Goal: Task Accomplishment & Management: Use online tool/utility

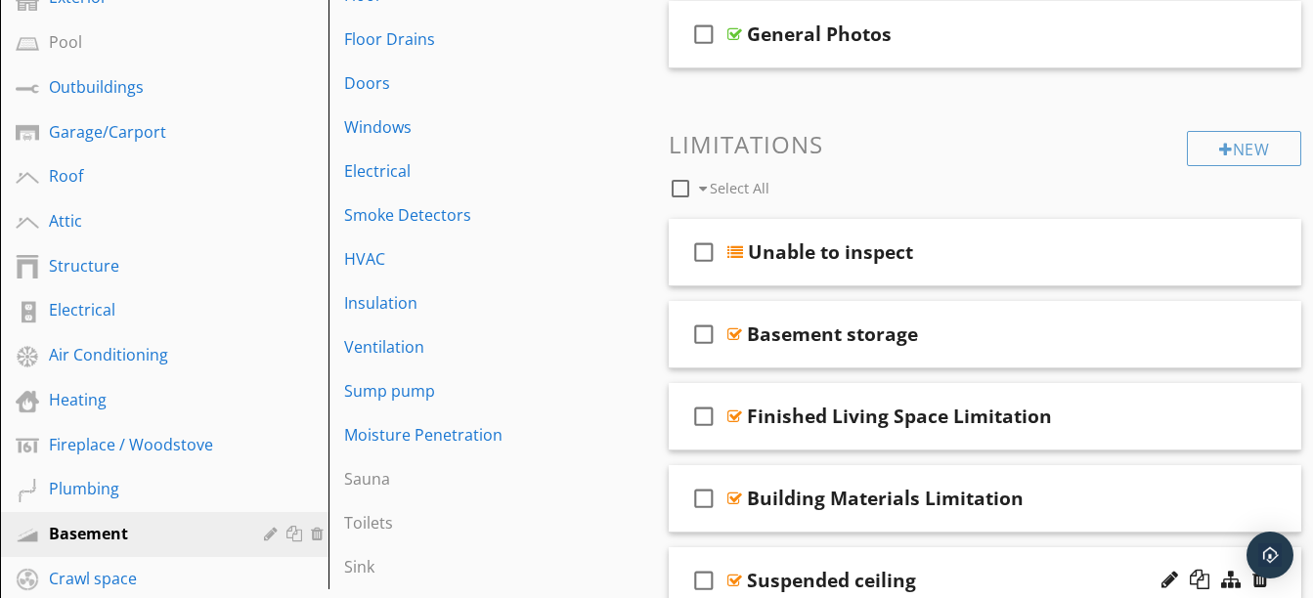
scroll to position [511, 0]
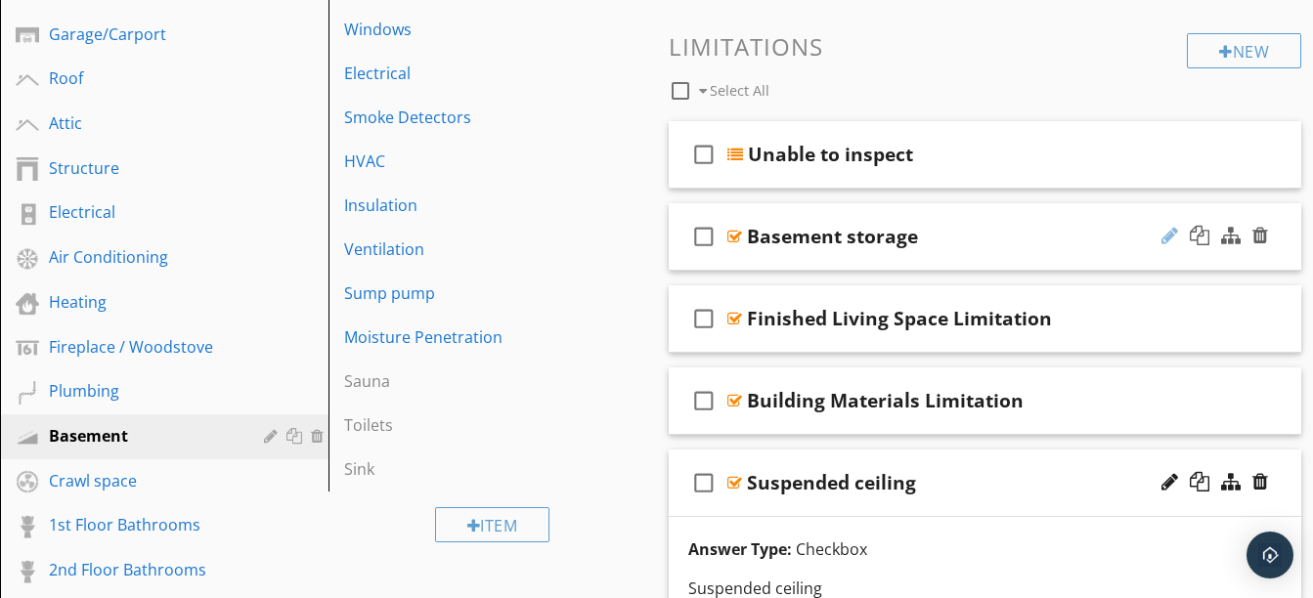
click at [1161, 239] on div at bounding box center [1169, 236] width 17 height 20
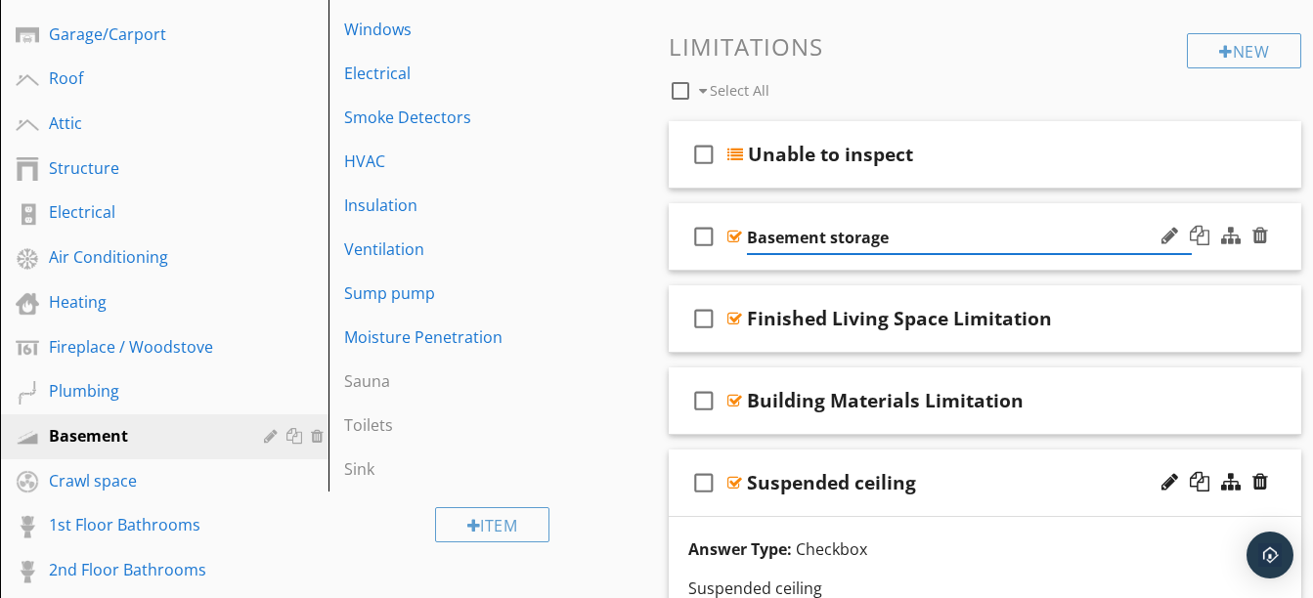
click at [1057, 230] on input "Basement storage" at bounding box center [970, 238] width 446 height 32
type input "Basement storage Limitation"
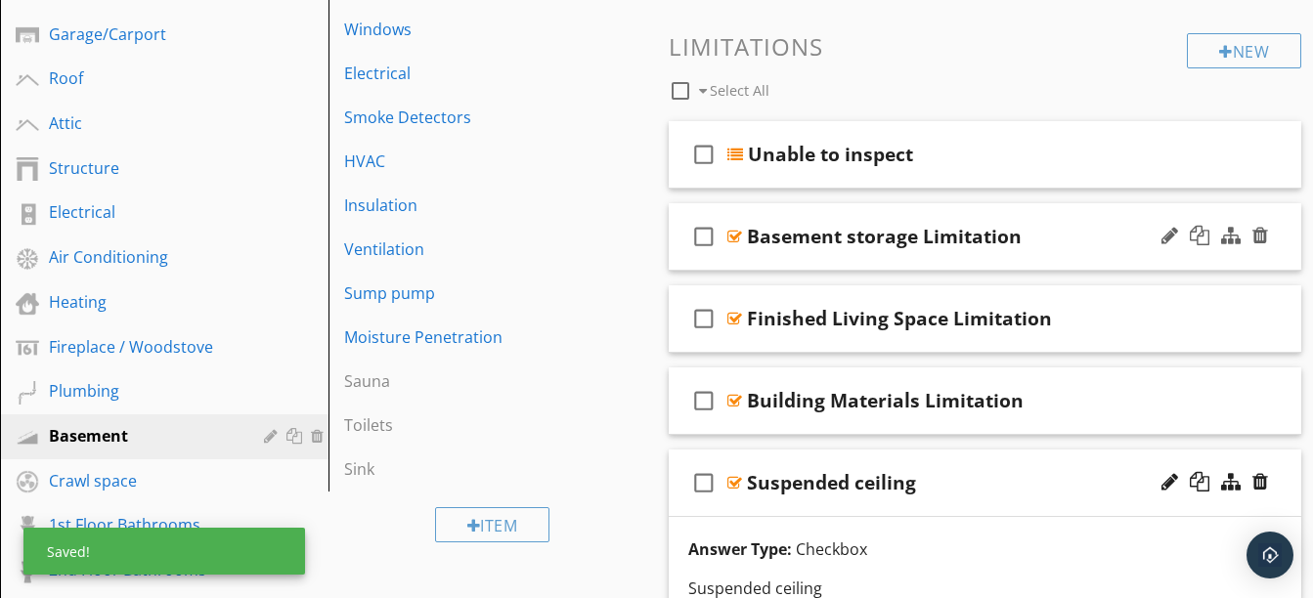
click at [822, 208] on div "check_box_outline_blank Basement storage Limitation" at bounding box center [985, 236] width 633 height 67
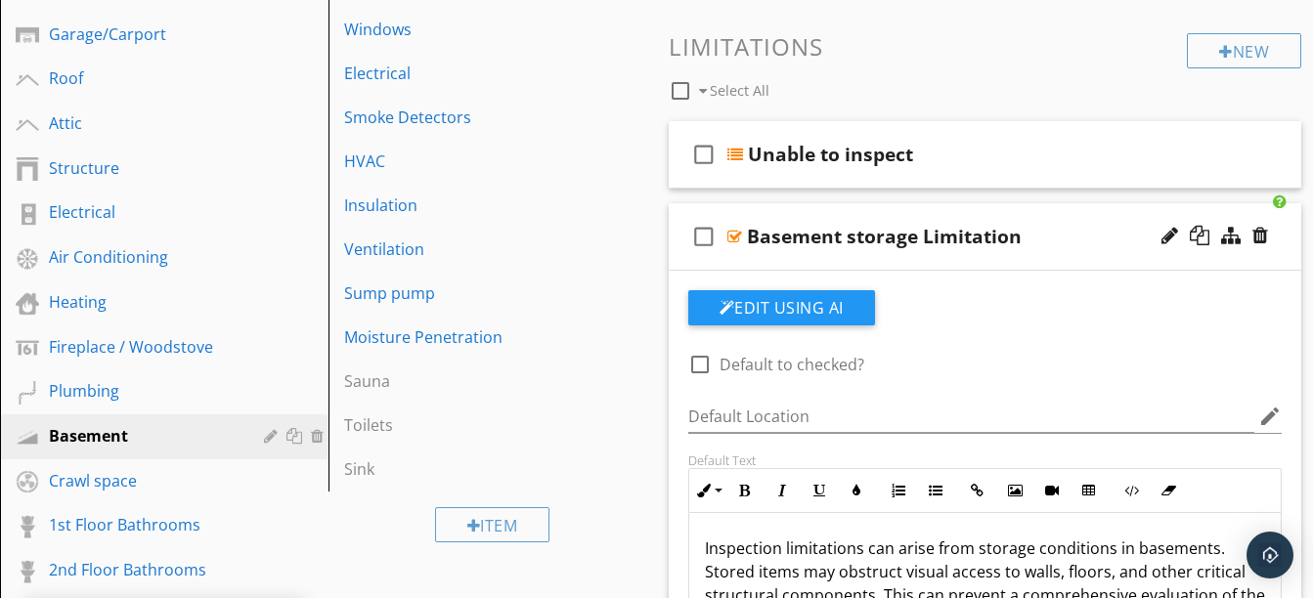
click at [822, 208] on div "check_box_outline_blank Basement storage Limitation" at bounding box center [985, 236] width 633 height 67
click at [1009, 228] on div "Basement storage Limitation" at bounding box center [884, 236] width 275 height 23
click at [991, 266] on div "check_box_outline_blank Basement storage Limitation" at bounding box center [985, 236] width 633 height 67
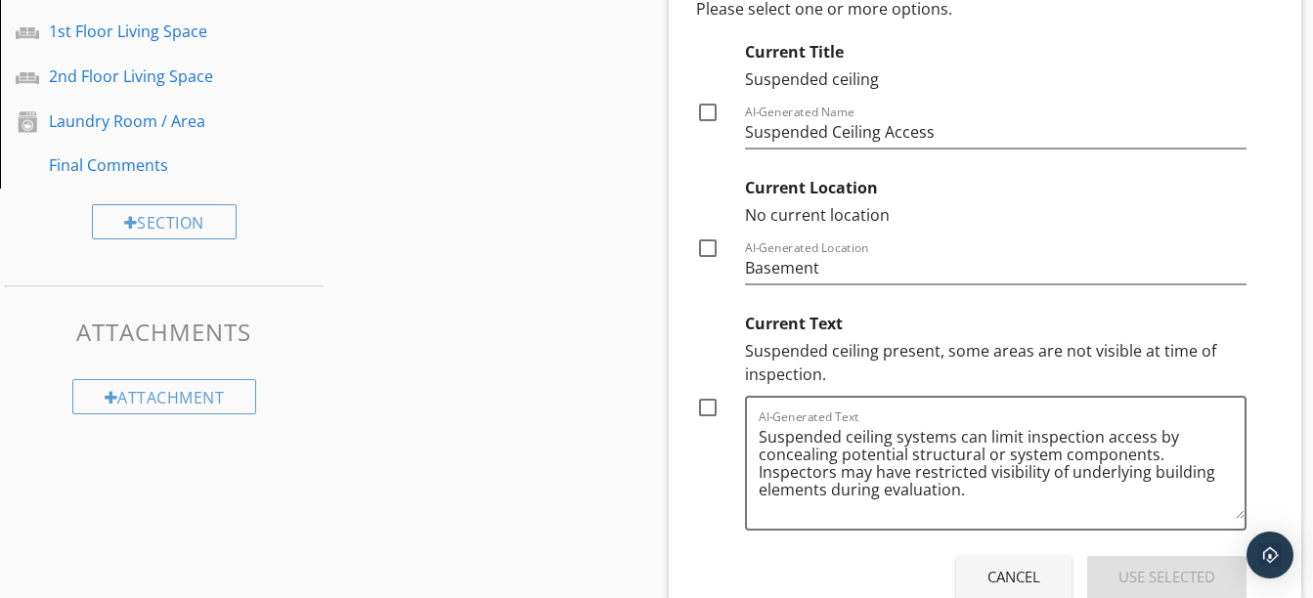
scroll to position [1350, 0]
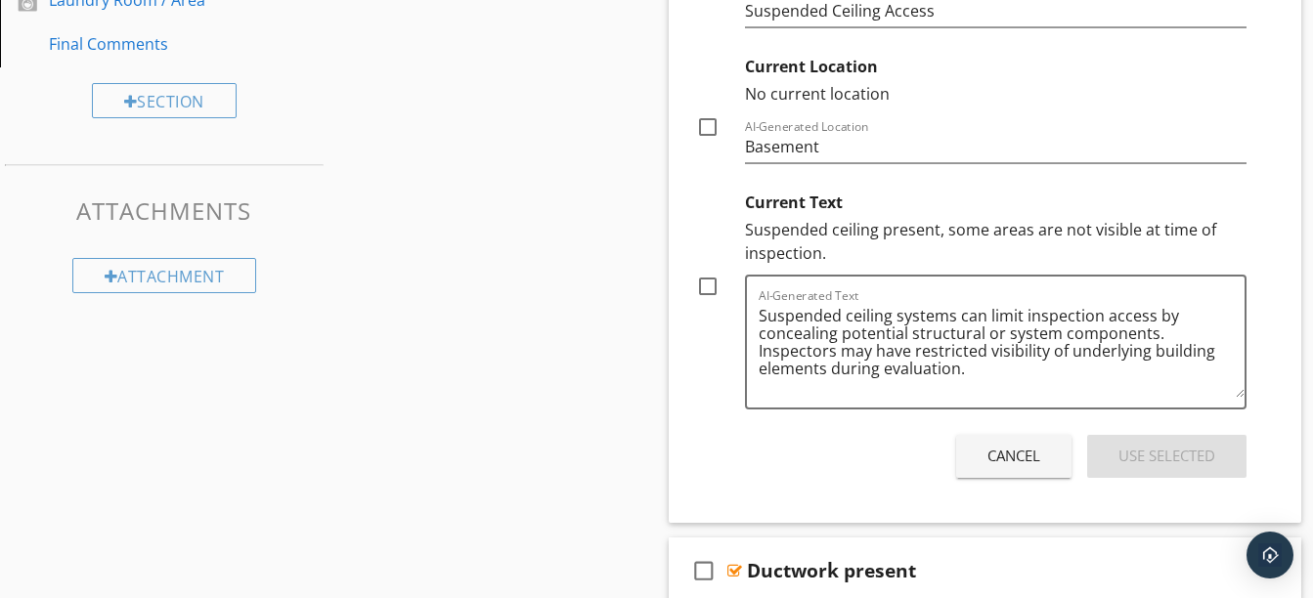
click at [711, 287] on div at bounding box center [707, 286] width 33 height 33
checkbox input "true"
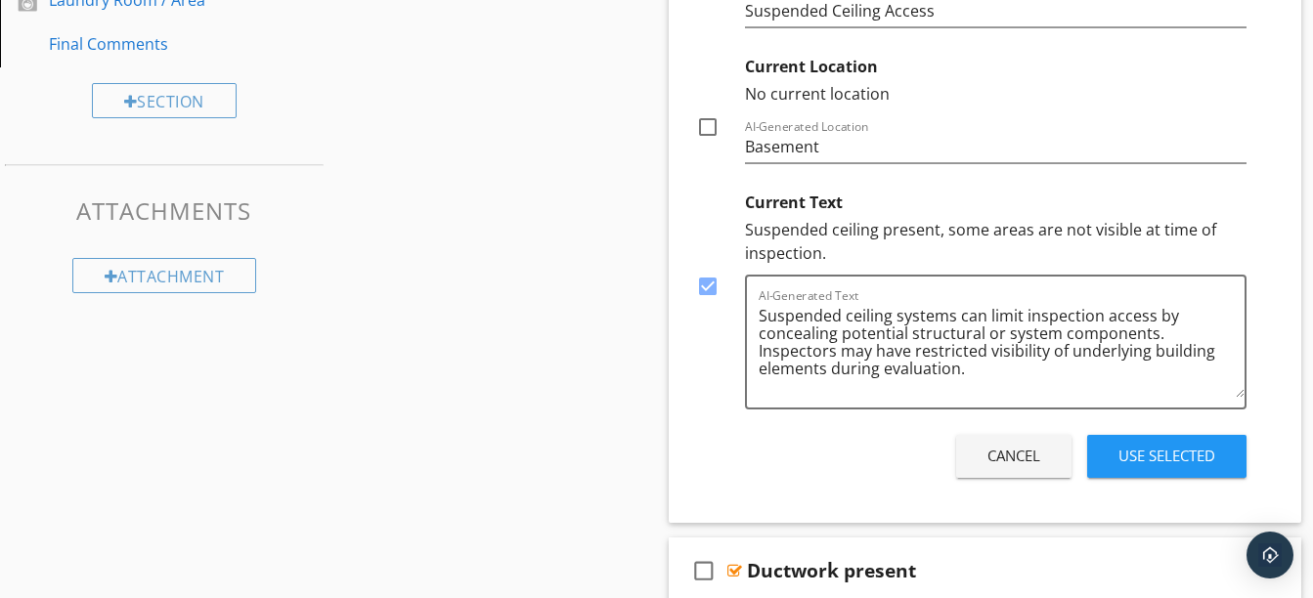
click at [947, 234] on div "Suspended ceiling present, some areas are not visible at time of inspection." at bounding box center [996, 241] width 502 height 47
drag, startPoint x: 945, startPoint y: 232, endPoint x: 971, endPoint y: 253, distance: 33.3
click at [971, 253] on div "Suspended ceiling present, some areas are not visible at time of inspection." at bounding box center [996, 241] width 502 height 47
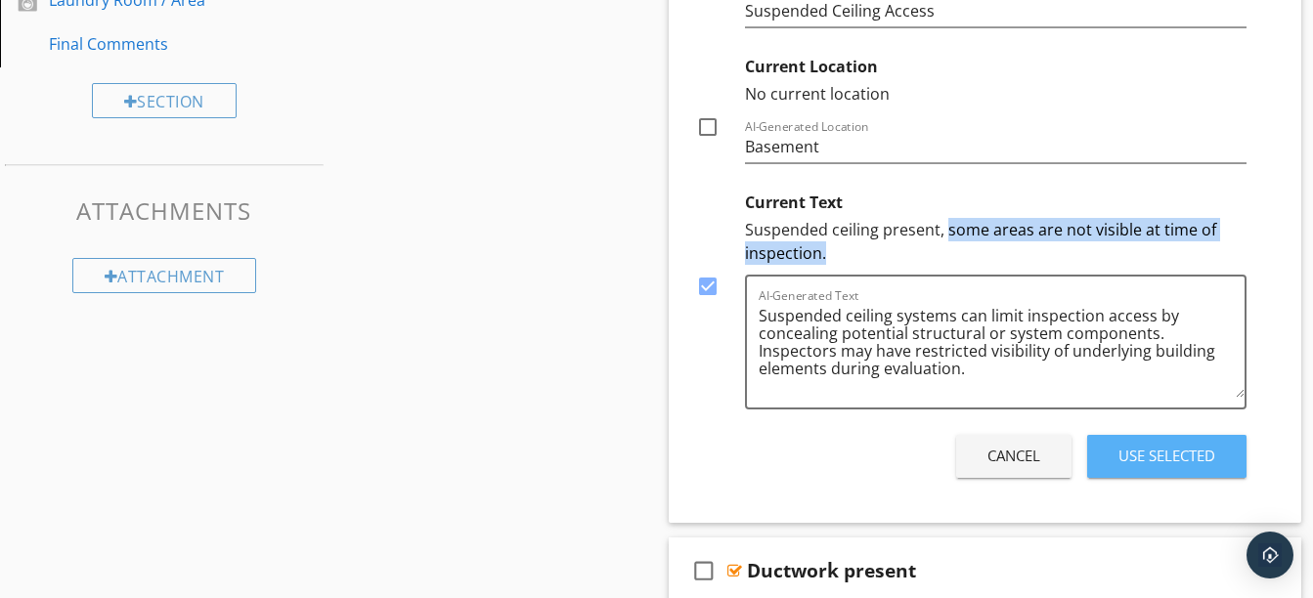
click at [1107, 456] on button "Use Selected" at bounding box center [1166, 456] width 159 height 43
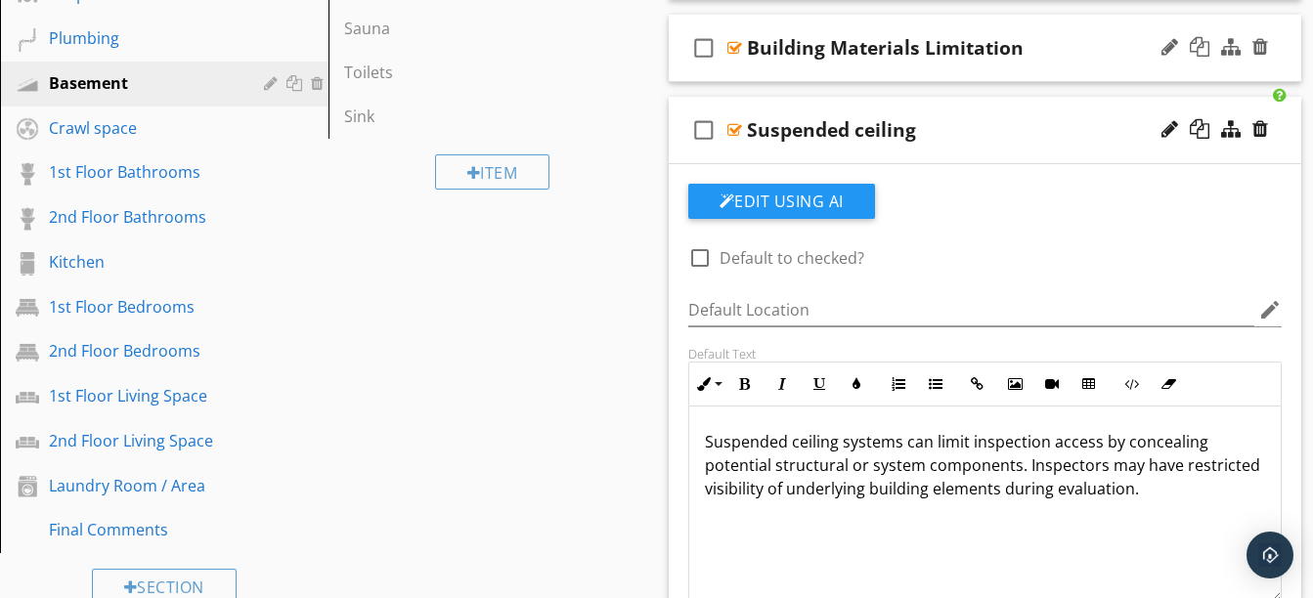
scroll to position [863, 0]
click at [883, 159] on div "check_box_outline_blank Suspended ceiling" at bounding box center [985, 131] width 633 height 67
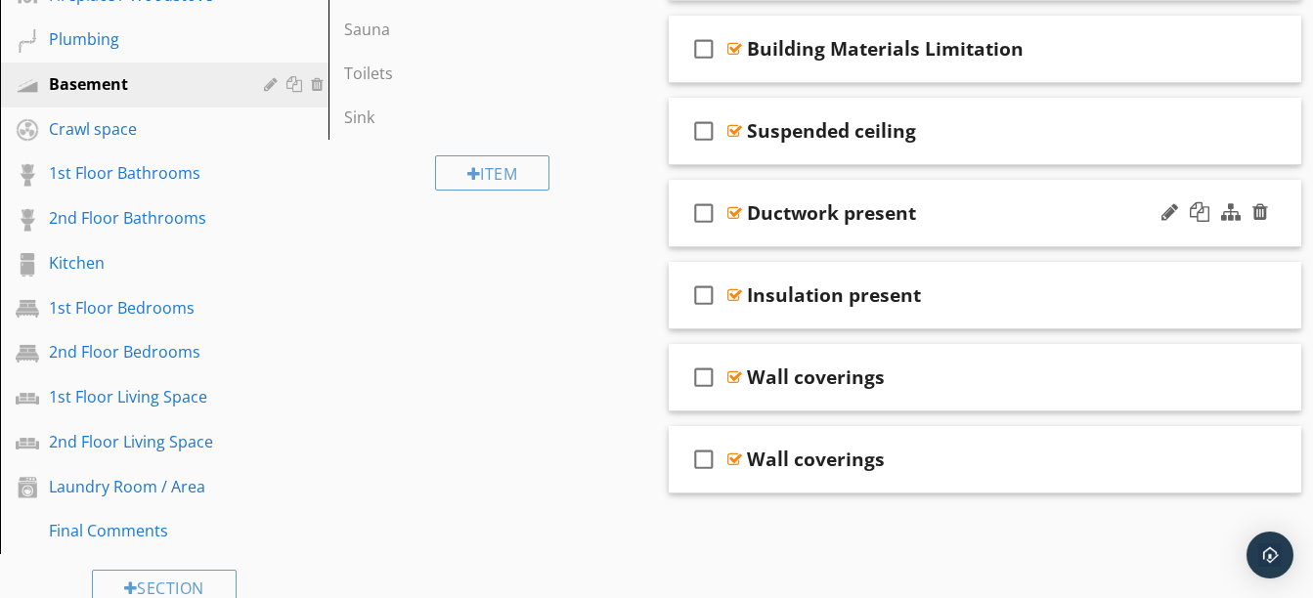
click at [894, 230] on div "check_box_outline_blank Ductwork present" at bounding box center [985, 213] width 633 height 67
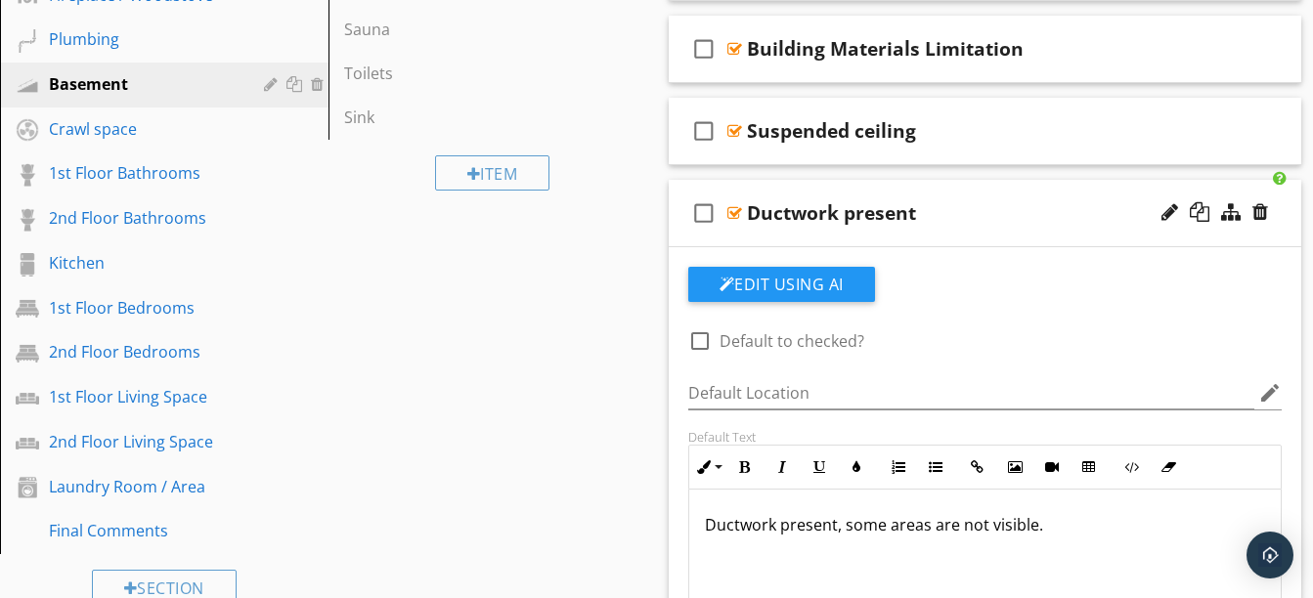
click at [894, 230] on div "check_box_outline_blank Ductwork present" at bounding box center [985, 213] width 633 height 67
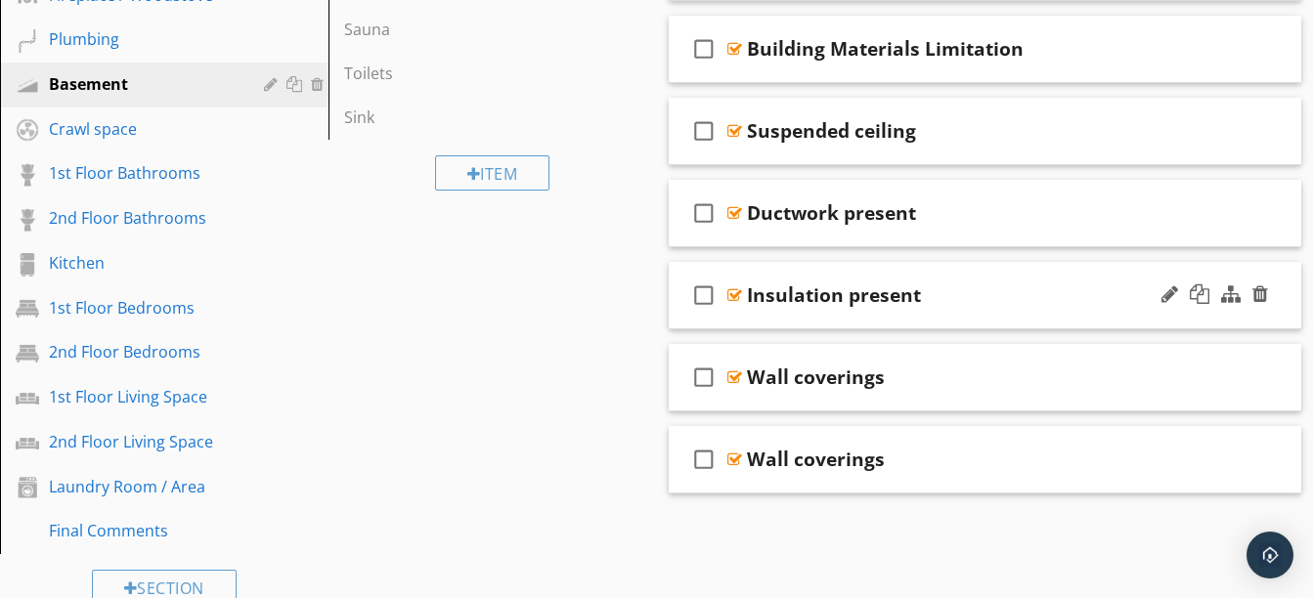
click at [894, 308] on div "check_box_outline_blank Insulation present" at bounding box center [985, 295] width 633 height 67
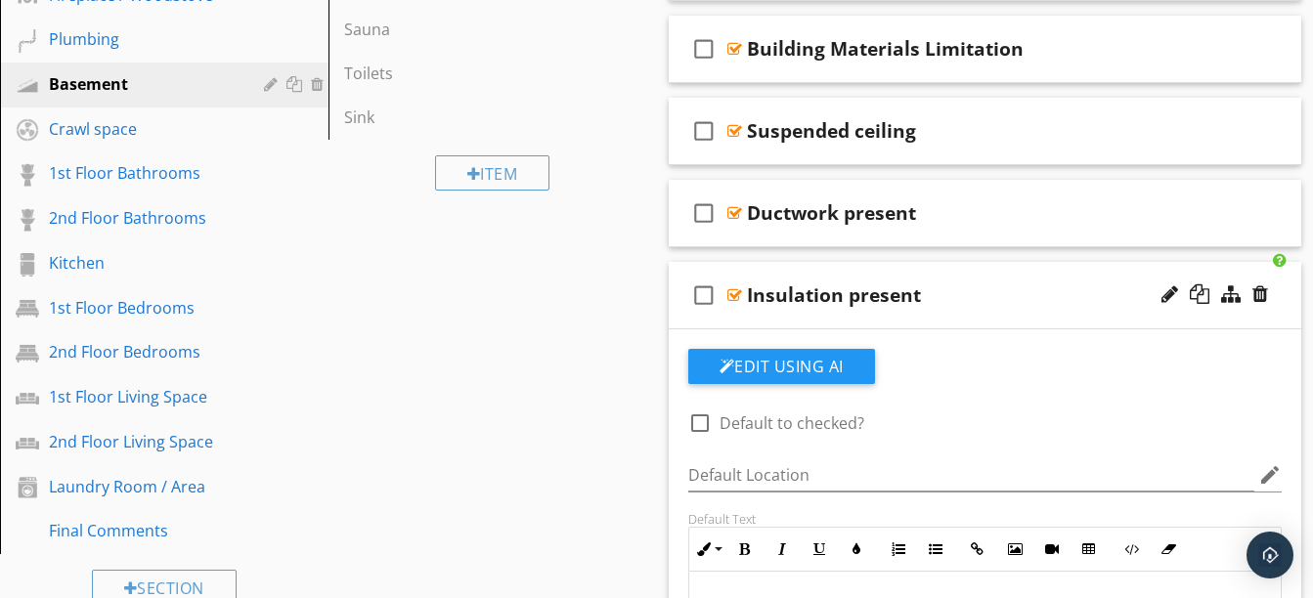
click at [894, 308] on div "check_box_outline_blank Insulation present" at bounding box center [985, 295] width 633 height 67
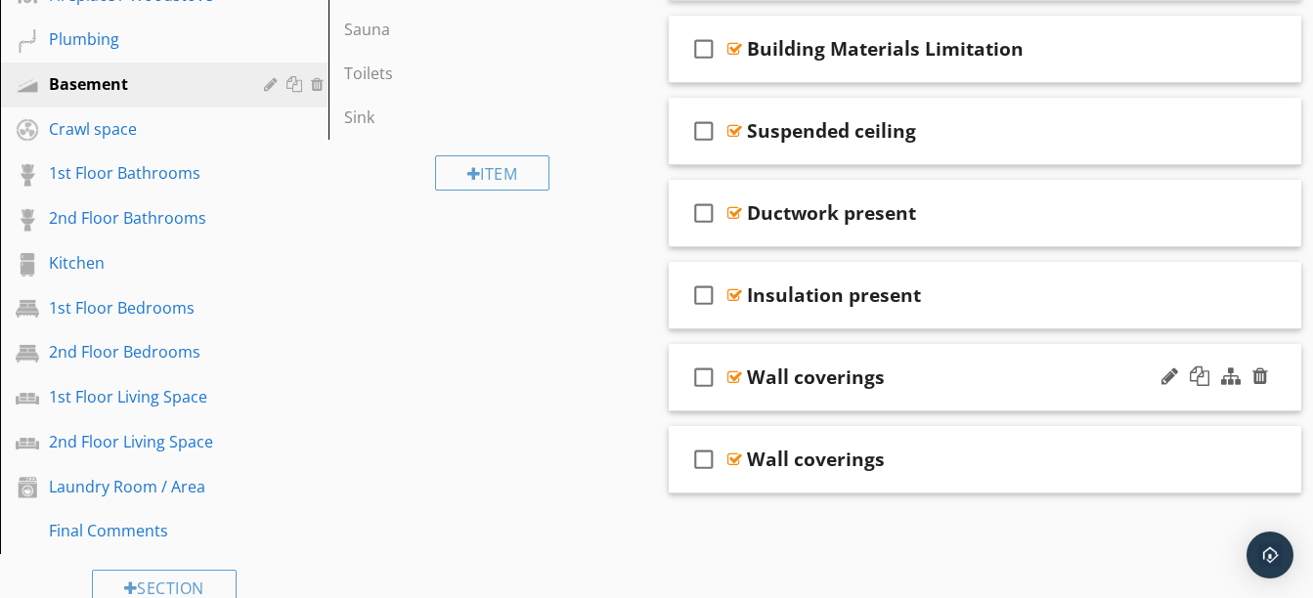
click at [894, 399] on div "check_box_outline_blank Wall coverings" at bounding box center [985, 377] width 633 height 67
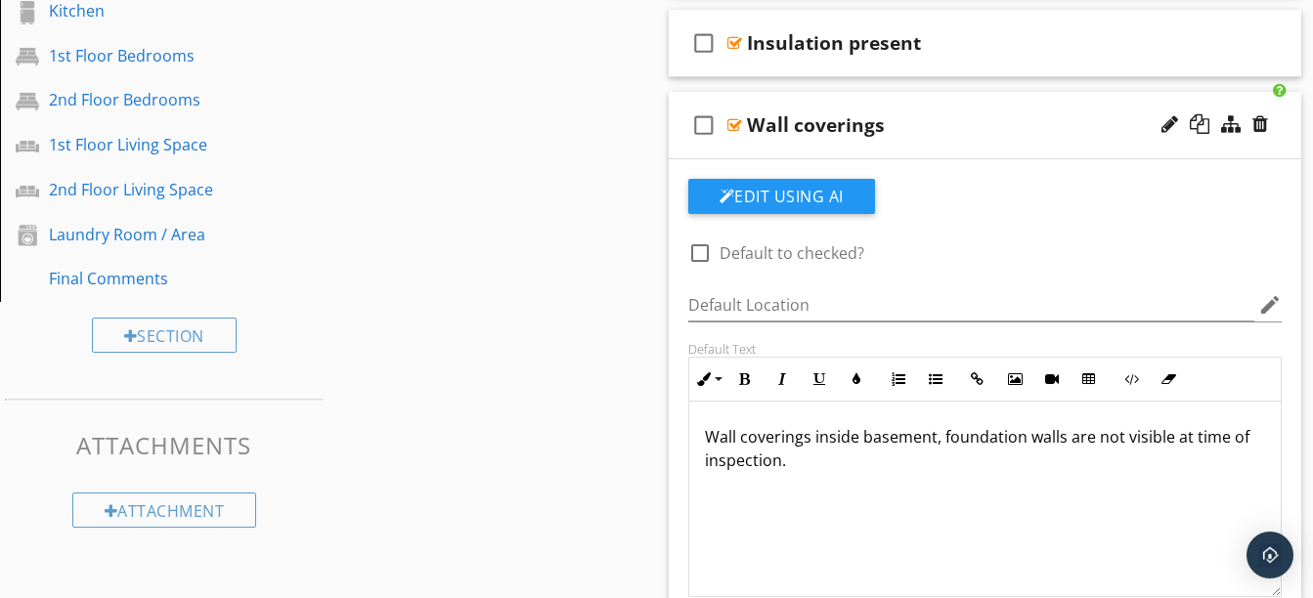
scroll to position [1114, 0]
click at [927, 147] on div "check_box_outline_blank Wall coverings" at bounding box center [985, 126] width 633 height 67
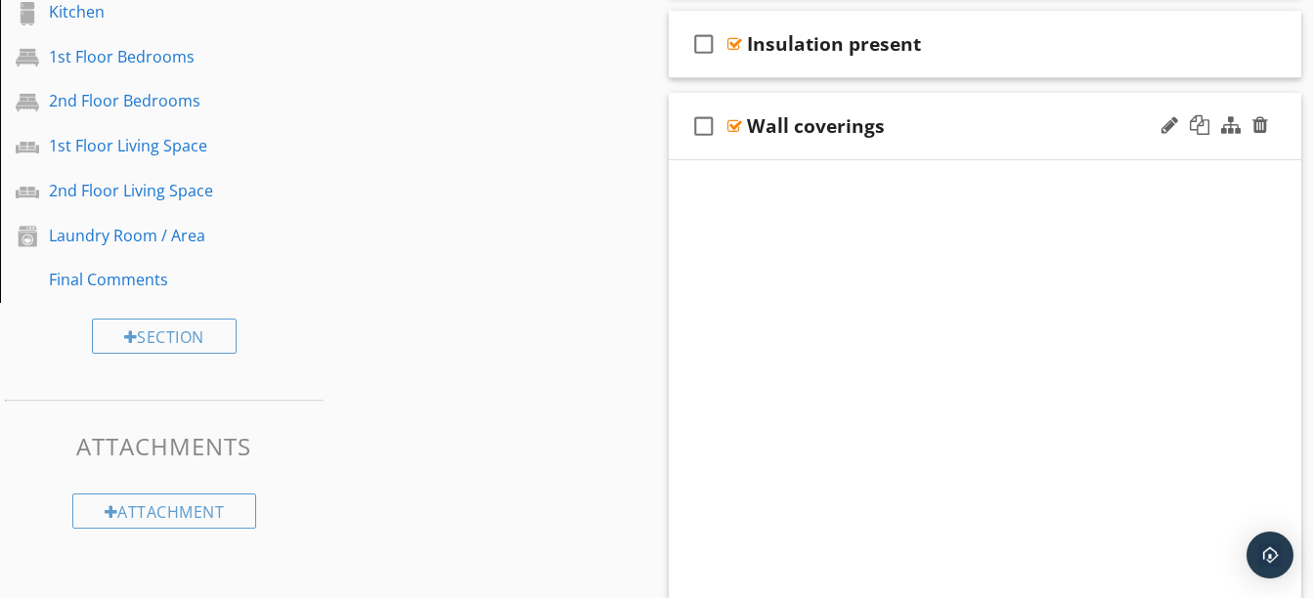
scroll to position [1079, 0]
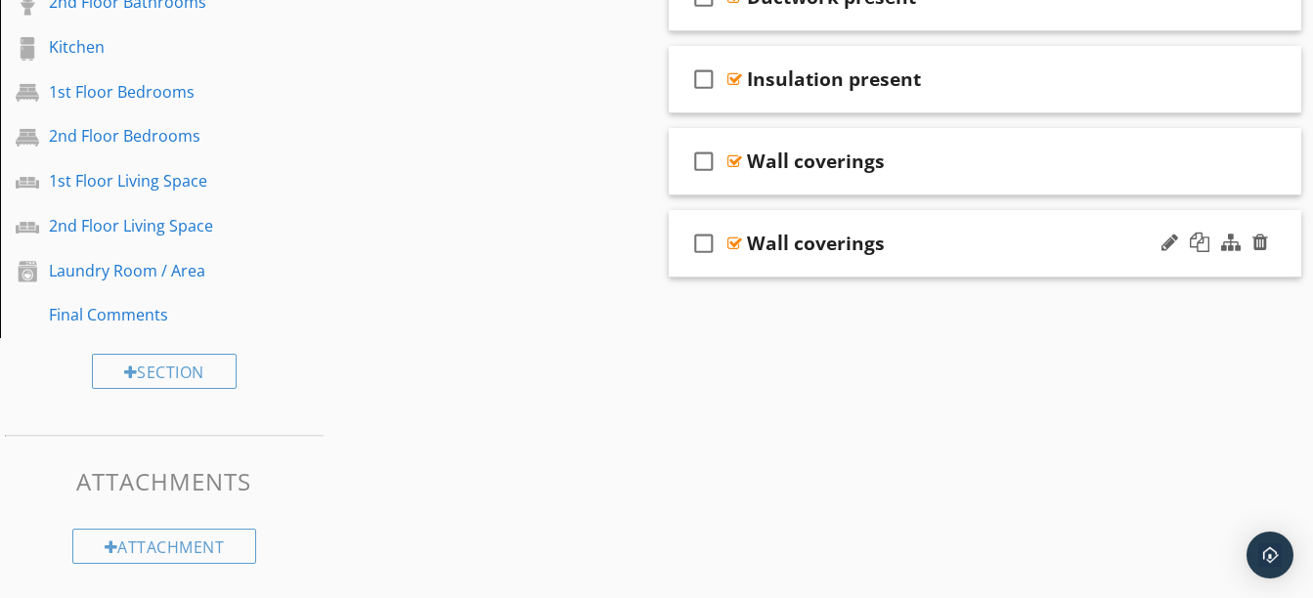
click at [977, 256] on div "check_box_outline_blank Wall coverings" at bounding box center [985, 243] width 633 height 67
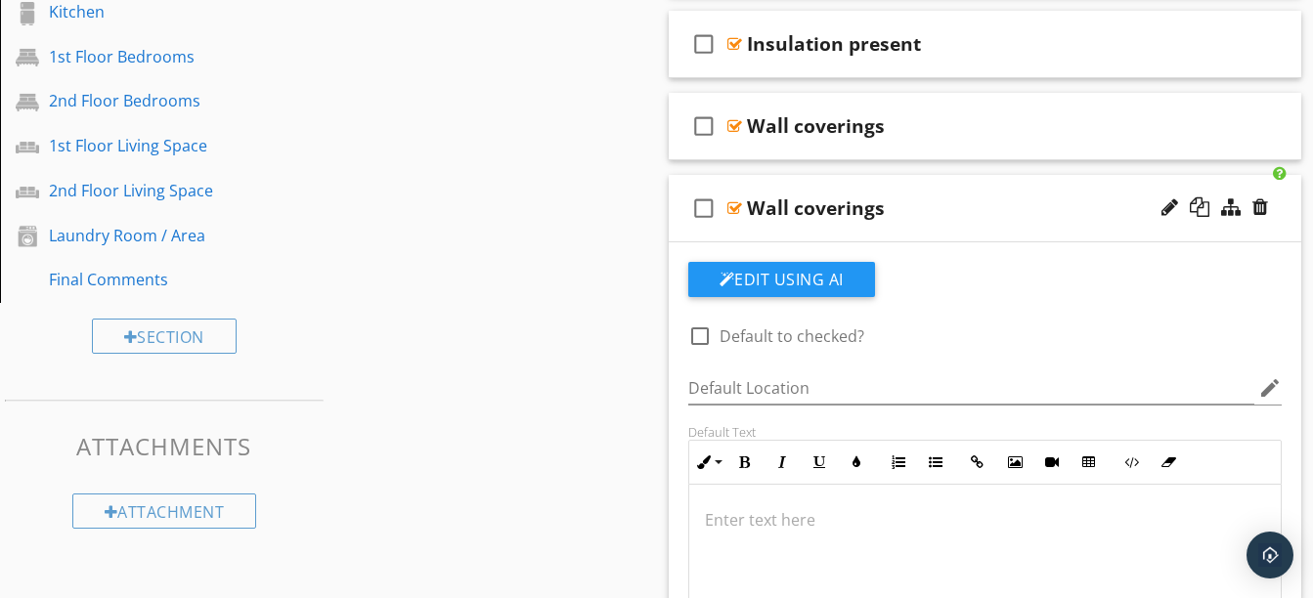
click at [944, 202] on div "Wall coverings" at bounding box center [970, 207] width 446 height 23
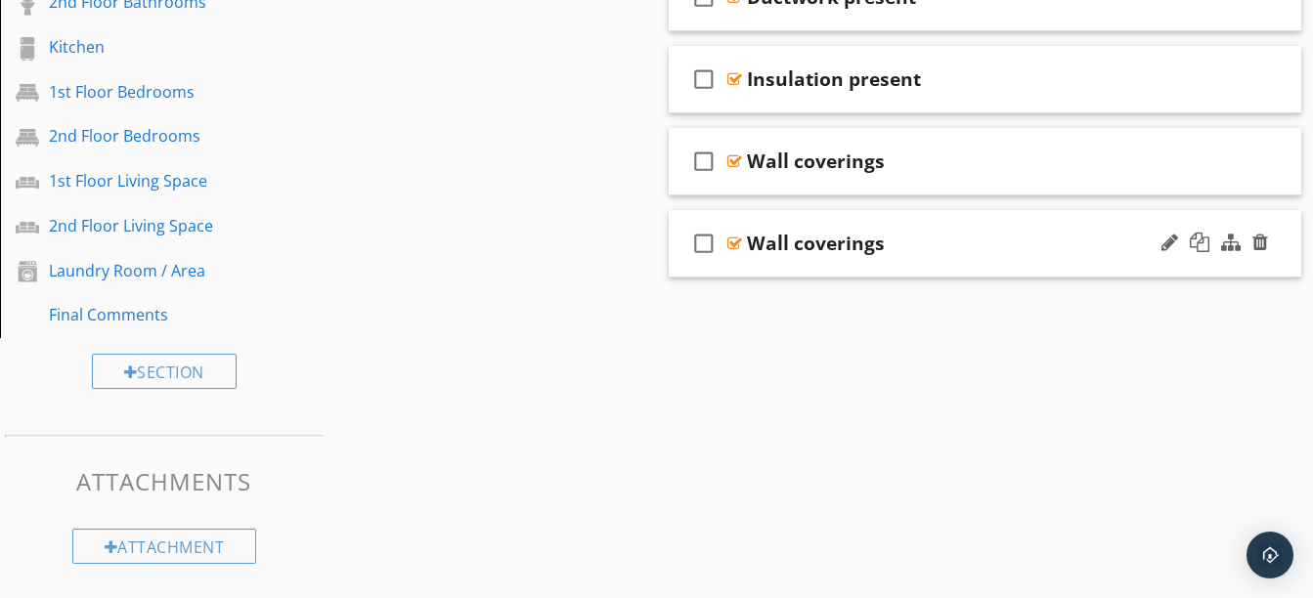
scroll to position [1079, 0]
click at [947, 277] on div "check_box_outline_blank Wall coverings" at bounding box center [985, 243] width 633 height 67
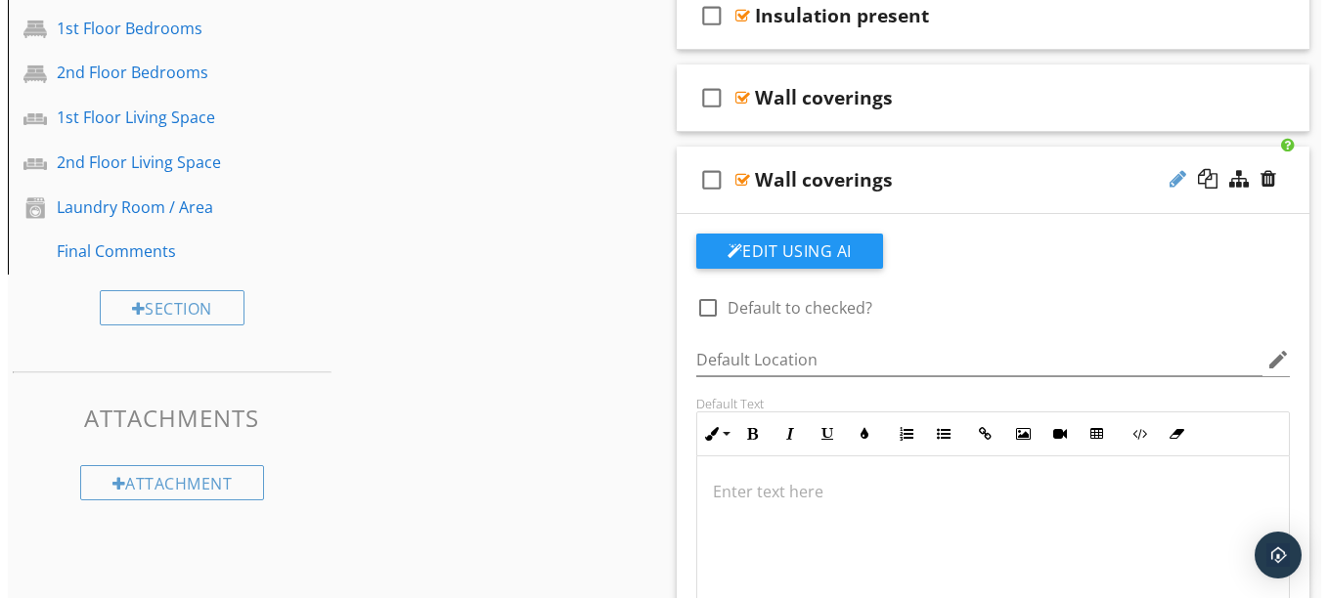
scroll to position [1140, 0]
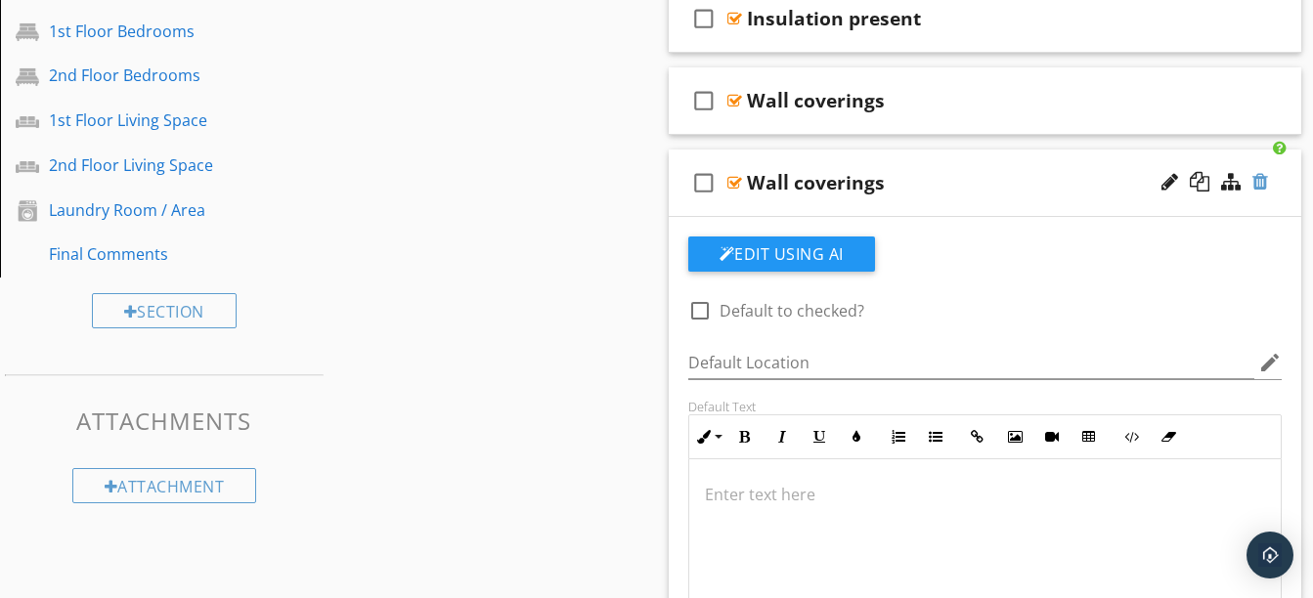
click at [1263, 182] on div at bounding box center [1260, 182] width 16 height 20
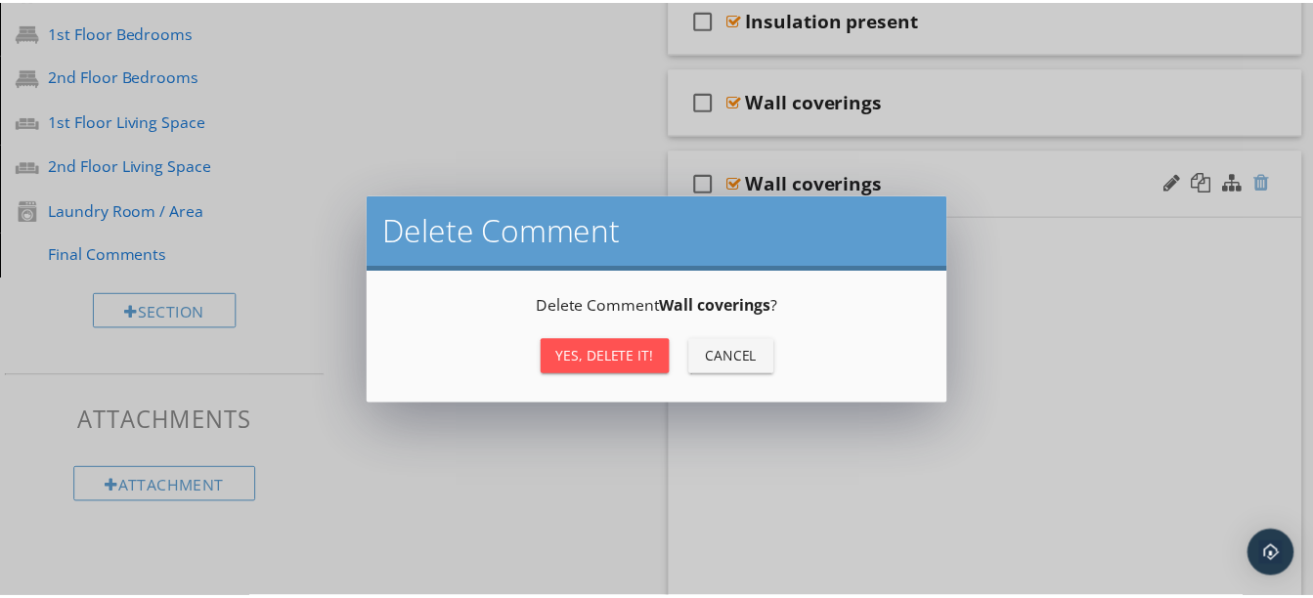
scroll to position [1079, 0]
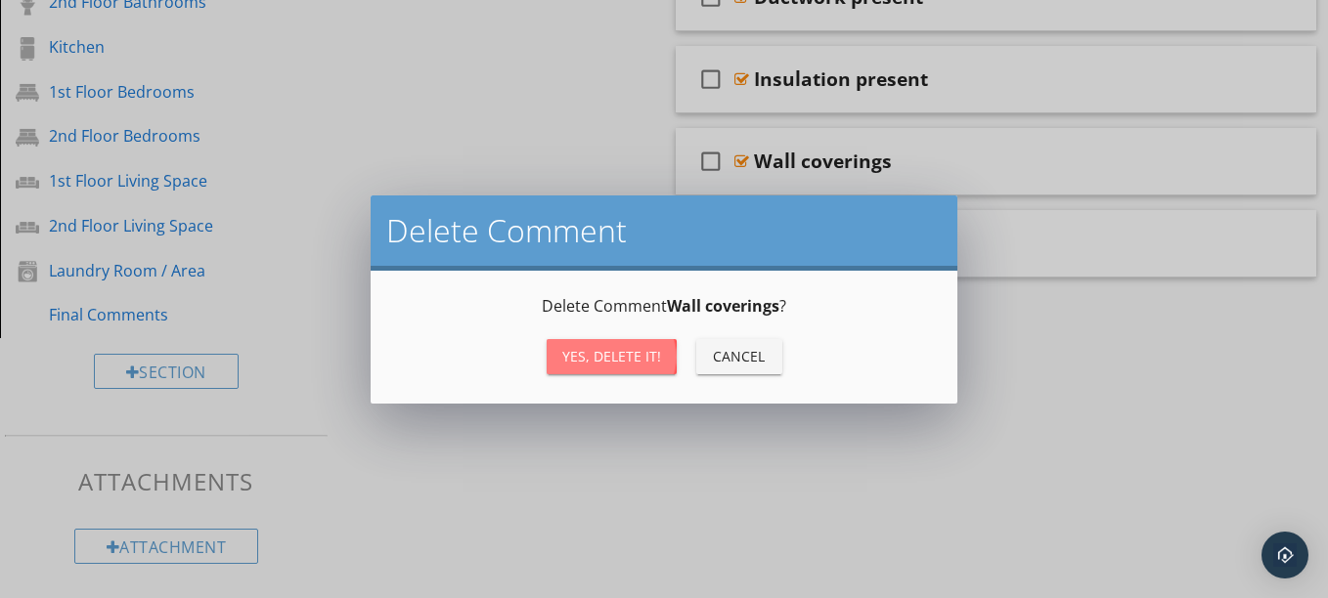
click at [638, 354] on div "Yes, Delete it!" at bounding box center [611, 356] width 99 height 21
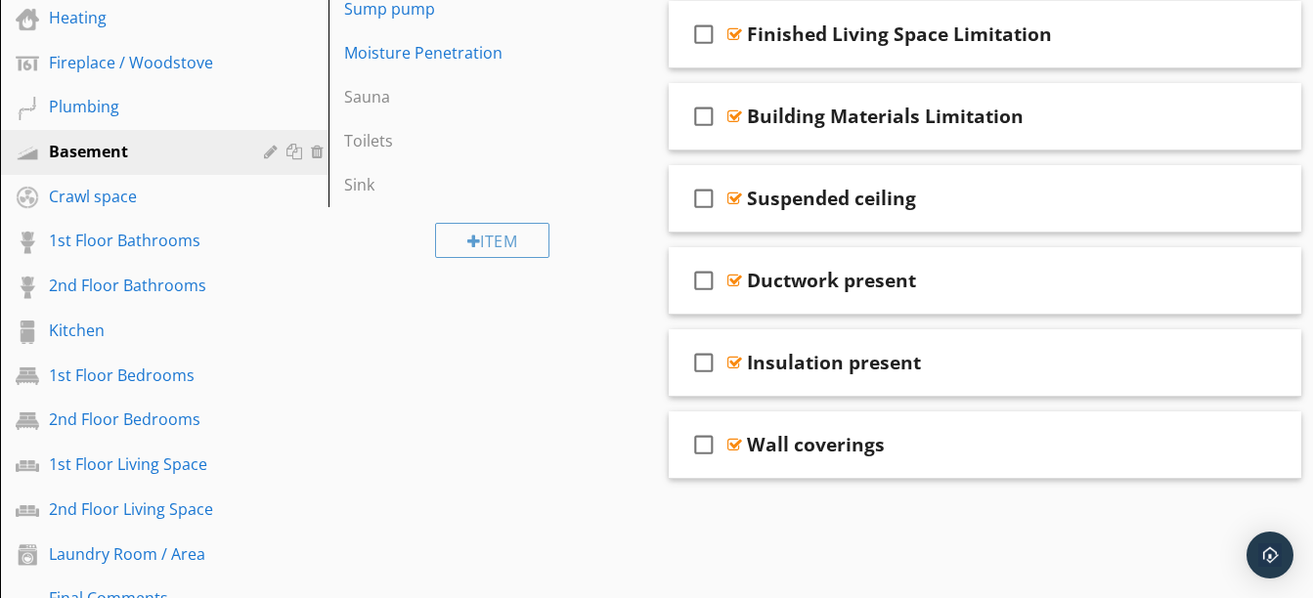
scroll to position [797, 0]
click at [848, 449] on div "Wall coverings" at bounding box center [816, 443] width 138 height 23
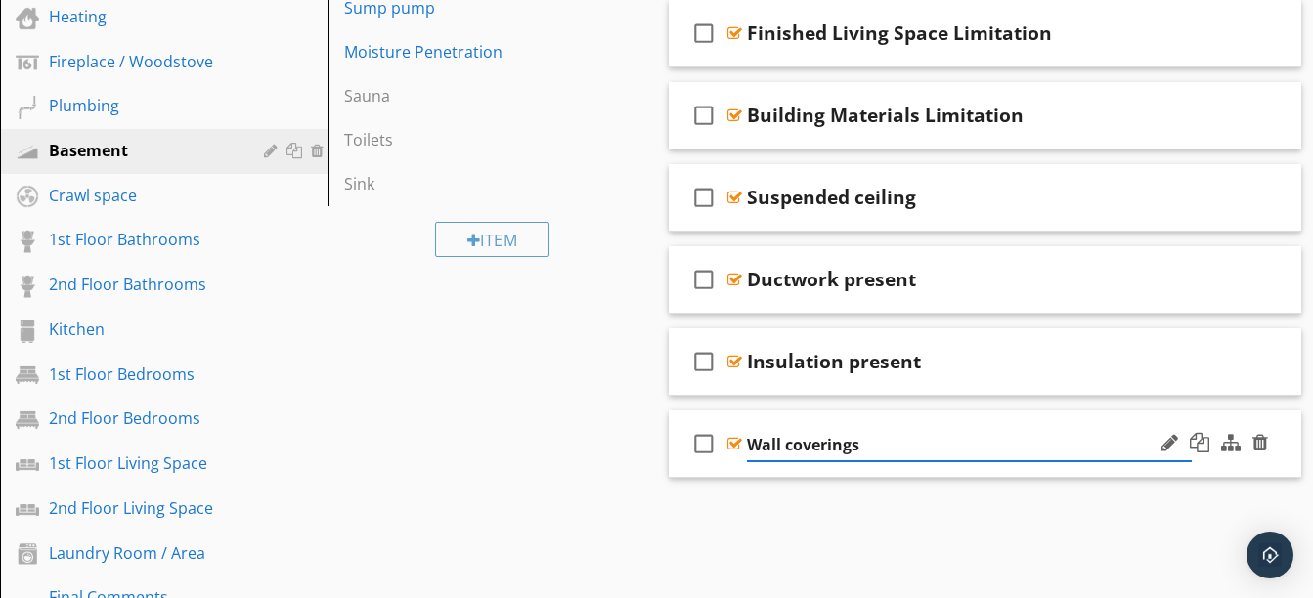
click at [859, 474] on div "check_box_outline_blank Wall coverings" at bounding box center [985, 444] width 633 height 67
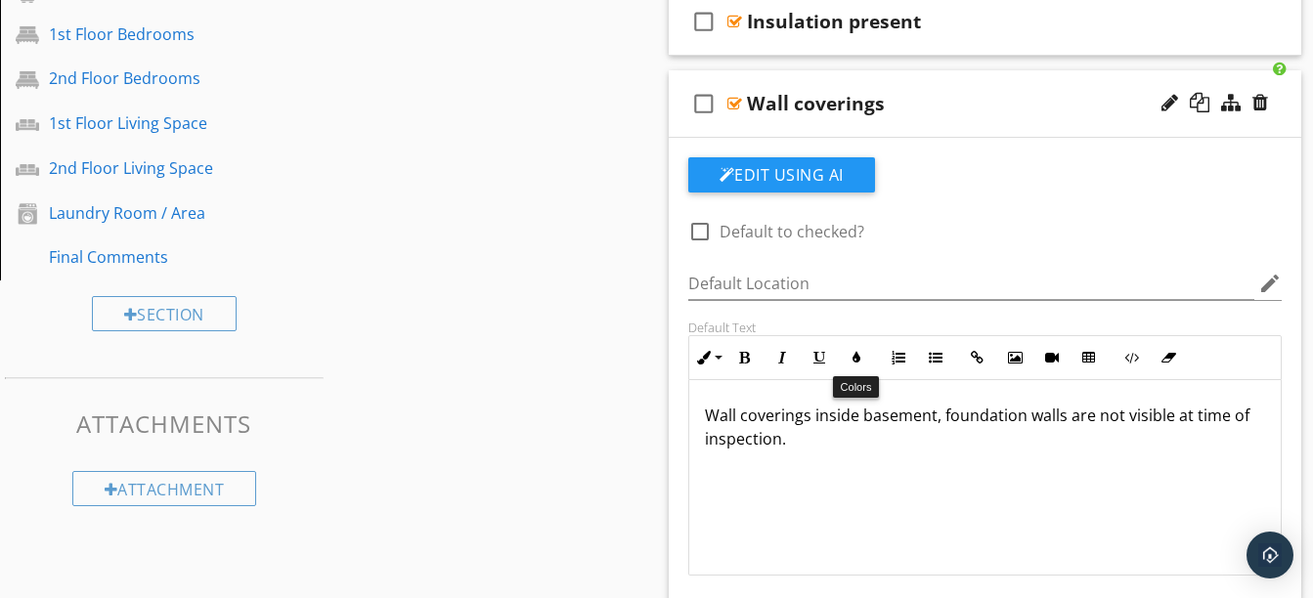
scroll to position [1143, 0]
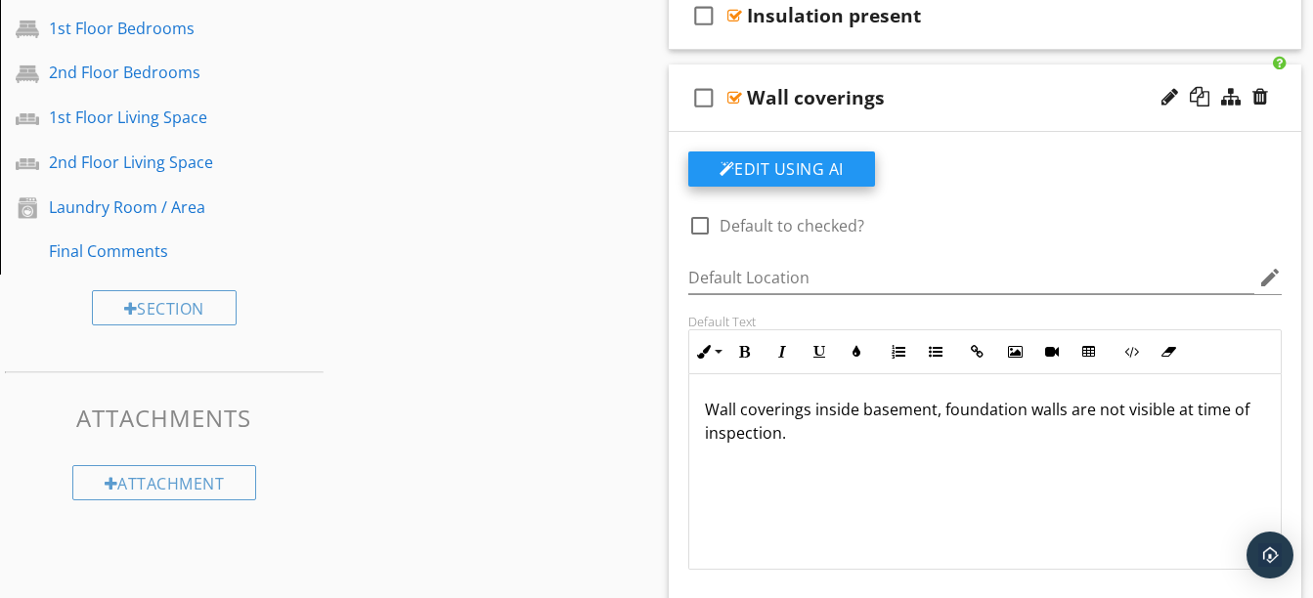
click at [838, 180] on button "Edit Using AI" at bounding box center [781, 169] width 187 height 35
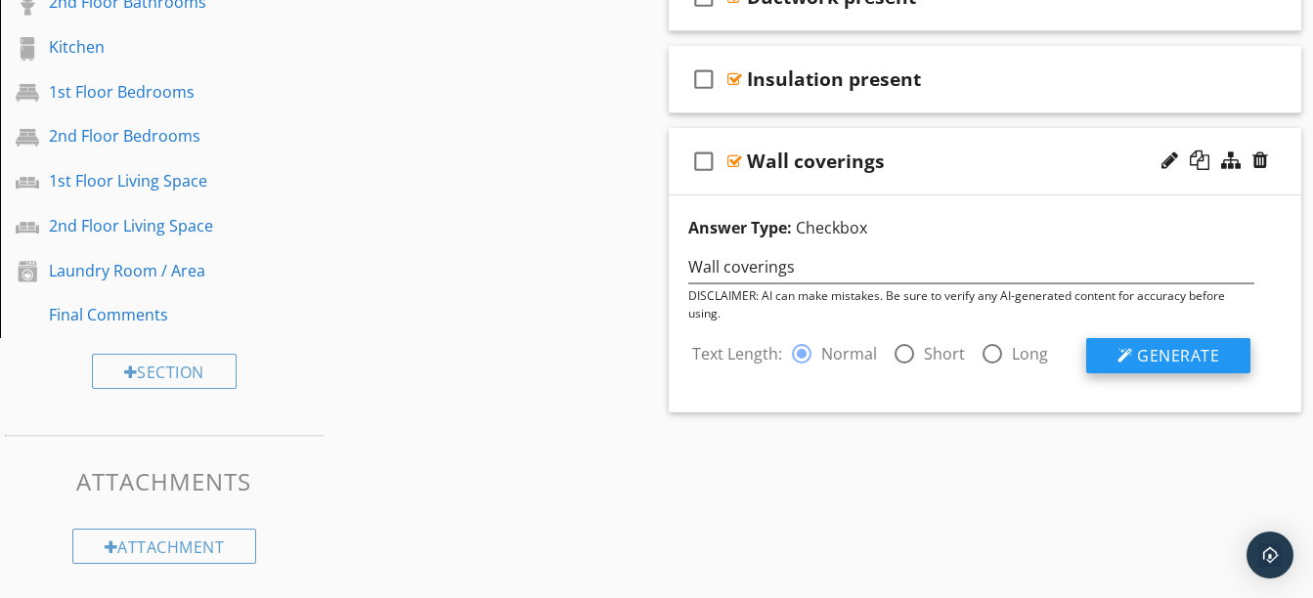
click at [1142, 355] on span "Generate" at bounding box center [1178, 356] width 82 height 22
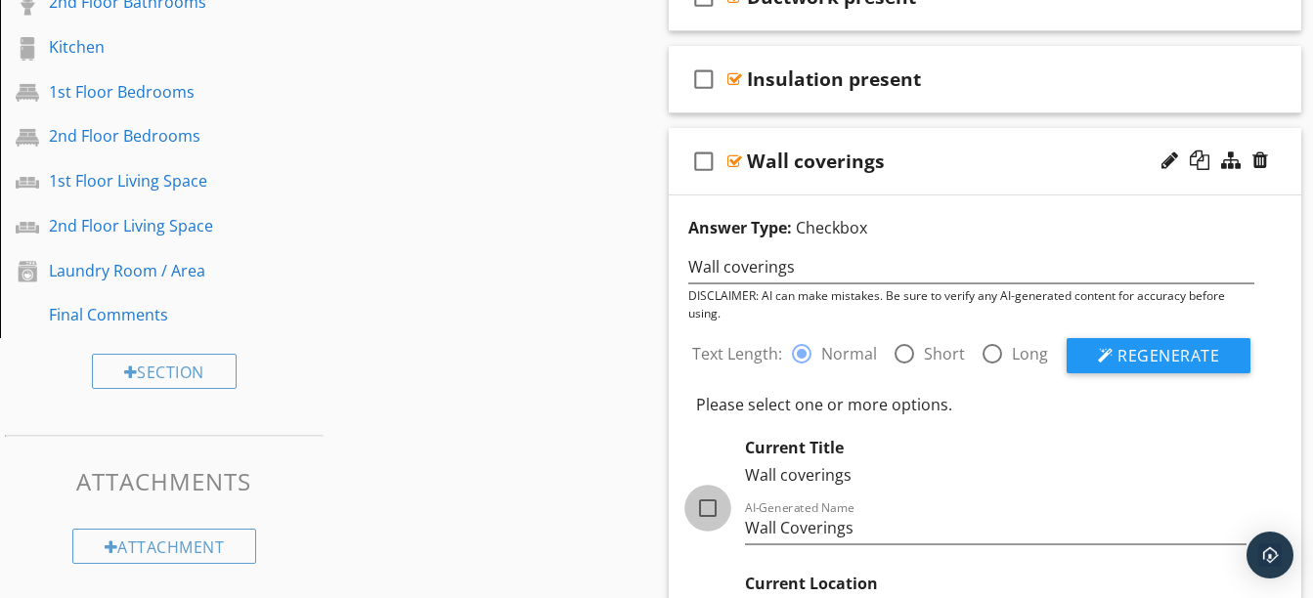
click at [709, 502] on div at bounding box center [707, 508] width 33 height 33
checkbox input "true"
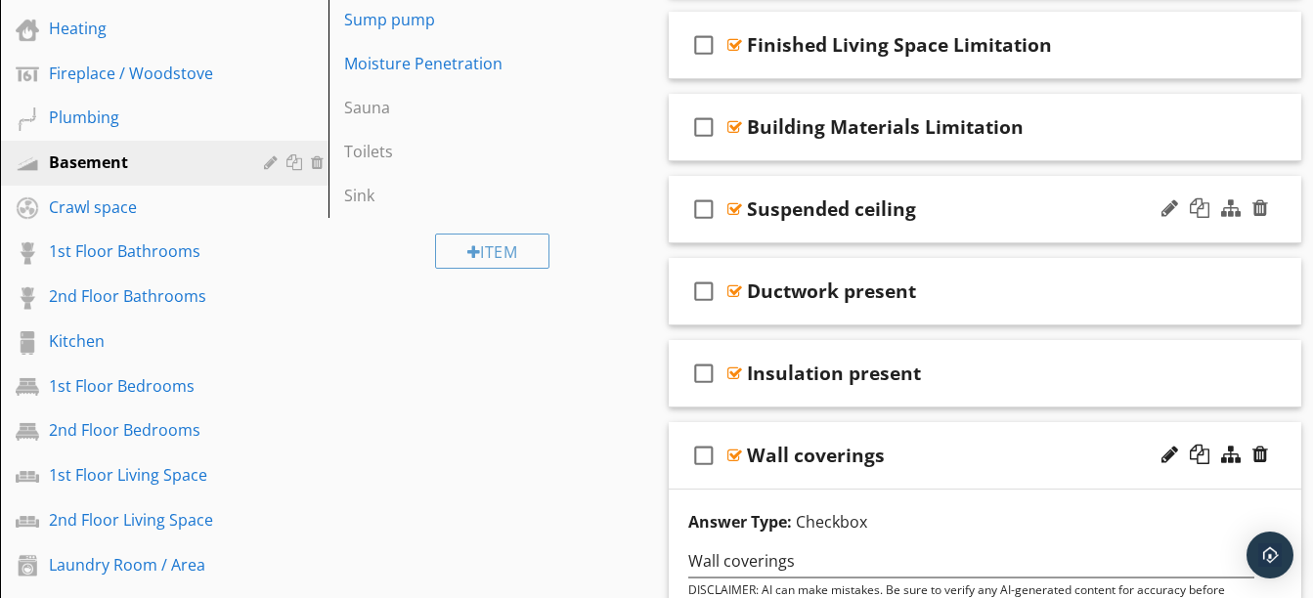
scroll to position [784, 0]
click at [885, 459] on div "Wall coverings" at bounding box center [970, 456] width 446 height 23
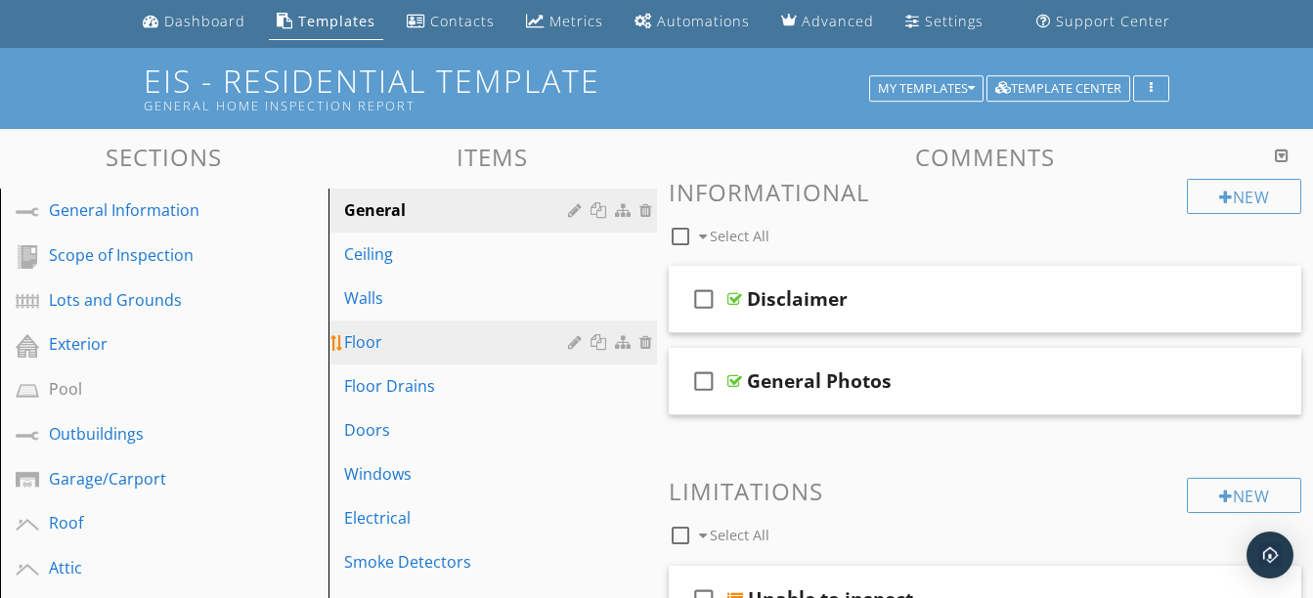
scroll to position [65, 0]
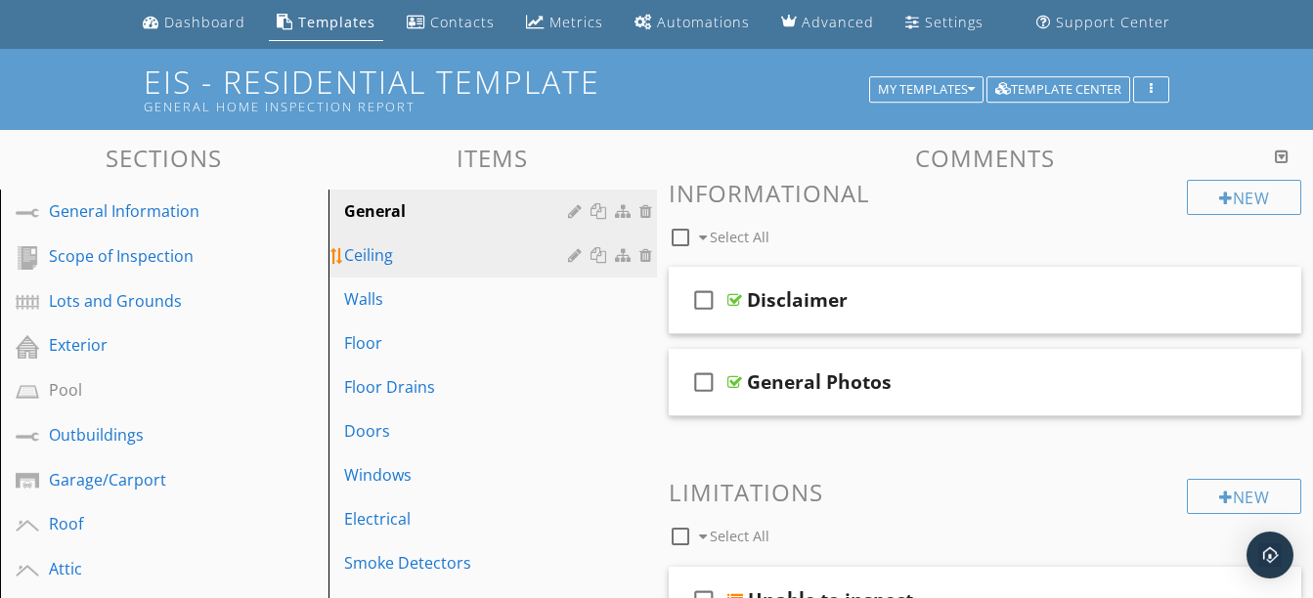
click at [416, 253] on div "Ceiling" at bounding box center [459, 254] width 230 height 23
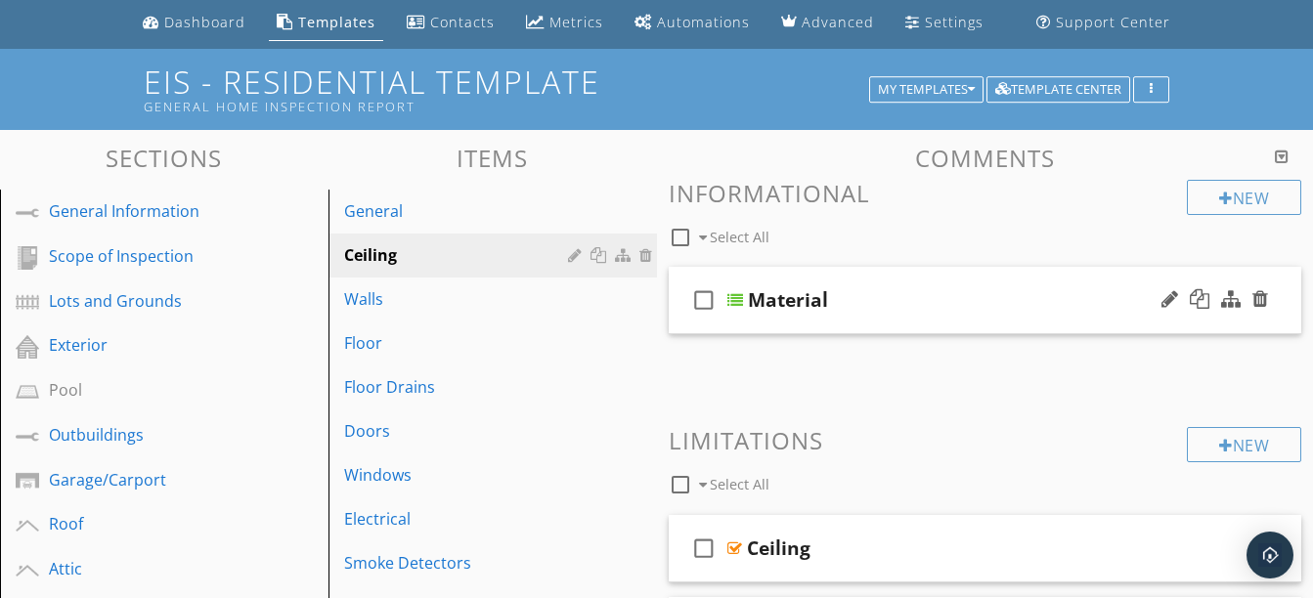
click at [856, 319] on div "check_box_outline_blank Material" at bounding box center [985, 300] width 633 height 67
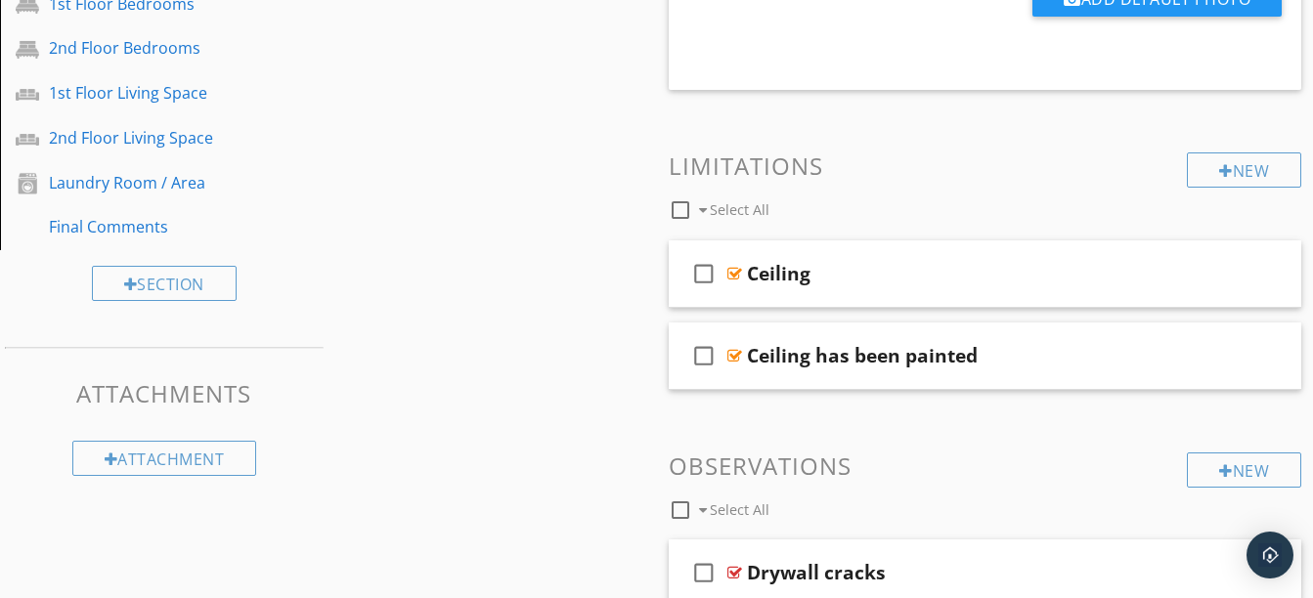
scroll to position [1168, 0]
click at [912, 282] on div "Ceiling" at bounding box center [970, 272] width 446 height 23
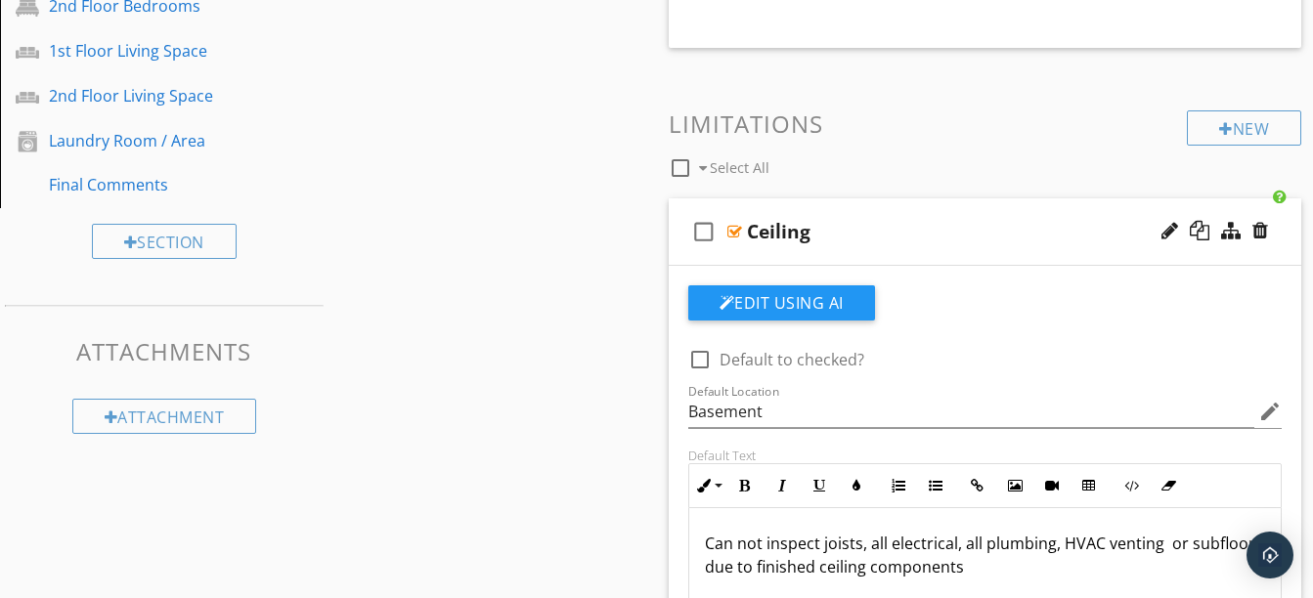
scroll to position [1207, 0]
click at [1161, 238] on div at bounding box center [1169, 233] width 17 height 20
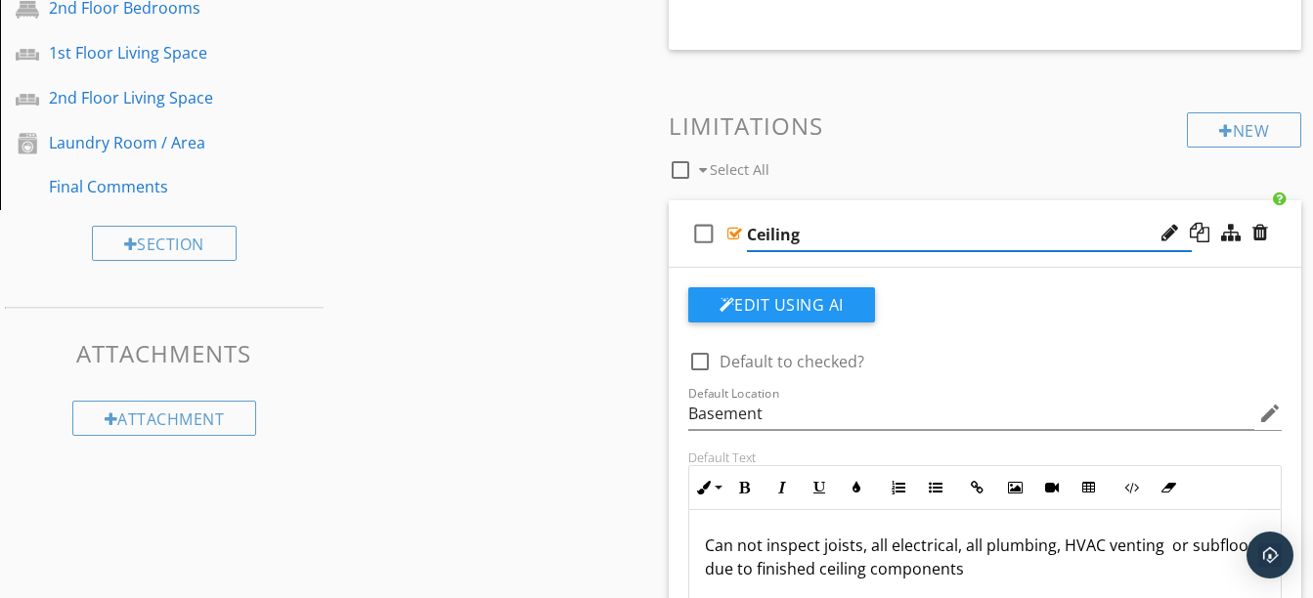
click at [748, 237] on input "Ceiling" at bounding box center [970, 235] width 446 height 32
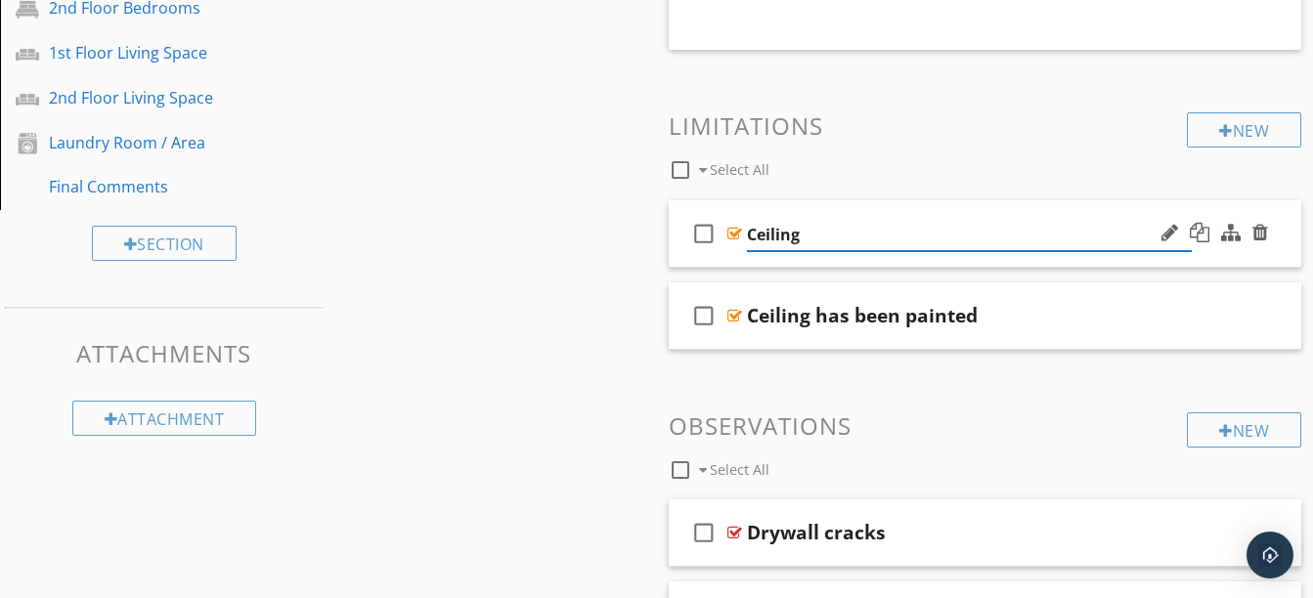
click at [748, 237] on input "Ceiling" at bounding box center [970, 235] width 446 height 32
type input "Finshed Ceiling"
click at [779, 238] on div "Finshed Ceiling" at bounding box center [818, 233] width 143 height 23
type input "Finished Ceiling"
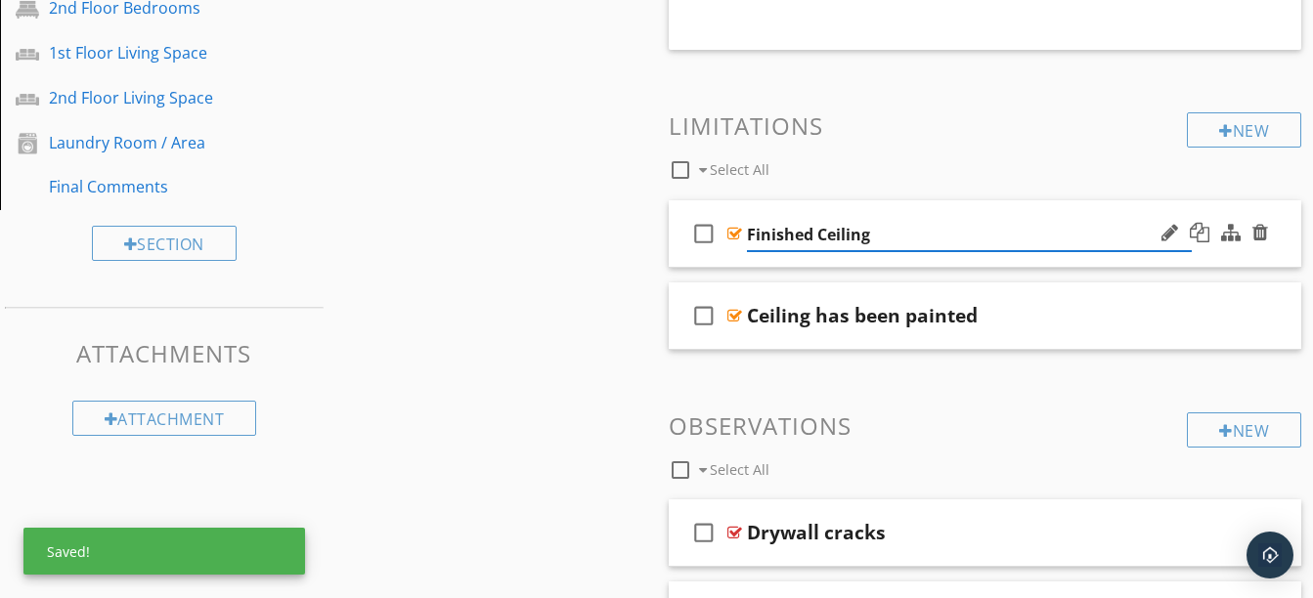
click at [882, 230] on input "Finished Ceiling" at bounding box center [970, 235] width 446 height 32
click at [872, 260] on div "check_box_outline_blank Finished Ceiling" at bounding box center [985, 233] width 633 height 67
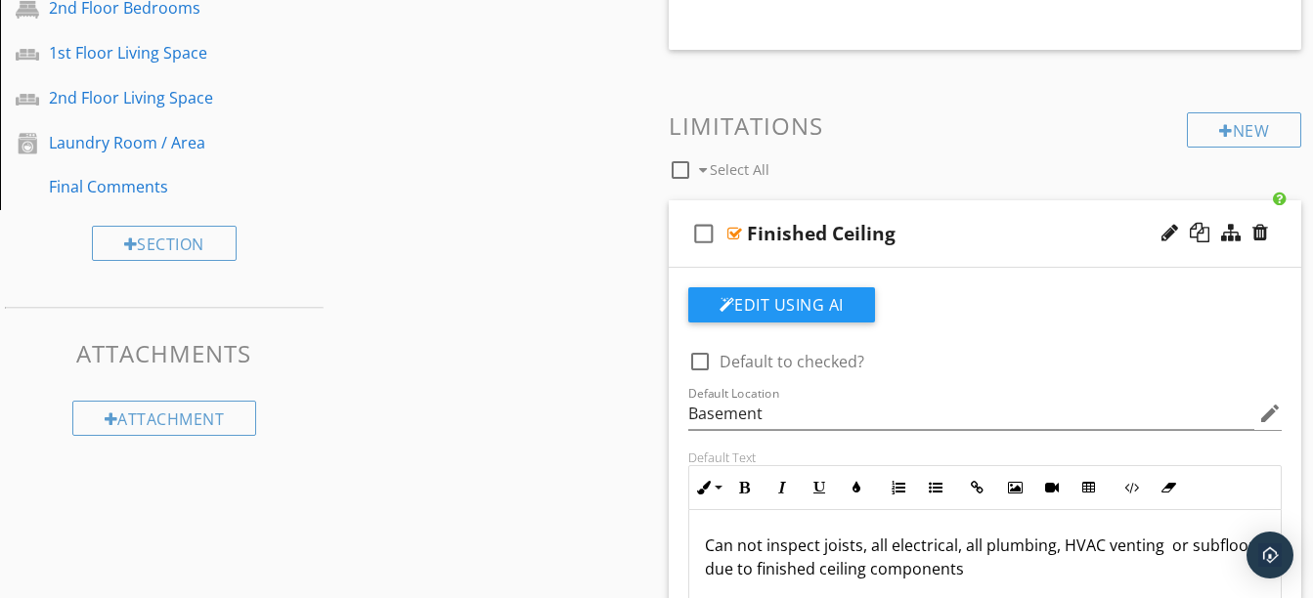
click at [893, 257] on div "check_box_outline_blank Finished Ceiling" at bounding box center [985, 233] width 633 height 67
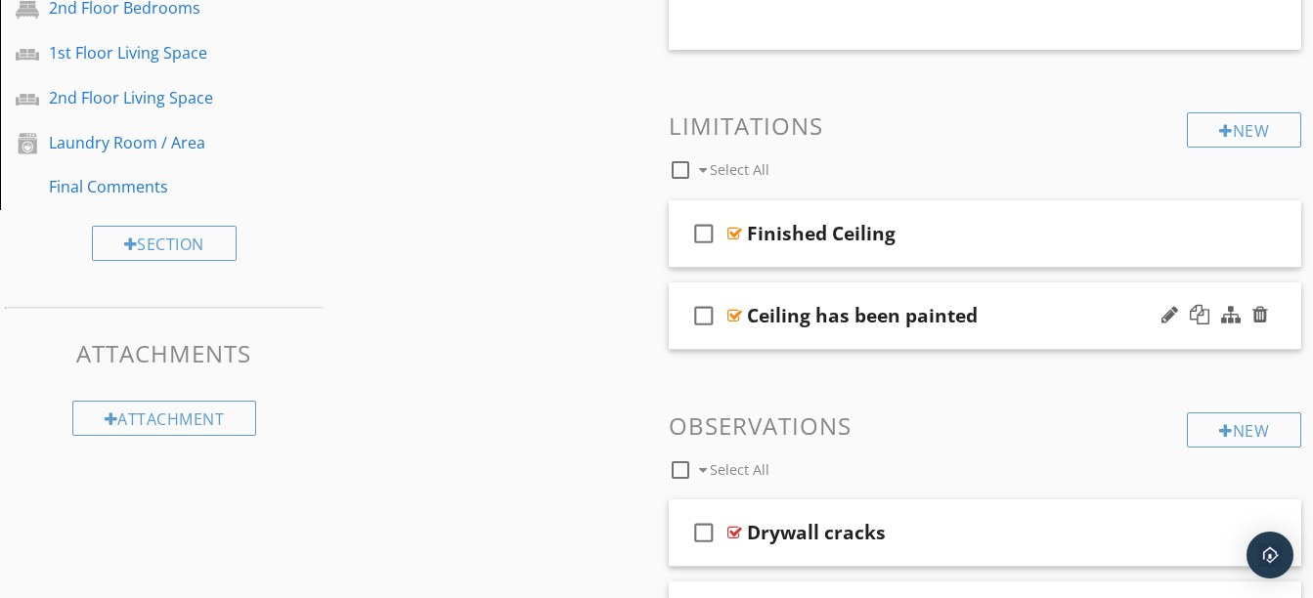
click at [892, 348] on div "check_box_outline_blank Ceiling has been painted" at bounding box center [985, 316] width 633 height 67
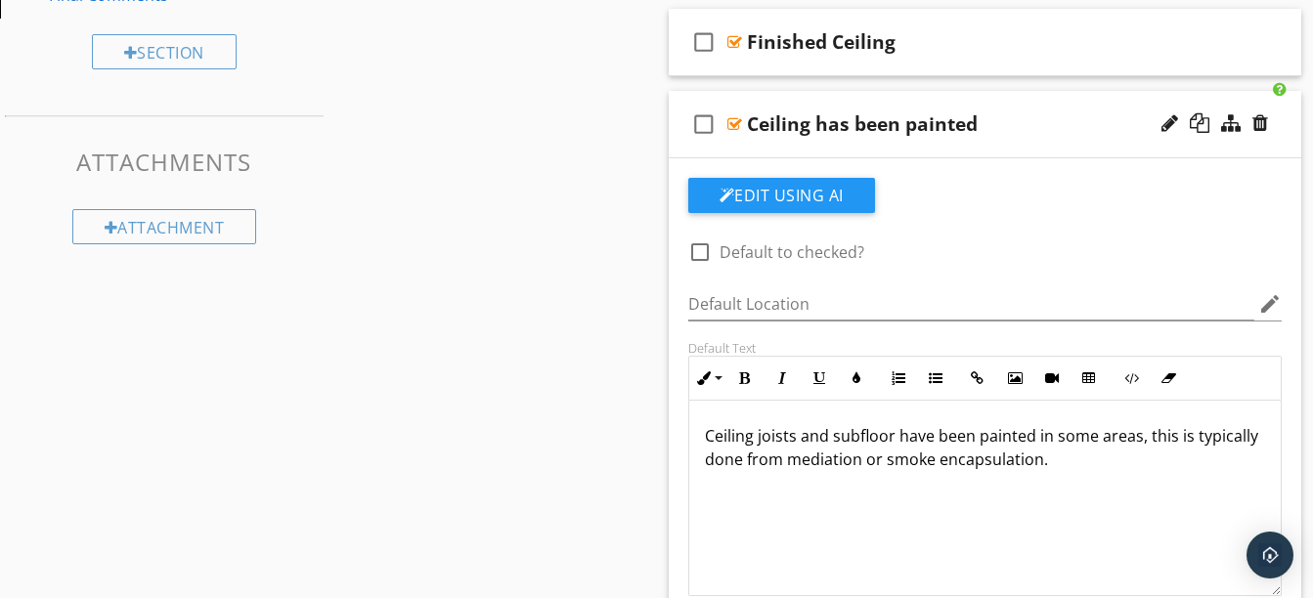
scroll to position [1397, 0]
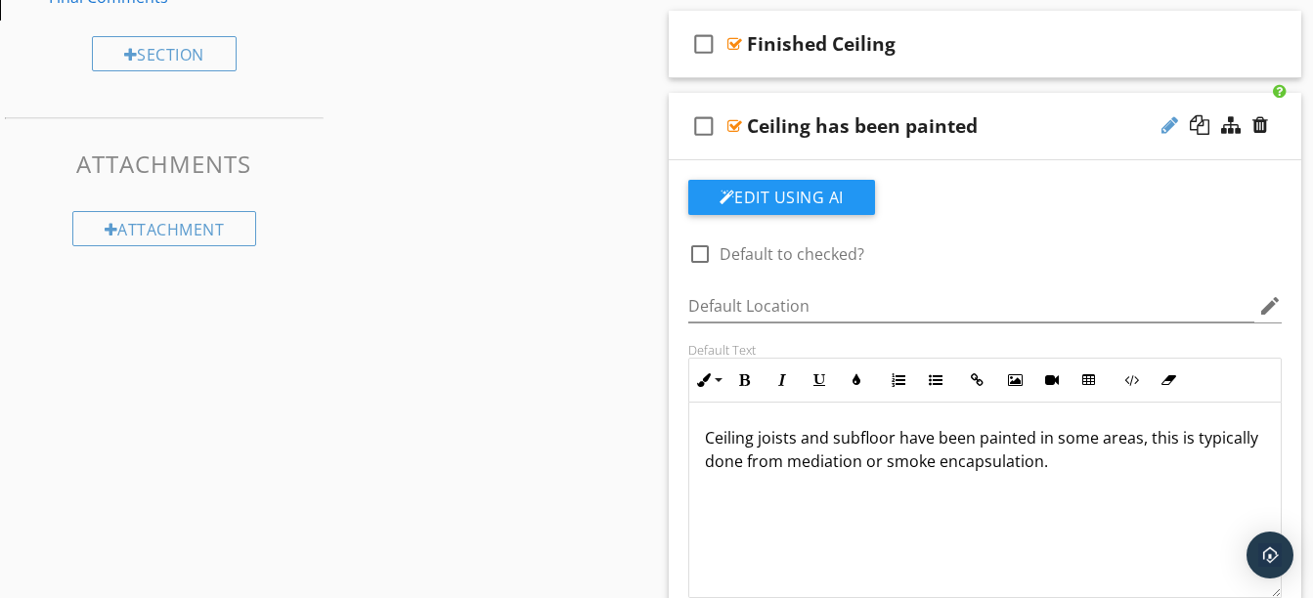
click at [1174, 124] on div at bounding box center [1169, 125] width 17 height 20
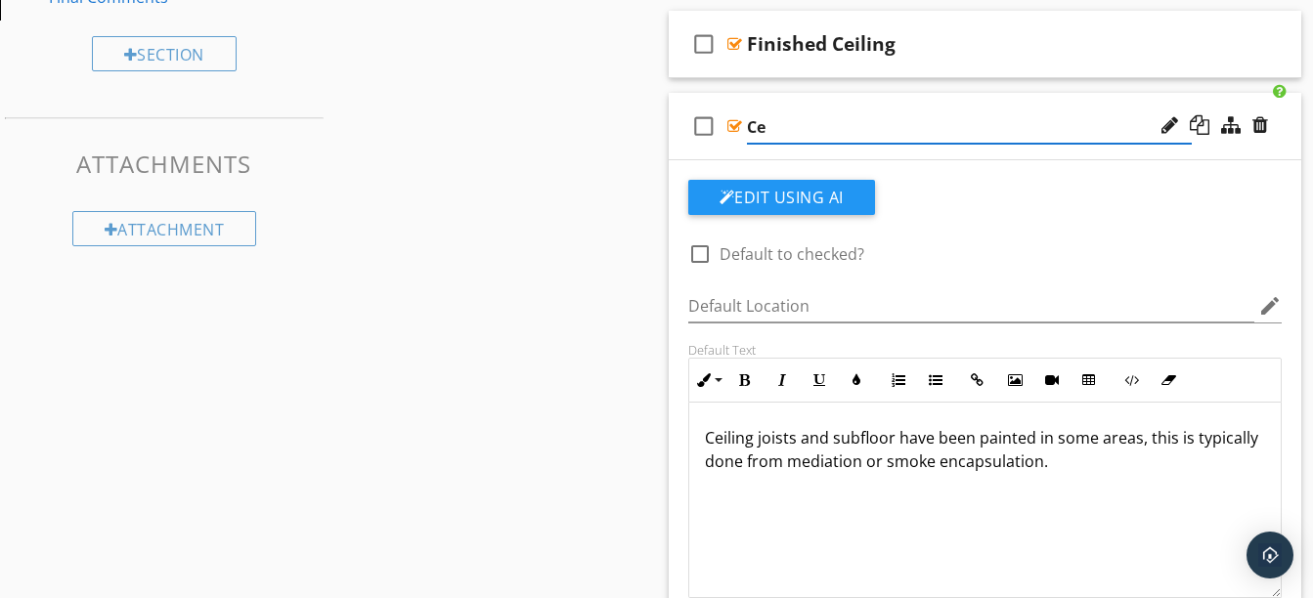
type input "C"
type input "Painted Ceiling"
click at [810, 107] on div "check_box_outline_blank Painted Ceiling" at bounding box center [985, 126] width 633 height 67
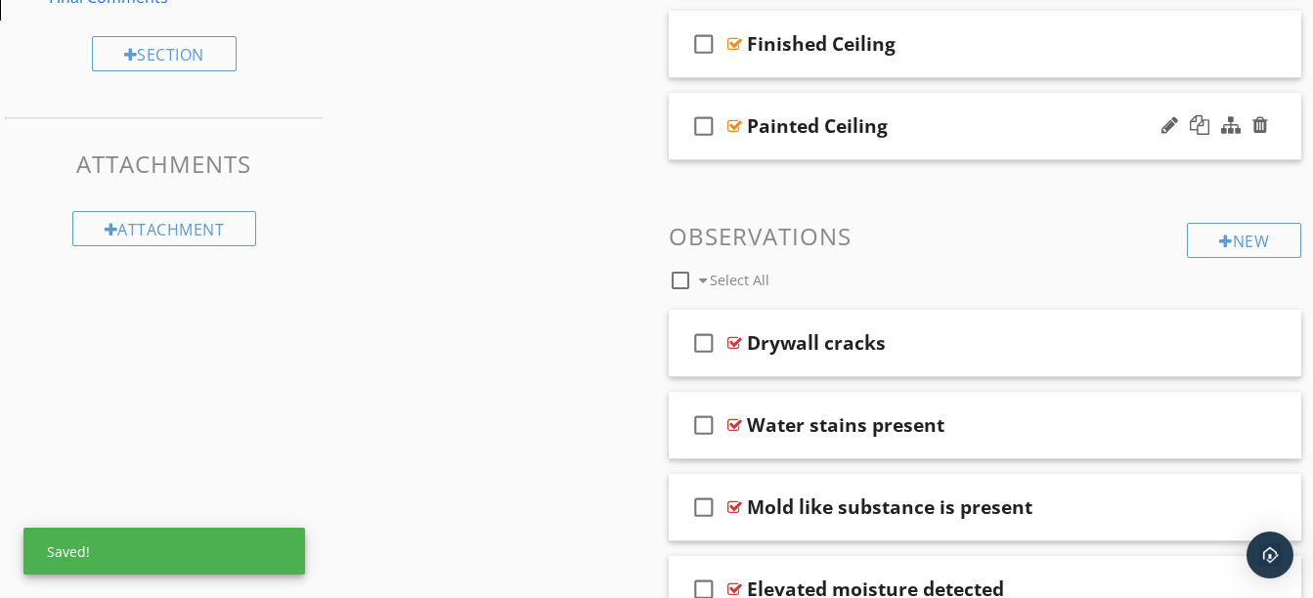
click at [810, 107] on div "check_box_outline_blank Painted Ceiling" at bounding box center [985, 126] width 633 height 67
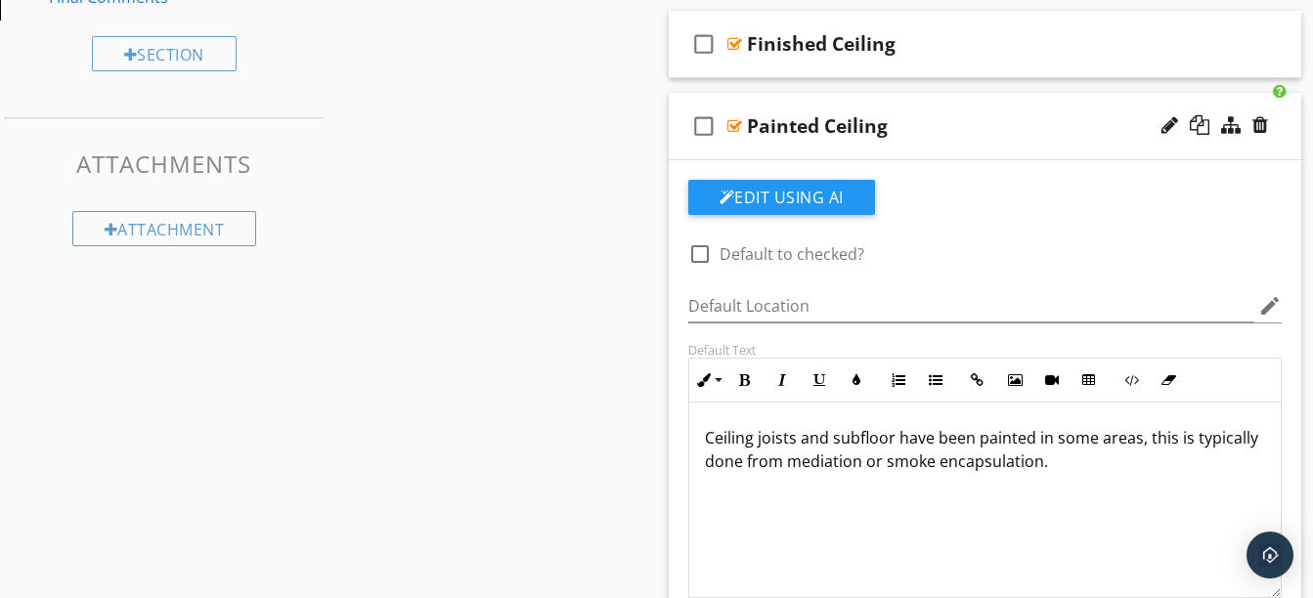
click at [953, 142] on div "check_box_outline_blank Painted Ceiling" at bounding box center [985, 126] width 633 height 67
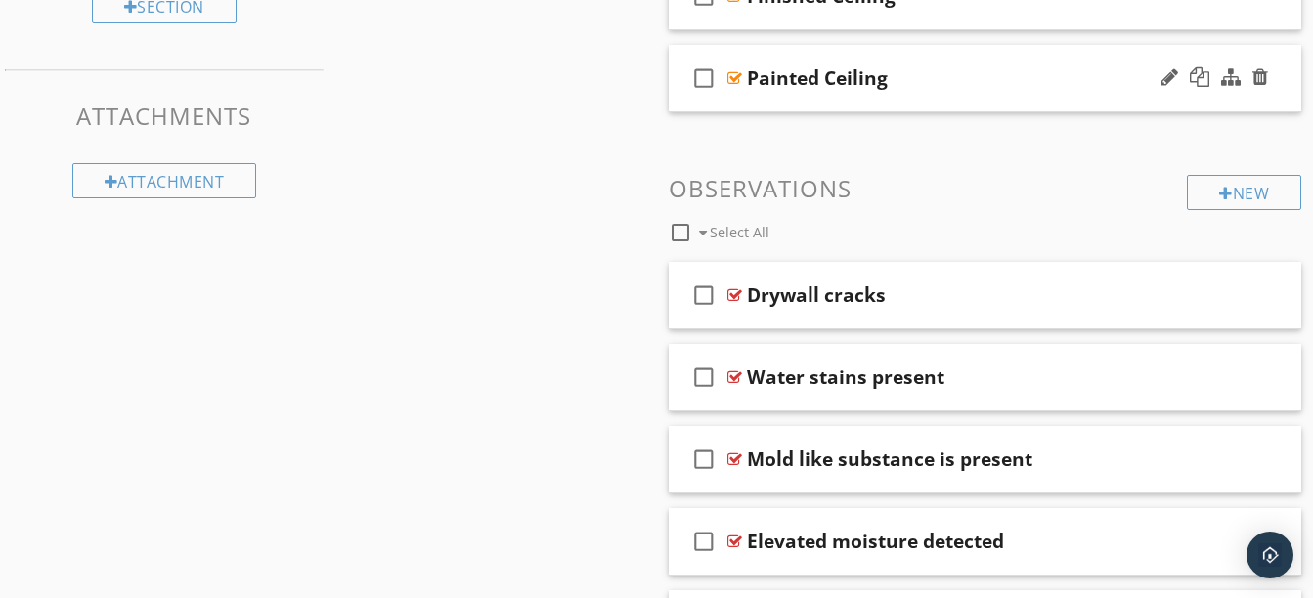
scroll to position [1507, 0]
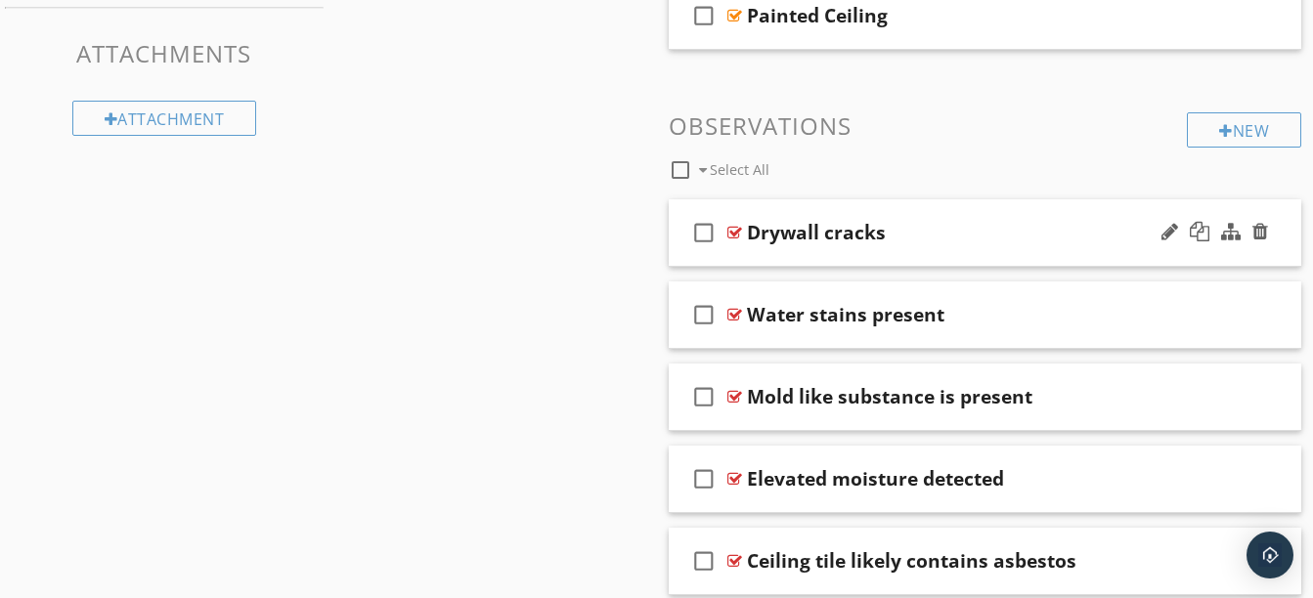
click at [902, 267] on div "check_box_outline_blank Drywall cracks" at bounding box center [985, 232] width 633 height 67
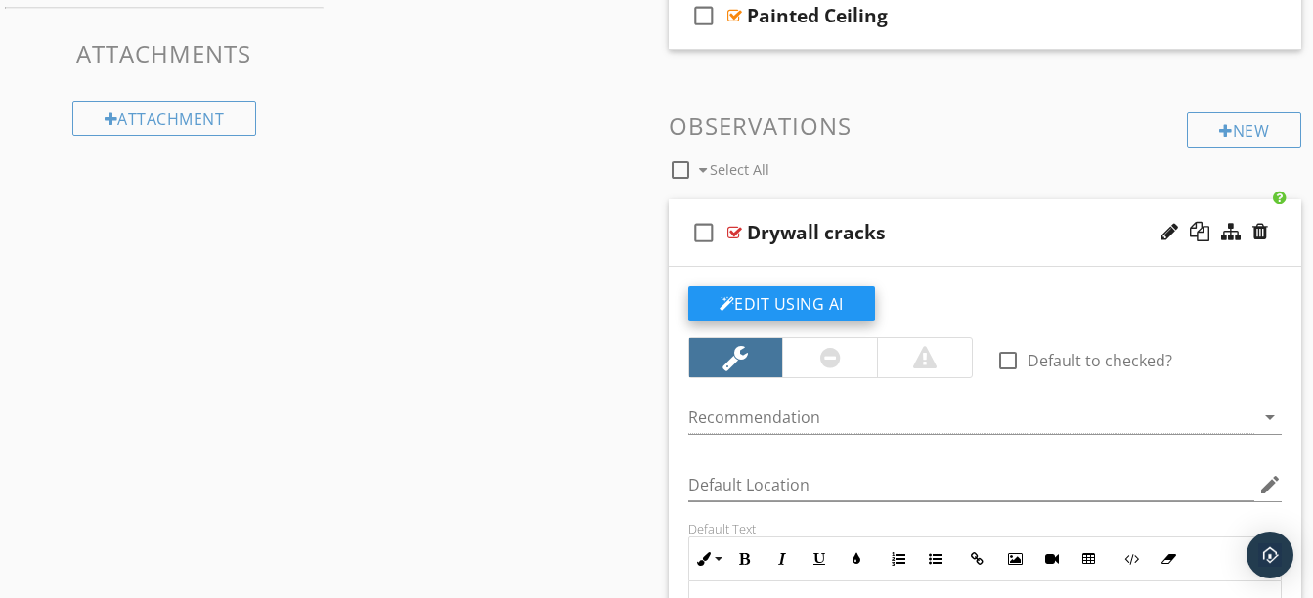
click at [826, 301] on button "Edit Using AI" at bounding box center [781, 303] width 187 height 35
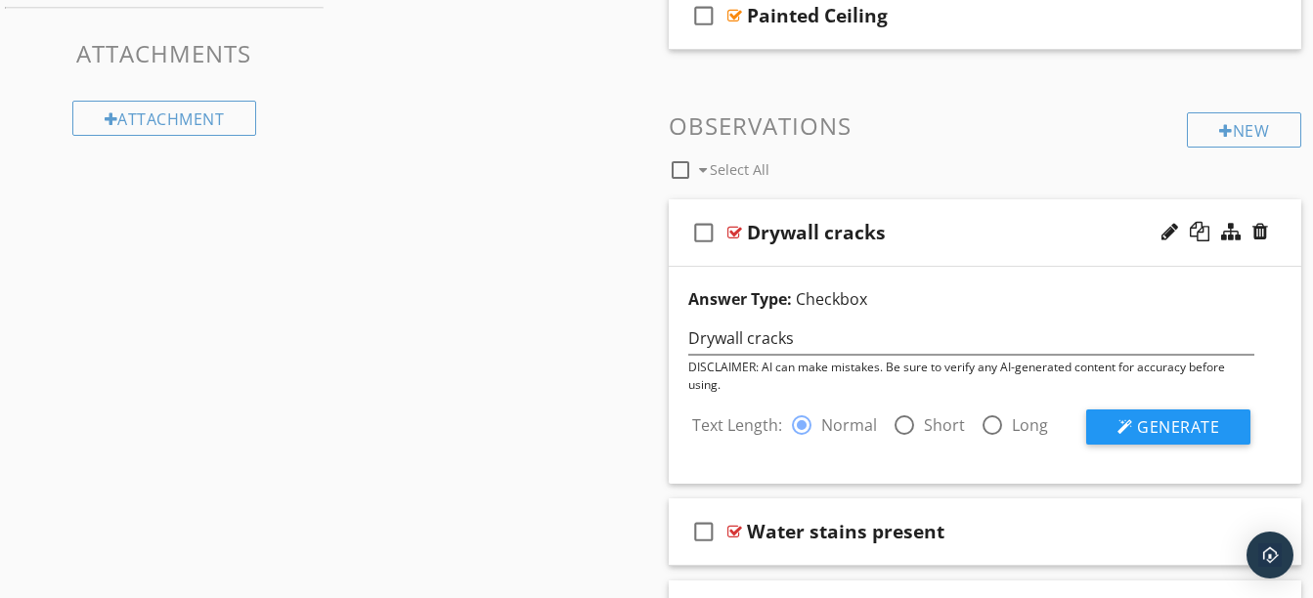
click at [927, 430] on label "Short" at bounding box center [944, 425] width 41 height 20
radio input "false"
radio input "true"
click at [1128, 429] on div at bounding box center [1125, 427] width 16 height 16
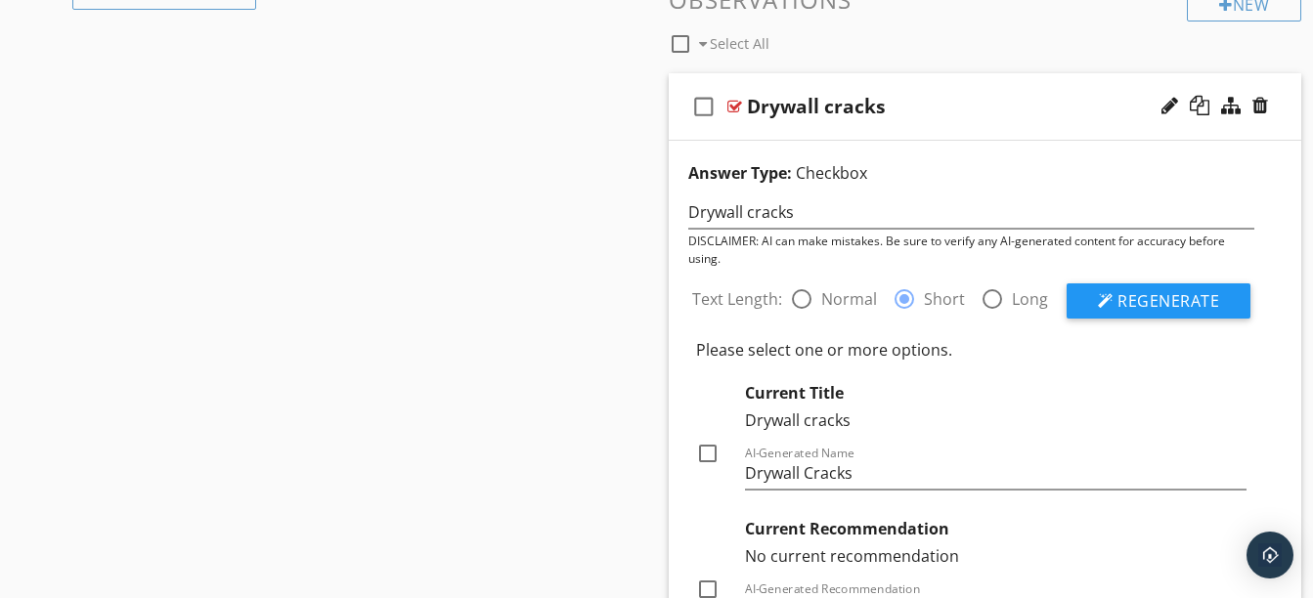
scroll to position [1718, 0]
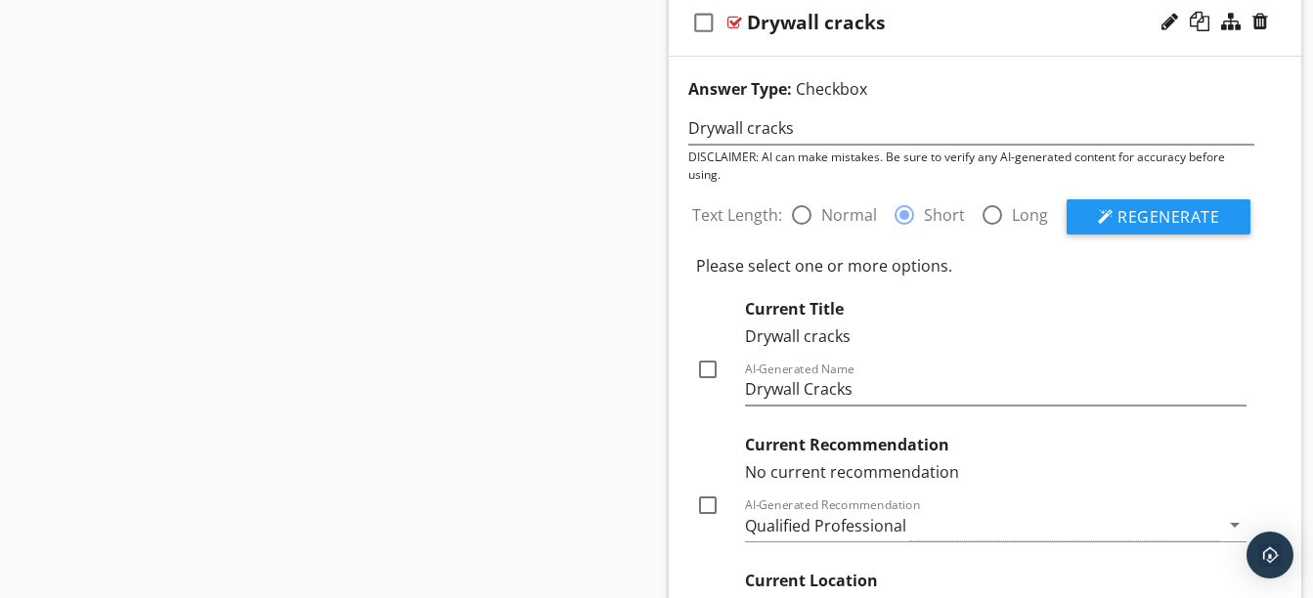
click at [703, 372] on div at bounding box center [707, 369] width 33 height 33
checkbox input "true"
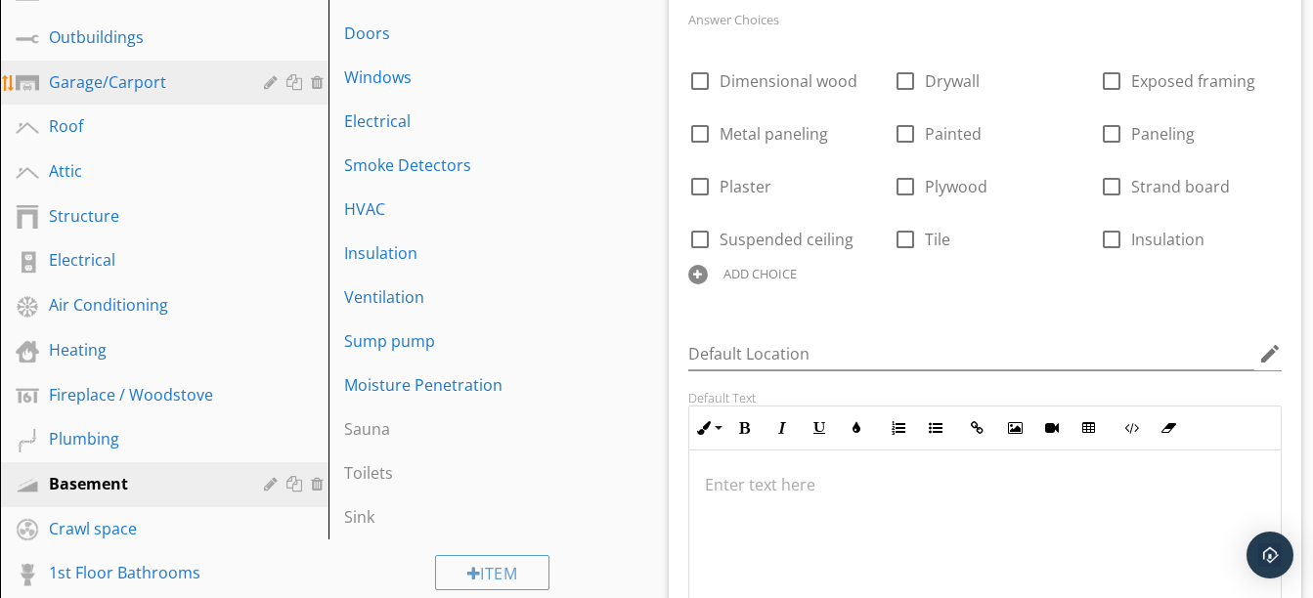
scroll to position [0, 0]
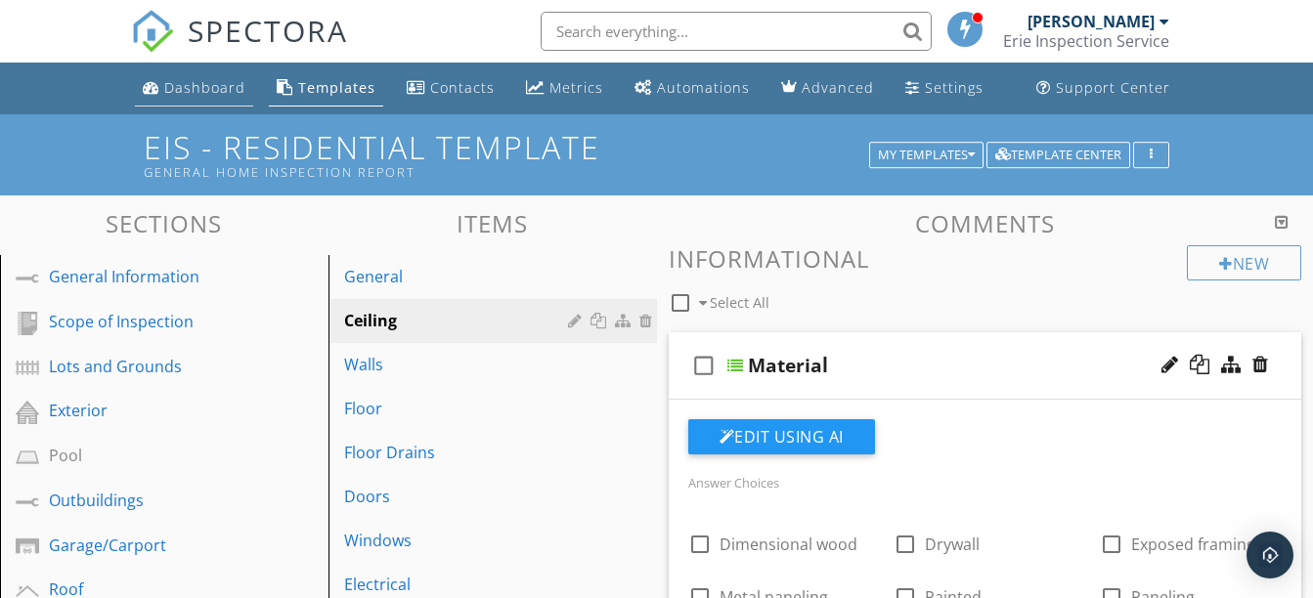
click at [182, 65] on li "Dashboard" at bounding box center [194, 89] width 126 height 52
click at [189, 86] on div "Dashboard" at bounding box center [204, 87] width 81 height 19
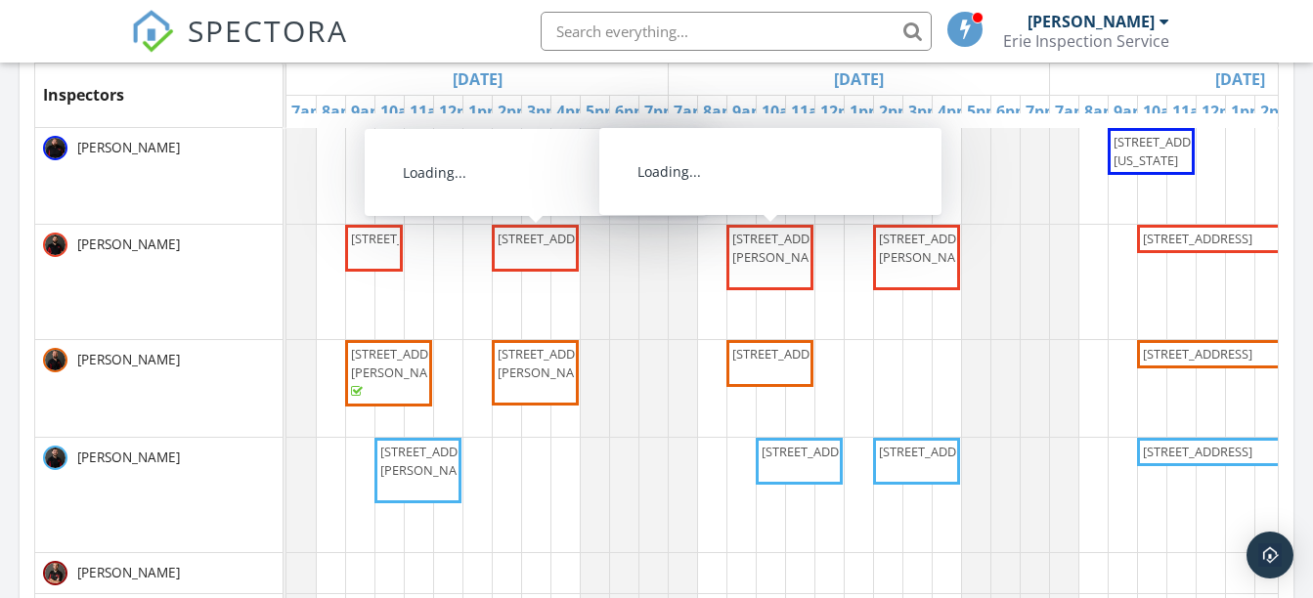
scroll to position [803, 0]
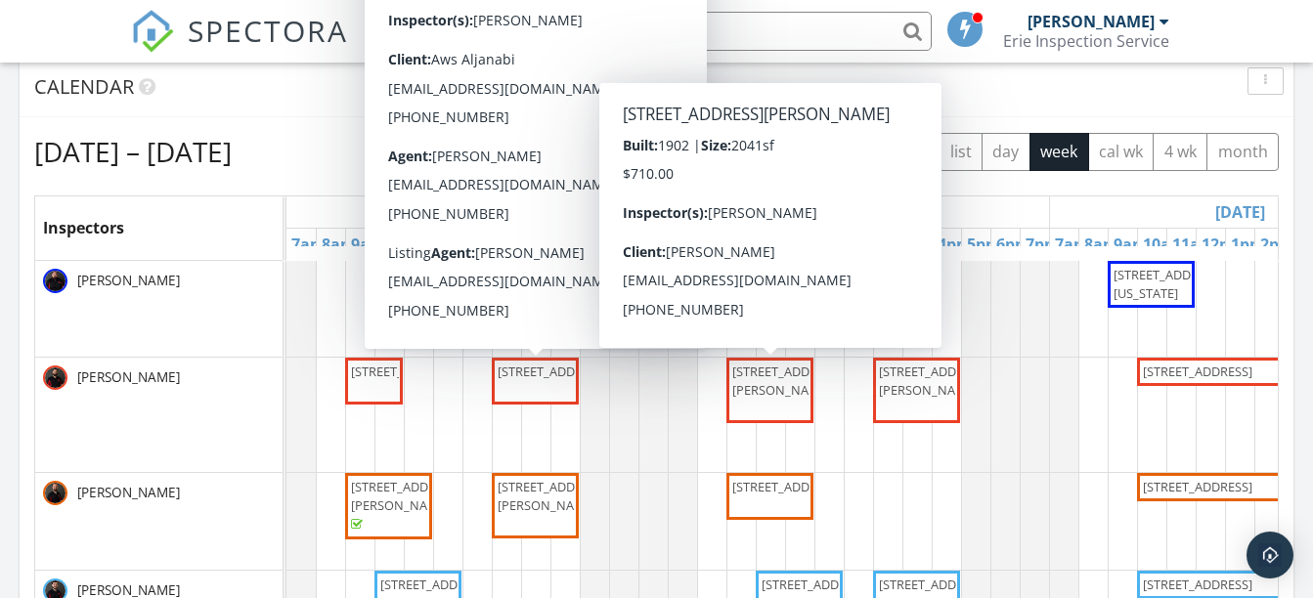
click at [1009, 112] on div "Calendar" at bounding box center [657, 88] width 1274 height 60
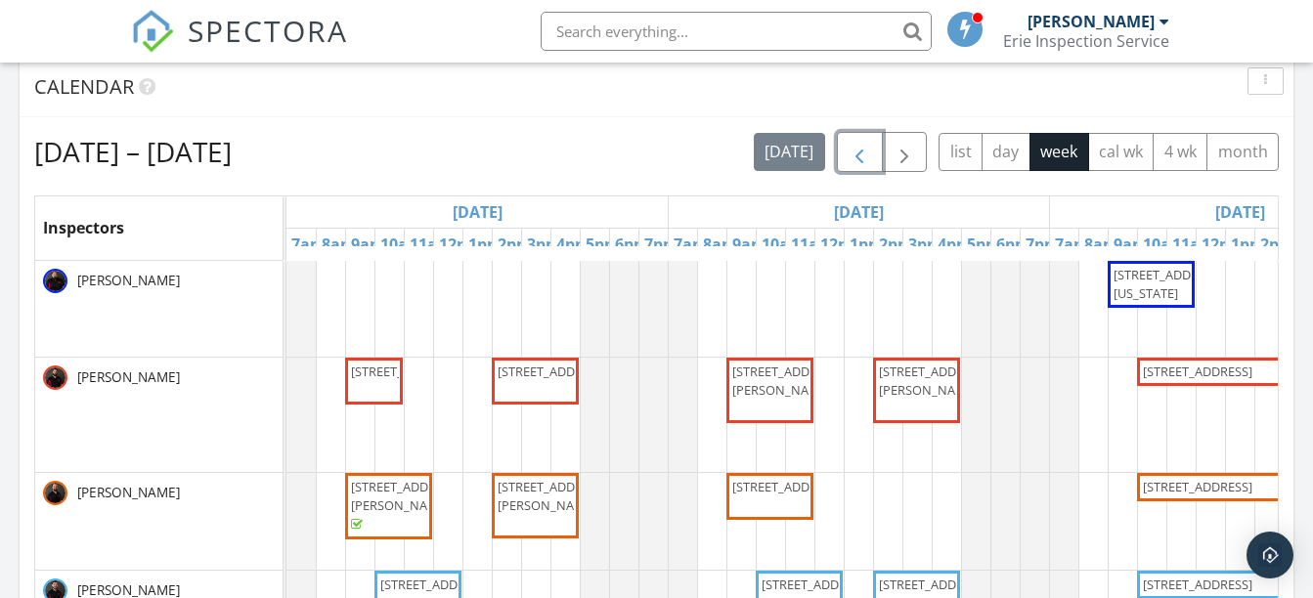
click at [846, 161] on button "button" at bounding box center [860, 152] width 46 height 40
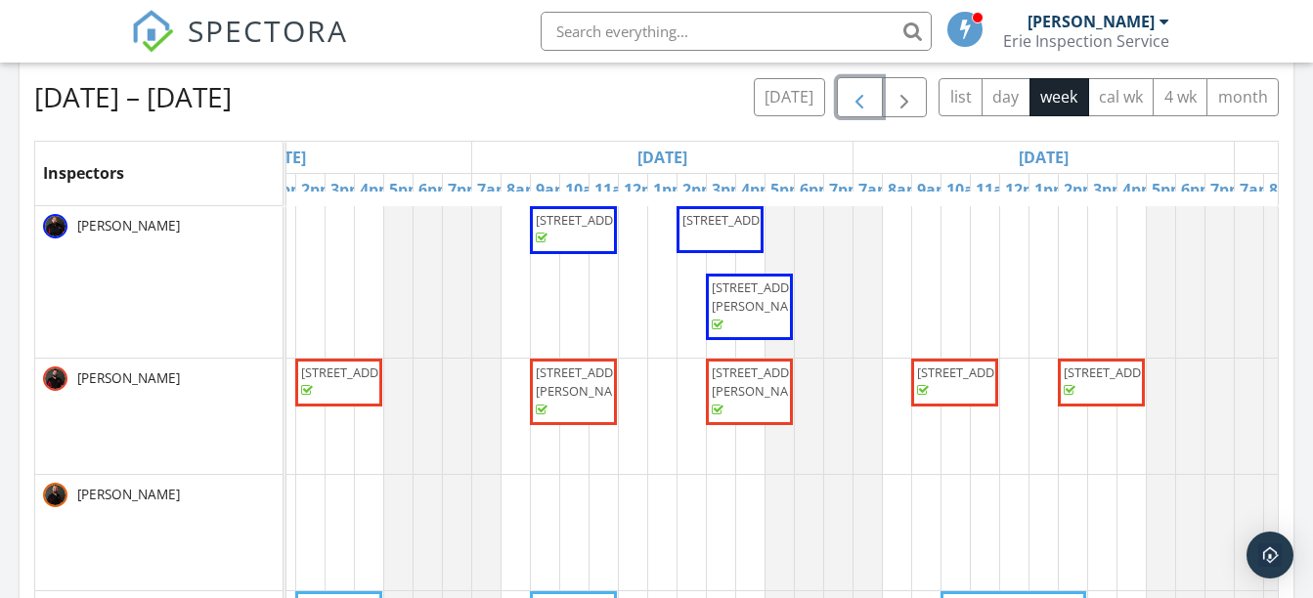
scroll to position [853, 0]
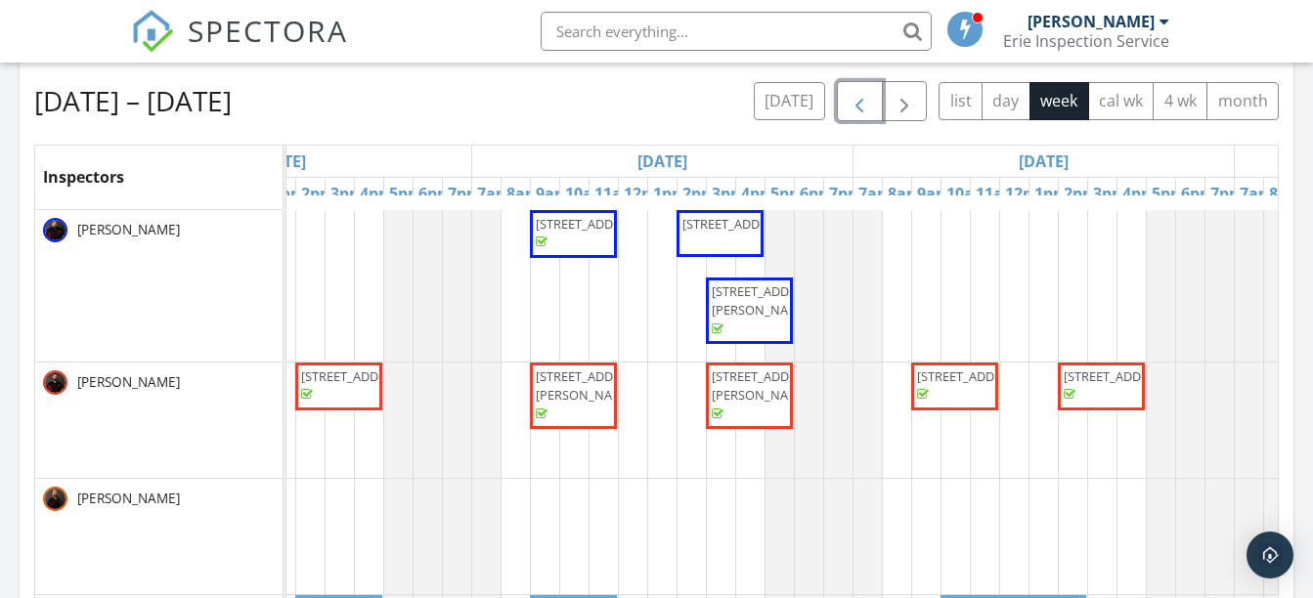
click at [753, 301] on span "1903 Eileen Rd, Toledo 43615" at bounding box center [766, 301] width 109 height 36
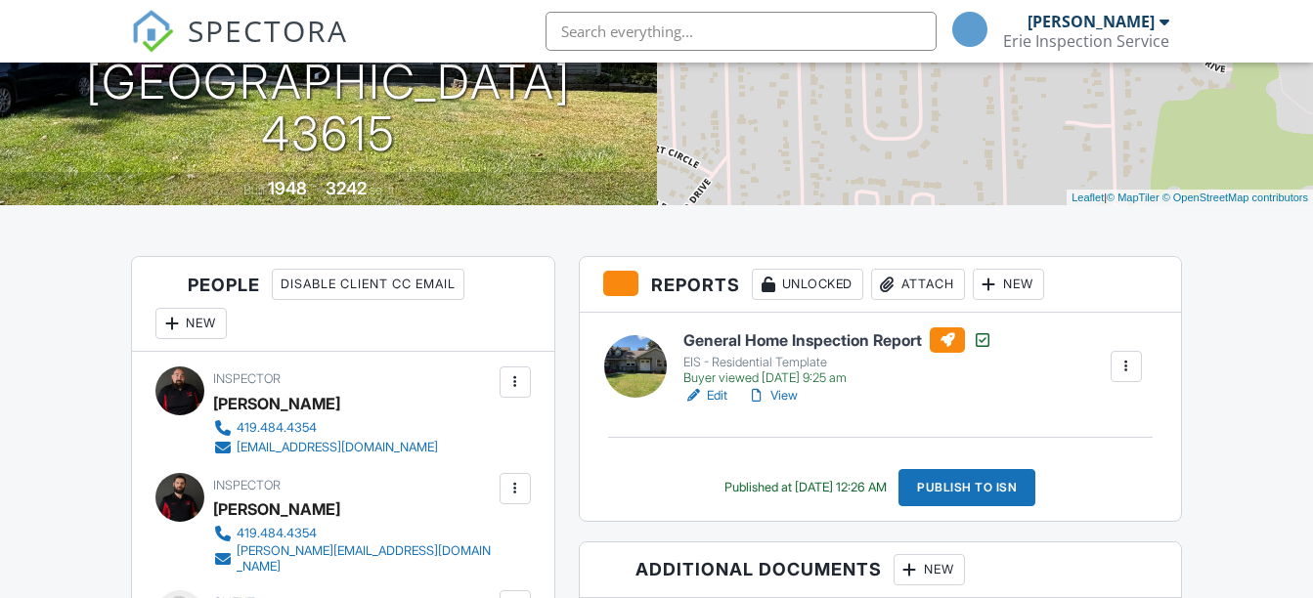
scroll to position [435, 0]
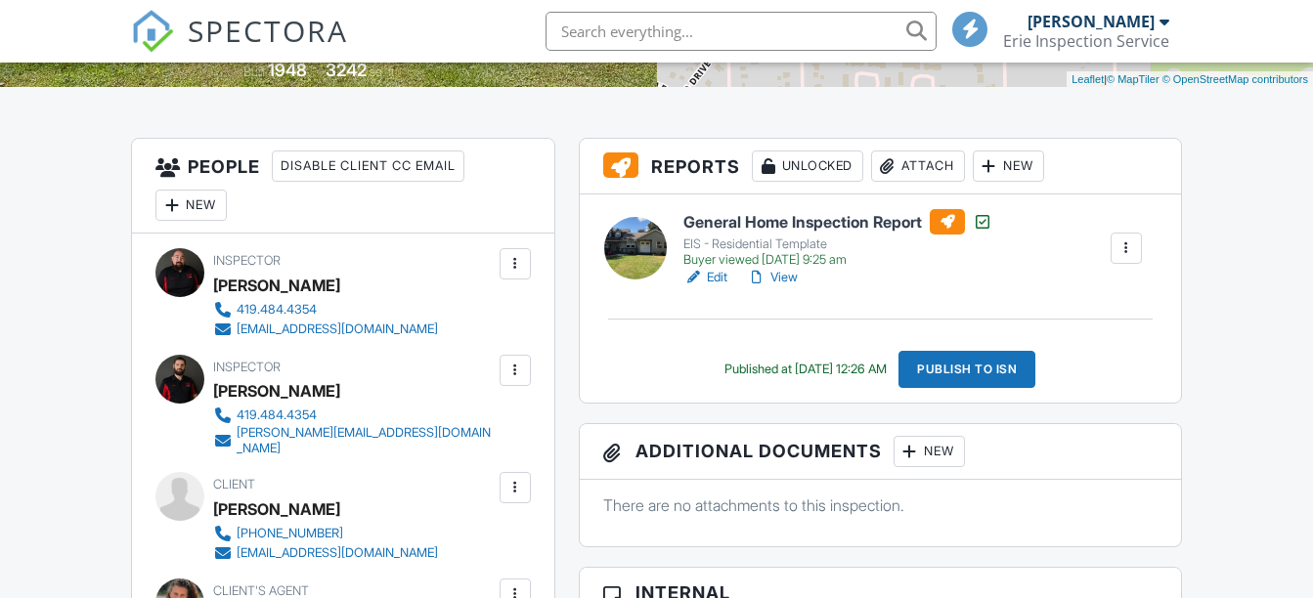
click at [1118, 251] on div at bounding box center [1126, 249] width 20 height 20
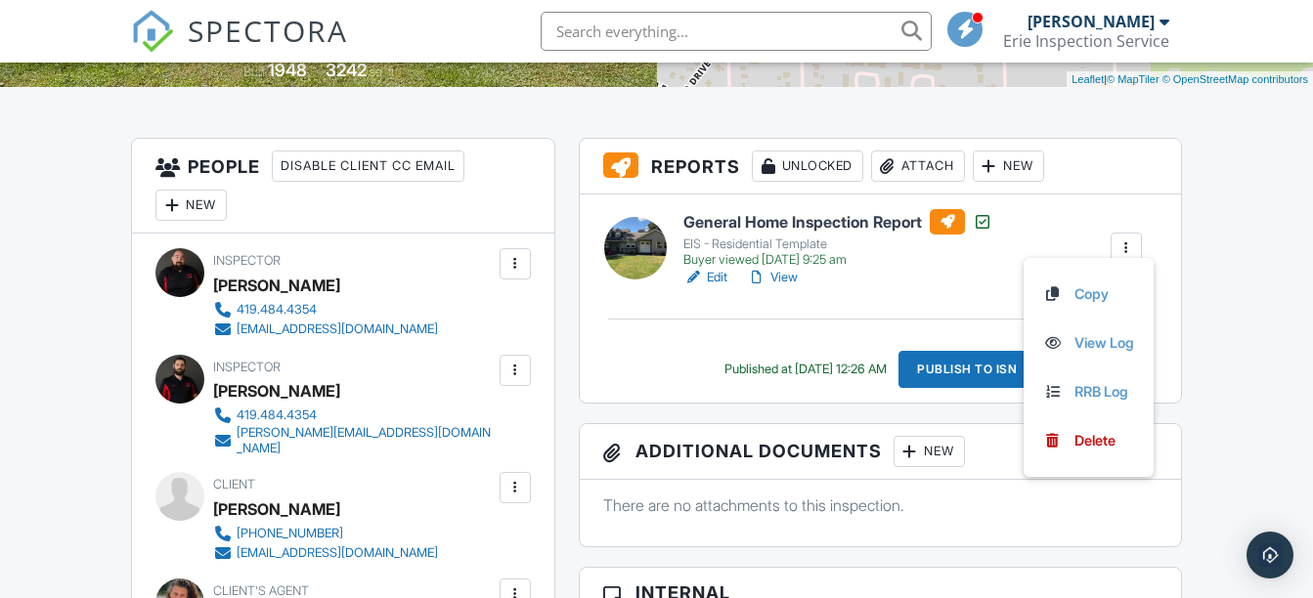
click at [783, 279] on link "View" at bounding box center [772, 278] width 51 height 20
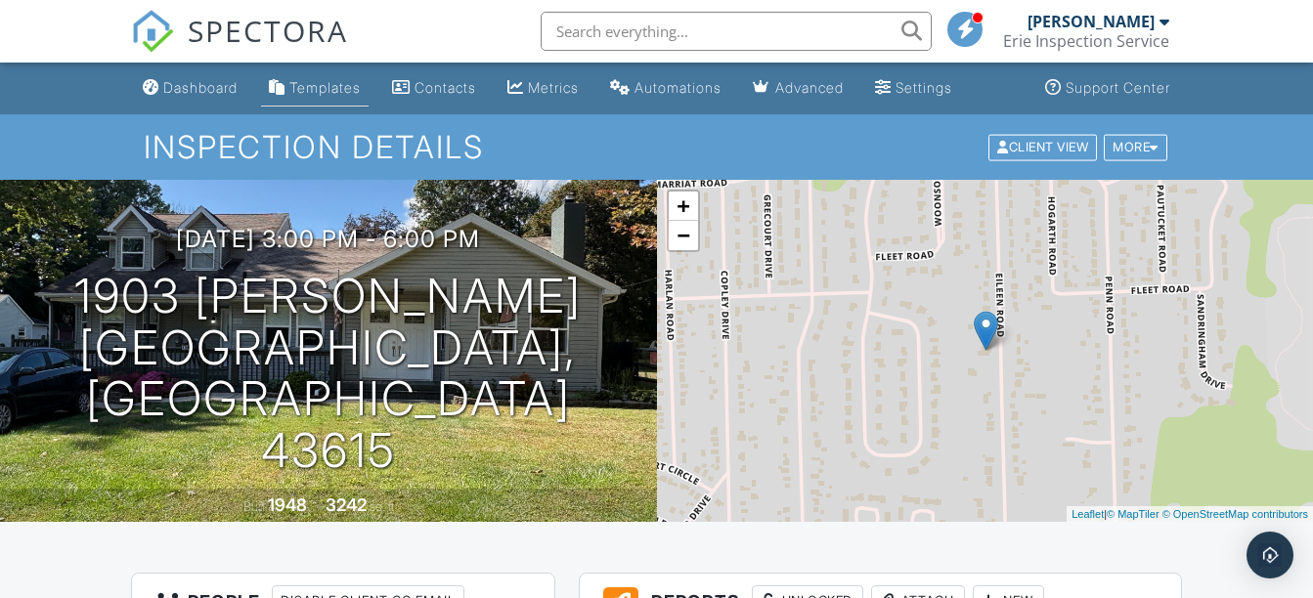
click at [318, 89] on div "Templates" at bounding box center [324, 87] width 71 height 17
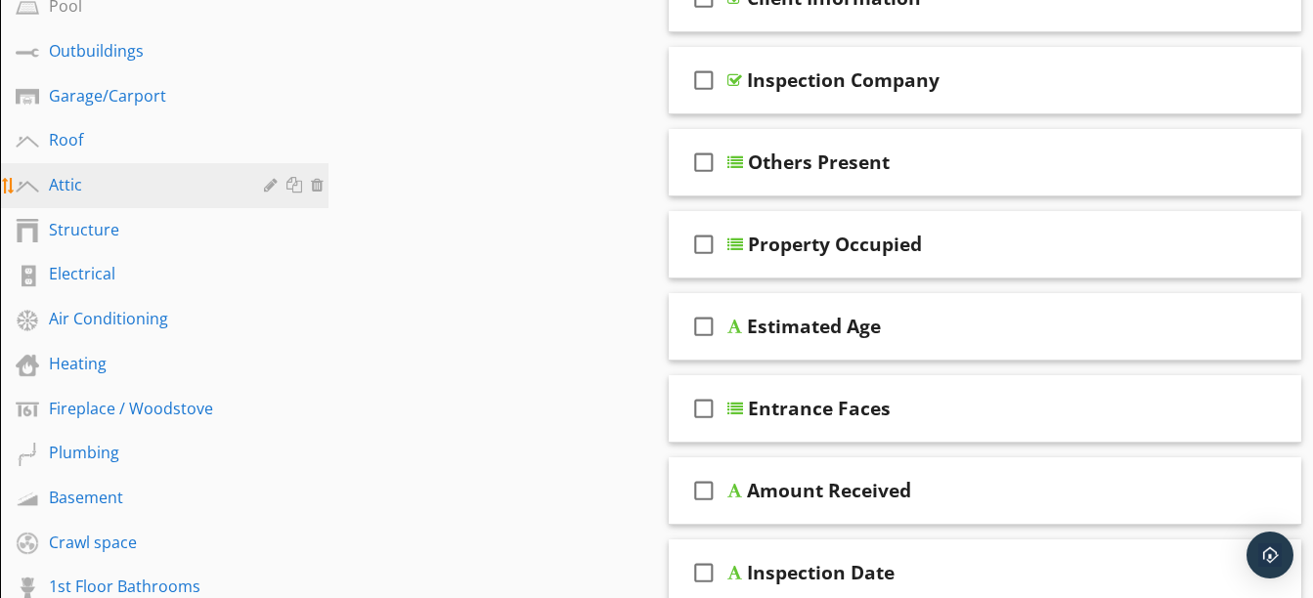
scroll to position [453, 0]
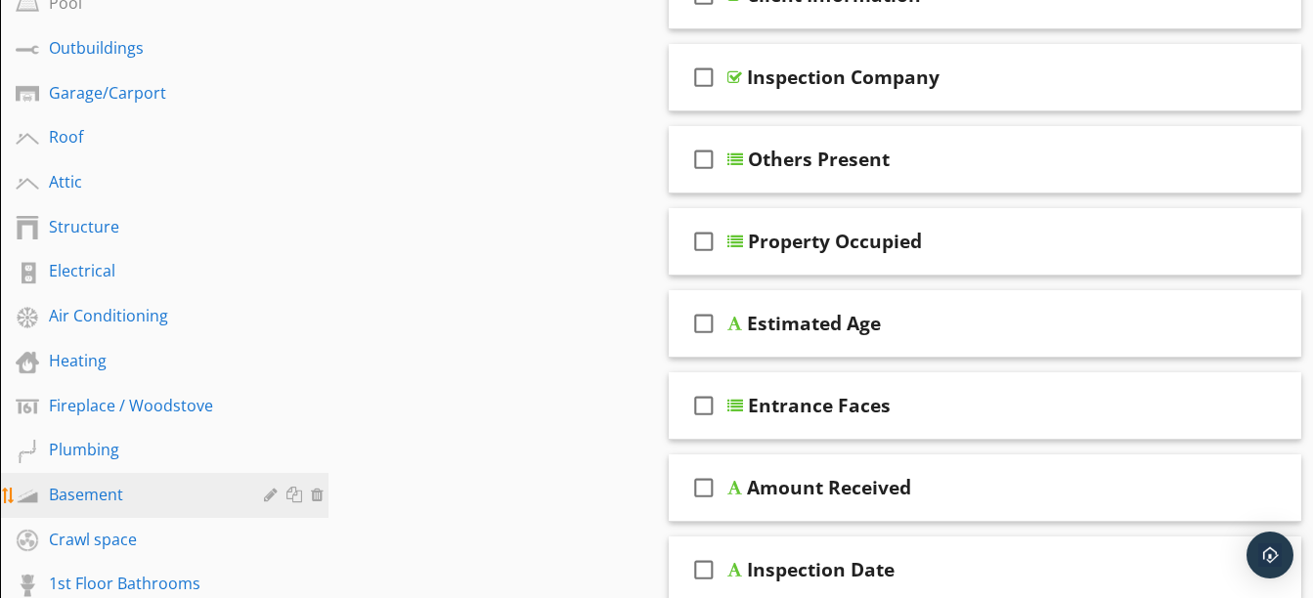
click at [150, 501] on div "Basement" at bounding box center [142, 494] width 187 height 23
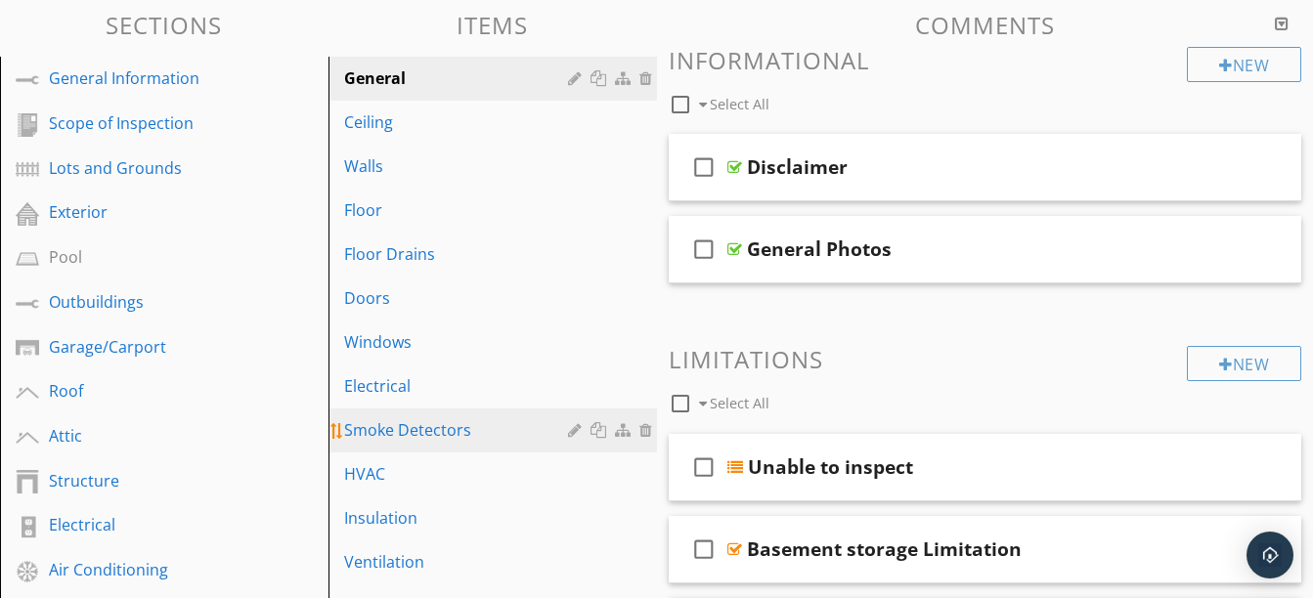
scroll to position [196, 0]
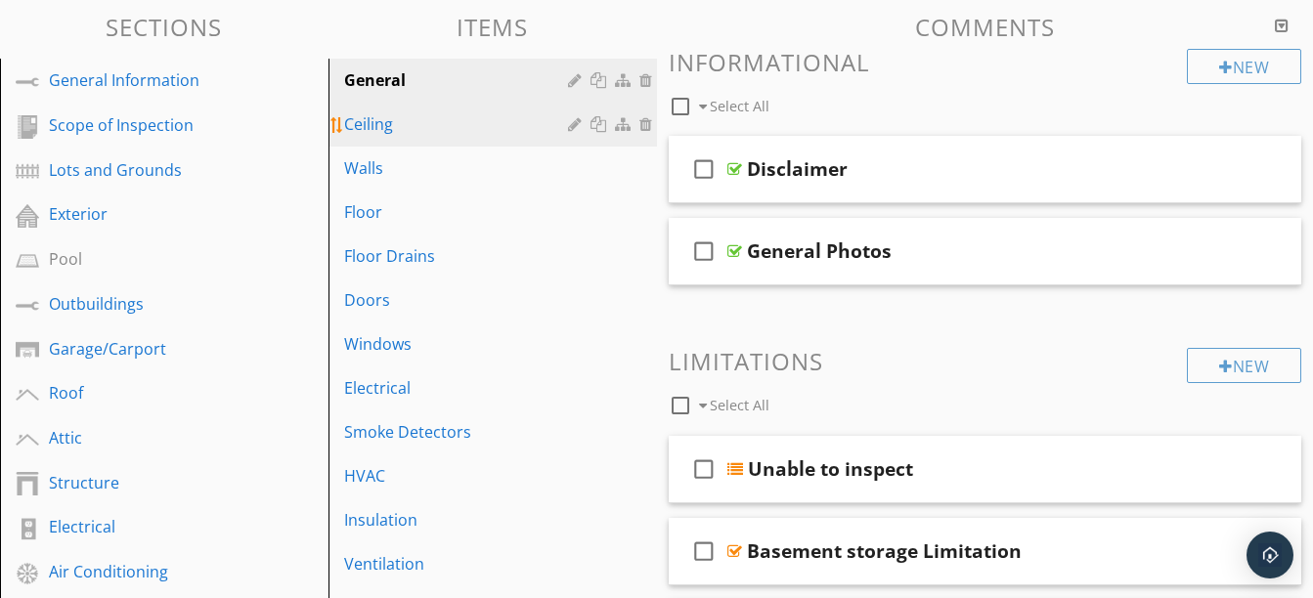
click at [415, 122] on div "Ceiling" at bounding box center [459, 123] width 230 height 23
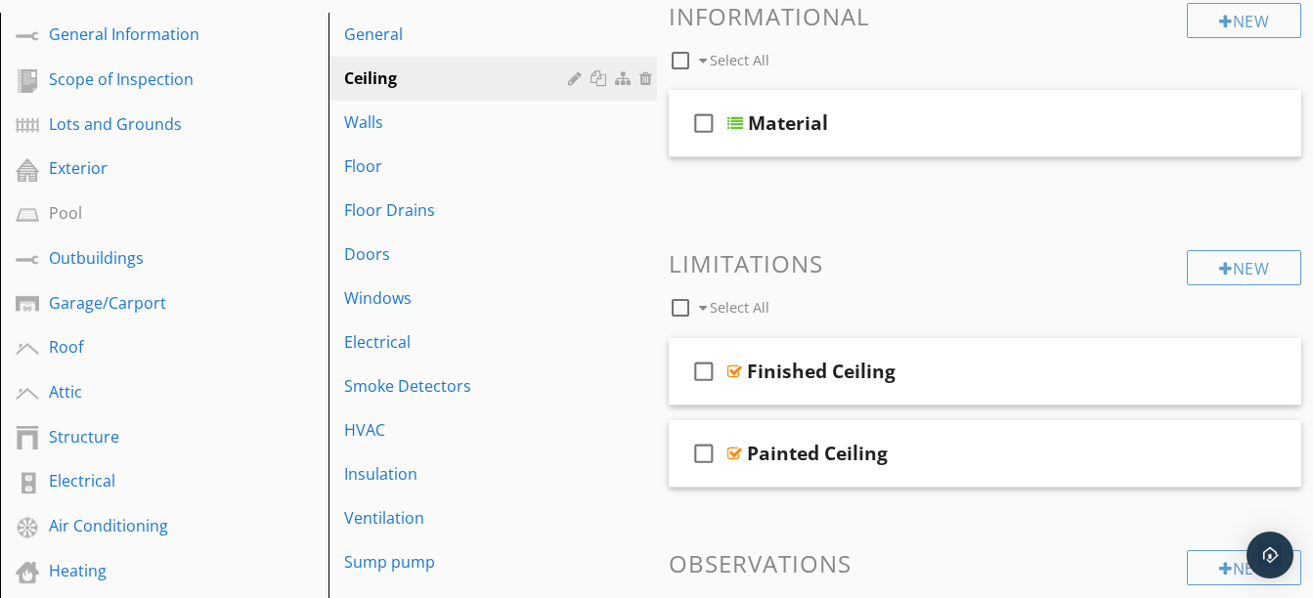
scroll to position [189, 0]
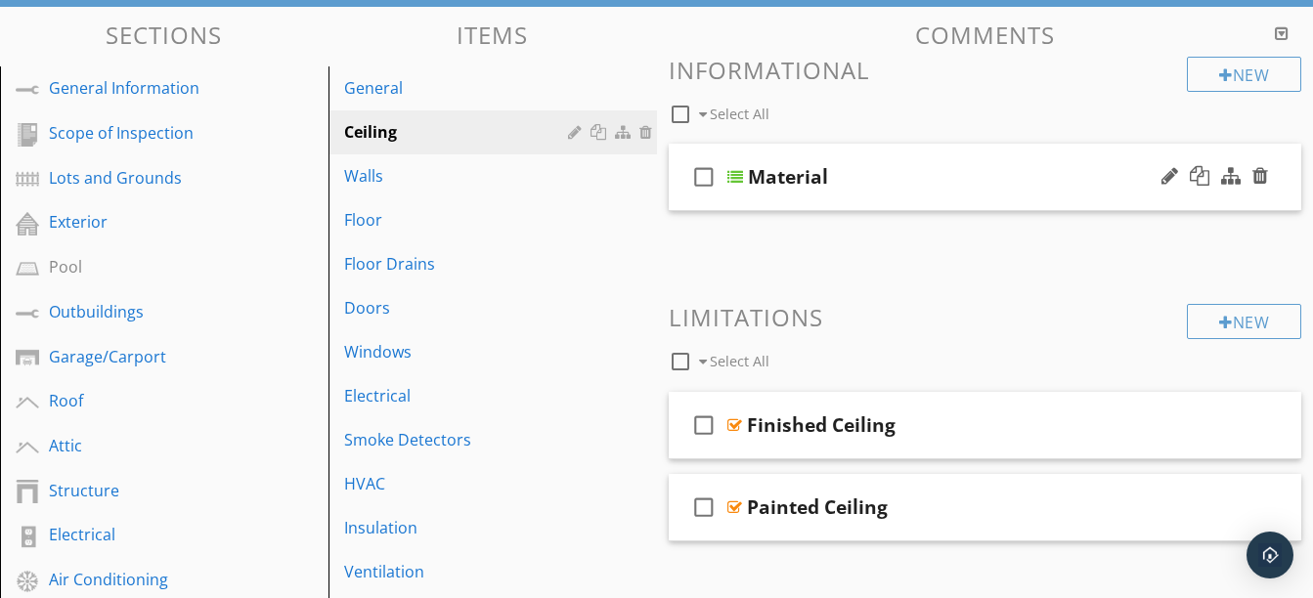
click at [826, 190] on div "check_box_outline_blank Material" at bounding box center [985, 177] width 633 height 67
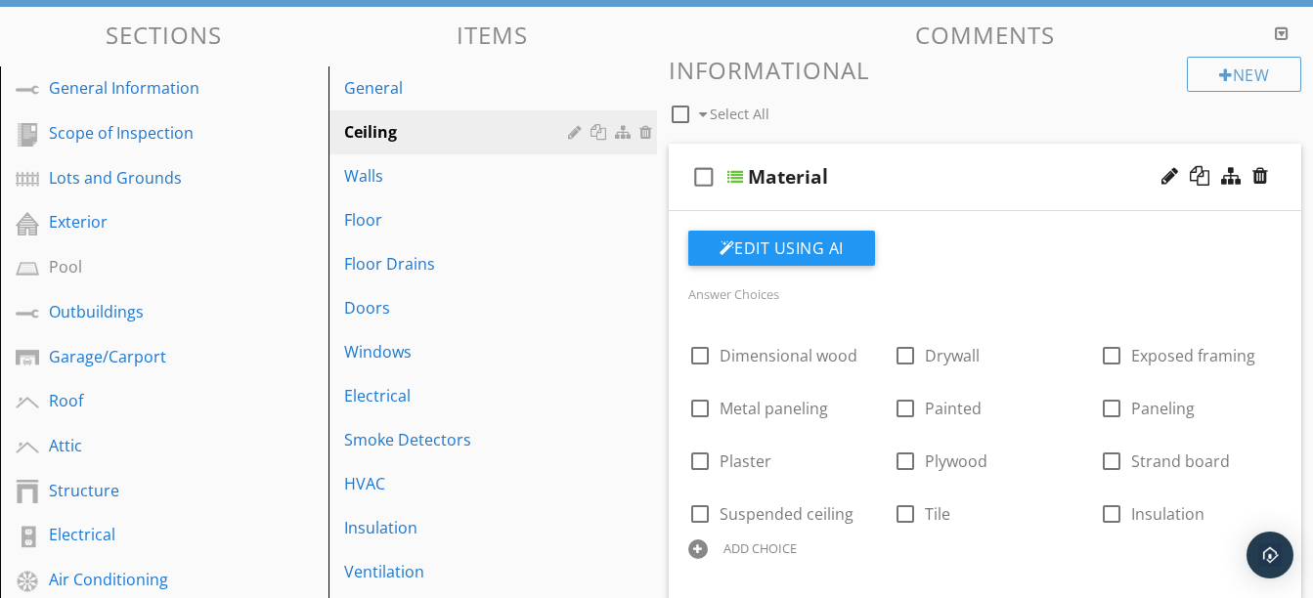
click at [895, 197] on div "check_box_outline_blank Material" at bounding box center [985, 177] width 633 height 67
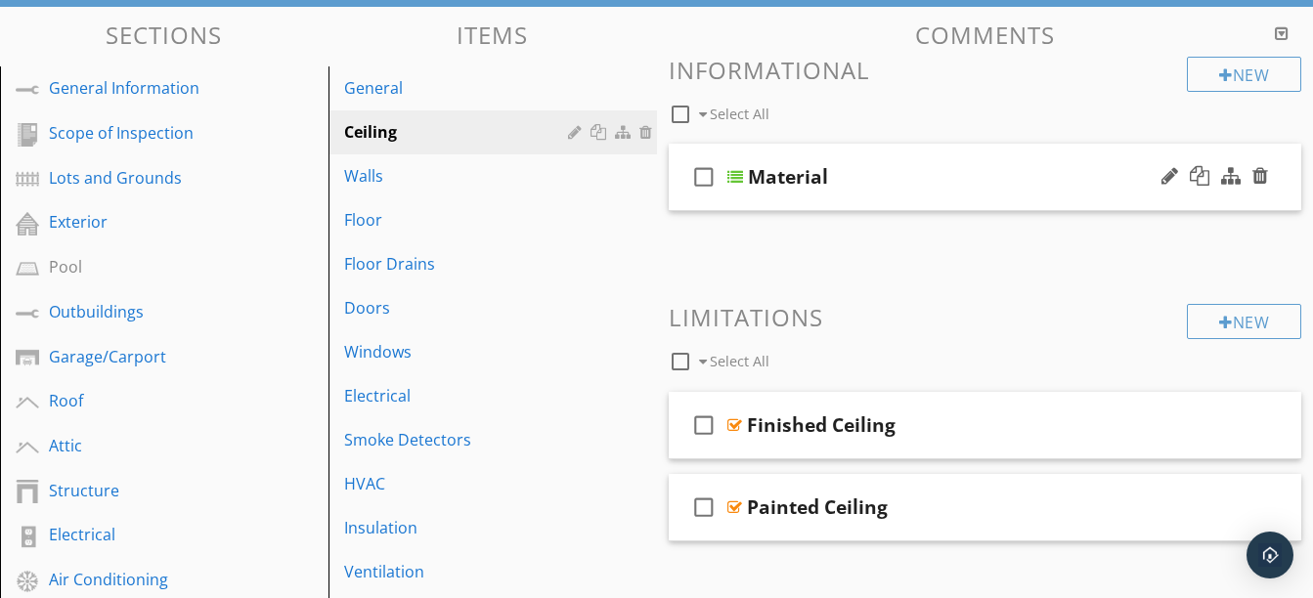
click at [858, 203] on div "check_box_outline_blank Material" at bounding box center [985, 177] width 633 height 67
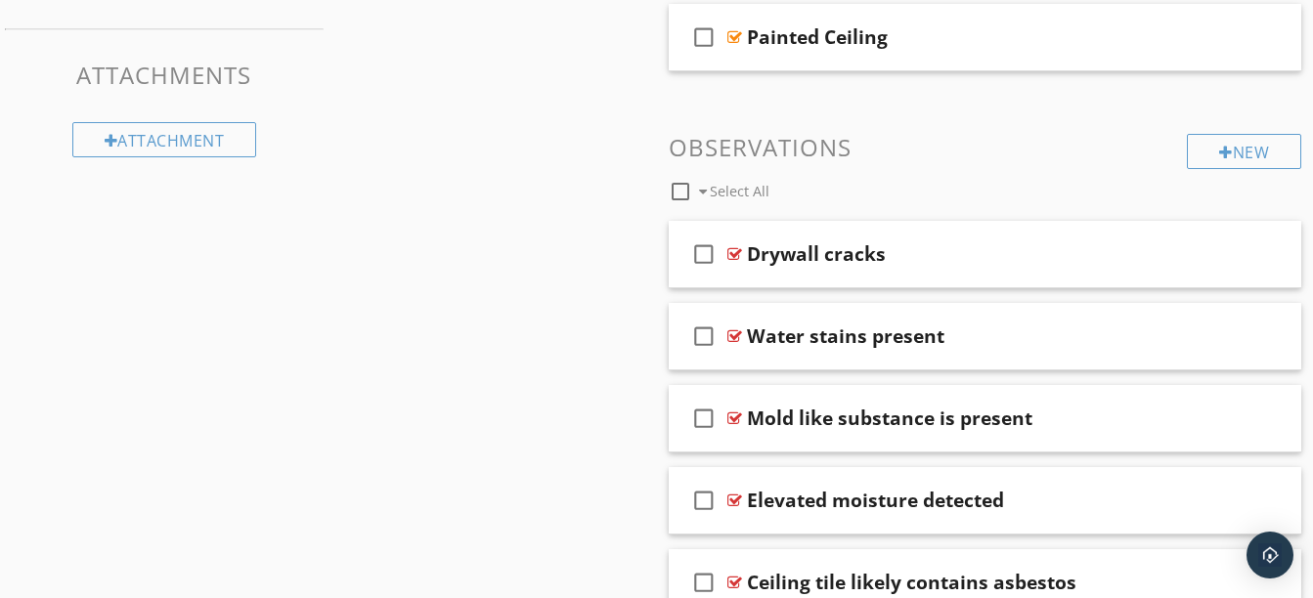
scroll to position [1487, 0]
click at [901, 363] on div "check_box_outline_blank Water stains present" at bounding box center [985, 335] width 633 height 67
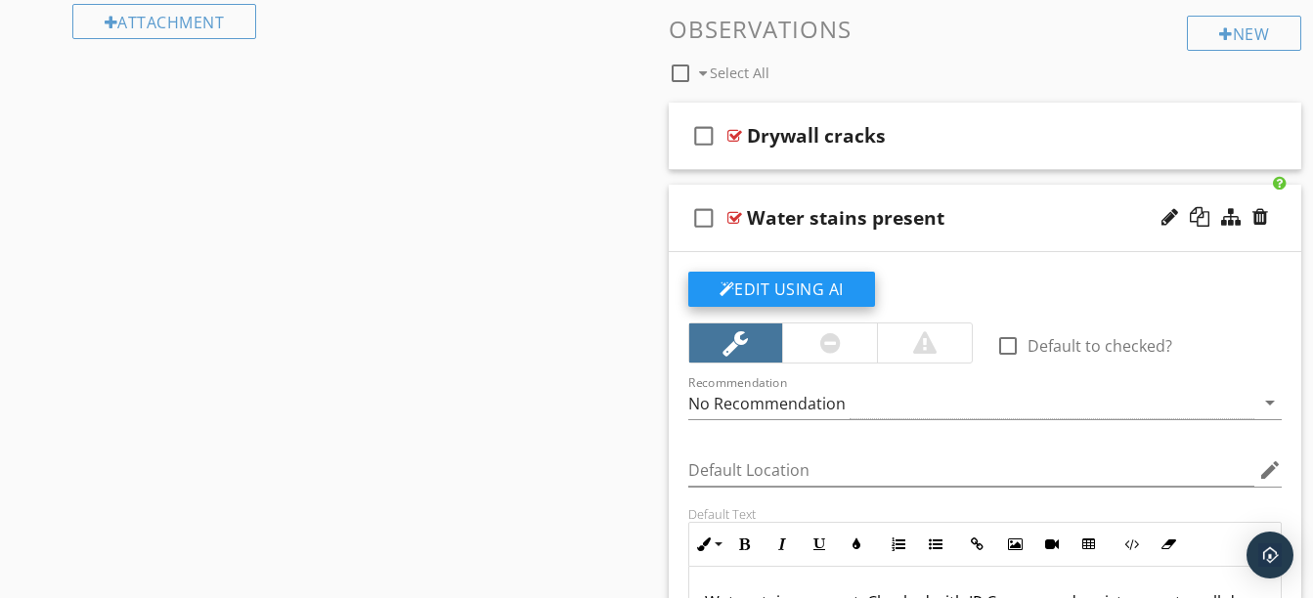
scroll to position [1720, 0]
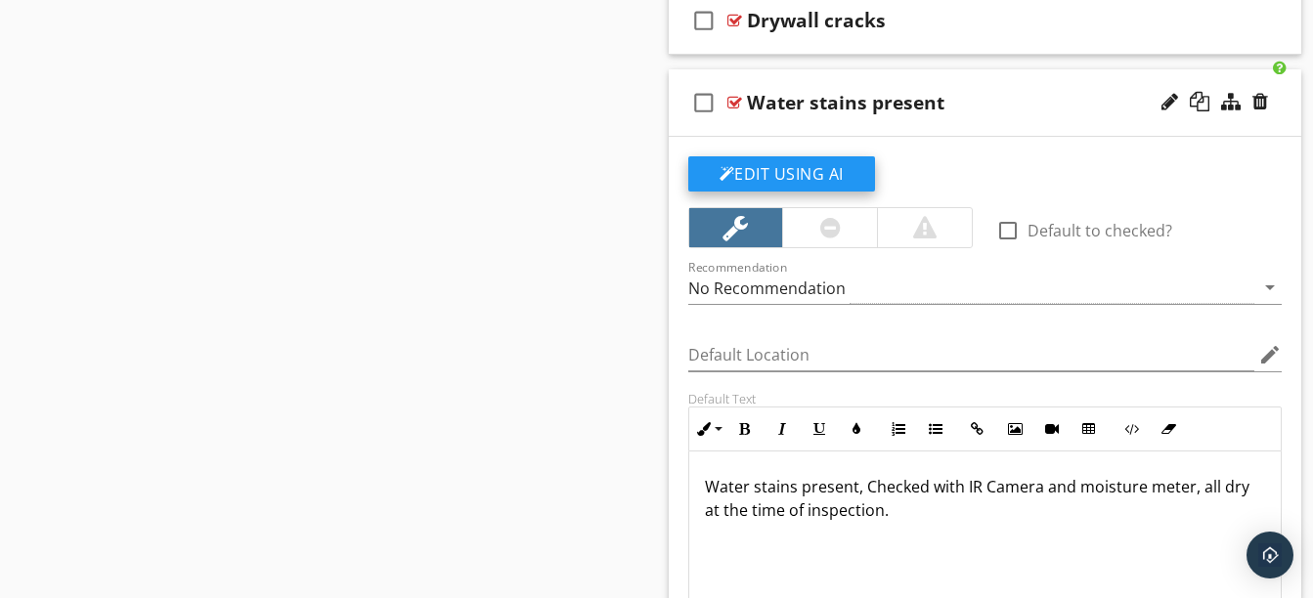
click at [846, 173] on button "Edit Using AI" at bounding box center [781, 173] width 187 height 35
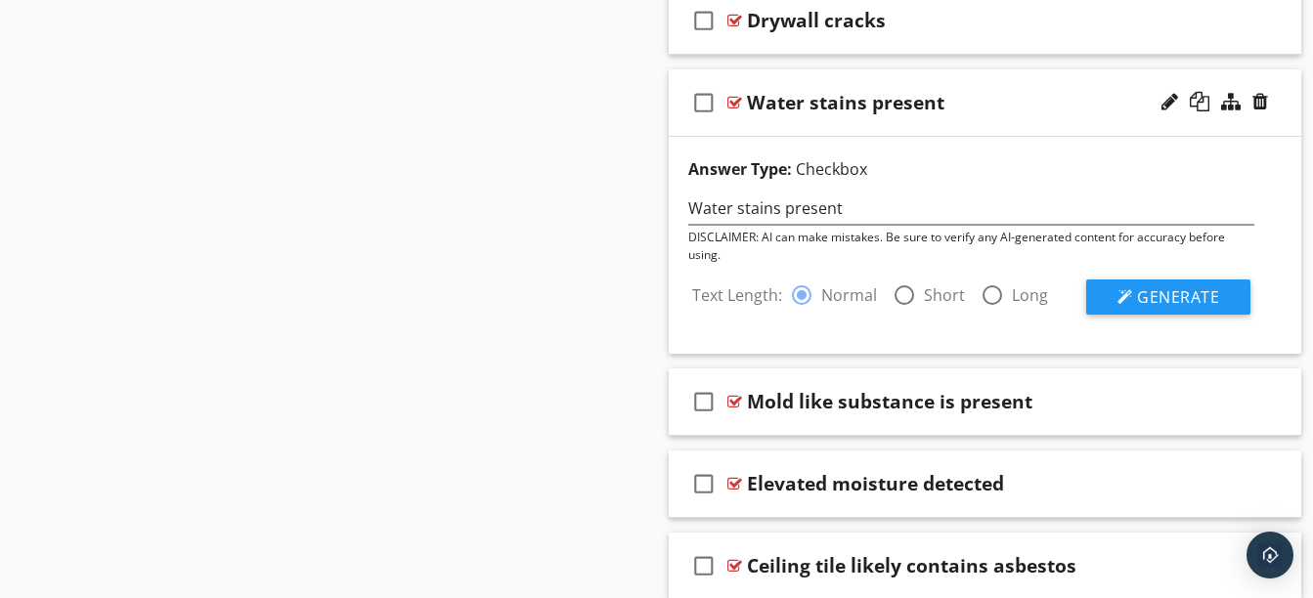
click at [909, 291] on div at bounding box center [904, 295] width 33 height 33
radio input "false"
radio input "true"
click at [1134, 286] on button "Generate" at bounding box center [1168, 297] width 164 height 35
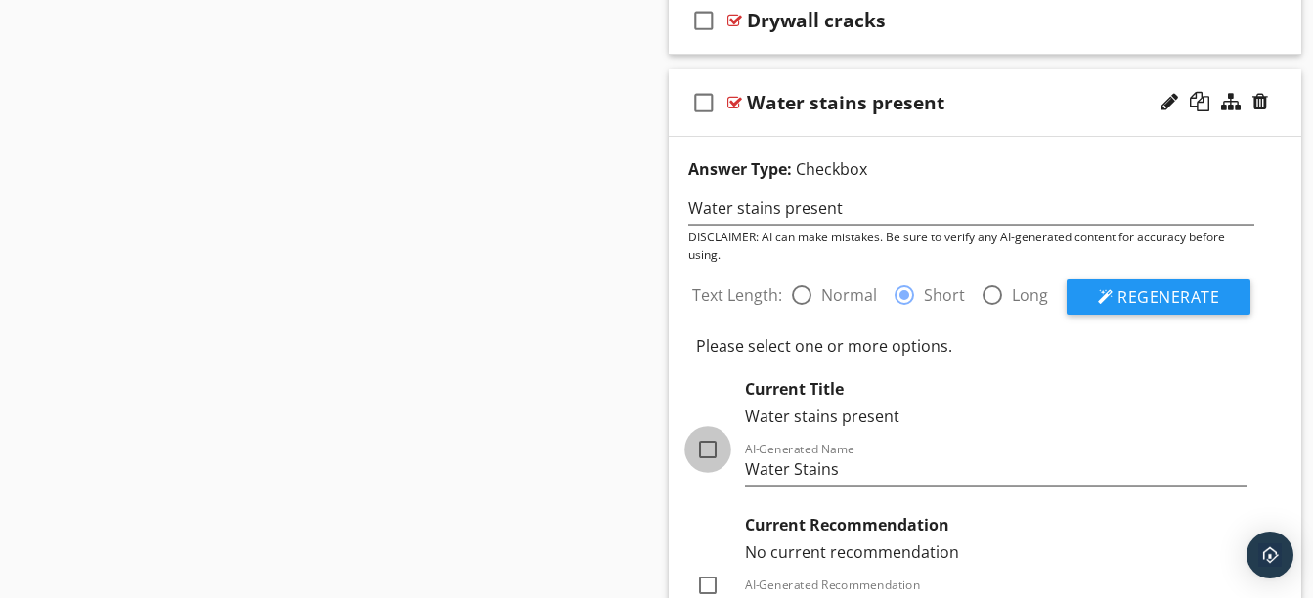
click at [713, 455] on div at bounding box center [707, 449] width 33 height 33
checkbox input "true"
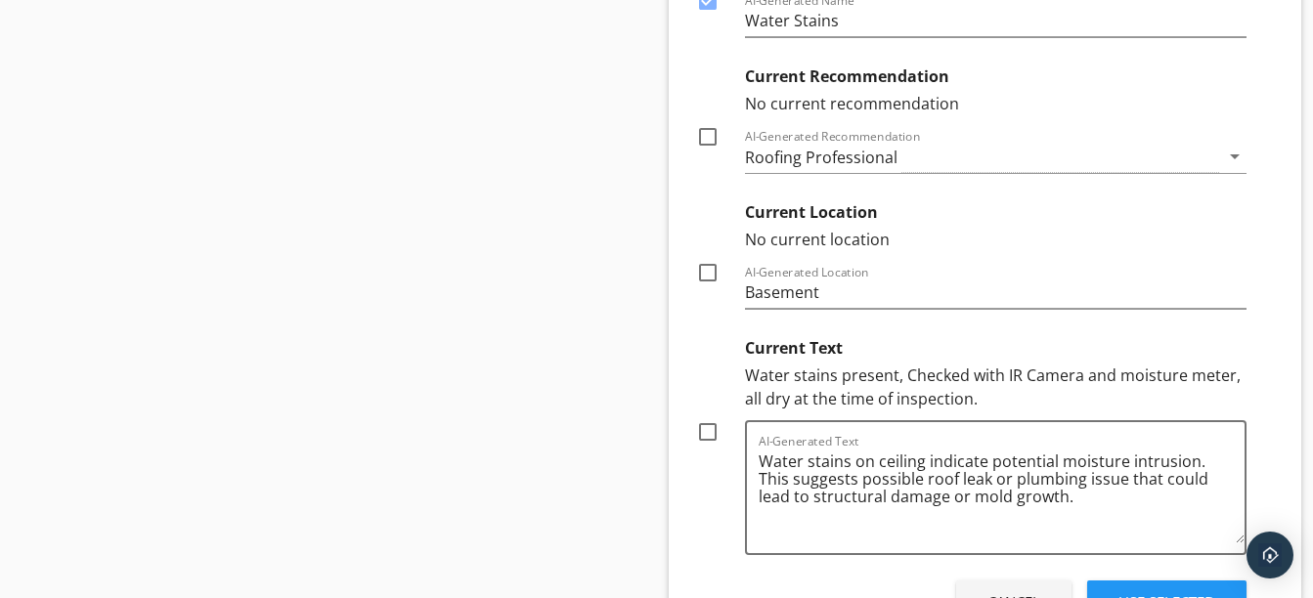
scroll to position [2186, 0]
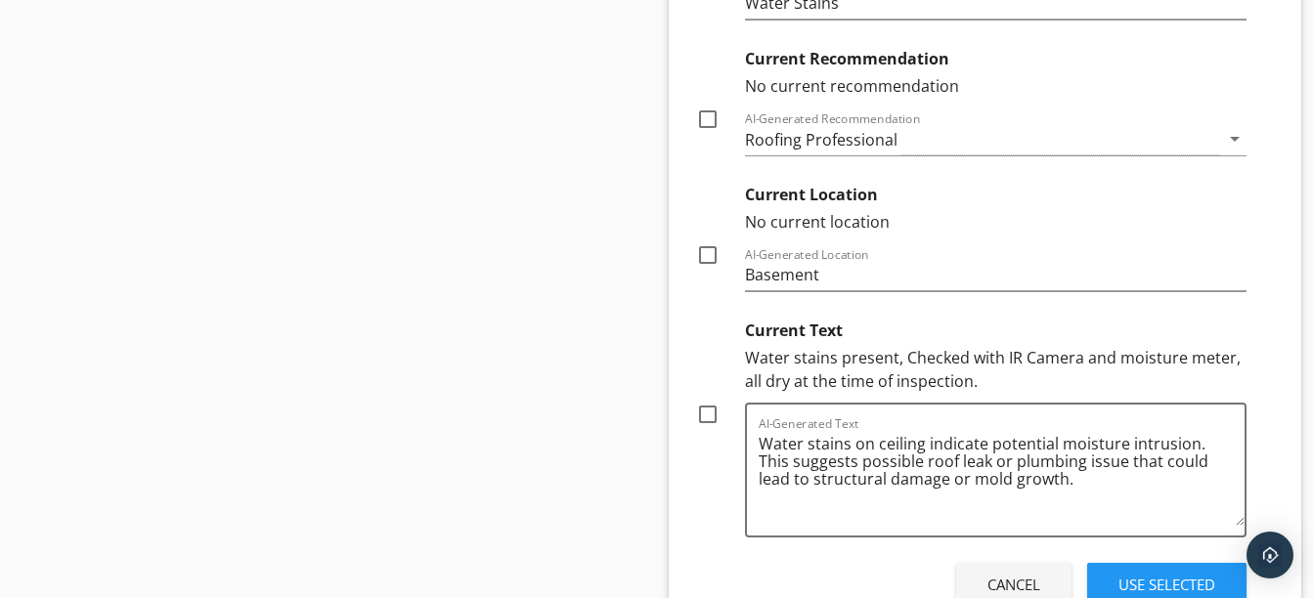
click at [709, 258] on div at bounding box center [707, 255] width 33 height 33
click at [708, 252] on div at bounding box center [707, 255] width 33 height 33
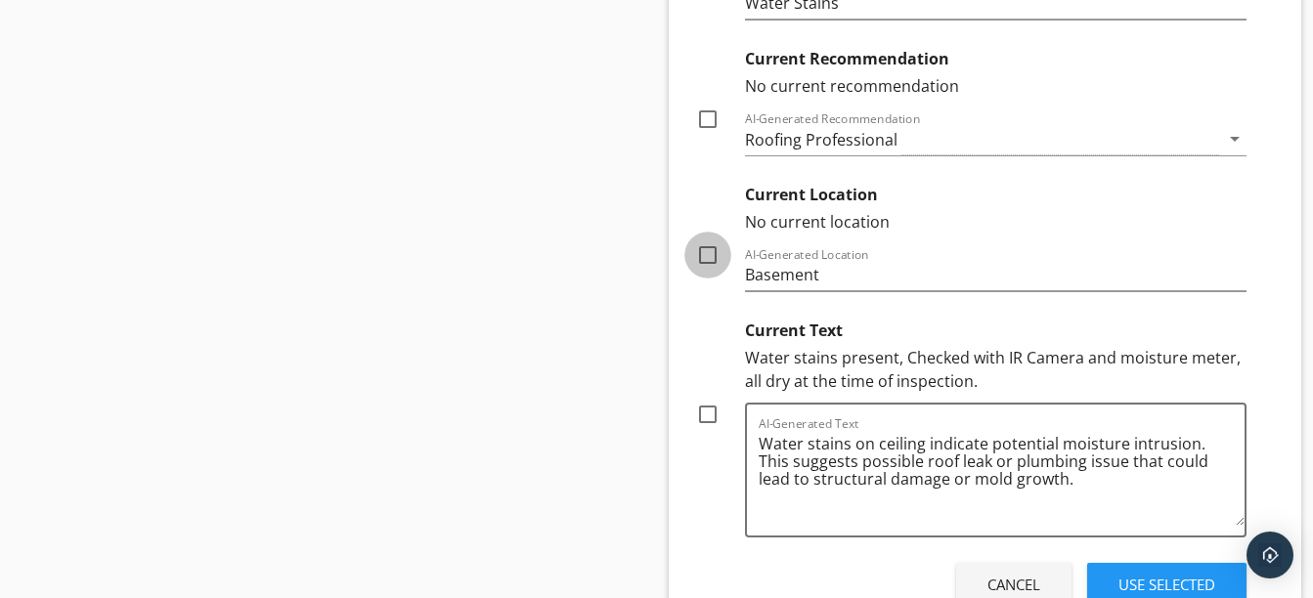
checkbox input "true"
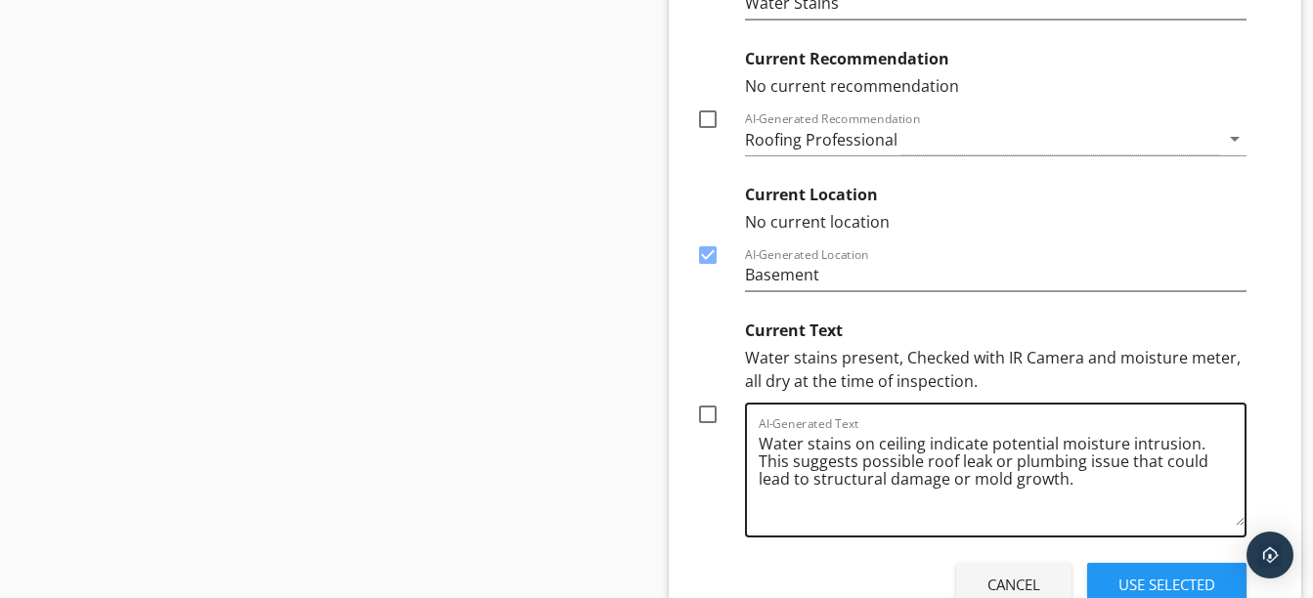
click at [1193, 448] on textarea "Water stains on ceiling indicate potential moisture intrusion. This suggests po…" at bounding box center [1002, 477] width 487 height 98
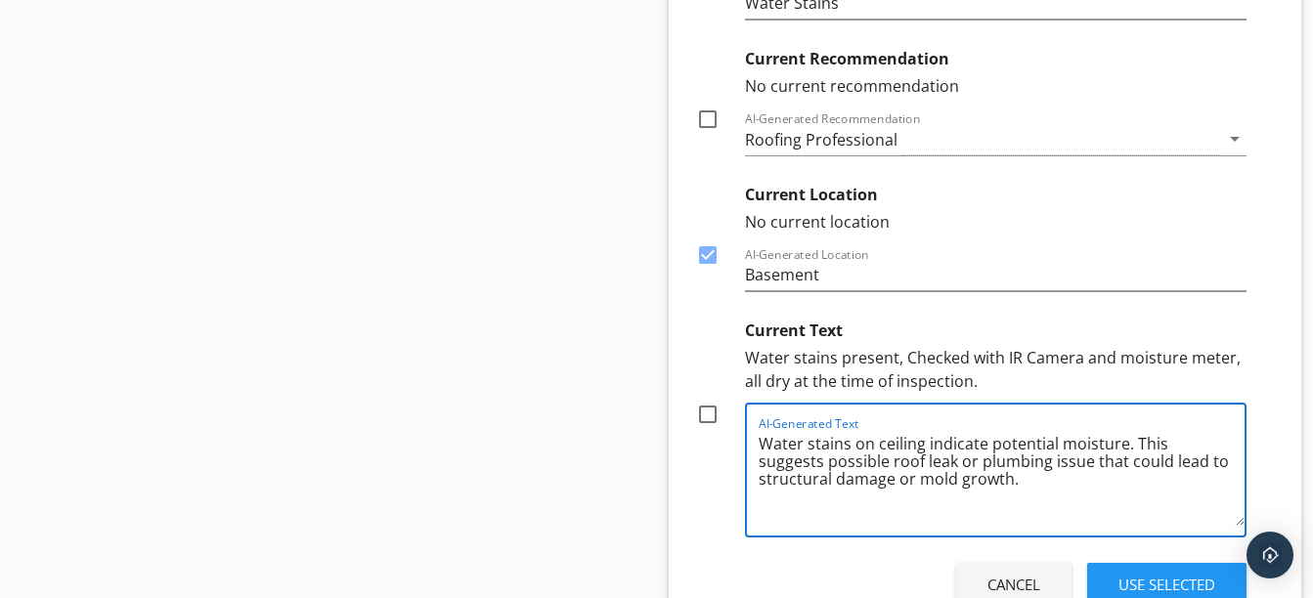
click at [856, 460] on textarea "Water stains on ceiling indicate potential moisture. This suggests possible roo…" at bounding box center [1002, 477] width 487 height 98
drag, startPoint x: 1009, startPoint y: 489, endPoint x: 989, endPoint y: 467, distance: 29.1
click at [989, 467] on textarea "Water stains on ceiling indicate potential moisture. This suggests possible lea…" at bounding box center [1002, 477] width 487 height 98
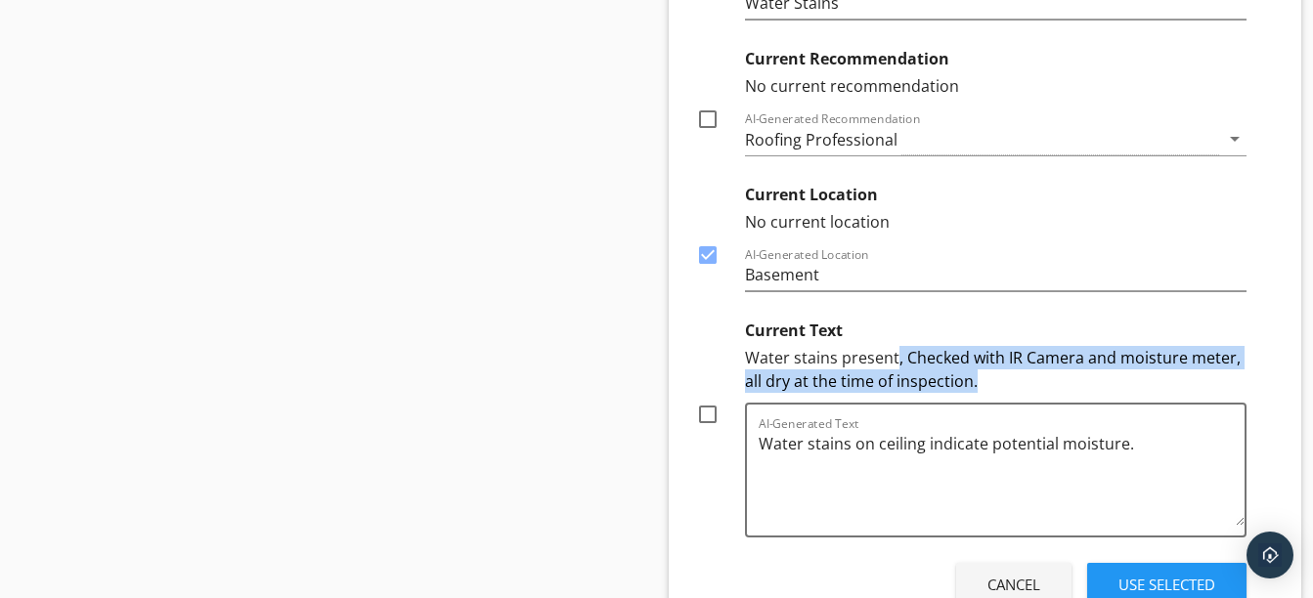
drag, startPoint x: 896, startPoint y: 351, endPoint x: 998, endPoint y: 381, distance: 106.1
click at [998, 381] on div "Water stains present, Checked with IR Camera and moisture meter, all dry at the…" at bounding box center [996, 369] width 502 height 47
copy div ", Checked with IR Camera and moisture meter, all dry at the time of inspection."
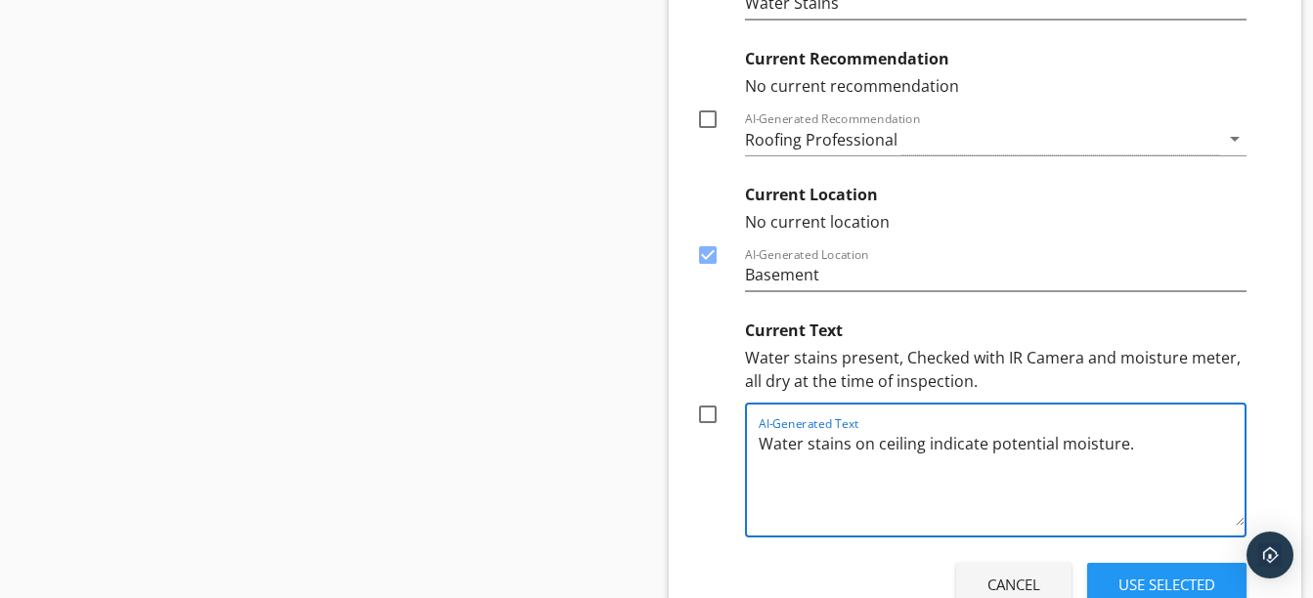
drag, startPoint x: 998, startPoint y: 381, endPoint x: 1169, endPoint y: 441, distance: 181.2
click at [1169, 441] on textarea "Water stains on ceiling indicate potential moisture." at bounding box center [1002, 477] width 487 height 98
paste textarea ", Checked with IR Camera and moisture meter, all dry at the time of inspection."
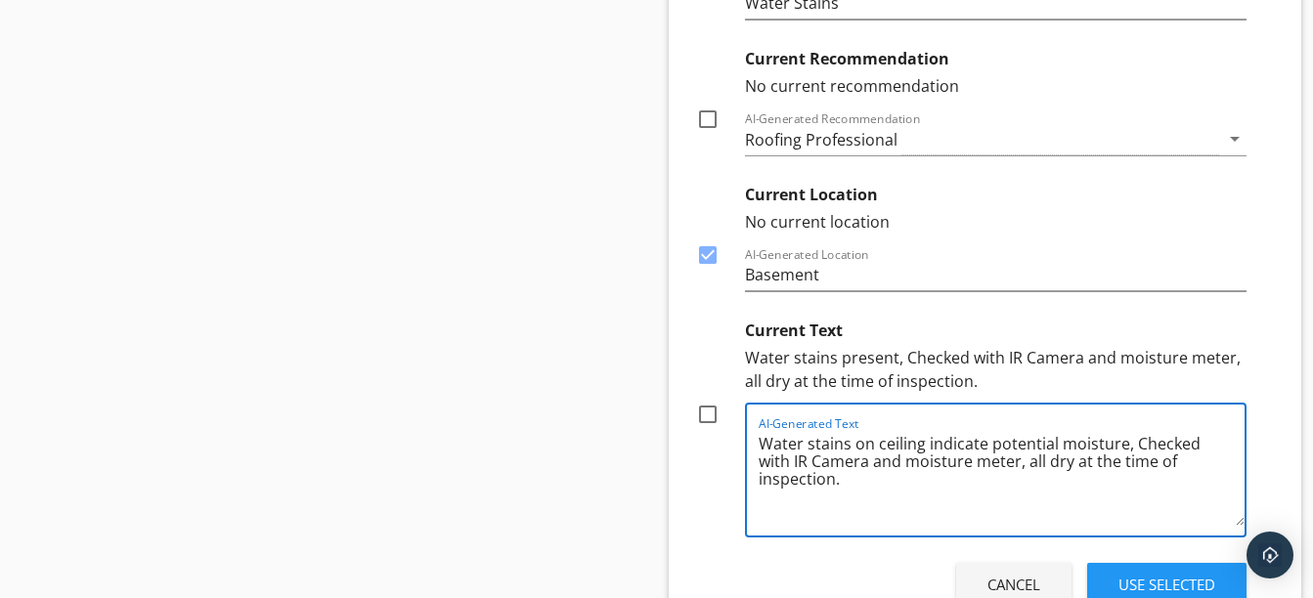
click at [1150, 488] on textarea "Water stains on ceiling indicate potential moisture, Checked with IR Camera and…" at bounding box center [1002, 477] width 487 height 98
type textarea "Water stains on ceiling indicate potential moisture, Checked with IR Camera and…"
click at [706, 413] on div at bounding box center [707, 414] width 33 height 33
checkbox input "true"
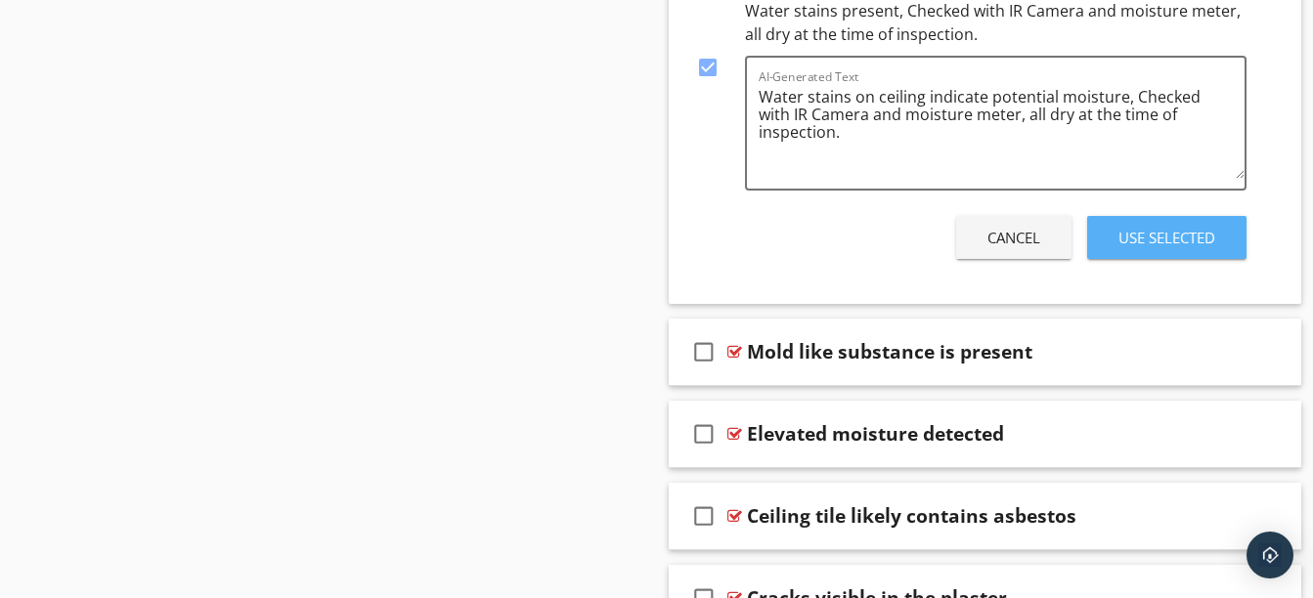
click at [1146, 245] on div "Use Selected" at bounding box center [1166, 238] width 97 height 22
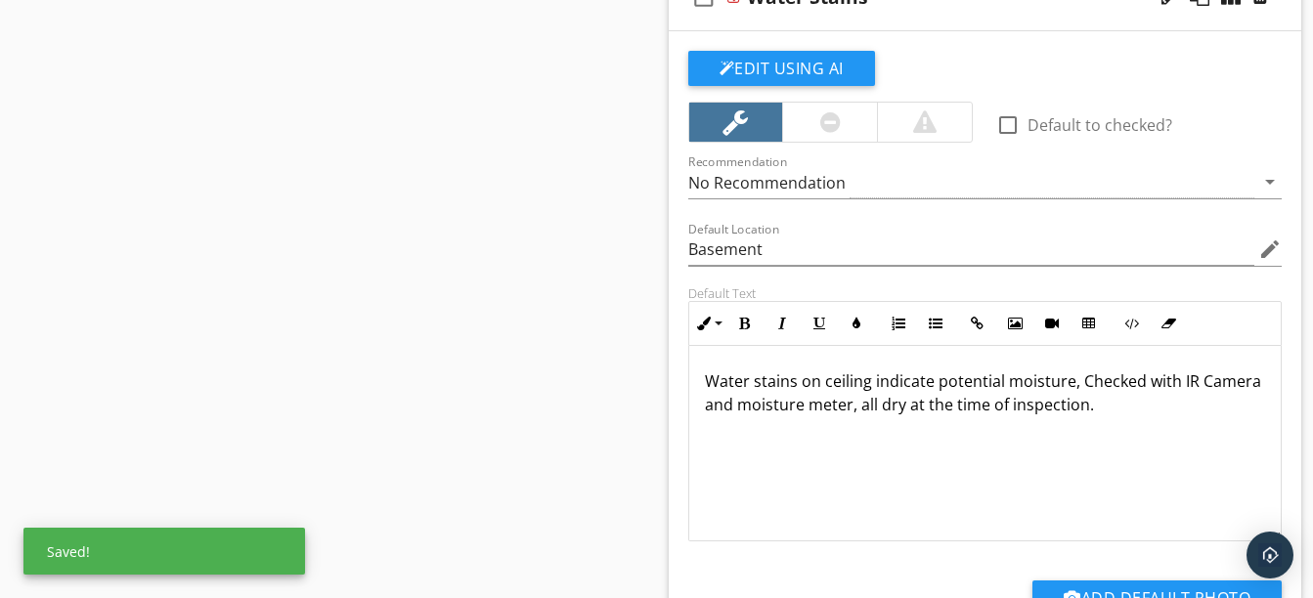
scroll to position [1824, 0]
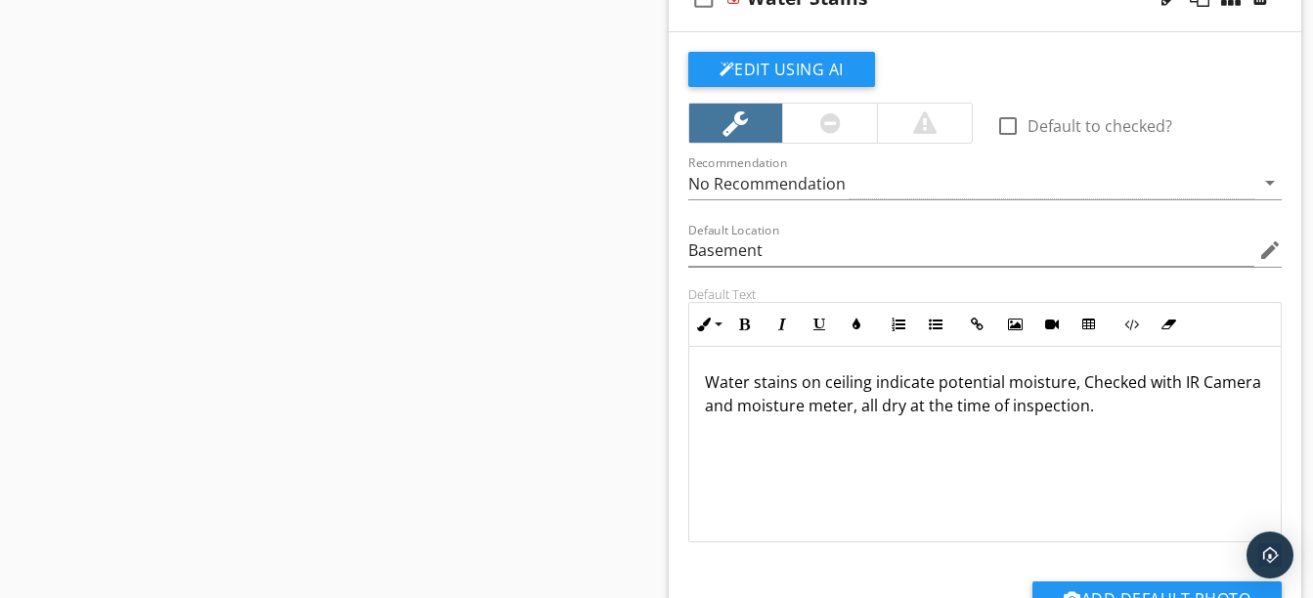
click at [940, 58] on div "Edit Using AI" at bounding box center [985, 77] width 594 height 51
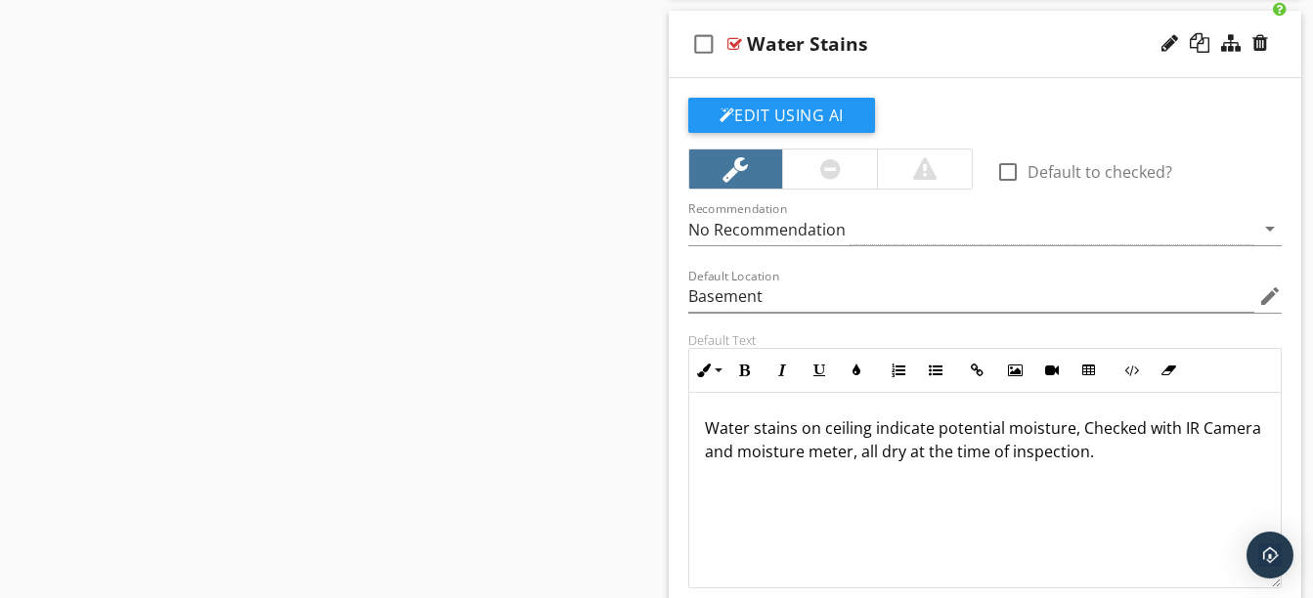
scroll to position [1774, 0]
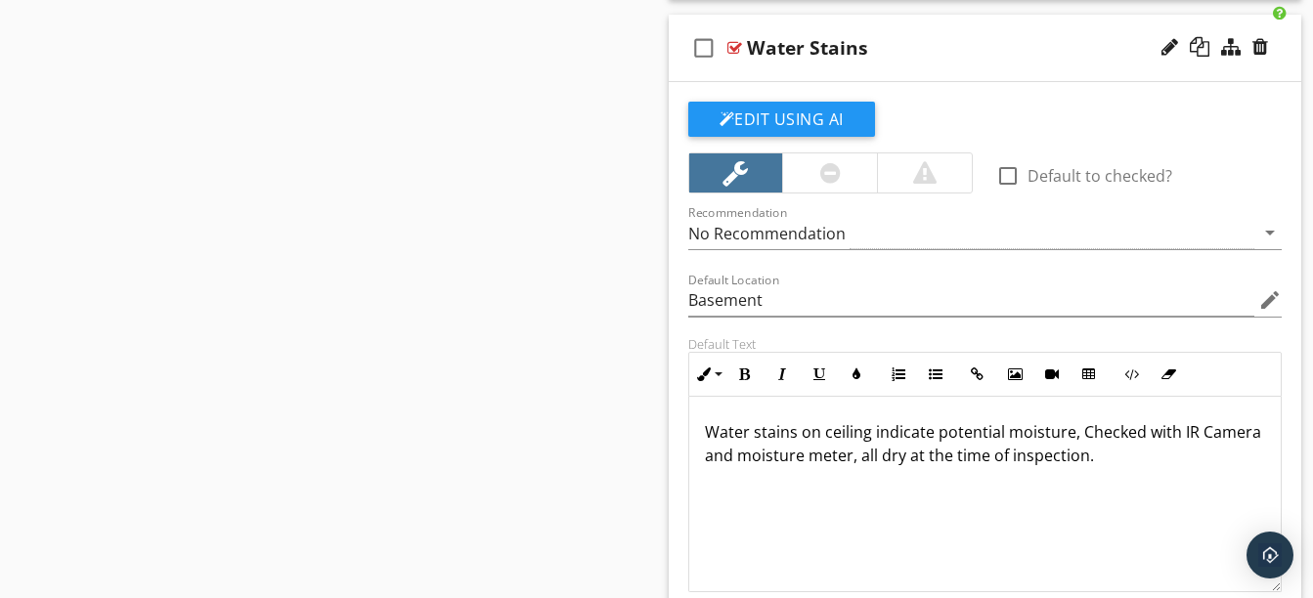
click at [1175, 455] on p "Water stains on ceiling indicate potential moisture, Checked with IR Camera and…" at bounding box center [985, 443] width 561 height 47
click at [1182, 462] on p "Water stains on ceiling indicate potential moisture, Checked with IR Camera and…" at bounding box center [985, 443] width 561 height 47
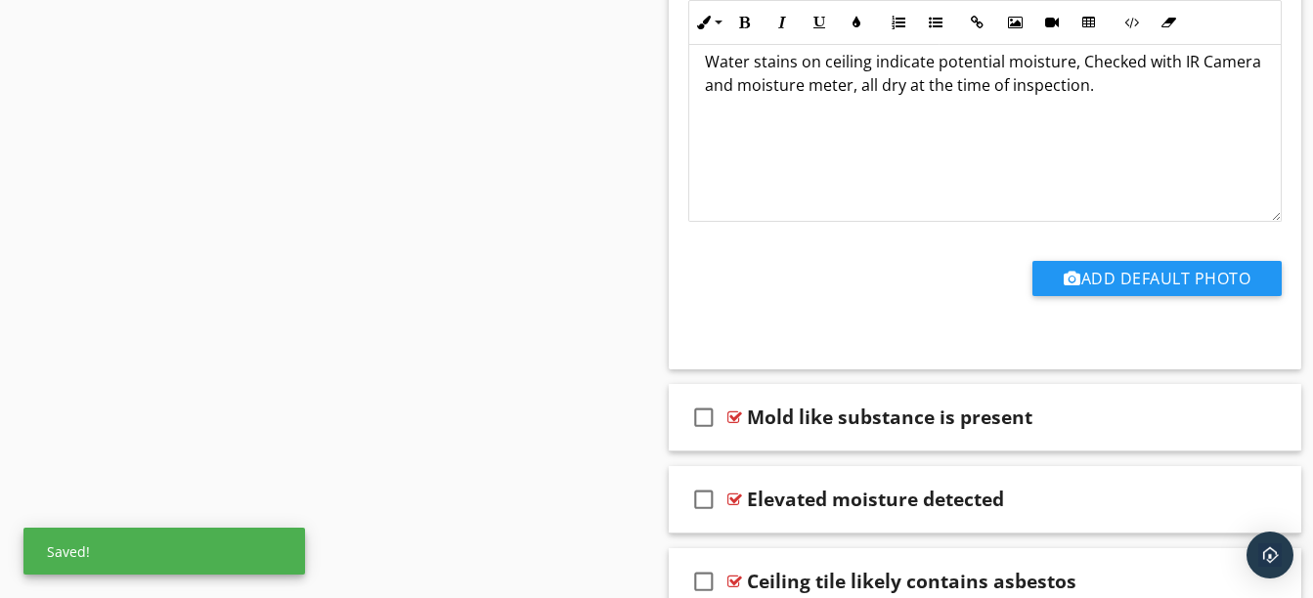
scroll to position [2194, 0]
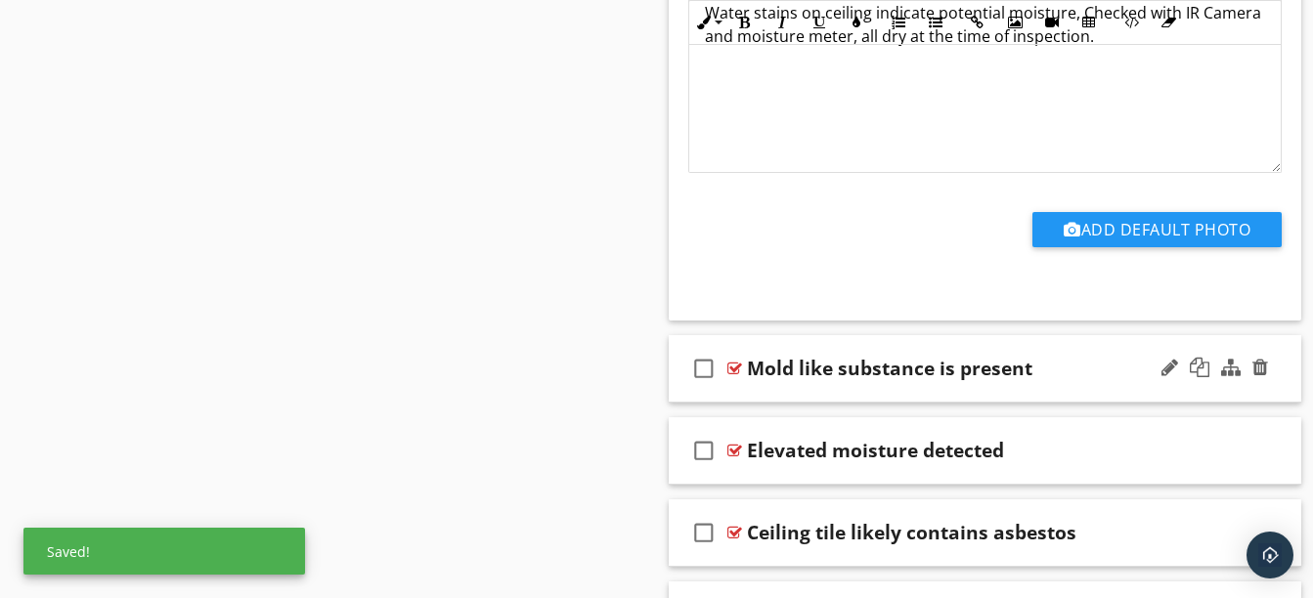
click at [861, 398] on div "check_box_outline_blank Mold like substance is present" at bounding box center [985, 368] width 633 height 67
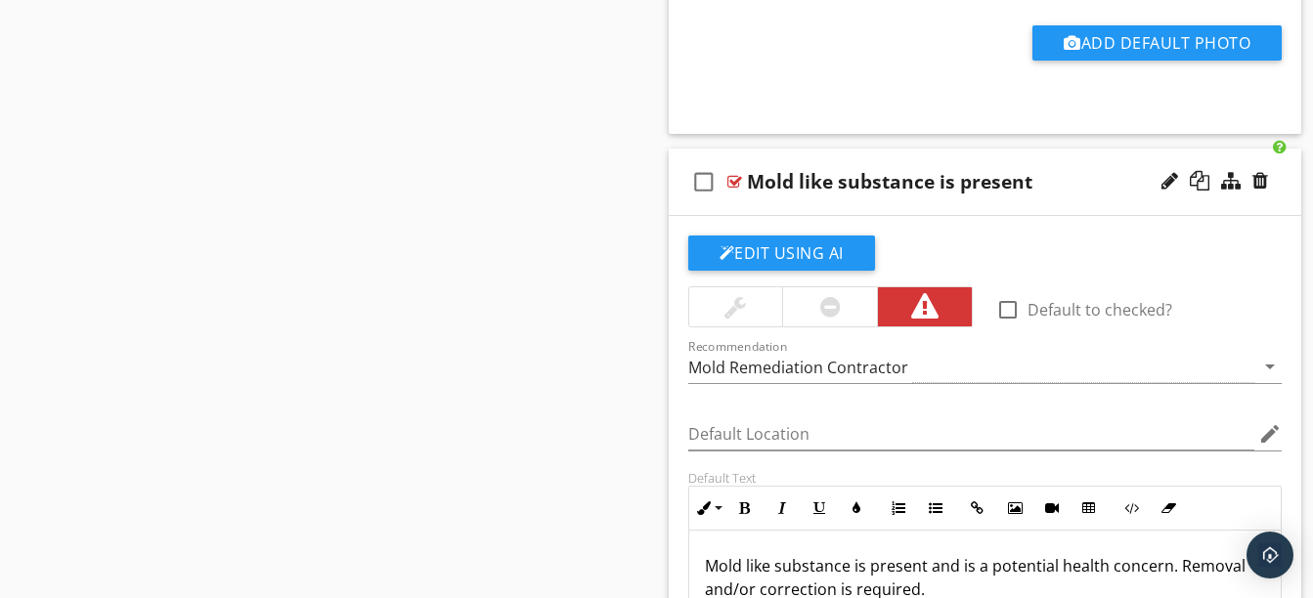
scroll to position [2383, 0]
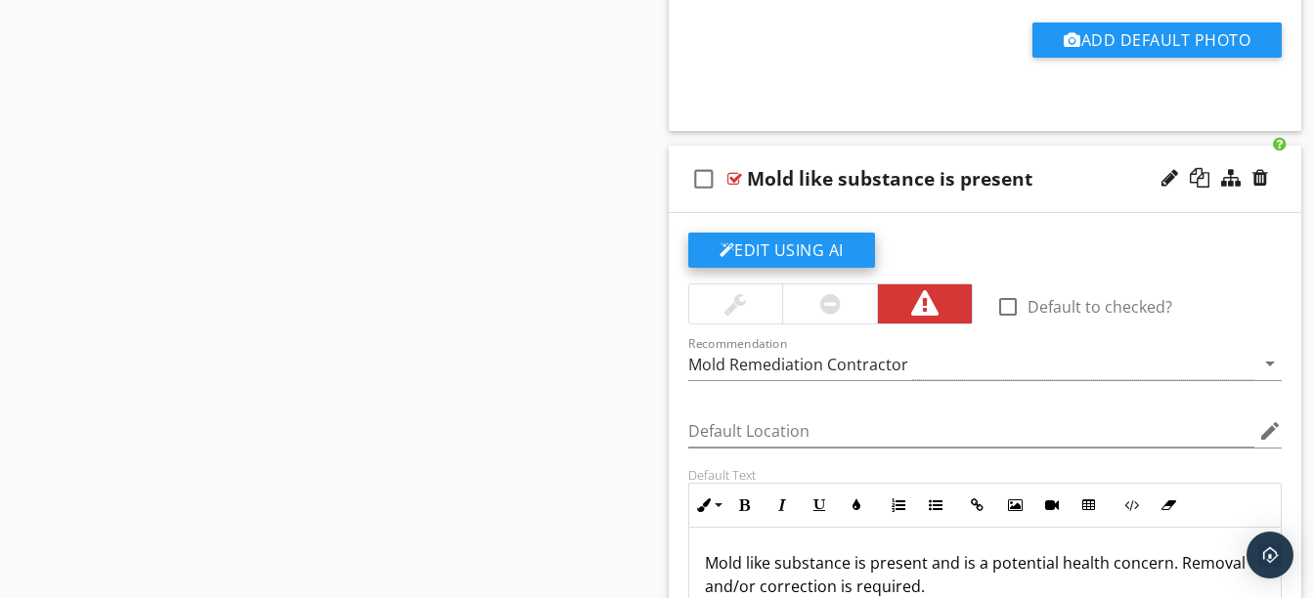
click at [805, 257] on button "Edit Using AI" at bounding box center [781, 250] width 187 height 35
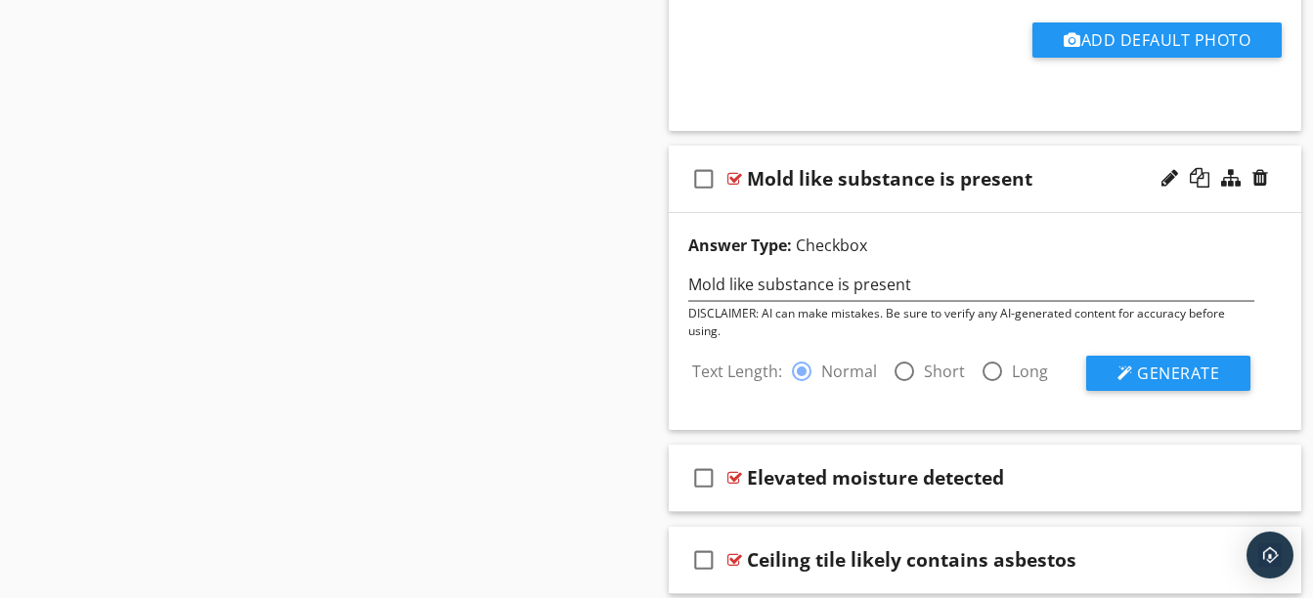
click at [805, 257] on div "Answer Type: Checkbox" at bounding box center [971, 249] width 590 height 31
drag, startPoint x: 861, startPoint y: 296, endPoint x: 902, endPoint y: 381, distance: 94.4
click at [902, 381] on div at bounding box center [904, 371] width 33 height 33
radio input "false"
radio input "true"
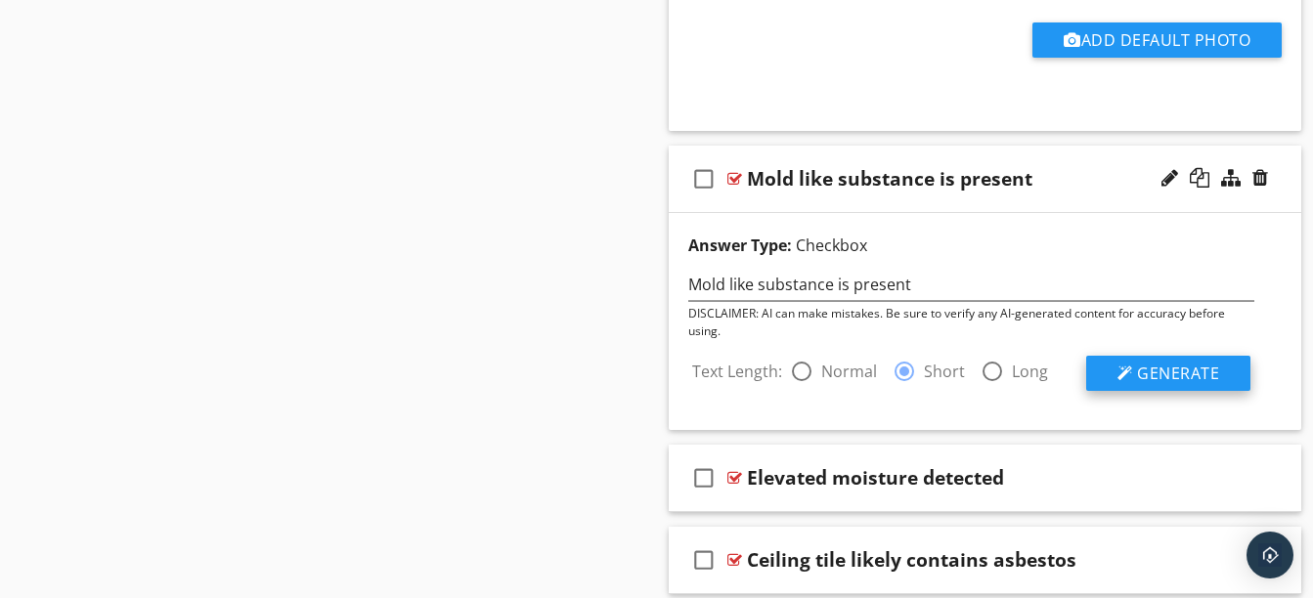
click at [1159, 373] on span "Generate" at bounding box center [1178, 374] width 82 height 22
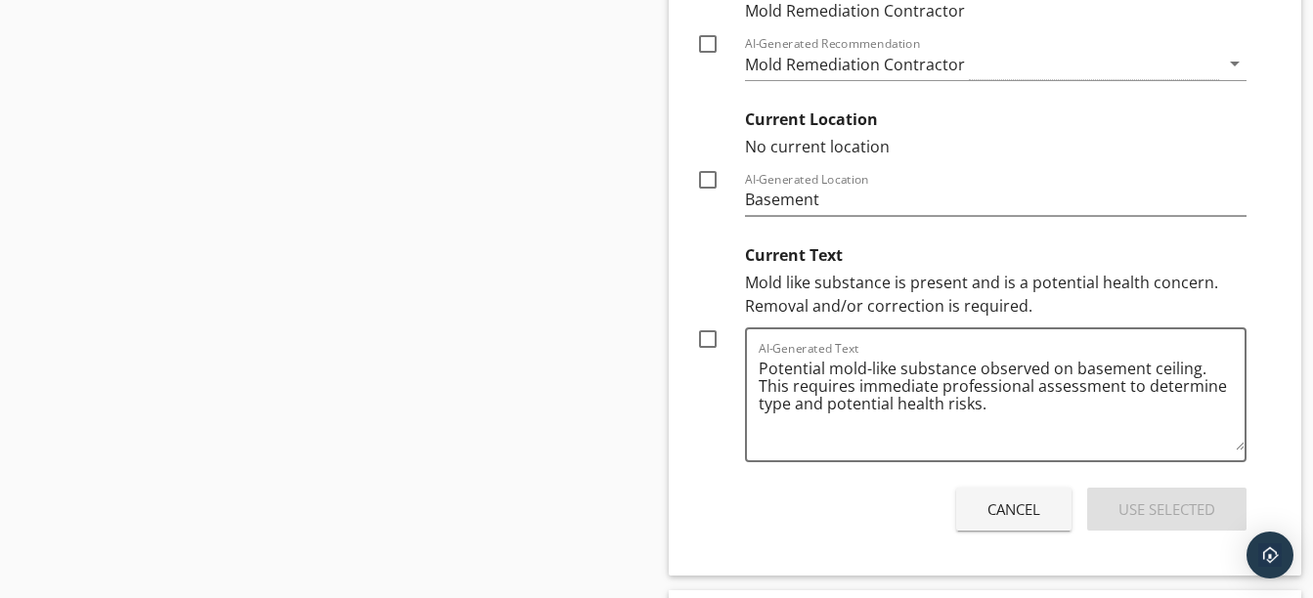
scroll to position [3002, 0]
click at [700, 315] on div at bounding box center [715, 276] width 39 height 82
click at [704, 326] on div at bounding box center [707, 338] width 33 height 33
checkbox input "true"
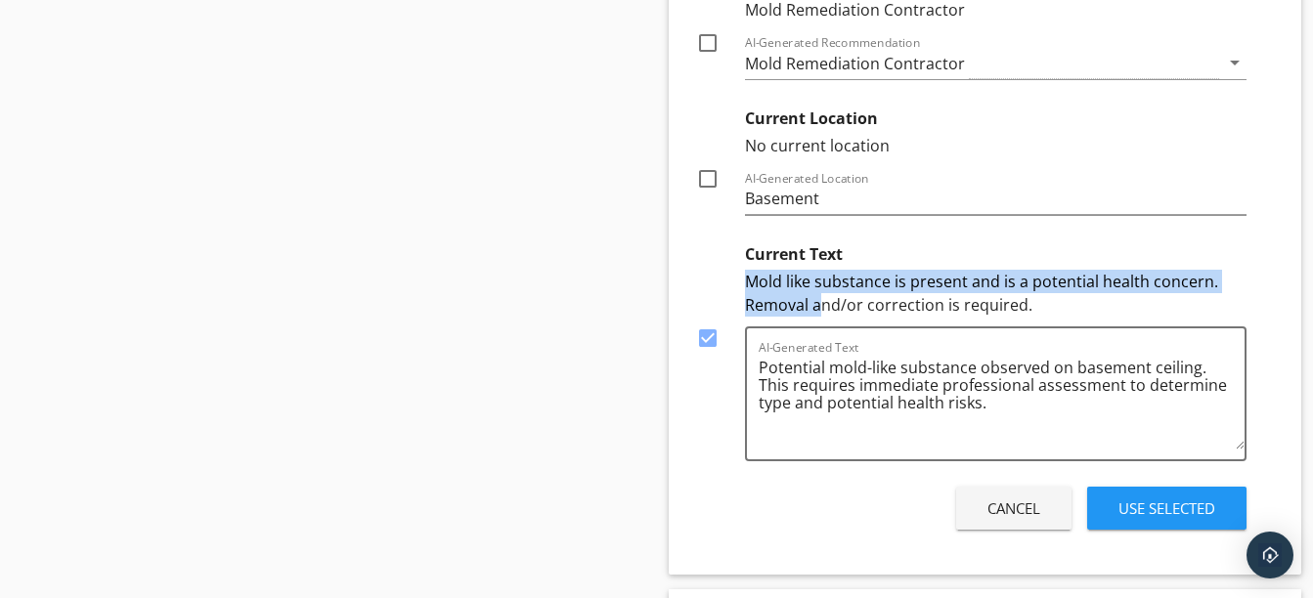
drag, startPoint x: 751, startPoint y: 285, endPoint x: 823, endPoint y: 302, distance: 74.2
click at [823, 302] on div "Mold like substance is present and is a potential health concern. Removal and/o…" at bounding box center [996, 293] width 502 height 47
drag, startPoint x: 823, startPoint y: 302, endPoint x: 1001, endPoint y: 275, distance: 180.0
click at [1001, 275] on div "Mold like substance is present and is a potential health concern. Removal and/o…" at bounding box center [996, 293] width 502 height 47
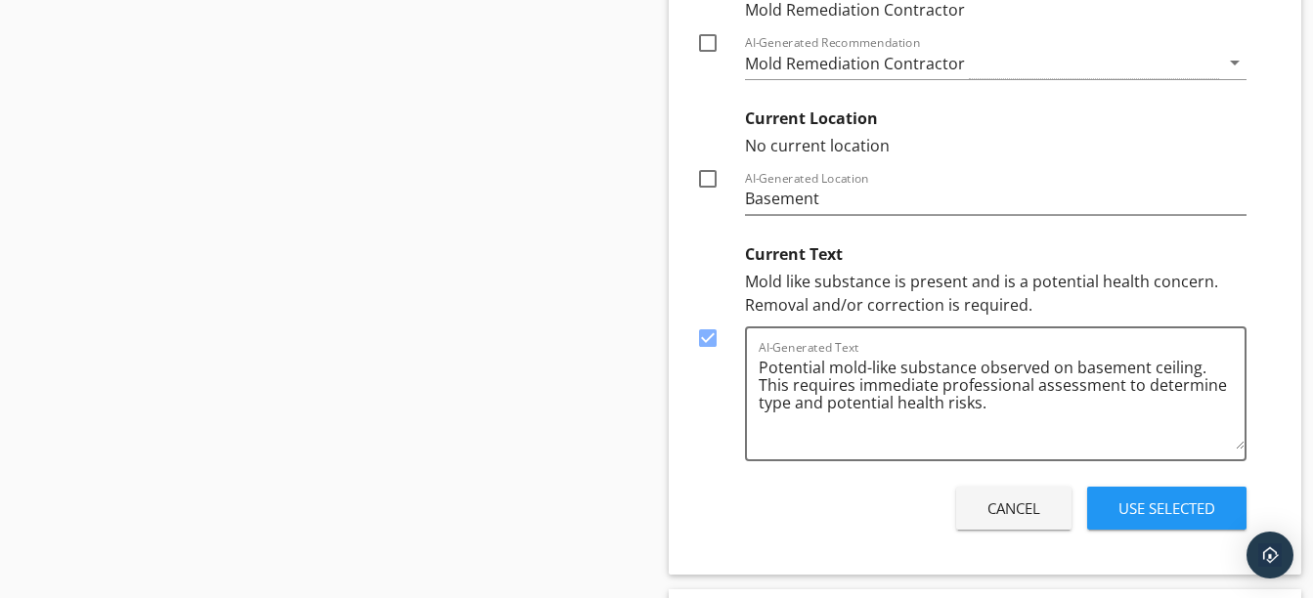
click at [751, 283] on div "Mold like substance is present and is a potential health concern. Removal and/o…" at bounding box center [996, 293] width 502 height 47
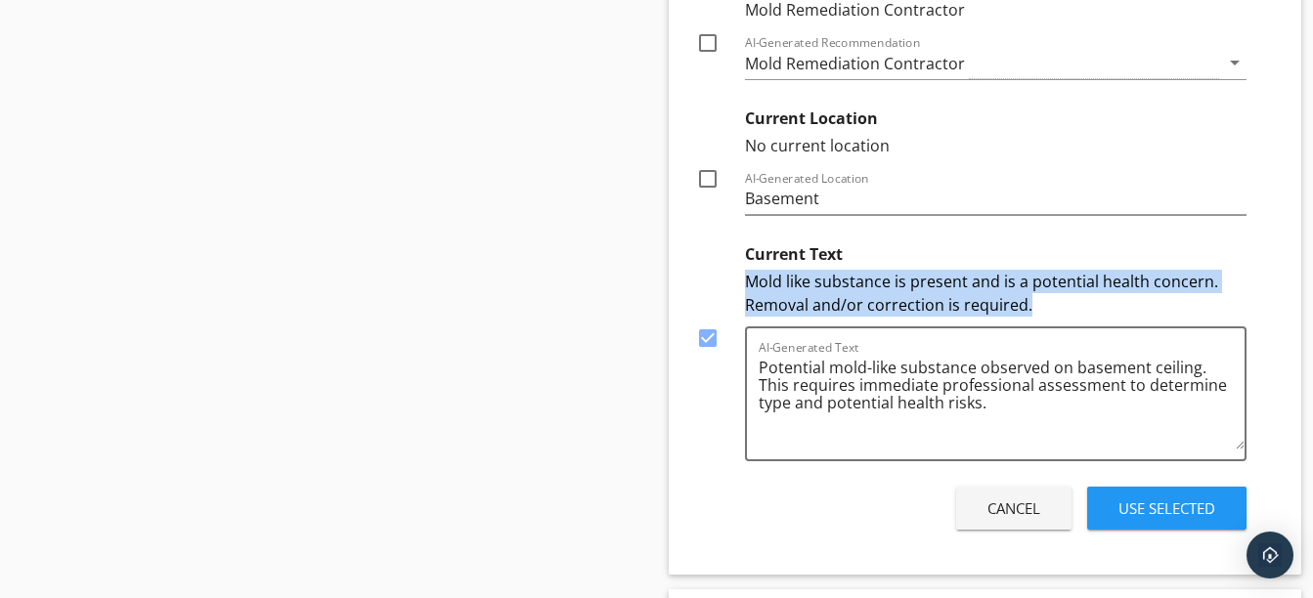
drag, startPoint x: 749, startPoint y: 283, endPoint x: 1056, endPoint y: 294, distance: 307.2
click at [1056, 294] on div "Mold like substance is present and is a potential health concern. Removal and/o…" at bounding box center [996, 293] width 502 height 47
copy div "Mold like substance is present and is a potential health concern. Removal and/o…"
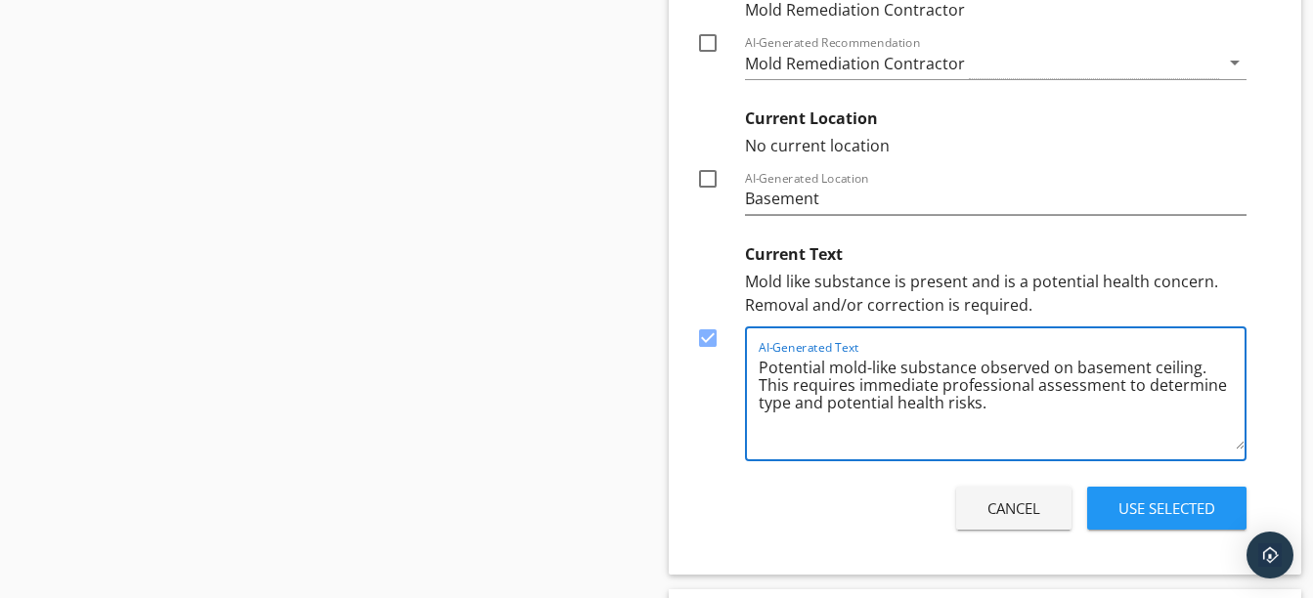
drag, startPoint x: 1132, startPoint y: 417, endPoint x: 1206, endPoint y: 362, distance: 92.9
click at [1206, 362] on textarea "Potential mold-like substance observed on basement ceiling. This requires immed…" at bounding box center [1002, 401] width 487 height 98
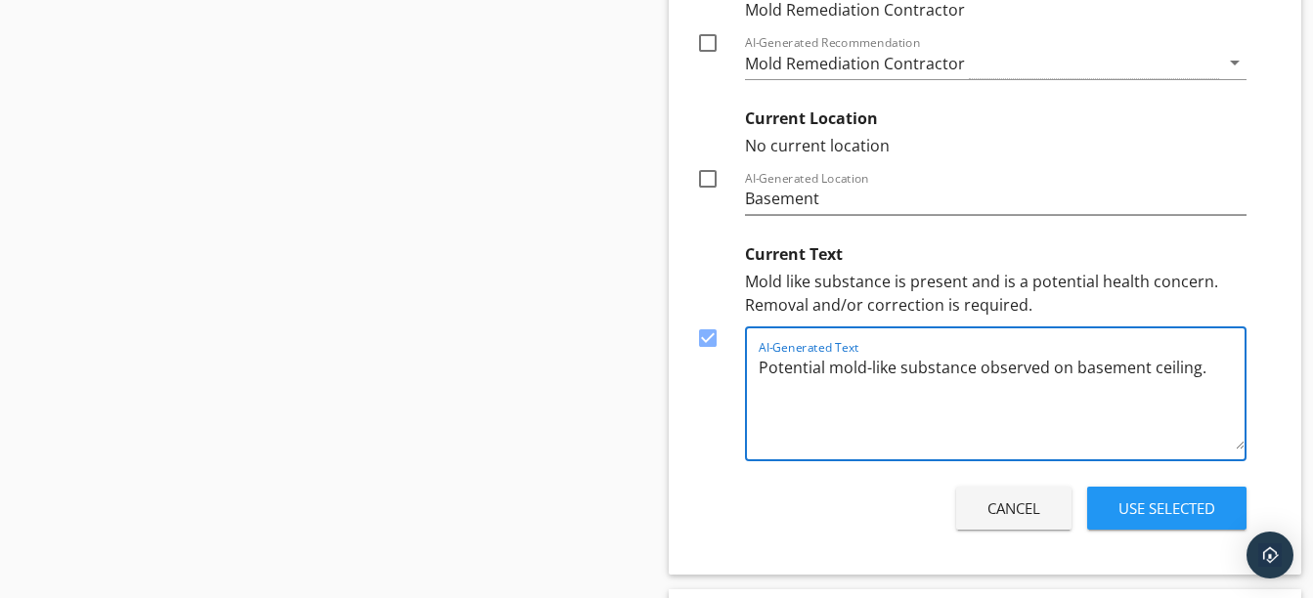
paste textarea "Mold like substance is present and is a potential health concern. Removal and/o…"
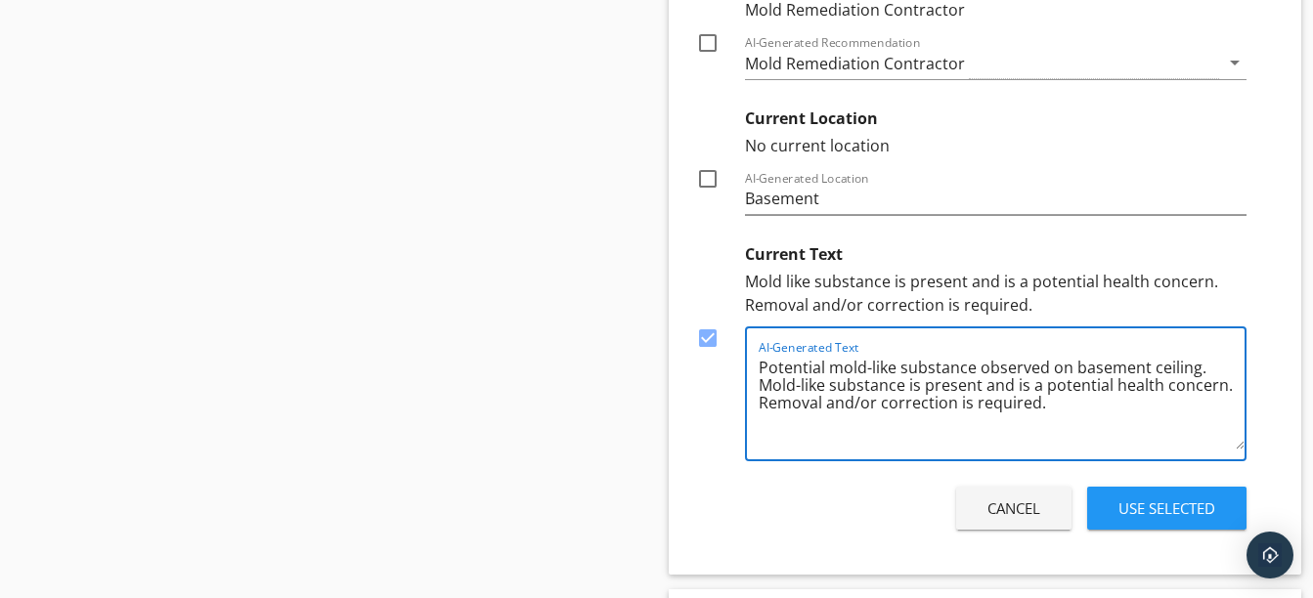
type textarea "Potential mold-like substance observed on basement ceiling. Mold-like substance…"
click at [1160, 505] on div "Use Selected" at bounding box center [1166, 509] width 97 height 22
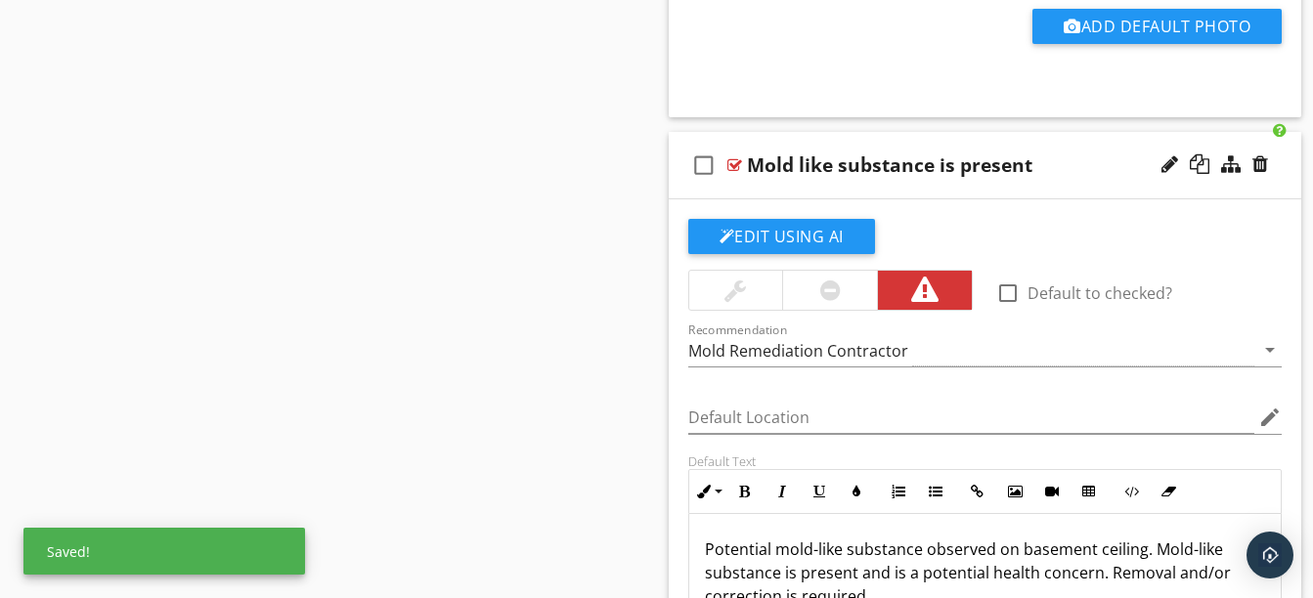
scroll to position [2384, 0]
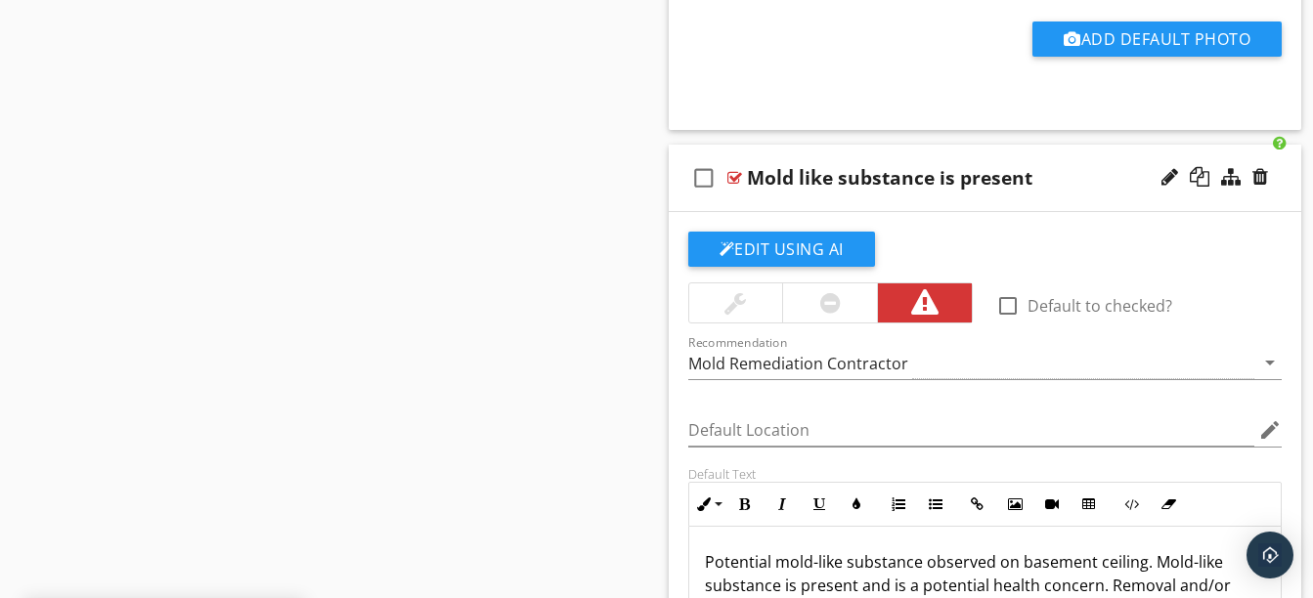
click at [976, 201] on div "check_box_outline_blank Mold like substance is present" at bounding box center [985, 178] width 633 height 67
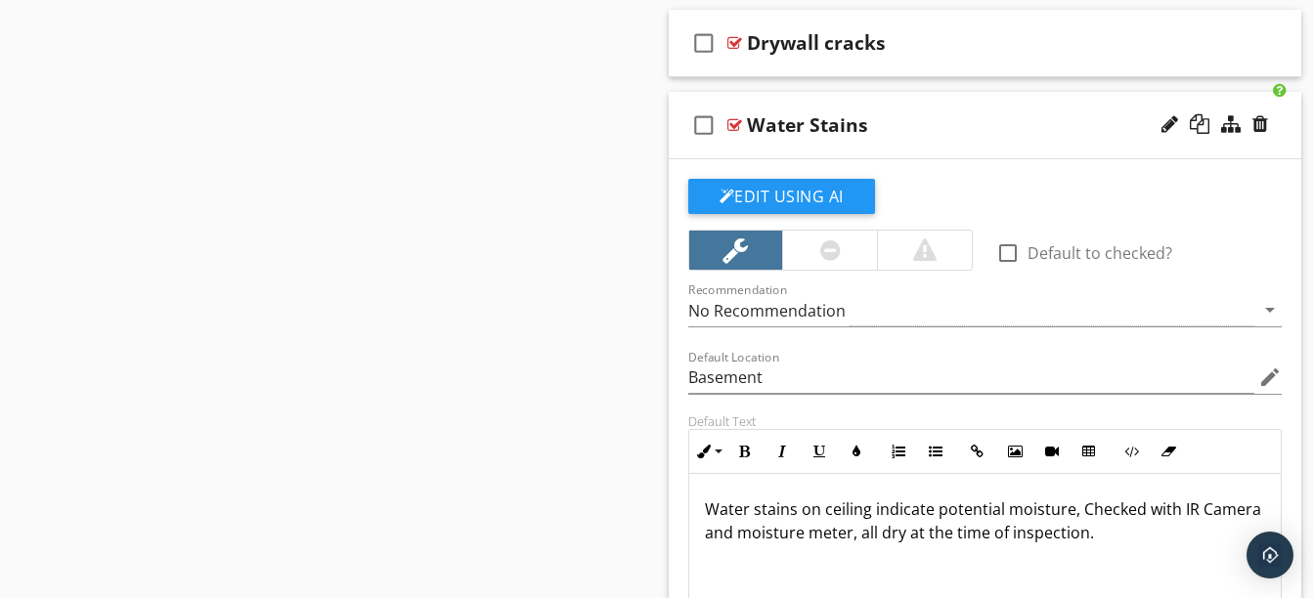
scroll to position [1695, 0]
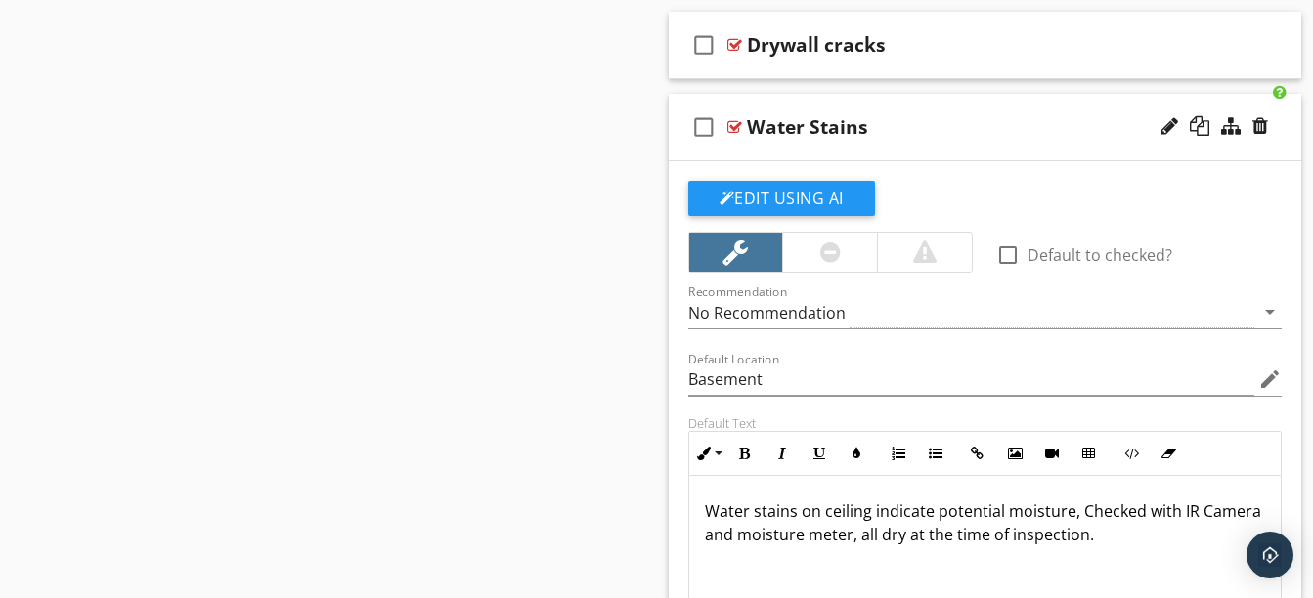
click at [917, 151] on div "check_box_outline_blank Water Stains" at bounding box center [985, 127] width 633 height 67
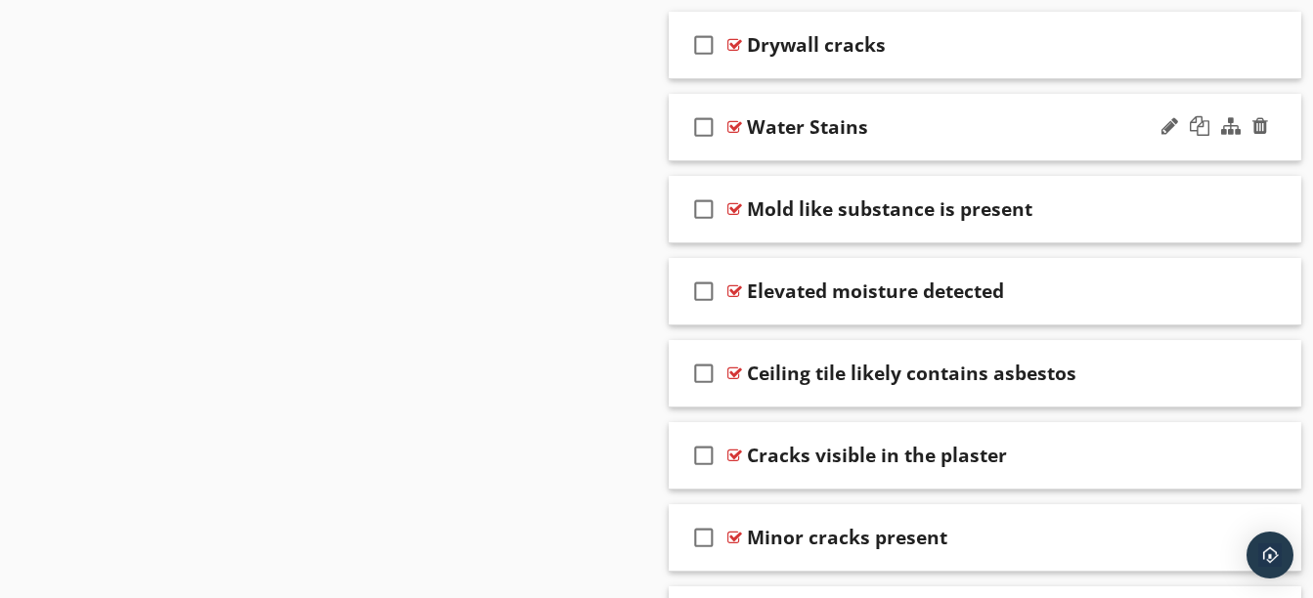
click at [917, 151] on div "check_box_outline_blank Water Stains" at bounding box center [985, 127] width 633 height 67
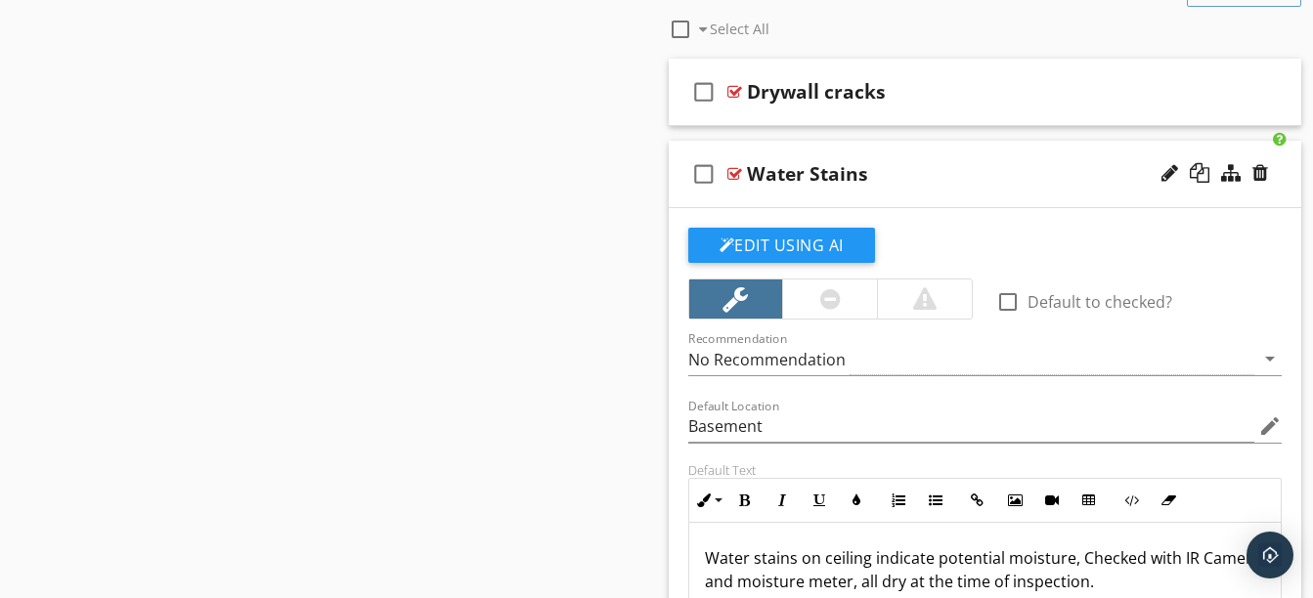
scroll to position [1647, 0]
click at [901, 185] on div "Water Stains" at bounding box center [970, 174] width 446 height 23
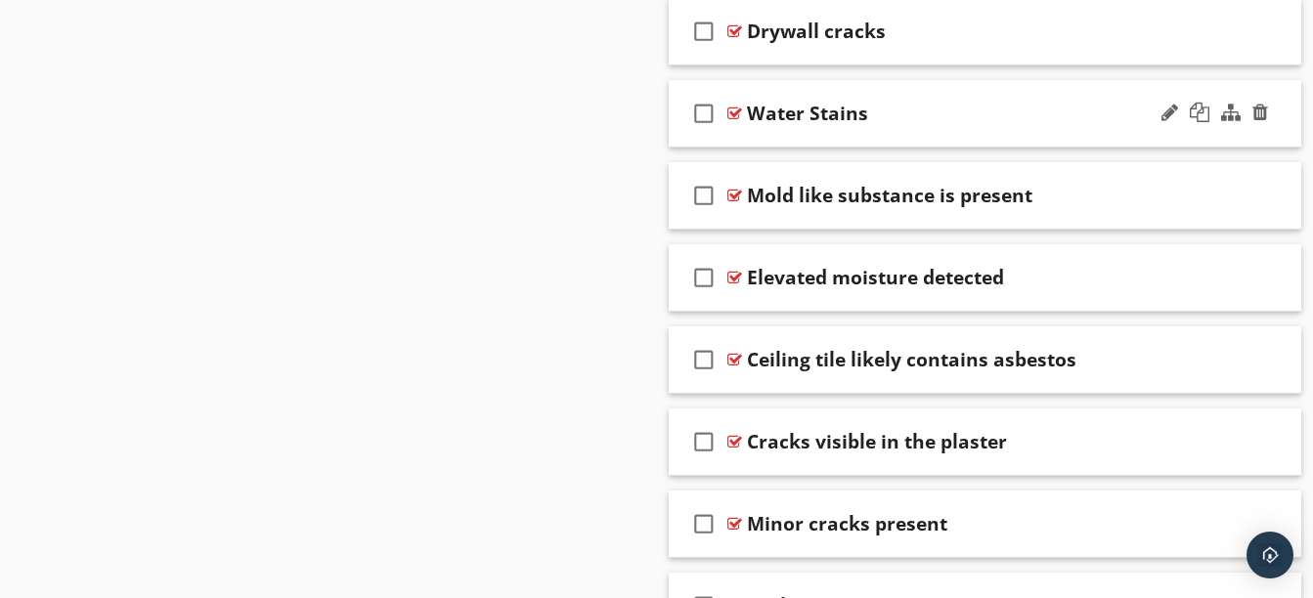
scroll to position [1746, 0]
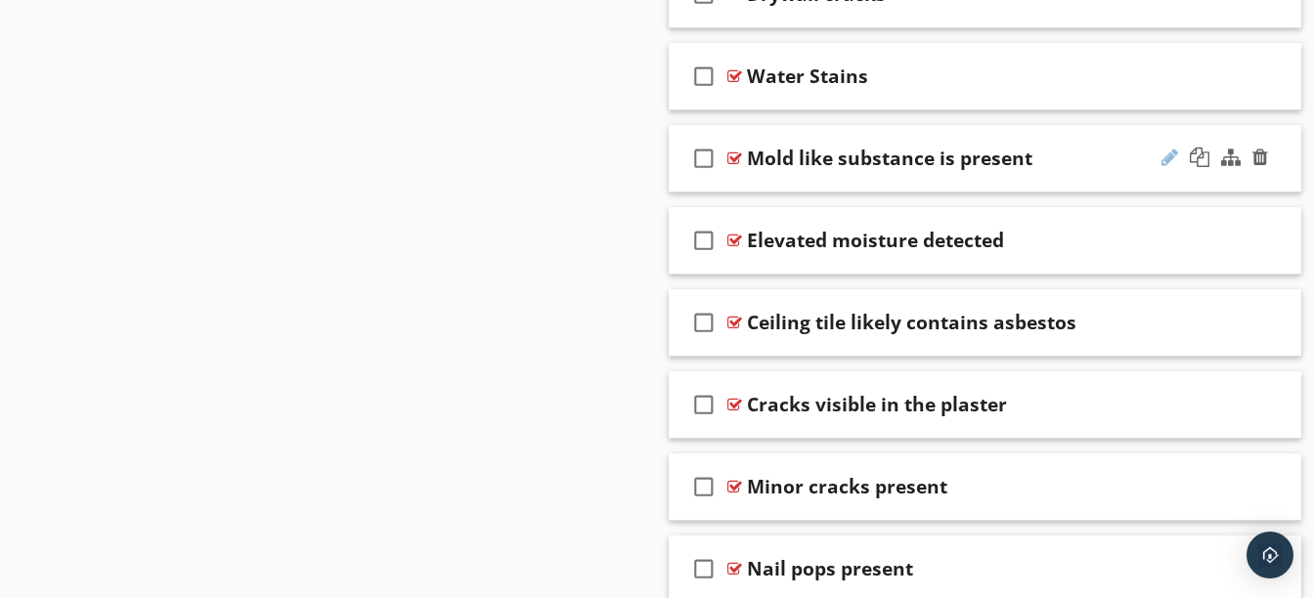
click at [1166, 160] on div at bounding box center [1169, 158] width 17 height 20
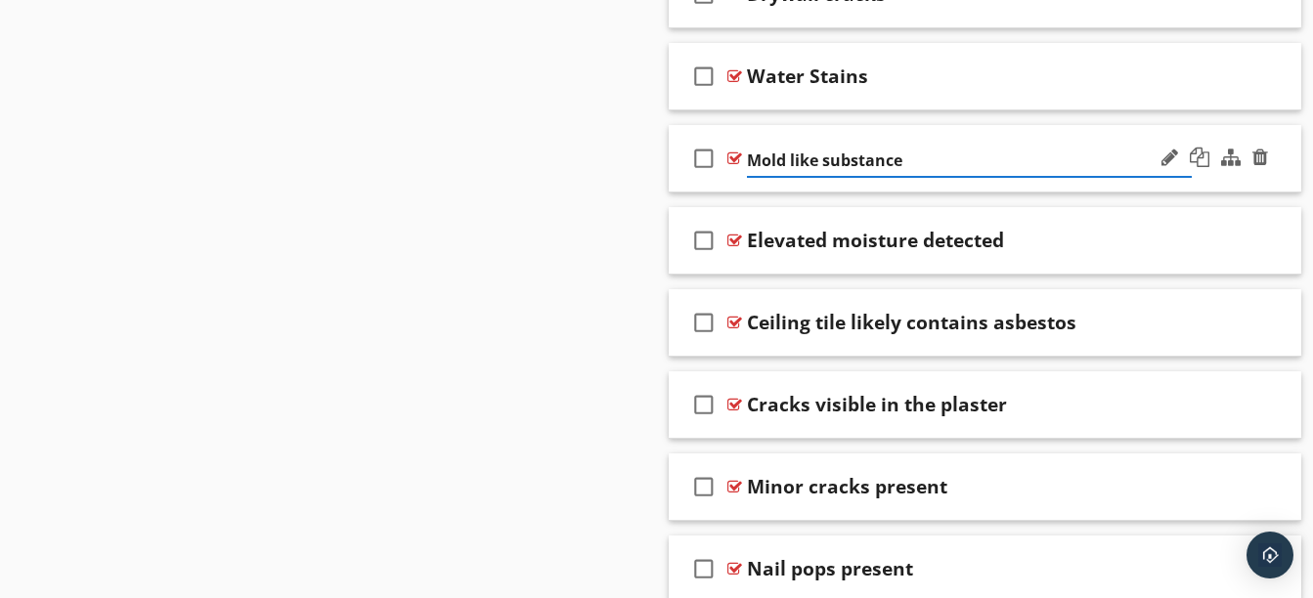
type input "Mold like substance"
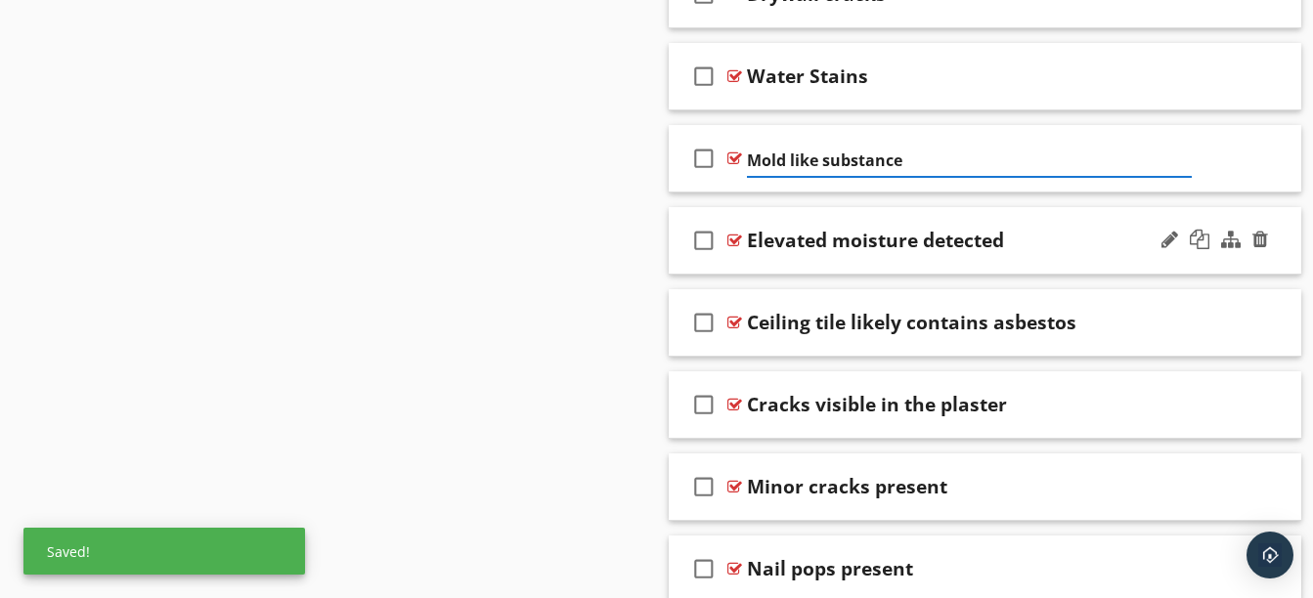
click at [976, 254] on div "check_box_outline_blank Elevated moisture detected" at bounding box center [985, 240] width 633 height 67
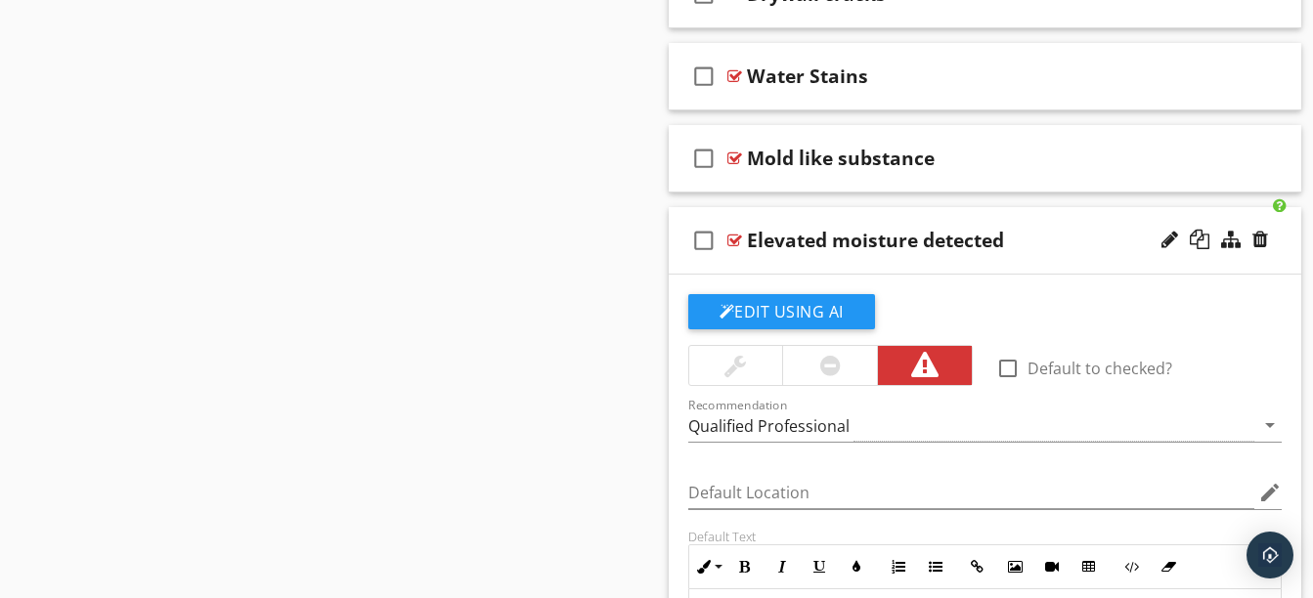
click at [1167, 251] on div at bounding box center [1214, 240] width 114 height 47
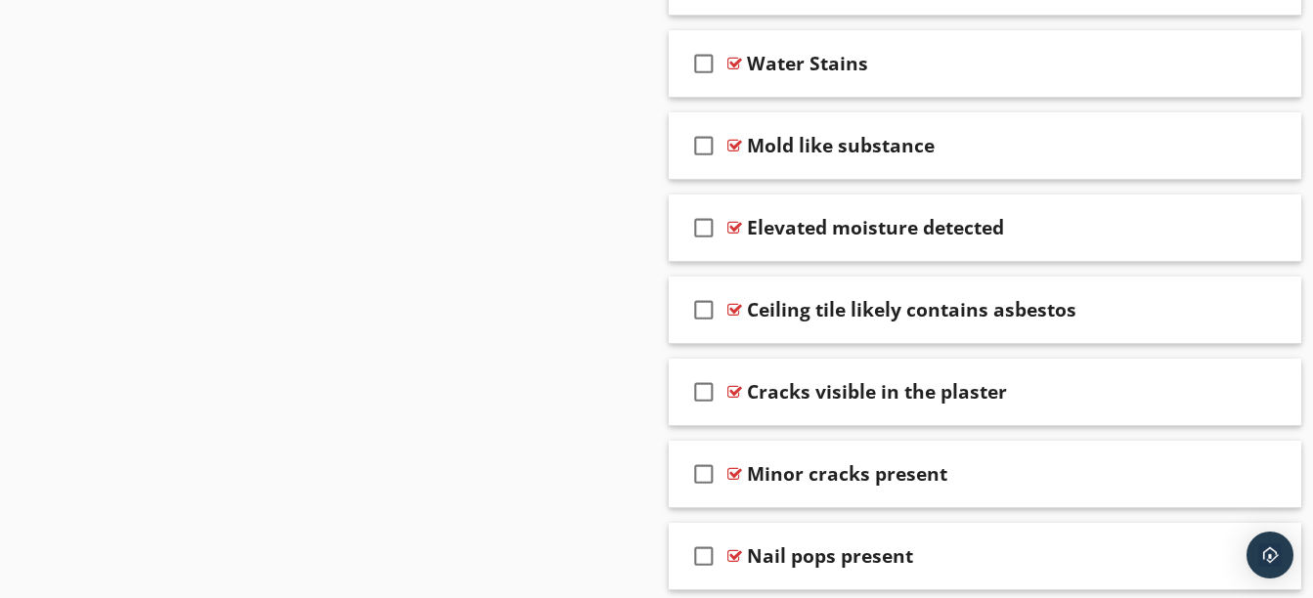
scroll to position [1760, 0]
click at [928, 247] on div "check_box_outline_blank Elevated moisture detected" at bounding box center [985, 227] width 633 height 67
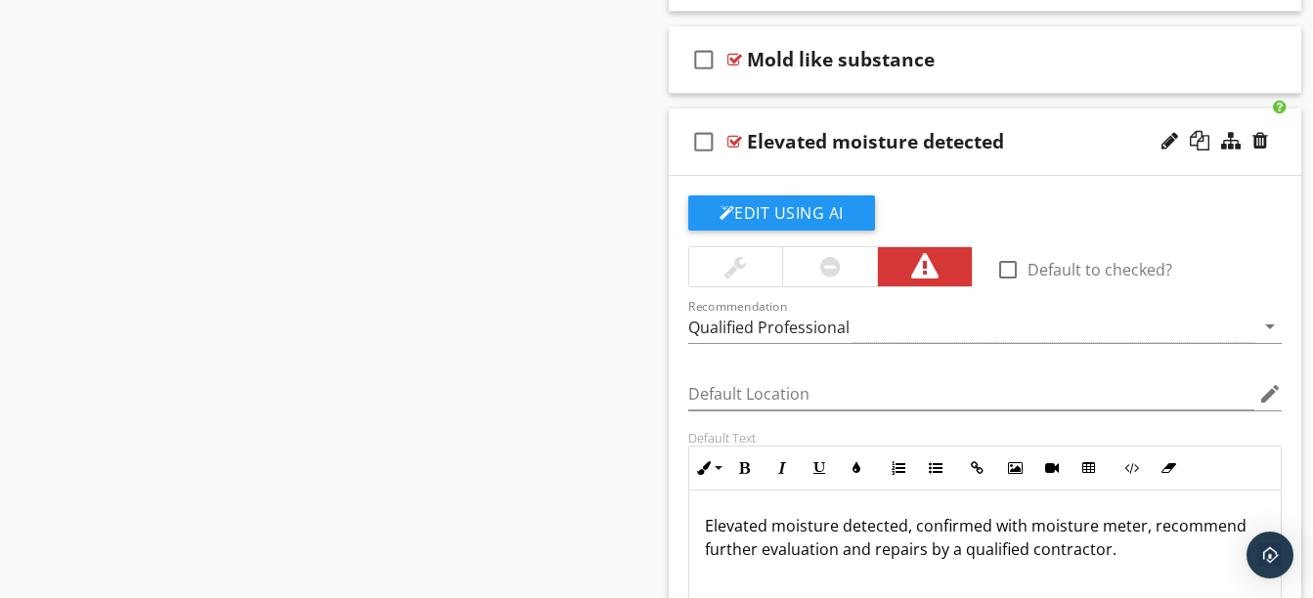
scroll to position [1843, 0]
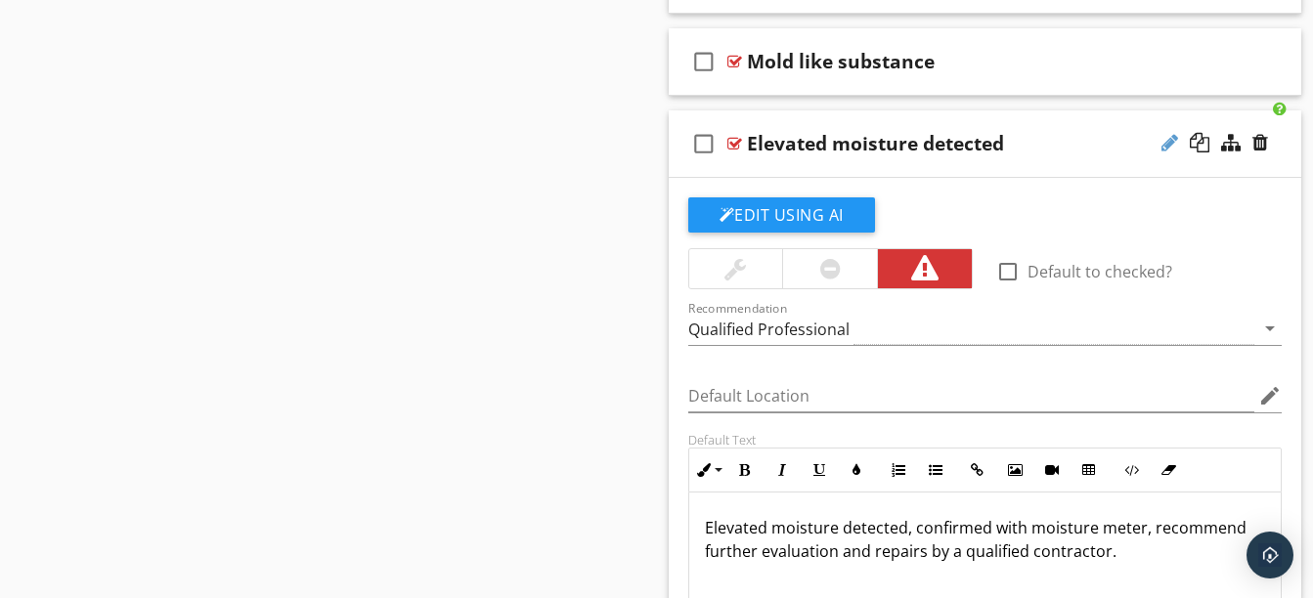
click at [1165, 146] on div at bounding box center [1169, 143] width 17 height 20
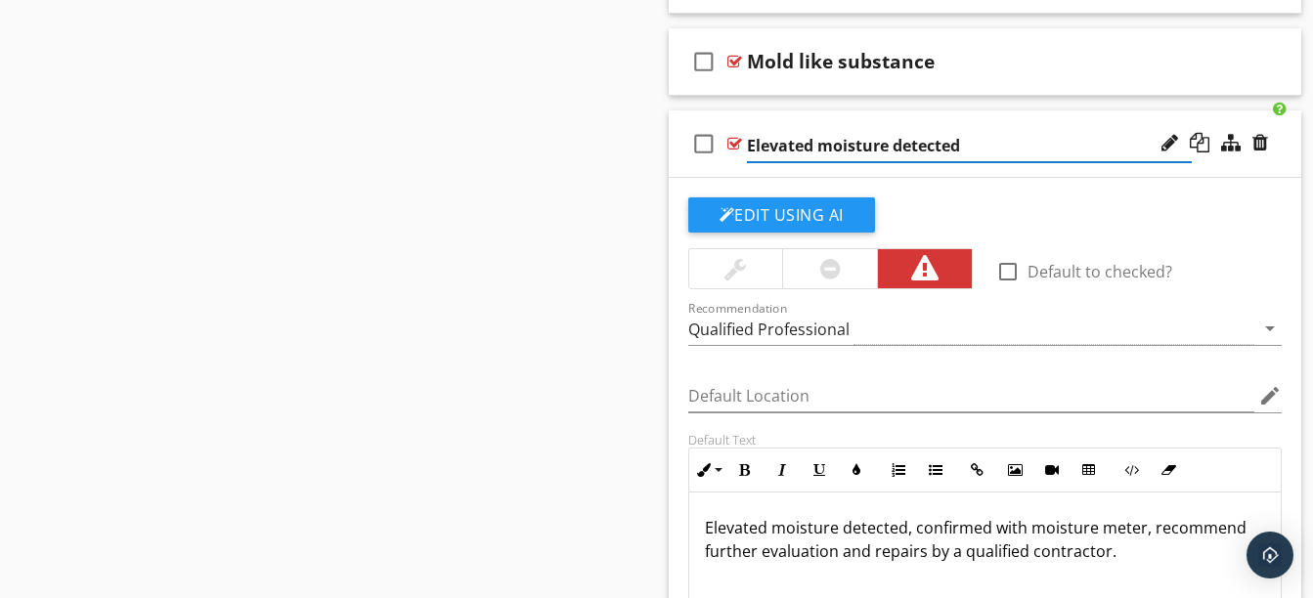
click at [1002, 145] on input "Elevated moisture detected" at bounding box center [970, 146] width 446 height 32
click at [720, 172] on div "check_box_outline_blank Elevated moisture detected" at bounding box center [985, 143] width 633 height 67
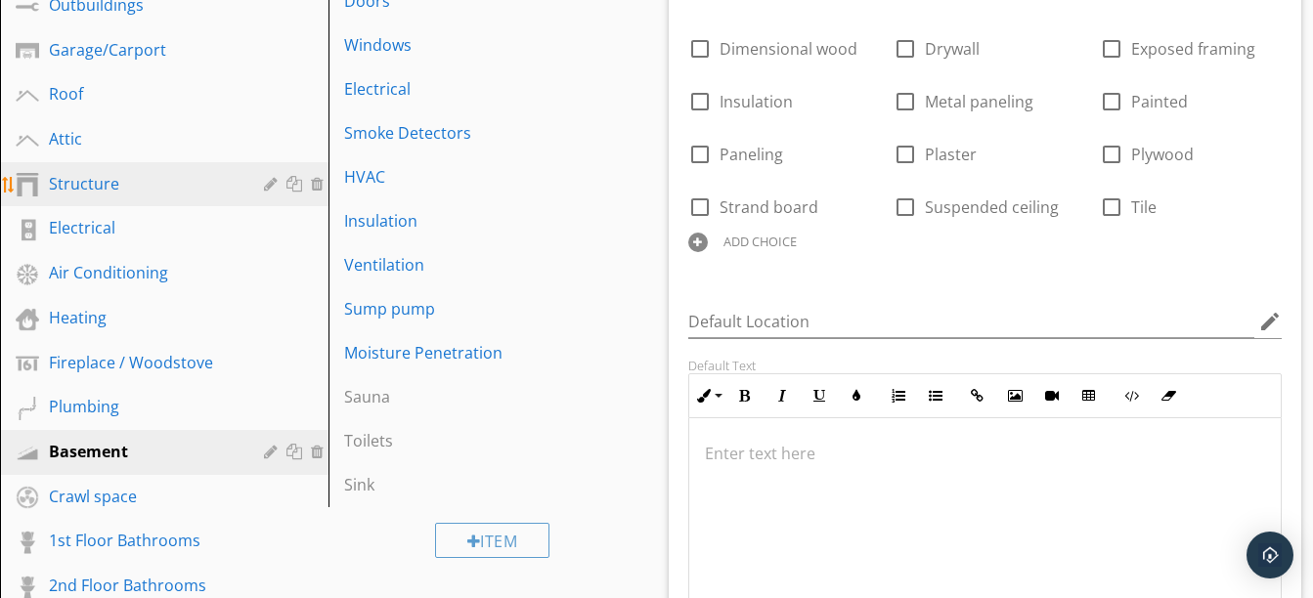
click at [207, 193] on div "Structure" at bounding box center [142, 183] width 187 height 23
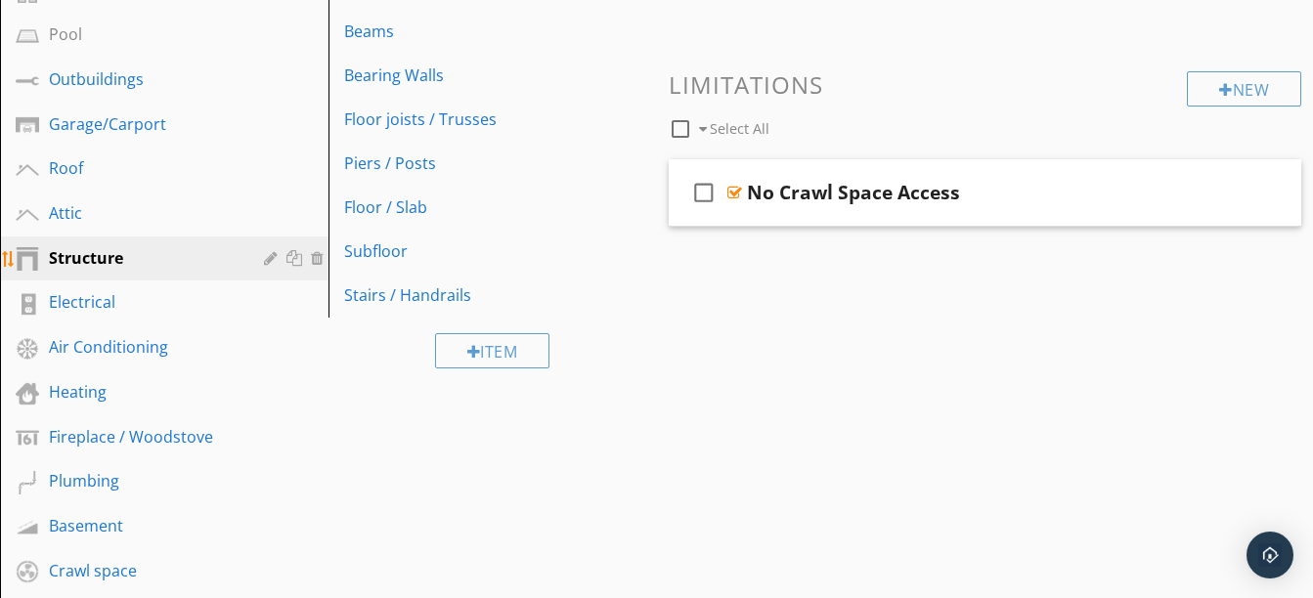
scroll to position [418, 0]
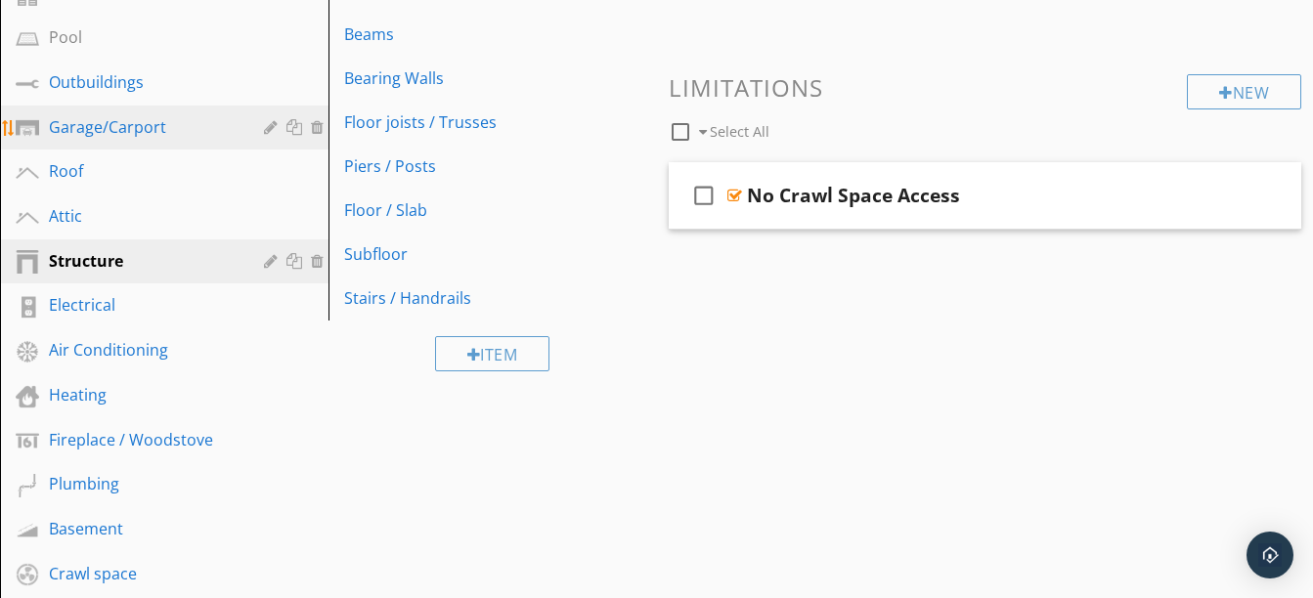
click at [152, 136] on div "Garage/Carport" at bounding box center [142, 126] width 187 height 23
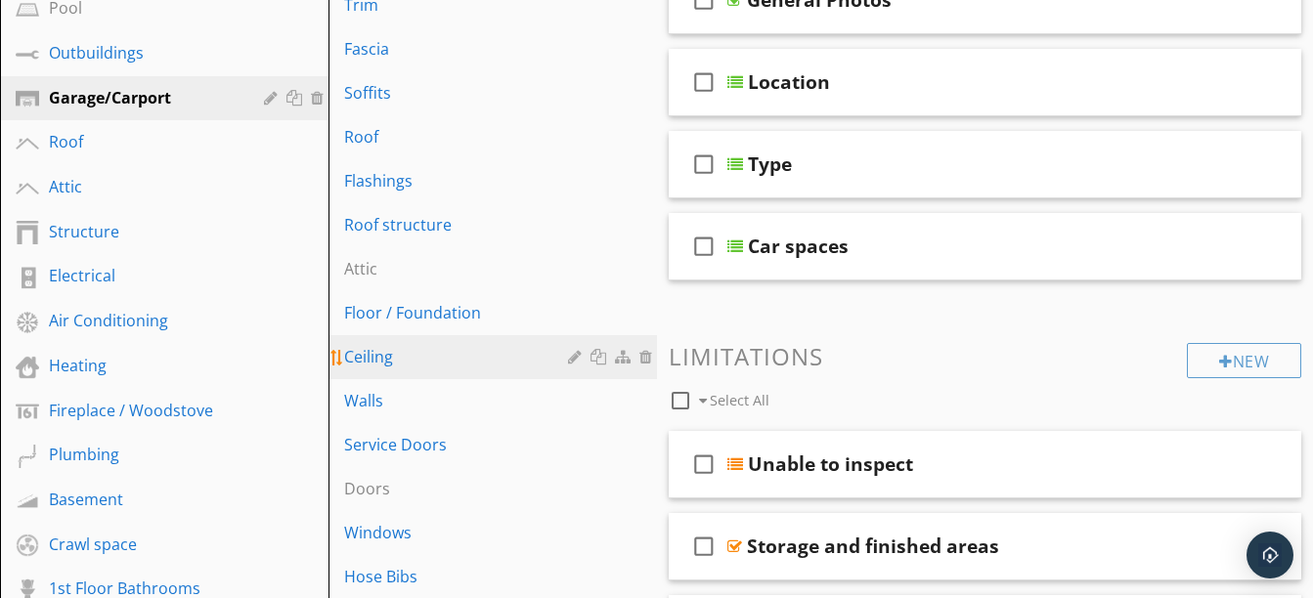
scroll to position [449, 0]
click at [437, 351] on div "Ceiling" at bounding box center [459, 355] width 230 height 23
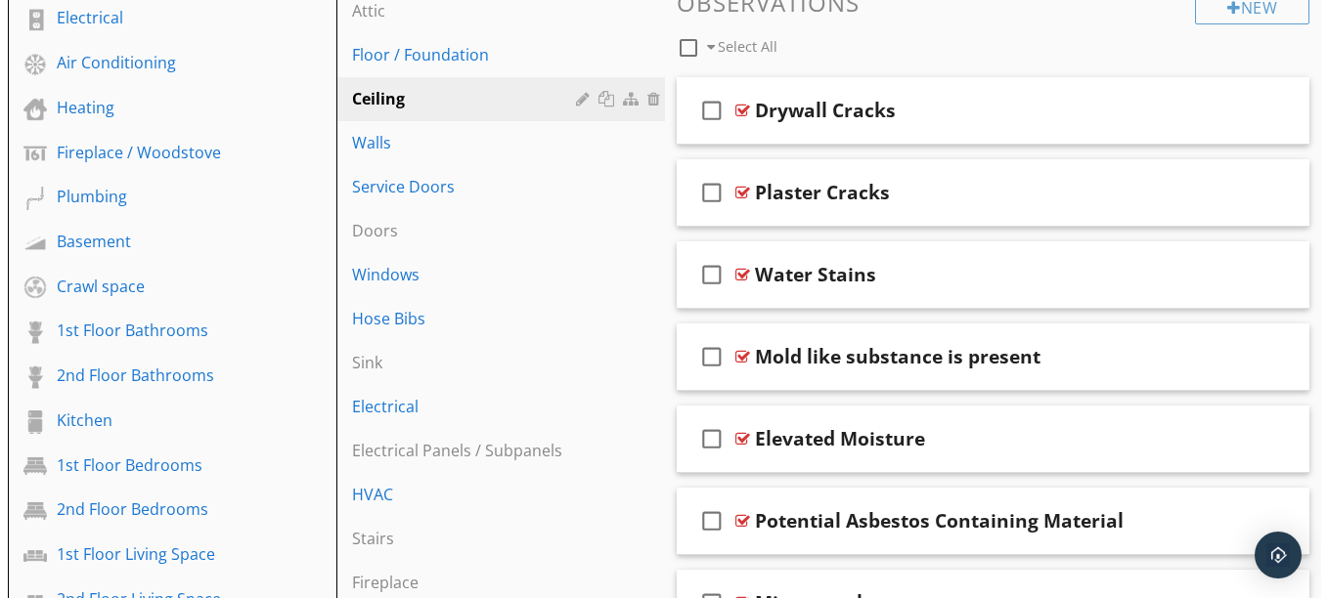
scroll to position [690, 0]
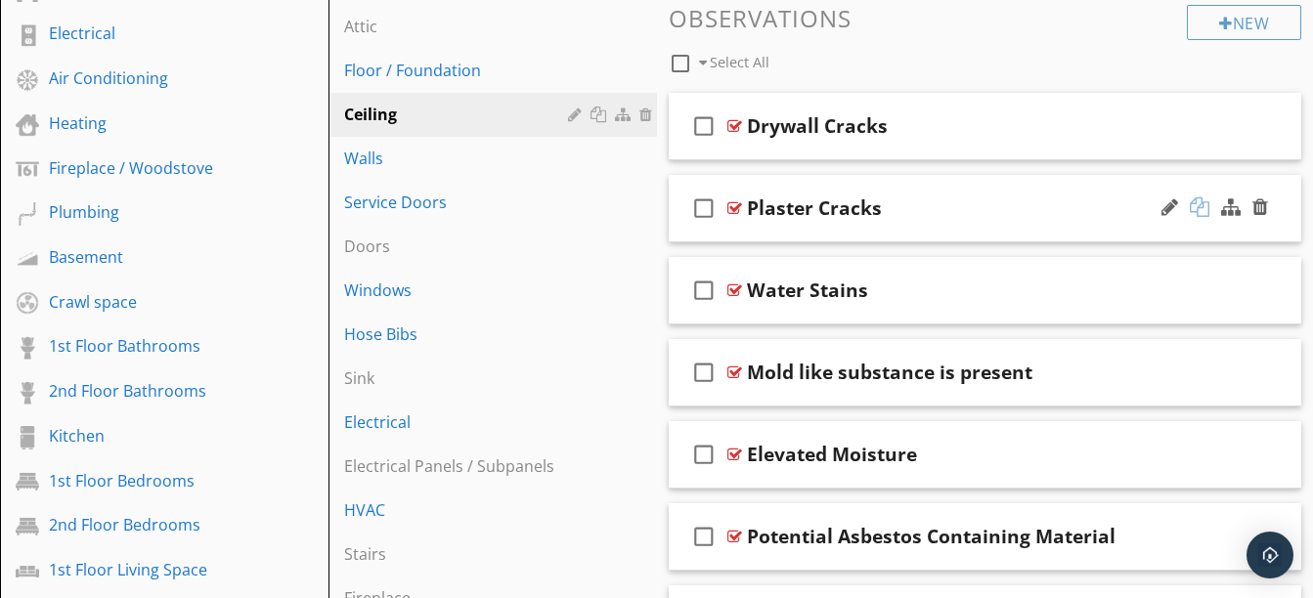
click at [1200, 212] on div at bounding box center [1200, 207] width 20 height 20
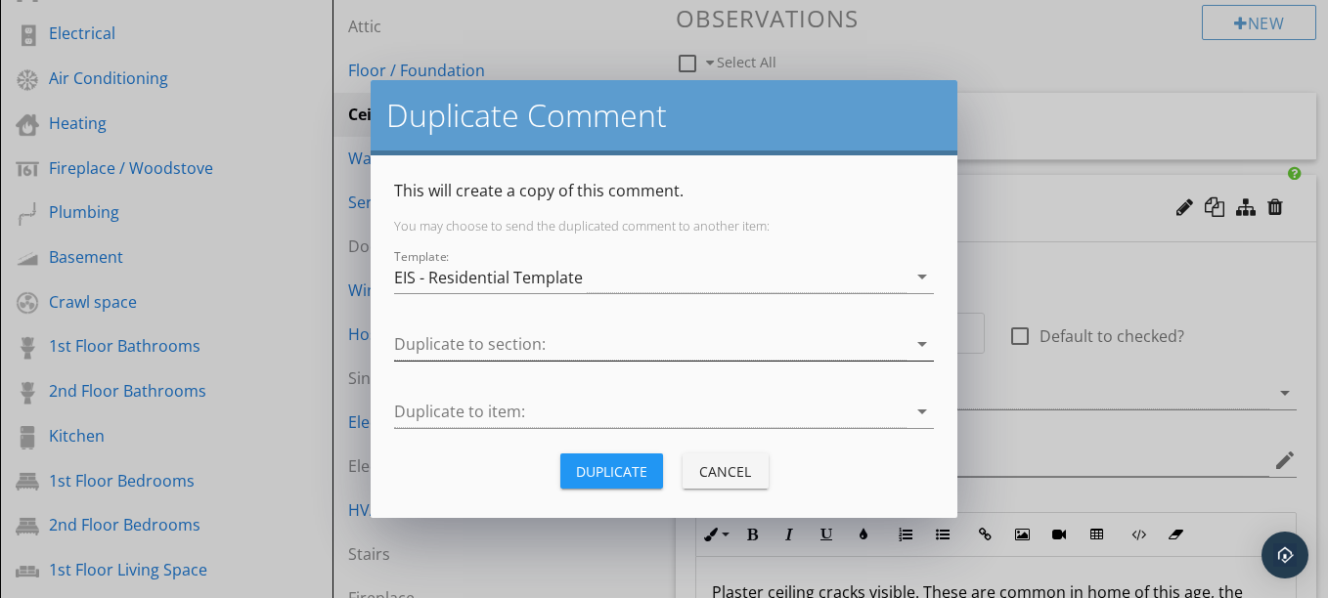
click at [691, 345] on div at bounding box center [650, 344] width 512 height 32
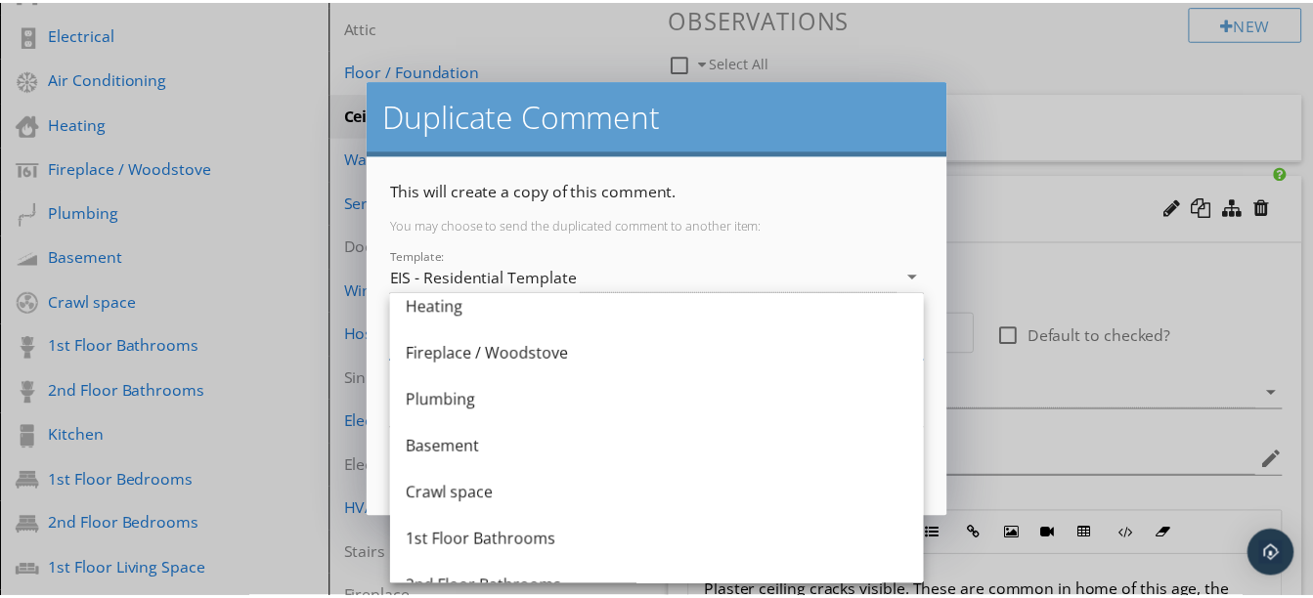
scroll to position [572, 0]
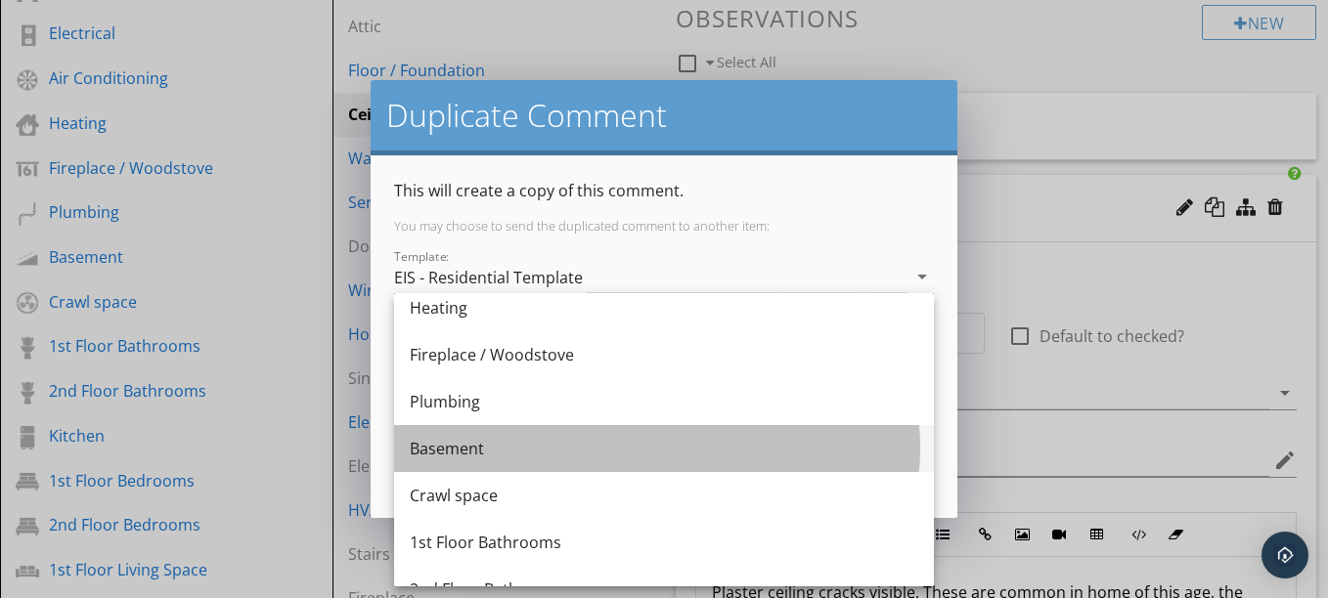
click at [575, 455] on div "Basement" at bounding box center [664, 448] width 508 height 23
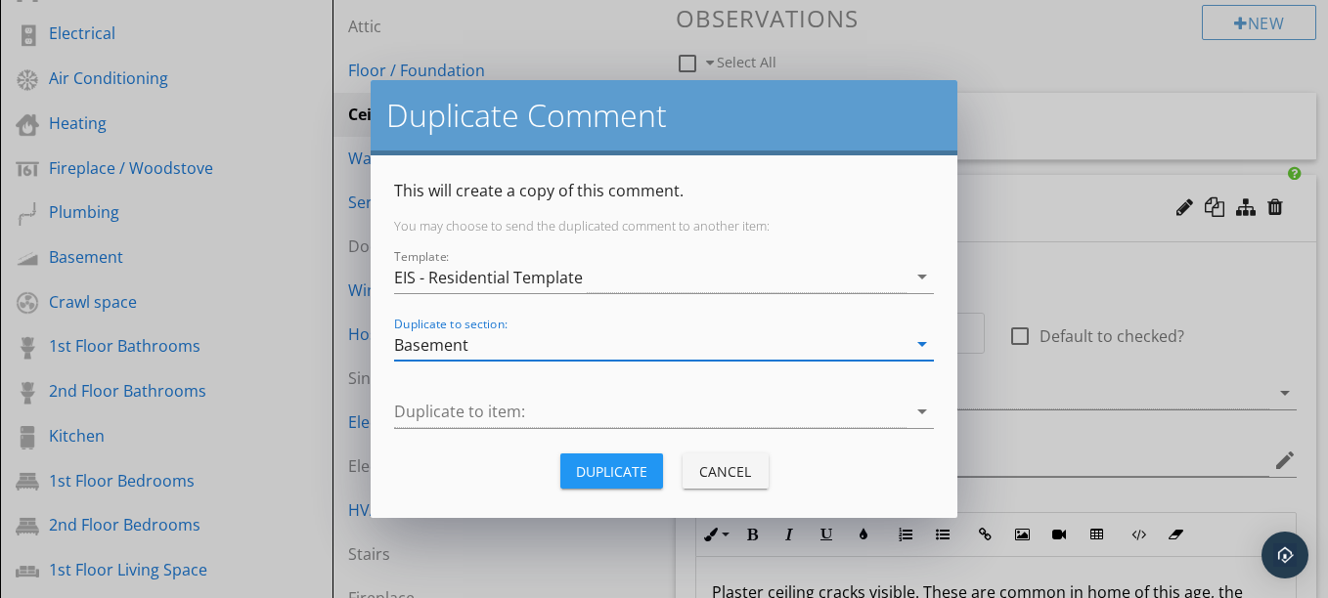
click at [651, 464] on button "Duplicate" at bounding box center [611, 471] width 103 height 35
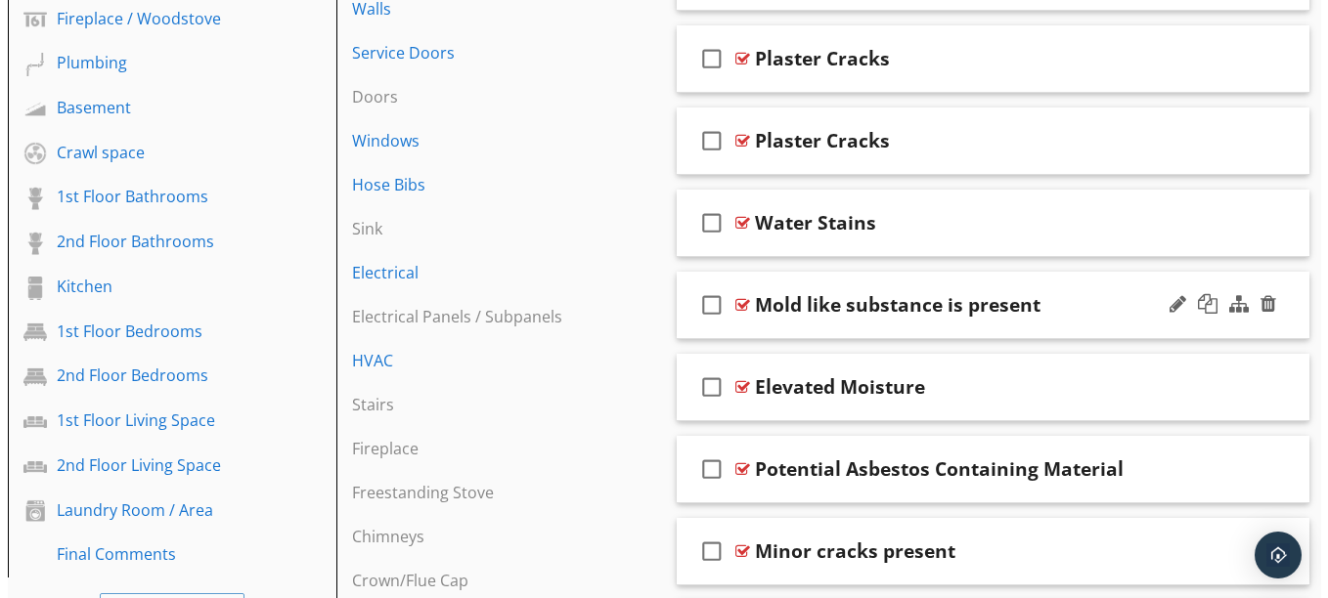
scroll to position [884, 0]
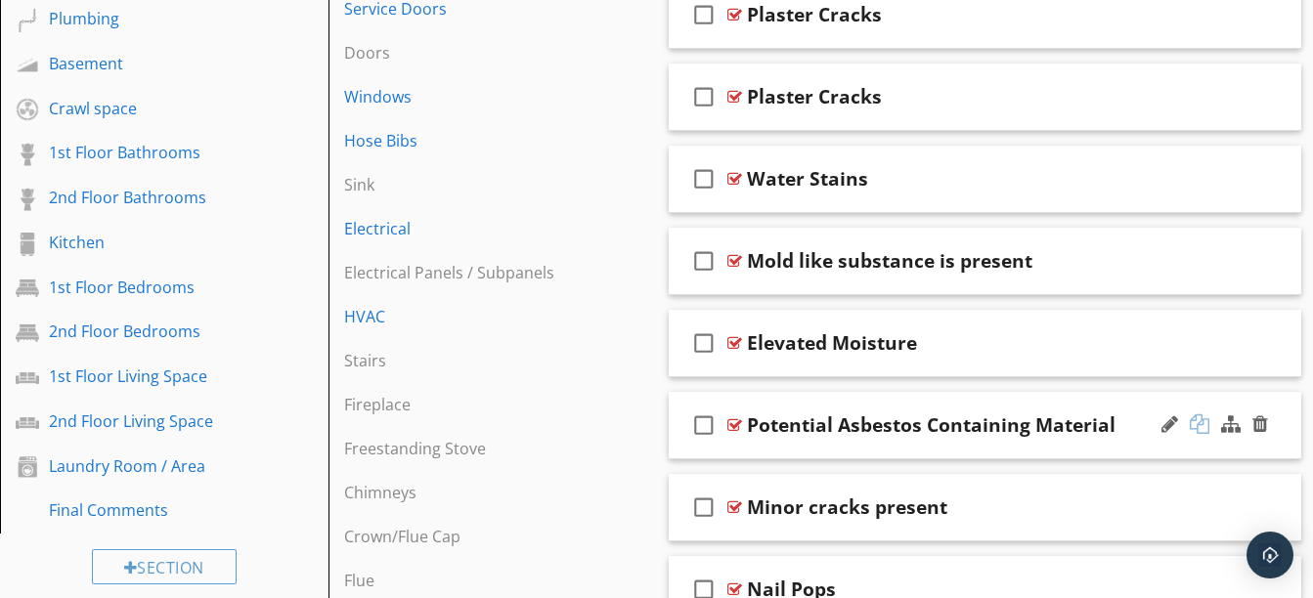
click at [1202, 425] on div at bounding box center [1200, 424] width 20 height 20
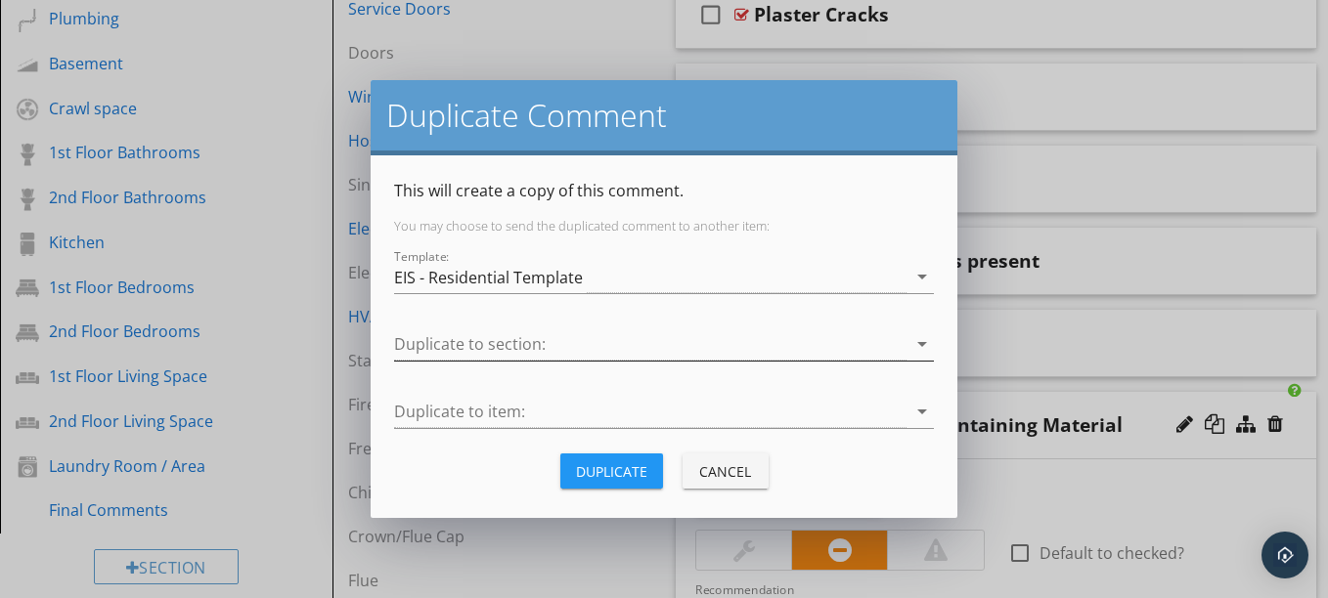
click at [732, 342] on div at bounding box center [650, 344] width 512 height 32
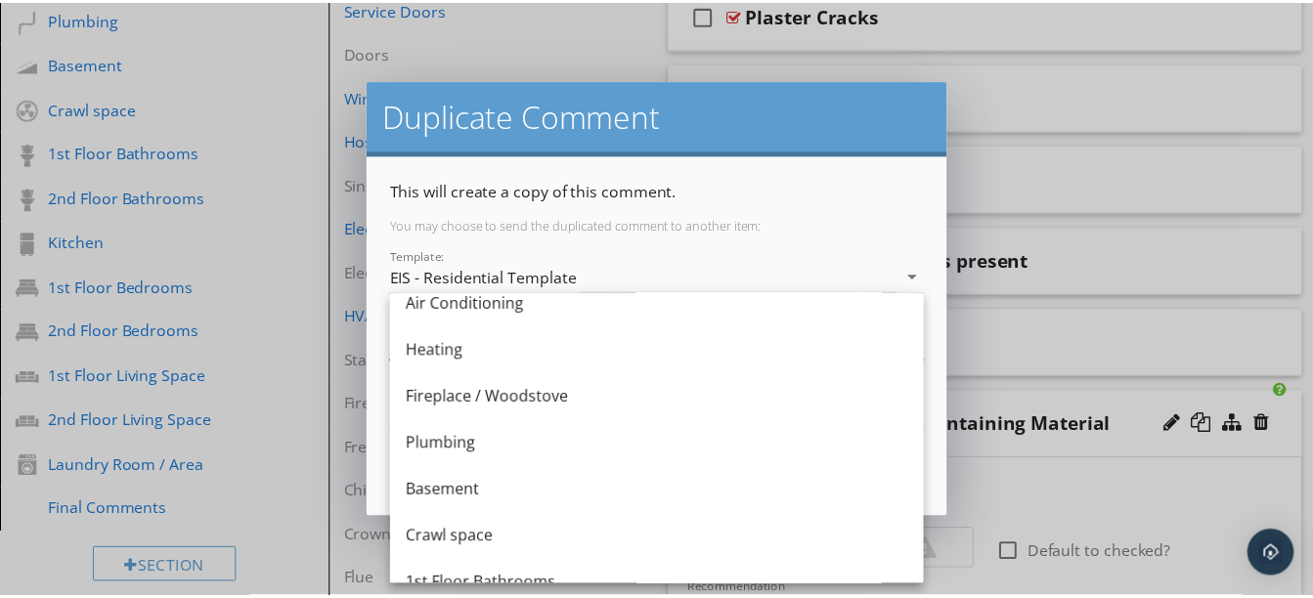
scroll to position [579, 0]
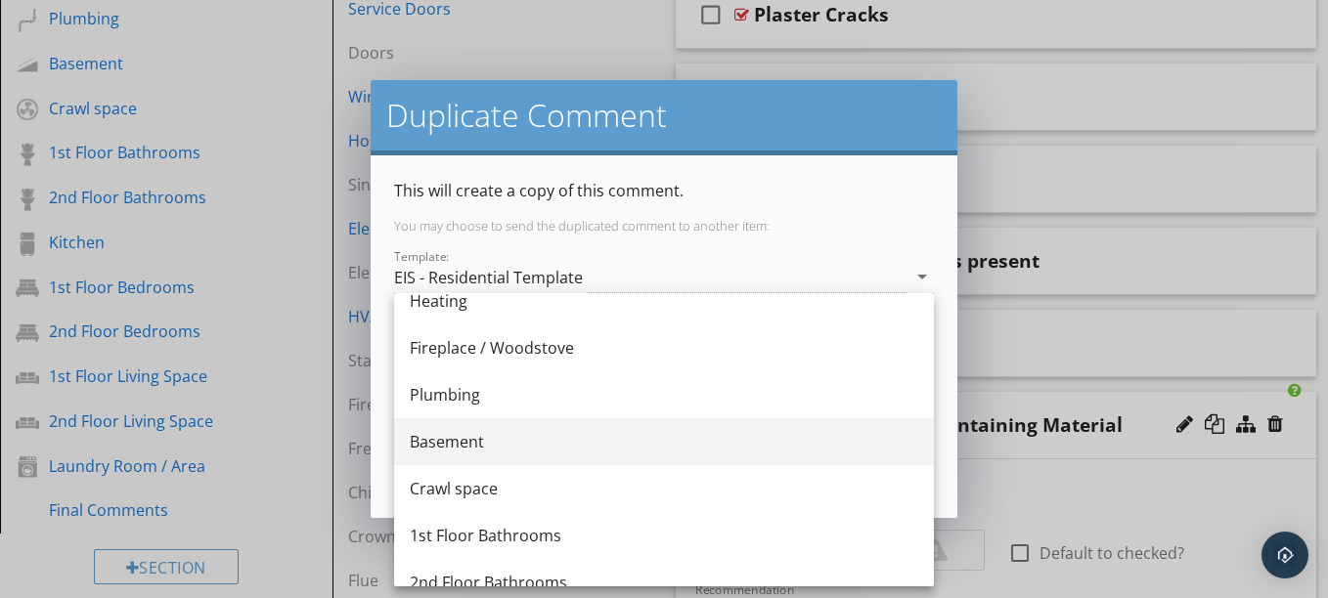
click at [556, 449] on div "Basement" at bounding box center [664, 441] width 508 height 23
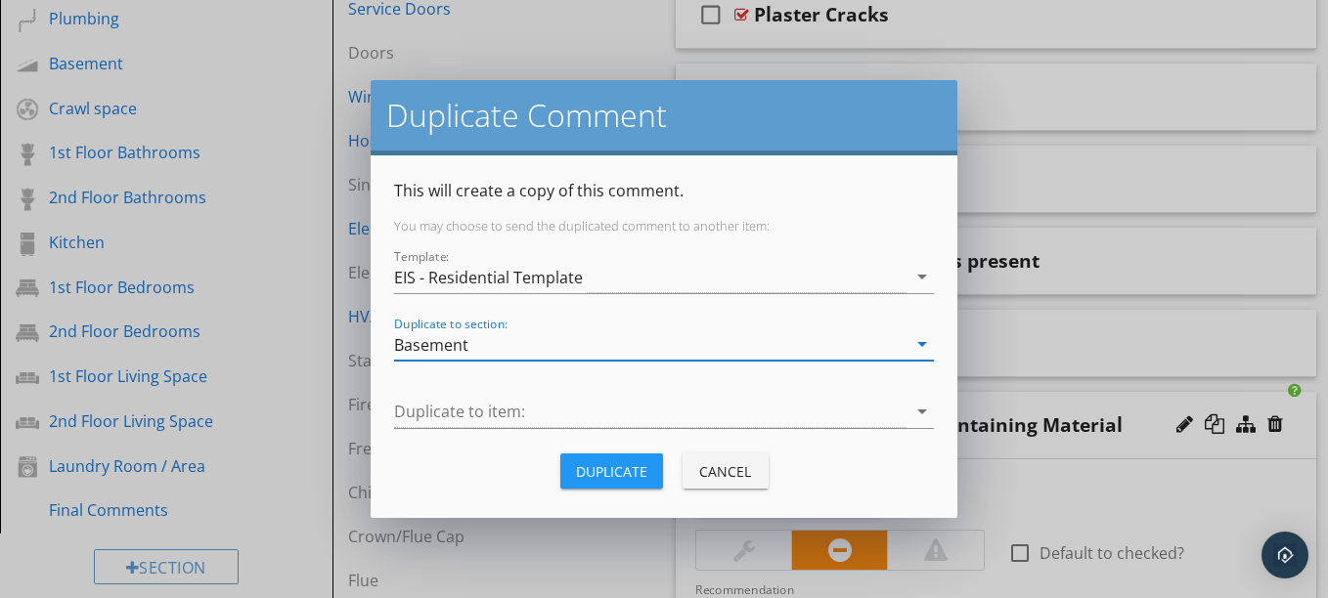
click at [619, 471] on div "Duplicate" at bounding box center [611, 471] width 71 height 21
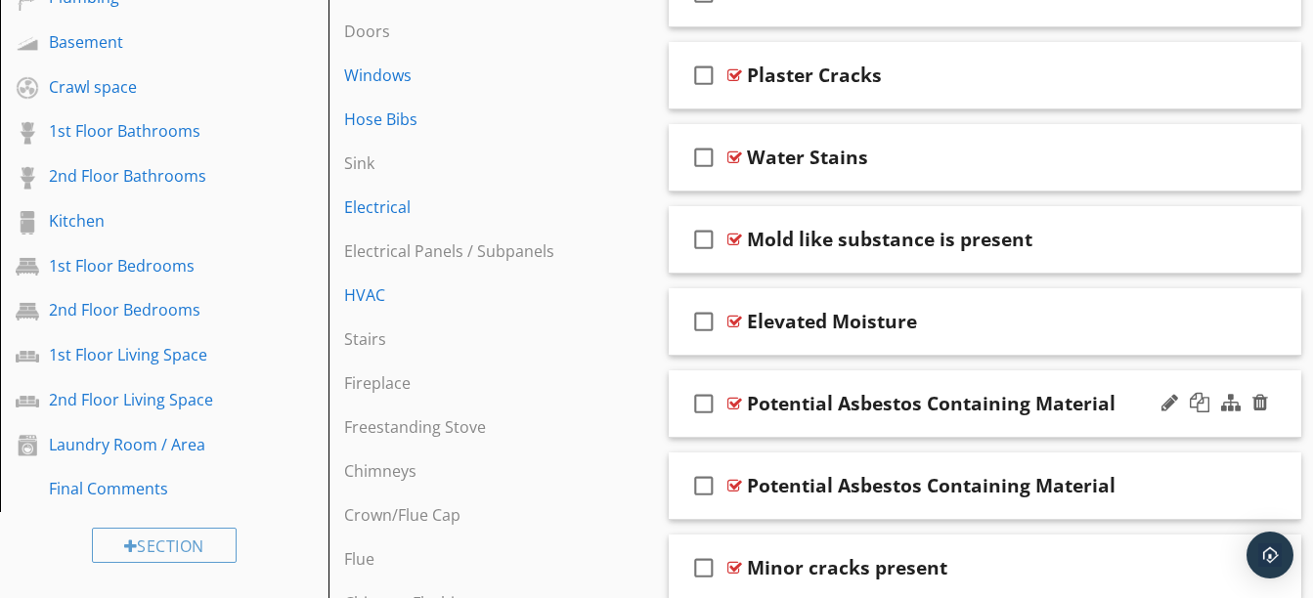
scroll to position [906, 0]
click at [990, 508] on div "check_box_outline_blank Potential Asbestos Containing Material" at bounding box center [985, 485] width 633 height 67
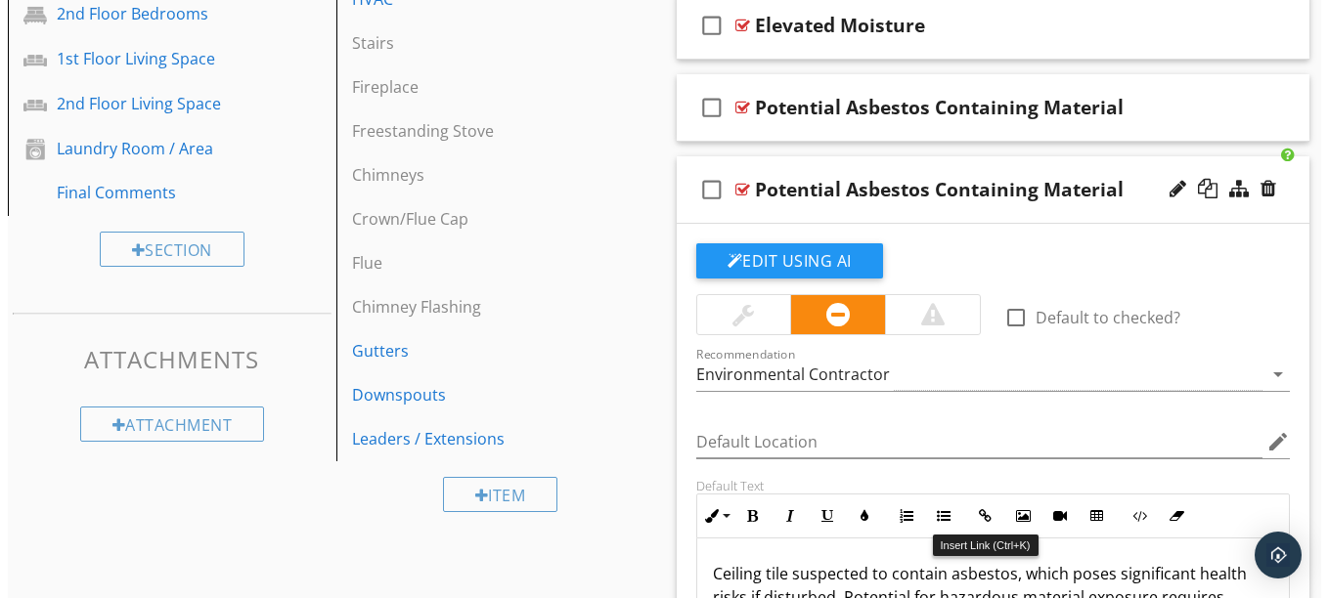
scroll to position [1200, 0]
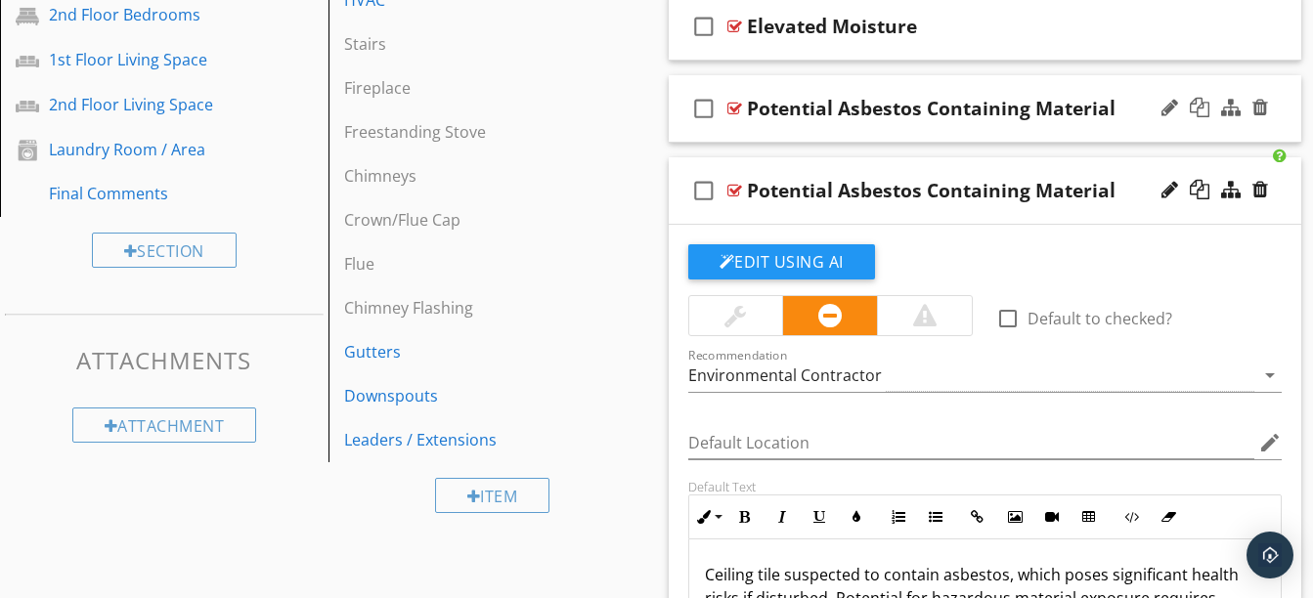
click at [1050, 140] on div "check_box_outline_blank Potential Asbestos Containing Material" at bounding box center [985, 108] width 633 height 67
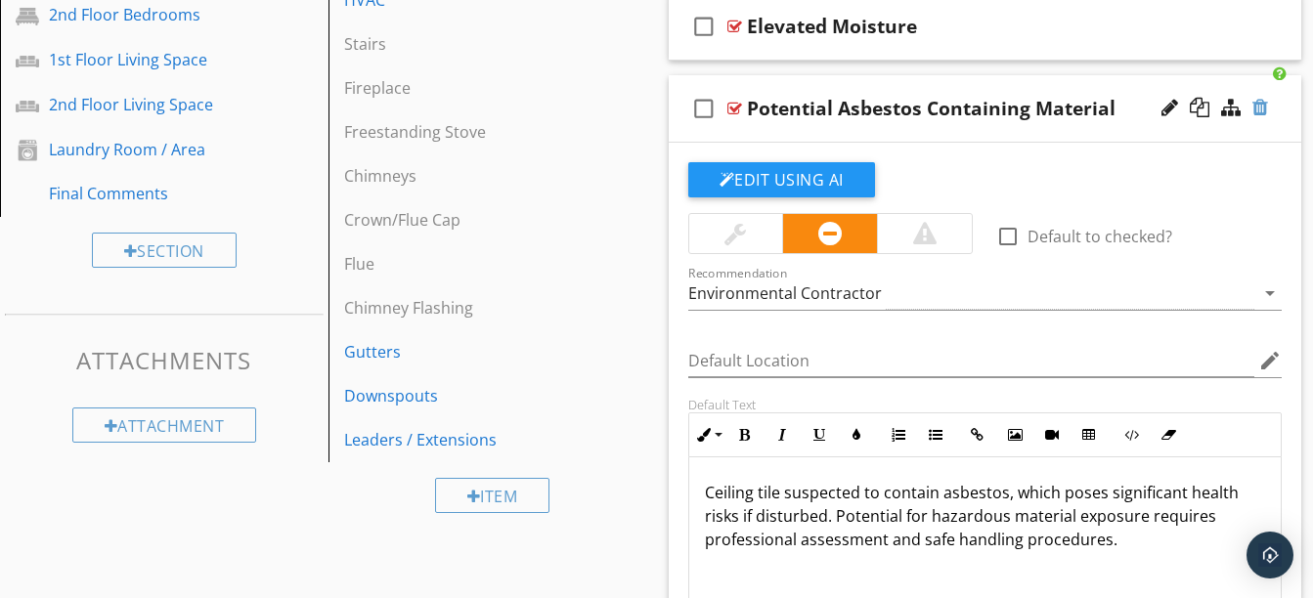
click at [1267, 104] on div at bounding box center [1260, 108] width 16 height 20
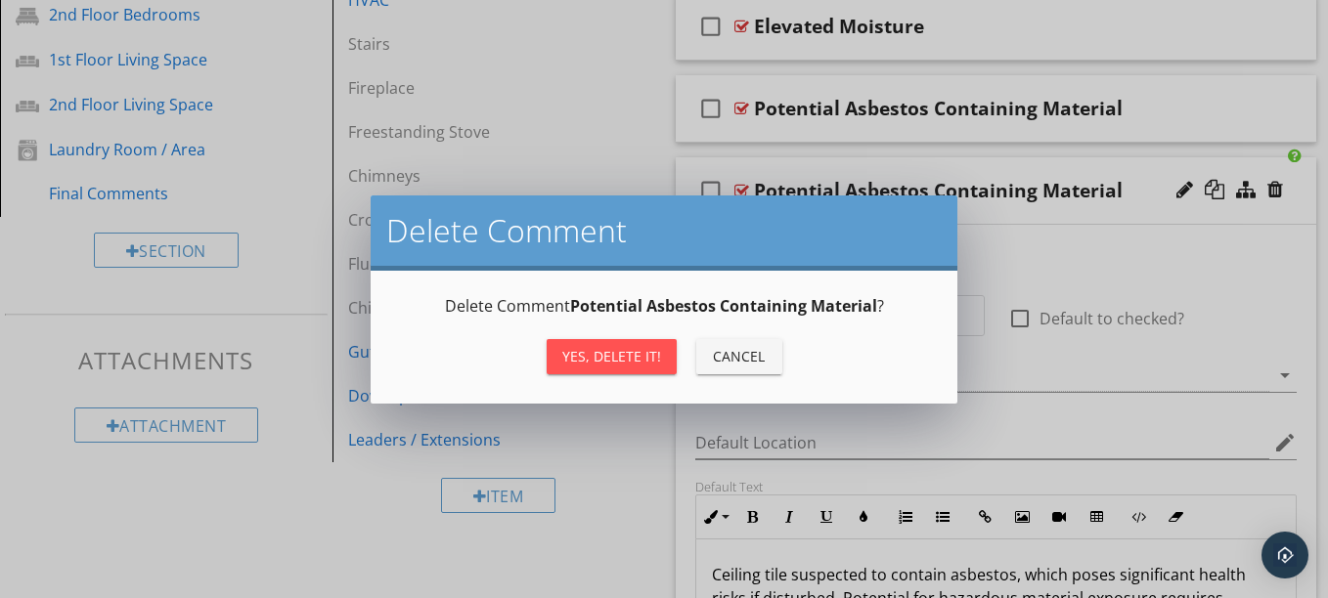
click at [588, 354] on div "Yes, Delete it!" at bounding box center [611, 356] width 99 height 21
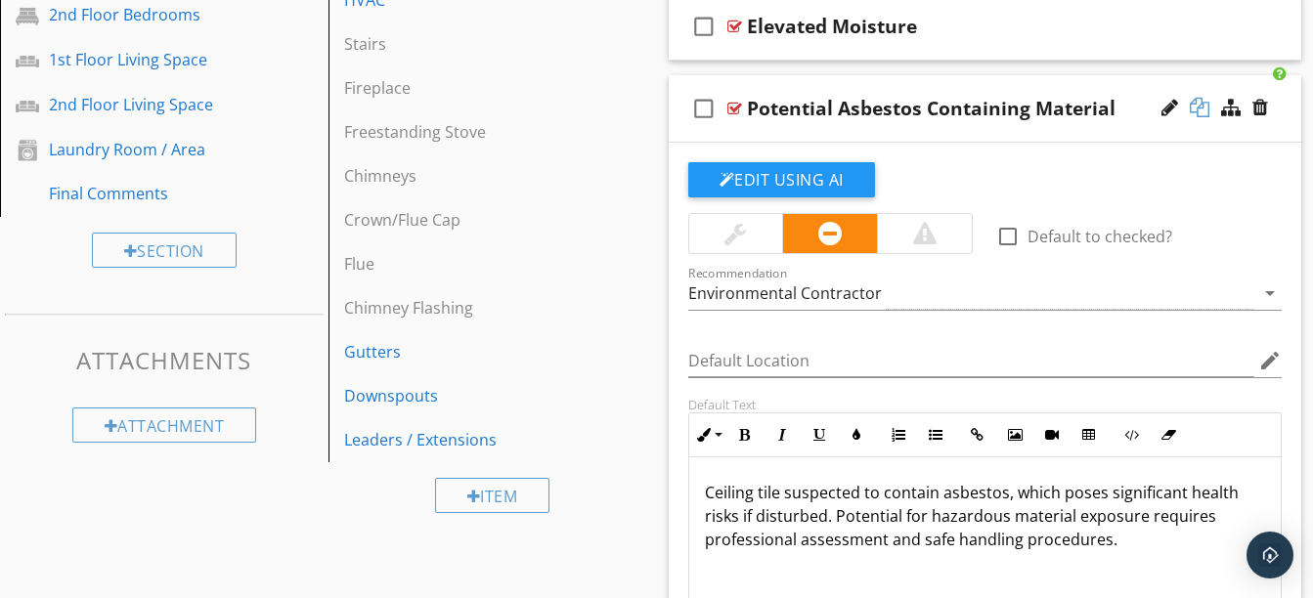
click at [1197, 107] on div at bounding box center [1200, 108] width 20 height 20
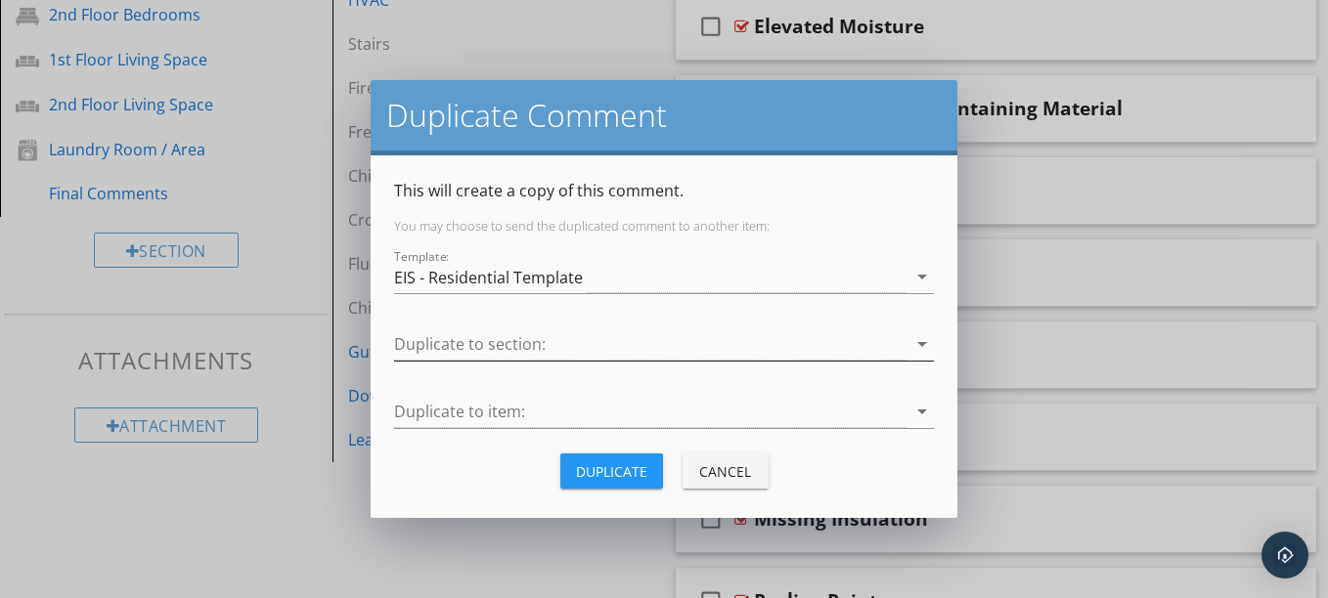
click at [553, 345] on div at bounding box center [650, 344] width 512 height 32
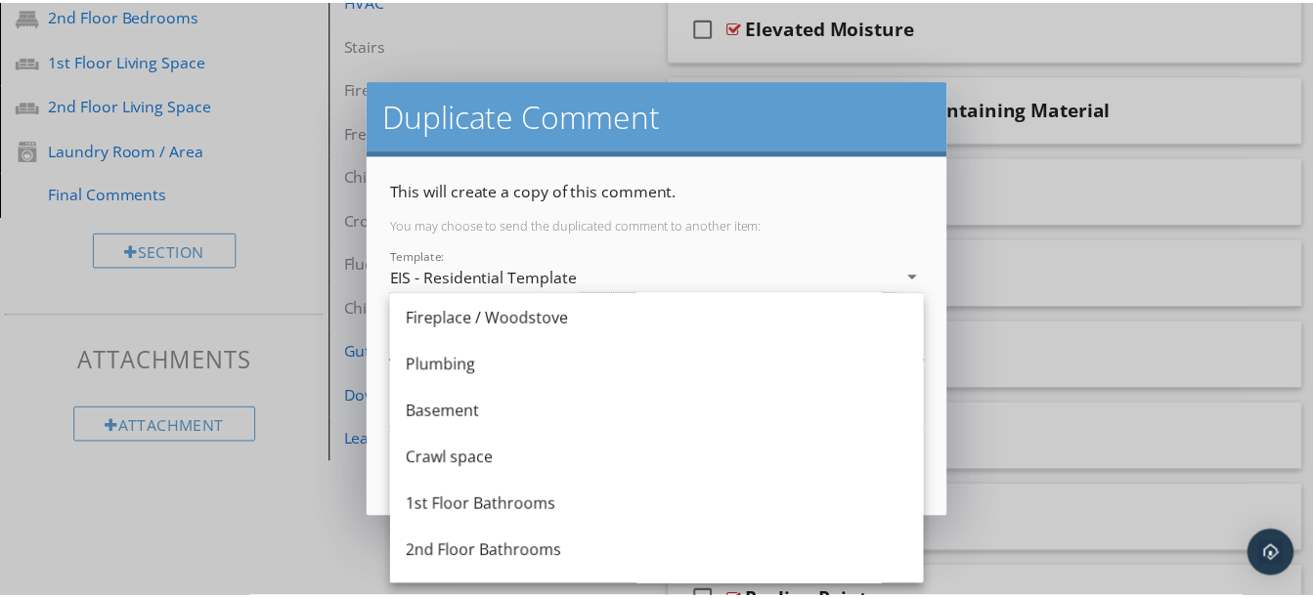
scroll to position [610, 0]
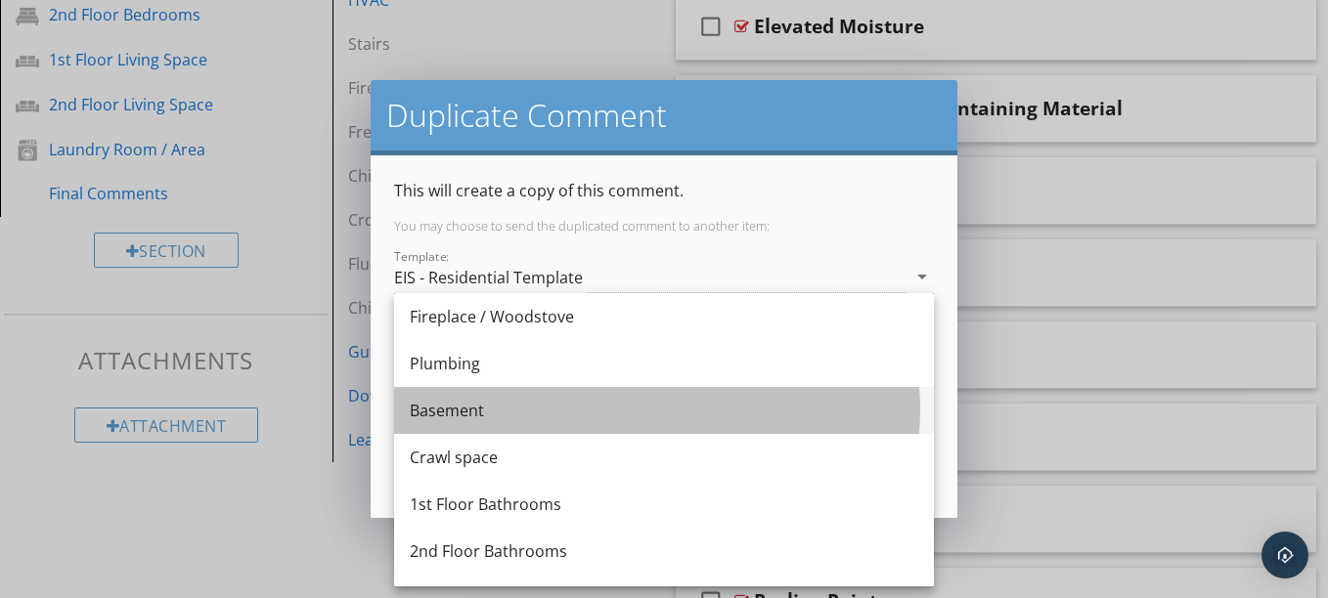
click at [506, 412] on div "Basement" at bounding box center [664, 410] width 508 height 23
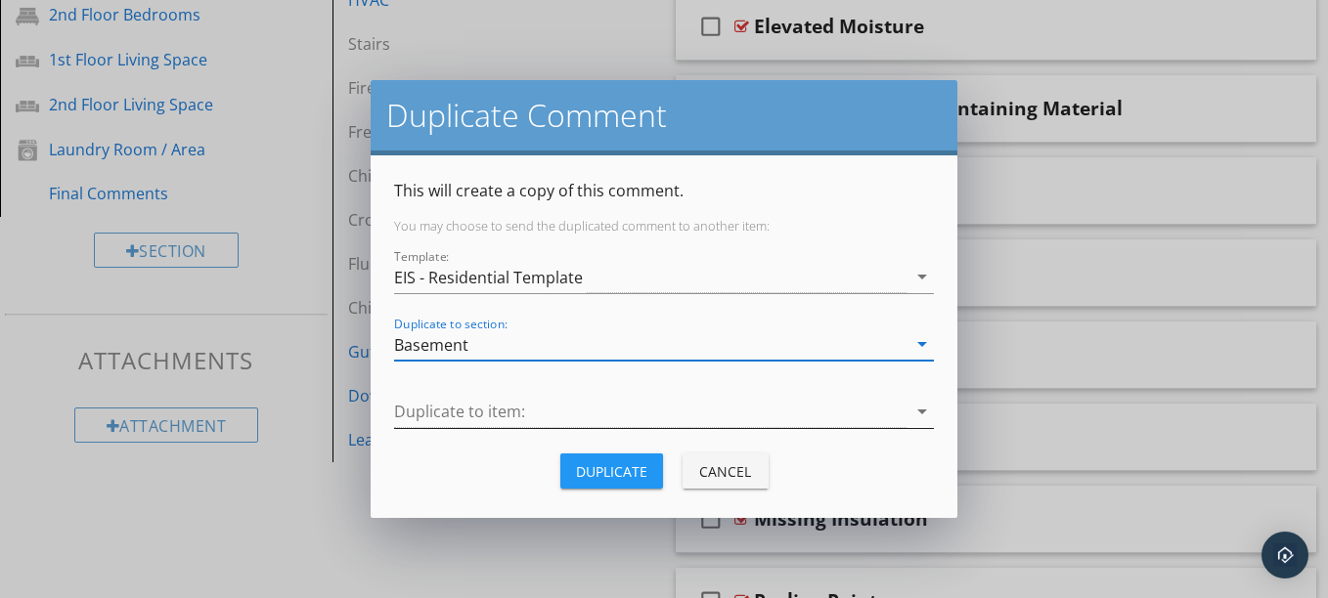
click at [526, 411] on div at bounding box center [650, 412] width 512 height 32
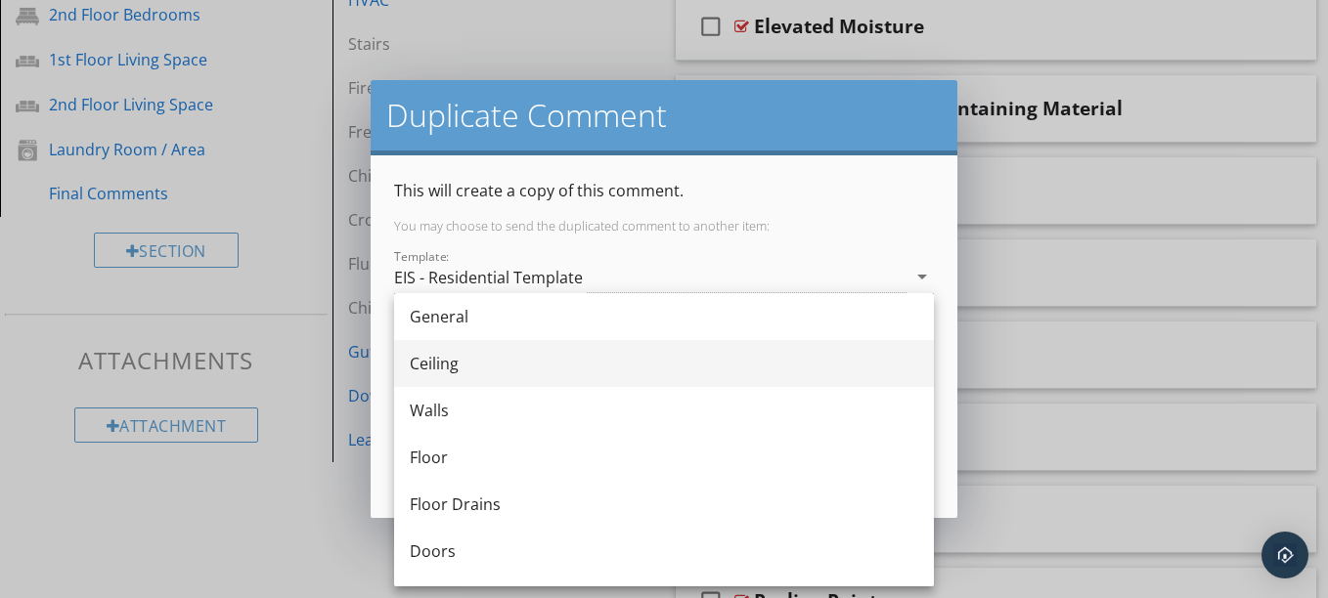
click at [460, 371] on div "Ceiling" at bounding box center [664, 363] width 508 height 23
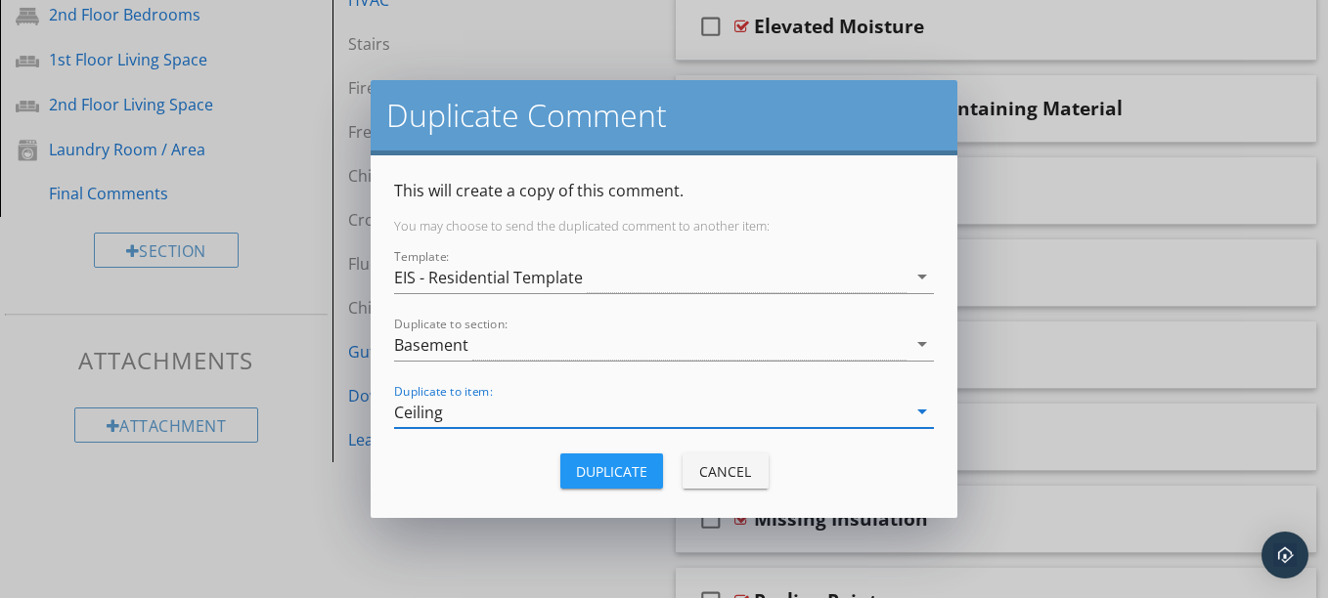
click at [618, 462] on div "Duplicate" at bounding box center [611, 471] width 71 height 21
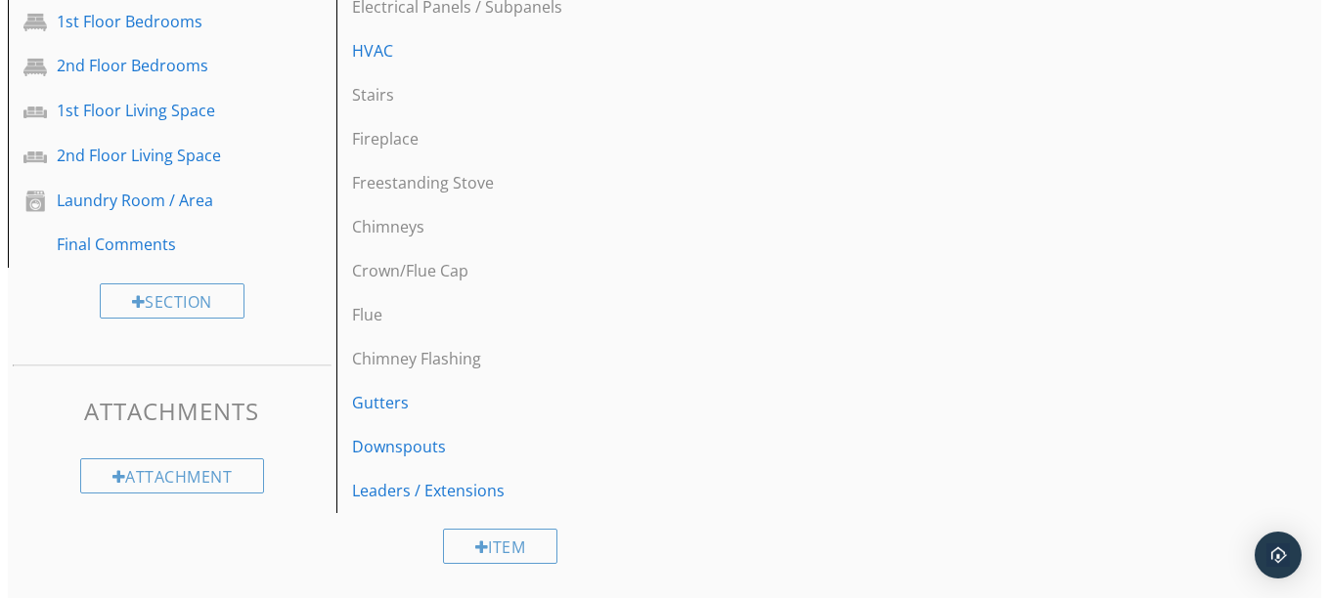
scroll to position [1200, 0]
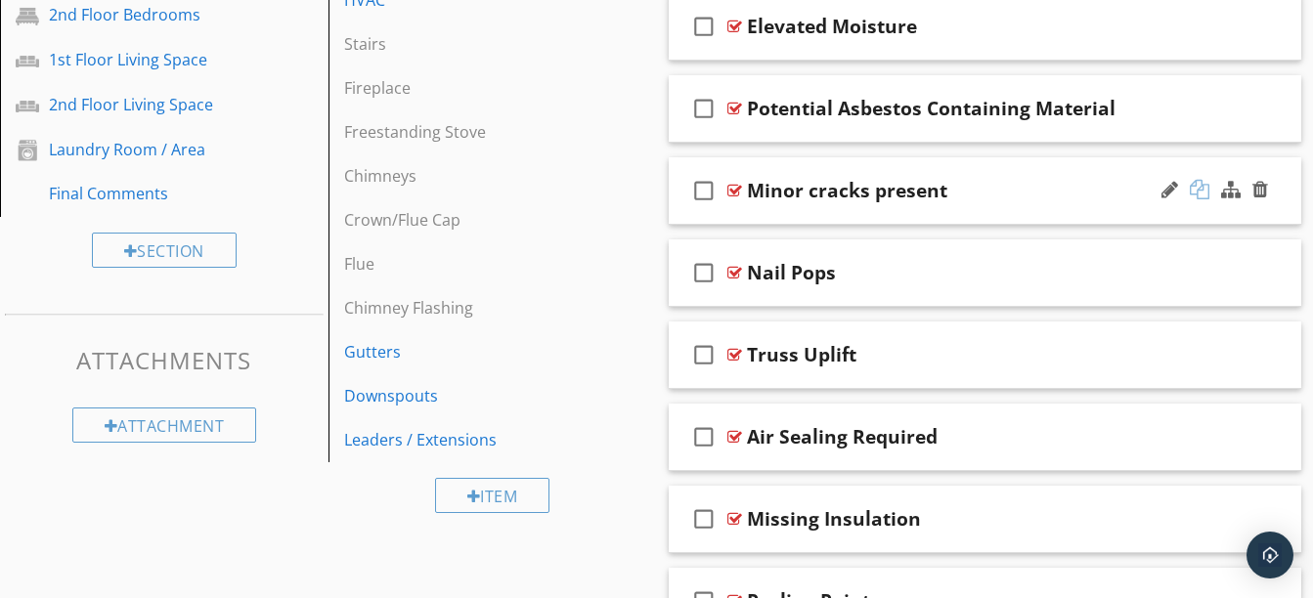
click at [1200, 196] on div at bounding box center [1200, 190] width 20 height 20
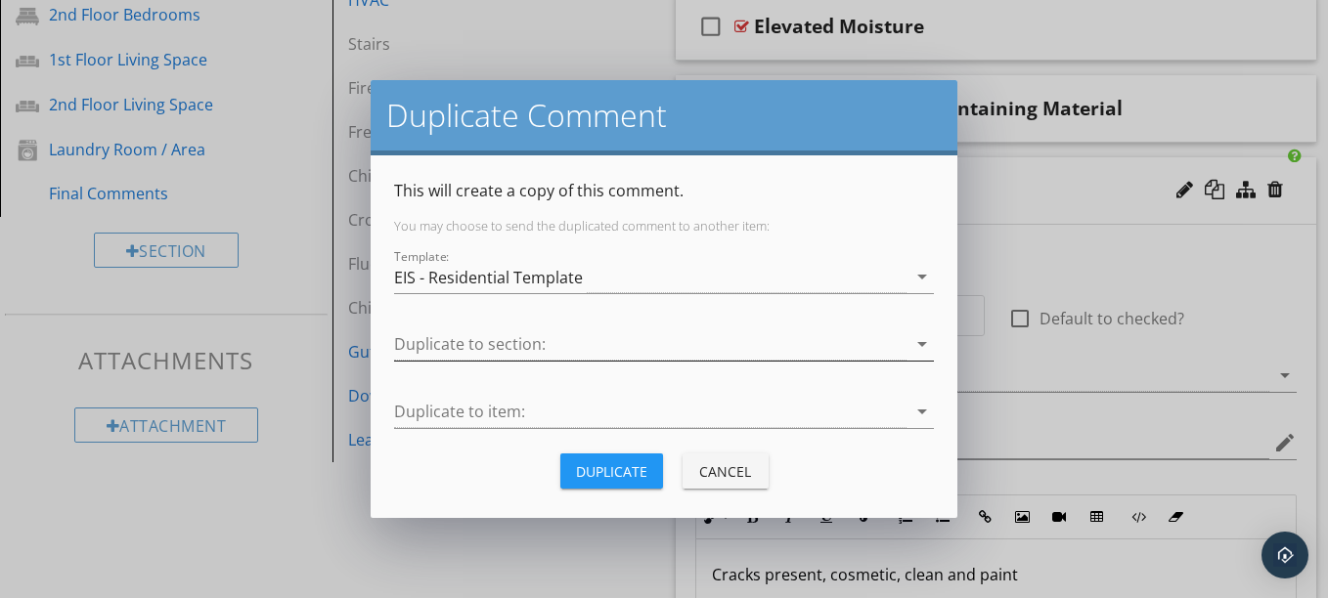
click at [762, 348] on div at bounding box center [650, 344] width 512 height 32
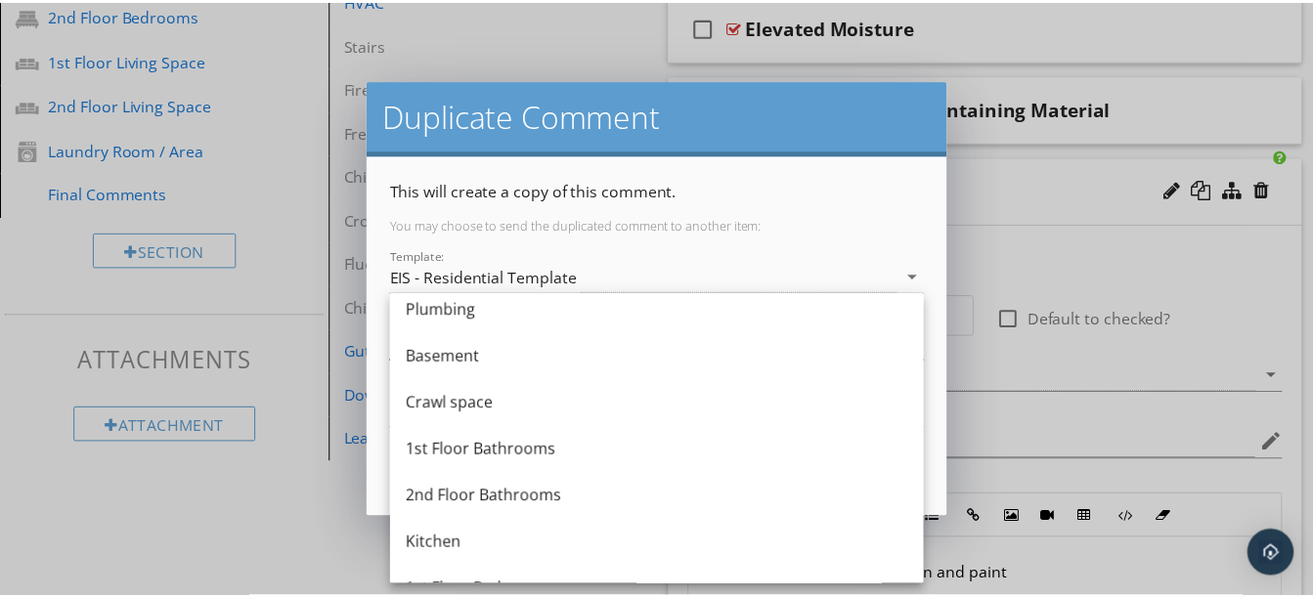
scroll to position [665, 0]
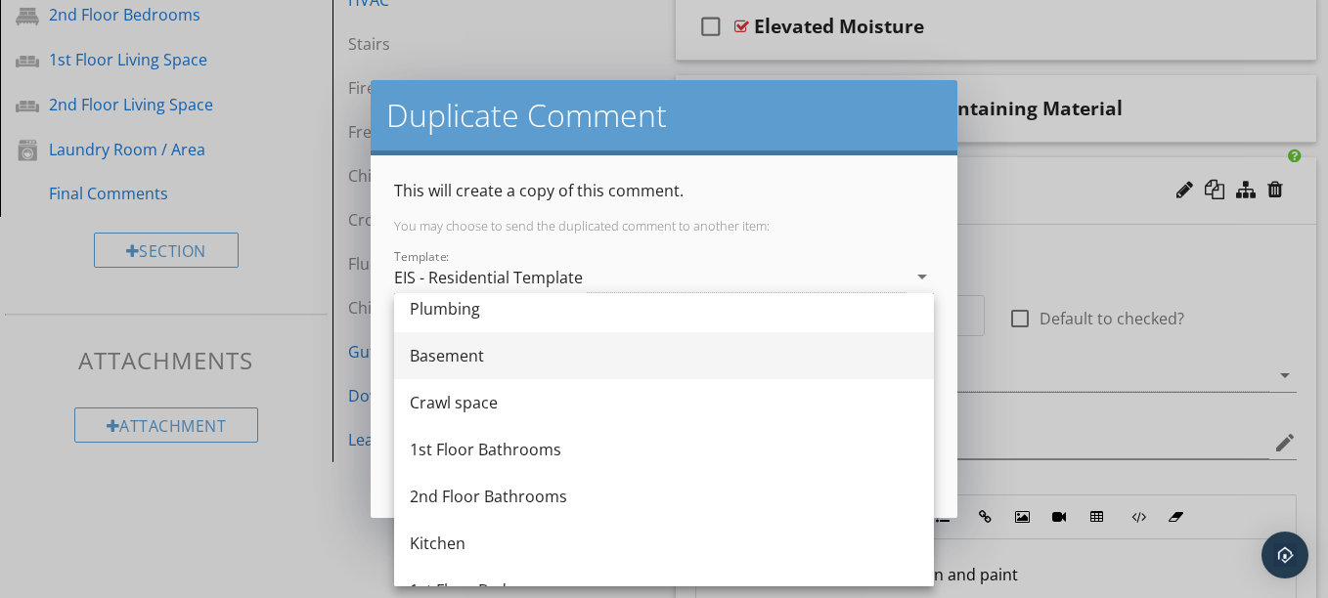
click at [523, 372] on div "Basement" at bounding box center [664, 355] width 508 height 47
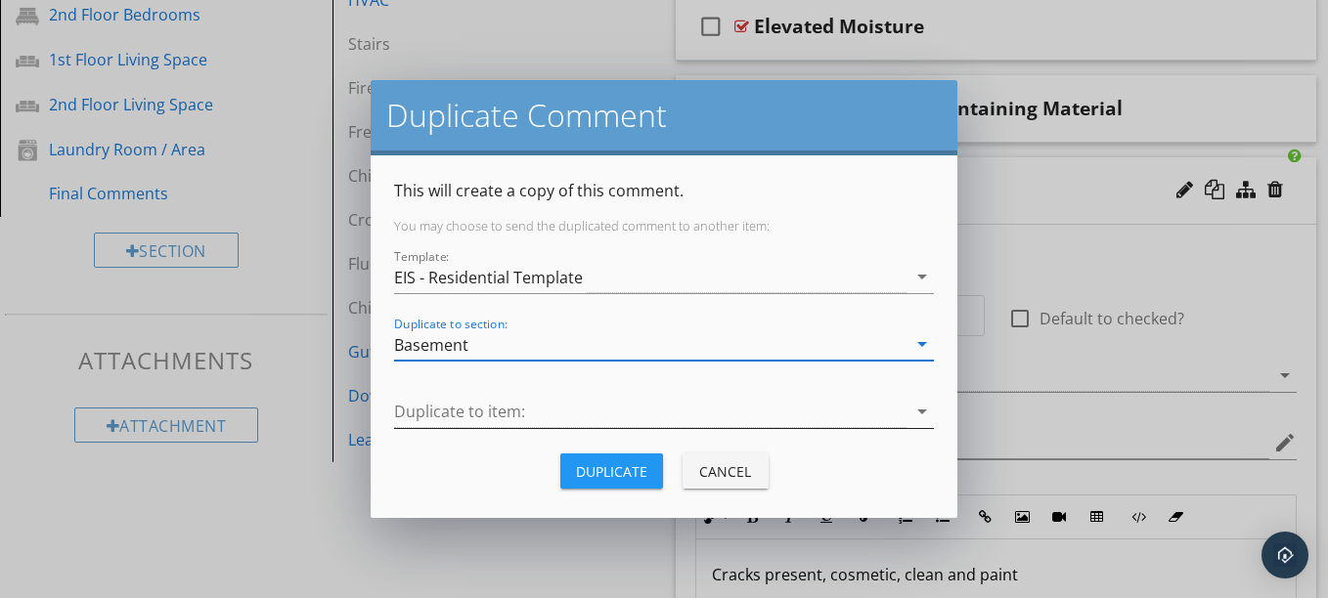
drag, startPoint x: 550, startPoint y: 439, endPoint x: 488, endPoint y: 423, distance: 64.5
click at [488, 423] on div "Duplicate to item: arrow_drop_down" at bounding box center [664, 422] width 540 height 52
click at [488, 423] on div at bounding box center [650, 412] width 512 height 32
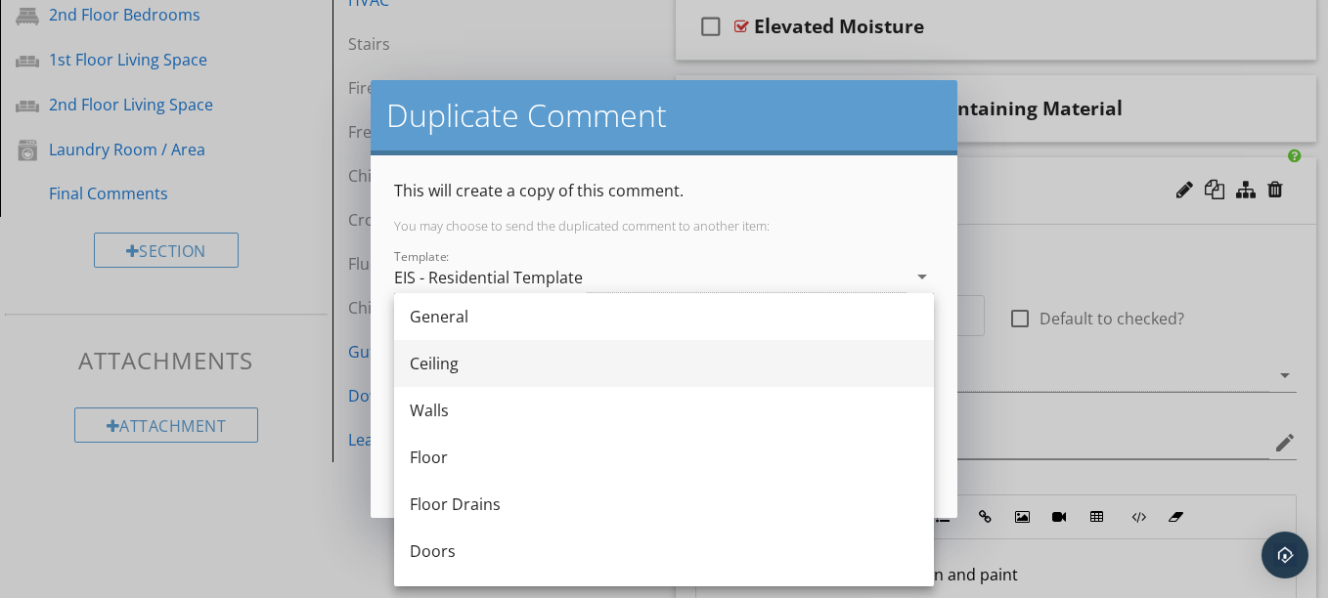
click at [508, 371] on div "Ceiling" at bounding box center [664, 363] width 508 height 23
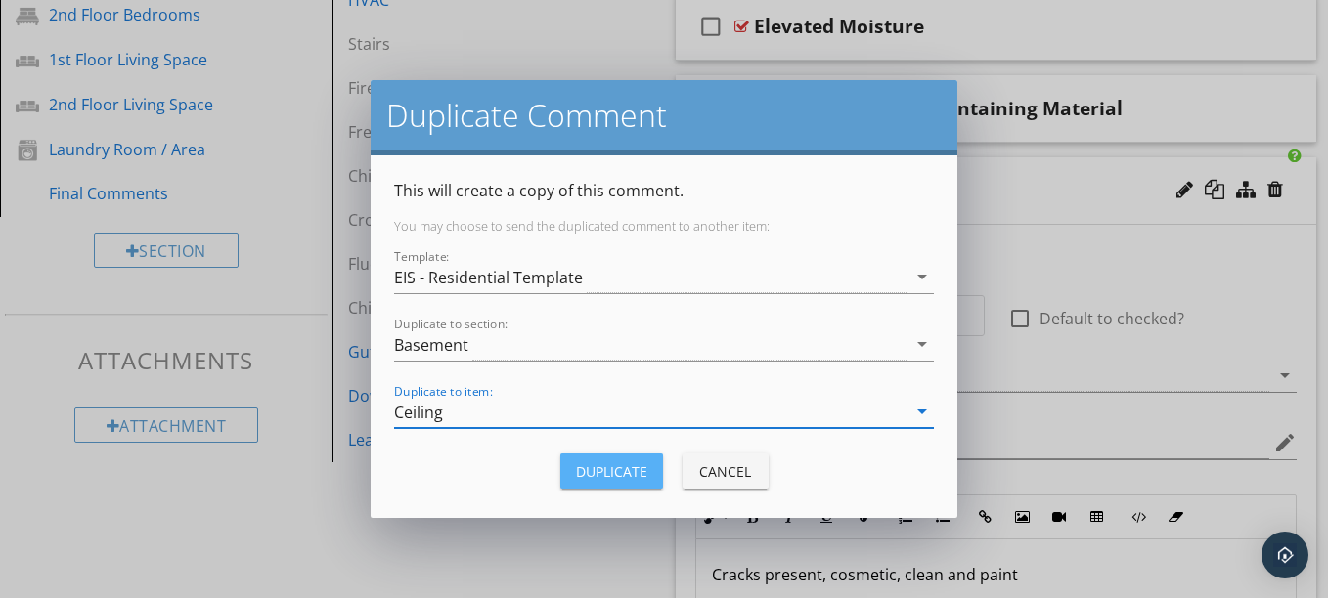
click at [598, 461] on div "Duplicate" at bounding box center [611, 471] width 71 height 21
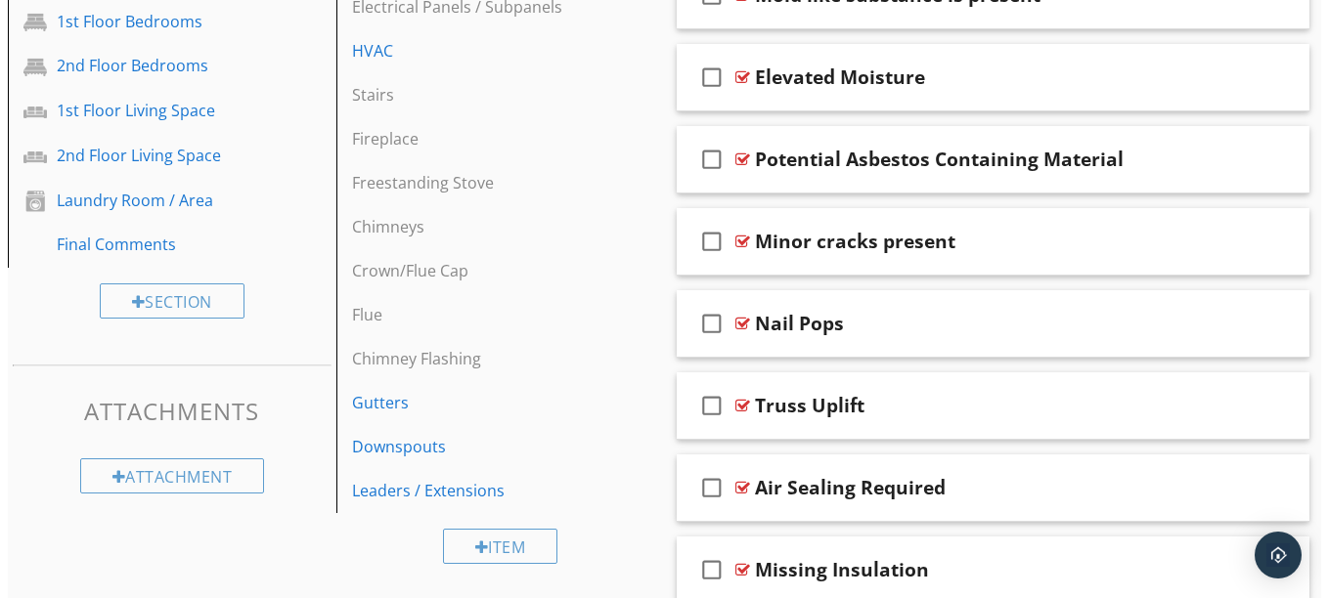
scroll to position [1200, 0]
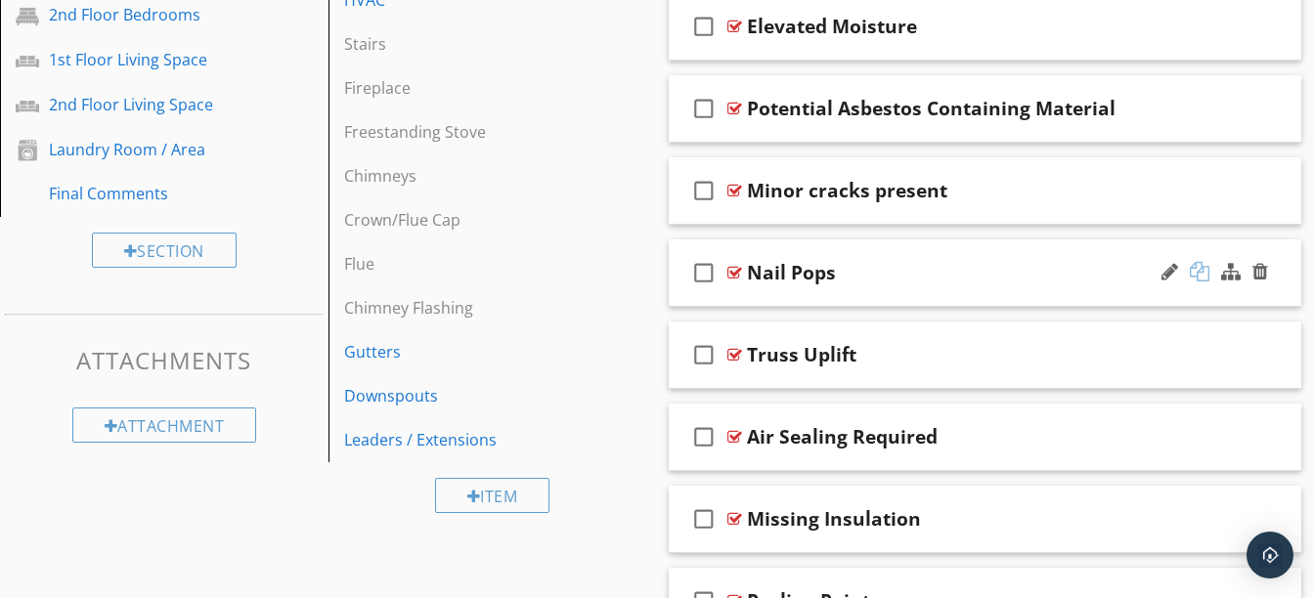
click at [1202, 270] on div at bounding box center [1200, 272] width 20 height 20
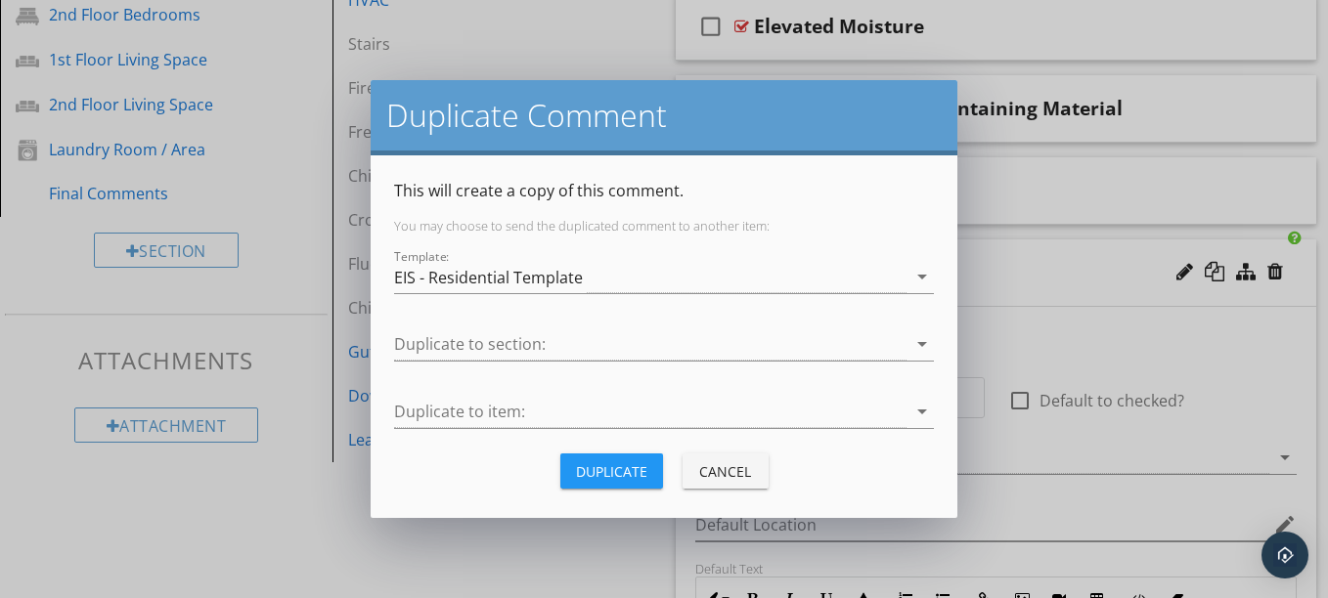
click at [724, 362] on div "Duplicate to section: arrow_drop_down" at bounding box center [664, 354] width 540 height 52
click at [546, 358] on div at bounding box center [650, 344] width 512 height 32
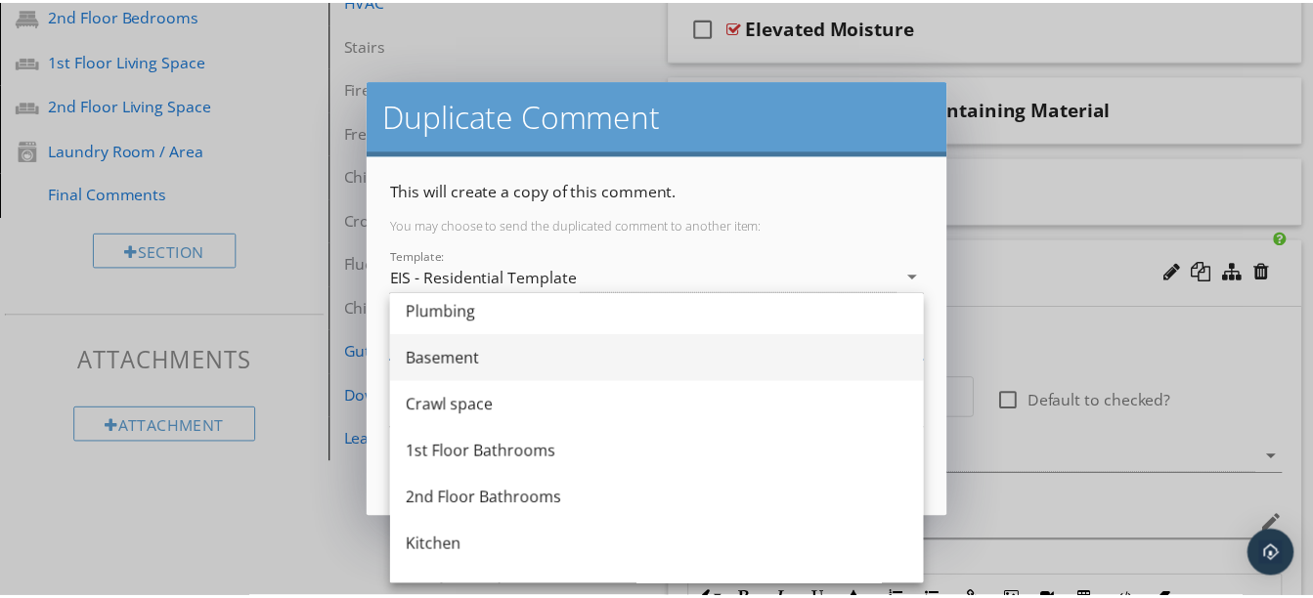
scroll to position [661, 0]
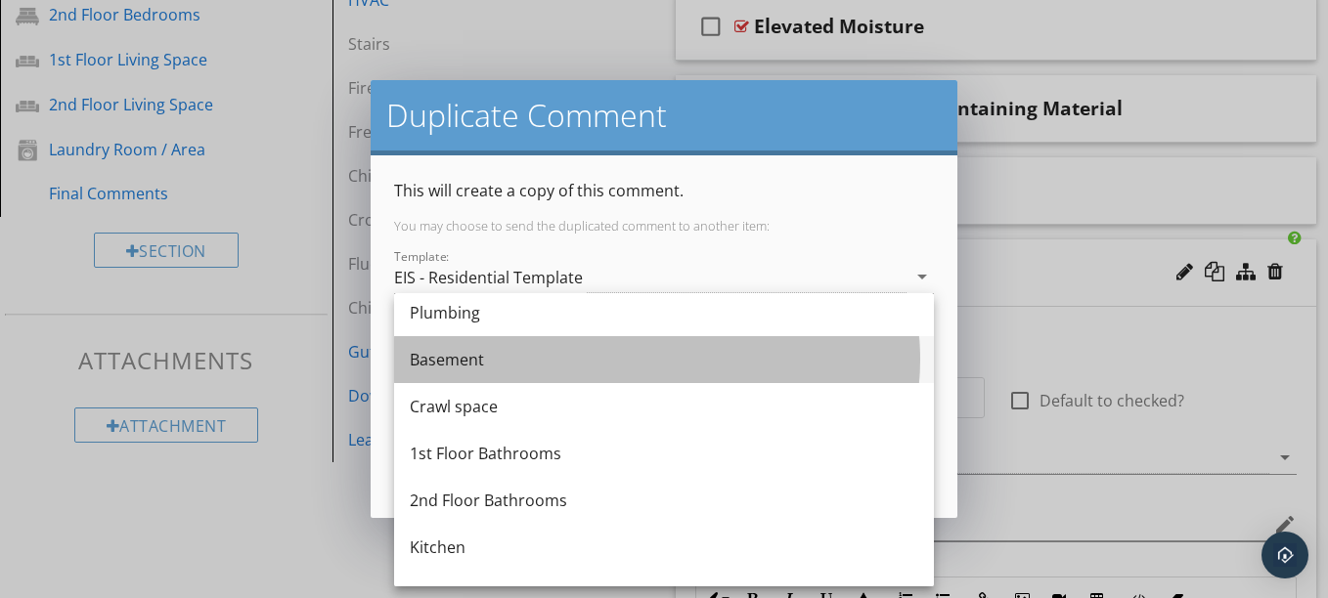
click at [491, 362] on div "Basement" at bounding box center [664, 359] width 508 height 23
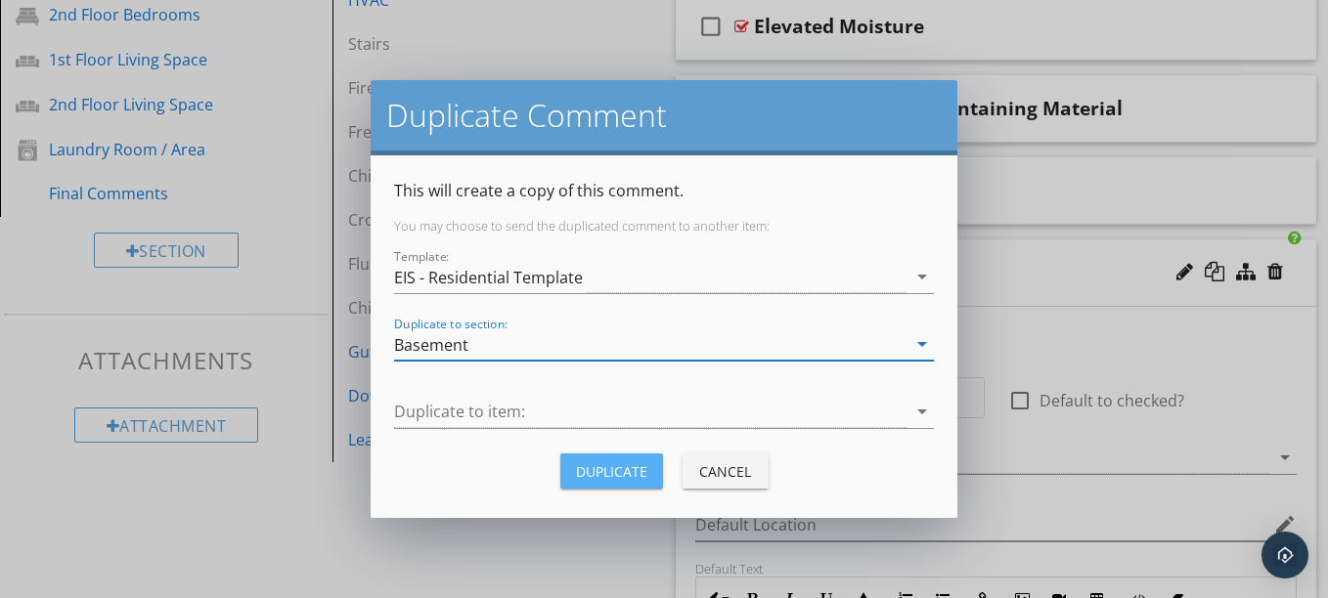
click at [633, 469] on div "Duplicate" at bounding box center [611, 471] width 71 height 21
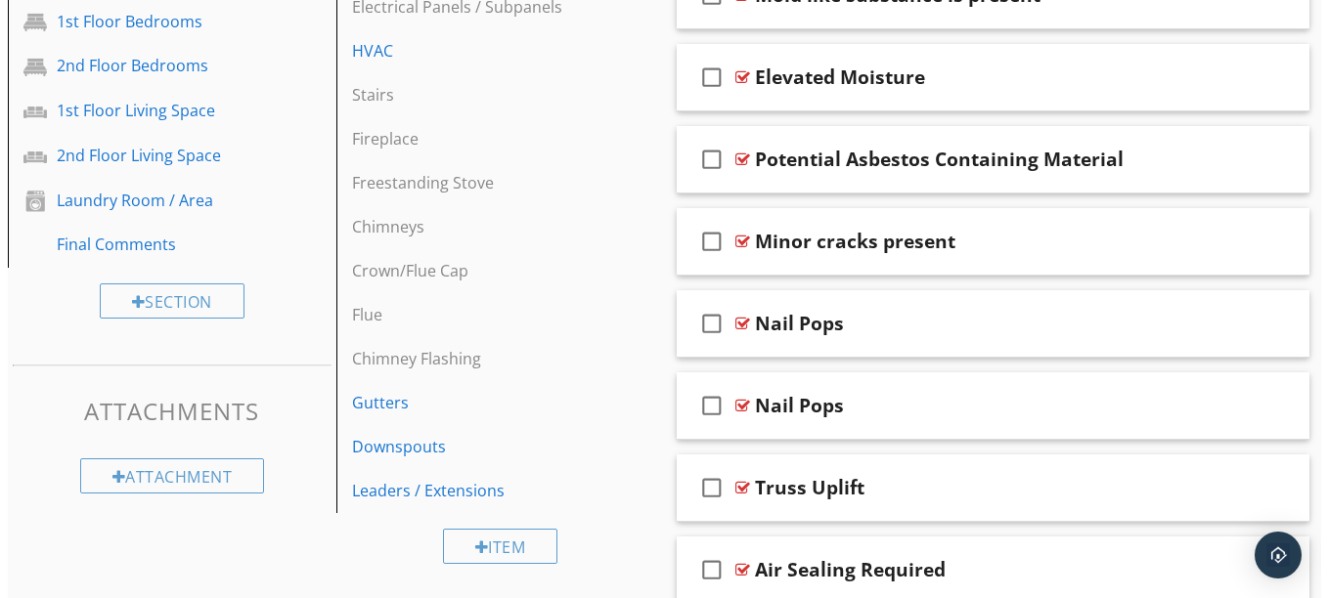
scroll to position [1200, 0]
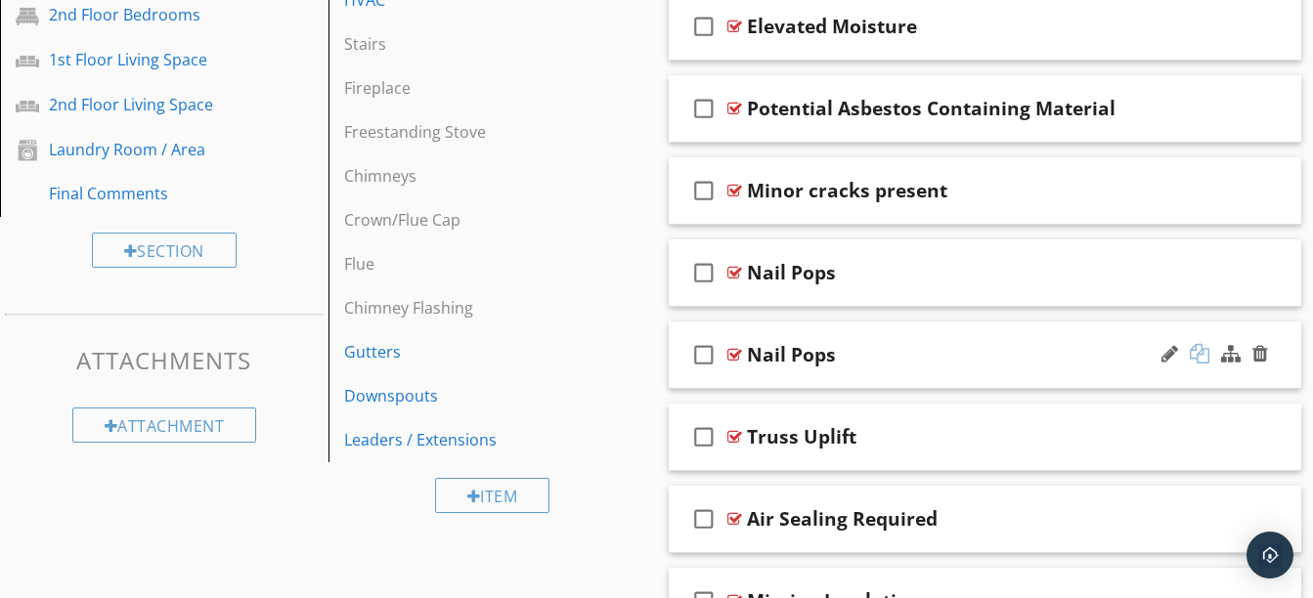
click at [1199, 355] on div at bounding box center [1200, 354] width 20 height 20
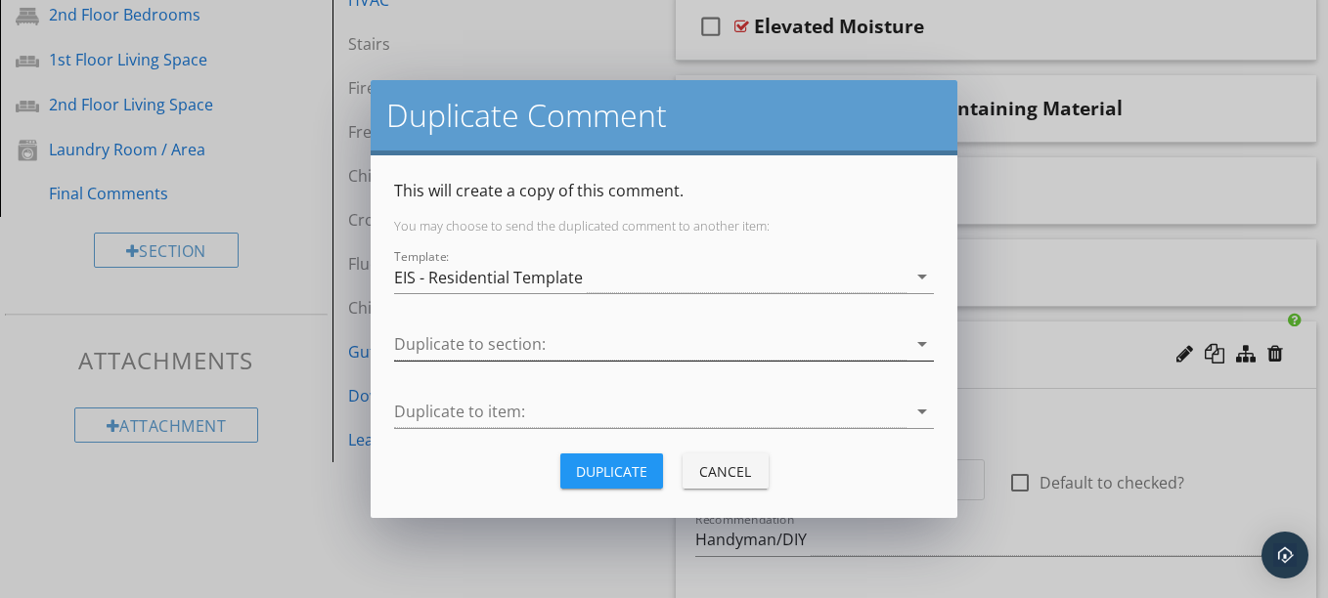
click at [646, 339] on div at bounding box center [650, 344] width 512 height 32
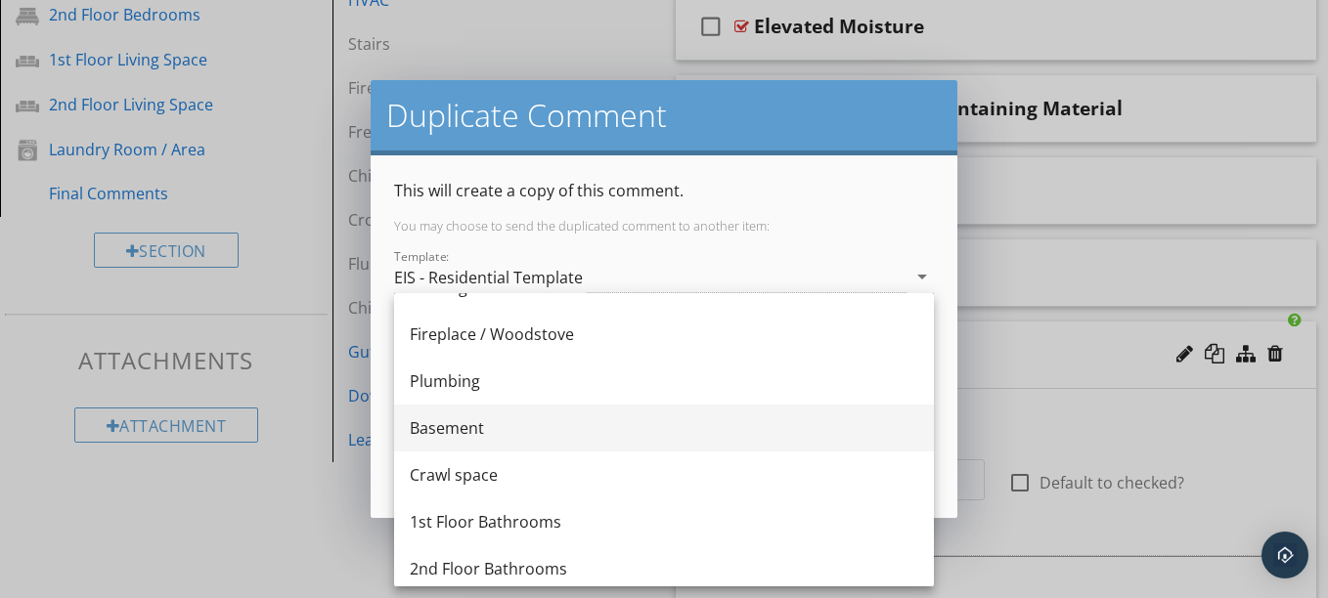
scroll to position [589, 0]
click at [546, 438] on div "Basement" at bounding box center [664, 430] width 508 height 23
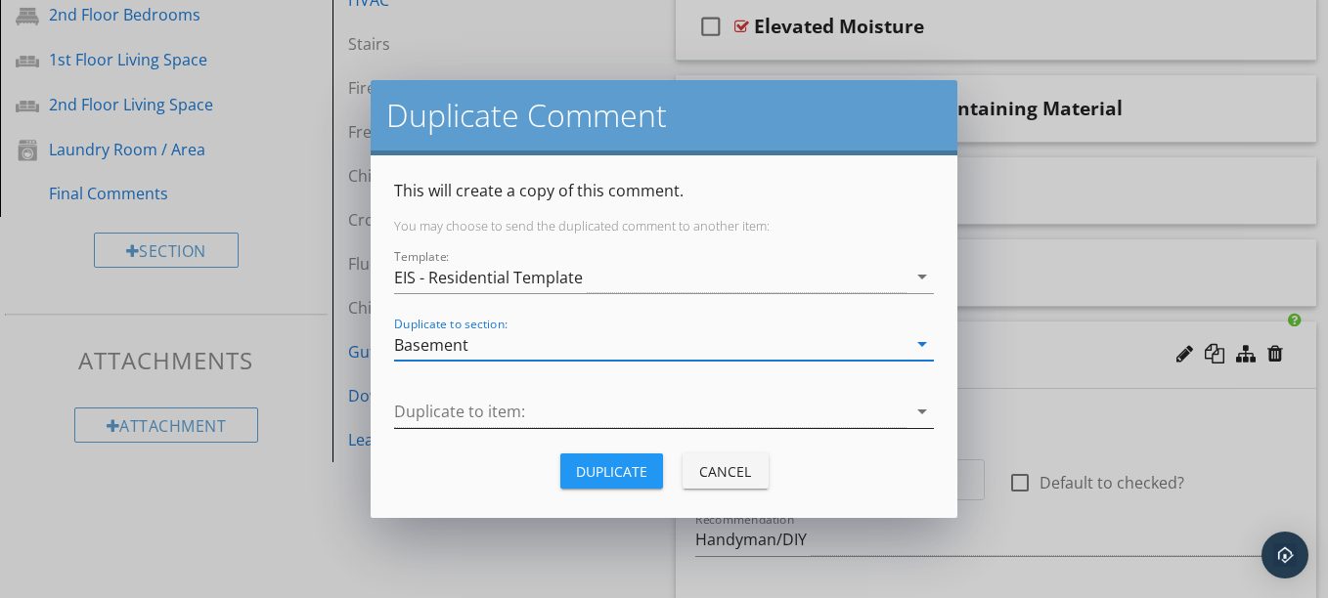
click at [517, 416] on div at bounding box center [650, 412] width 512 height 32
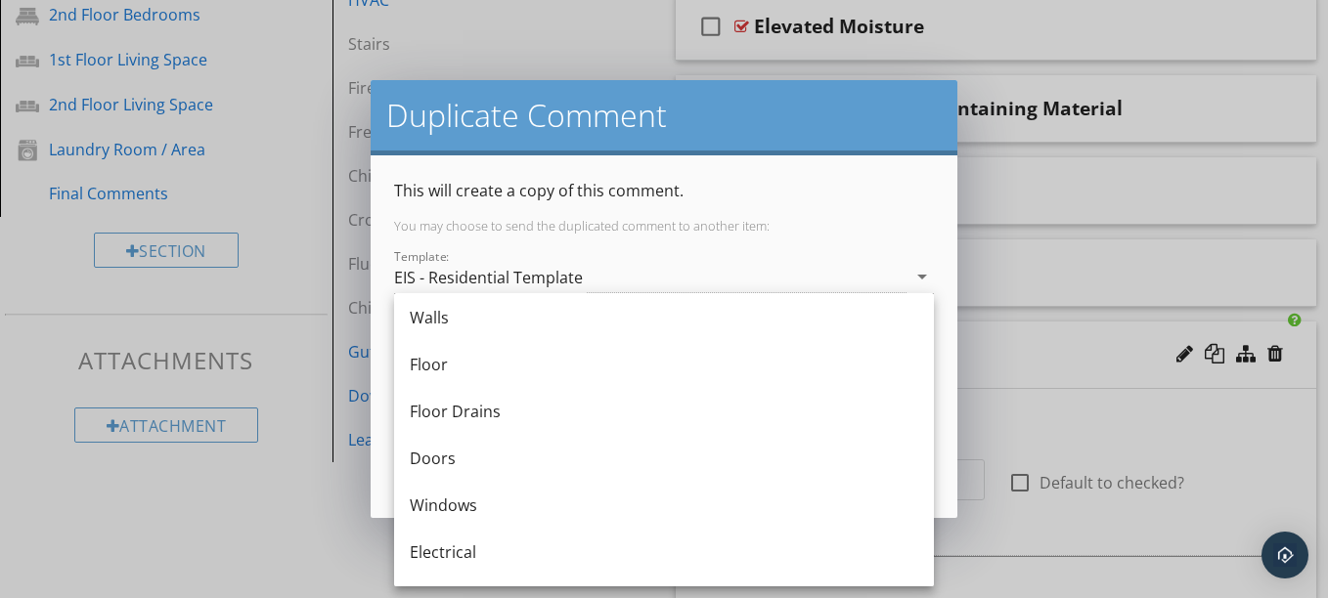
scroll to position [45, 0]
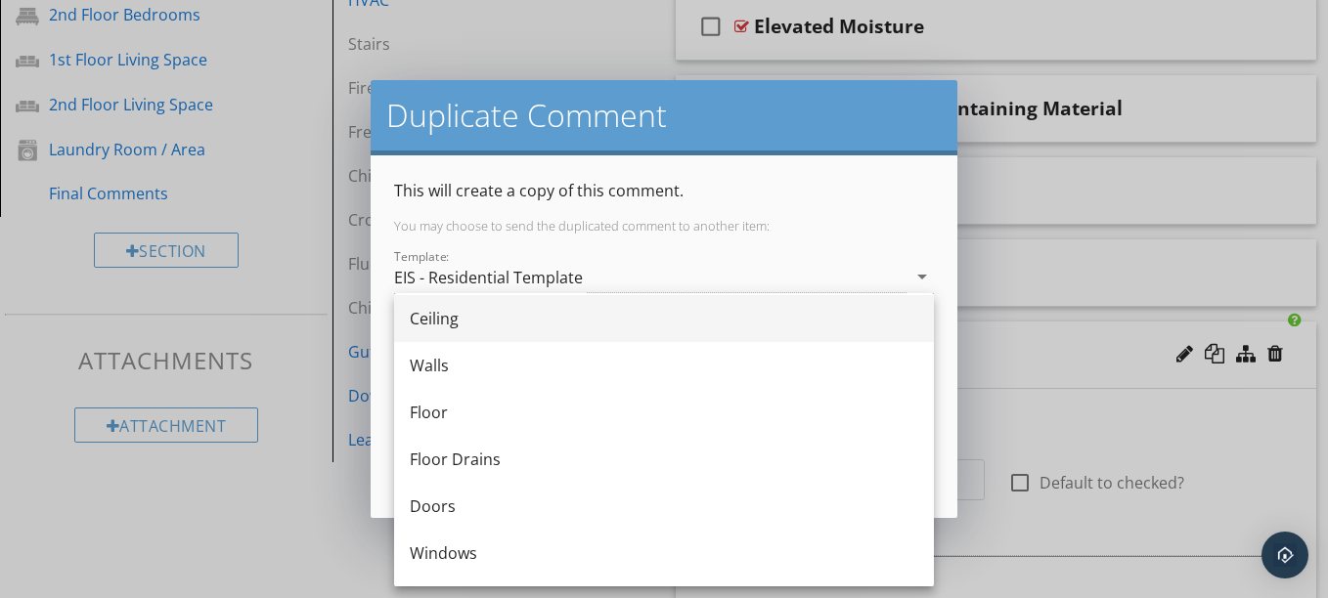
click at [477, 314] on div "Ceiling" at bounding box center [664, 318] width 508 height 23
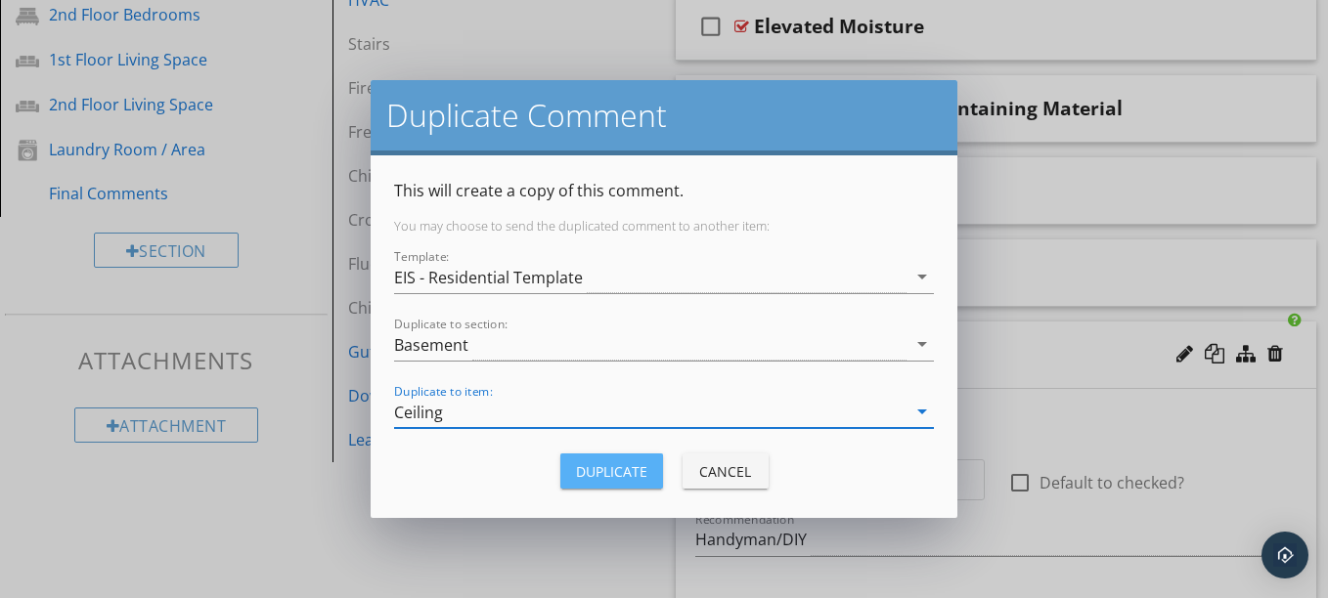
click at [633, 475] on div "Duplicate" at bounding box center [611, 471] width 71 height 21
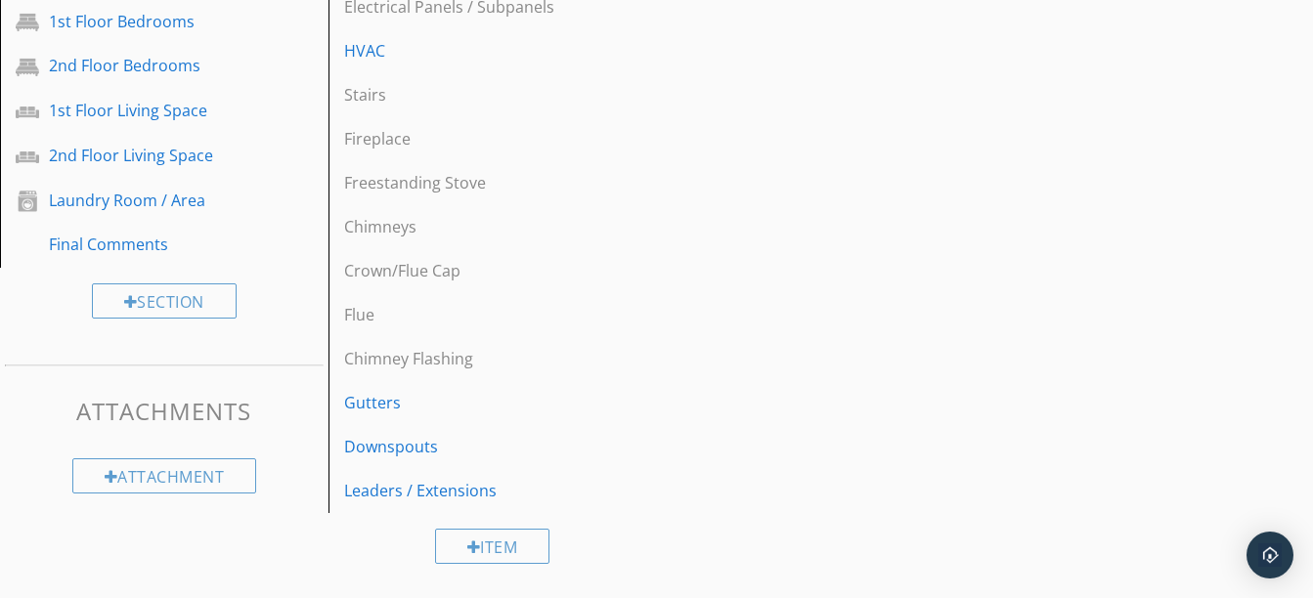
scroll to position [1200, 0]
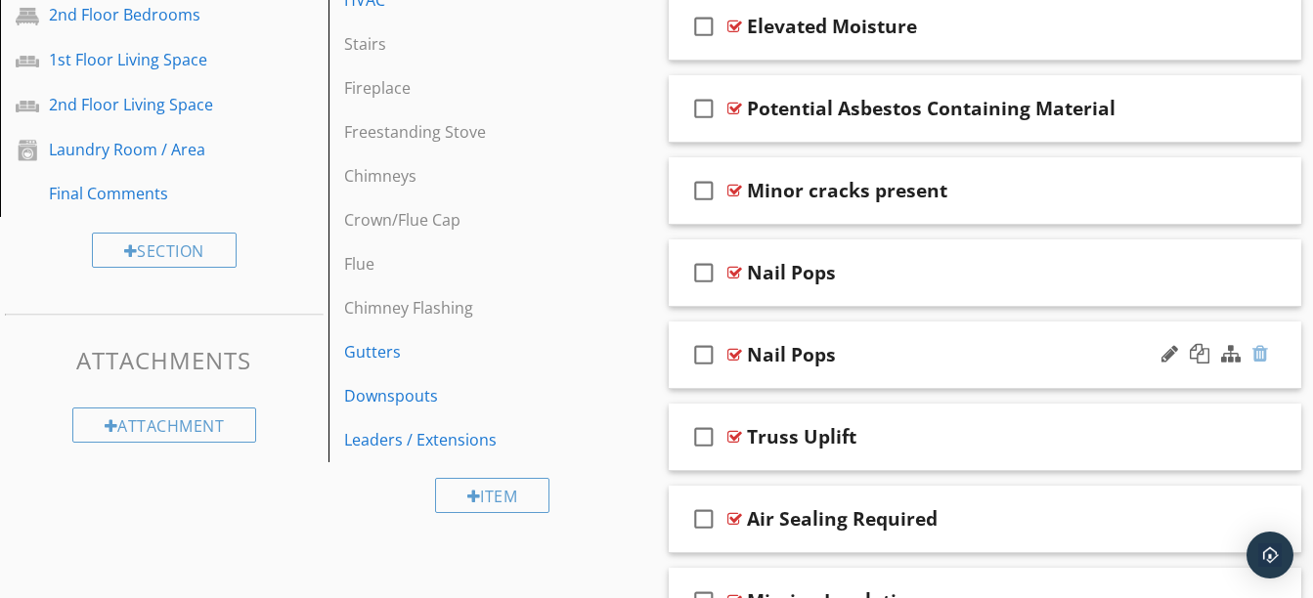
click at [1263, 351] on div at bounding box center [1260, 354] width 16 height 20
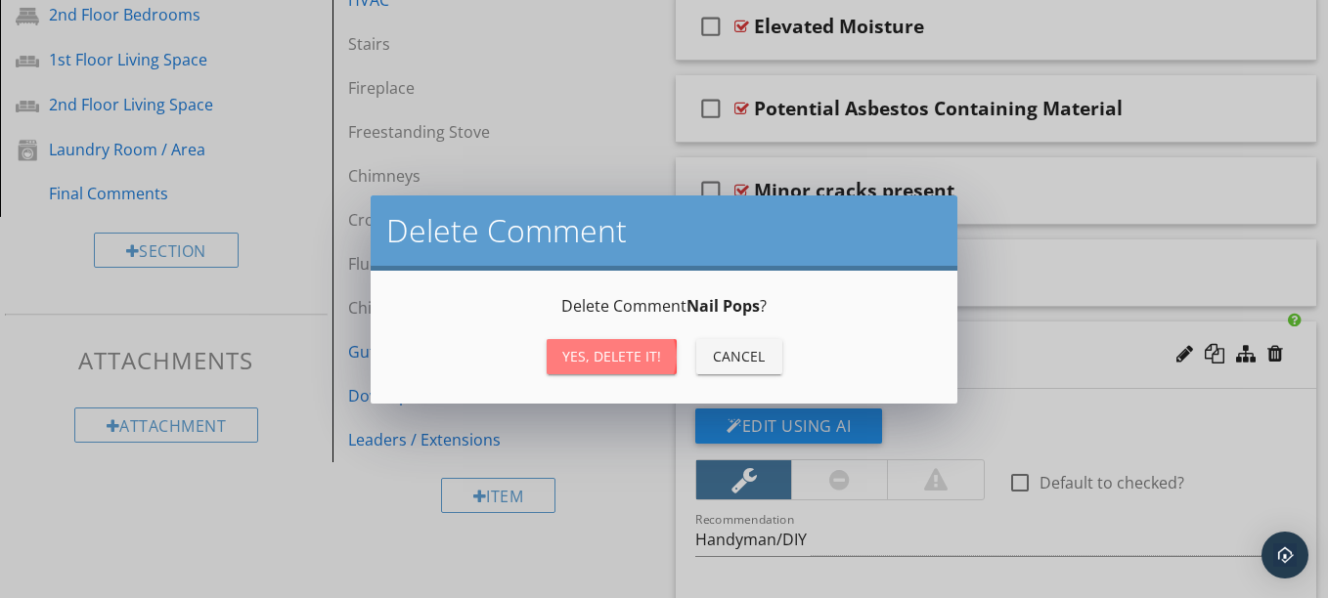
click at [629, 359] on div "Yes, Delete it!" at bounding box center [611, 356] width 99 height 21
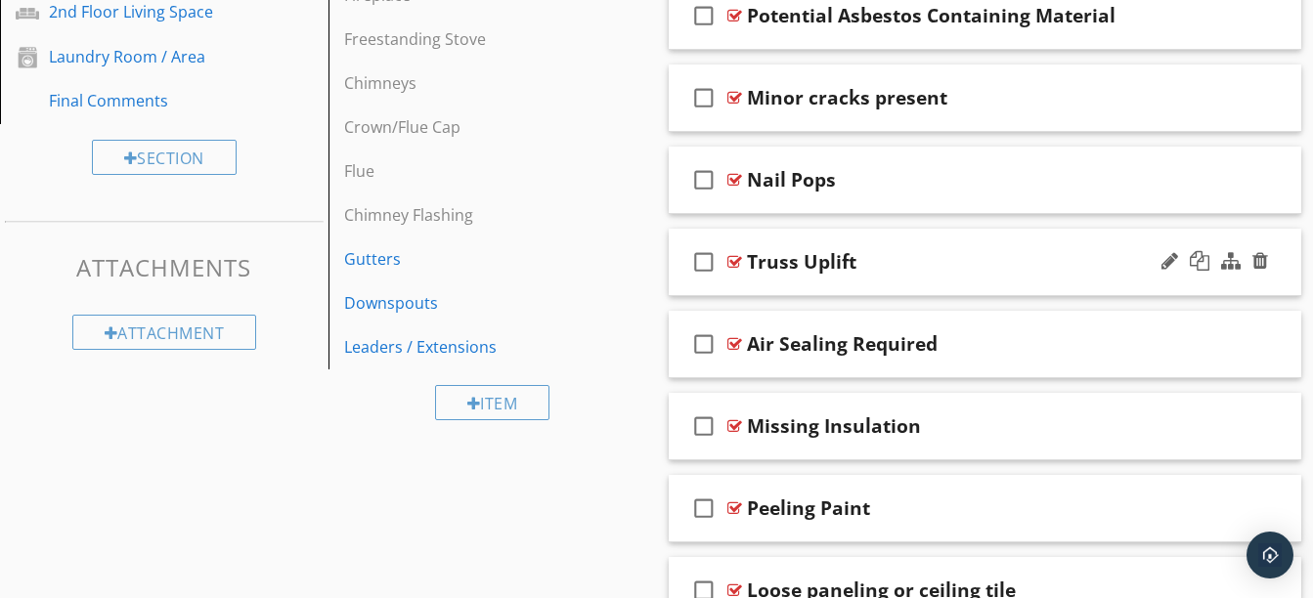
scroll to position [1351, 0]
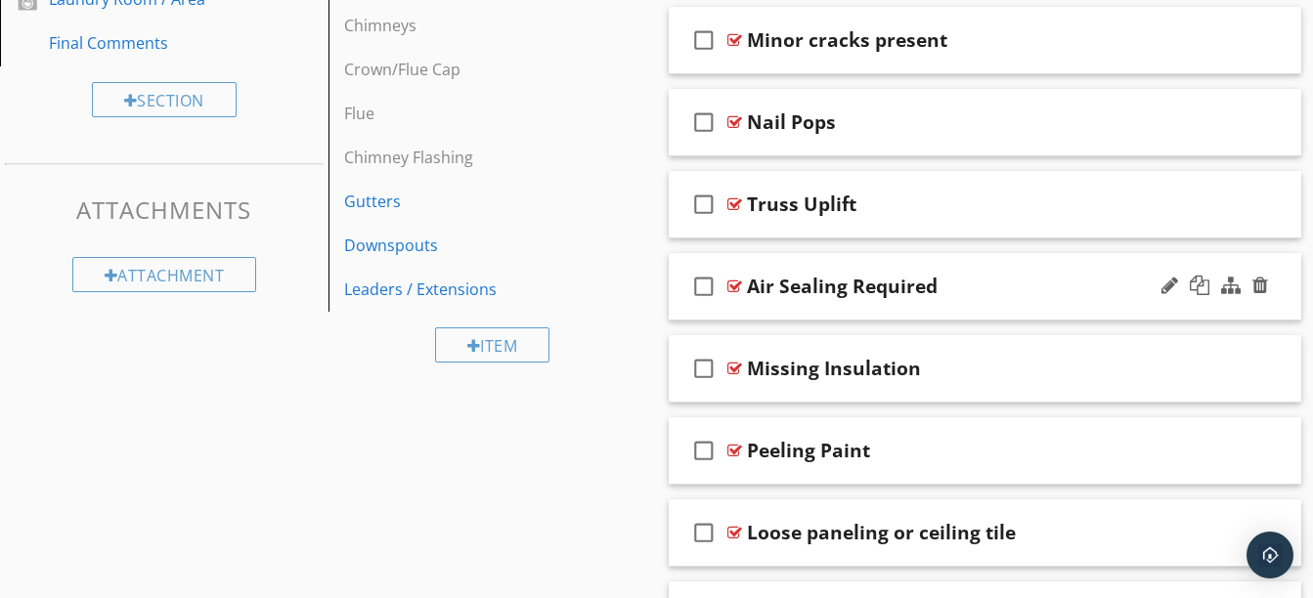
click at [1100, 313] on div "check_box_outline_blank Air Sealing Required" at bounding box center [985, 286] width 633 height 67
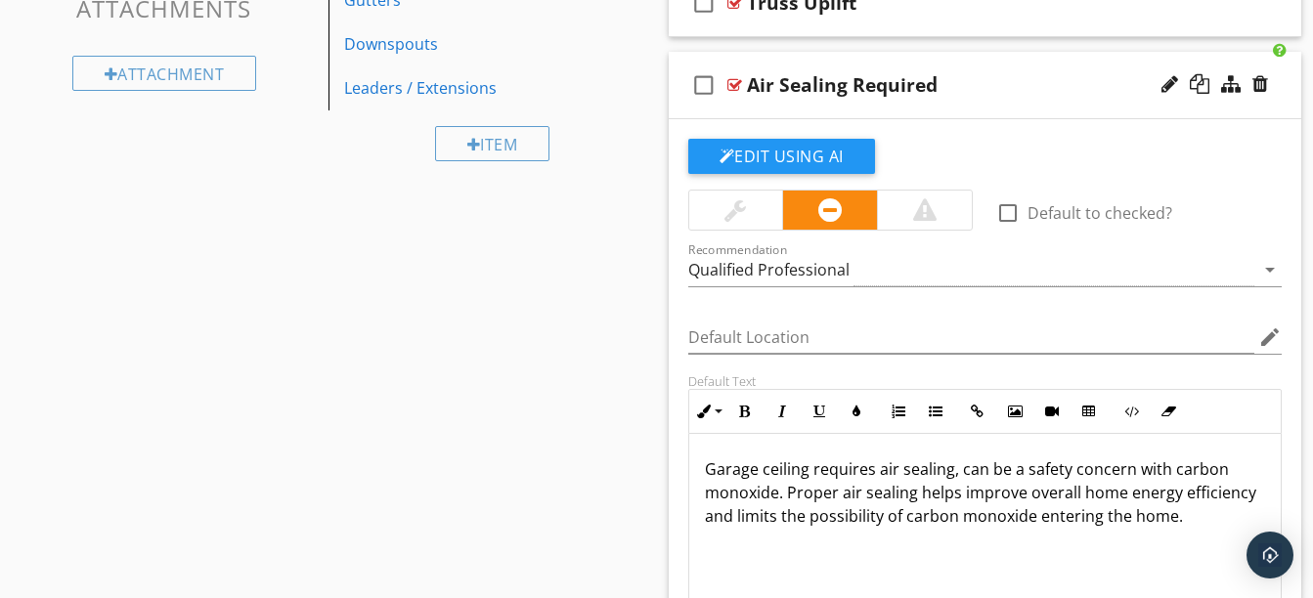
scroll to position [1553, 0]
click at [996, 91] on div "Air Sealing Required" at bounding box center [970, 83] width 446 height 23
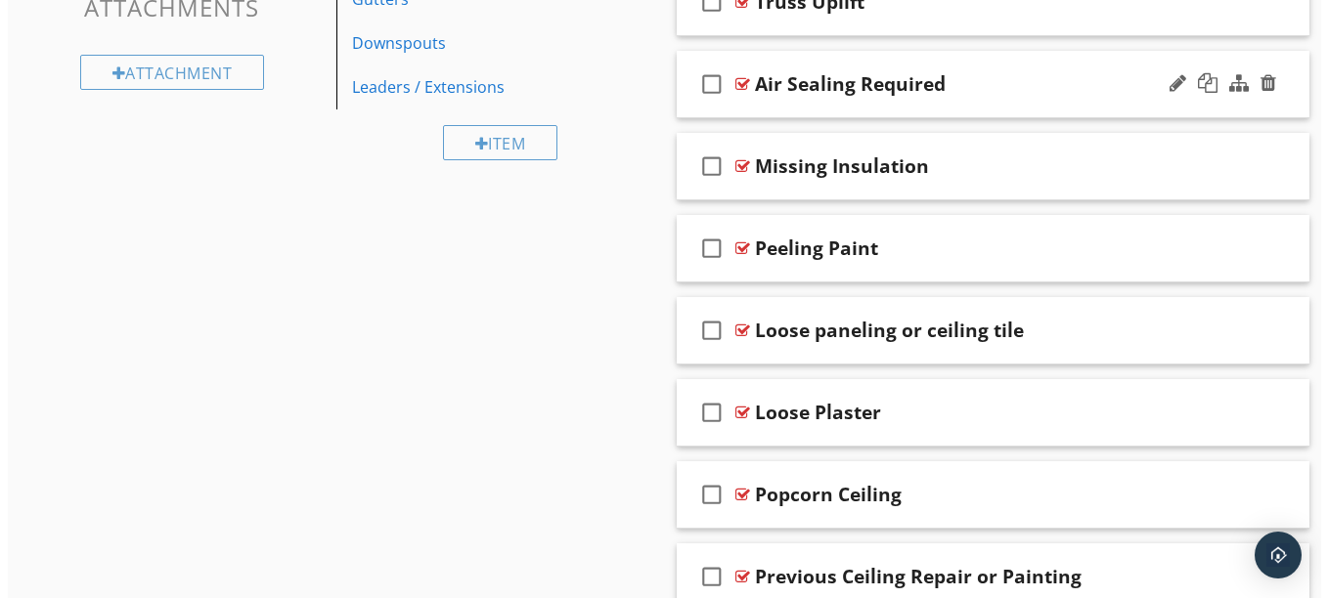
scroll to position [1610, 0]
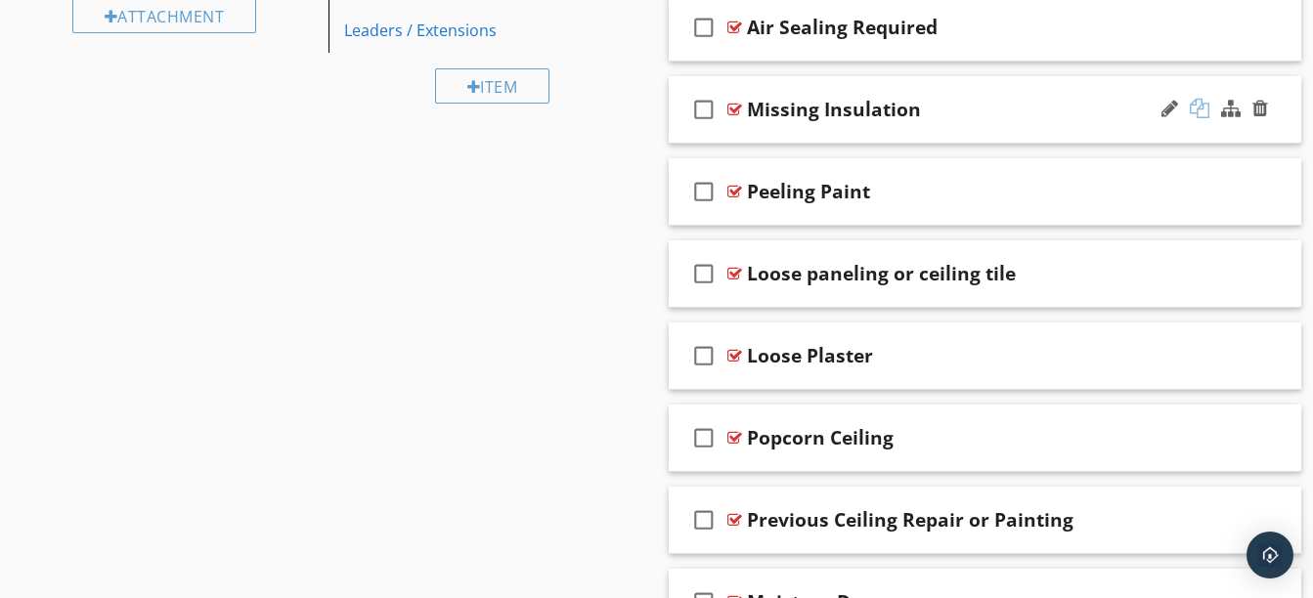
click at [1200, 107] on div at bounding box center [1200, 109] width 20 height 20
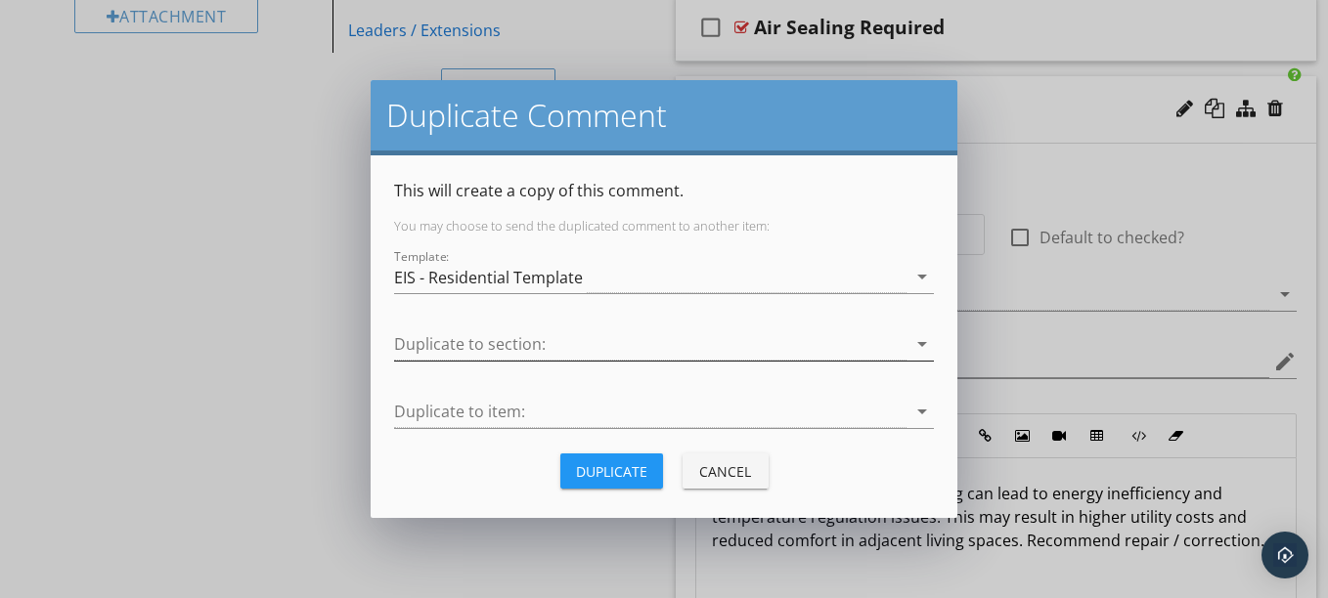
click at [689, 351] on div at bounding box center [650, 344] width 512 height 32
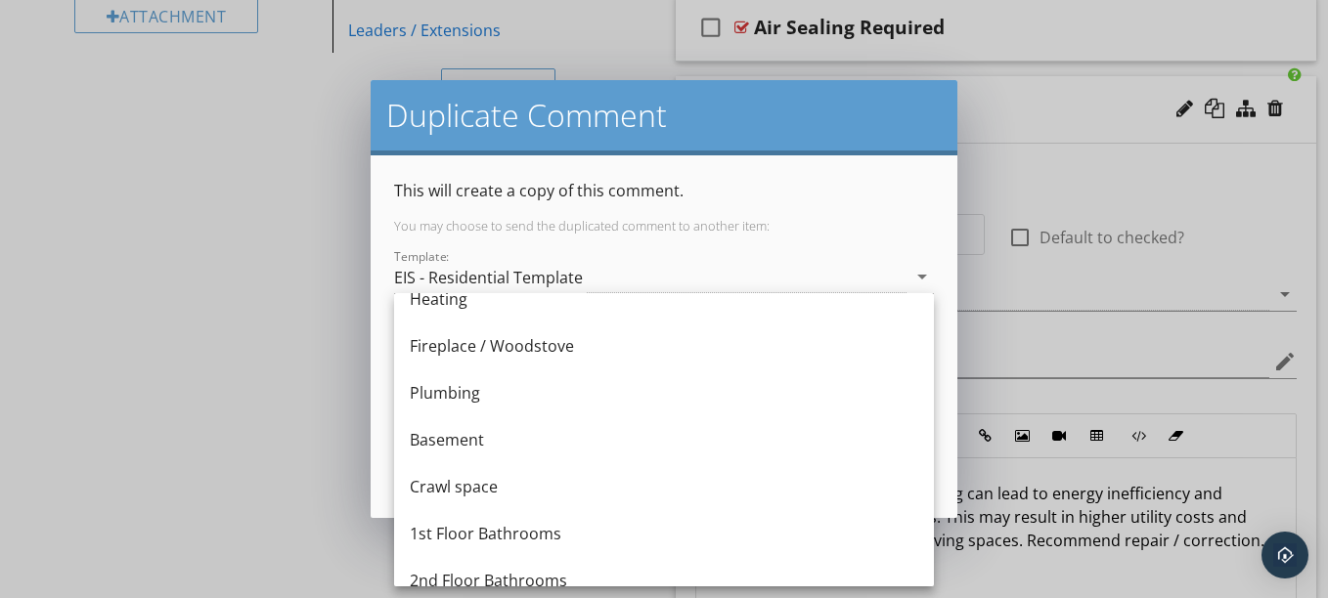
scroll to position [585, 0]
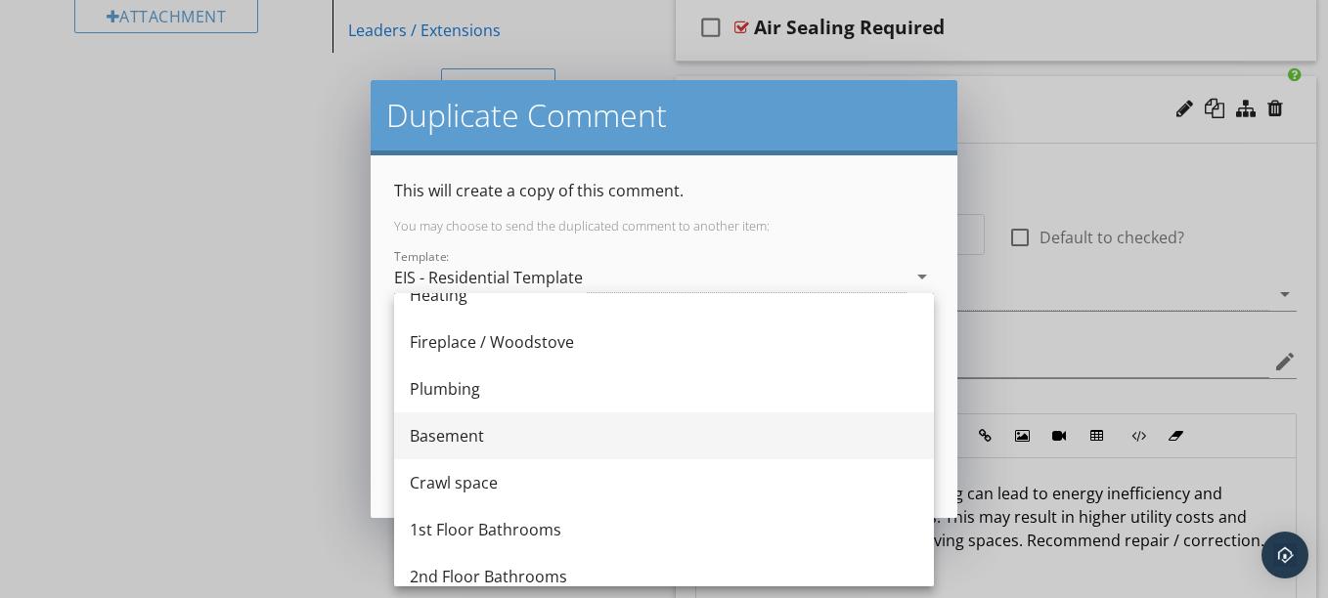
click at [542, 423] on div "Basement" at bounding box center [664, 436] width 508 height 47
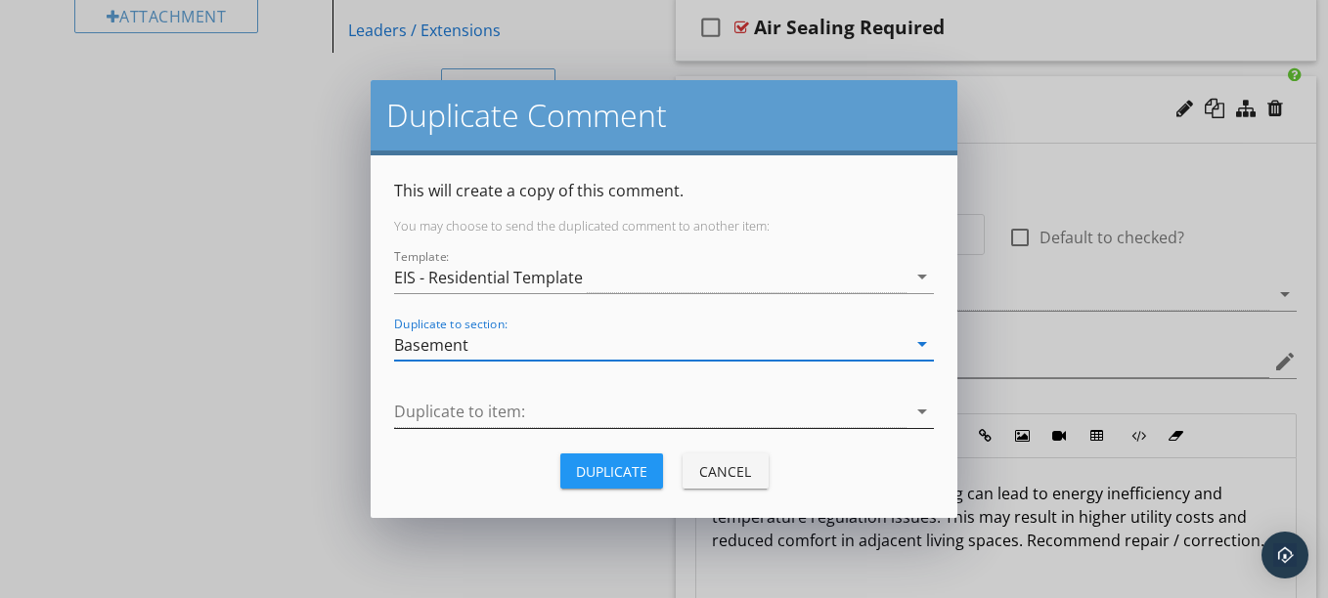
click at [555, 420] on div at bounding box center [650, 412] width 512 height 32
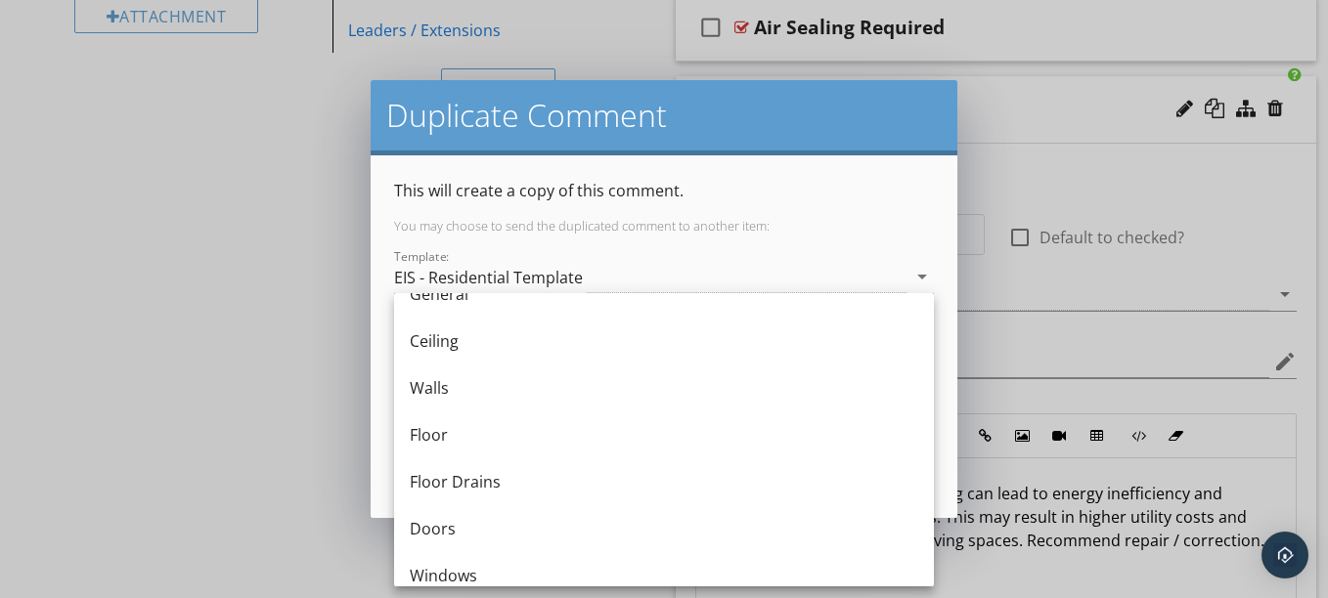
scroll to position [22, 0]
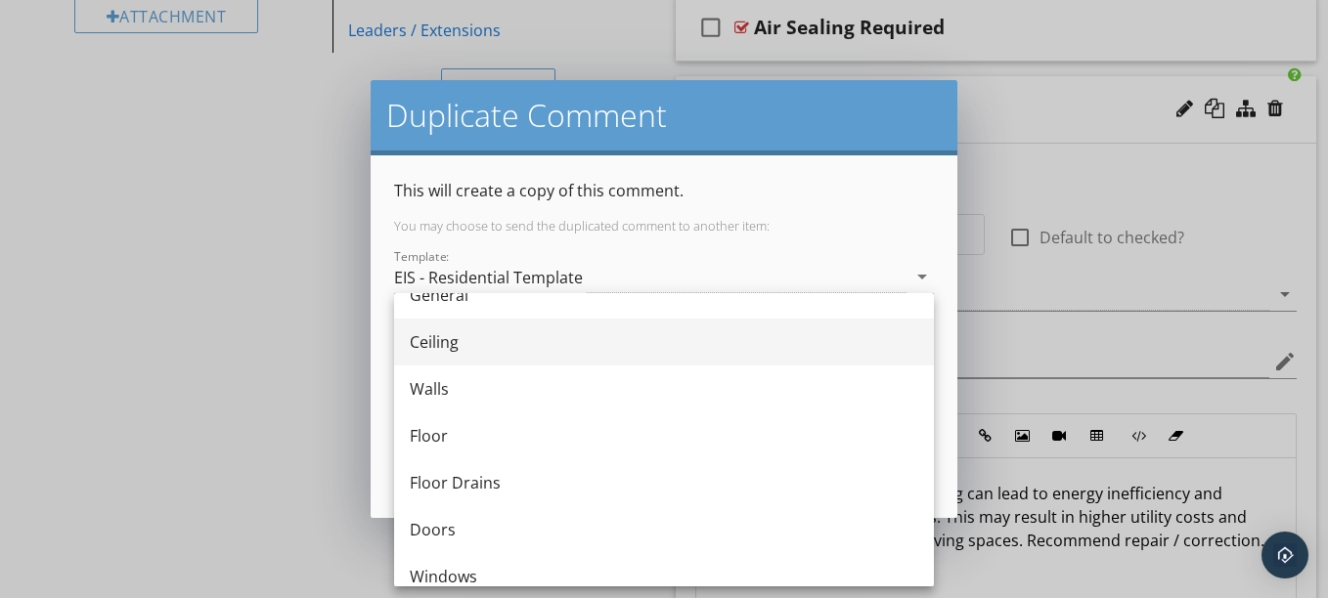
click at [471, 349] on div "Ceiling" at bounding box center [664, 341] width 508 height 23
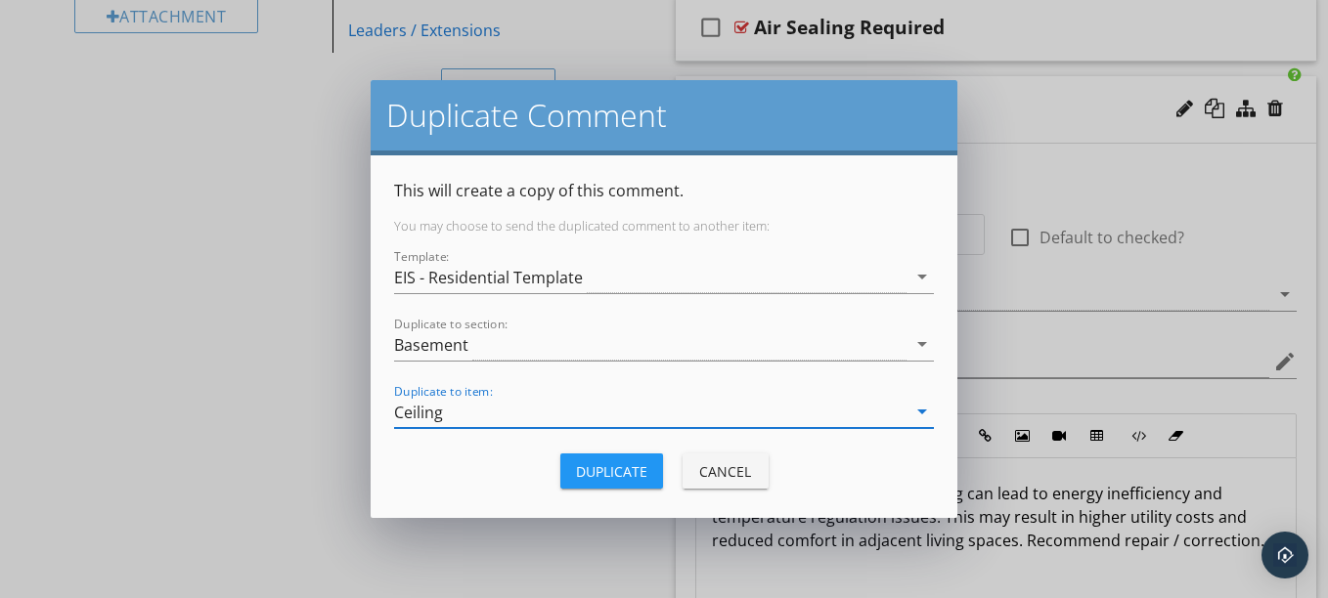
click at [611, 467] on div "Duplicate" at bounding box center [611, 471] width 71 height 21
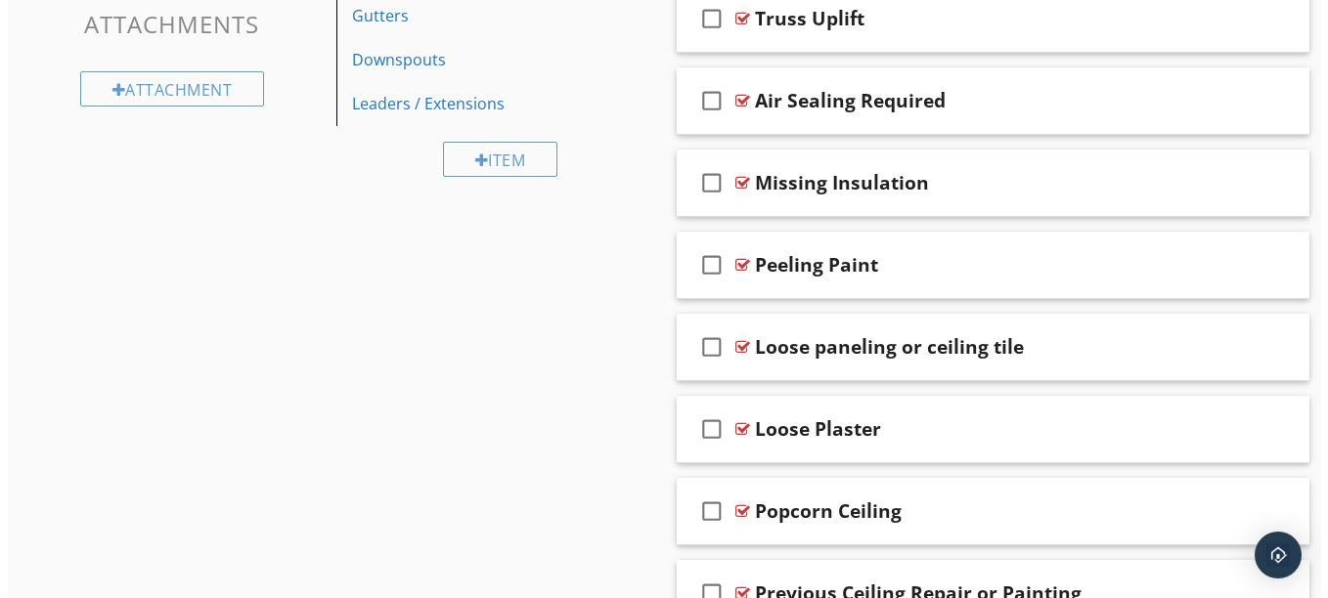
scroll to position [1538, 0]
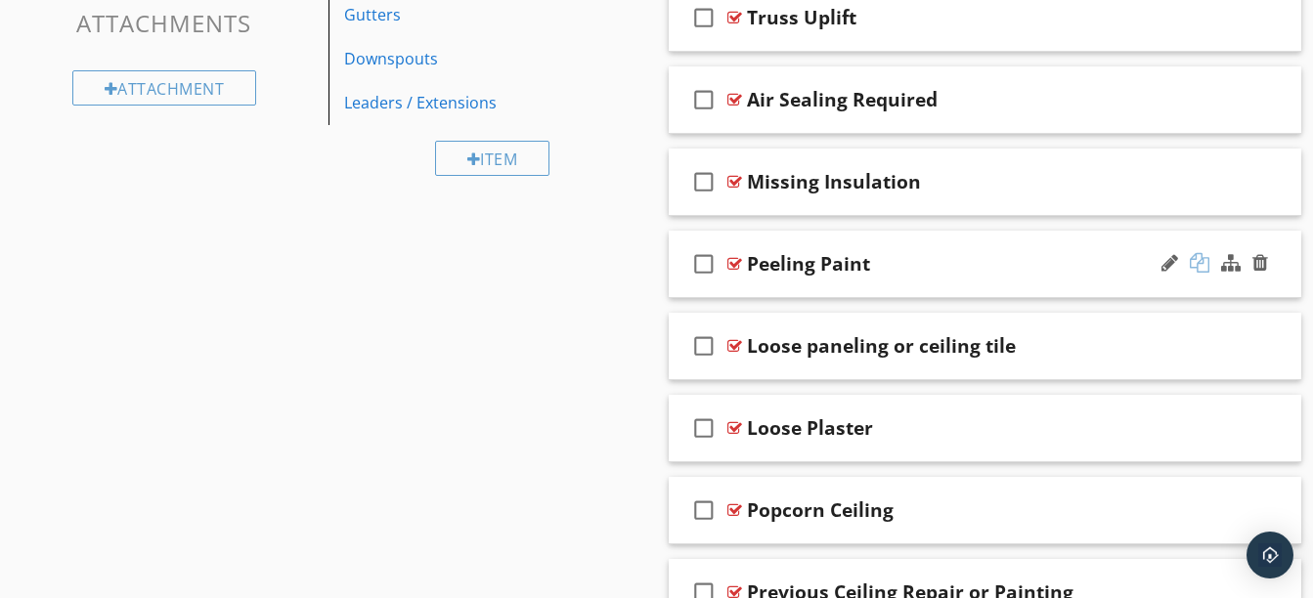
click at [1204, 269] on div at bounding box center [1200, 263] width 20 height 20
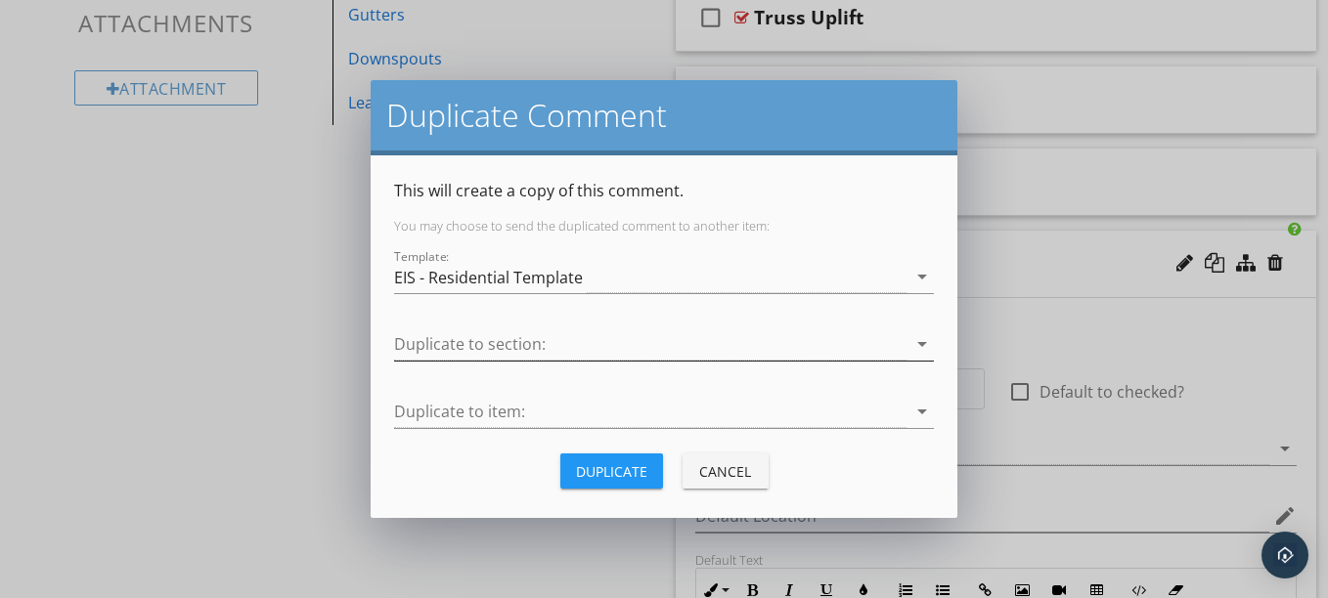
click at [685, 355] on div at bounding box center [650, 344] width 512 height 32
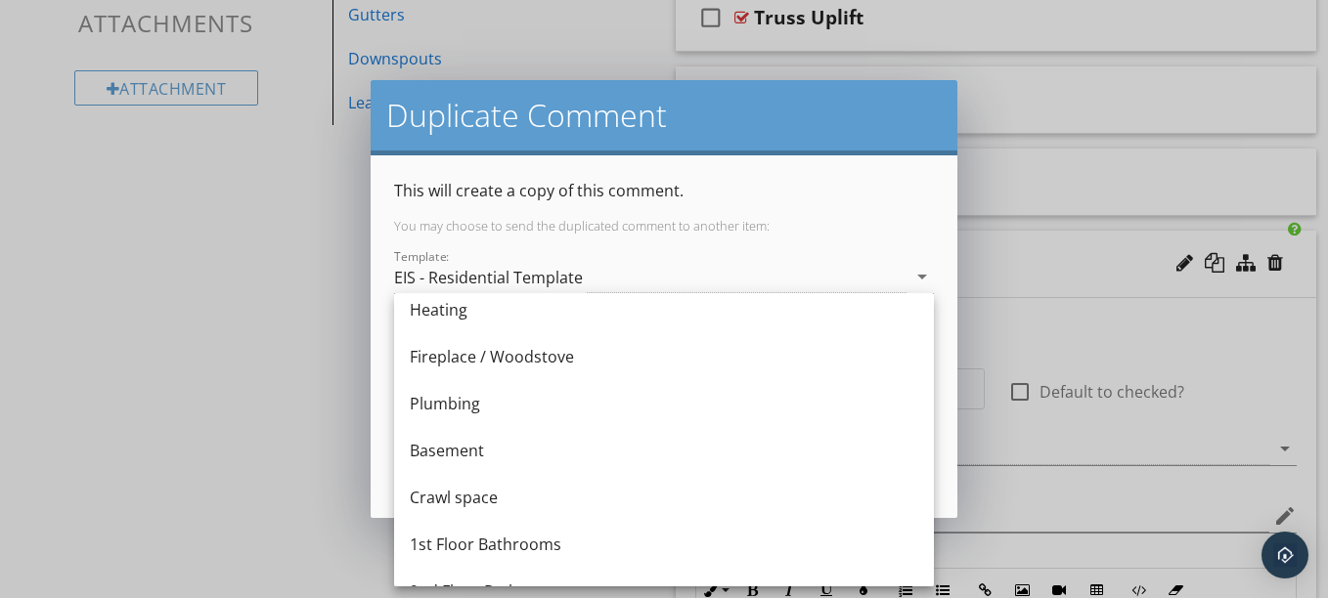
scroll to position [693, 0]
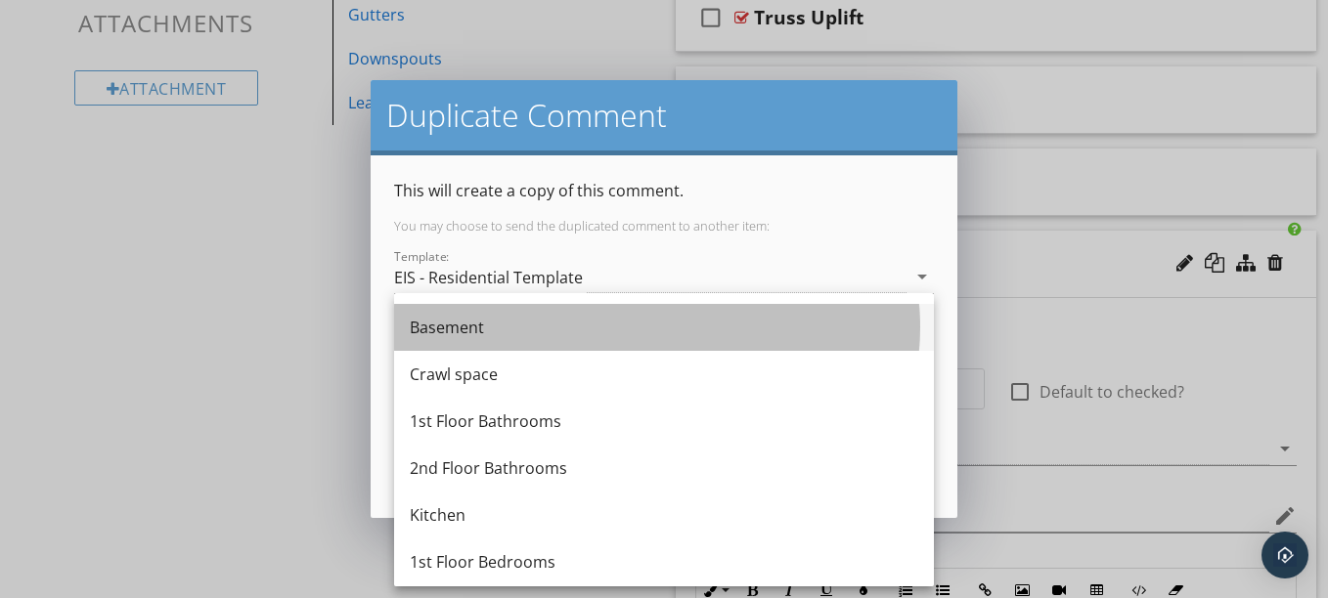
click at [530, 325] on div "Basement" at bounding box center [664, 327] width 508 height 23
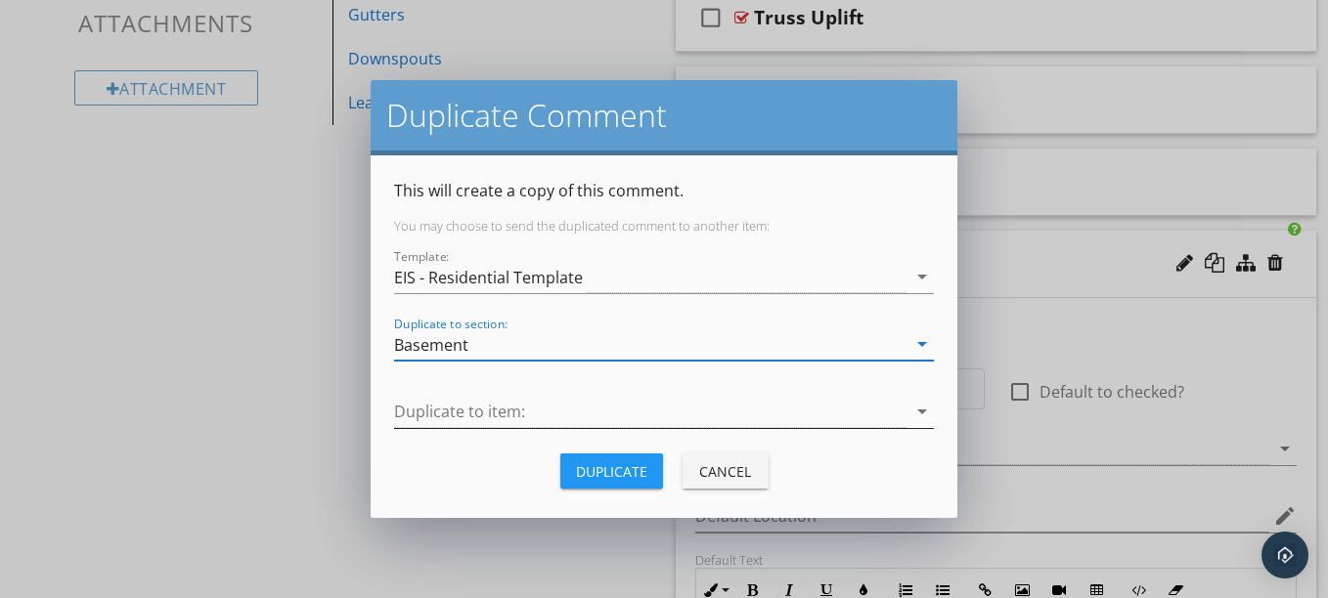
click at [548, 407] on div at bounding box center [650, 412] width 512 height 32
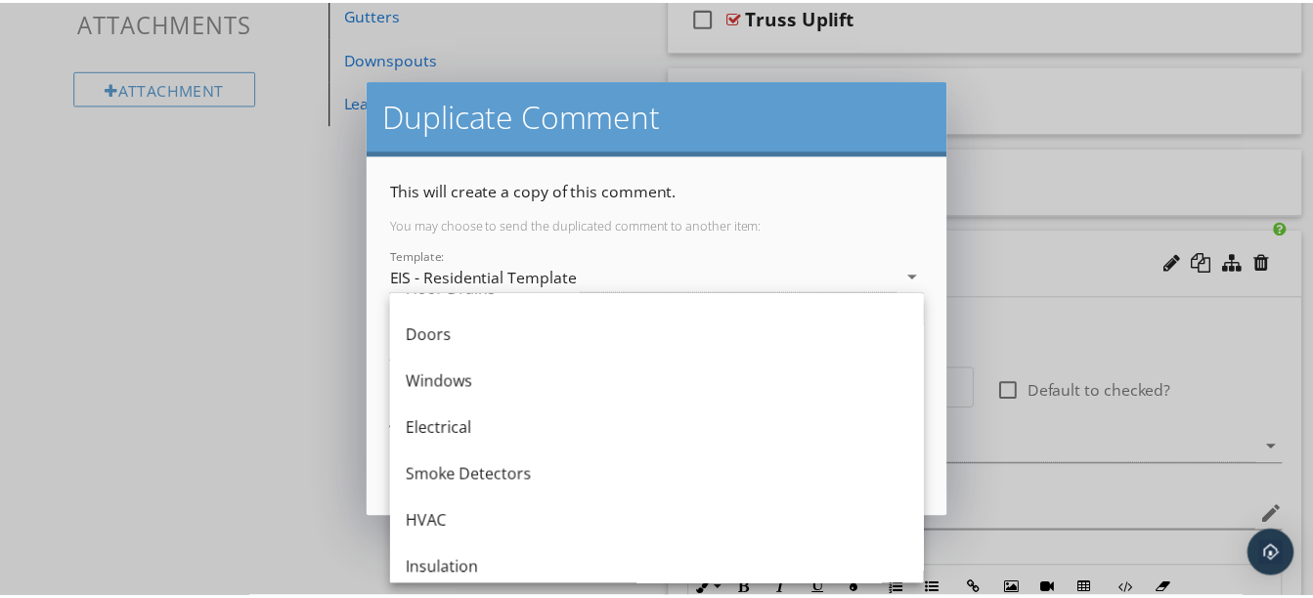
scroll to position [0, 0]
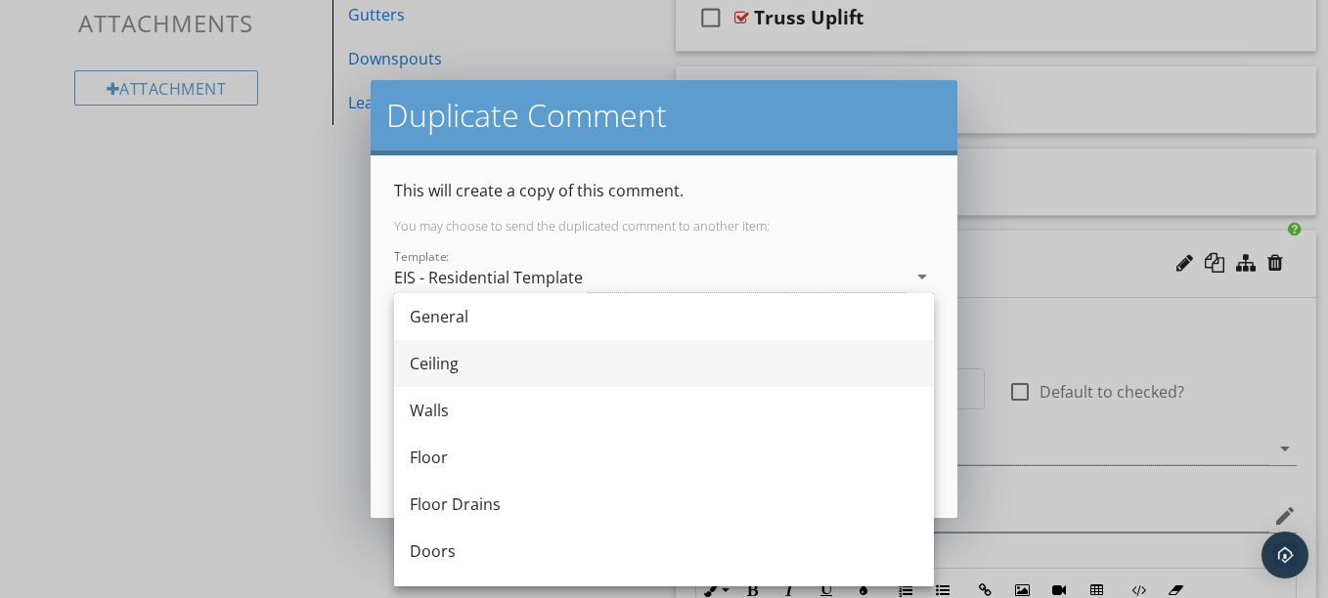
click at [460, 359] on div "Ceiling" at bounding box center [664, 363] width 508 height 23
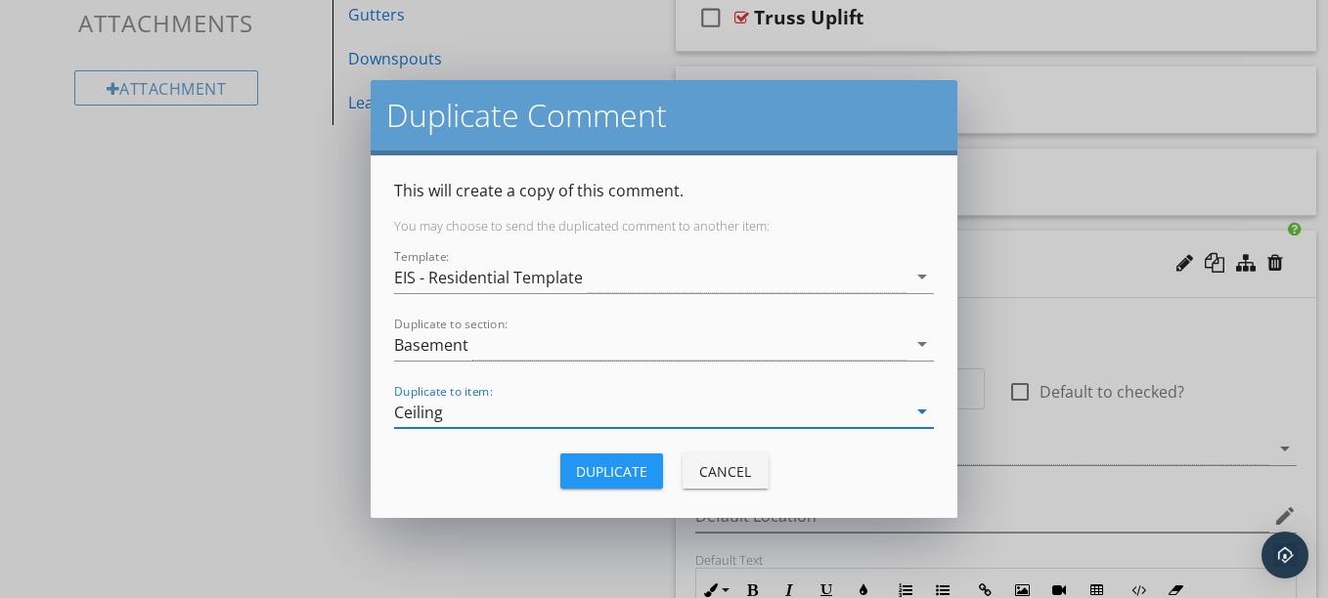
click at [609, 463] on div "Duplicate" at bounding box center [611, 471] width 71 height 21
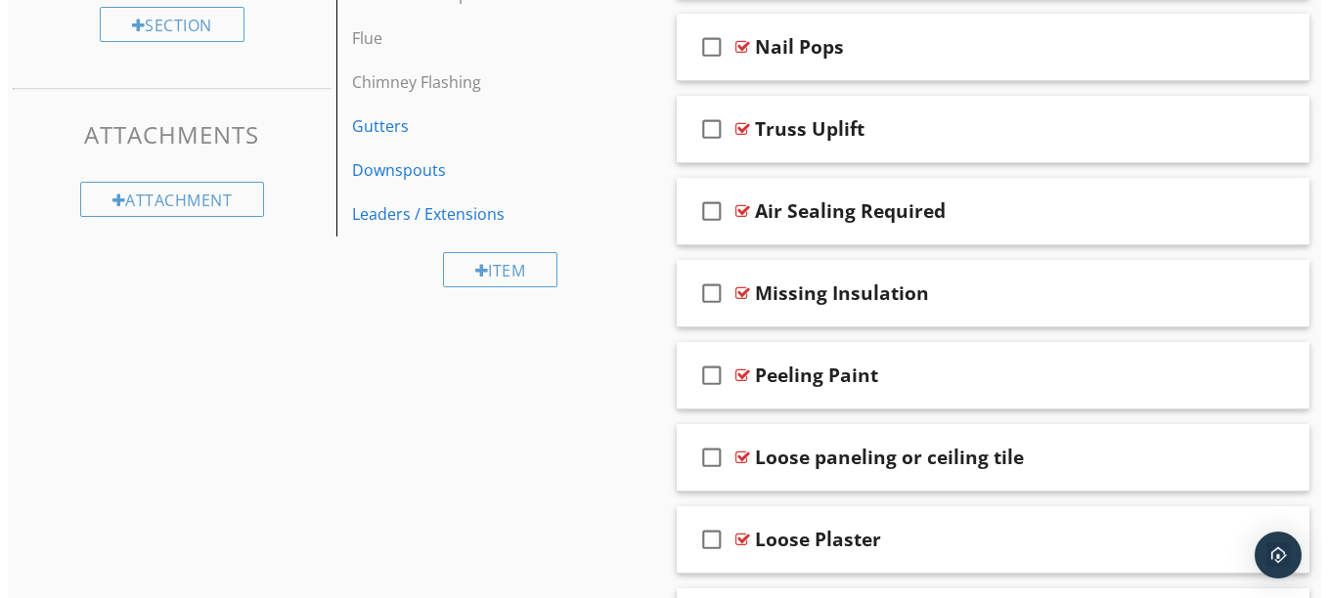
scroll to position [1513, 0]
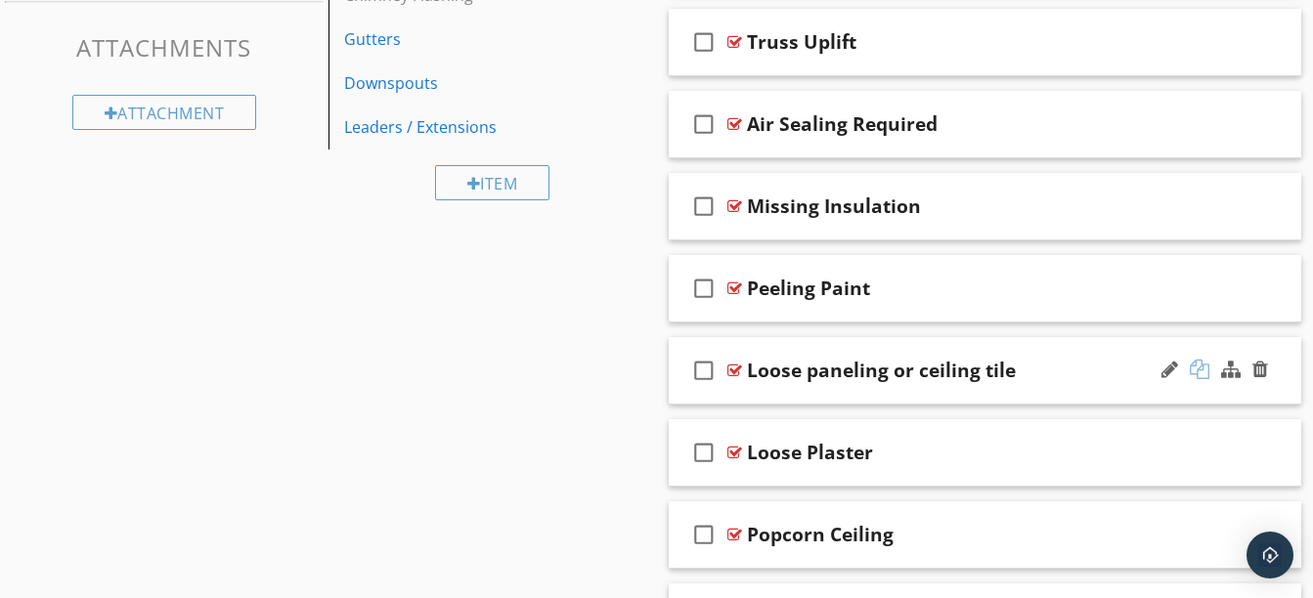
click at [1204, 374] on div at bounding box center [1200, 370] width 20 height 20
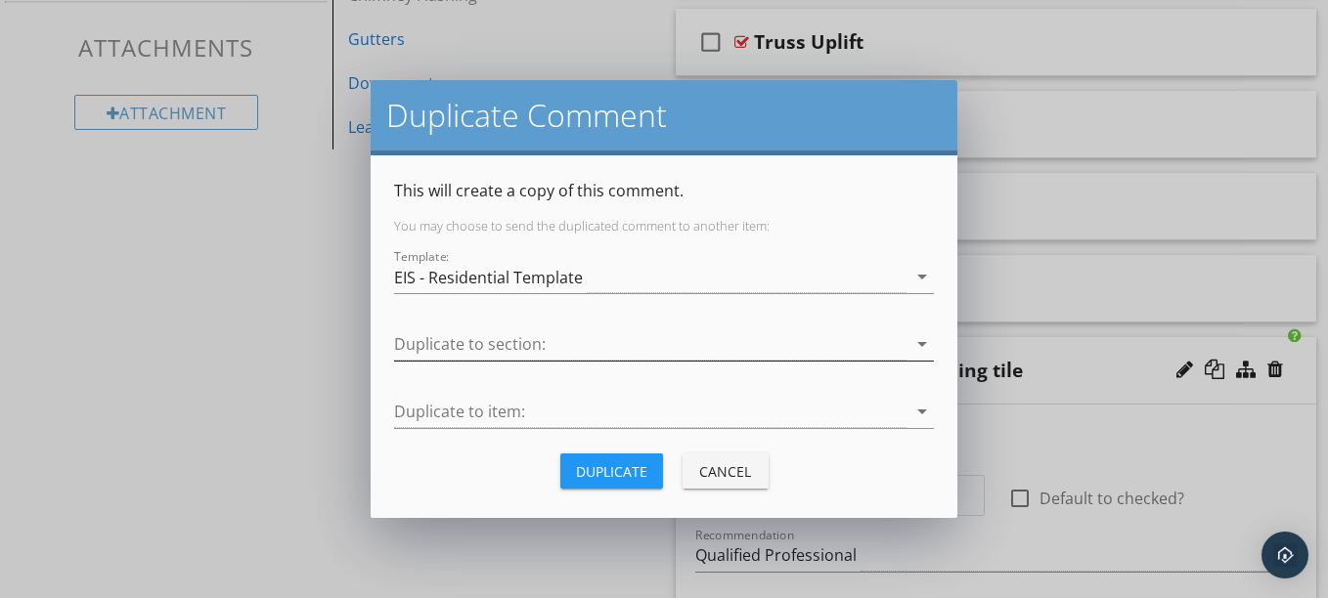
click at [758, 346] on div at bounding box center [650, 344] width 512 height 32
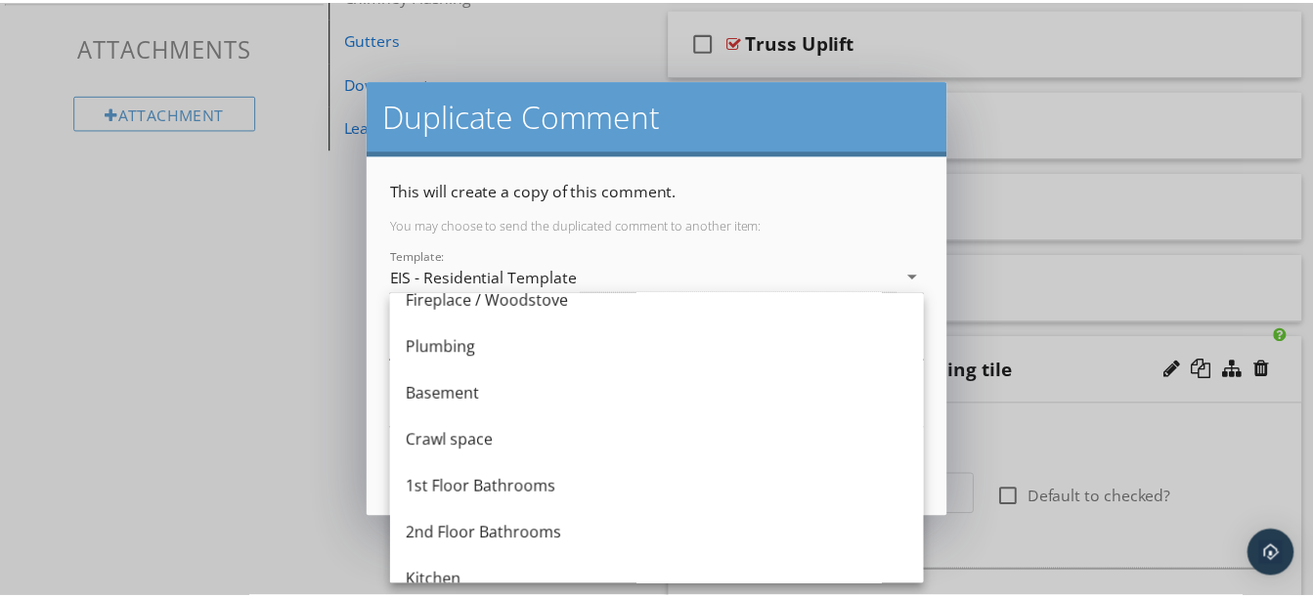
scroll to position [631, 0]
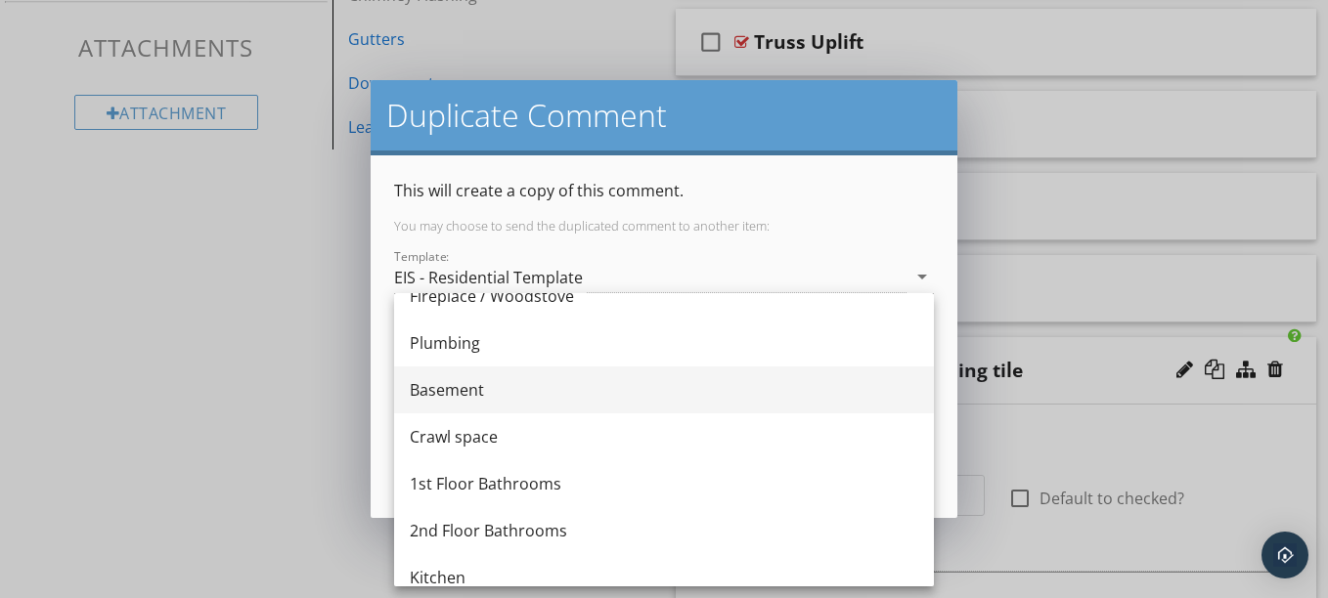
click at [521, 399] on div "Basement" at bounding box center [664, 389] width 508 height 23
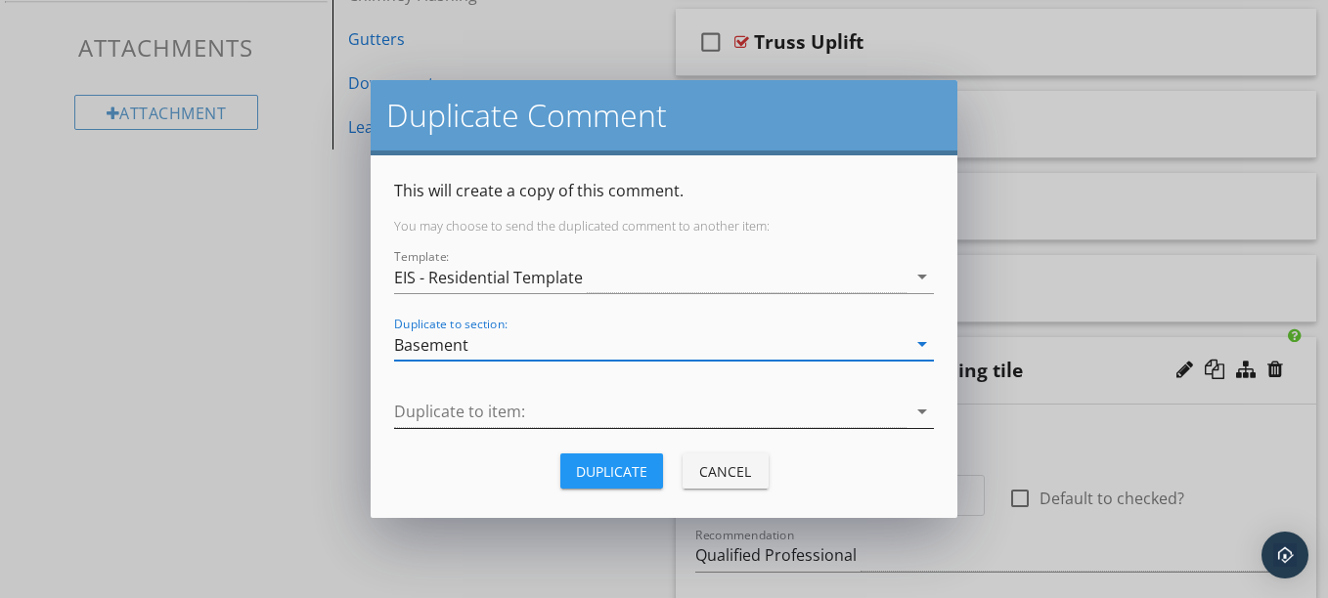
click at [519, 413] on div at bounding box center [650, 412] width 512 height 32
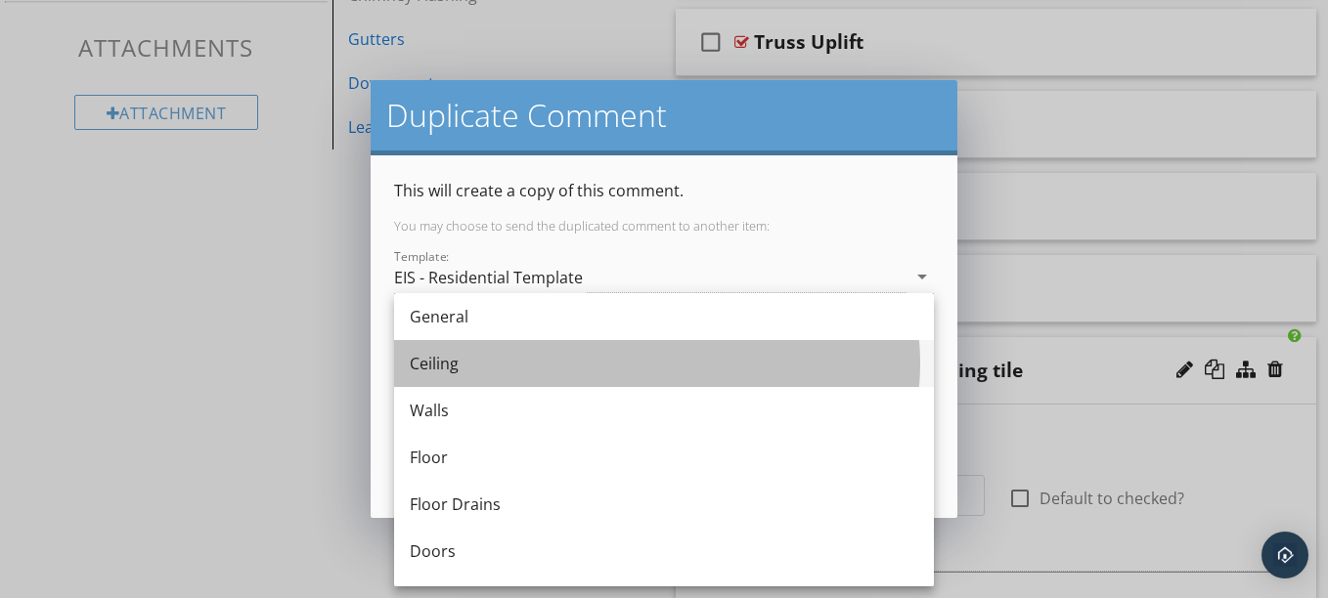
click at [452, 379] on div "Ceiling" at bounding box center [664, 363] width 508 height 47
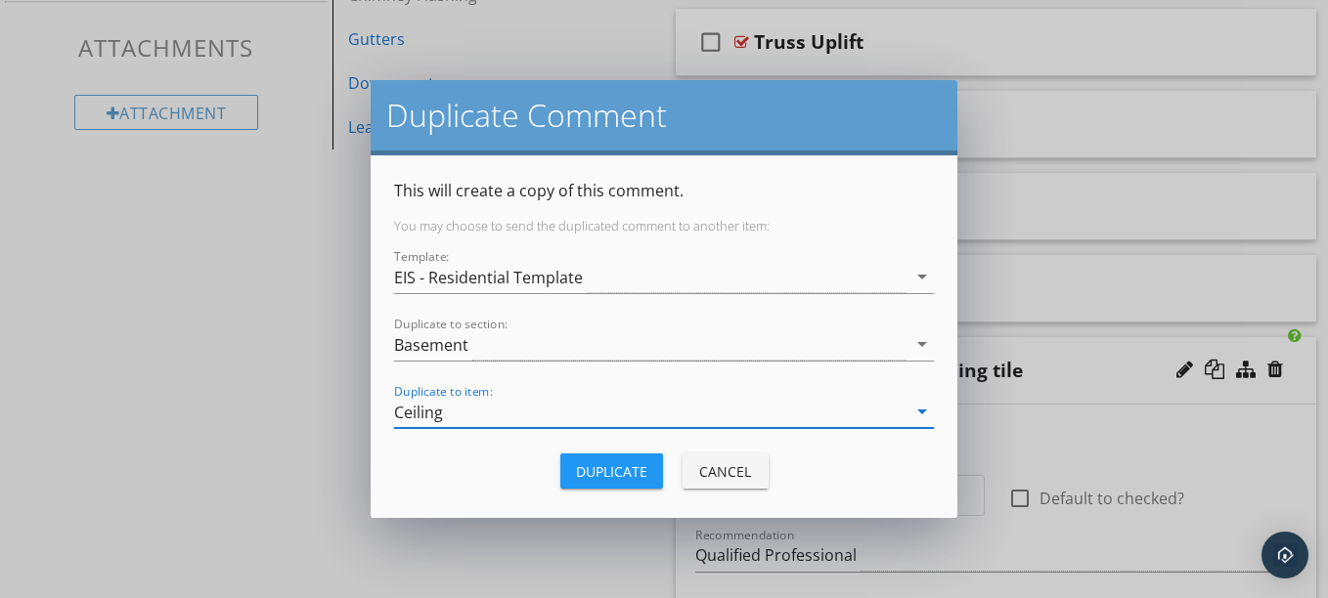
click at [610, 469] on div "Duplicate" at bounding box center [611, 471] width 71 height 21
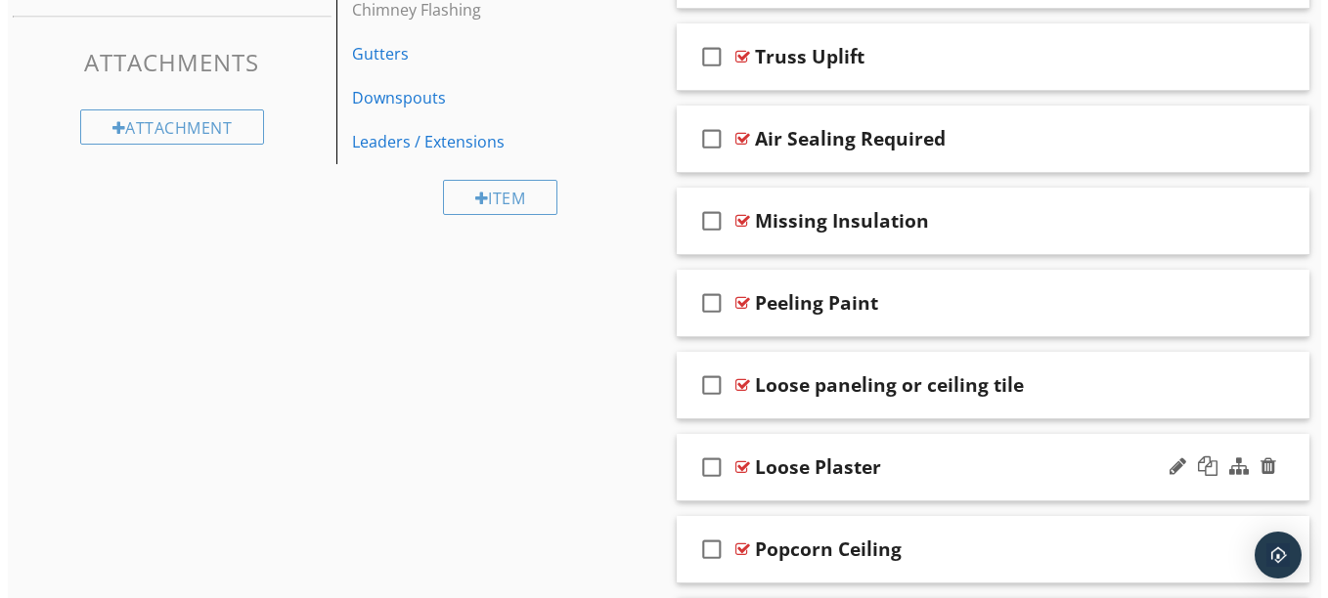
scroll to position [1497, 0]
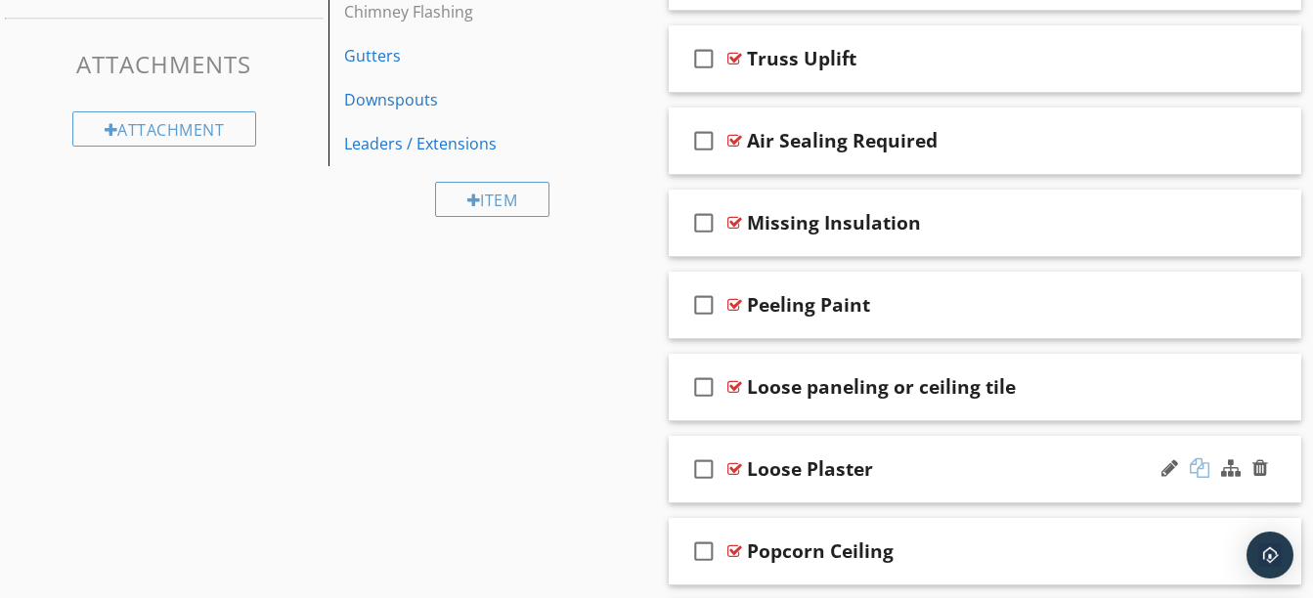
click at [1194, 468] on div at bounding box center [1200, 468] width 20 height 20
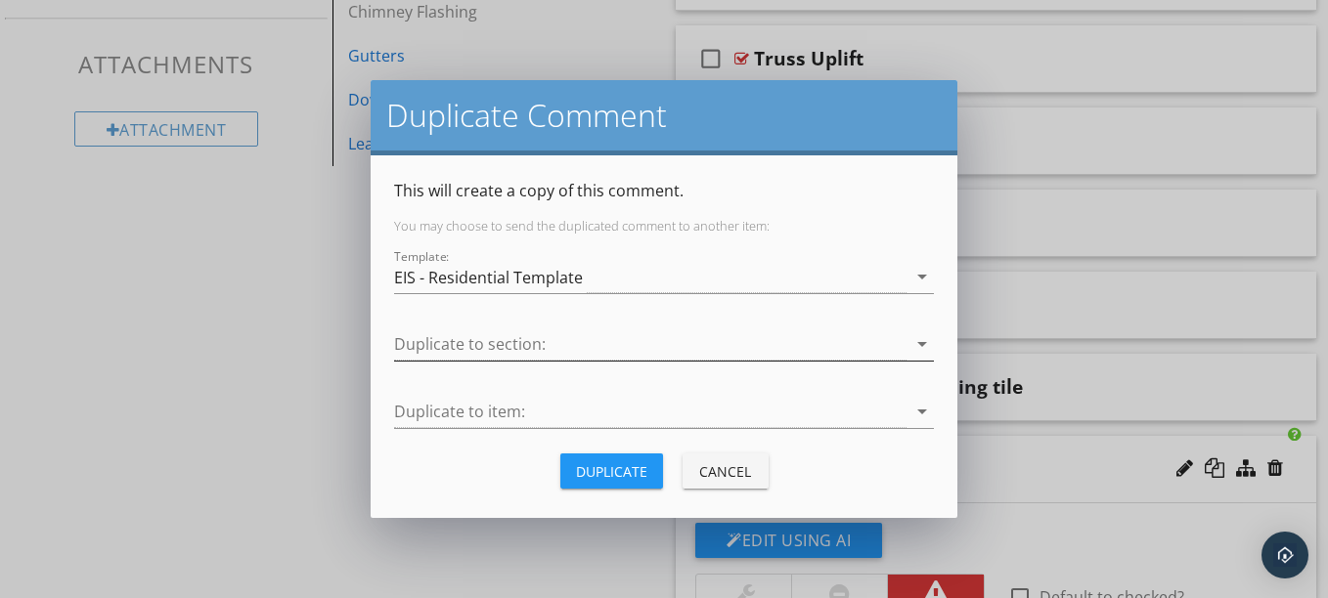
click at [765, 344] on div at bounding box center [650, 344] width 512 height 32
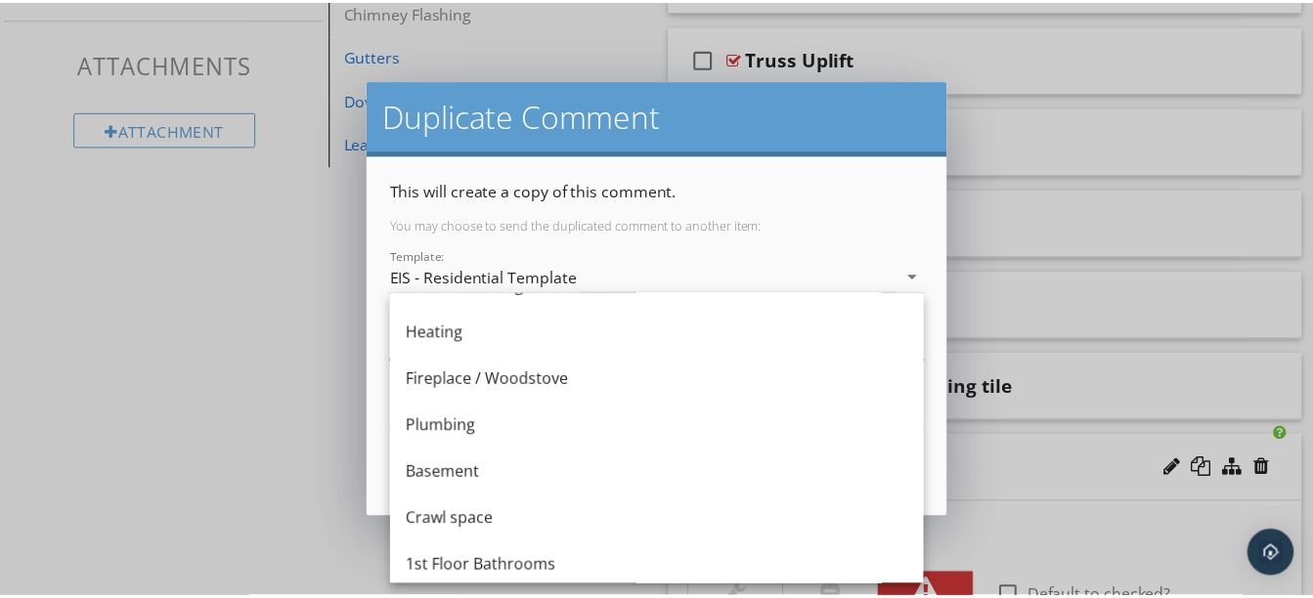
scroll to position [548, 0]
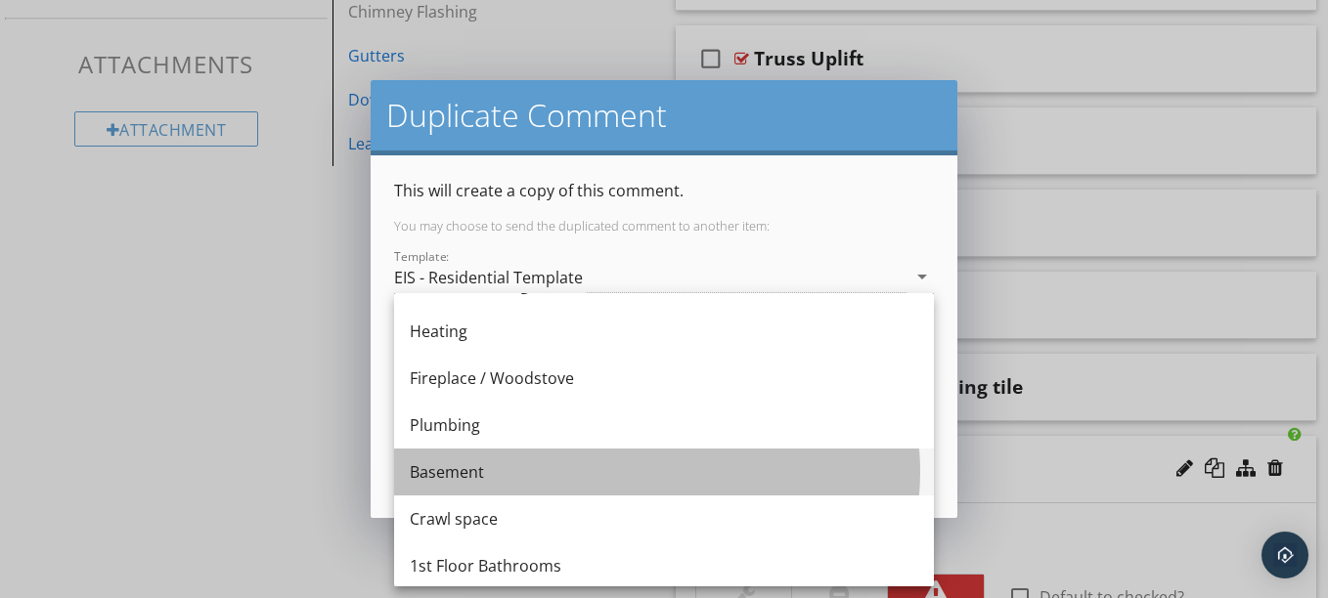
click at [565, 465] on div "Basement" at bounding box center [664, 471] width 508 height 23
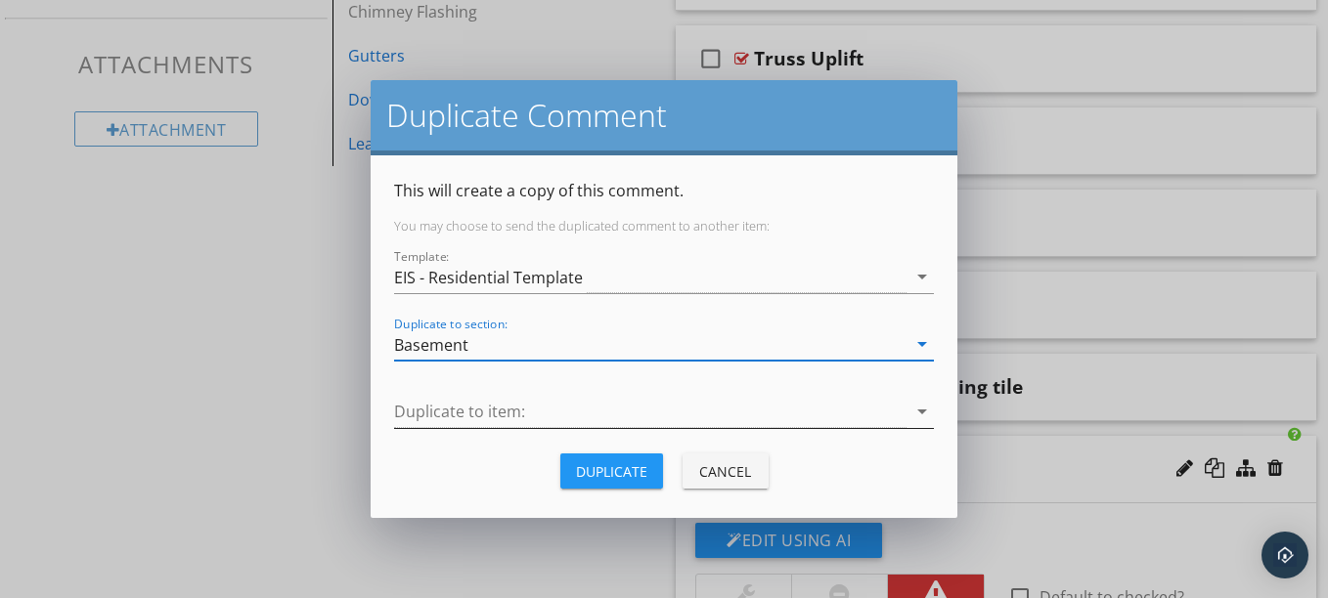
click at [524, 411] on div at bounding box center [650, 412] width 512 height 32
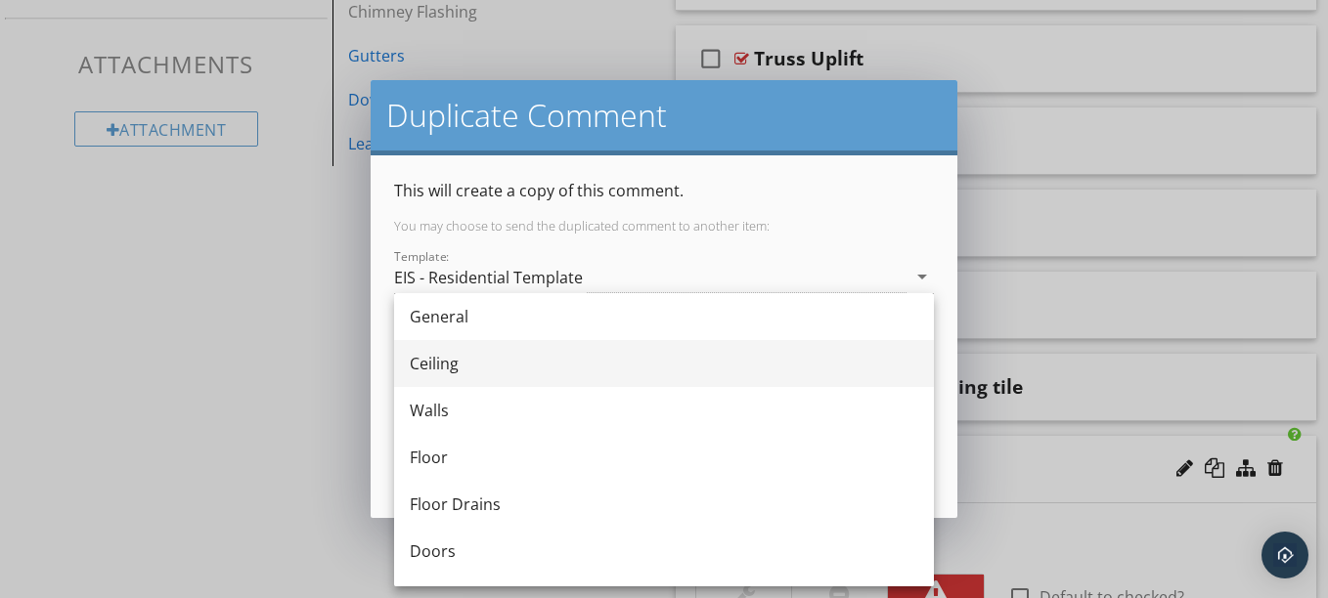
click at [490, 356] on div "Ceiling" at bounding box center [664, 363] width 508 height 23
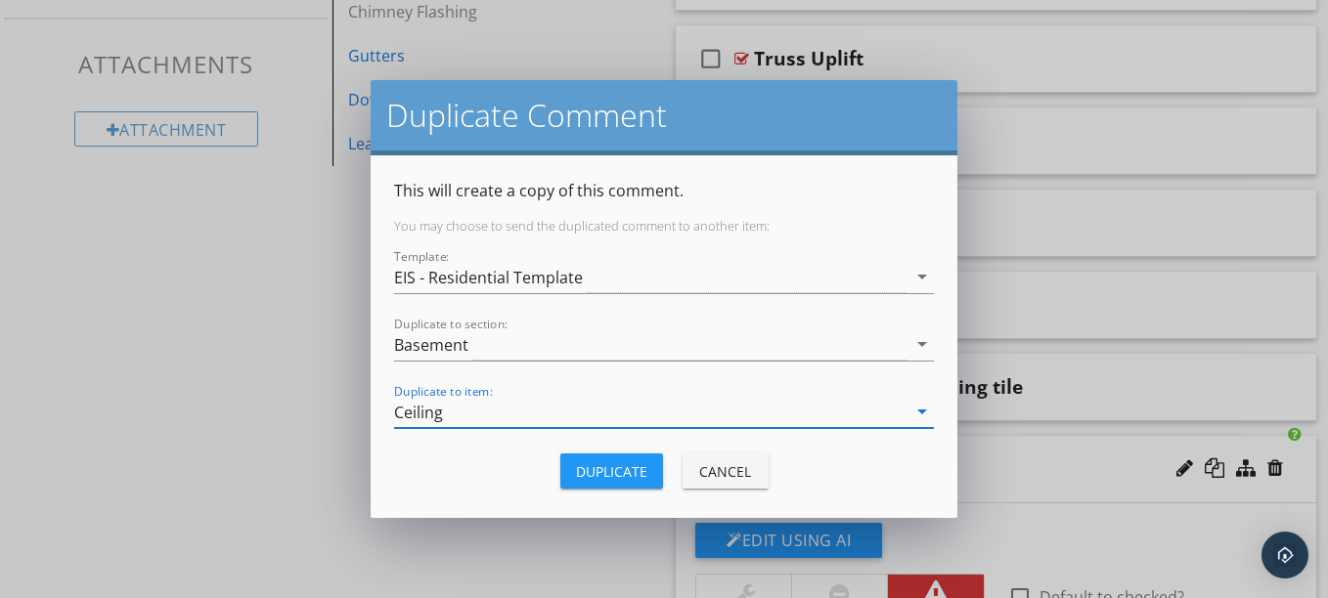
click at [620, 461] on div "Duplicate" at bounding box center [611, 471] width 71 height 21
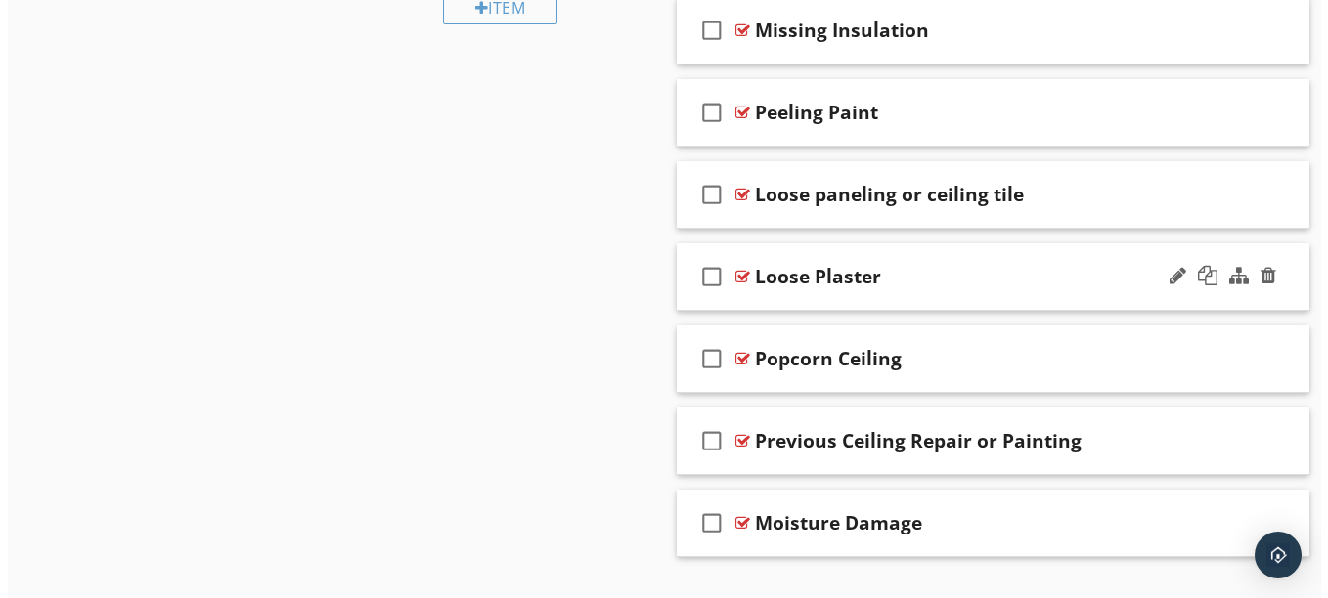
scroll to position [1695, 0]
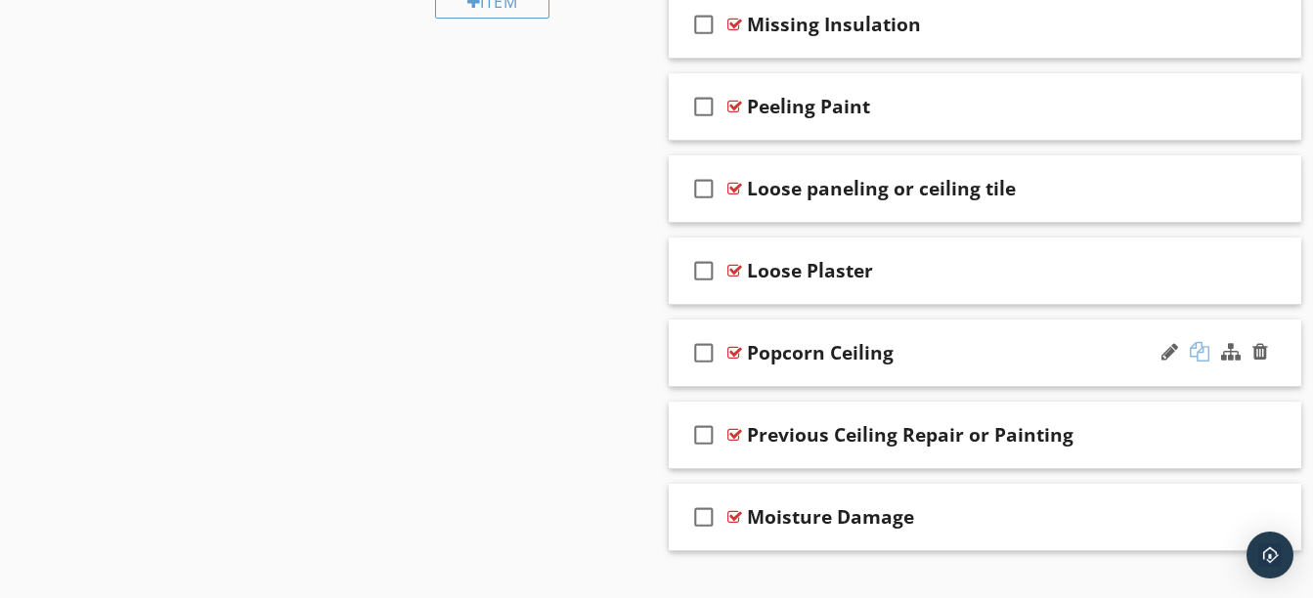
click at [1197, 356] on div at bounding box center [1200, 352] width 20 height 20
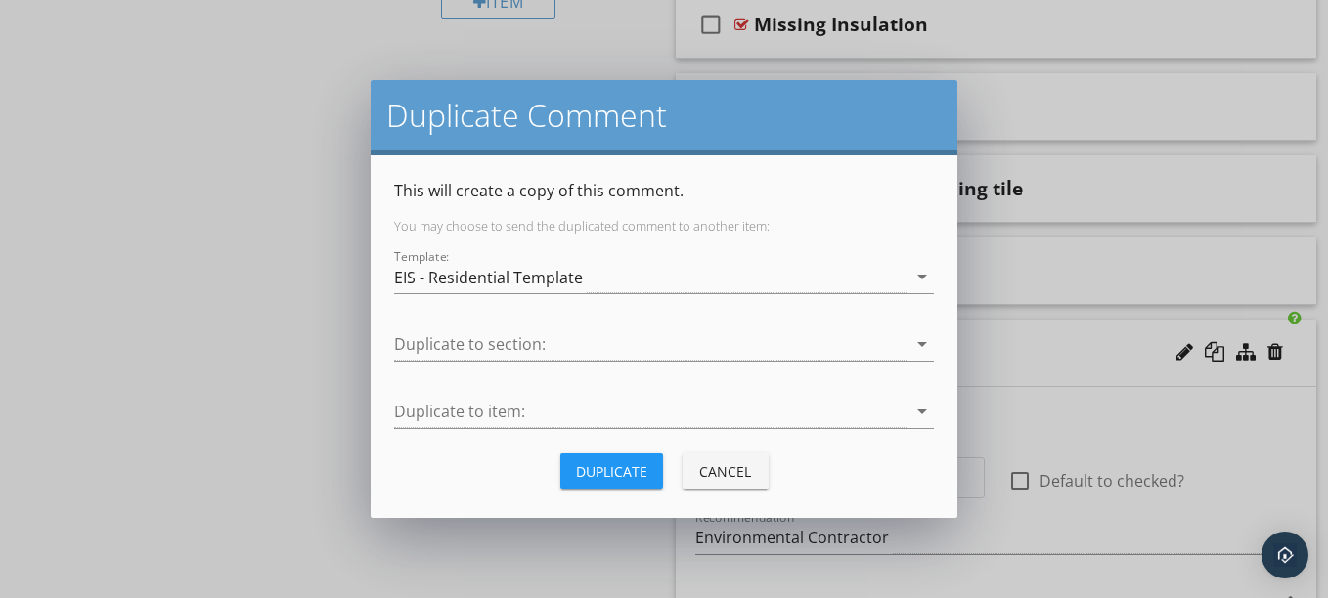
click at [795, 324] on div "Duplicate to section: arrow_drop_down" at bounding box center [664, 349] width 540 height 64
click at [791, 341] on div at bounding box center [650, 344] width 512 height 32
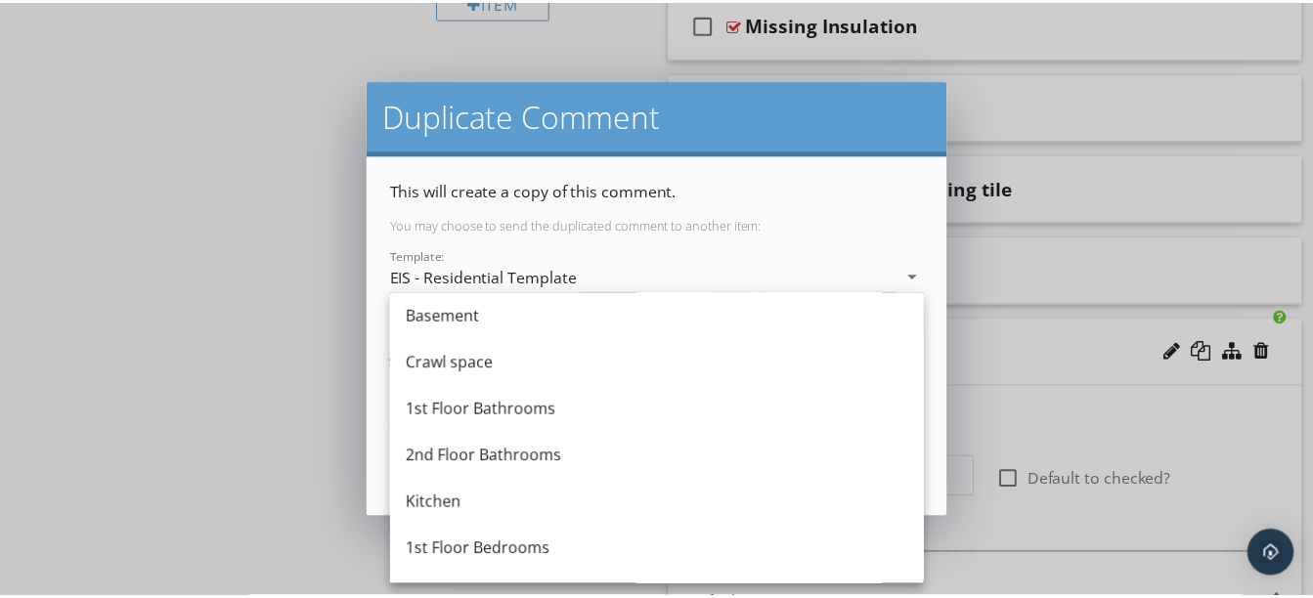
scroll to position [641, 0]
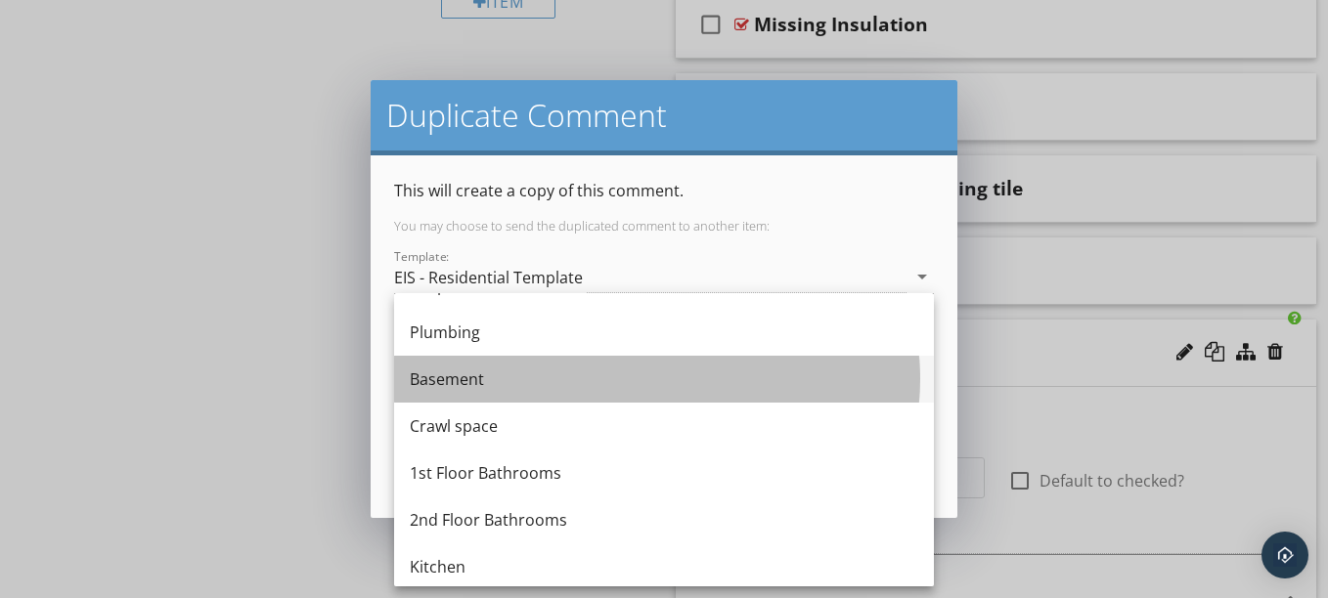
click at [620, 376] on div "Basement" at bounding box center [664, 379] width 508 height 23
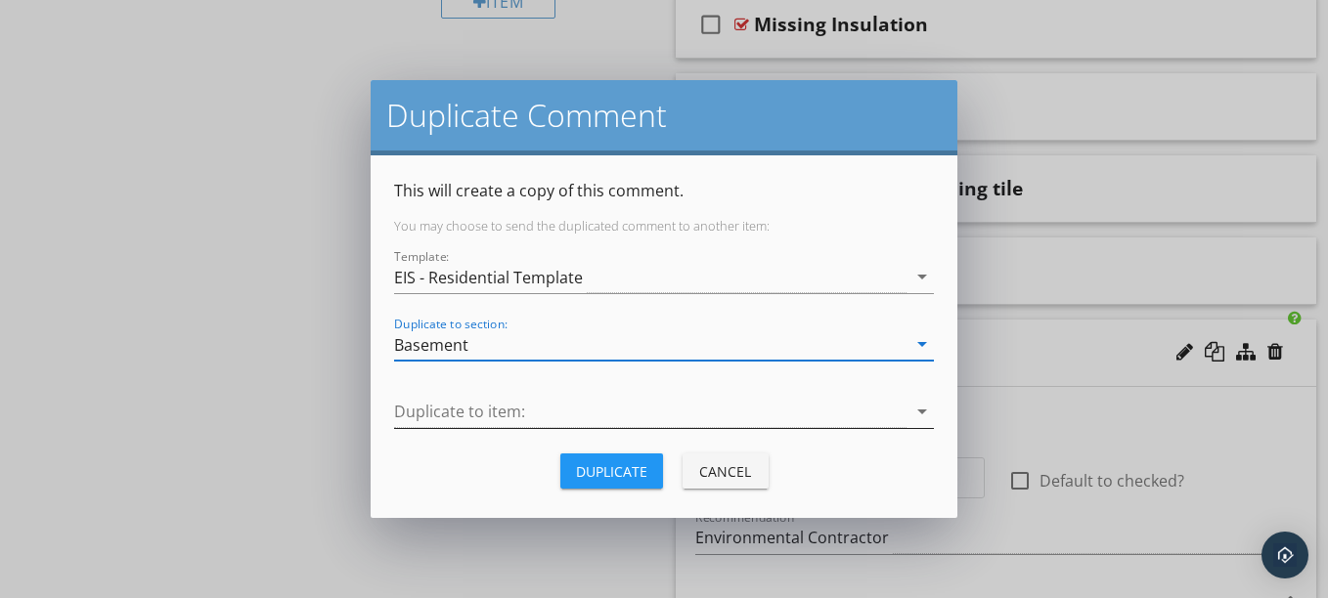
click at [616, 408] on div at bounding box center [650, 412] width 512 height 32
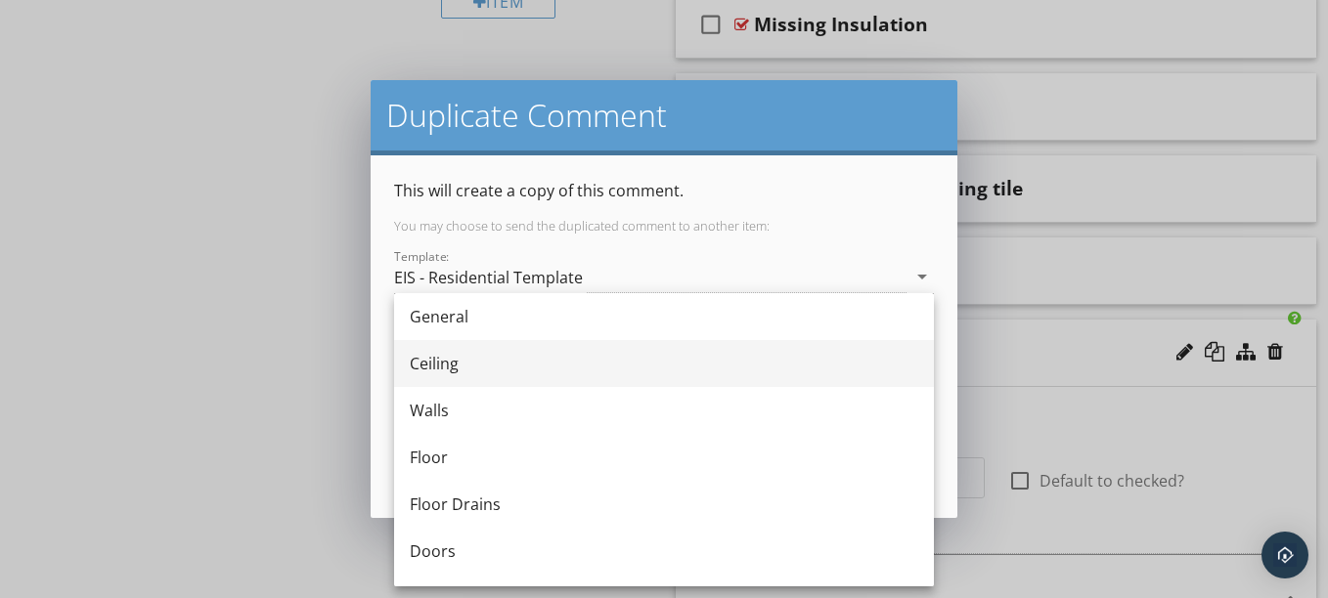
click at [565, 378] on div "Ceiling" at bounding box center [664, 363] width 508 height 47
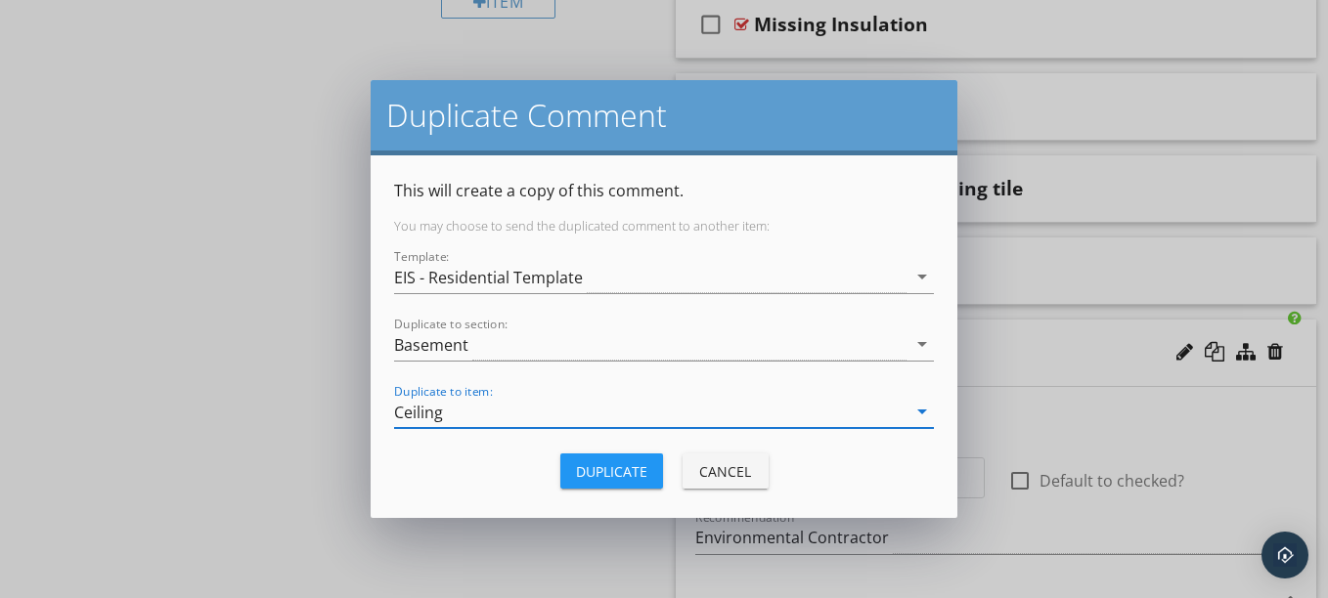
click at [609, 461] on div "Duplicate" at bounding box center [611, 471] width 71 height 21
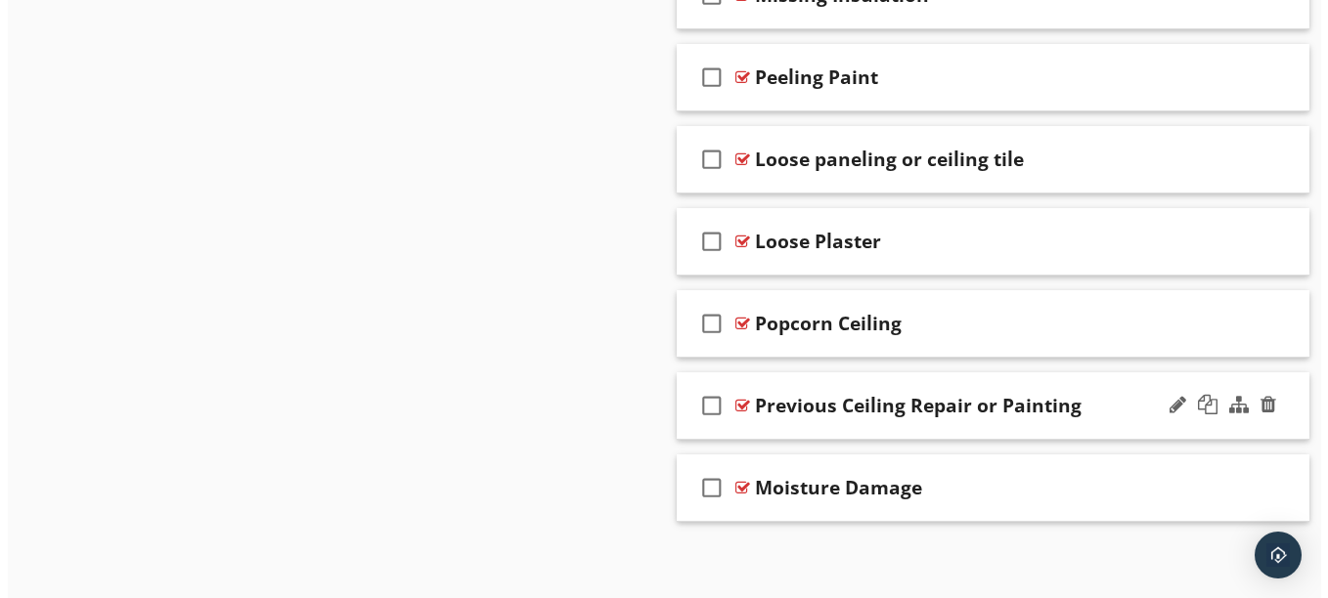
scroll to position [1730, 0]
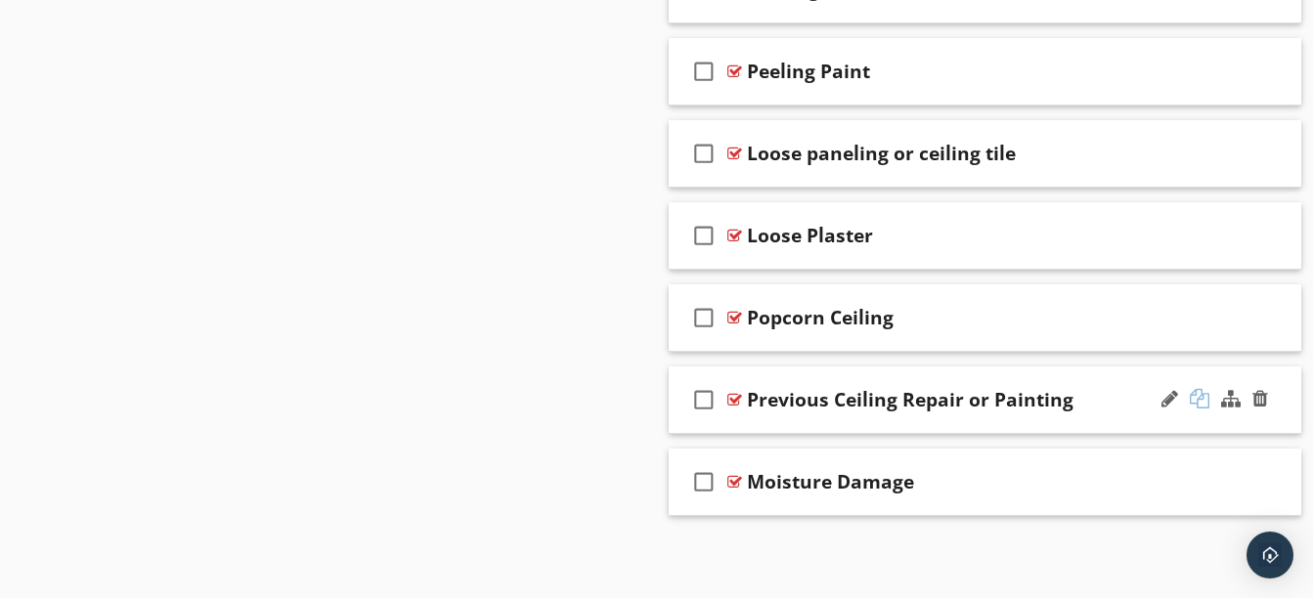
click at [1200, 396] on div at bounding box center [1200, 399] width 20 height 20
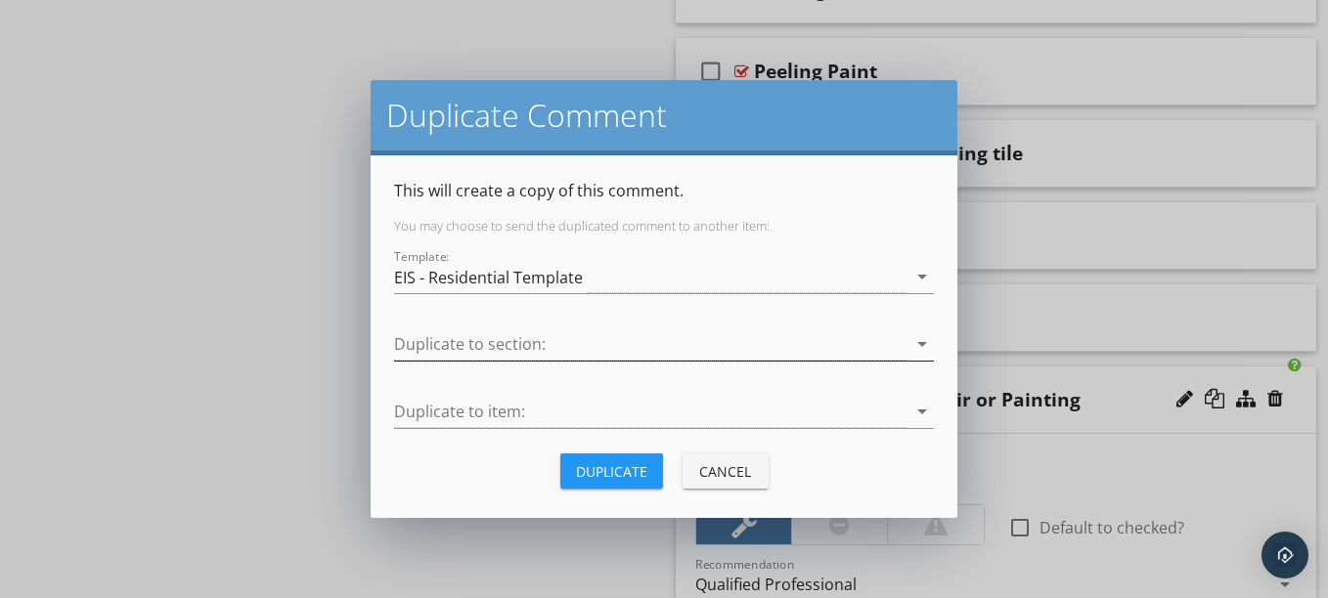
click at [747, 344] on div at bounding box center [650, 344] width 512 height 32
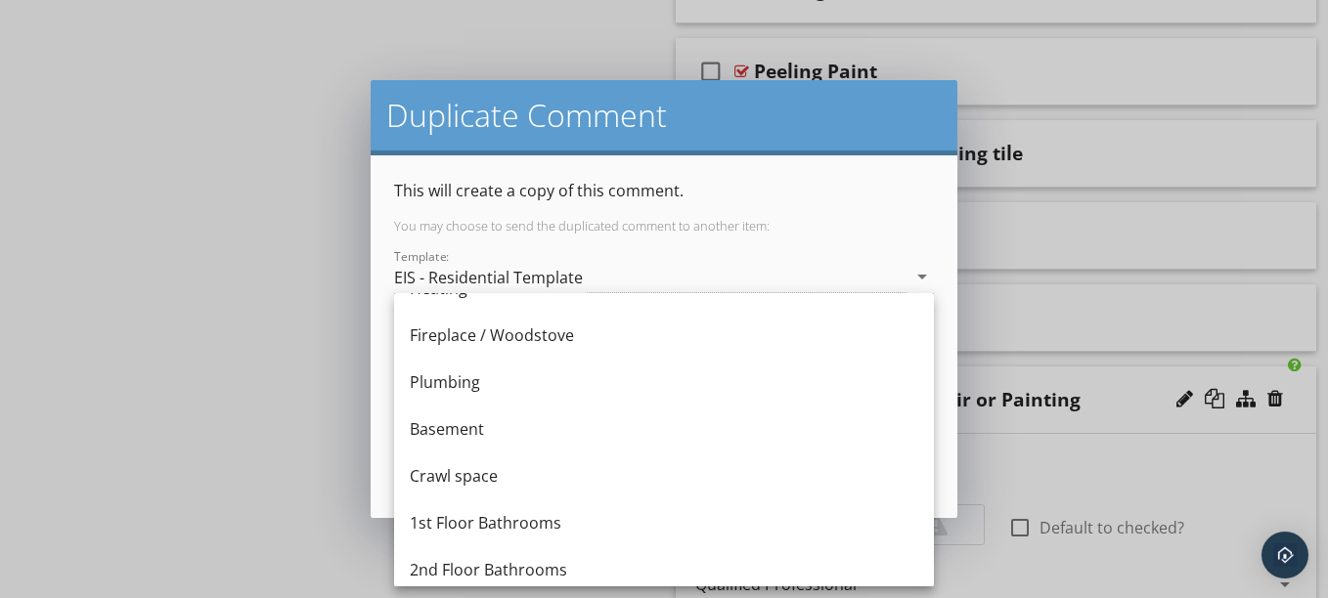
scroll to position [593, 0]
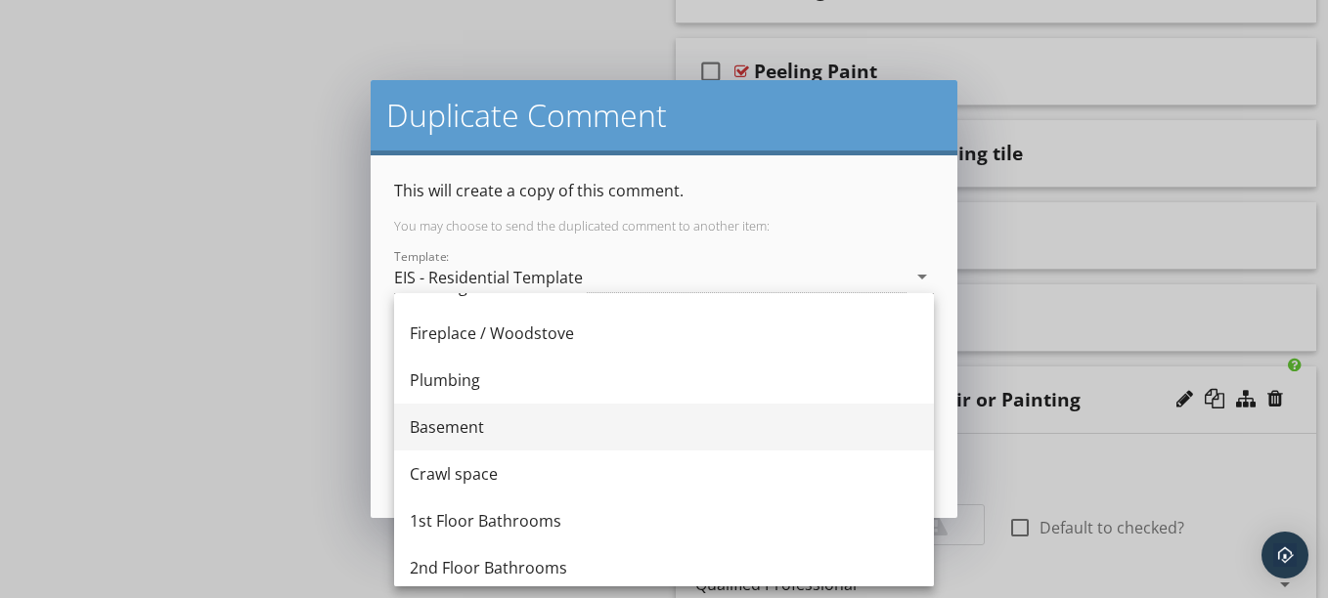
click at [598, 426] on div "Basement" at bounding box center [664, 426] width 508 height 23
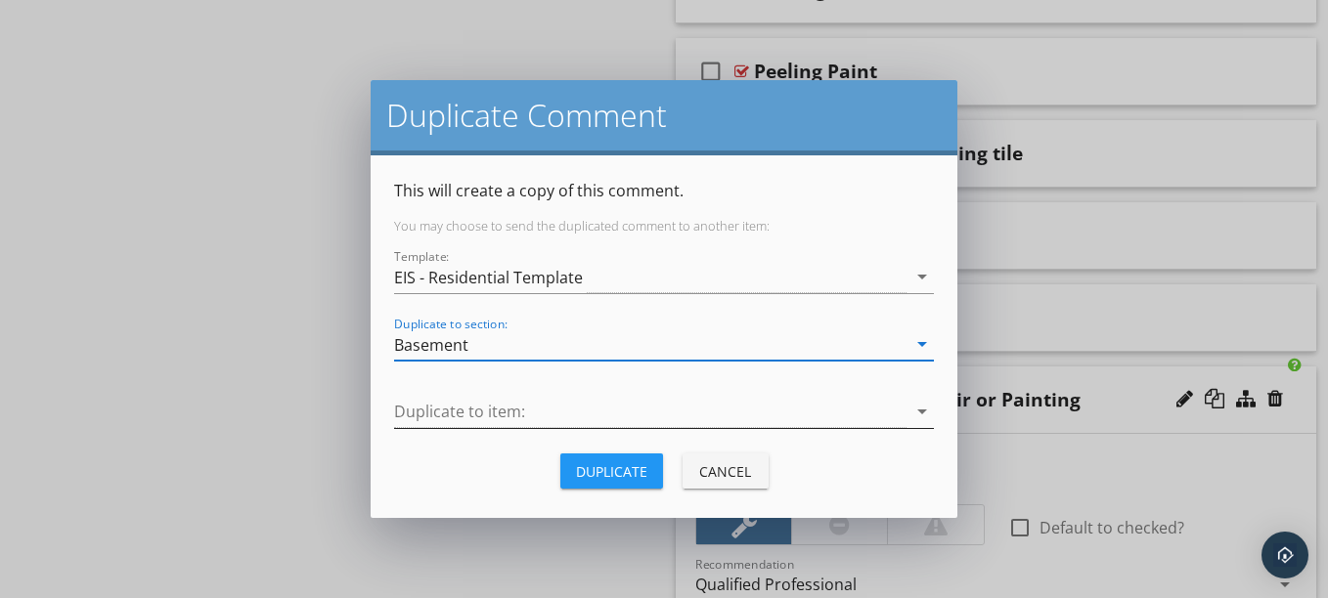
click at [563, 414] on div at bounding box center [650, 412] width 512 height 32
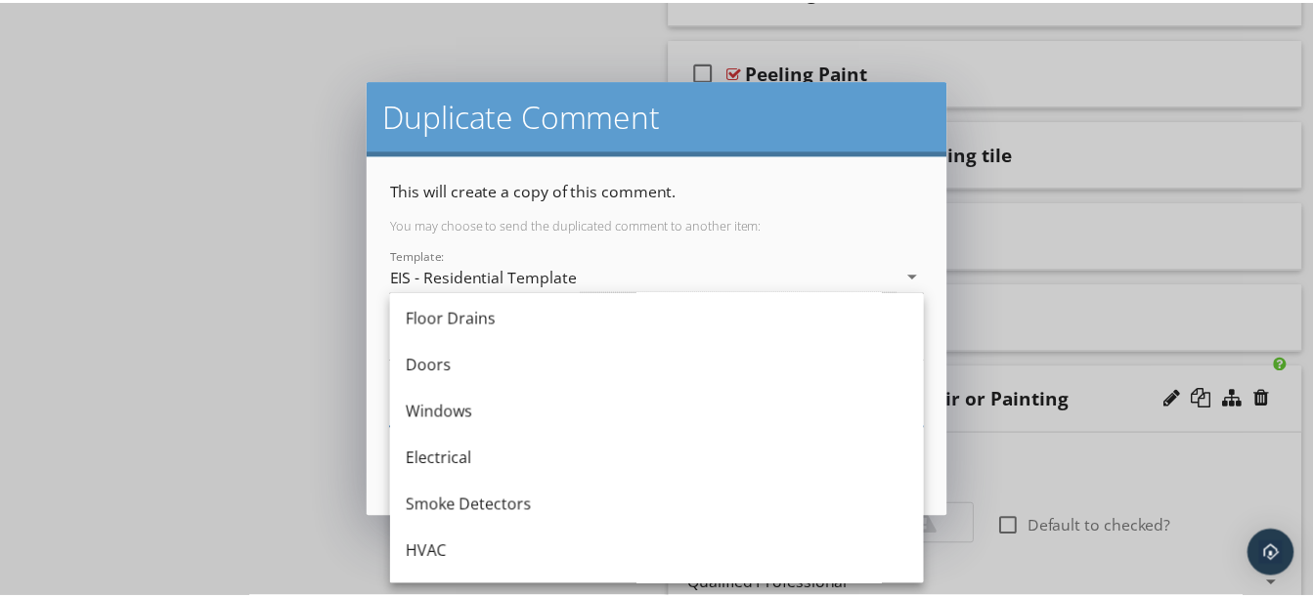
scroll to position [0, 0]
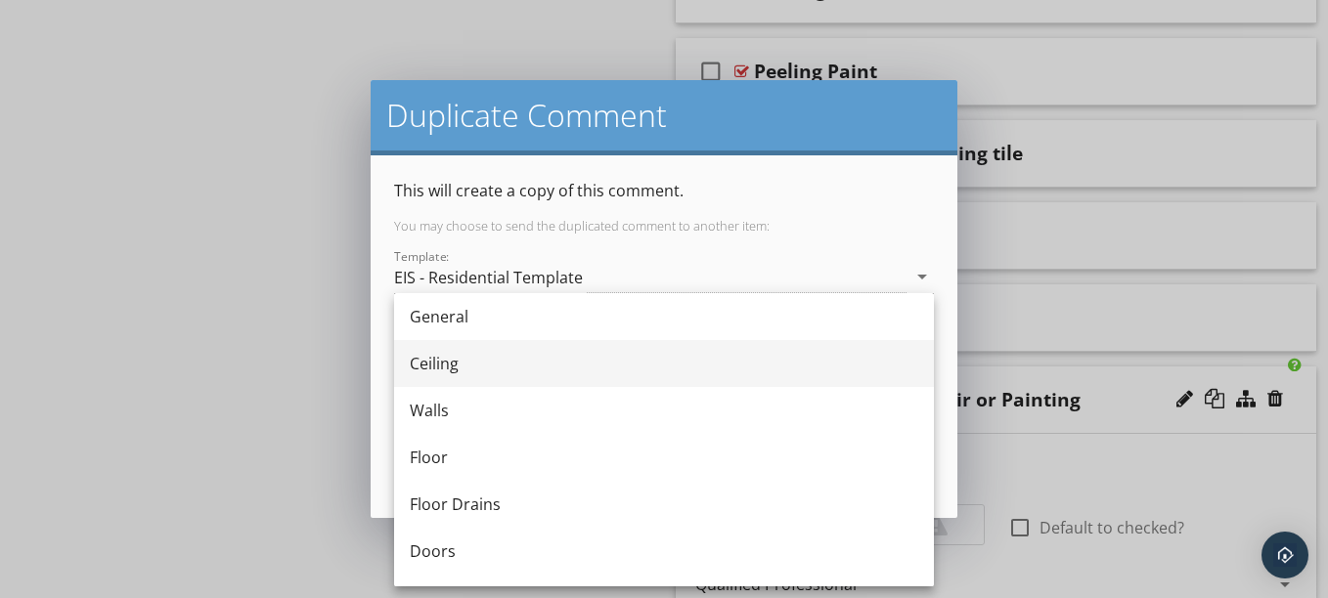
click at [493, 355] on div "Ceiling" at bounding box center [664, 363] width 508 height 23
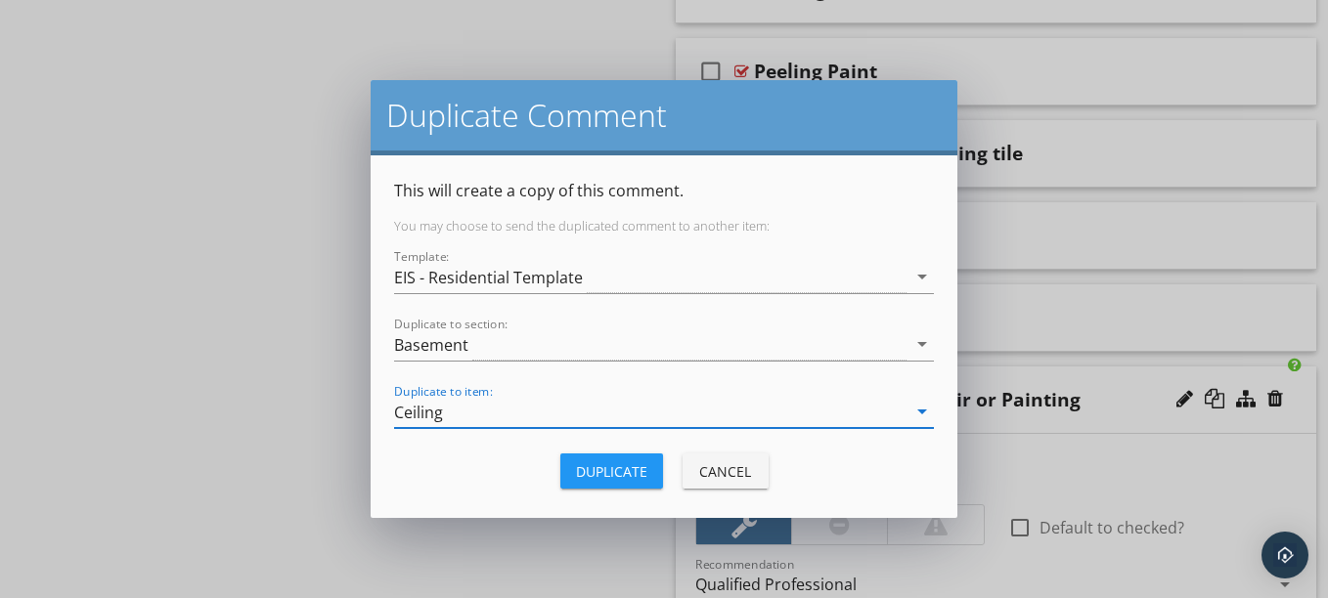
click at [629, 480] on div "Duplicate" at bounding box center [611, 471] width 71 height 21
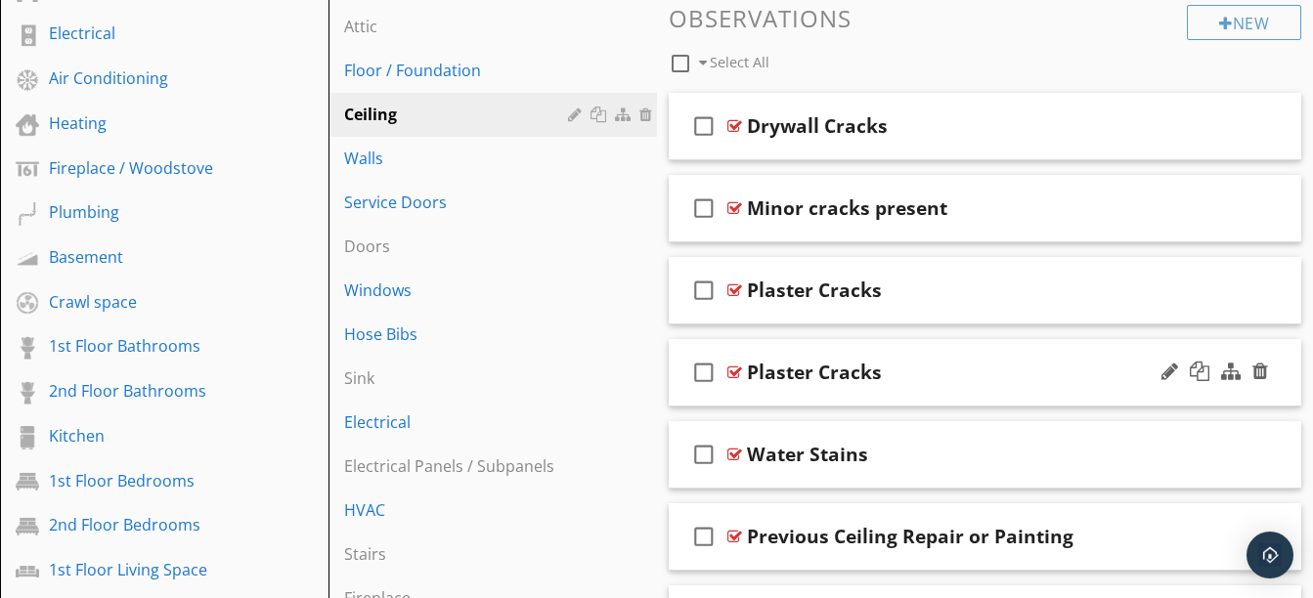
scroll to position [686, 0]
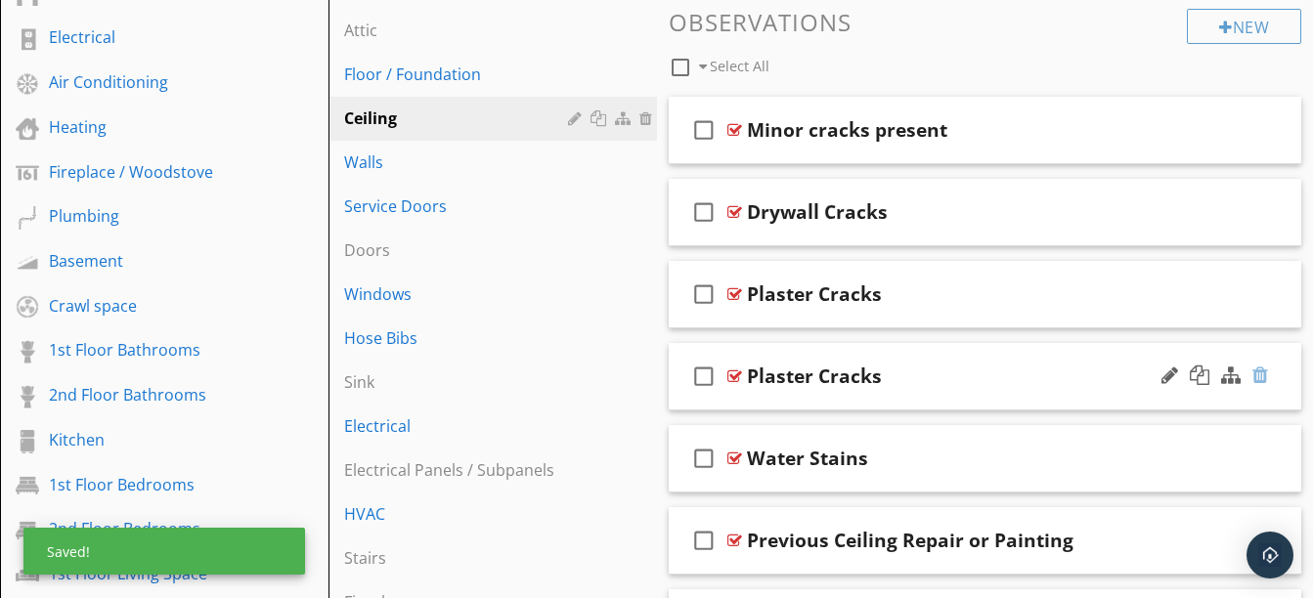
click at [1264, 375] on div at bounding box center [1260, 376] width 16 height 20
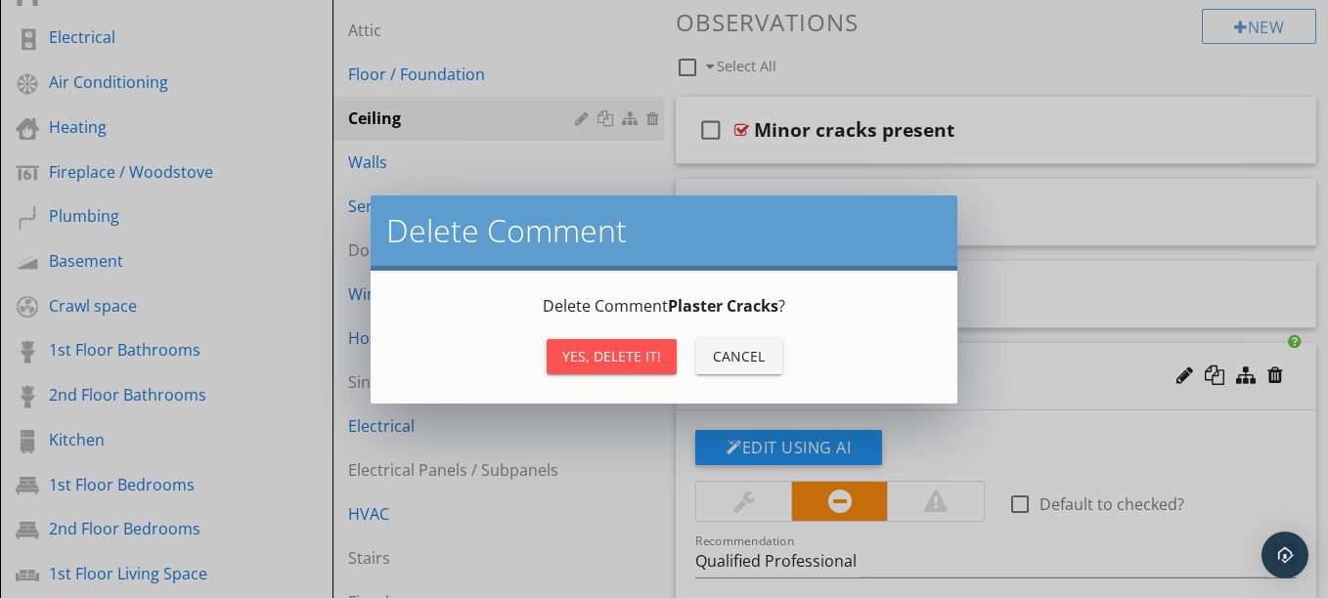
click at [645, 363] on div "Yes, Delete it!" at bounding box center [611, 356] width 99 height 21
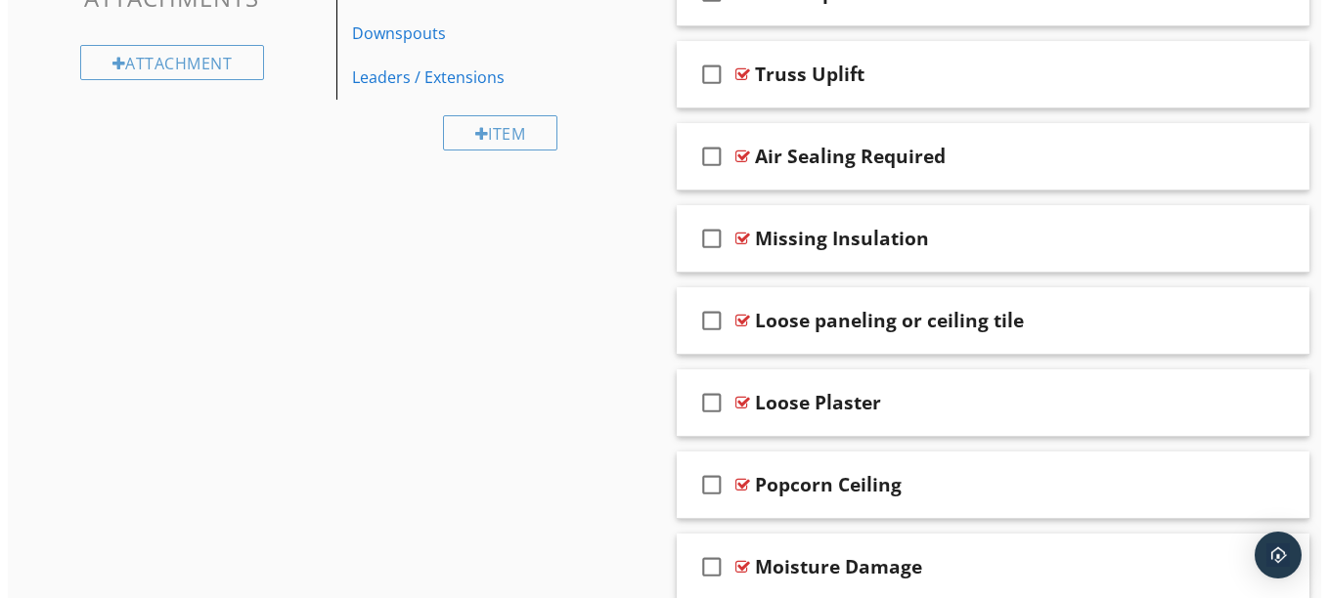
scroll to position [1648, 0]
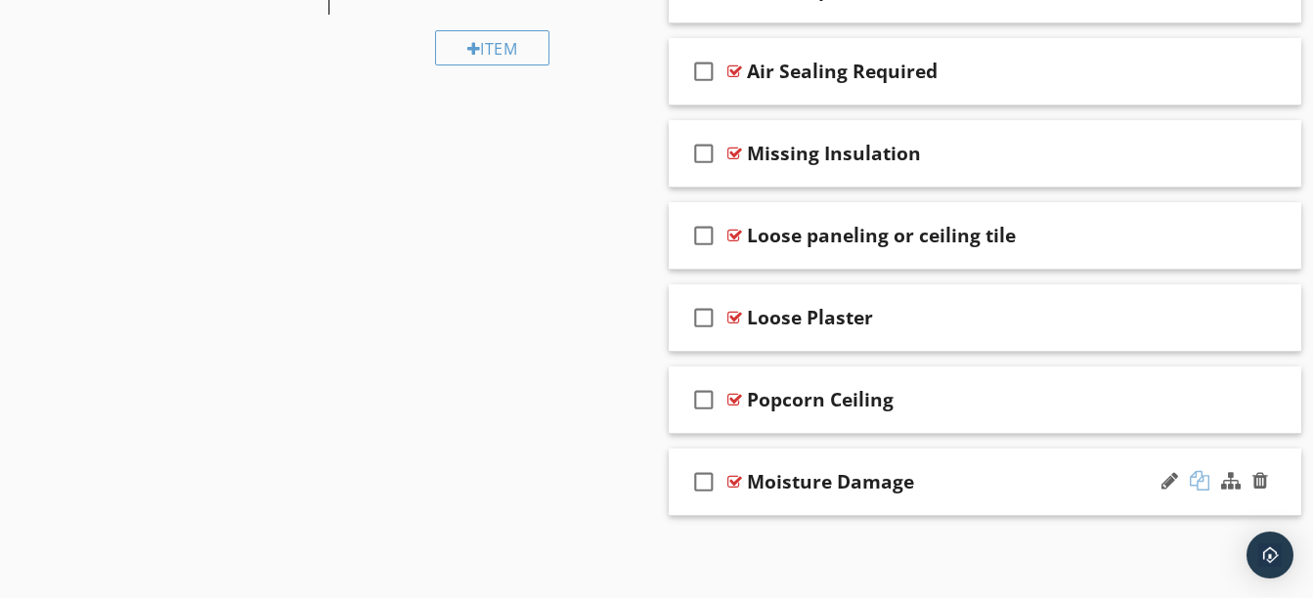
click at [1195, 475] on div at bounding box center [1200, 481] width 20 height 20
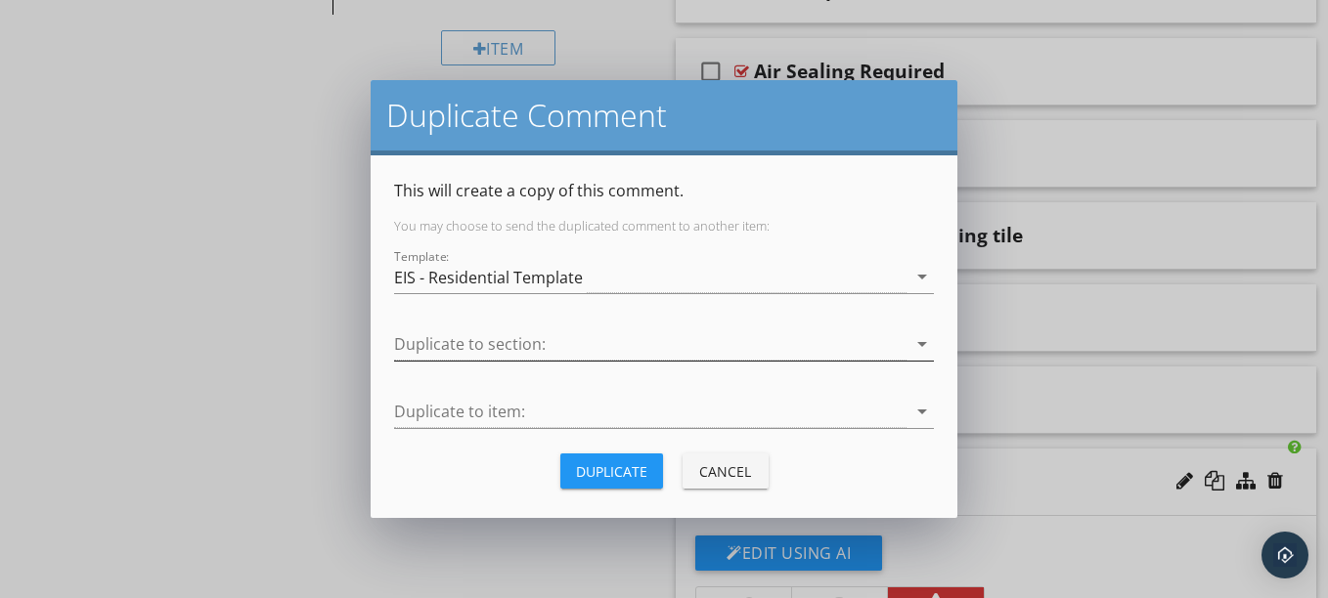
click at [763, 349] on div at bounding box center [650, 344] width 512 height 32
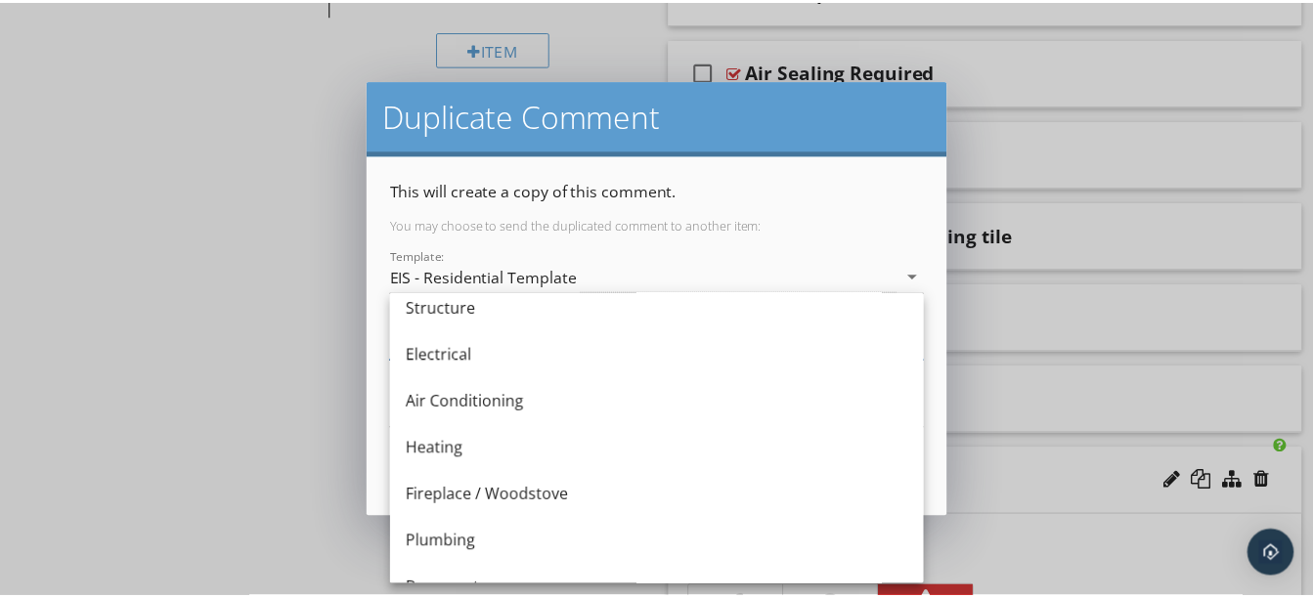
scroll to position [515, 0]
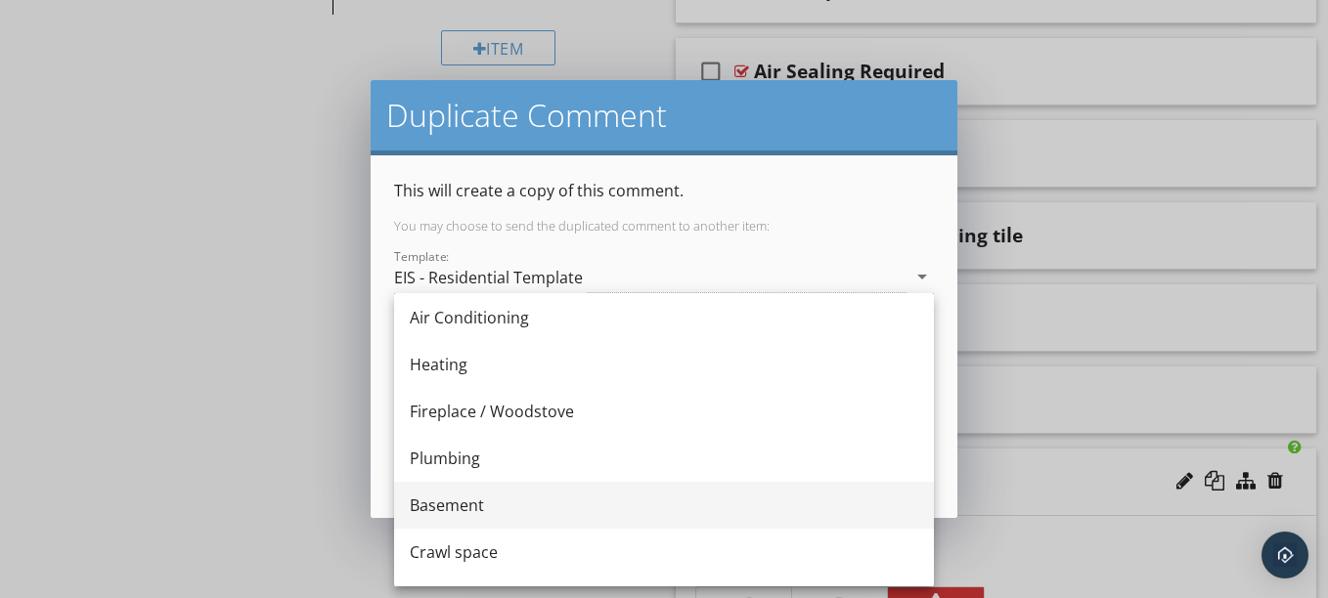
drag, startPoint x: 469, startPoint y: 478, endPoint x: 470, endPoint y: 499, distance: 20.6
click at [470, 499] on div "General Information Scope of Inspection Lots and Grounds Exterior Pool Outbuild…" at bounding box center [664, 388] width 540 height 1220
click at [470, 499] on div "Basement" at bounding box center [664, 505] width 508 height 23
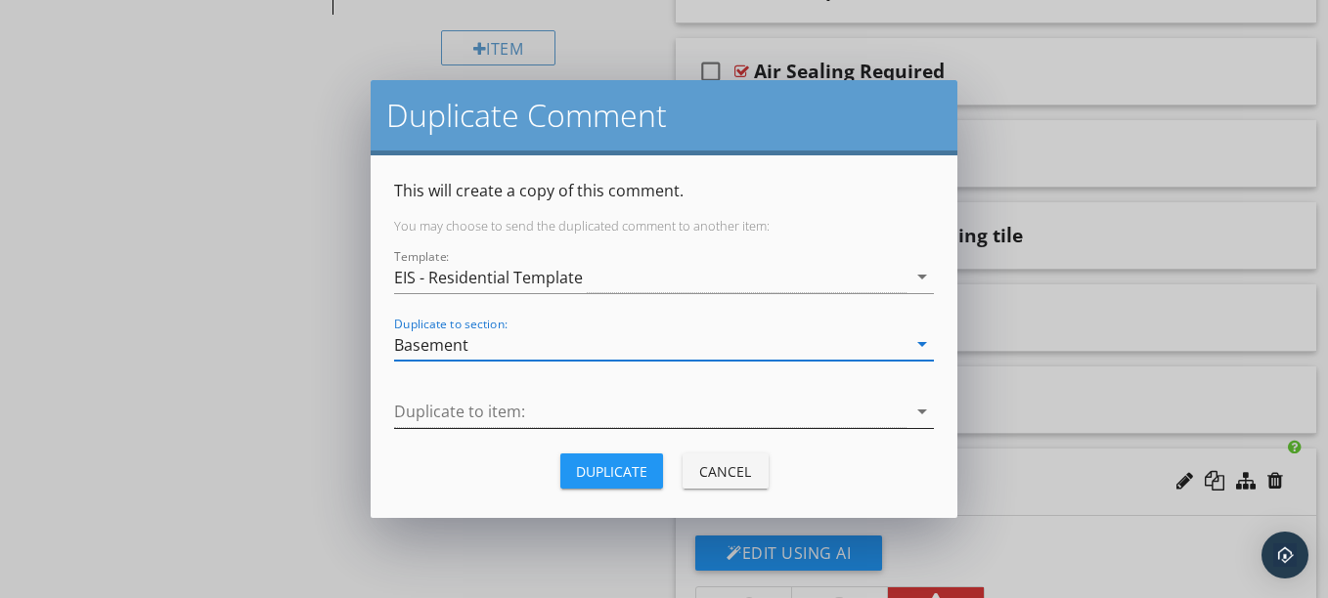
click at [492, 408] on div at bounding box center [650, 412] width 512 height 32
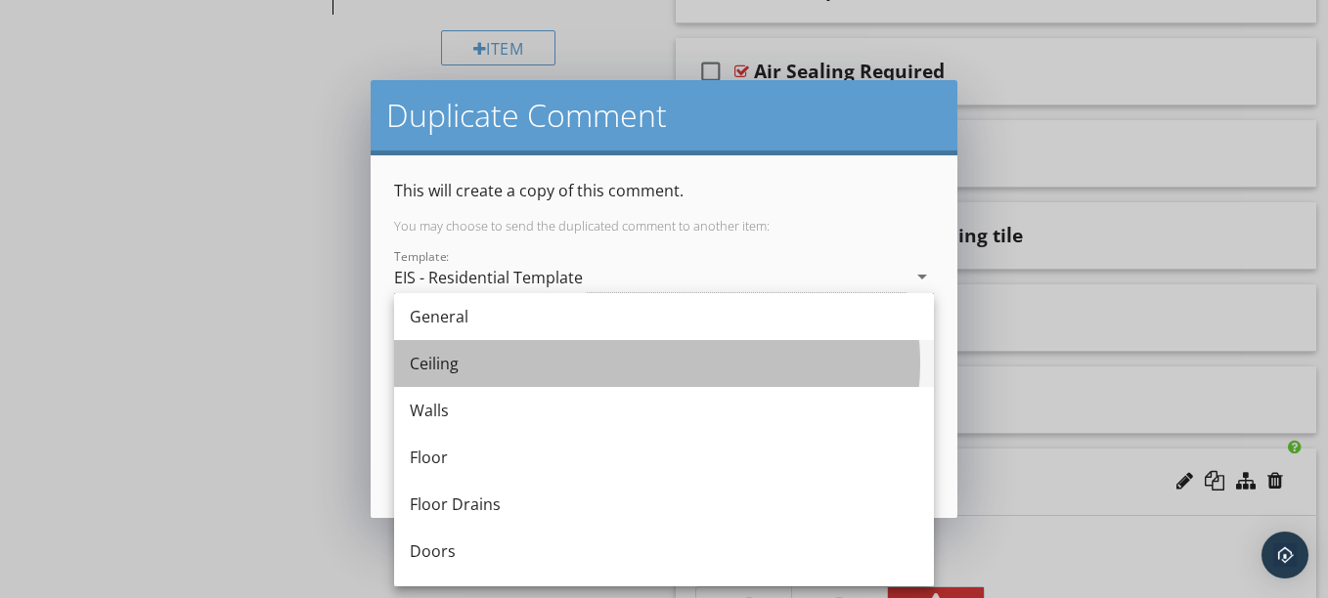
click at [470, 359] on div "Ceiling" at bounding box center [664, 363] width 508 height 23
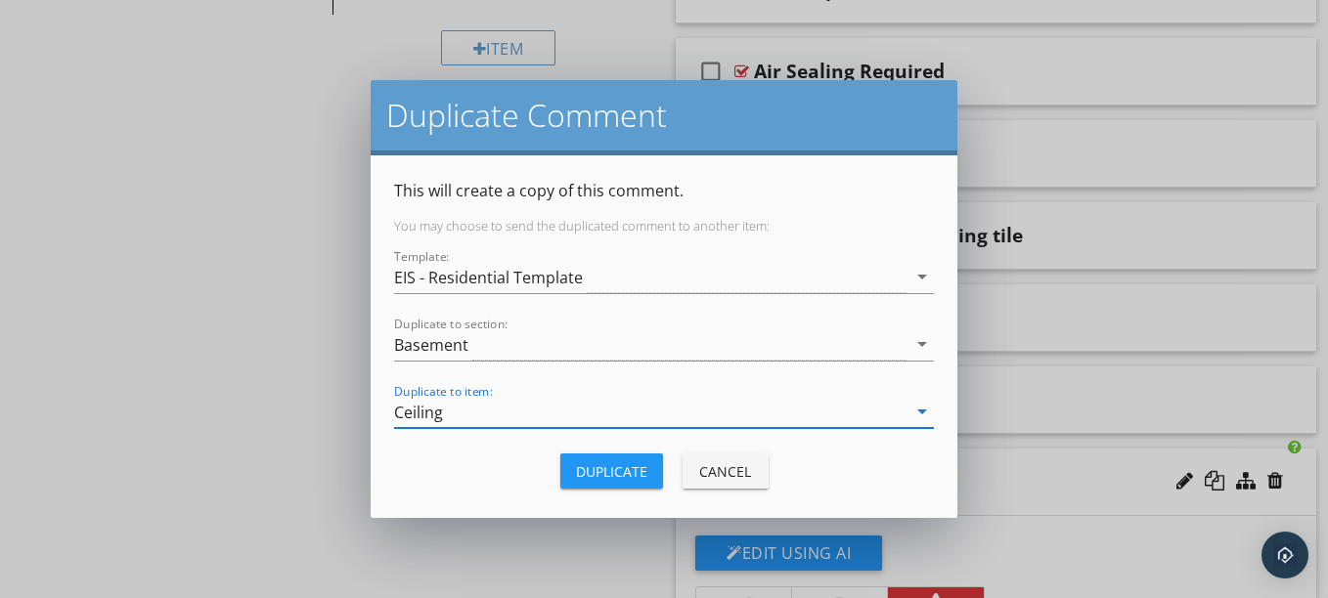
click at [615, 480] on div "Duplicate" at bounding box center [611, 471] width 71 height 21
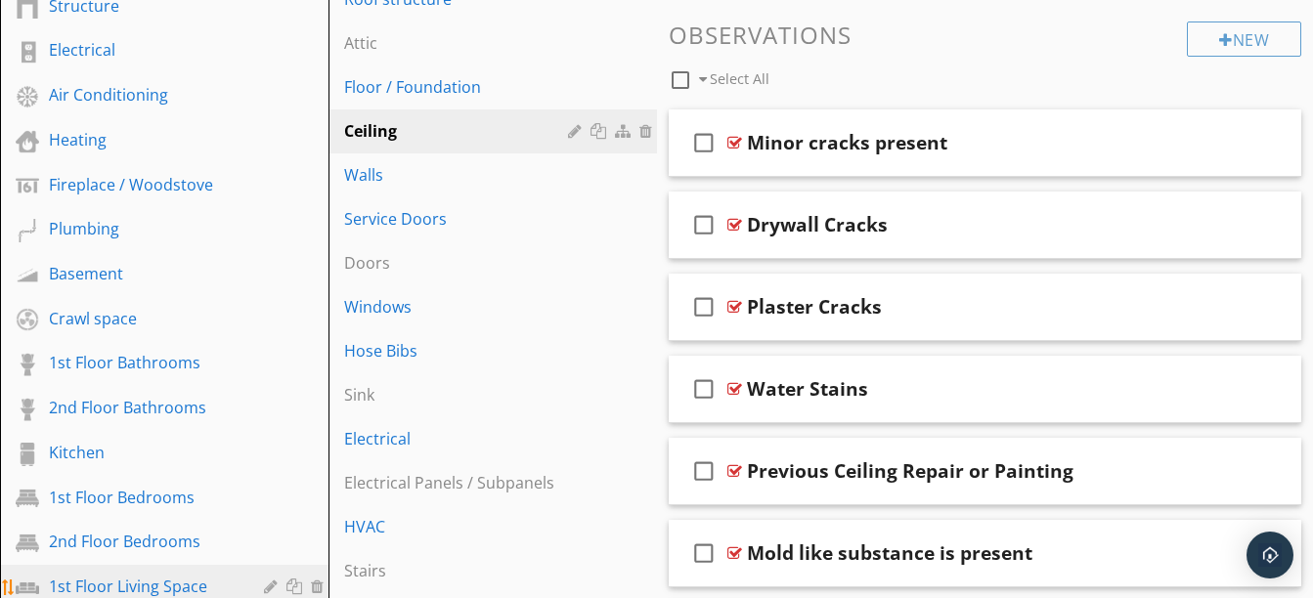
scroll to position [668, 0]
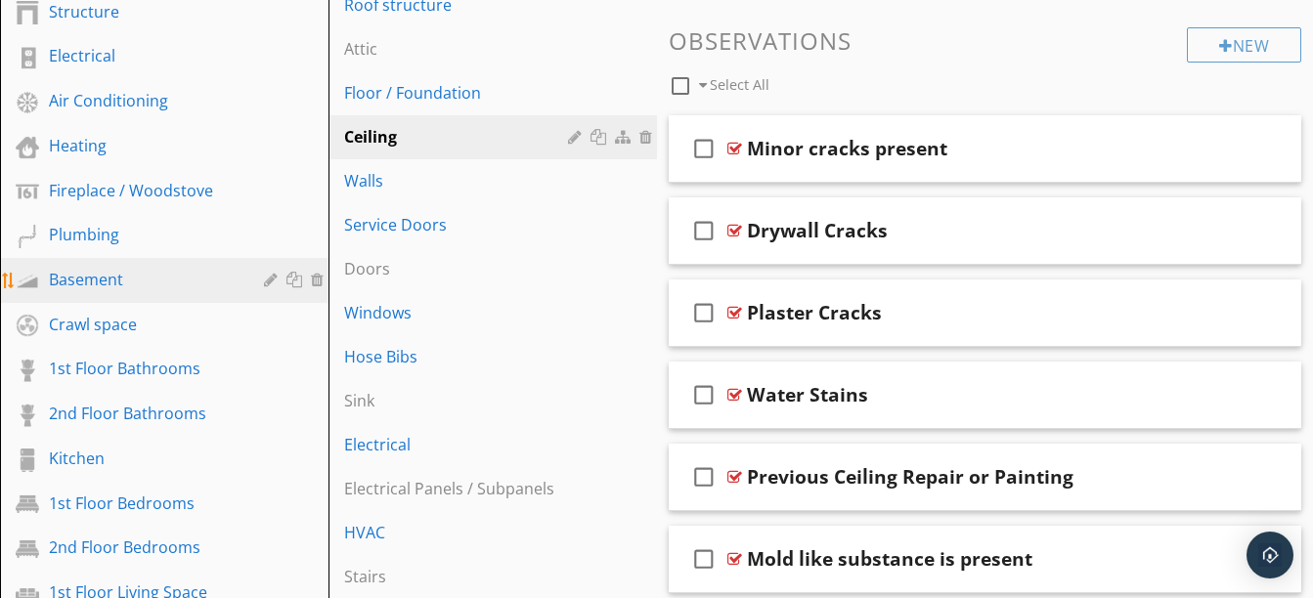
click at [144, 286] on div "Basement" at bounding box center [142, 279] width 187 height 23
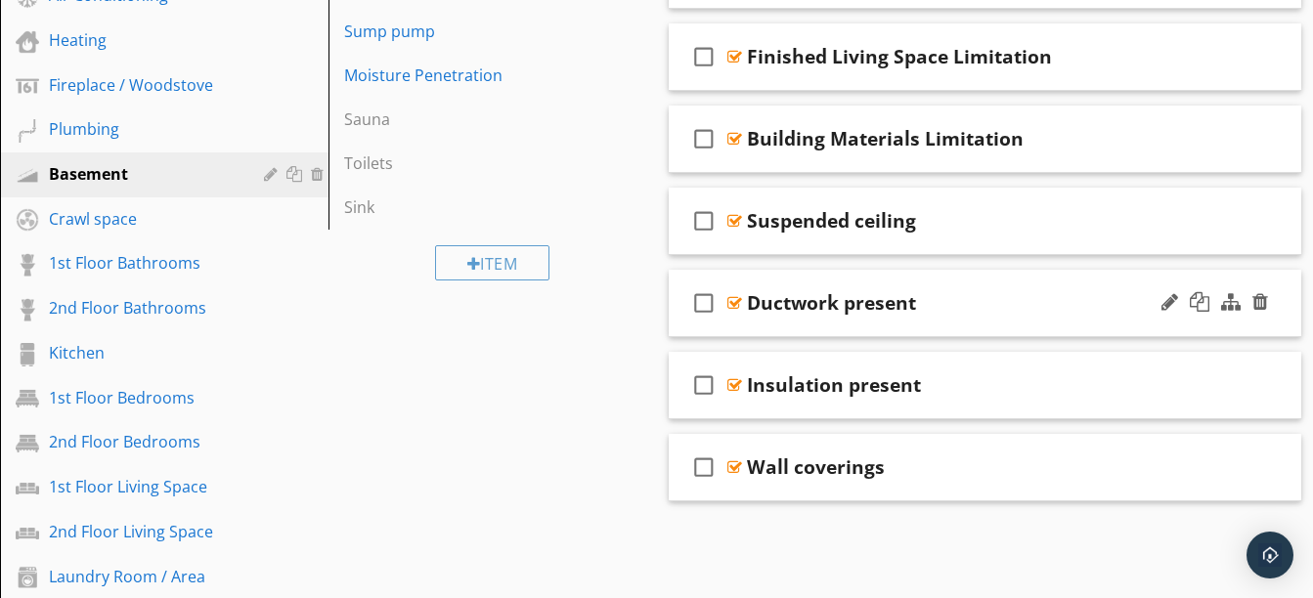
scroll to position [774, 0]
click at [1165, 474] on div at bounding box center [1169, 466] width 17 height 20
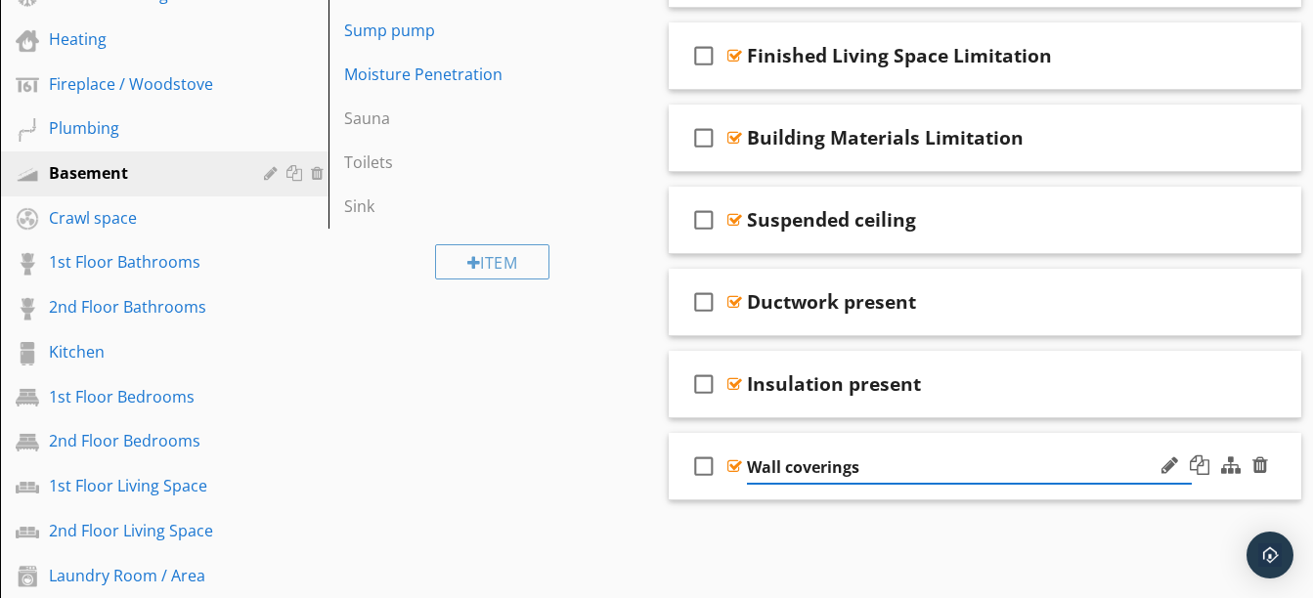
click at [1020, 478] on input "Wall coverings" at bounding box center [970, 468] width 446 height 32
type input "Wall coverings Limitation"
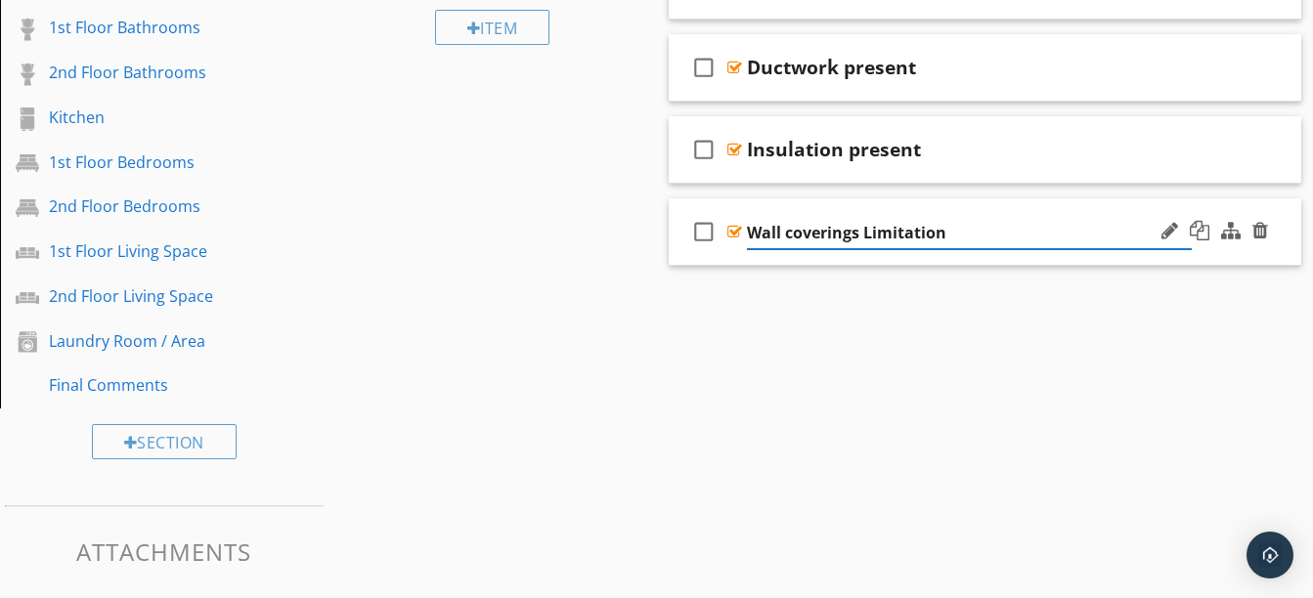
scroll to position [1079, 0]
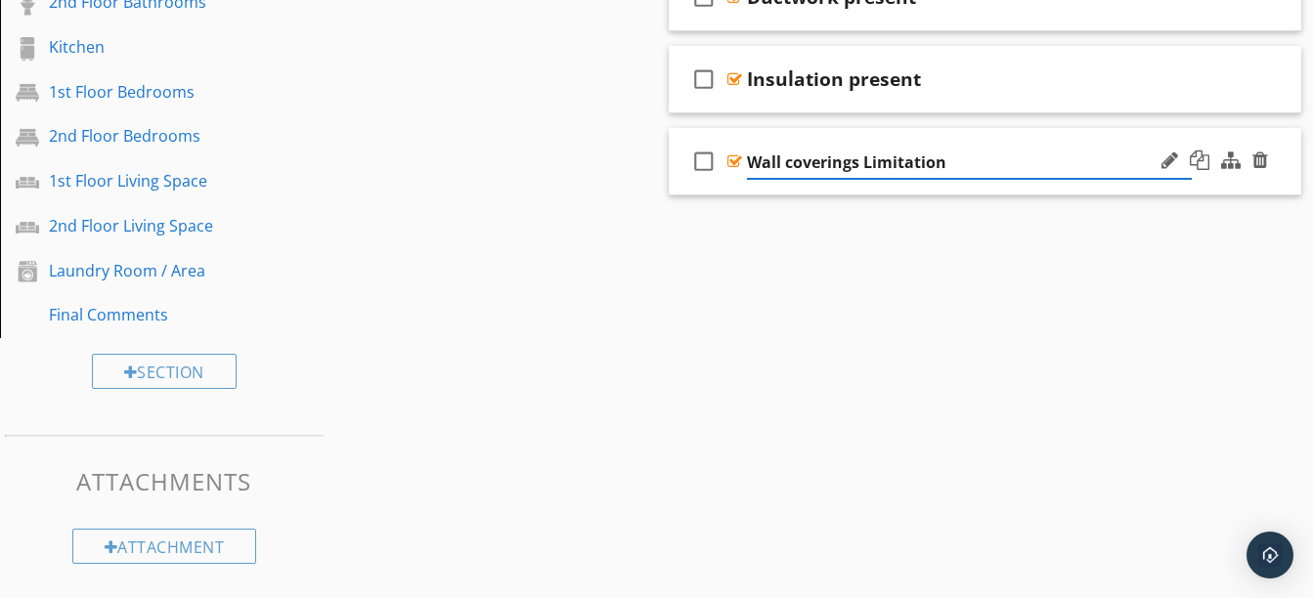
click at [977, 178] on div "Wall coverings Limitation" at bounding box center [970, 163] width 446 height 32
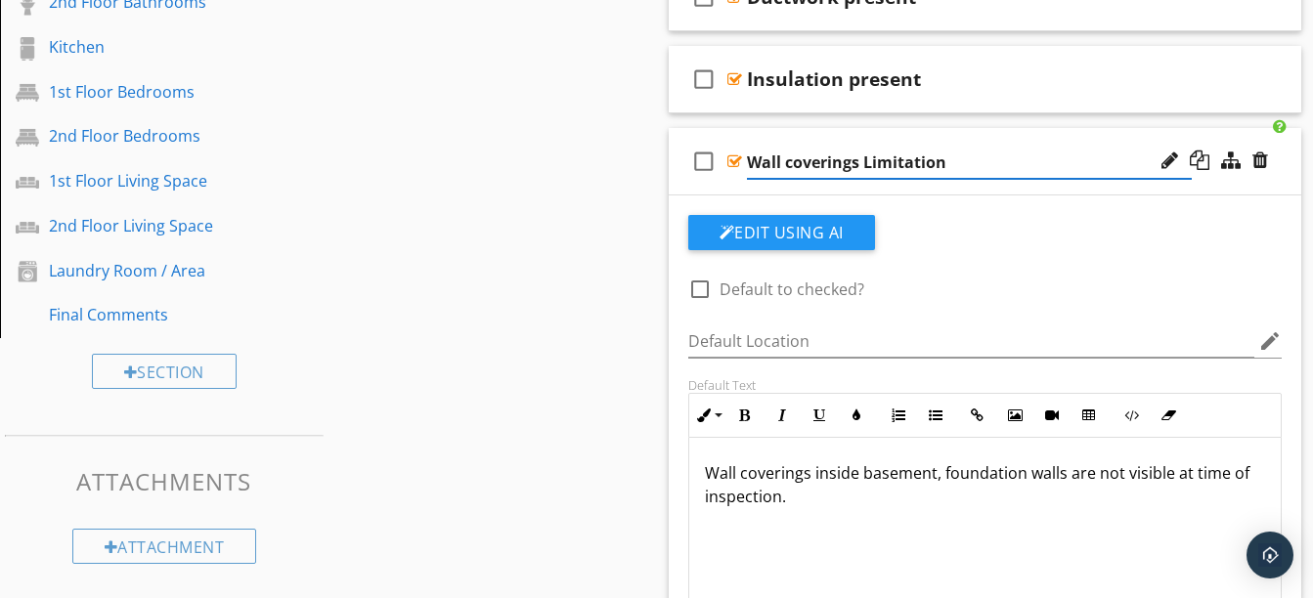
click at [739, 138] on div "check_box_outline_blank Wall coverings Limitation" at bounding box center [985, 161] width 633 height 67
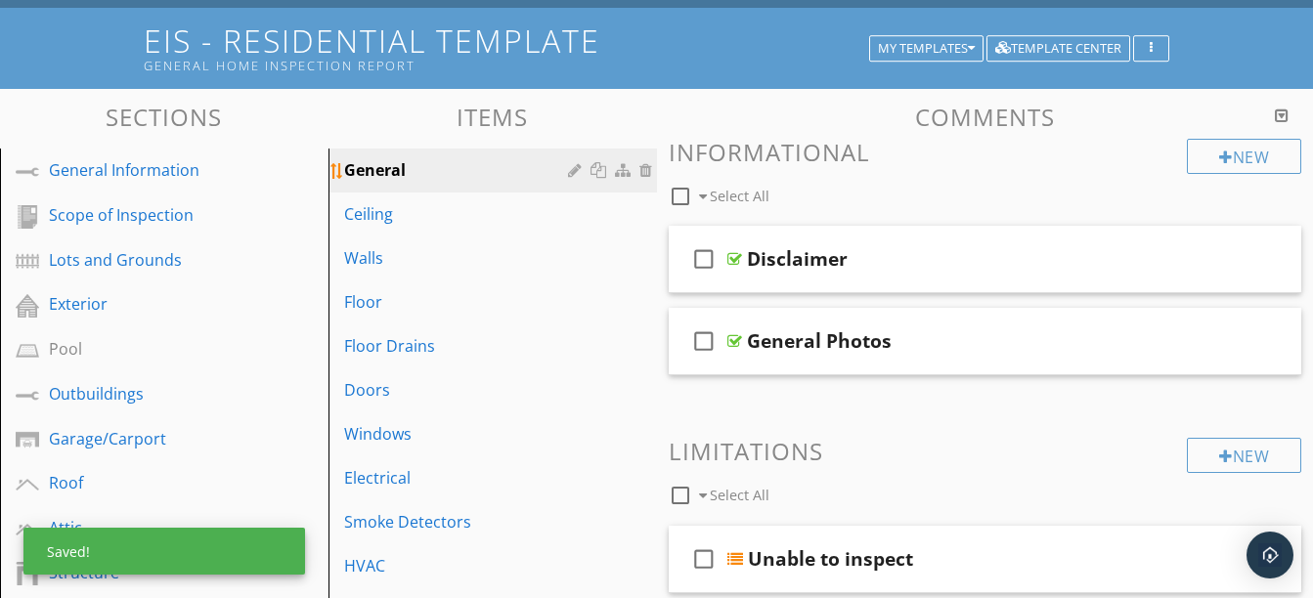
scroll to position [106, 0]
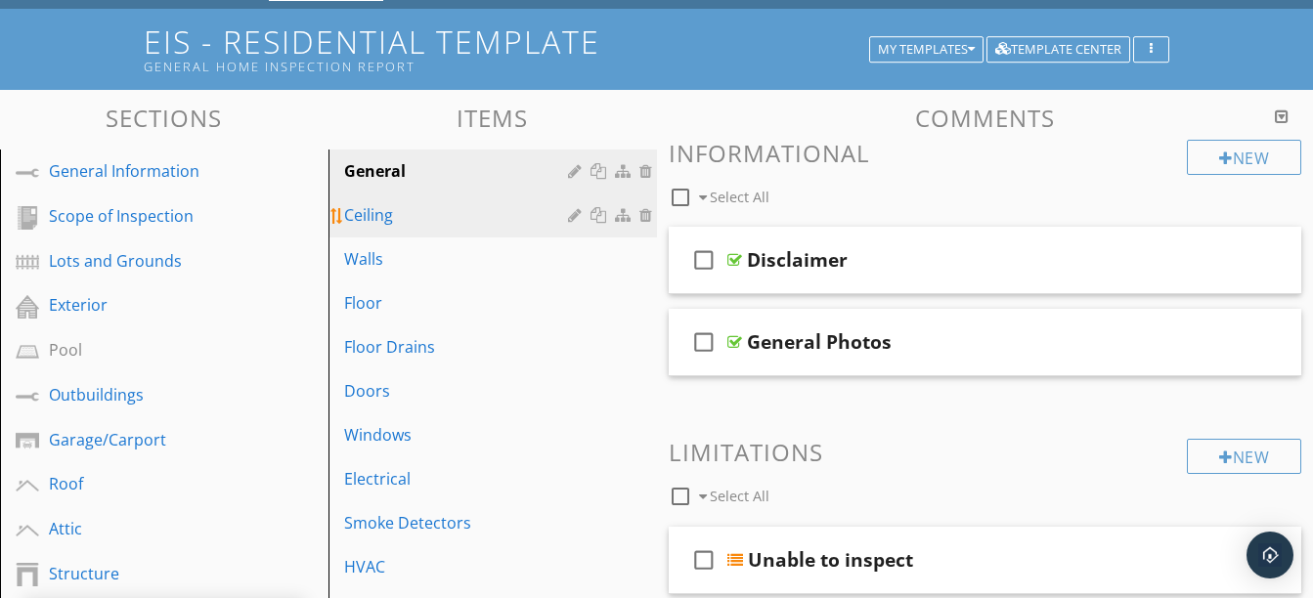
click at [504, 210] on div "Ceiling" at bounding box center [459, 214] width 230 height 23
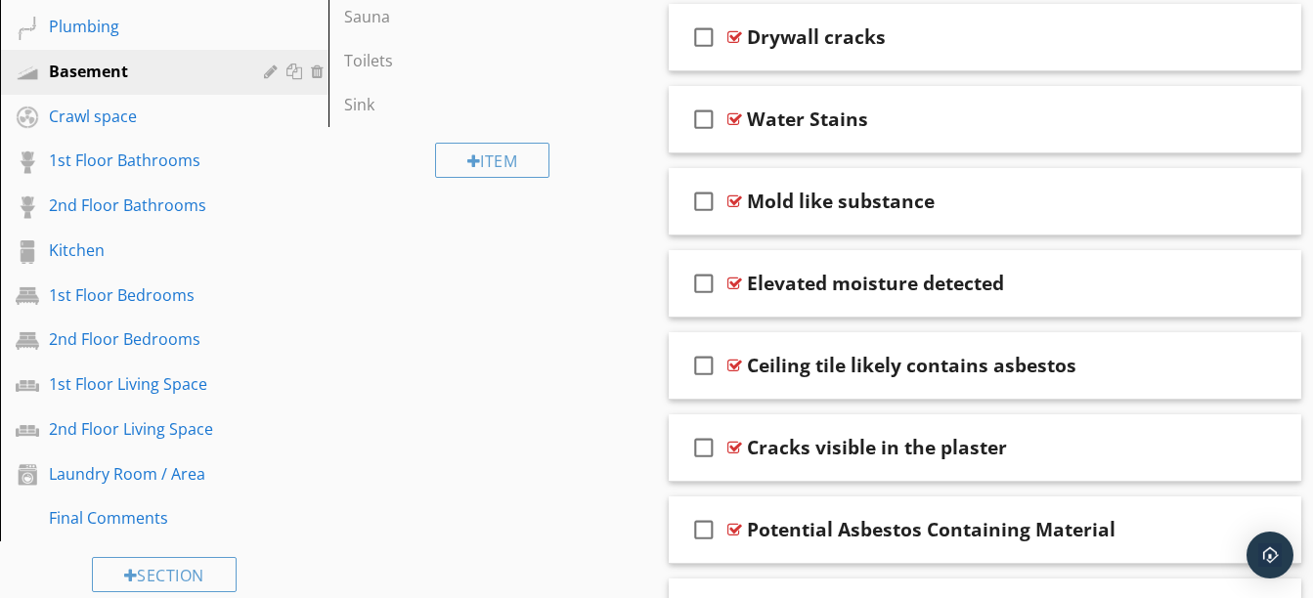
scroll to position [943, 0]
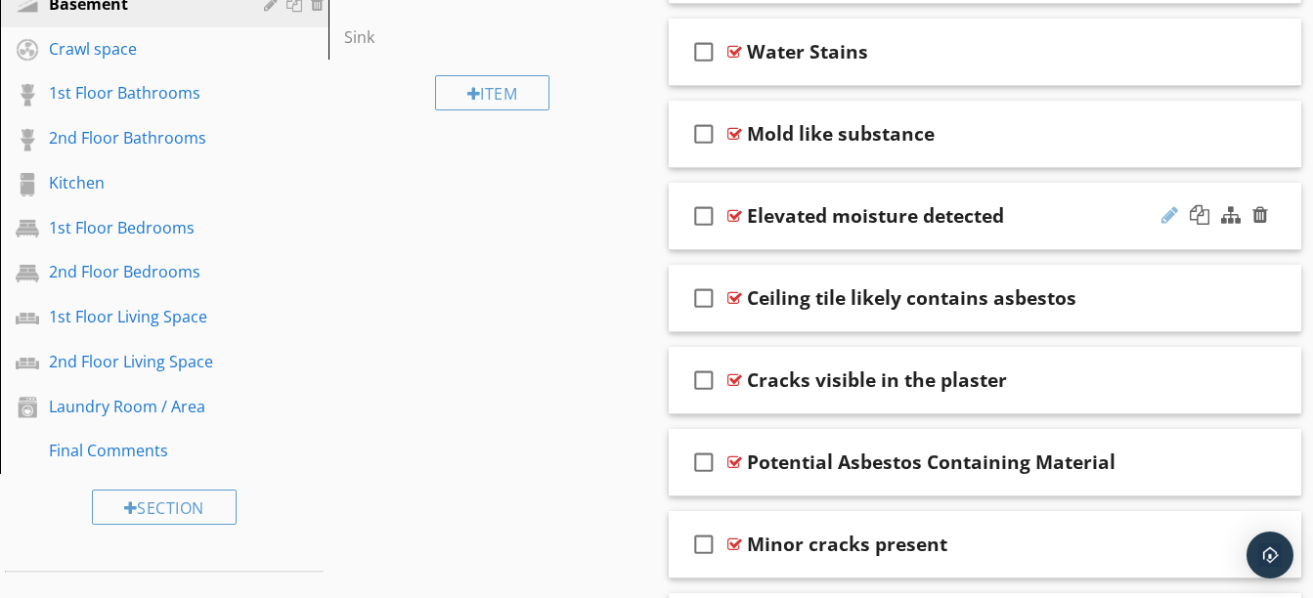
click at [1168, 207] on div at bounding box center [1169, 215] width 17 height 20
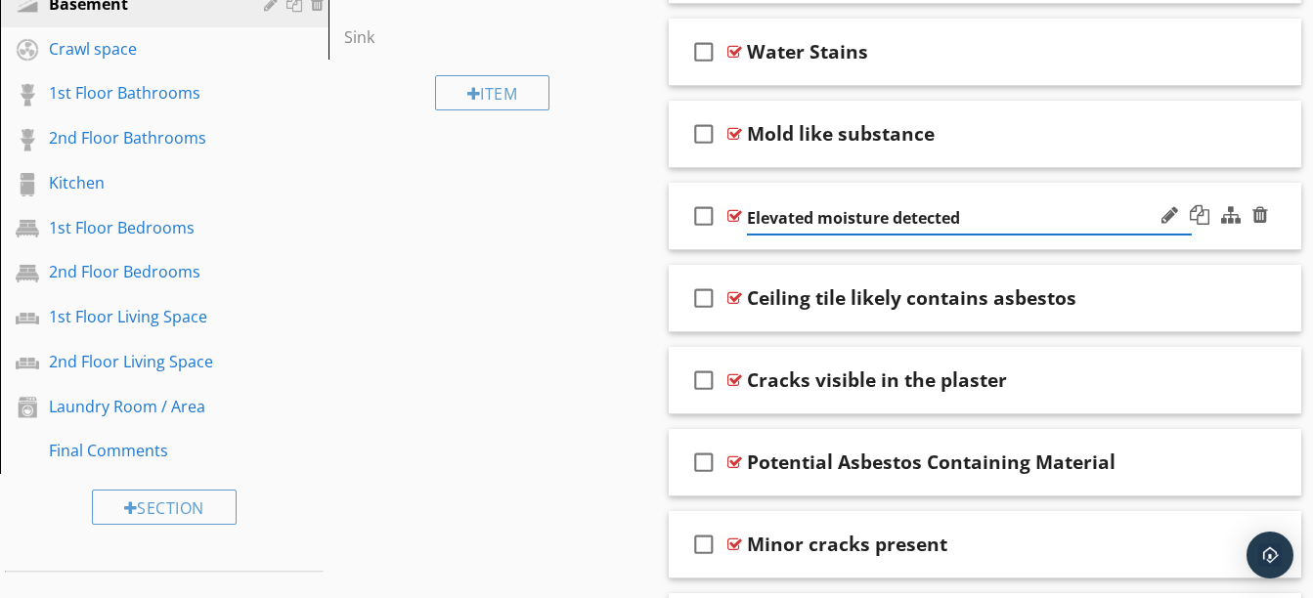
click at [1039, 226] on input "Elevated moisture detected" at bounding box center [970, 218] width 446 height 32
type input "Elevated moisture"
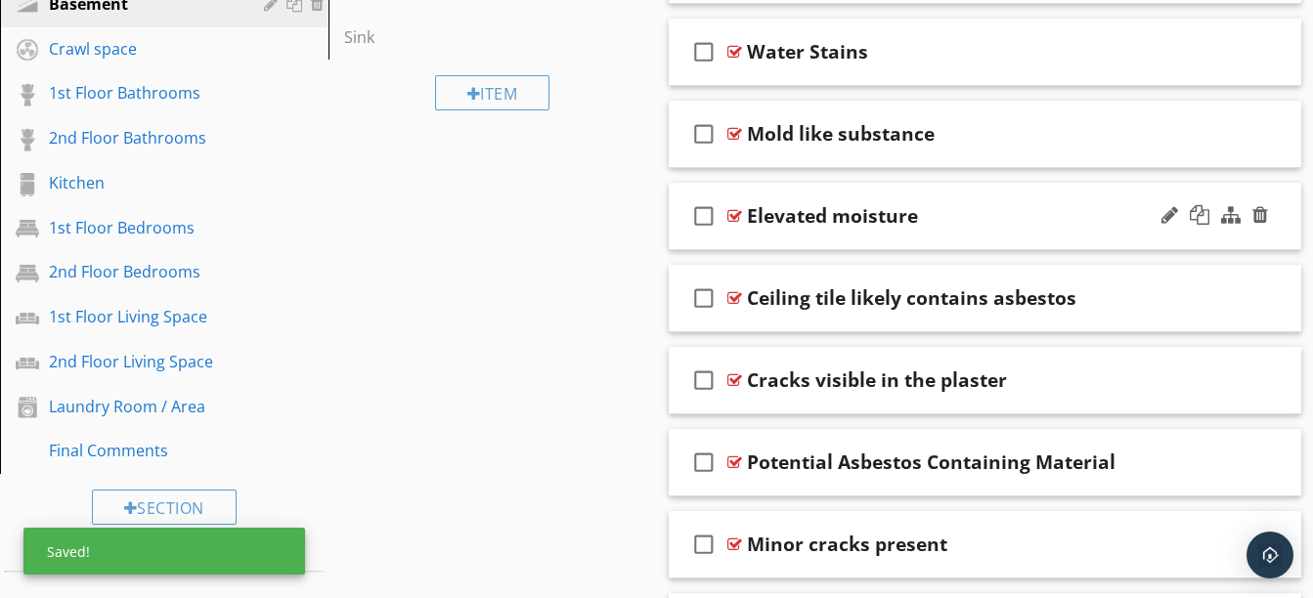
click at [746, 240] on div "check_box_outline_blank Elevated moisture" at bounding box center [985, 216] width 633 height 67
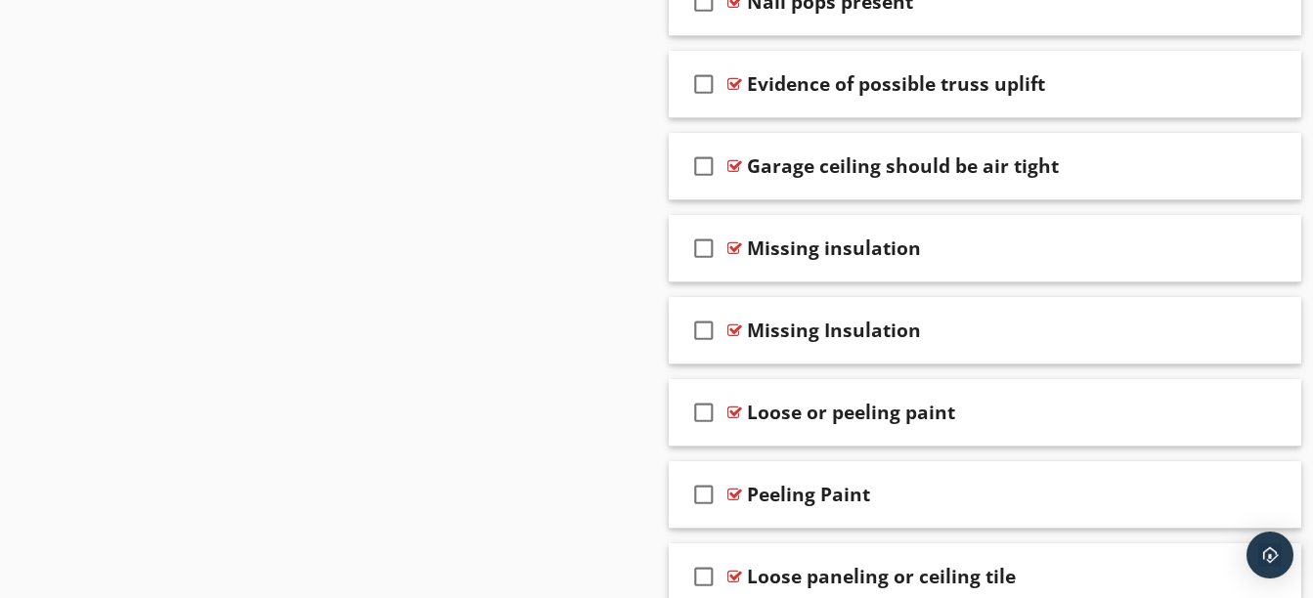
scroll to position [1733, 0]
click at [1262, 249] on div at bounding box center [1260, 247] width 16 height 20
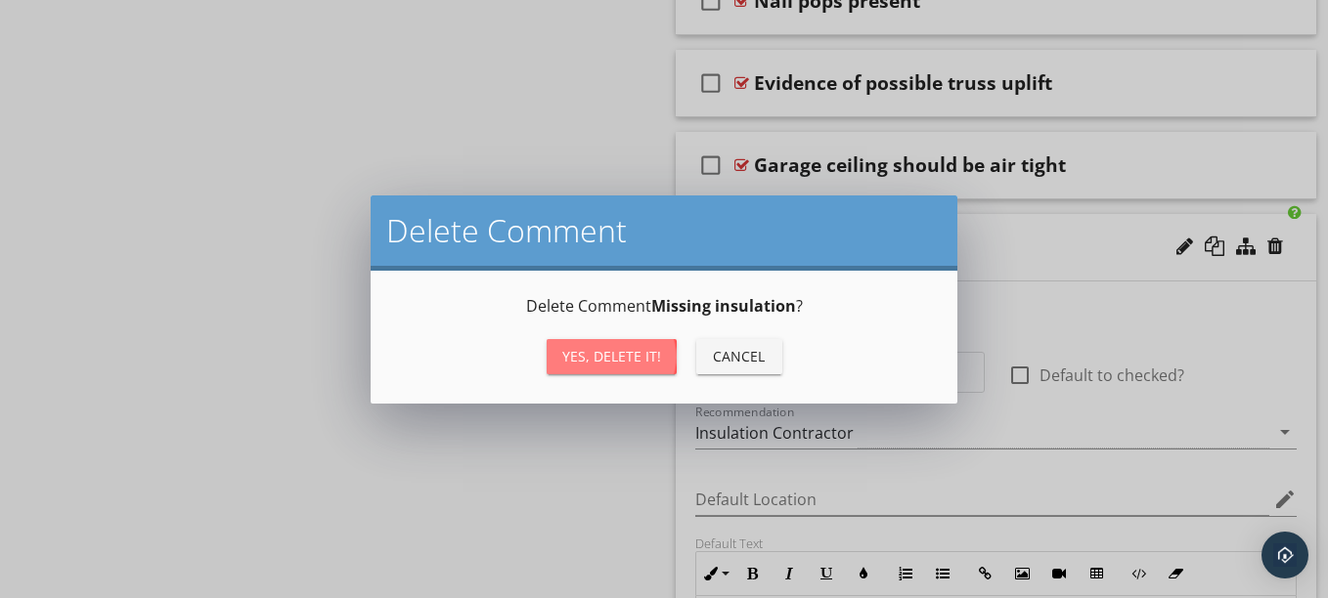
click at [640, 360] on div "Yes, Delete it!" at bounding box center [611, 356] width 99 height 21
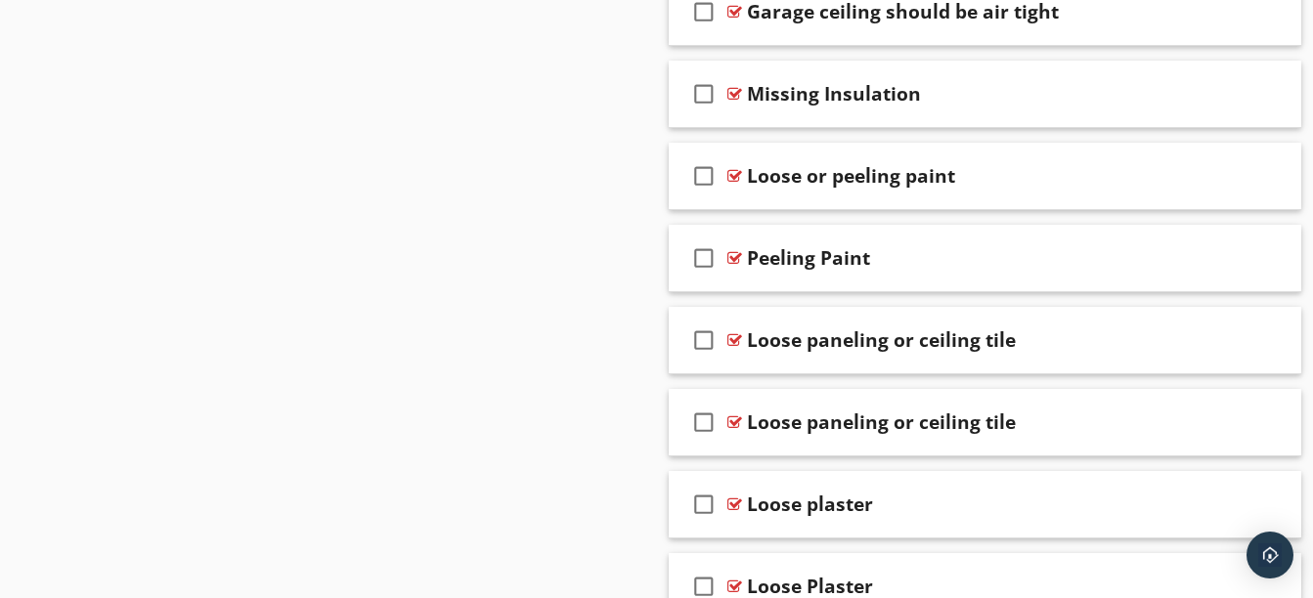
scroll to position [1889, 0]
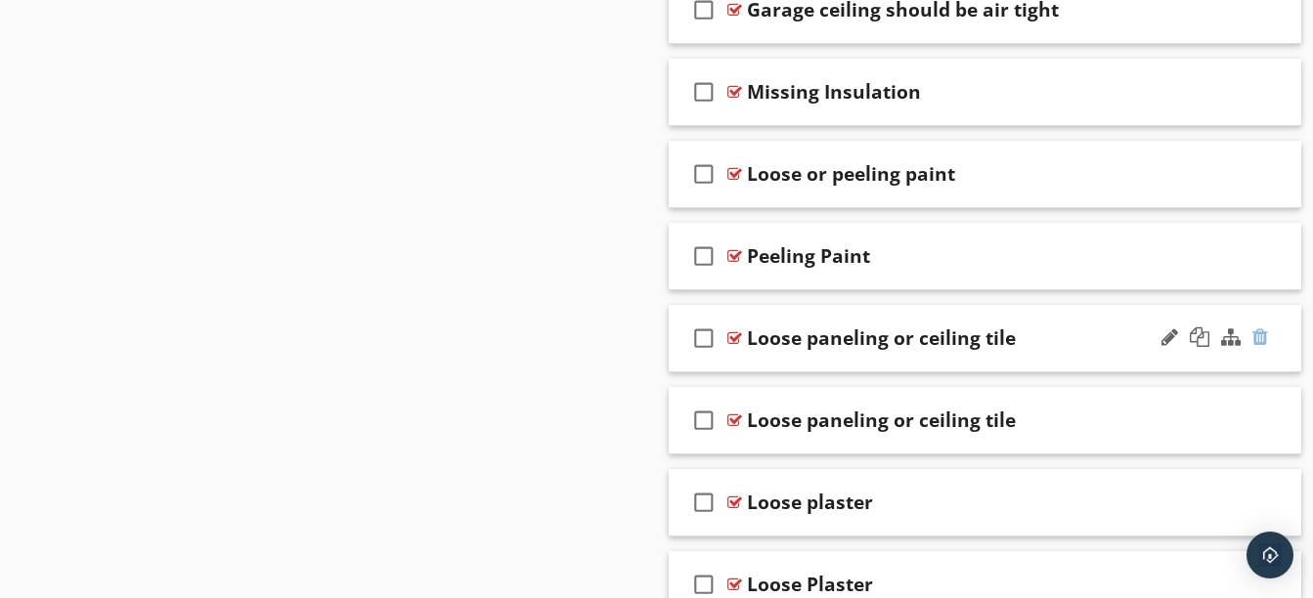
click at [1255, 328] on div at bounding box center [1260, 337] width 16 height 20
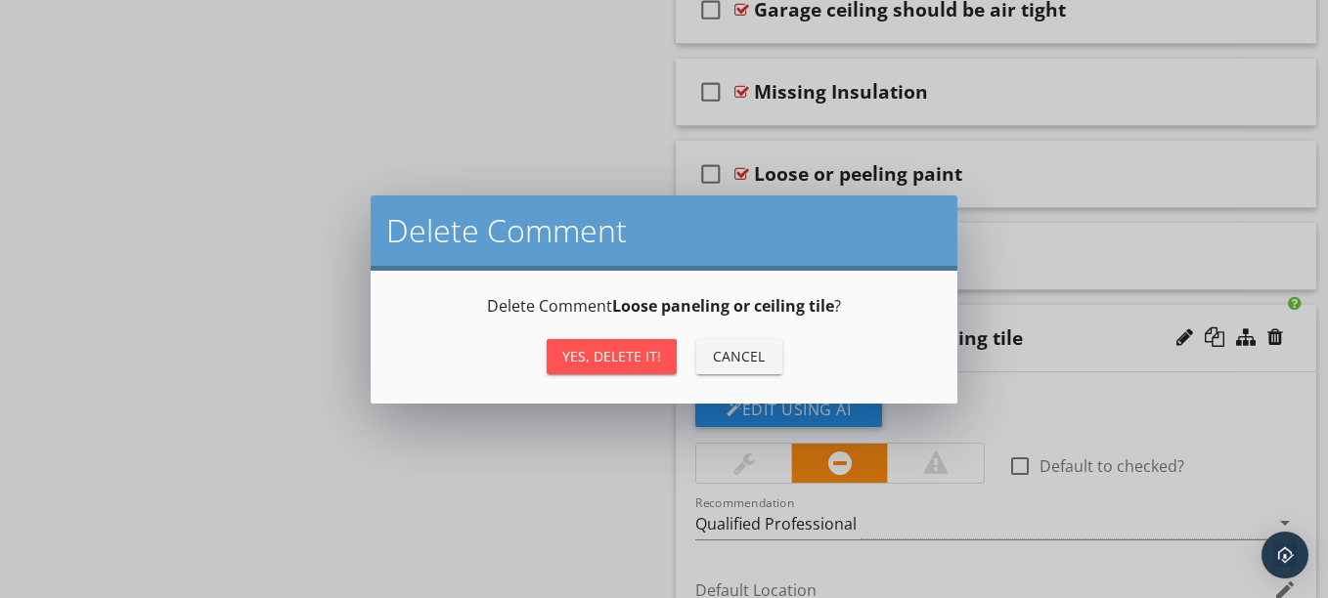
click at [633, 349] on div "Yes, Delete it!" at bounding box center [611, 356] width 99 height 21
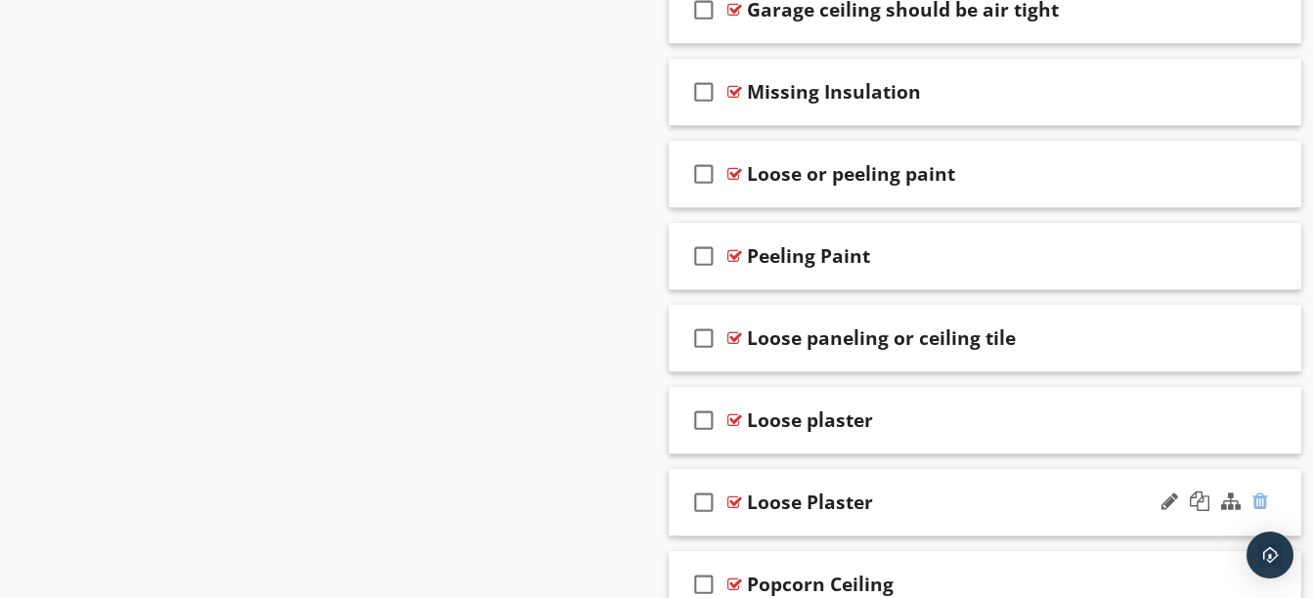
click at [1263, 499] on div at bounding box center [1260, 502] width 16 height 20
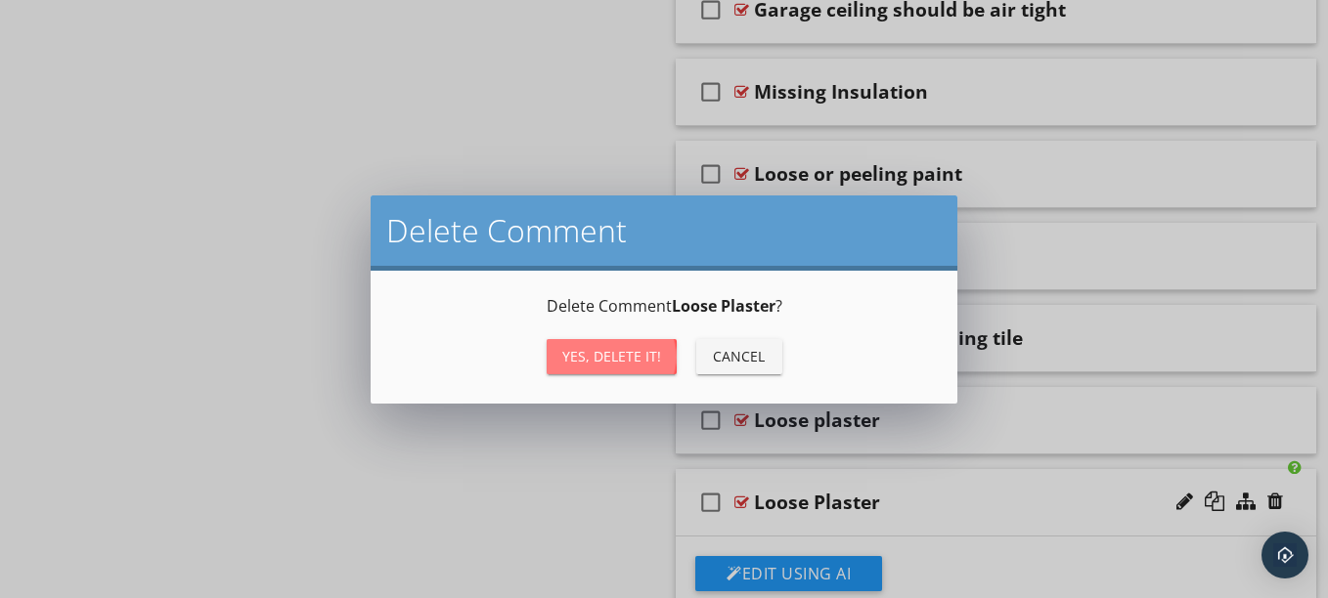
click at [635, 364] on div "Yes, Delete it!" at bounding box center [611, 356] width 99 height 21
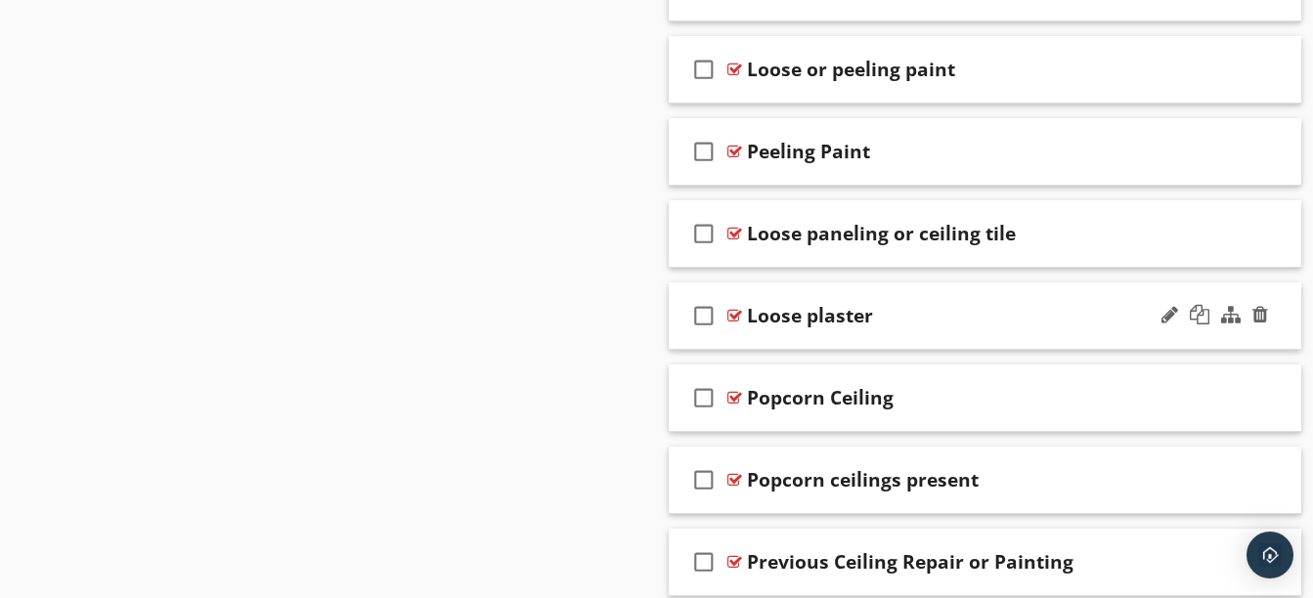
scroll to position [2085, 0]
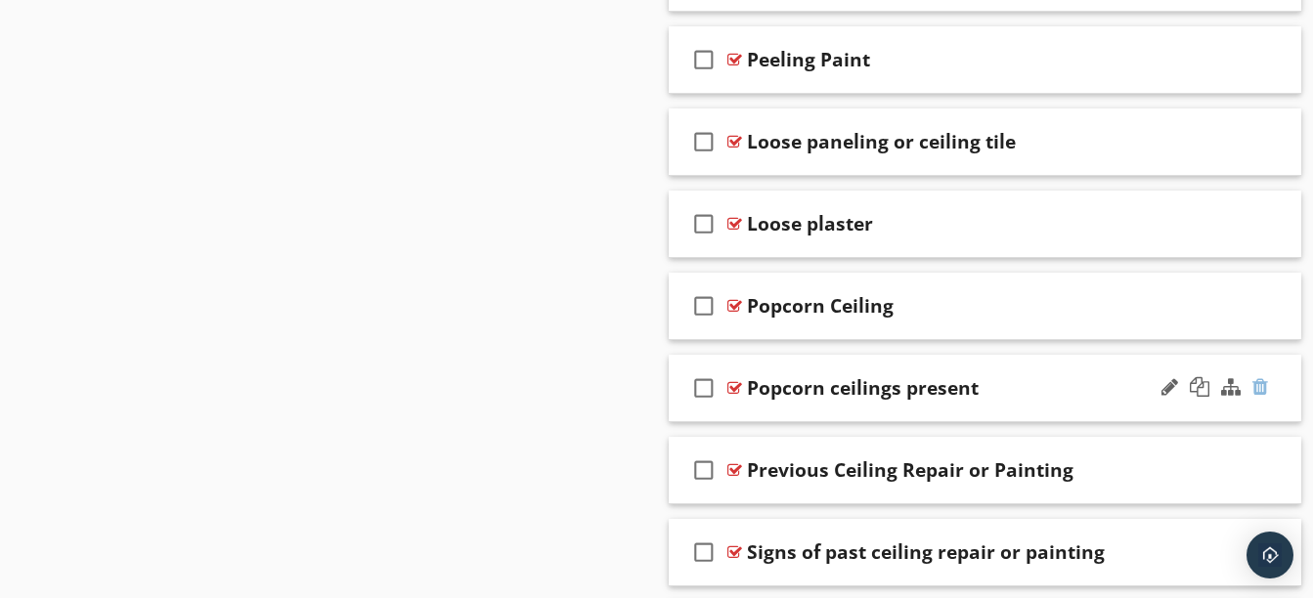
click at [1253, 389] on div at bounding box center [1260, 387] width 16 height 20
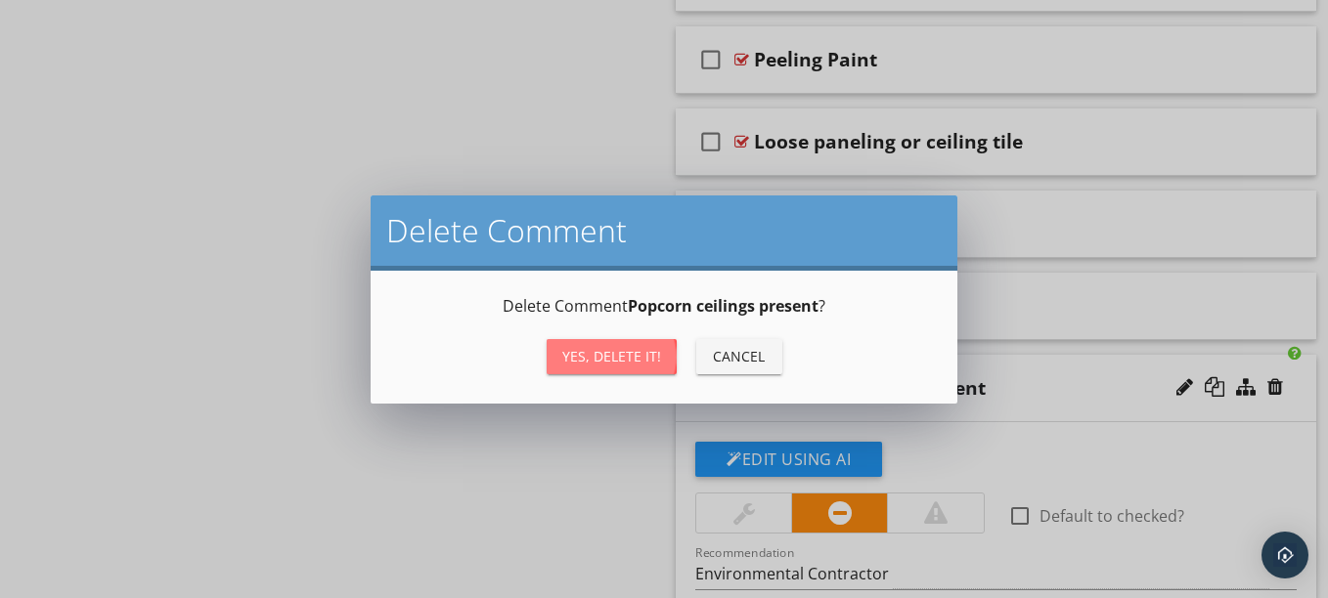
click at [643, 358] on div "Yes, Delete it!" at bounding box center [611, 356] width 99 height 21
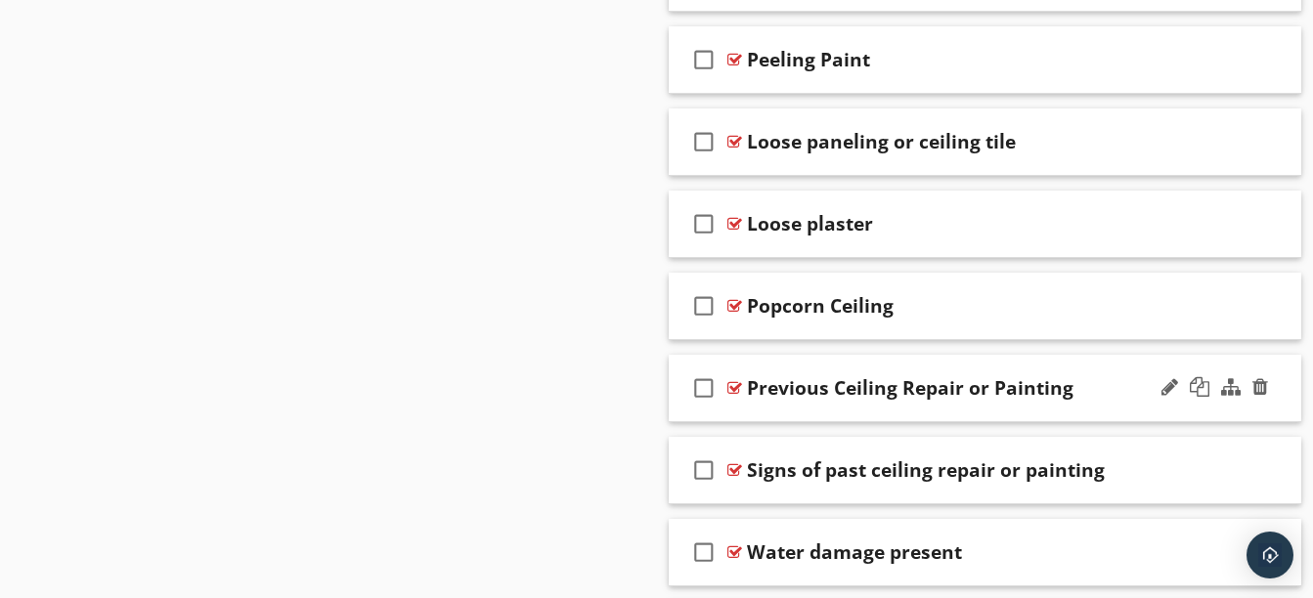
scroll to position [2170, 0]
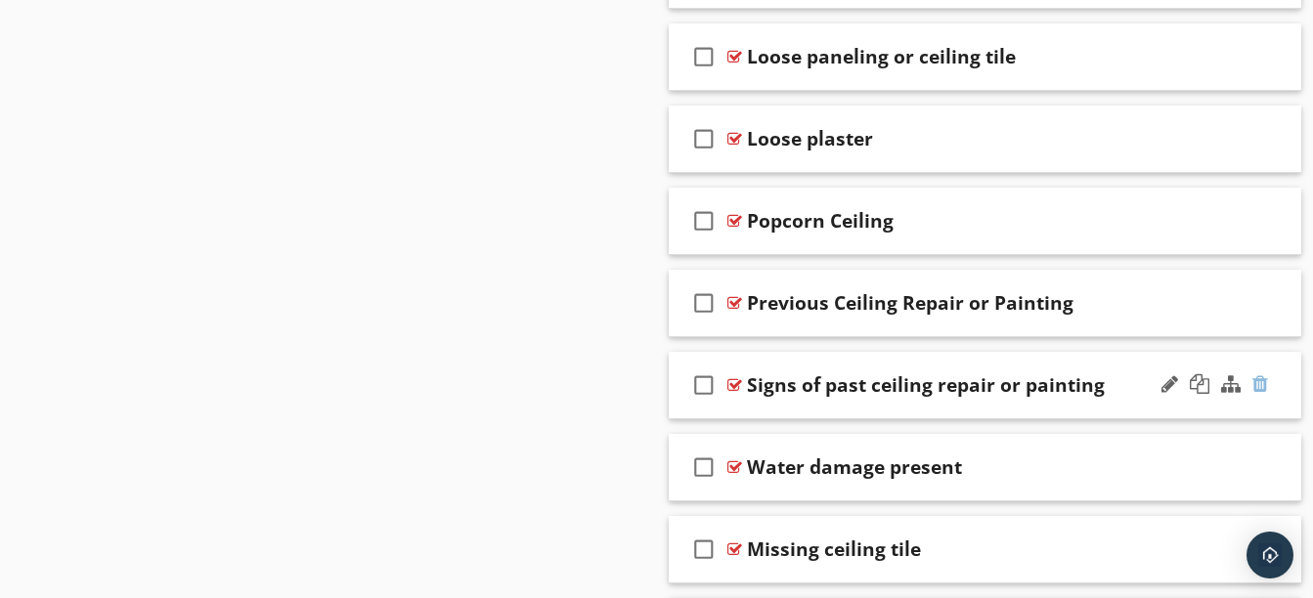
click at [1265, 376] on div at bounding box center [1260, 384] width 16 height 20
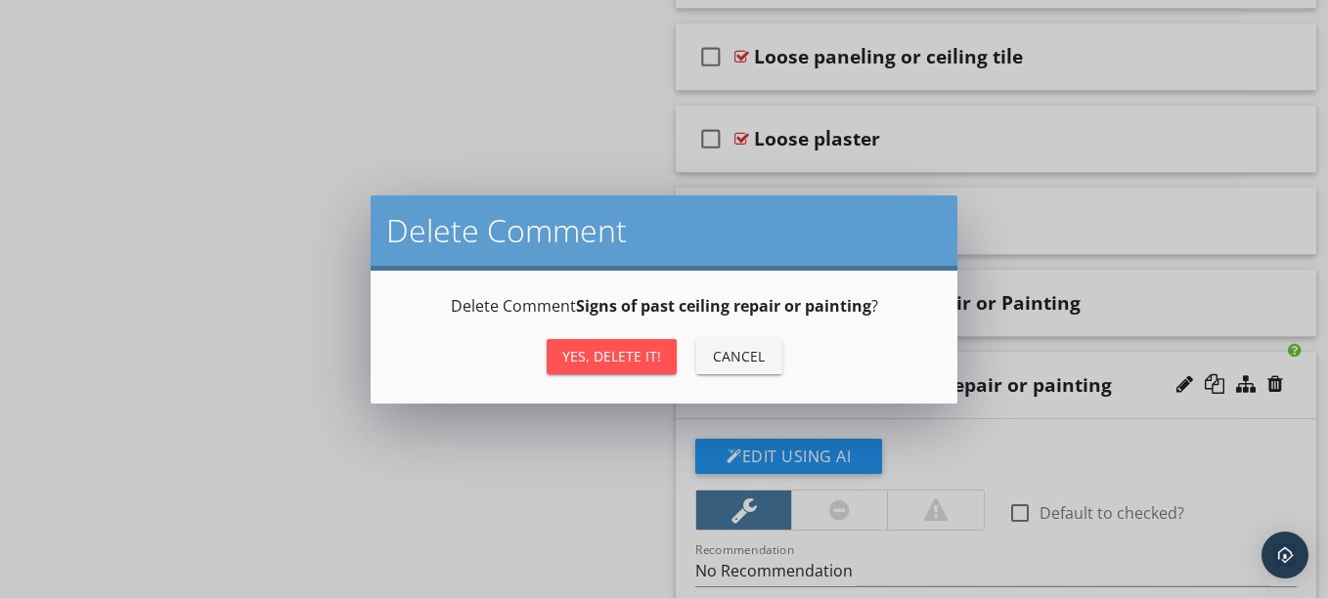
click at [640, 346] on div "Yes, Delete it!" at bounding box center [611, 356] width 99 height 21
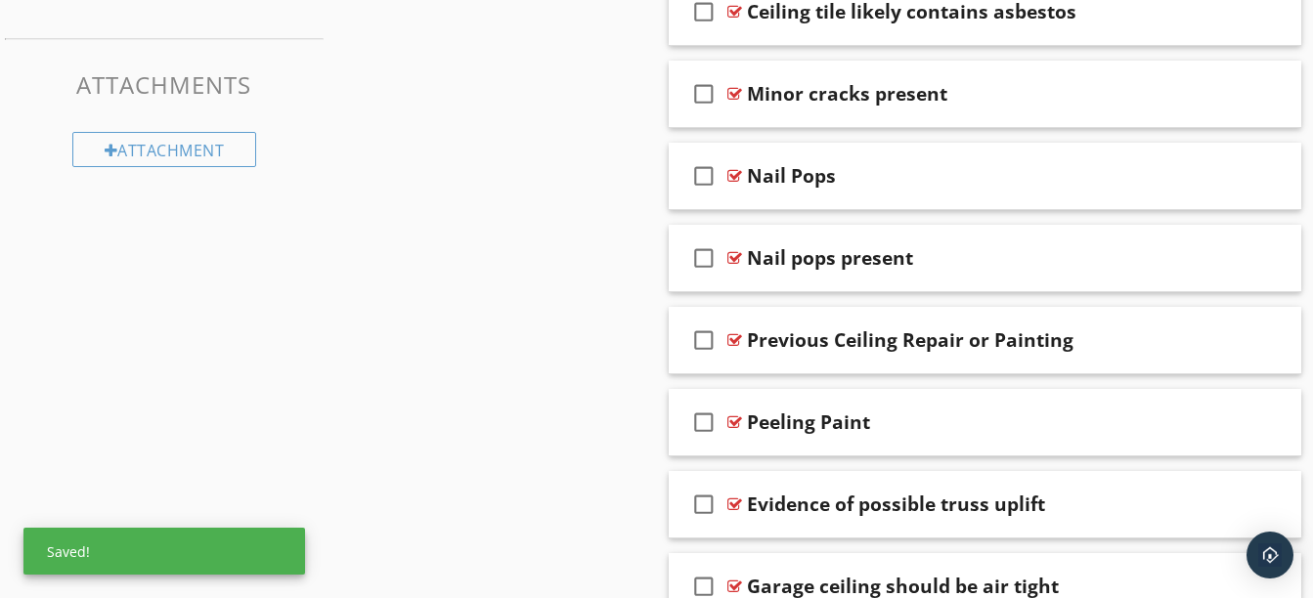
scroll to position [1475, 0]
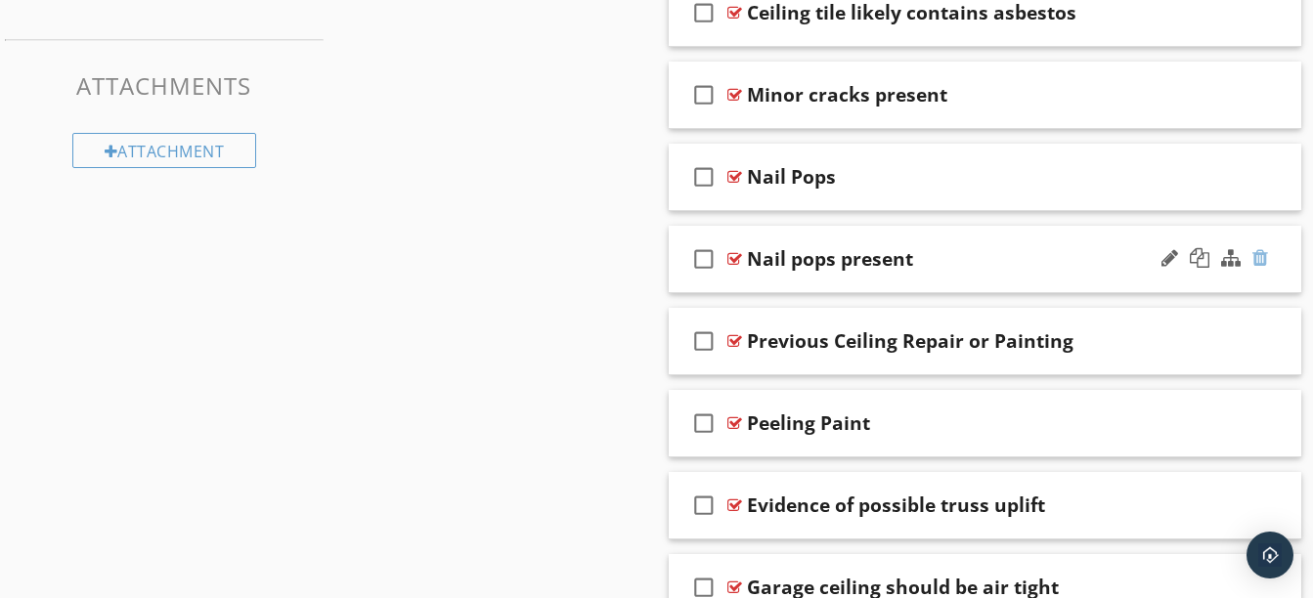
click at [1263, 260] on div at bounding box center [1260, 258] width 16 height 20
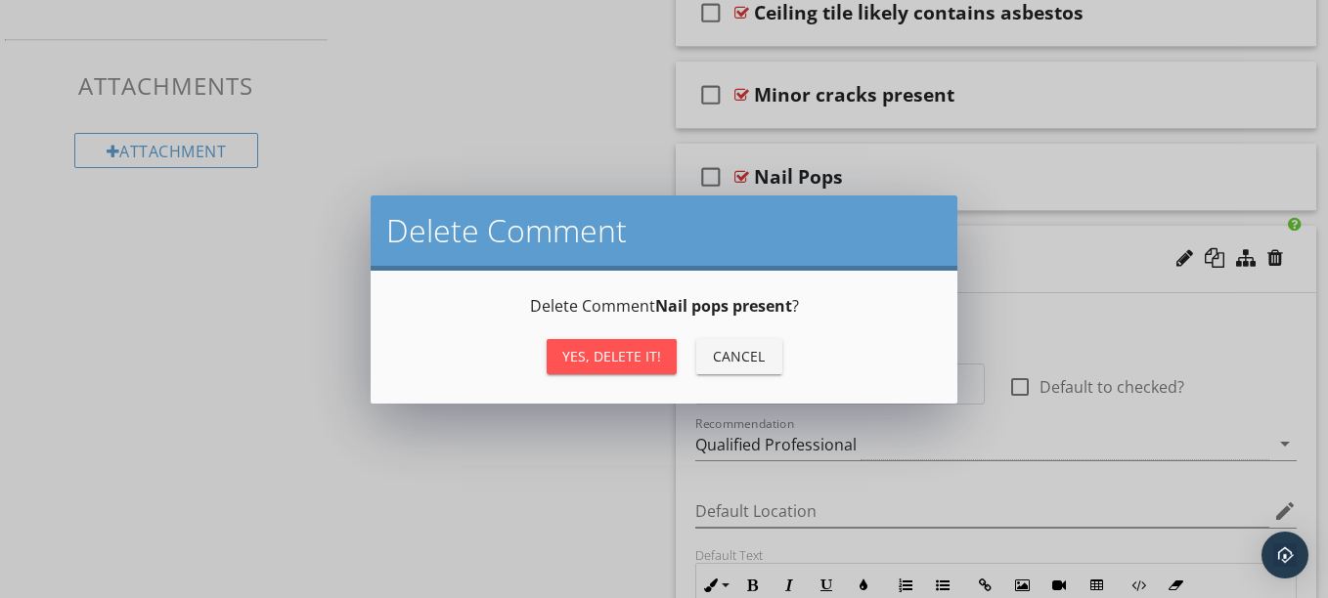
click at [634, 342] on button "Yes, Delete it!" at bounding box center [611, 356] width 130 height 35
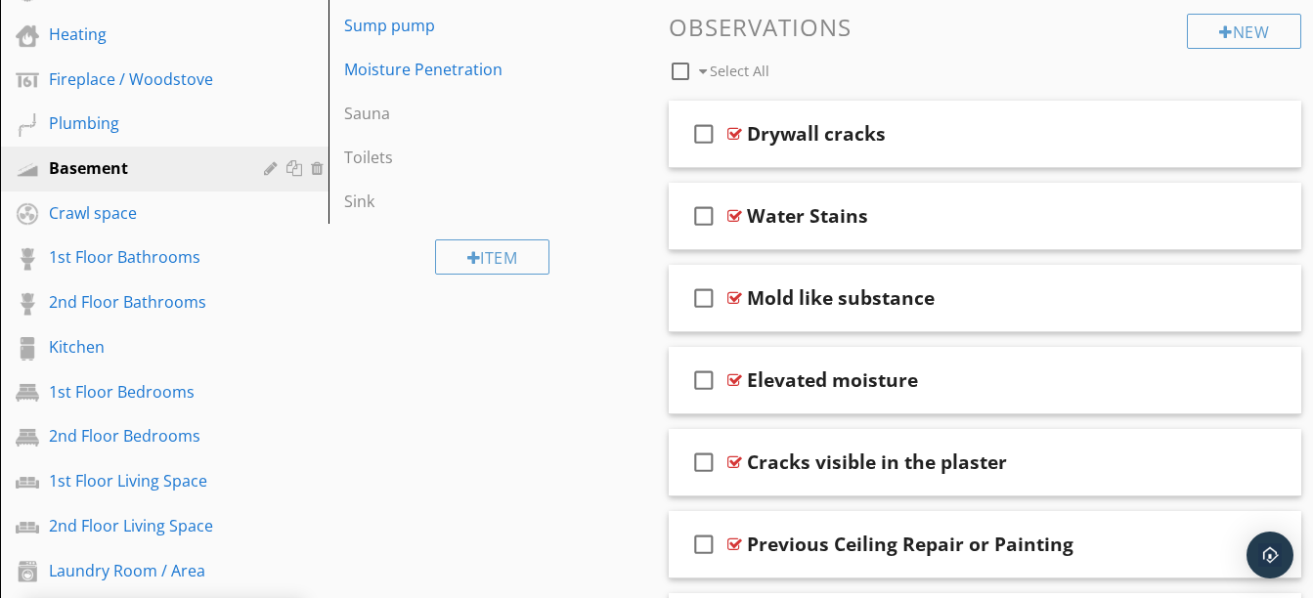
scroll to position [844, 0]
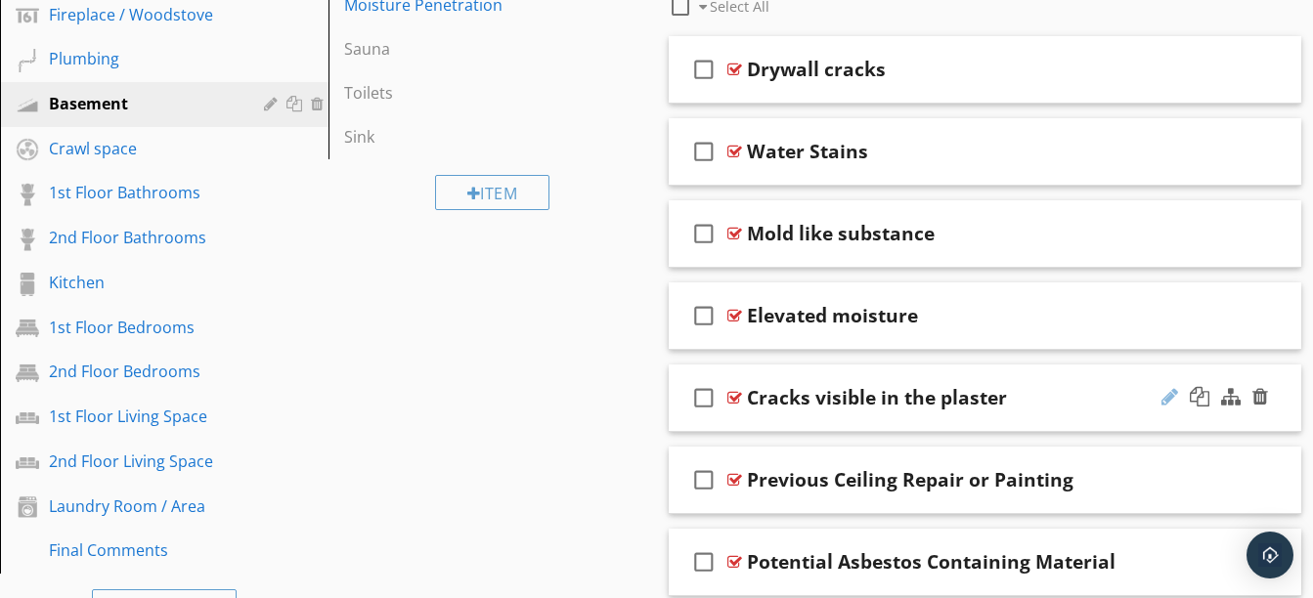
click at [1166, 405] on div at bounding box center [1169, 397] width 17 height 20
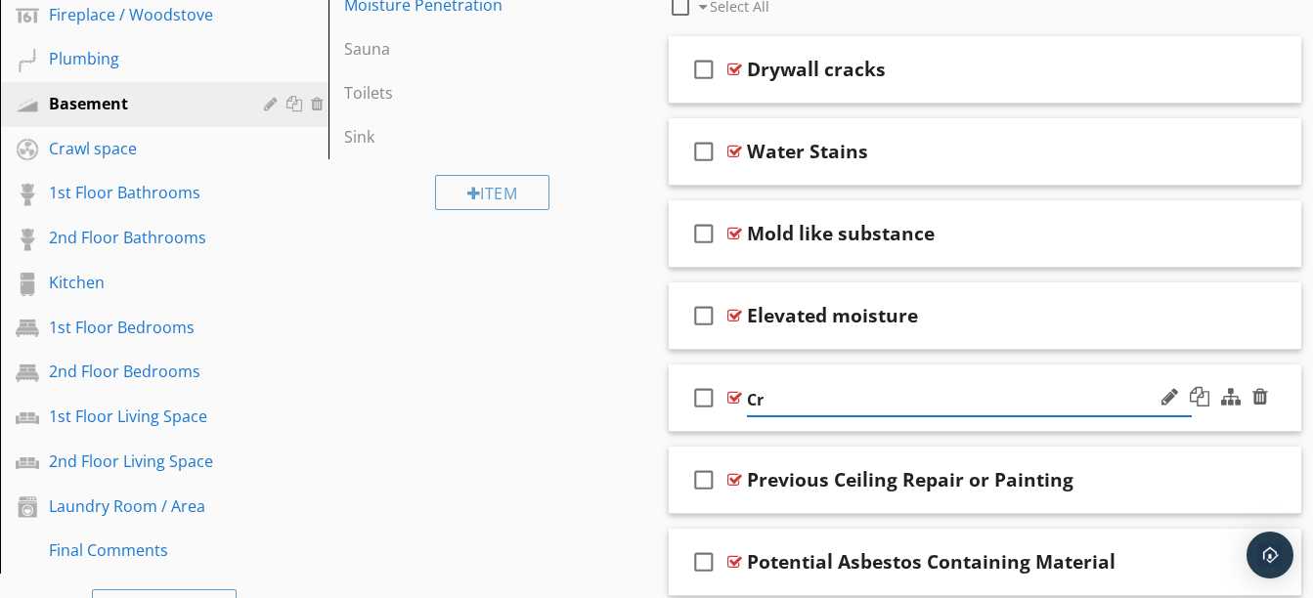
type input "C"
type input "Plaster Cracks"
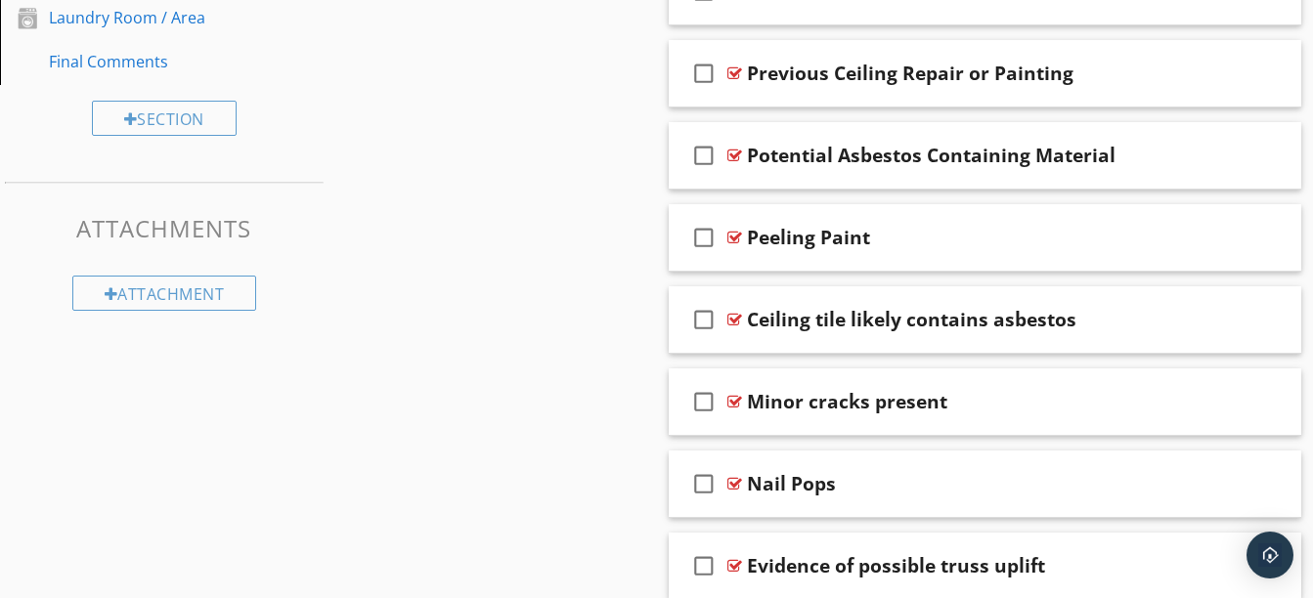
scroll to position [1340, 0]
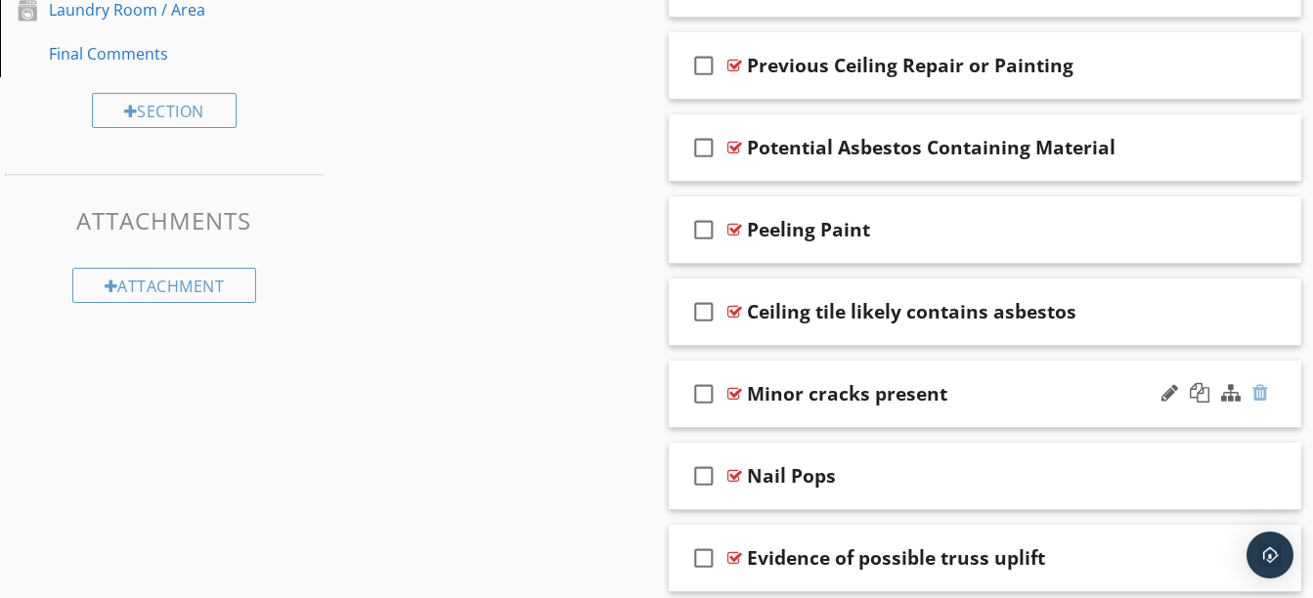
click at [1265, 391] on div at bounding box center [1260, 393] width 16 height 20
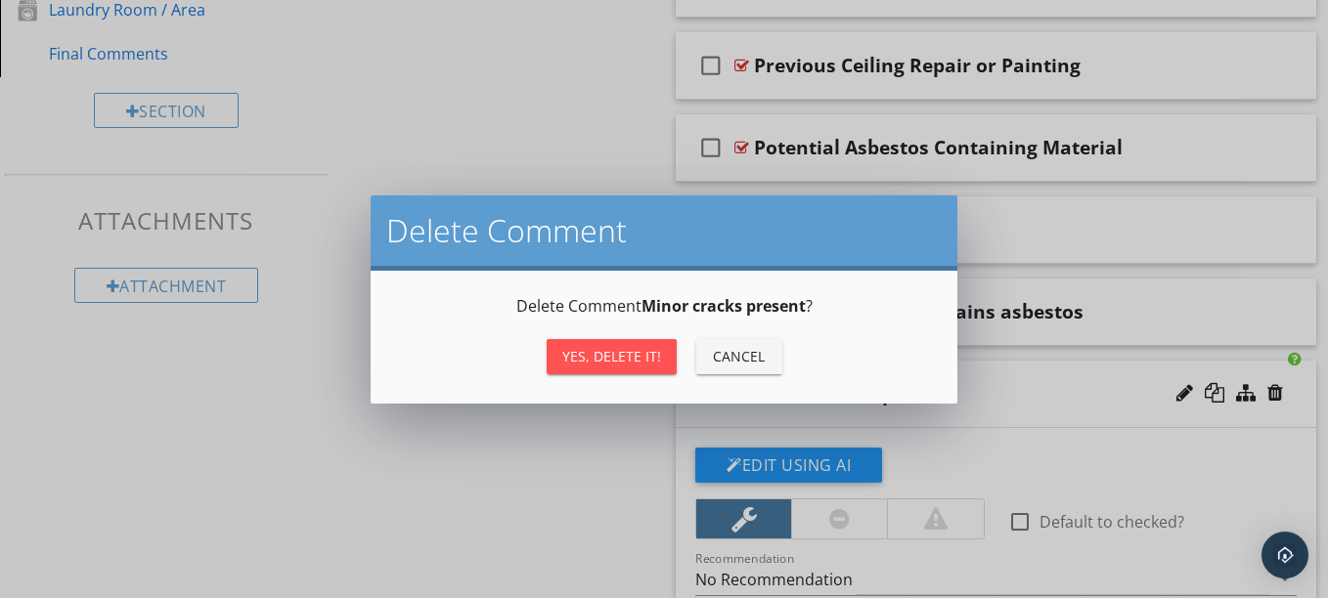
click at [660, 361] on button "Yes, Delete it!" at bounding box center [611, 356] width 130 height 35
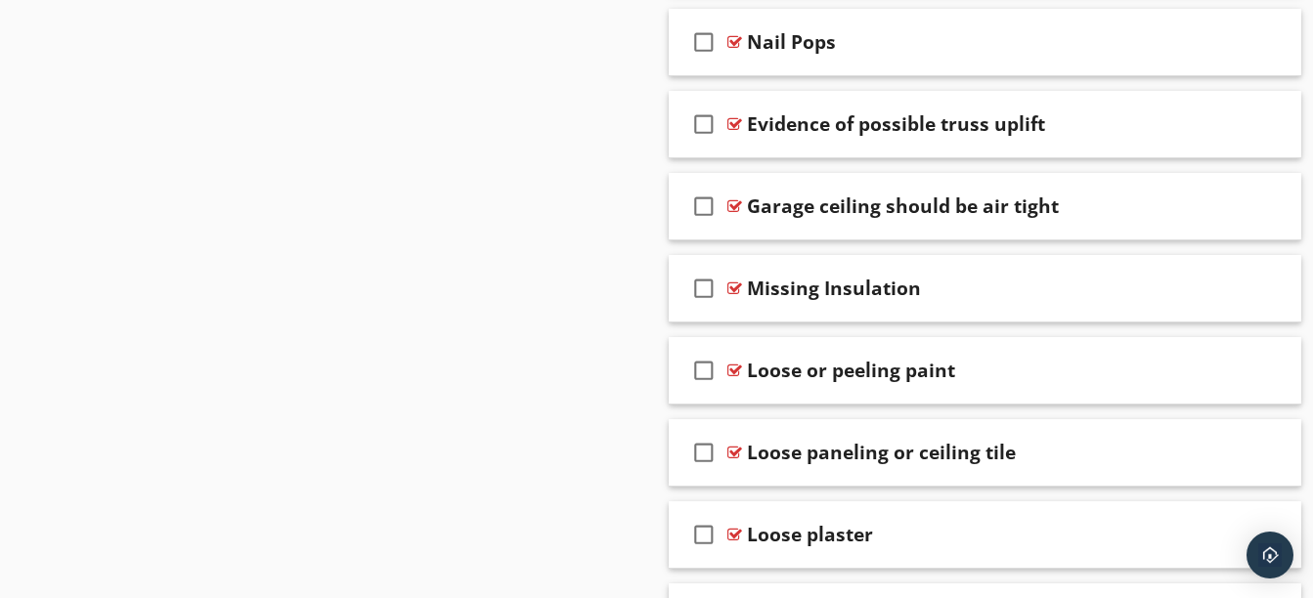
scroll to position [1693, 0]
click at [1262, 123] on div at bounding box center [1260, 122] width 16 height 20
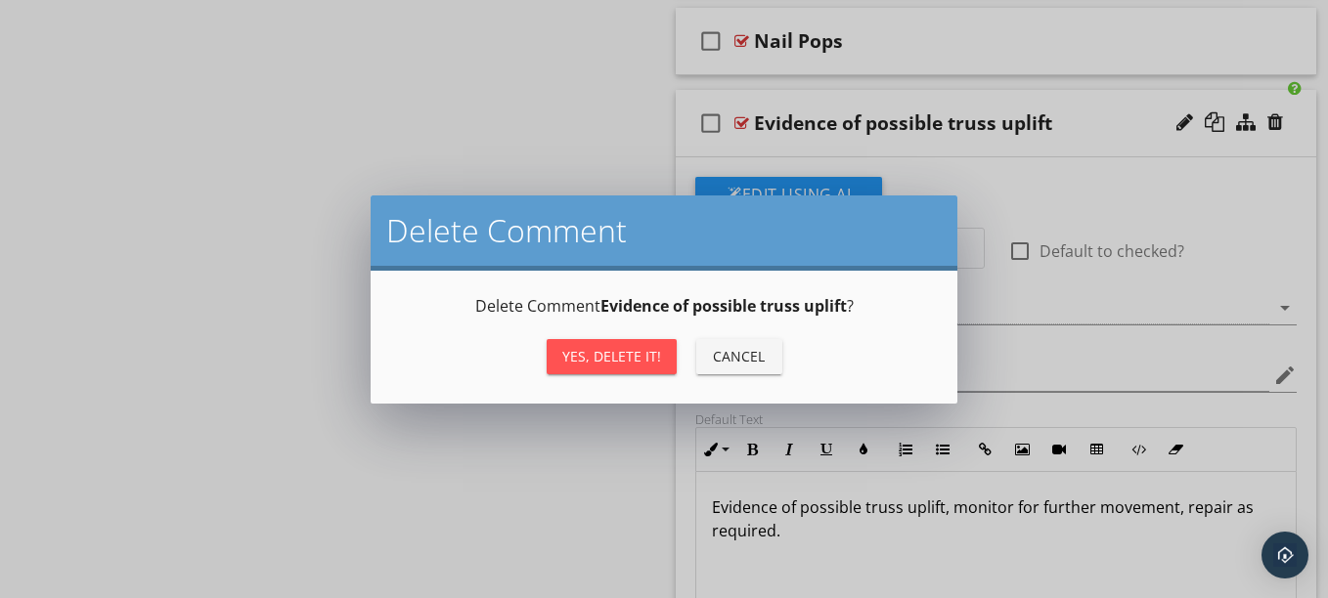
click at [636, 355] on div "Yes, Delete it!" at bounding box center [611, 356] width 99 height 21
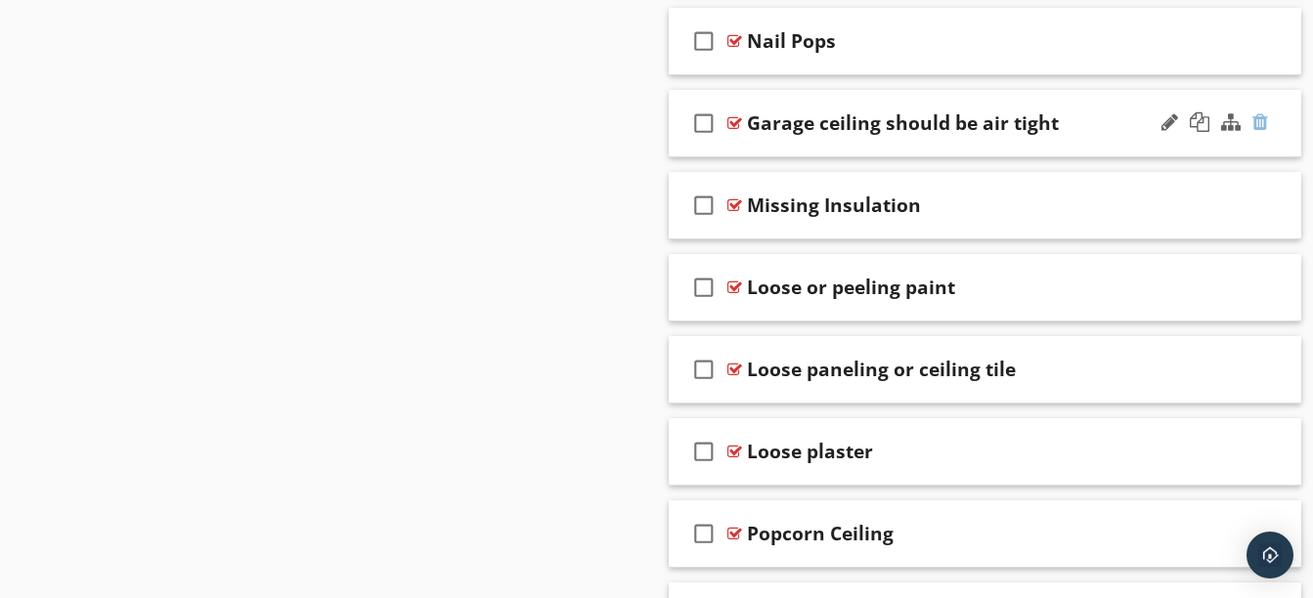
click at [1262, 124] on div at bounding box center [1260, 122] width 16 height 20
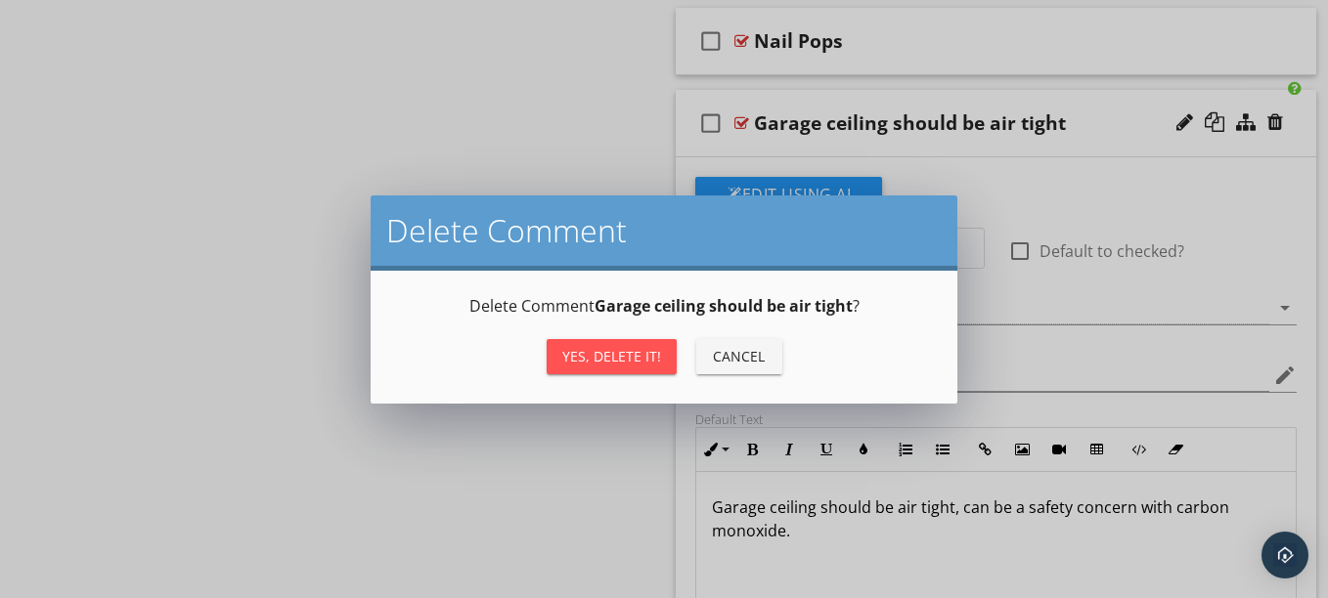
click at [615, 358] on div "Yes, Delete it!" at bounding box center [611, 356] width 99 height 21
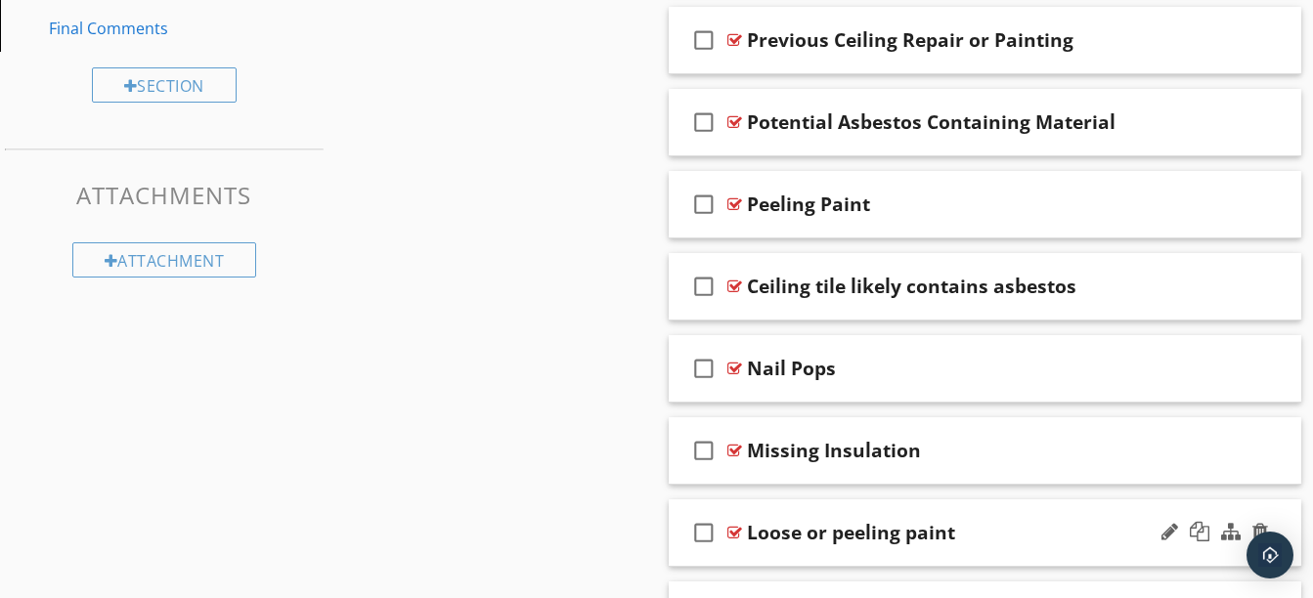
scroll to position [1397, 0]
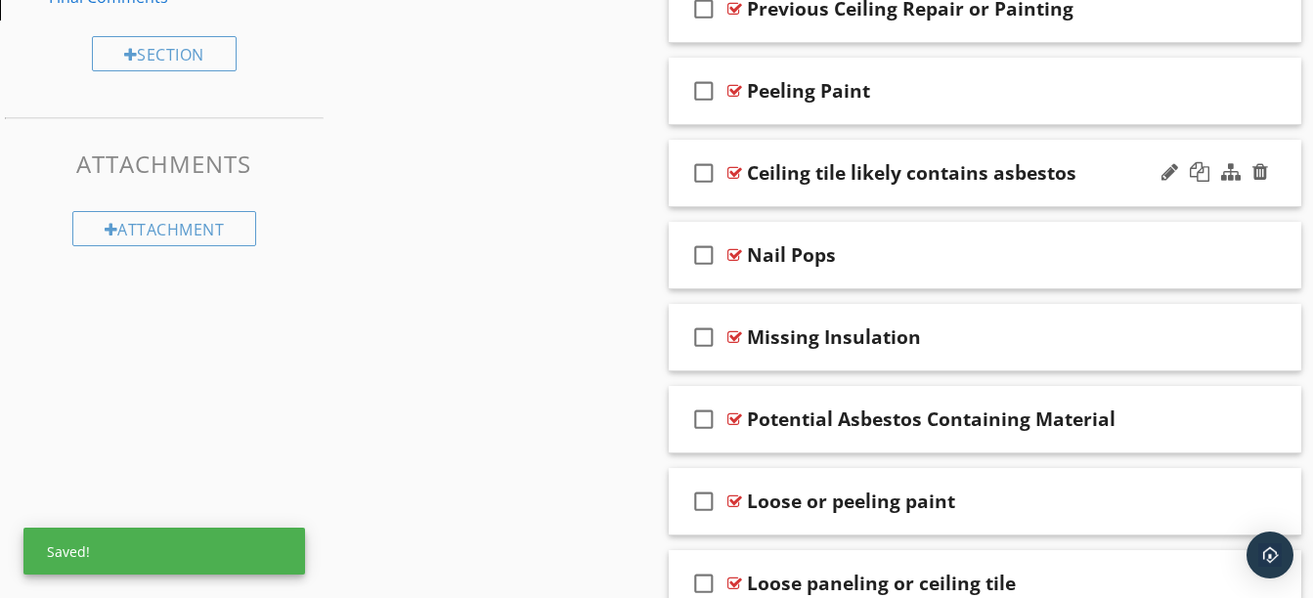
click at [1263, 188] on div at bounding box center [1214, 173] width 114 height 47
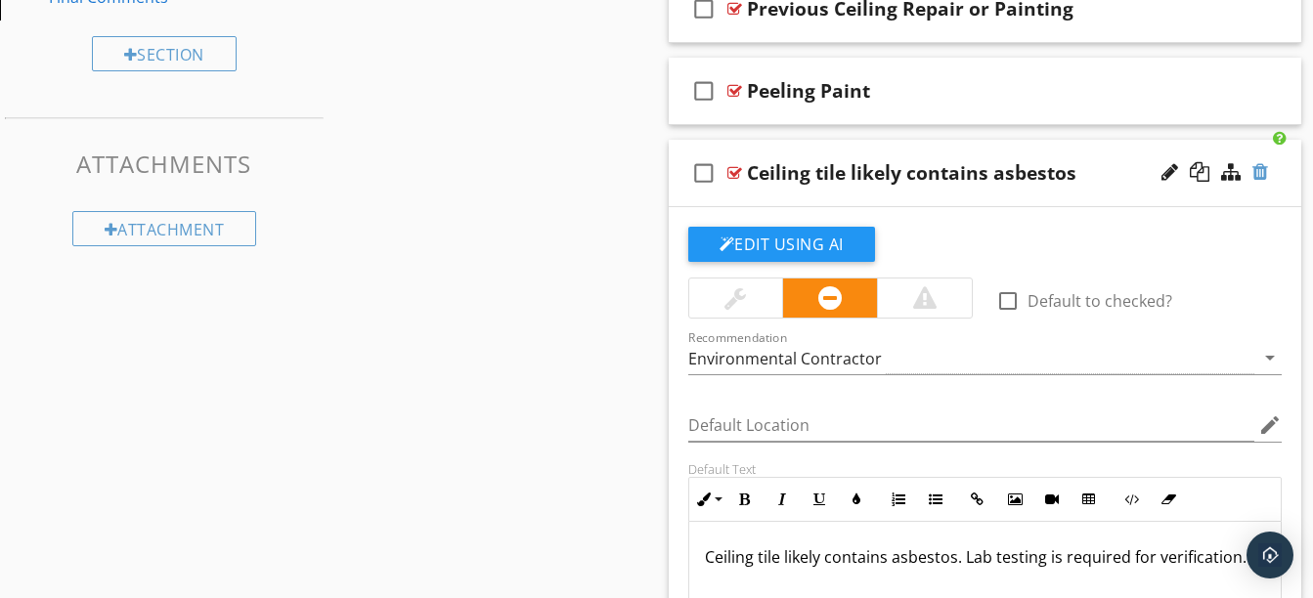
click at [1255, 168] on div at bounding box center [1260, 172] width 16 height 20
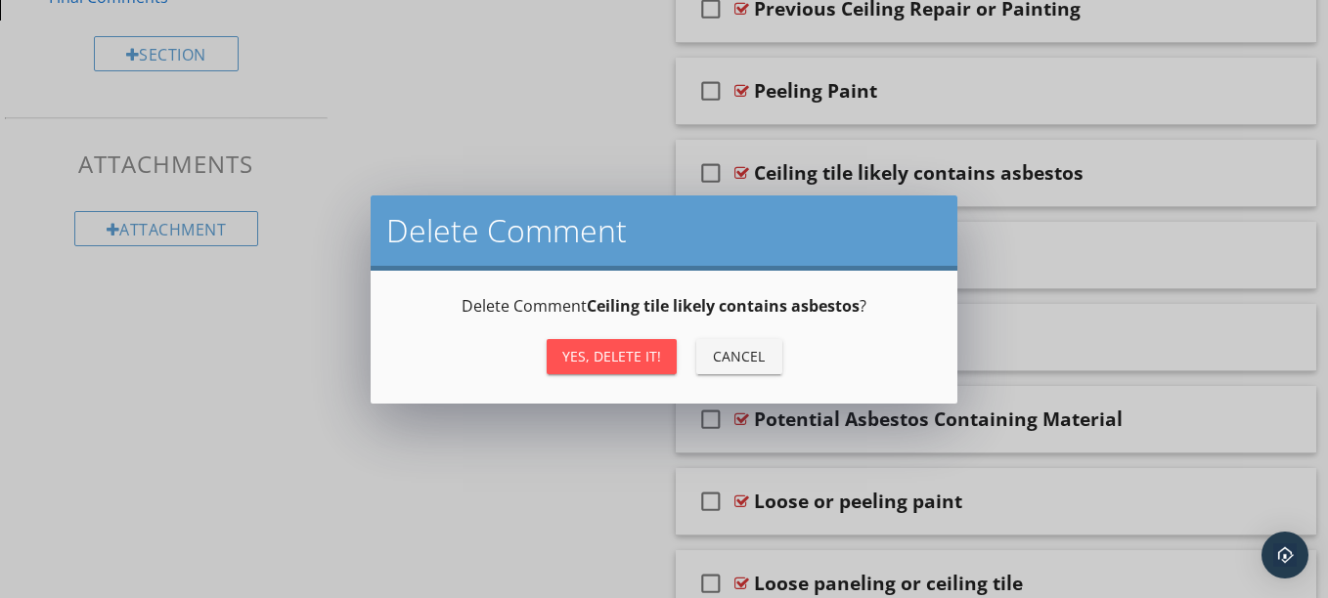
click at [629, 360] on div "Yes, Delete it!" at bounding box center [611, 356] width 99 height 21
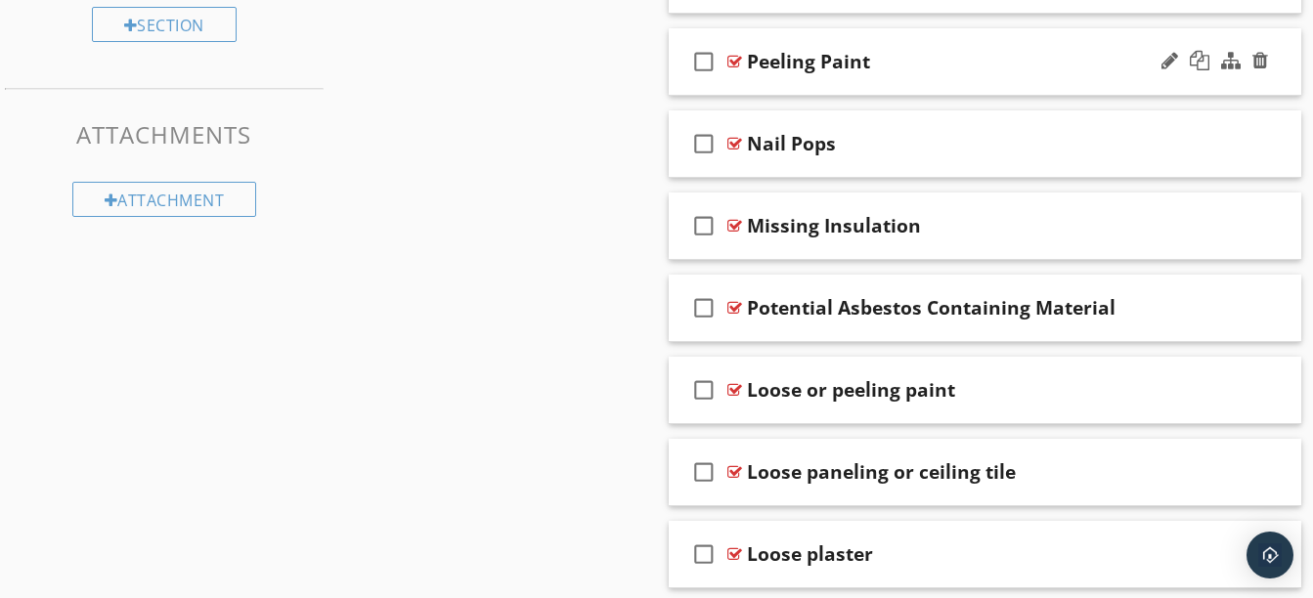
scroll to position [1436, 0]
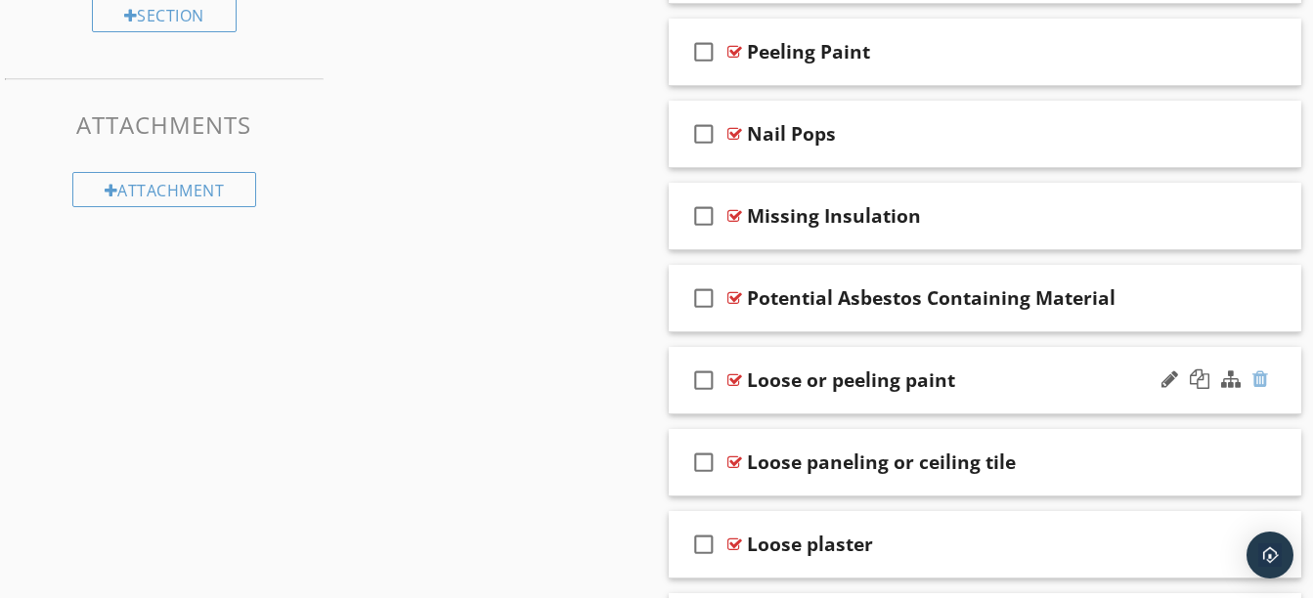
click at [1260, 384] on div at bounding box center [1260, 380] width 16 height 20
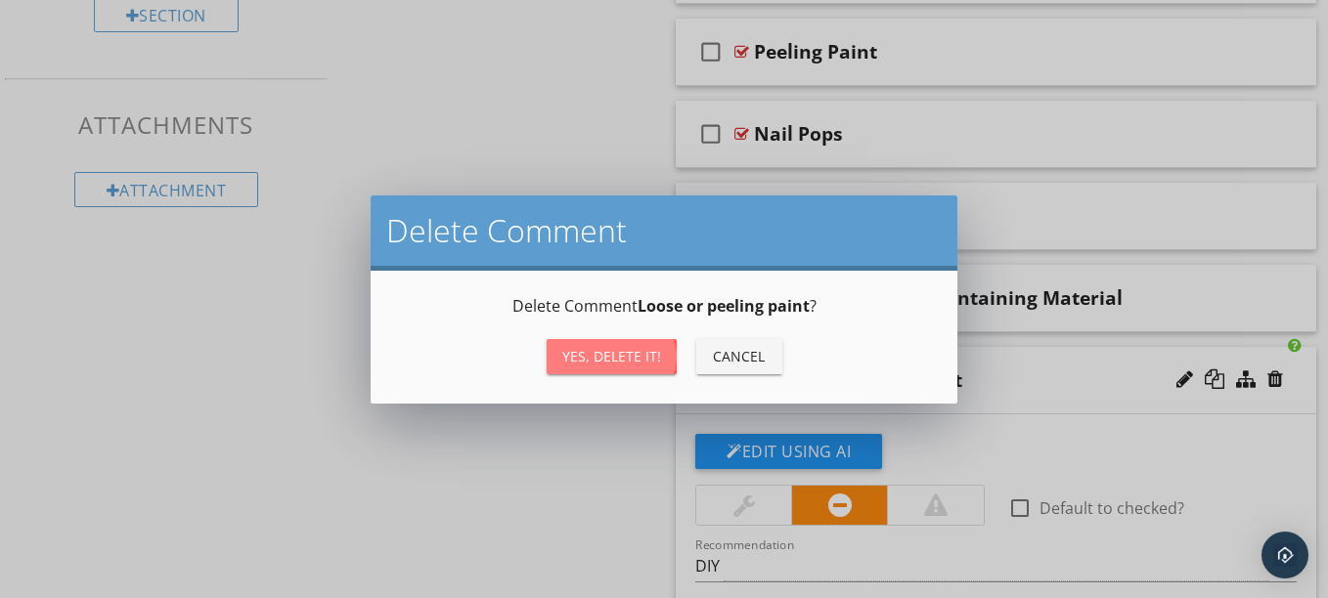
click at [620, 339] on button "Yes, Delete it!" at bounding box center [611, 356] width 130 height 35
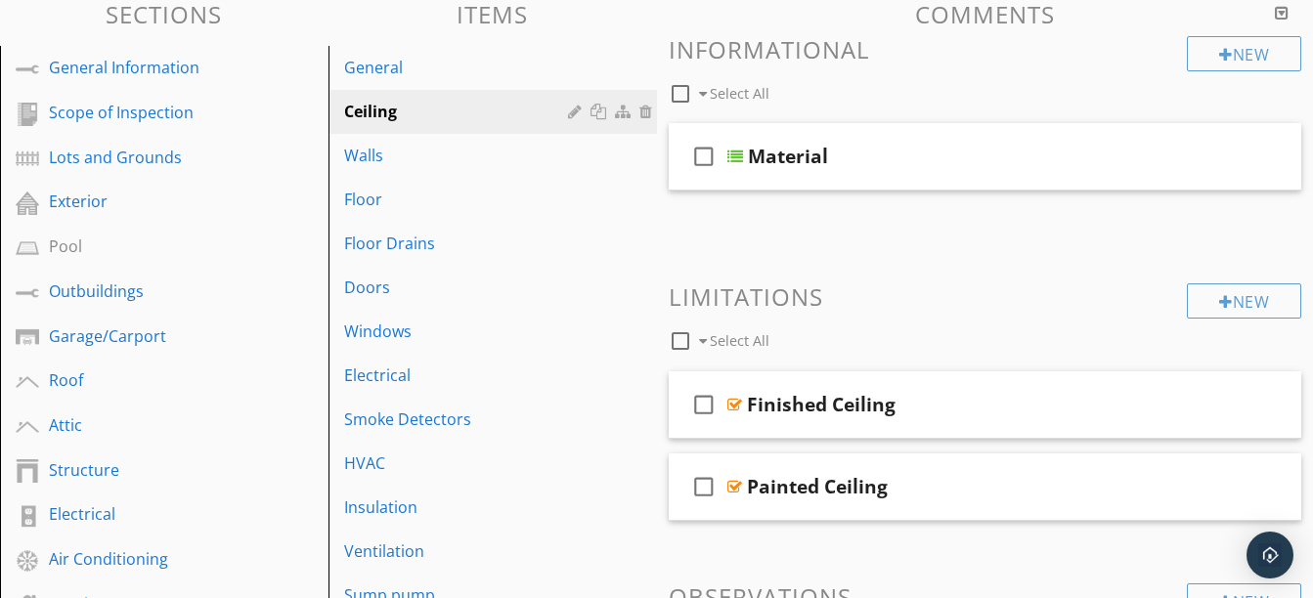
scroll to position [210, 0]
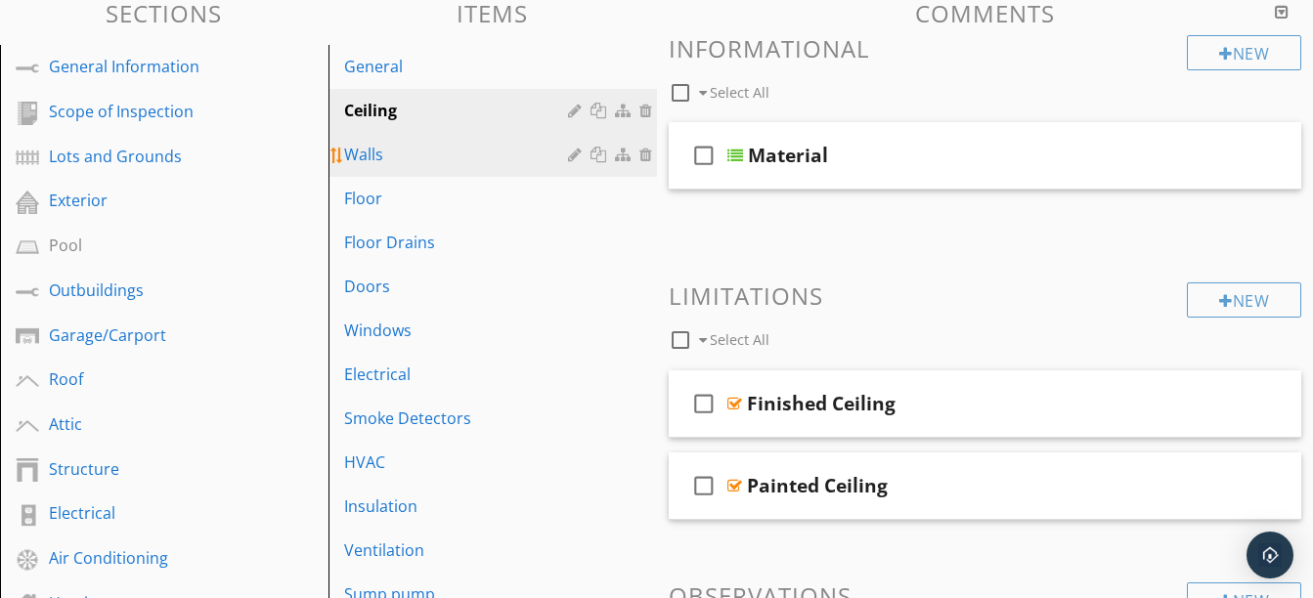
click at [431, 149] on div "Walls" at bounding box center [459, 154] width 230 height 23
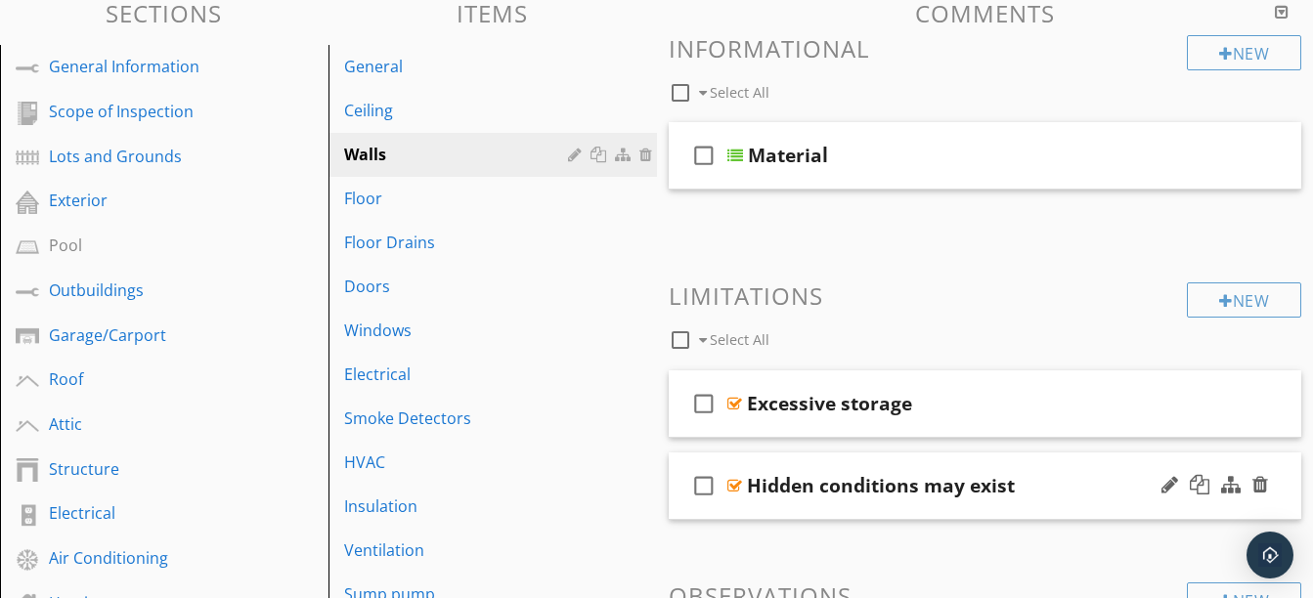
click at [974, 514] on div "check_box_outline_blank Hidden conditions may exist" at bounding box center [985, 486] width 633 height 67
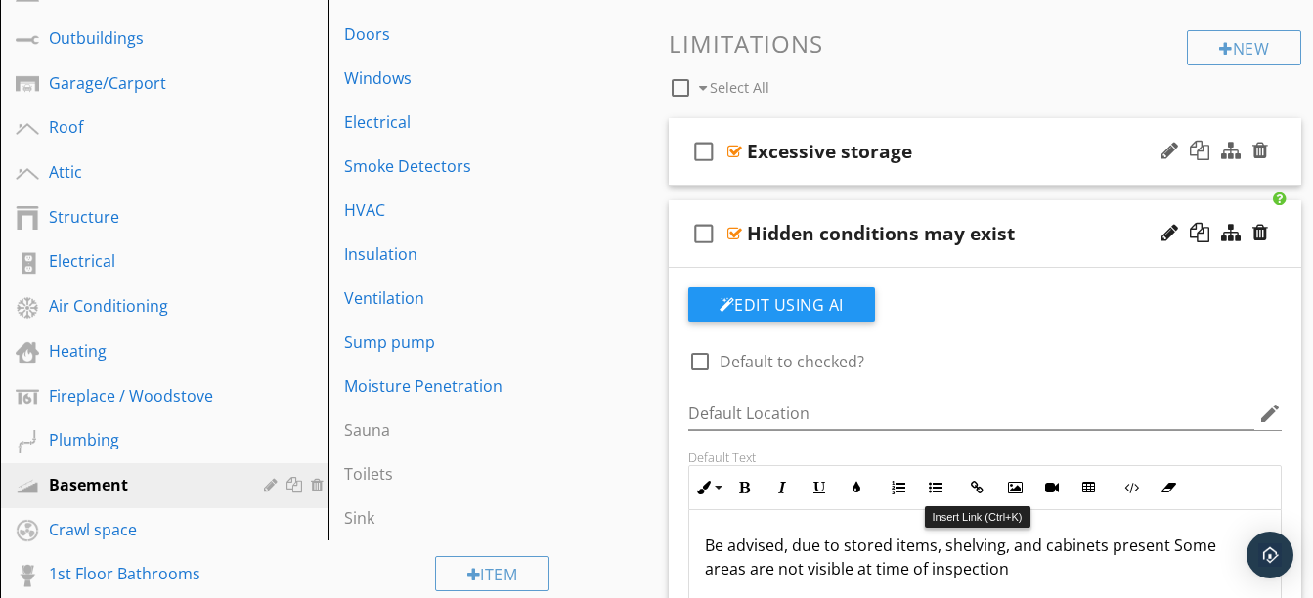
scroll to position [461, 0]
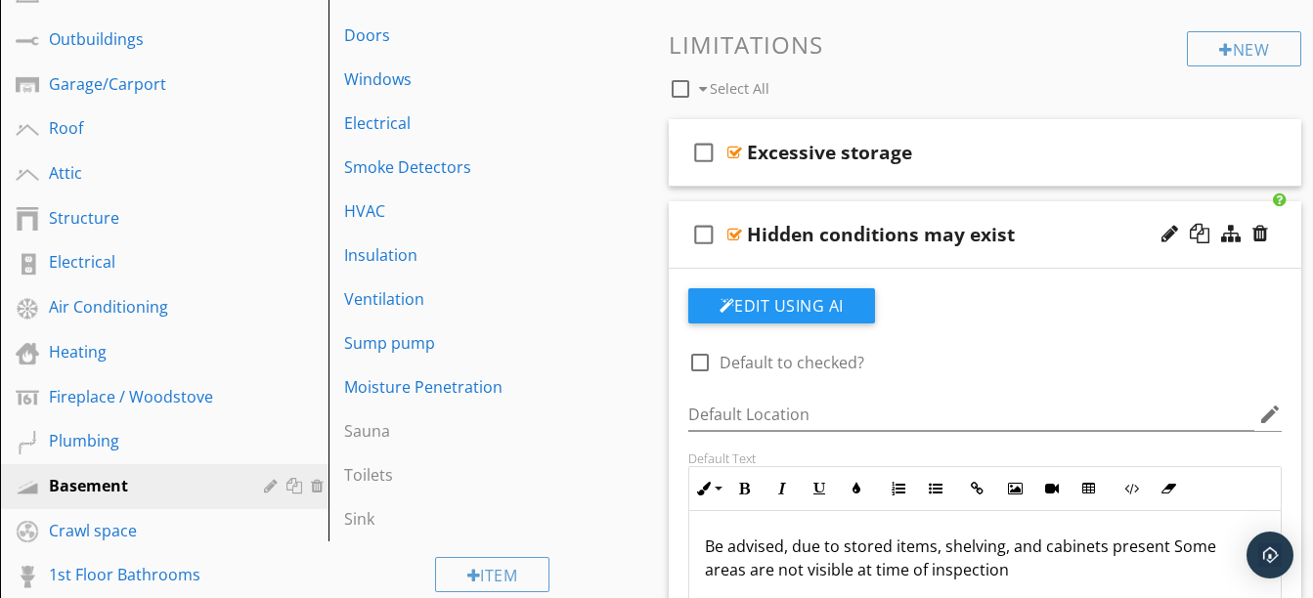
click at [921, 252] on div "check_box_outline_blank Hidden conditions may exist" at bounding box center [985, 234] width 633 height 67
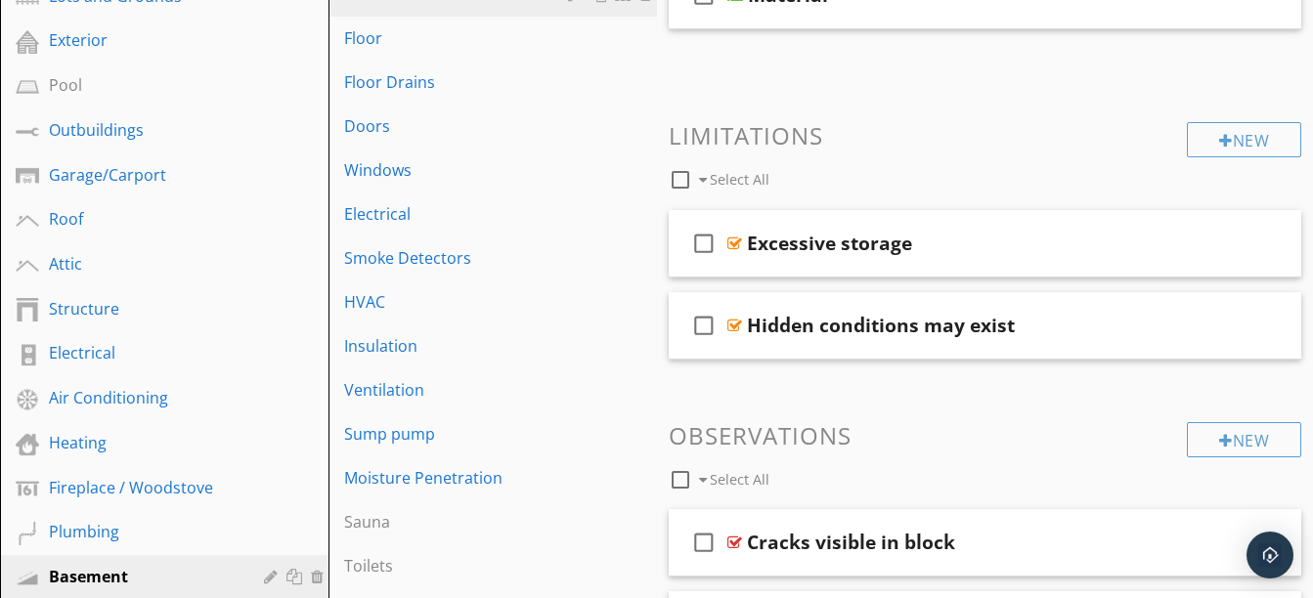
scroll to position [377, 0]
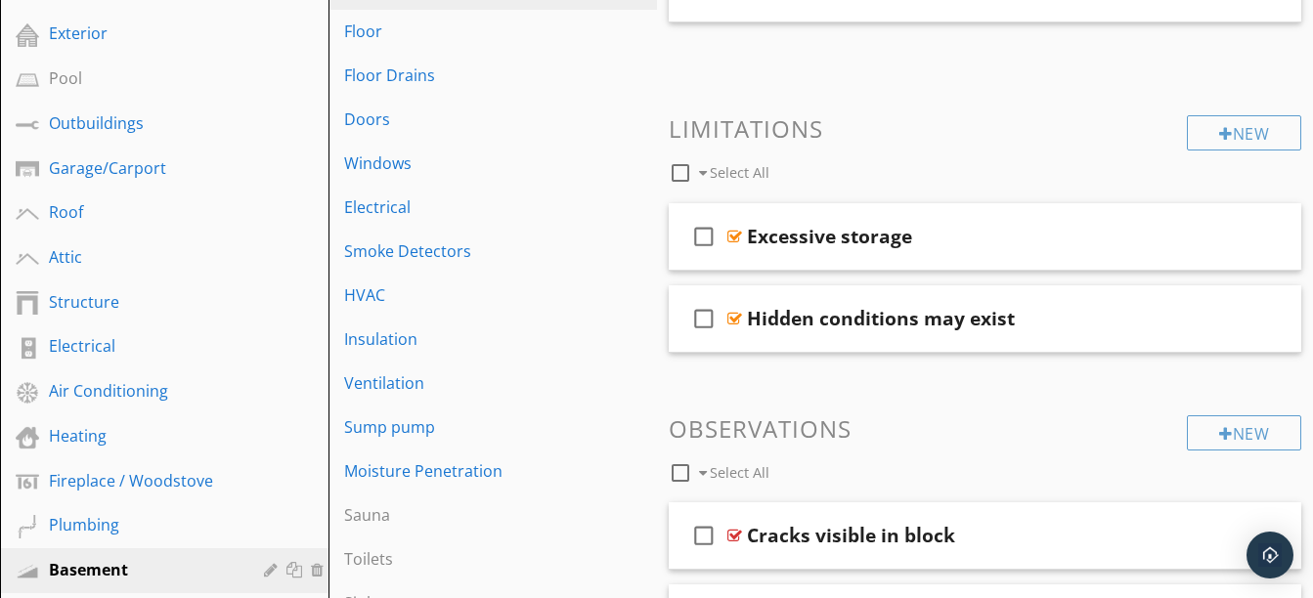
click at [836, 24] on span "check_box_outline_blank Material" at bounding box center [985, 4] width 633 height 98
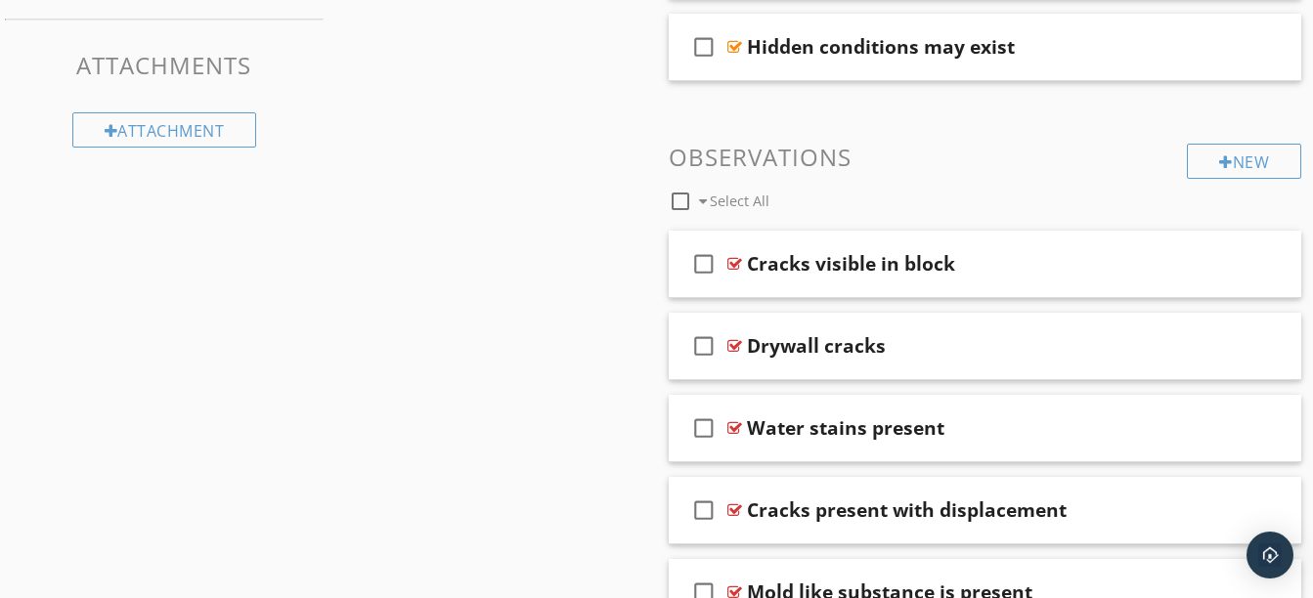
scroll to position [1498, 0]
click at [914, 284] on div "check_box_outline_blank Cracks visible in block" at bounding box center [985, 262] width 633 height 67
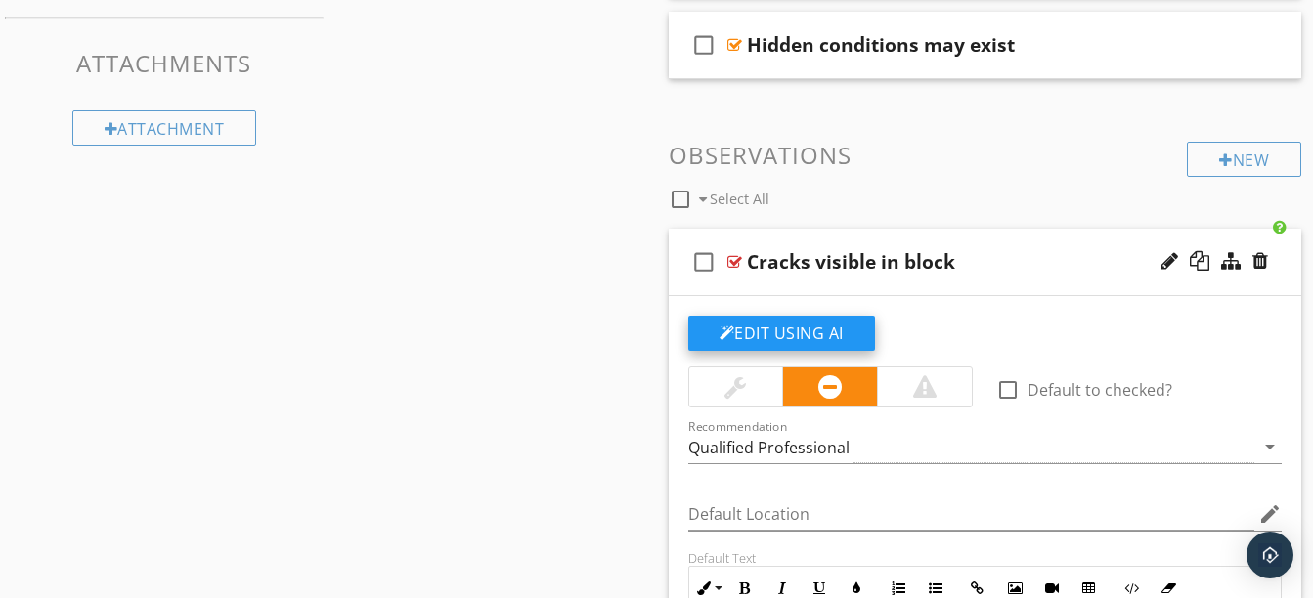
click at [762, 337] on button "Edit Using AI" at bounding box center [781, 333] width 187 height 35
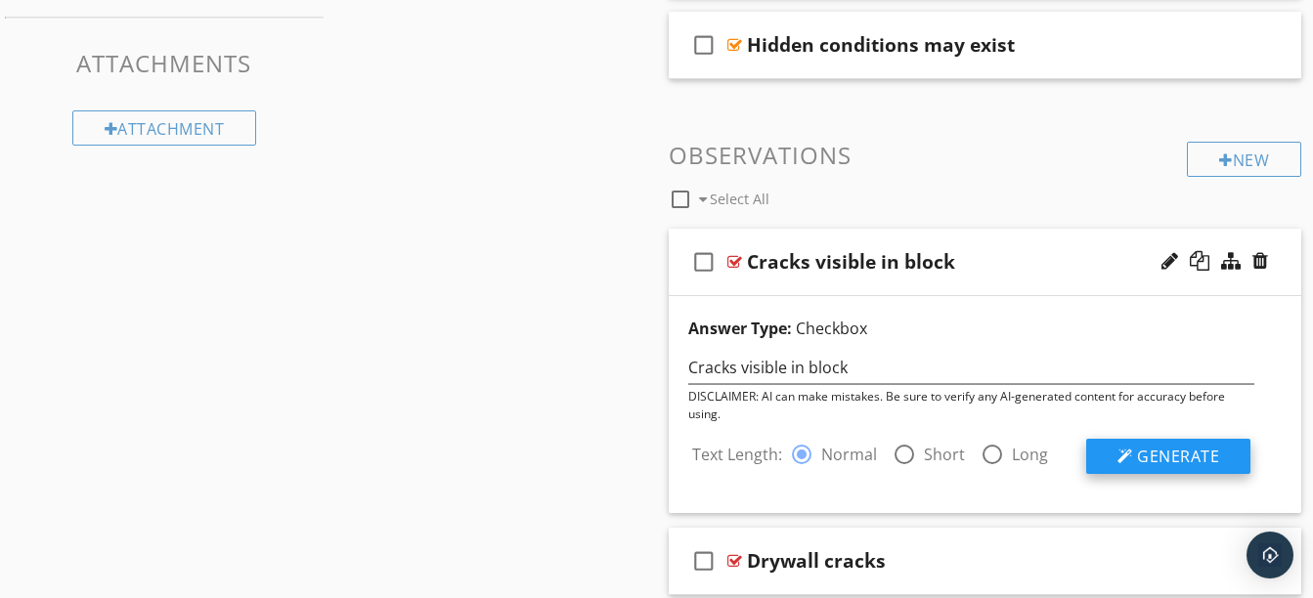
click at [1208, 452] on span "Generate" at bounding box center [1178, 457] width 82 height 22
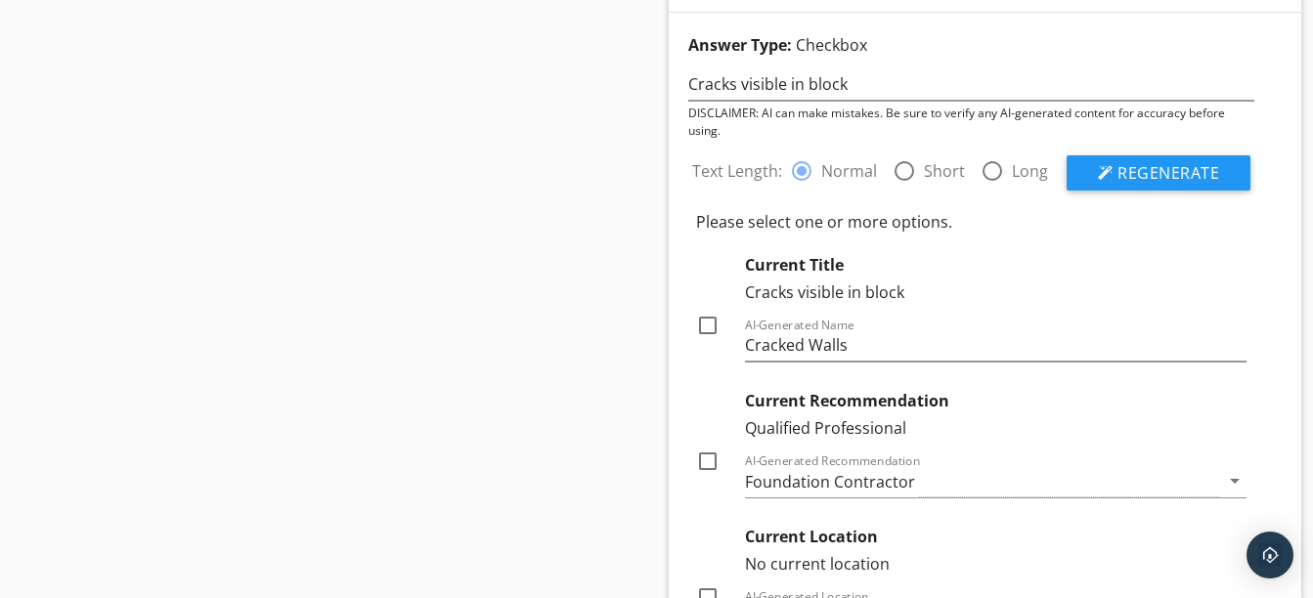
scroll to position [1810, 0]
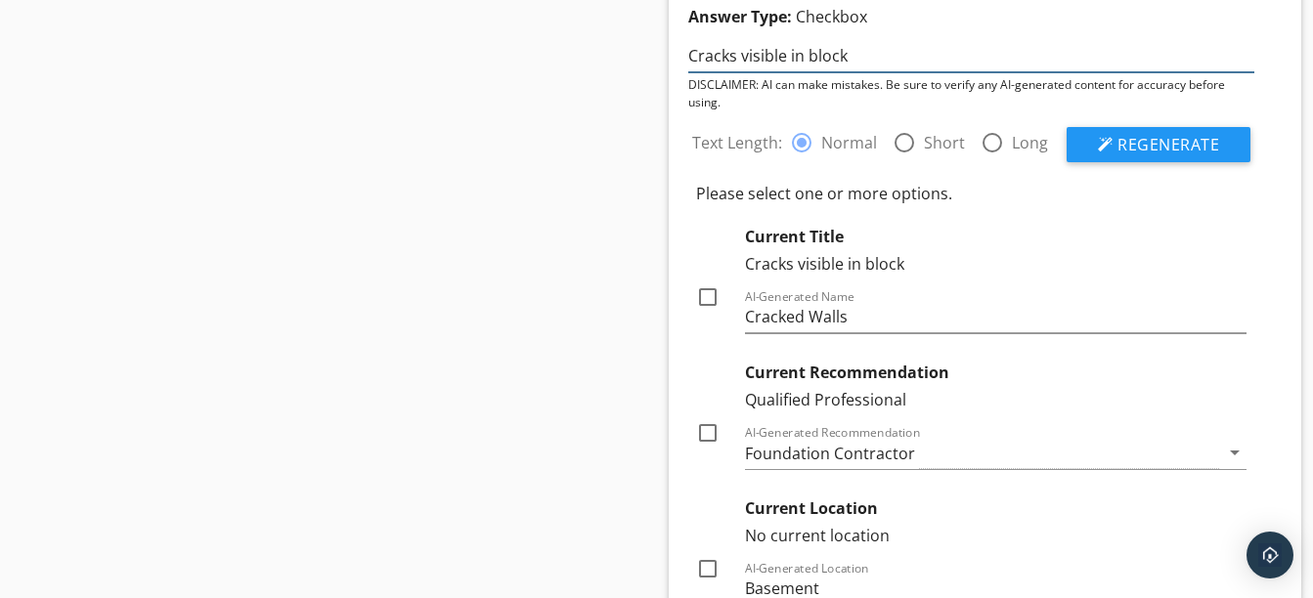
click at [849, 53] on input "Cracks visible in block" at bounding box center [971, 56] width 567 height 32
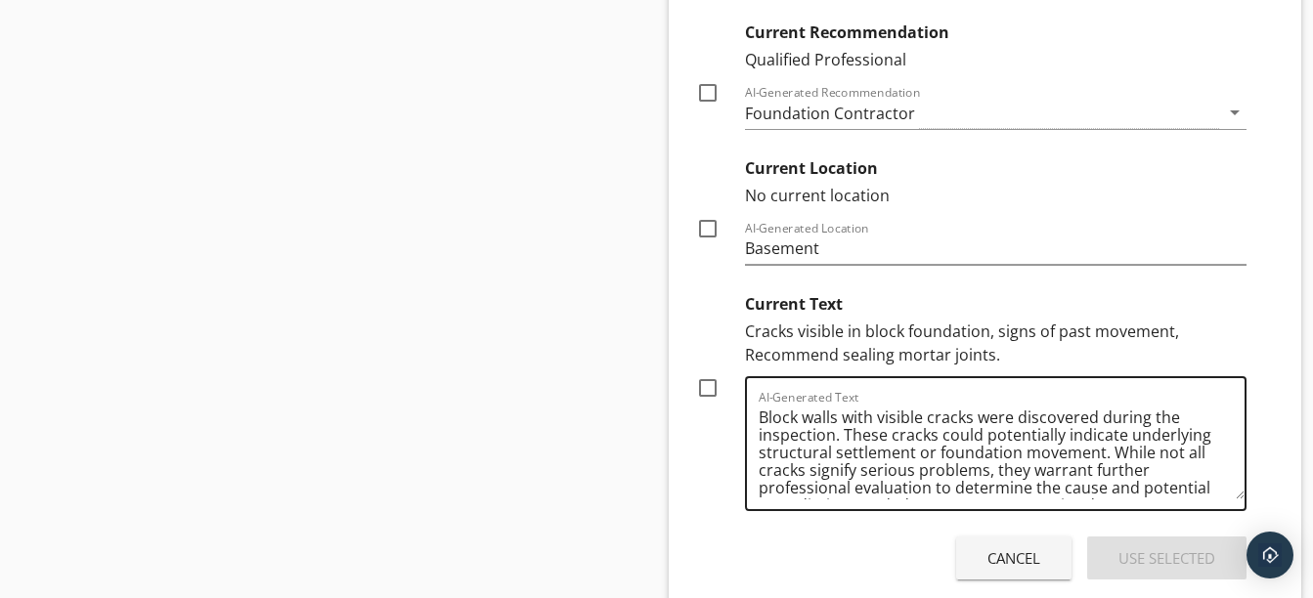
scroll to position [22, 0]
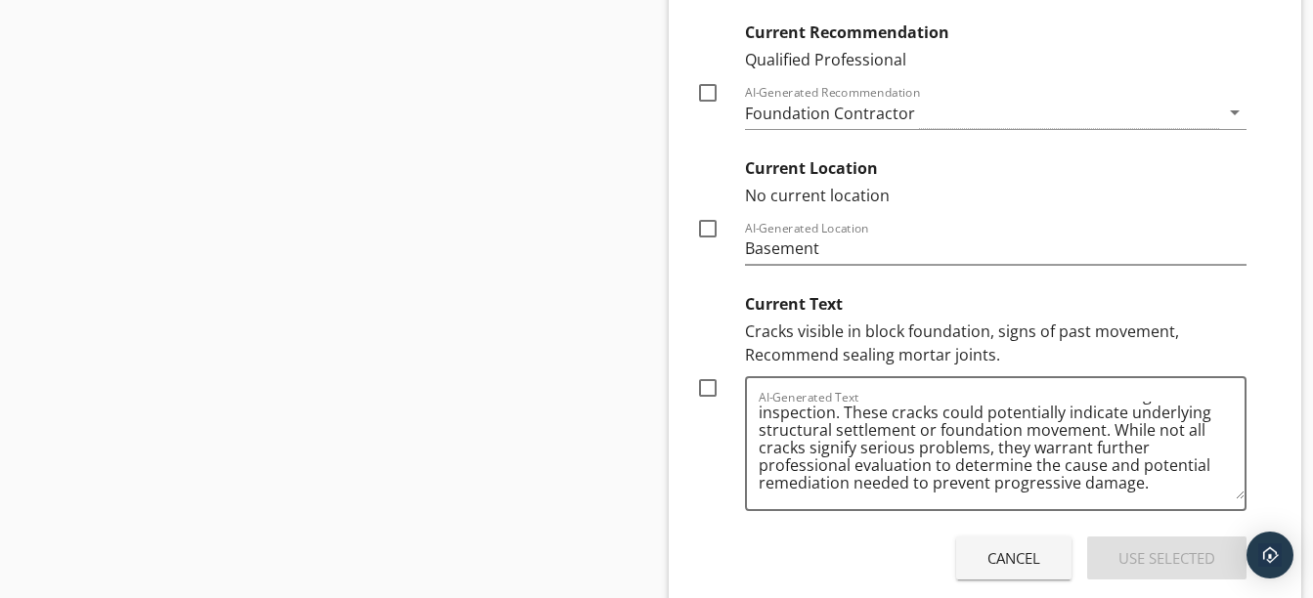
type input "Cracks visible in block walls"
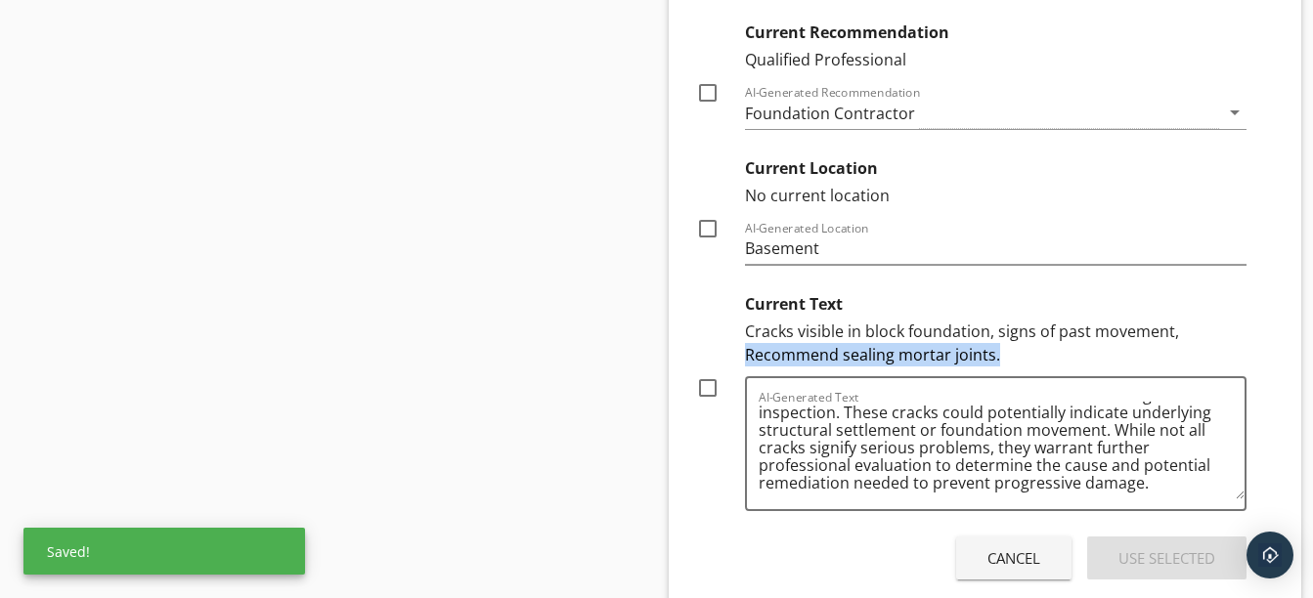
drag, startPoint x: 745, startPoint y: 353, endPoint x: 1012, endPoint y: 351, distance: 266.9
click at [1012, 351] on div "Cracks visible in block foundation, signs of past movement, Recommend sealing m…" at bounding box center [996, 343] width 502 height 47
copy div "Recommend sealing mortar joints."
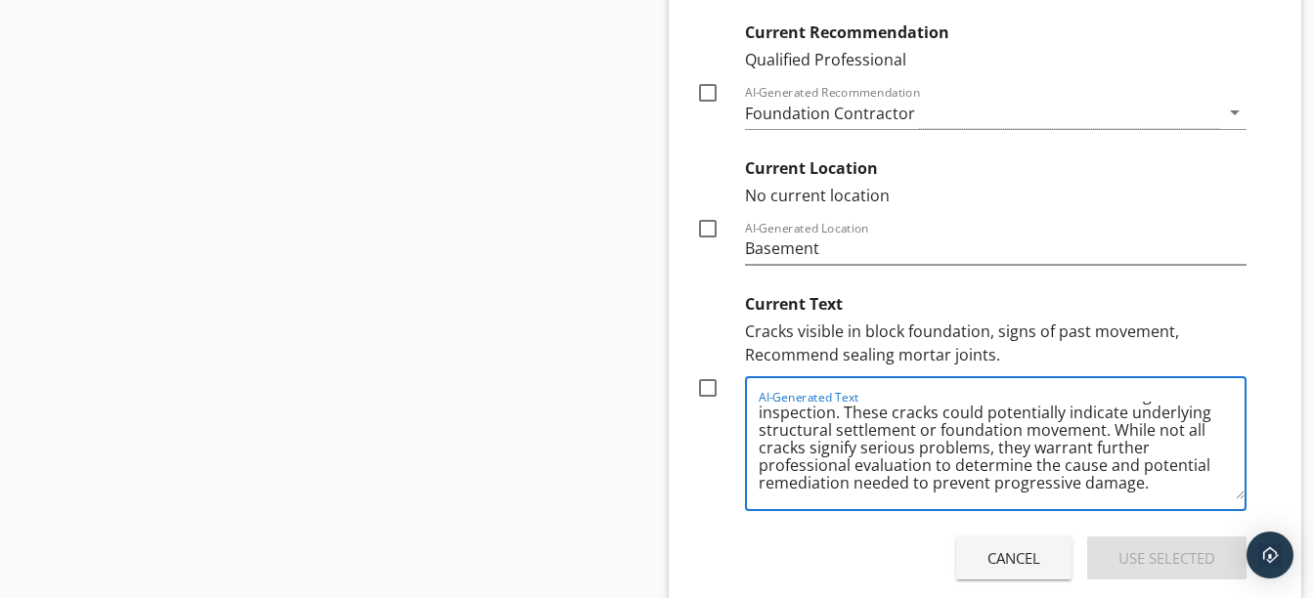
click at [1166, 489] on textarea "Block walls with visible cracks were discovered during the inspection. These cr…" at bounding box center [1002, 451] width 487 height 98
paste textarea "Recommend sealing mortar joints."
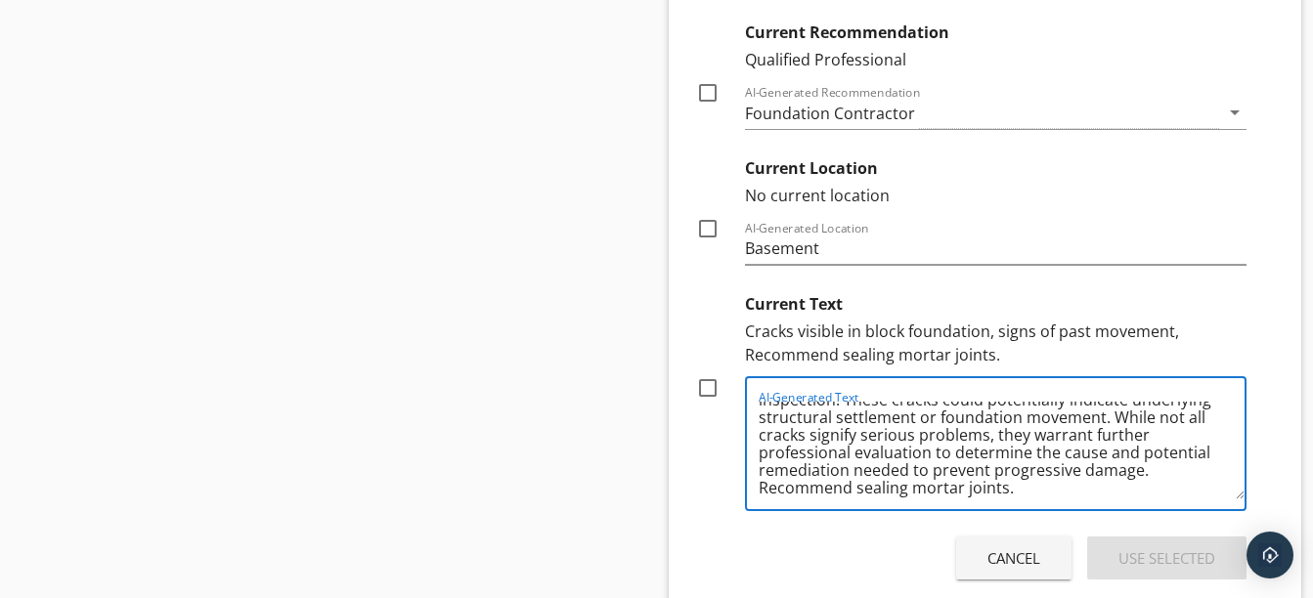
type textarea "Block walls with visible cracks were discovered during the inspection. These cr…"
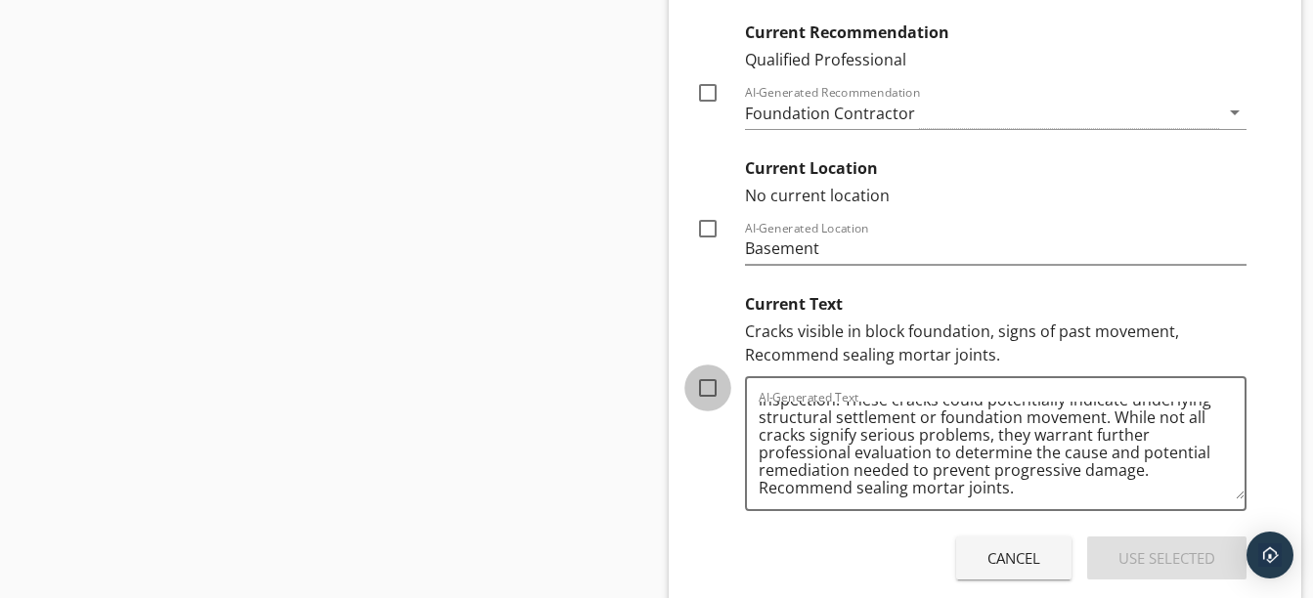
click at [713, 387] on div at bounding box center [707, 387] width 33 height 33
checkbox input "true"
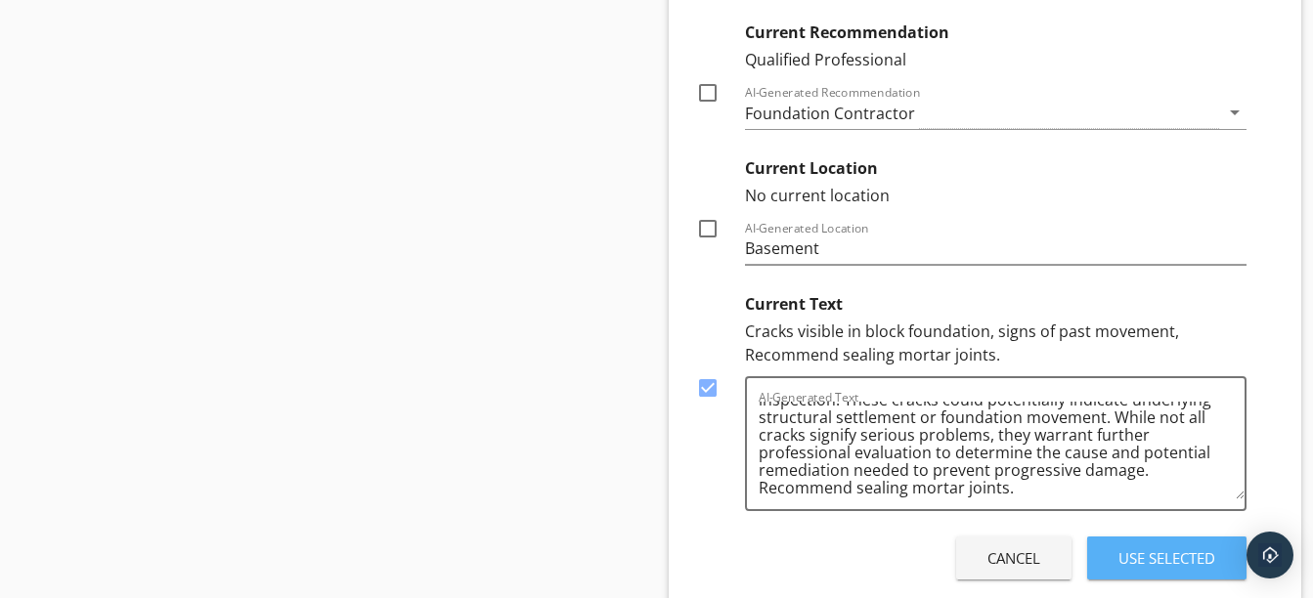
click at [1166, 537] on button "Use Selected" at bounding box center [1166, 558] width 159 height 43
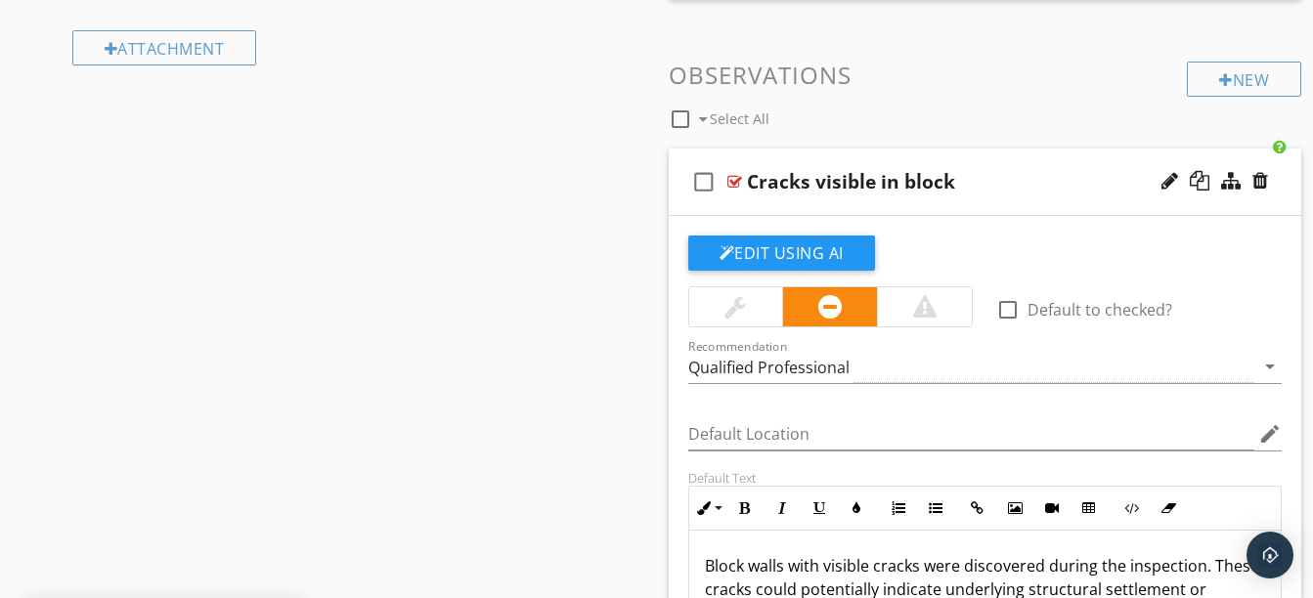
scroll to position [1577, 0]
click at [989, 209] on div "check_box_outline_blank Cracks visible in block" at bounding box center [985, 183] width 633 height 67
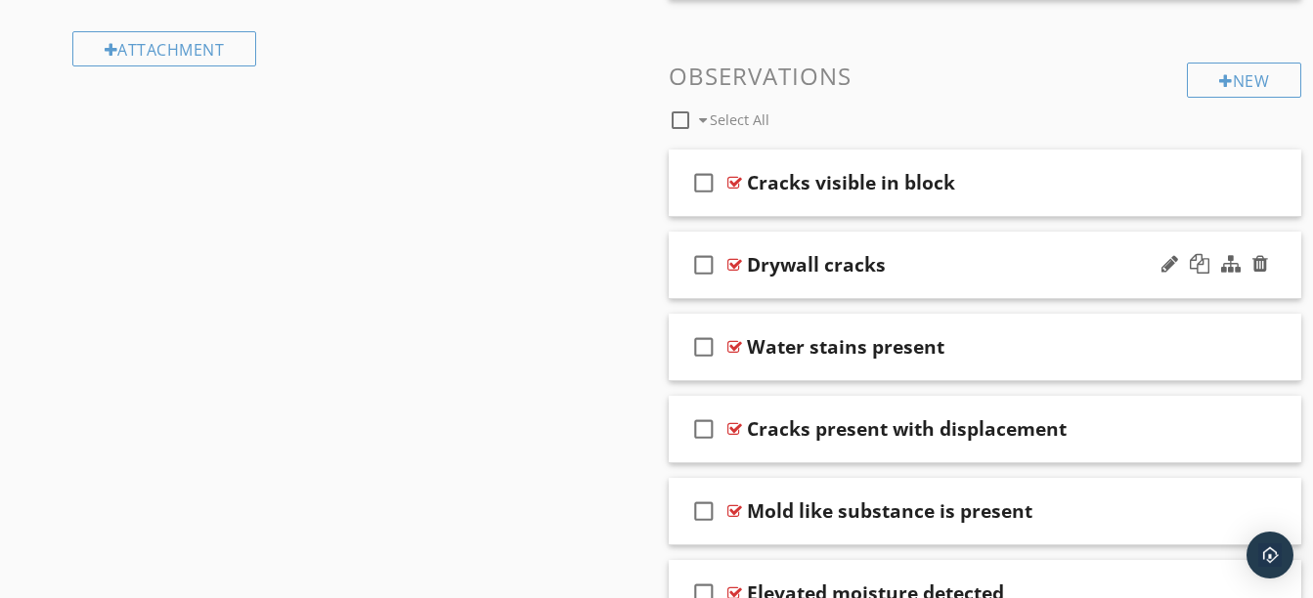
click at [937, 284] on div "check_box_outline_blank Drywall cracks" at bounding box center [985, 265] width 633 height 67
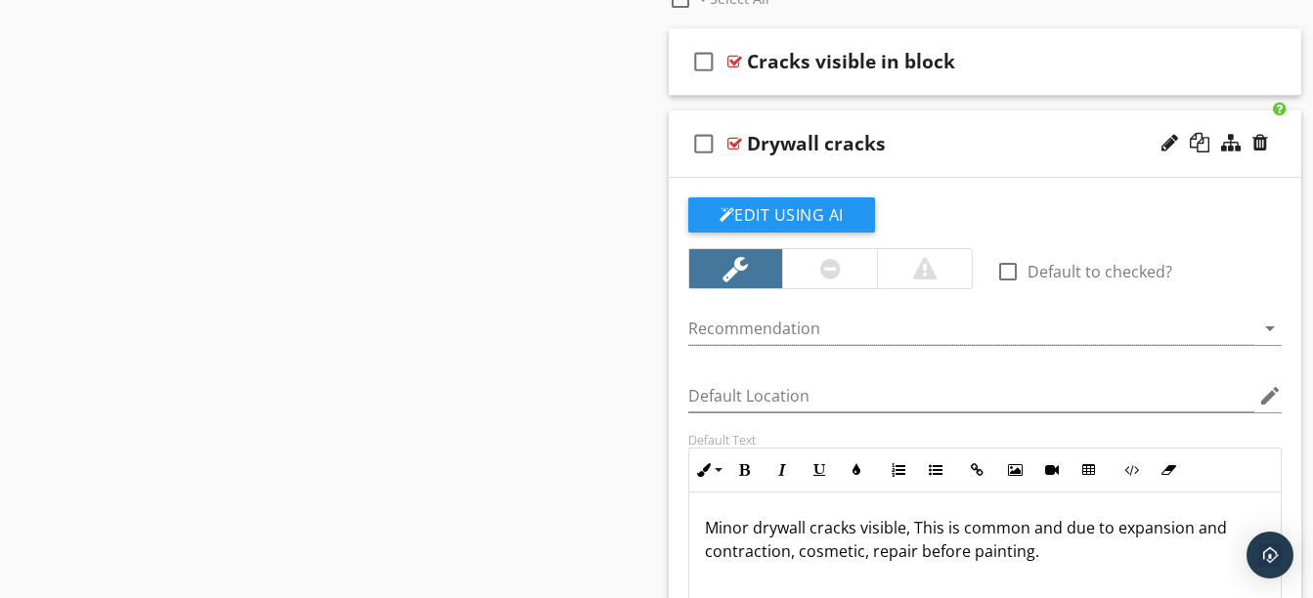
scroll to position [1701, 0]
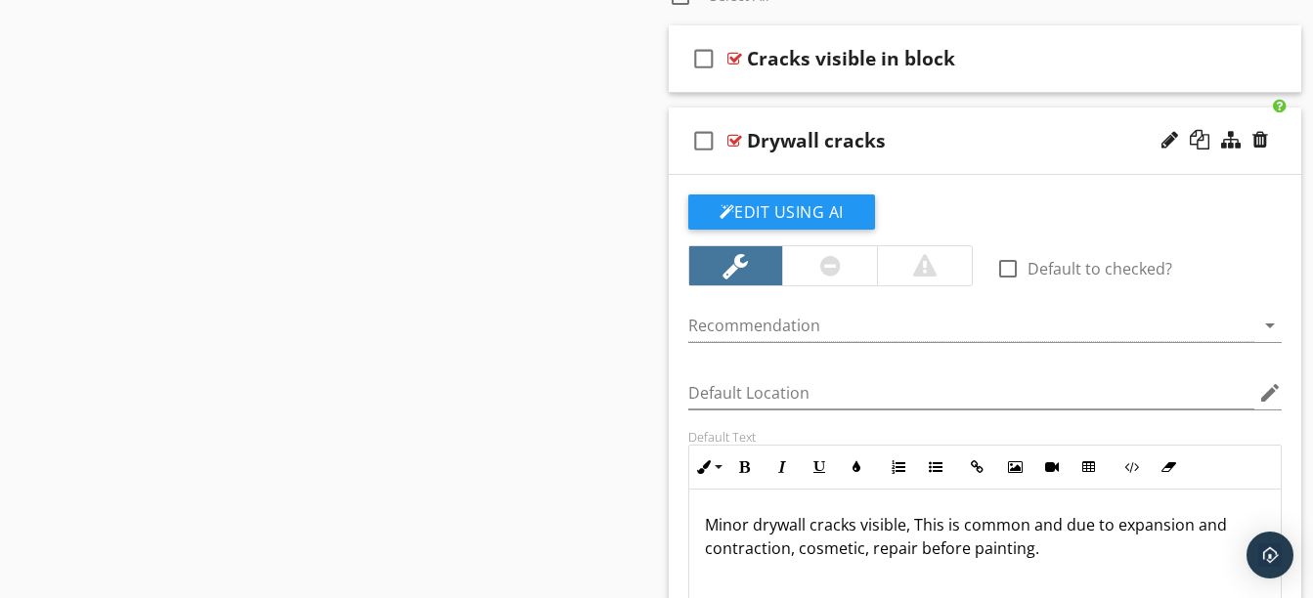
click at [926, 164] on div "check_box_outline_blank Drywall cracks" at bounding box center [985, 141] width 633 height 67
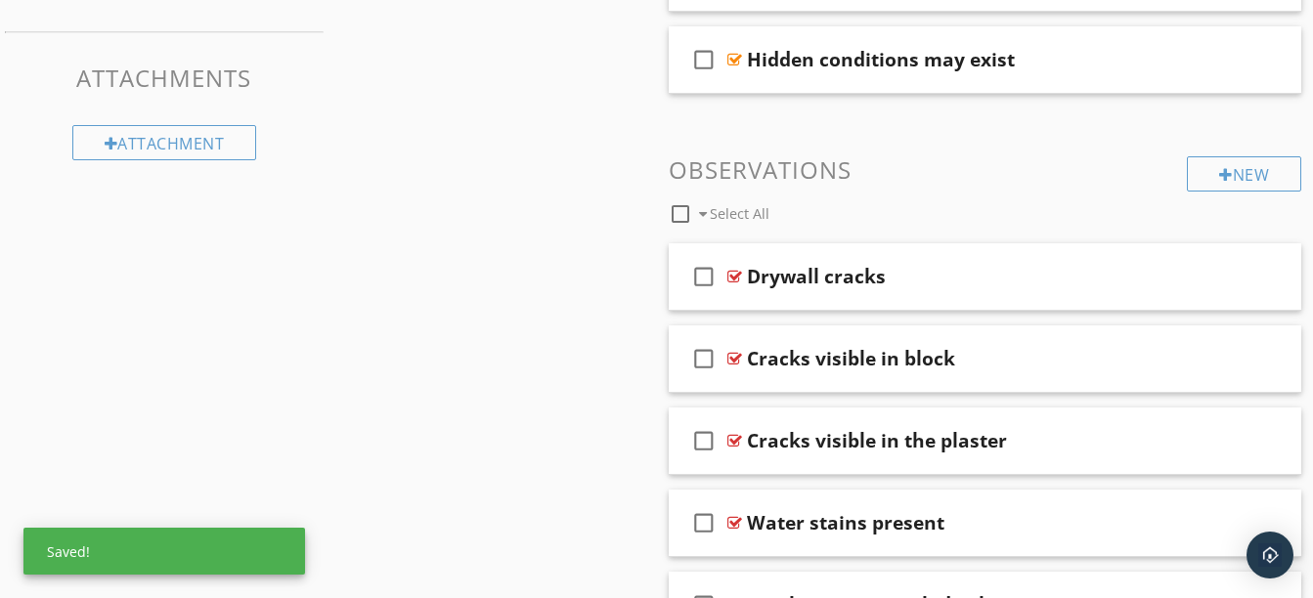
scroll to position [1482, 0]
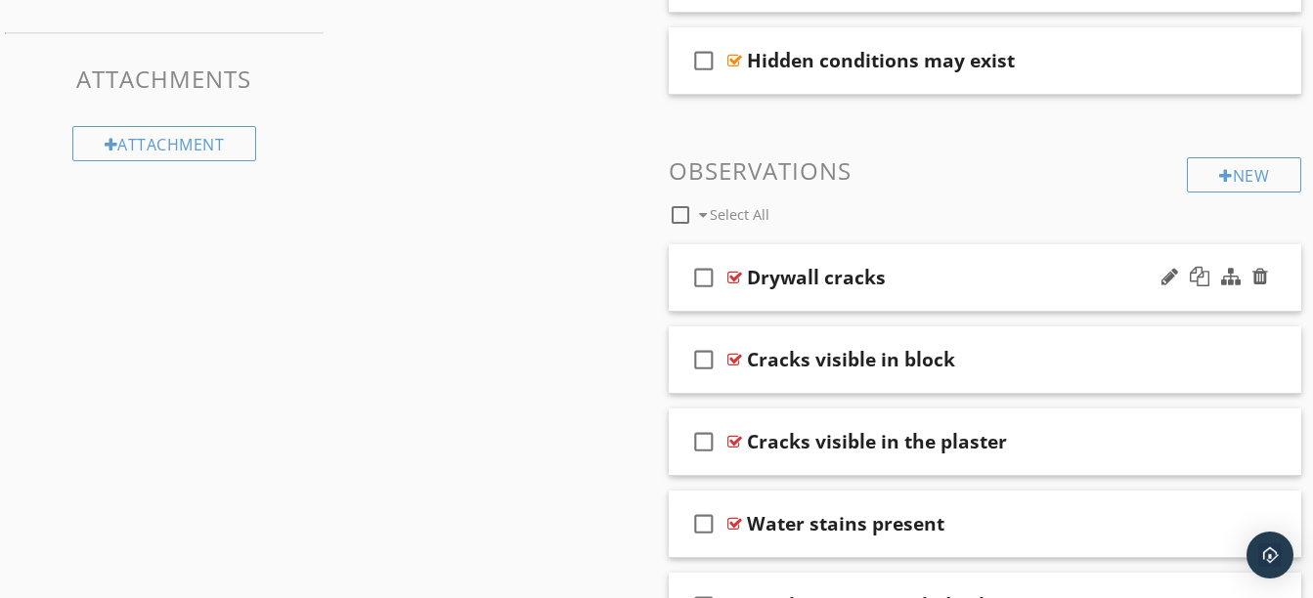
click at [857, 304] on div "check_box_outline_blank Drywall cracks" at bounding box center [985, 277] width 633 height 67
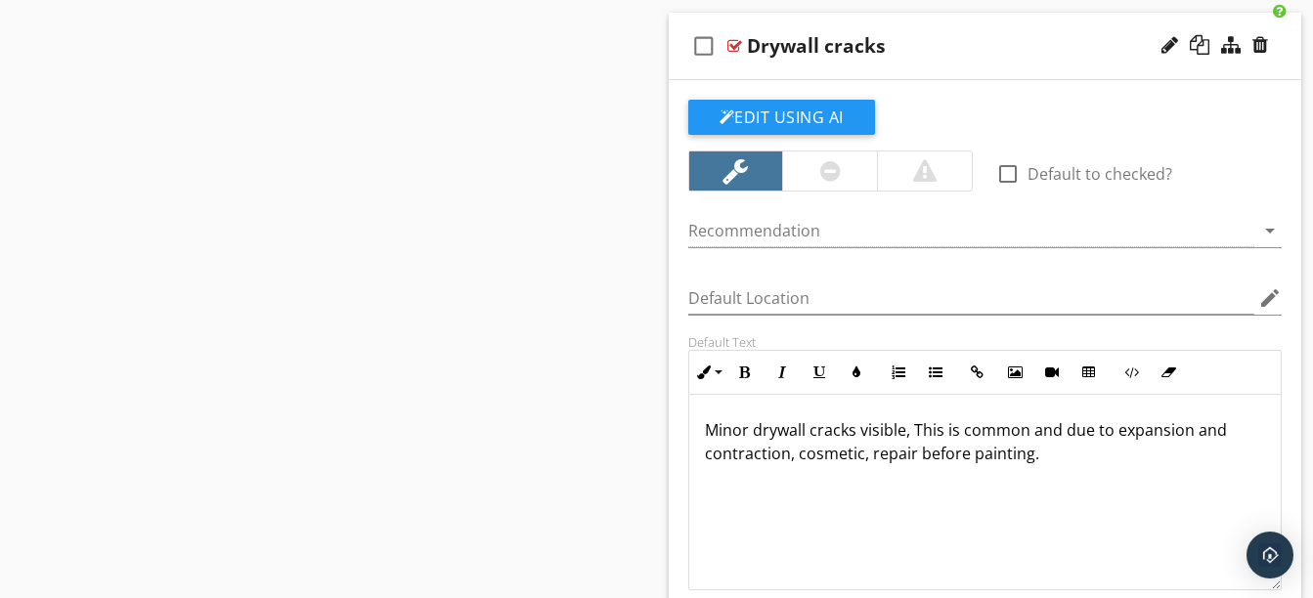
scroll to position [1716, 0]
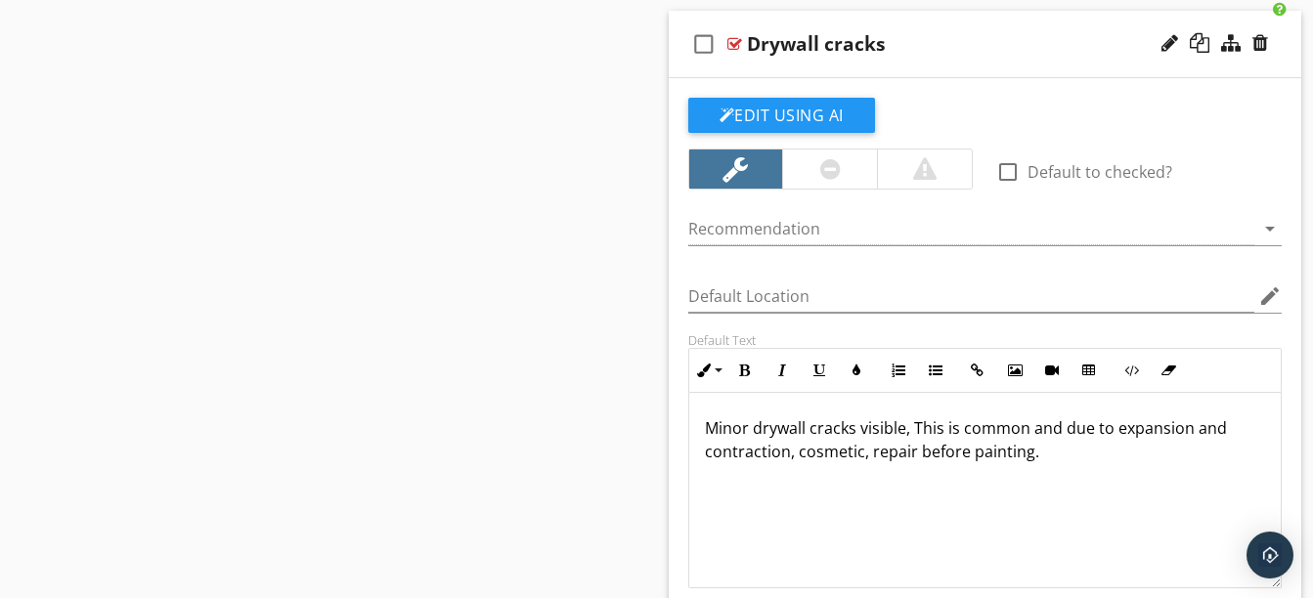
click at [852, 54] on div "Drywall cracks" at bounding box center [816, 43] width 139 height 23
click at [829, 66] on div "check_box_outline_blank Drywall cracks" at bounding box center [985, 44] width 633 height 67
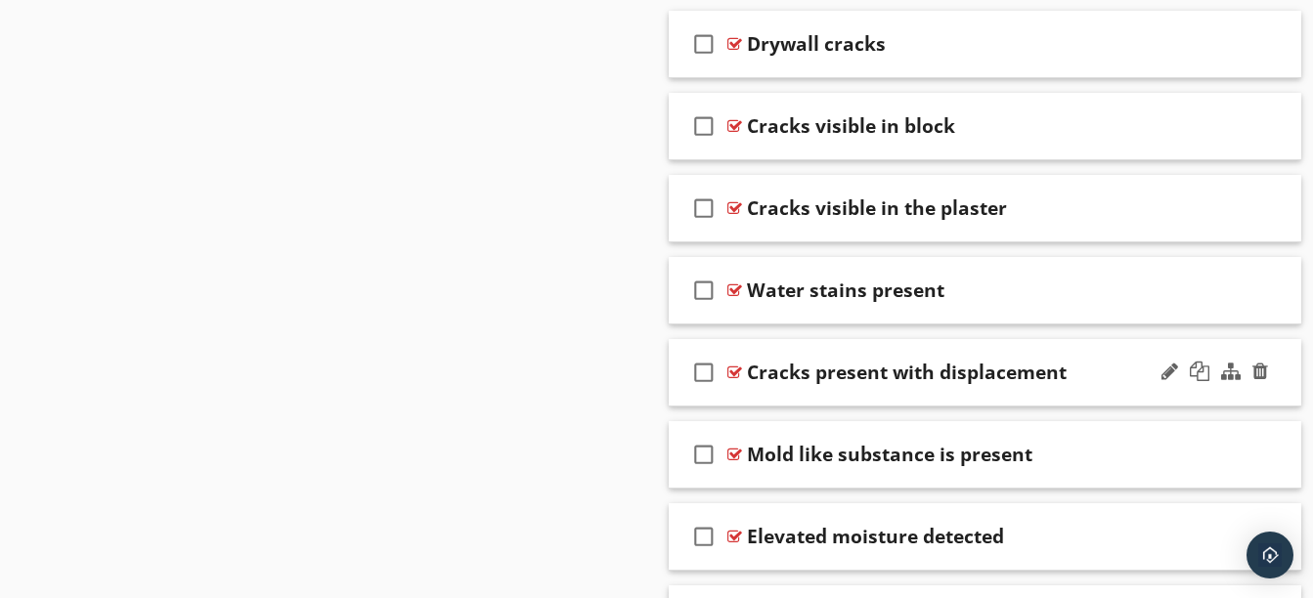
click at [1058, 385] on div "check_box_outline_blank Cracks present with displacement" at bounding box center [985, 372] width 633 height 67
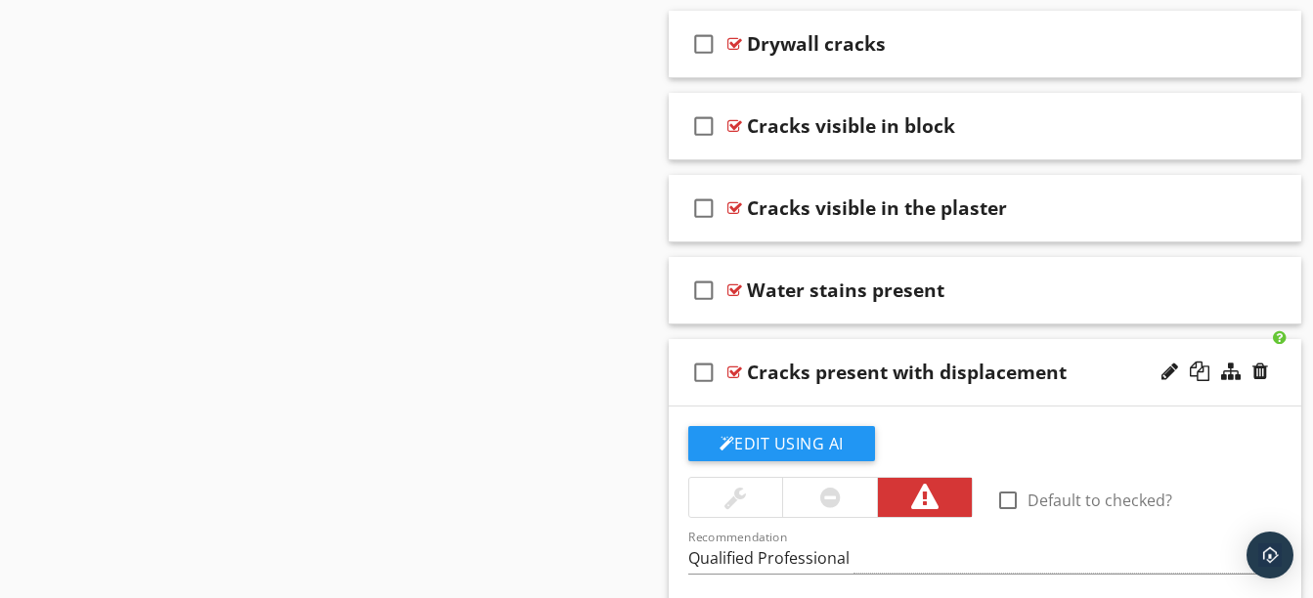
scroll to position [1799, 0]
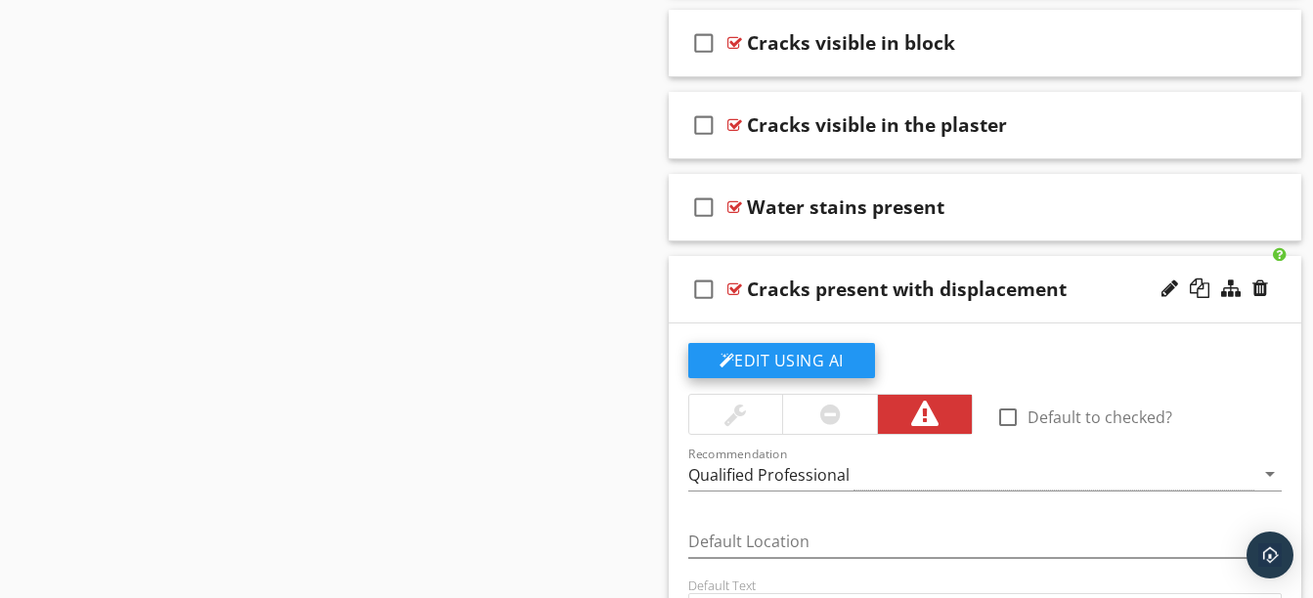
click at [783, 367] on button "Edit Using AI" at bounding box center [781, 360] width 187 height 35
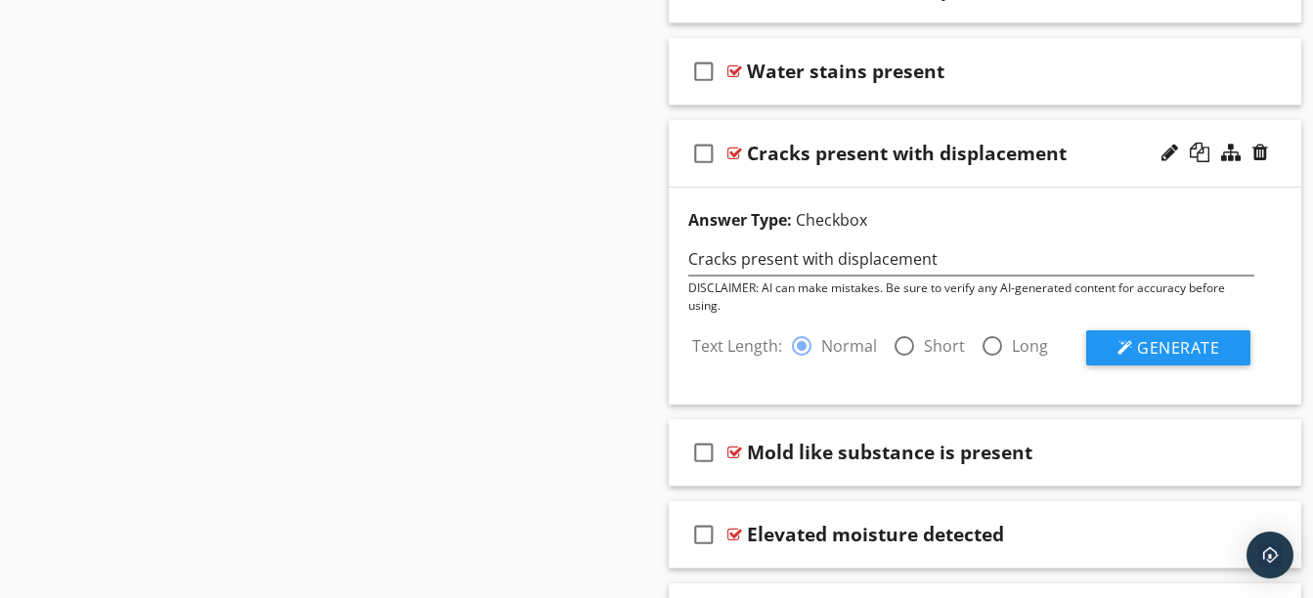
scroll to position [2006, 0]
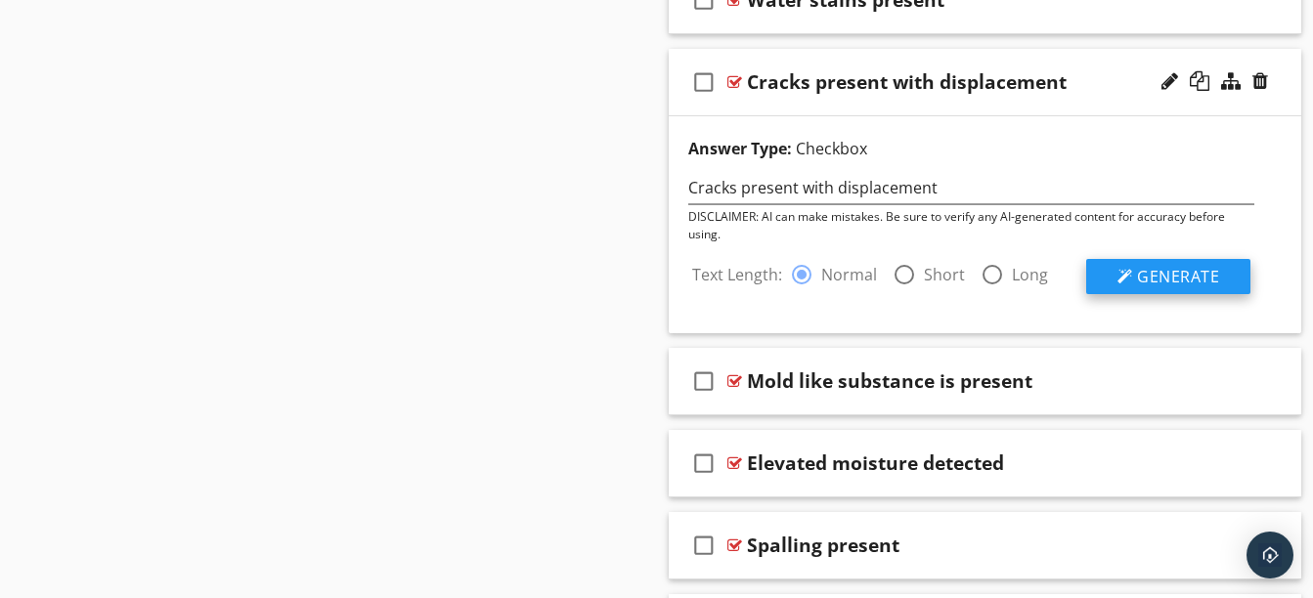
click at [1128, 283] on div at bounding box center [1125, 277] width 16 height 16
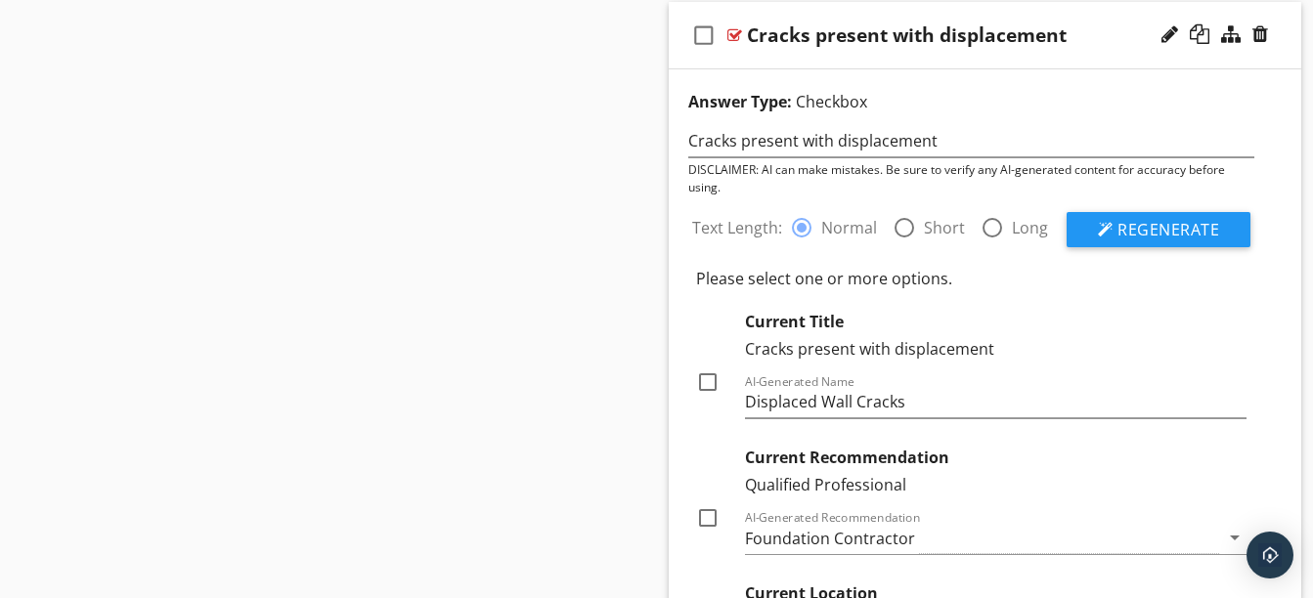
scroll to position [2060, 0]
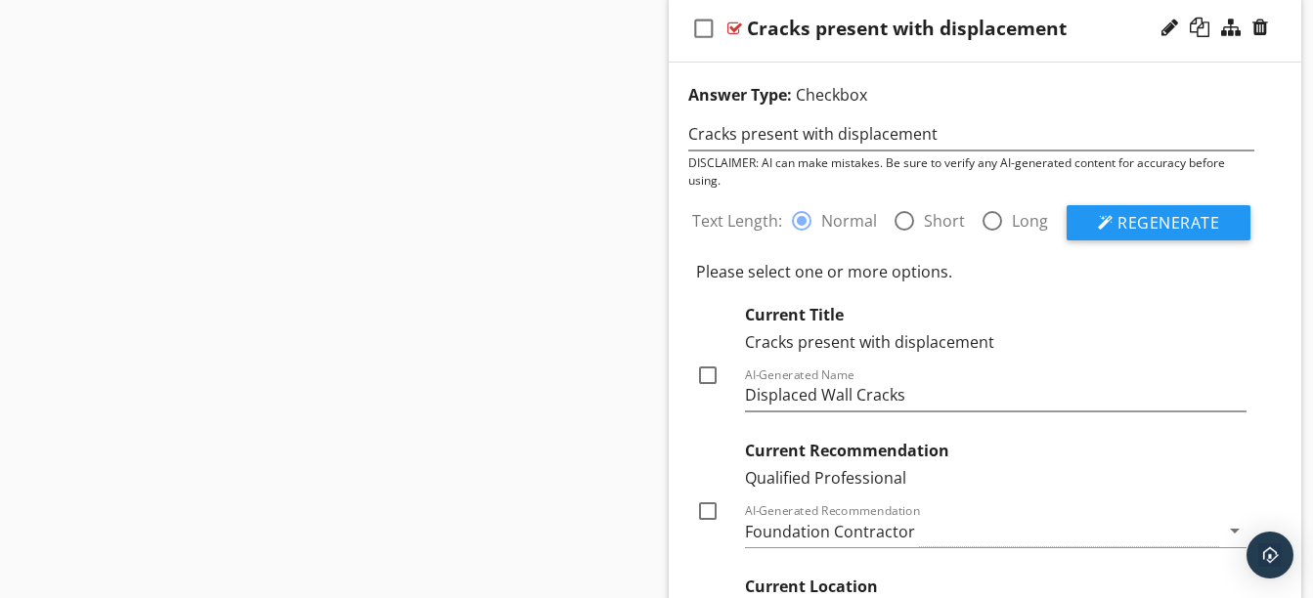
click at [715, 374] on div at bounding box center [707, 375] width 33 height 33
checkbox input "true"
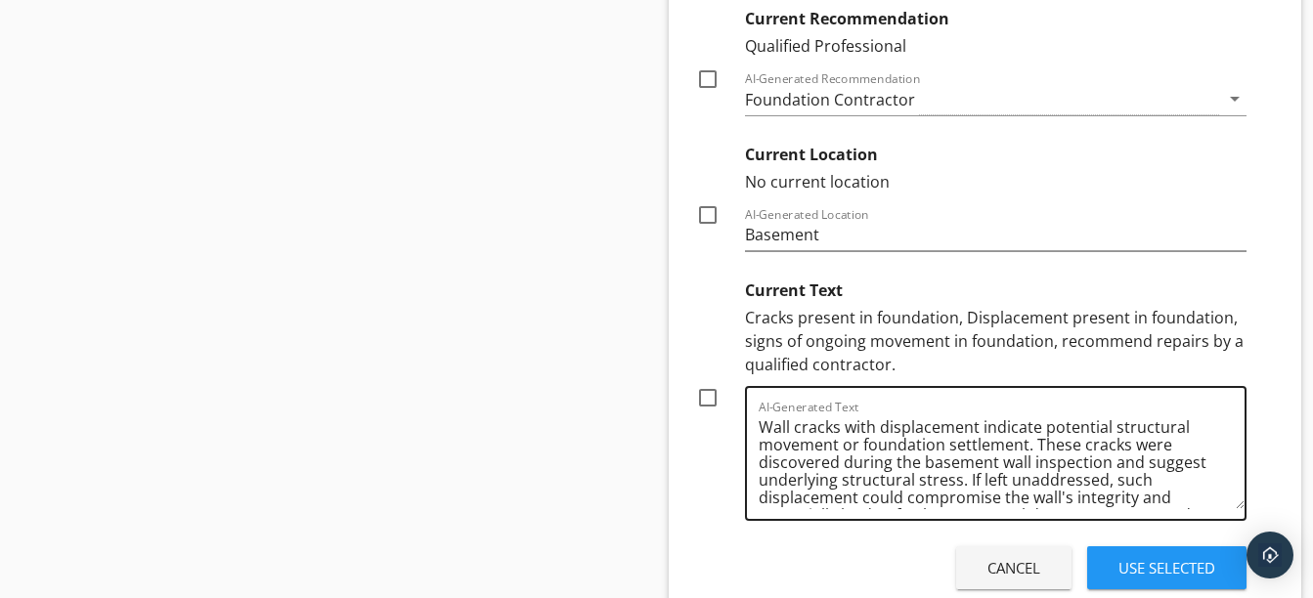
scroll to position [52, 0]
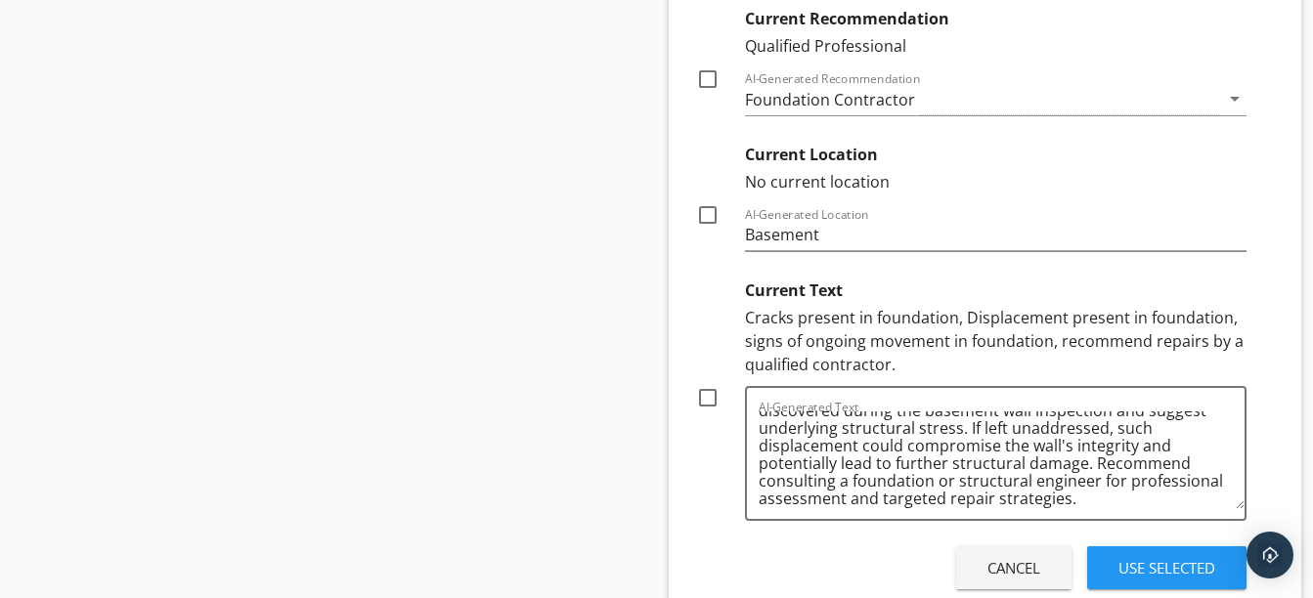
click at [713, 408] on div at bounding box center [707, 397] width 33 height 33
checkbox input "false"
click at [1160, 567] on div "Use Selected" at bounding box center [1166, 568] width 97 height 22
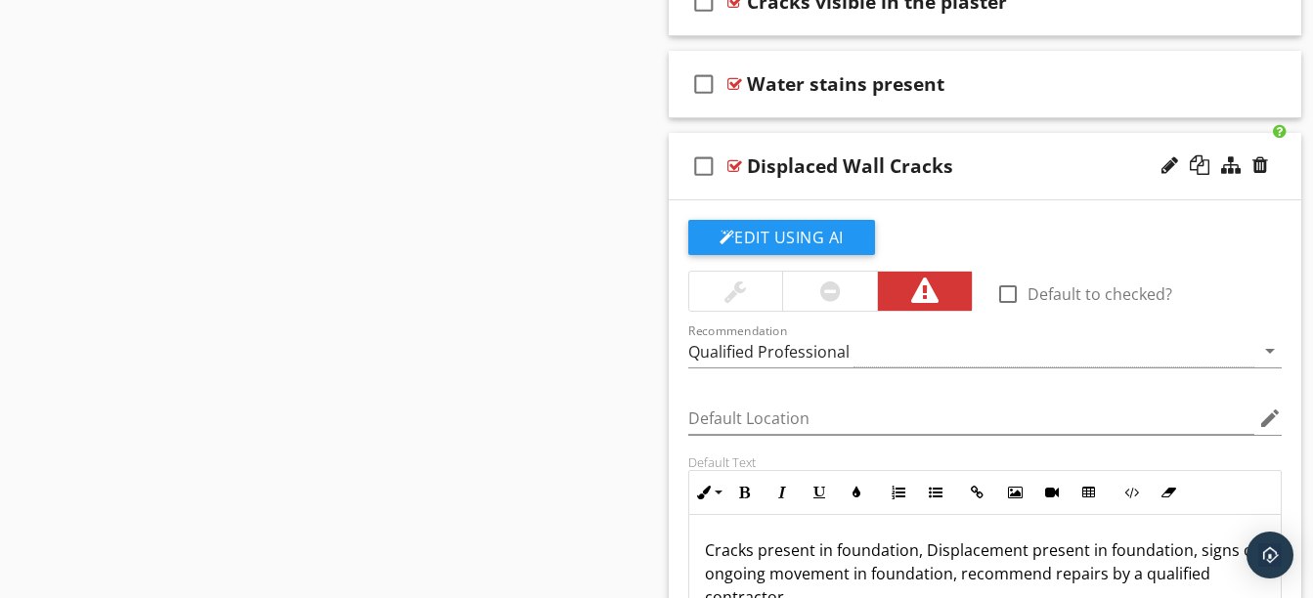
scroll to position [1918, 0]
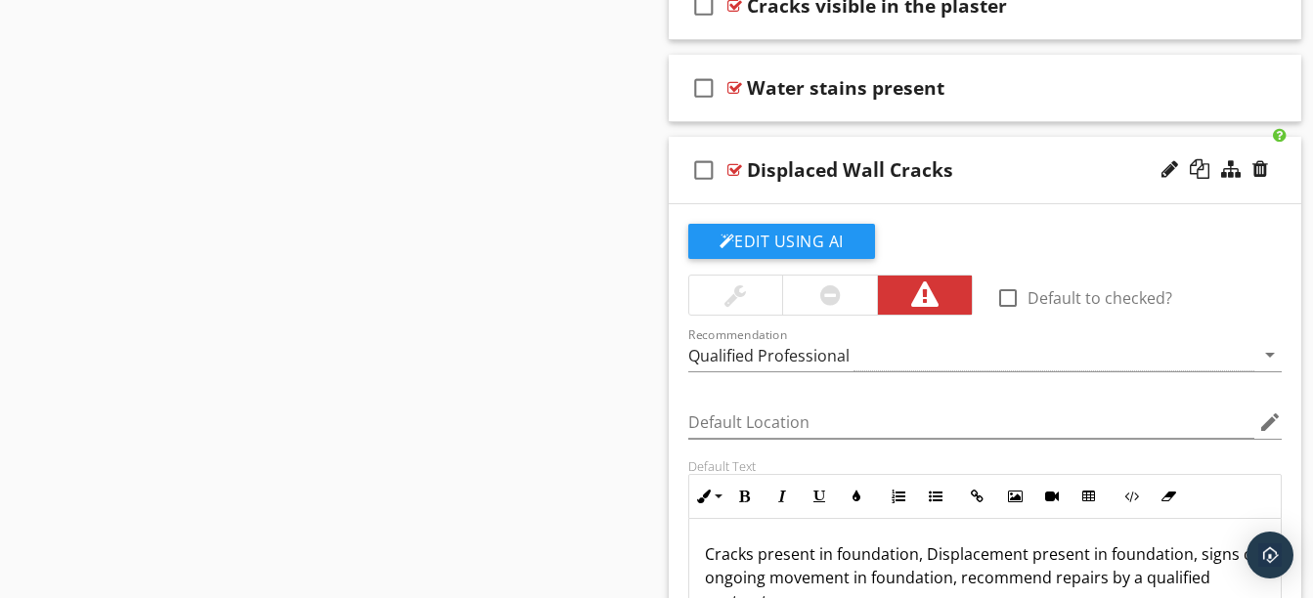
click at [952, 189] on div "check_box_outline_blank Displaced Wall Cracks" at bounding box center [985, 170] width 633 height 67
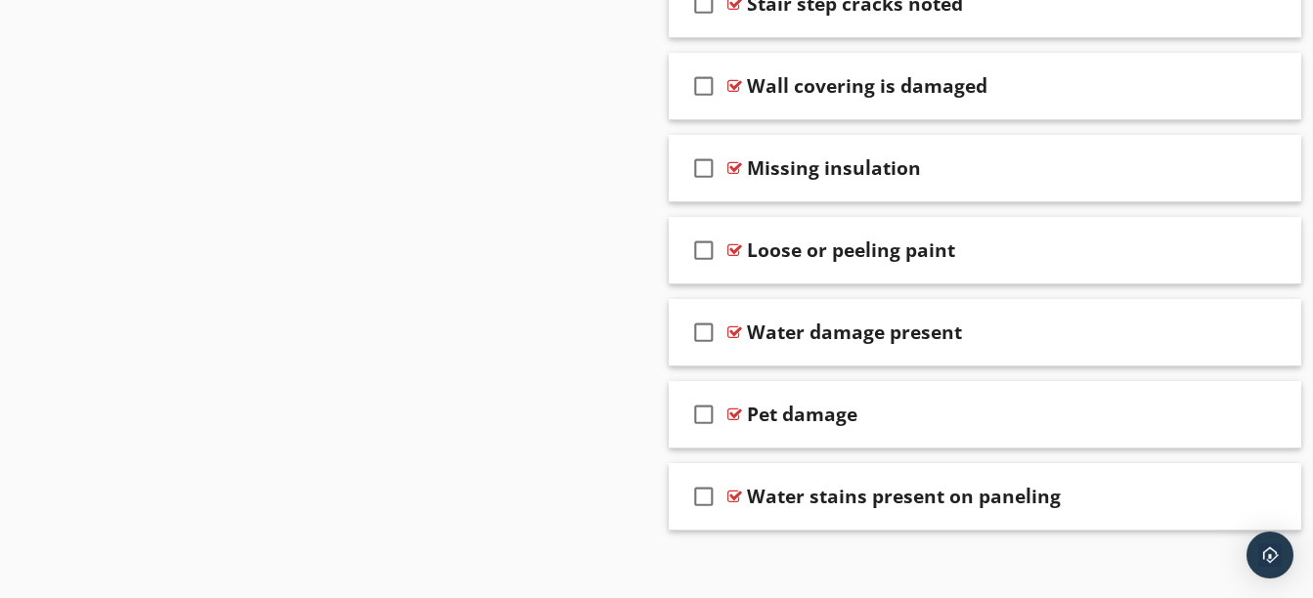
scroll to position [2496, 0]
click at [1087, 509] on div "check_box_outline_blank Water stains present on paneling" at bounding box center [985, 495] width 633 height 67
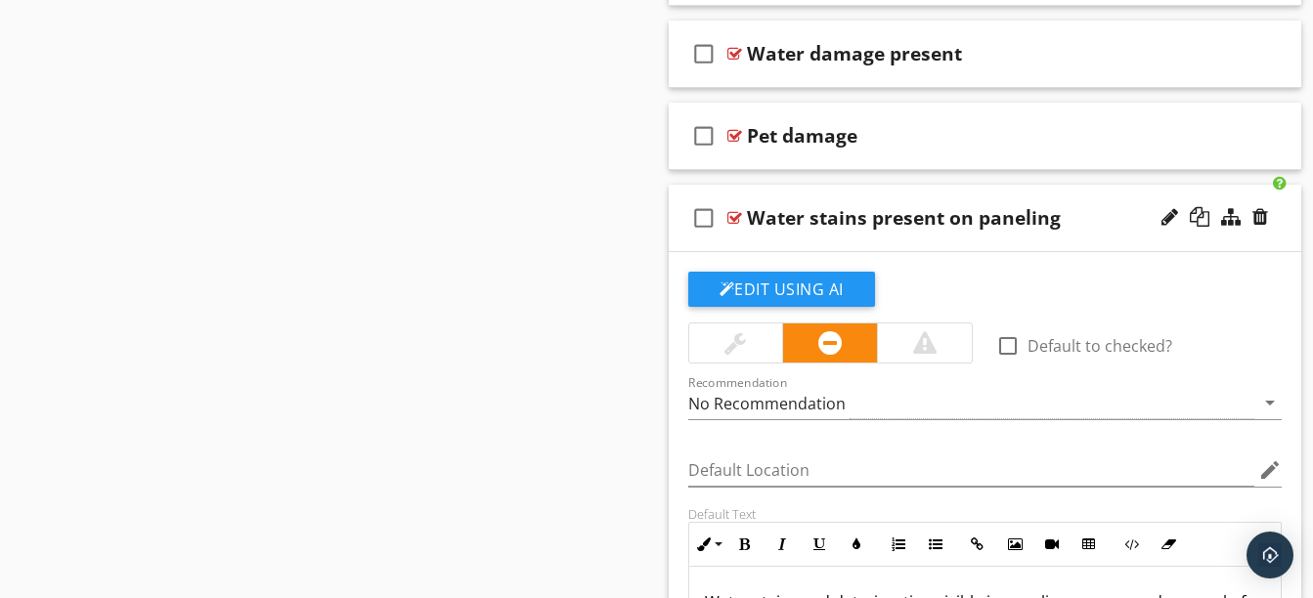
scroll to position [2774, 0]
click at [819, 280] on button "Edit Using AI" at bounding box center [781, 288] width 187 height 35
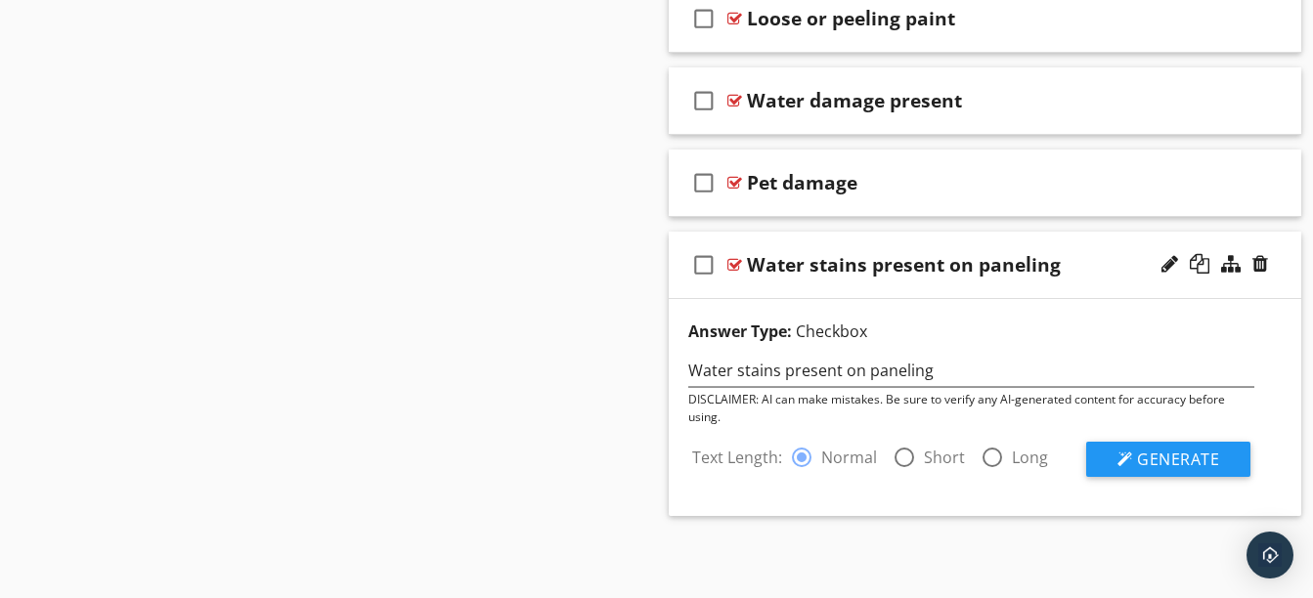
click at [907, 467] on div at bounding box center [904, 457] width 33 height 33
radio input "false"
radio input "true"
click at [1136, 458] on button "Generate" at bounding box center [1168, 459] width 164 height 35
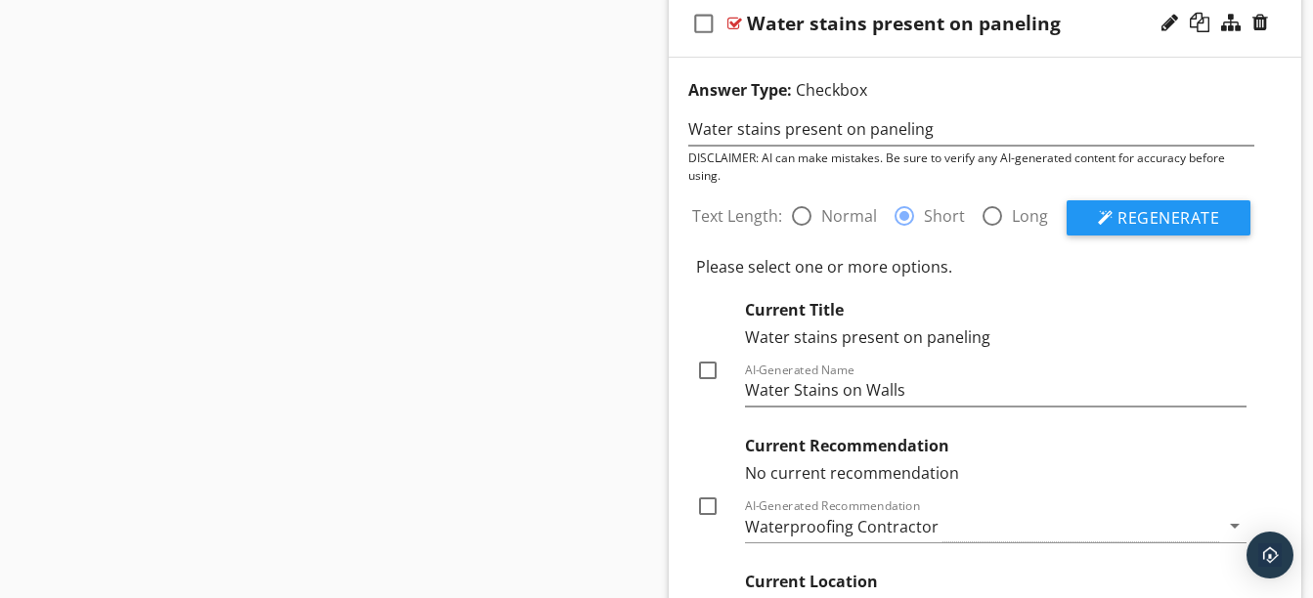
scroll to position [2969, 0]
click at [712, 369] on div at bounding box center [707, 369] width 33 height 33
checkbox input "true"
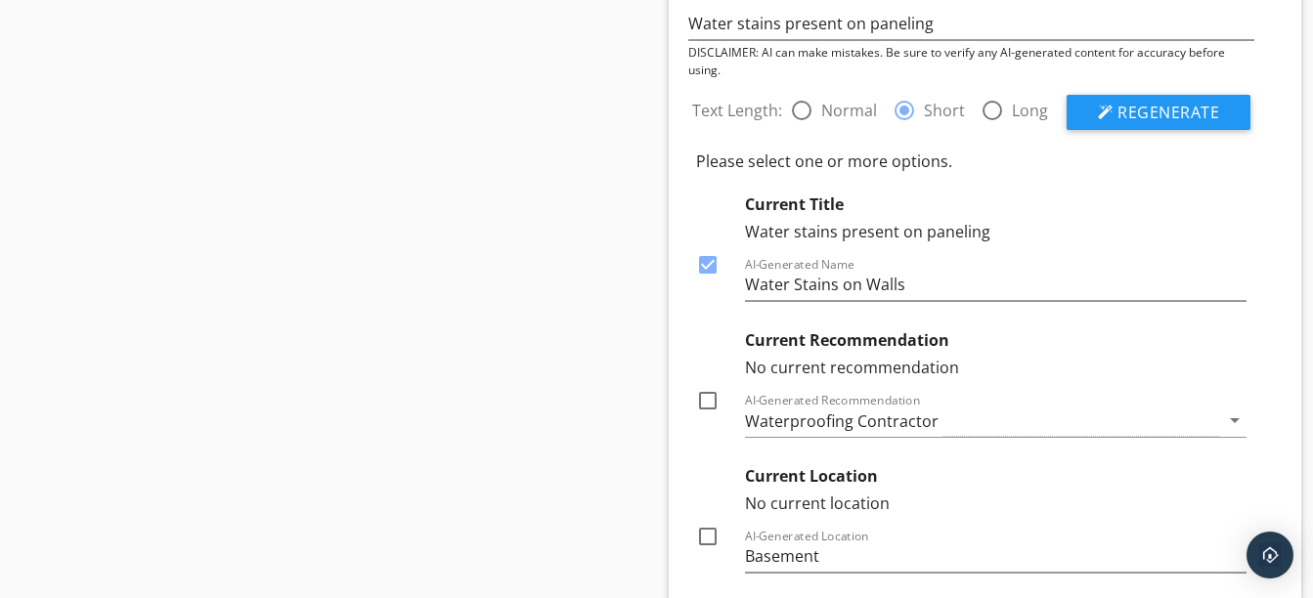
scroll to position [3073, 0]
click at [907, 283] on input "Water Stains on Walls" at bounding box center [996, 286] width 502 height 32
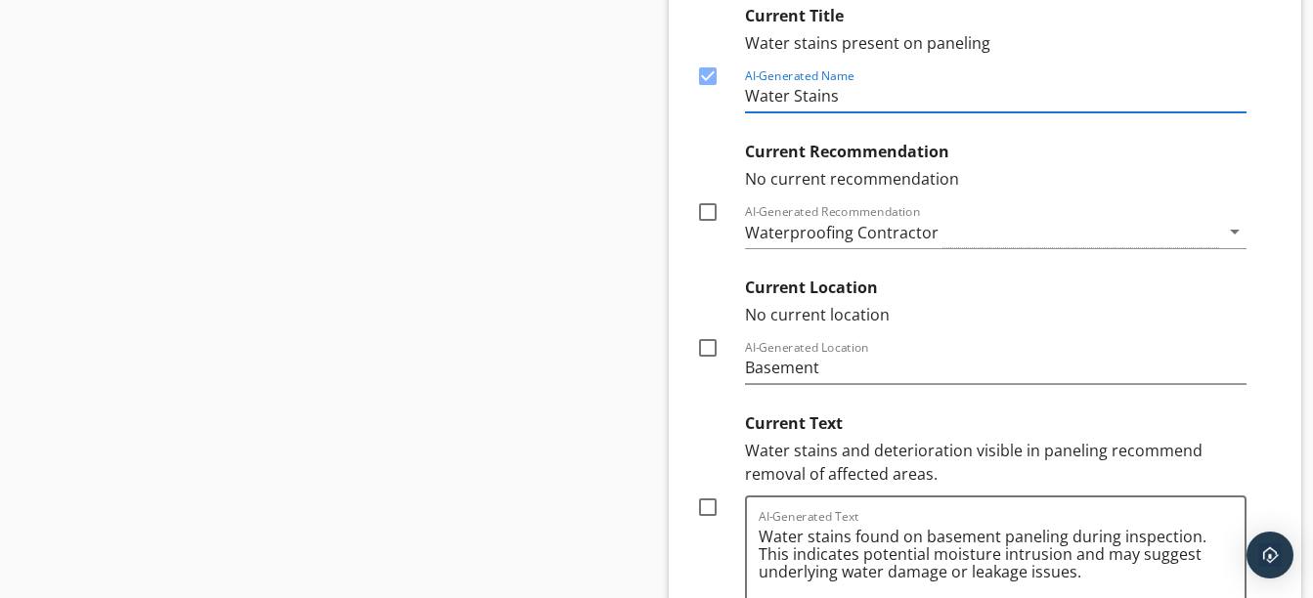
scroll to position [3490, 0]
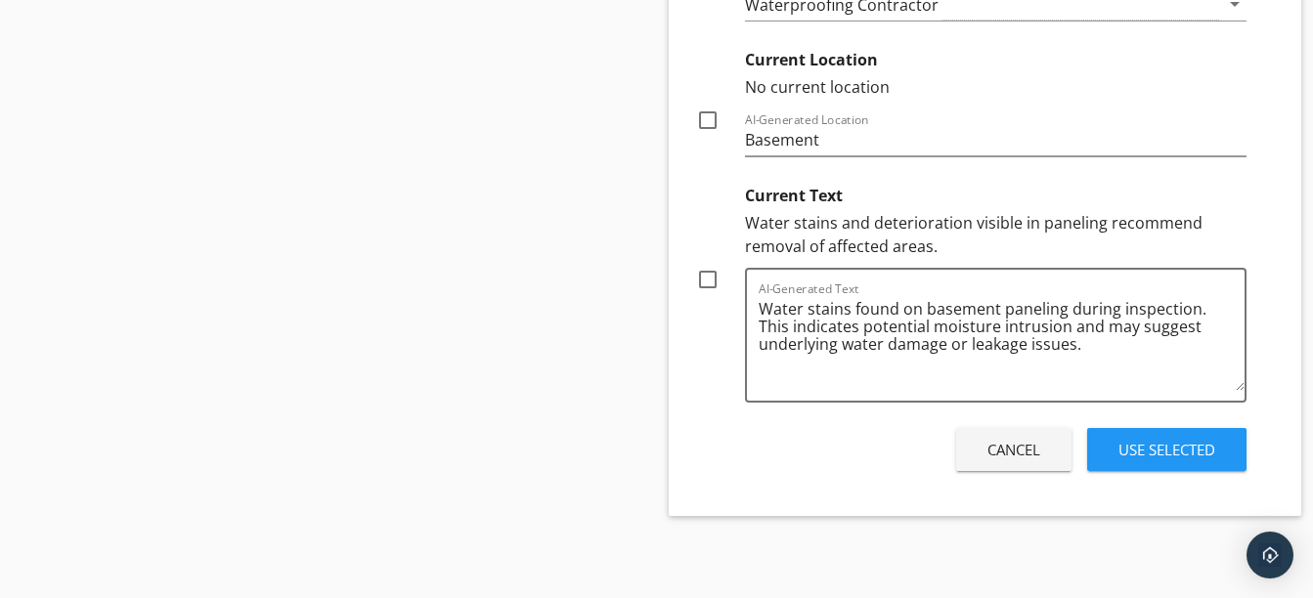
type input "Water Stains"
click at [713, 284] on div at bounding box center [707, 279] width 33 height 33
checkbox input "true"
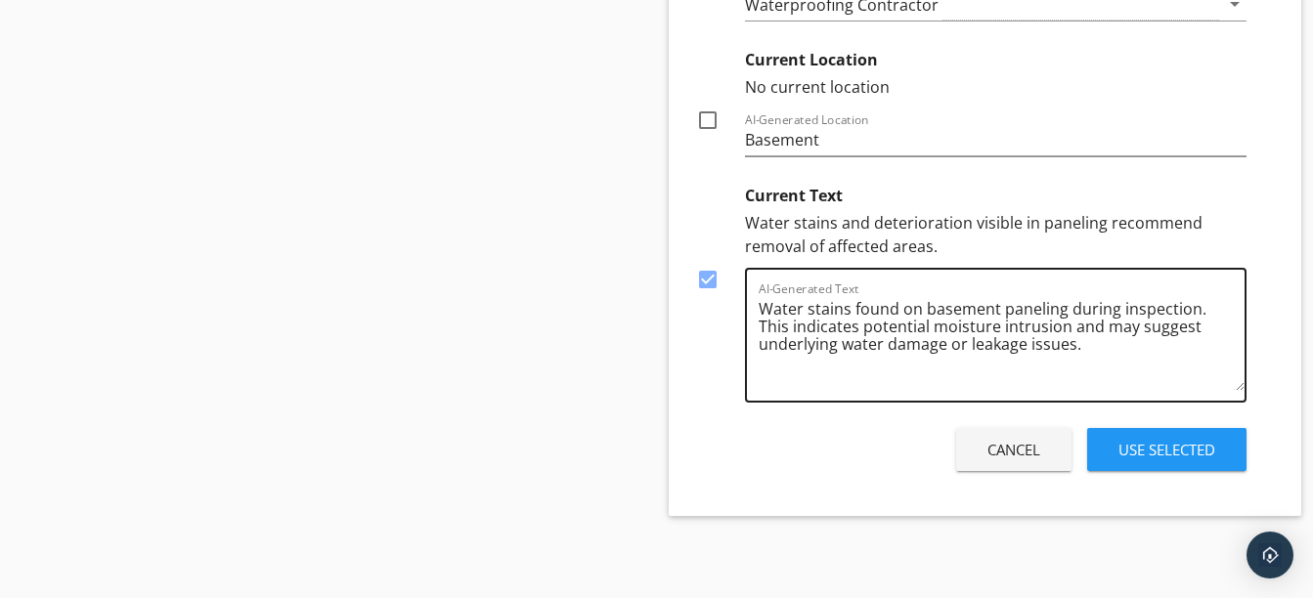
click at [1062, 314] on textarea "Water stains found on basement paneling during inspection. This indicates poten…" at bounding box center [1002, 342] width 487 height 98
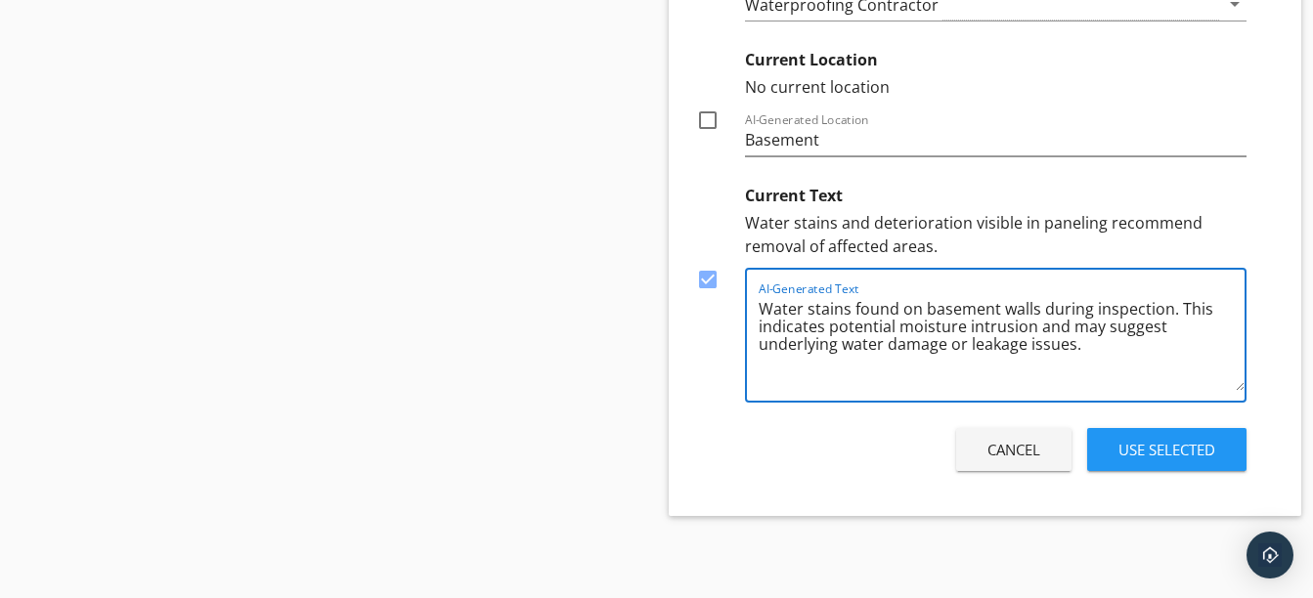
click at [1125, 356] on textarea "Water stains found on basement walls during inspection. This indicates potentia…" at bounding box center [1002, 342] width 487 height 98
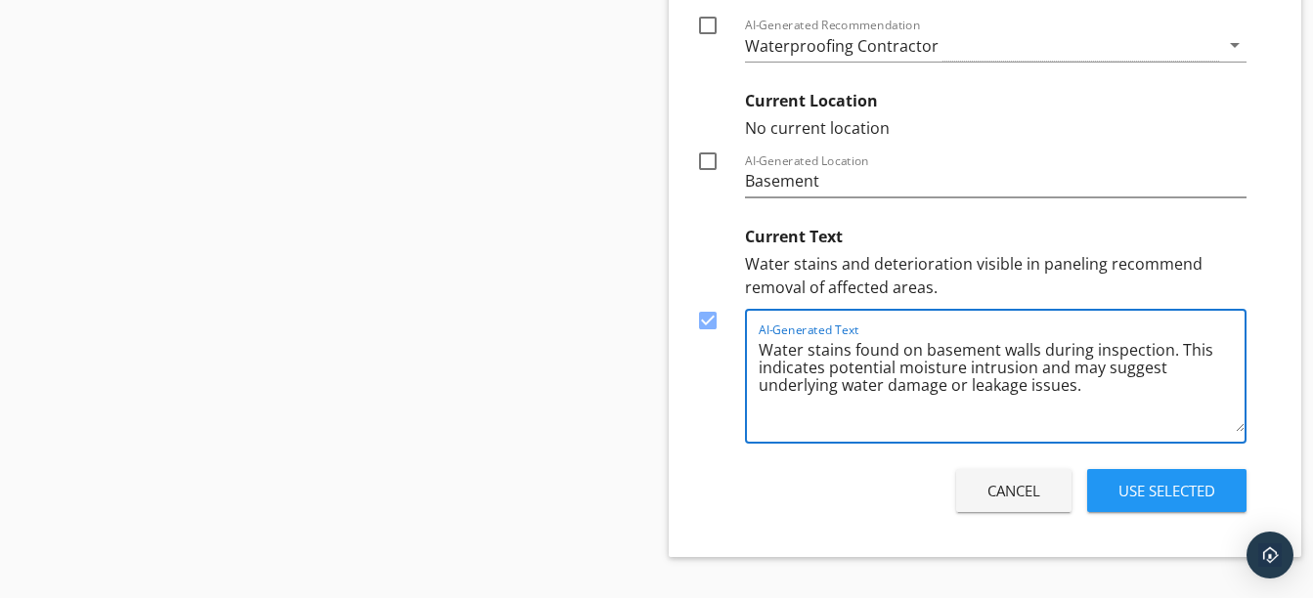
scroll to position [3474, 0]
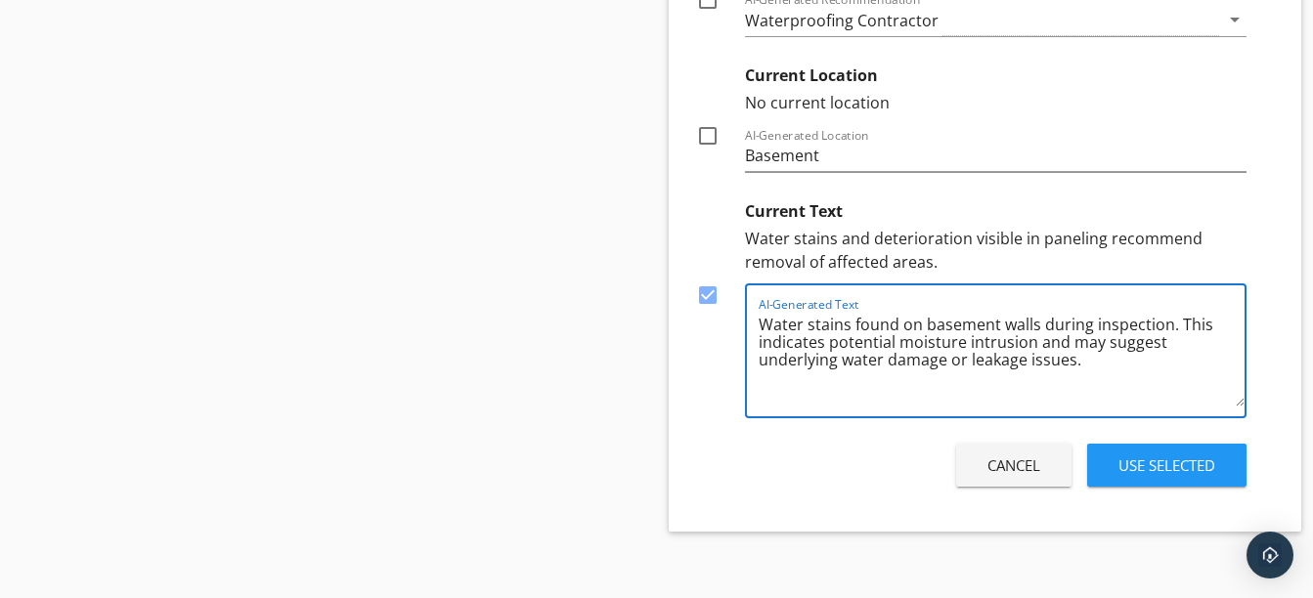
type textarea "Water stains found on basement walls during inspection. This indicates potentia…"
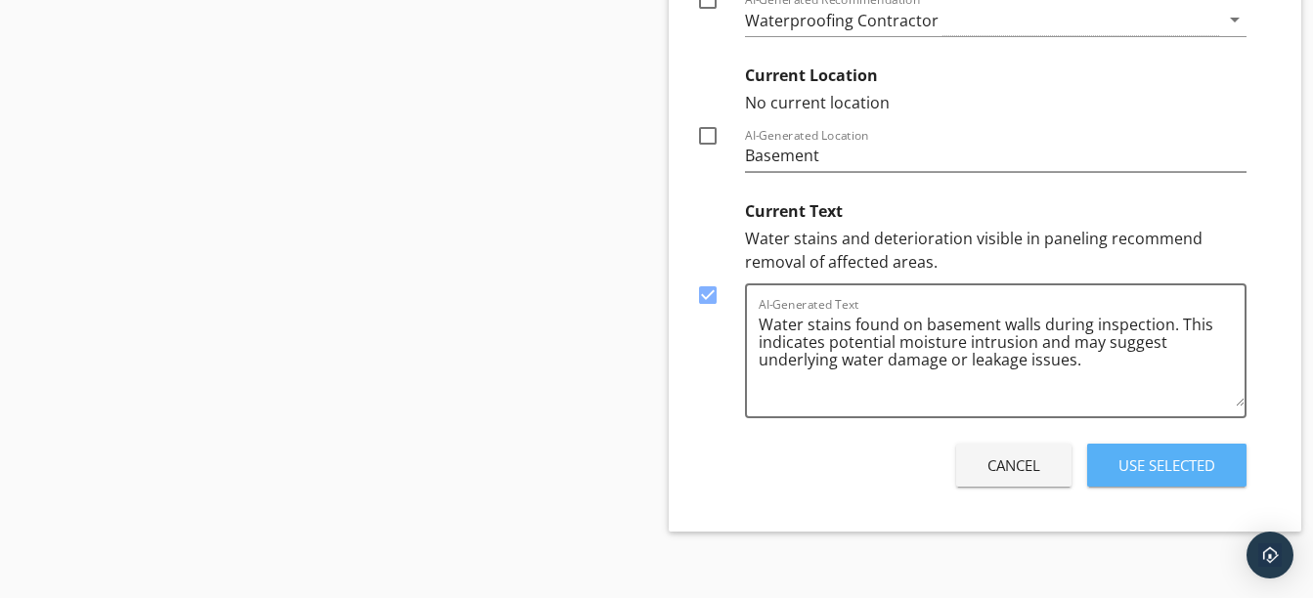
click at [1137, 449] on button "Use Selected" at bounding box center [1166, 465] width 159 height 43
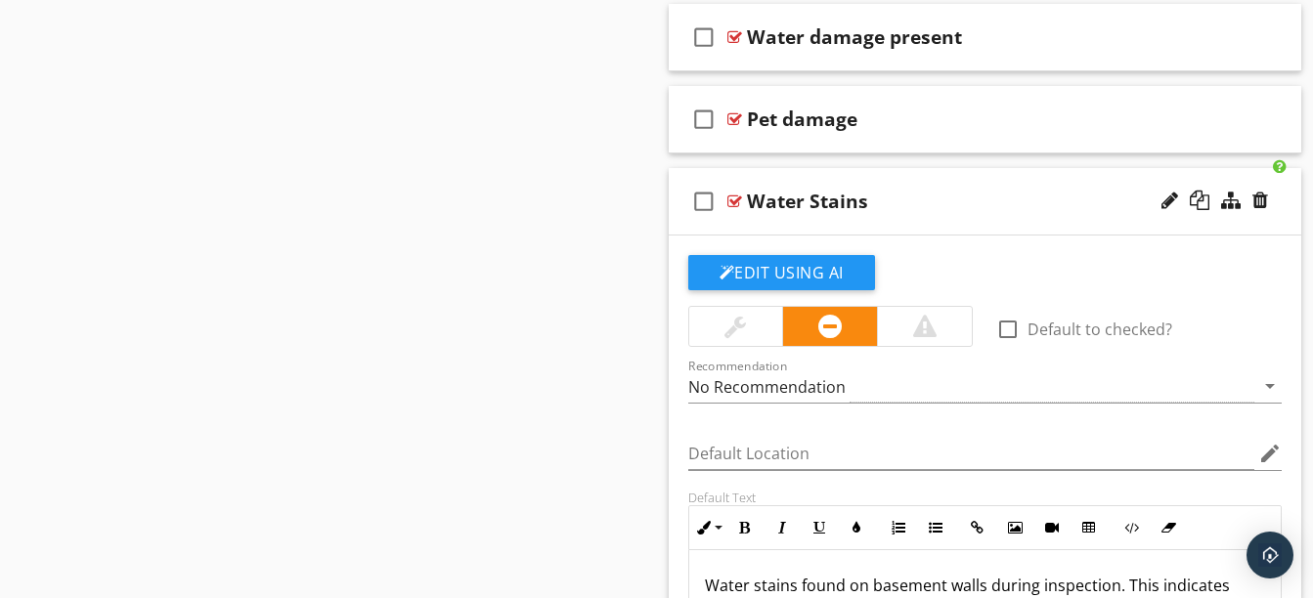
click at [902, 223] on div "check_box_outline_blank Water Stains" at bounding box center [985, 201] width 633 height 67
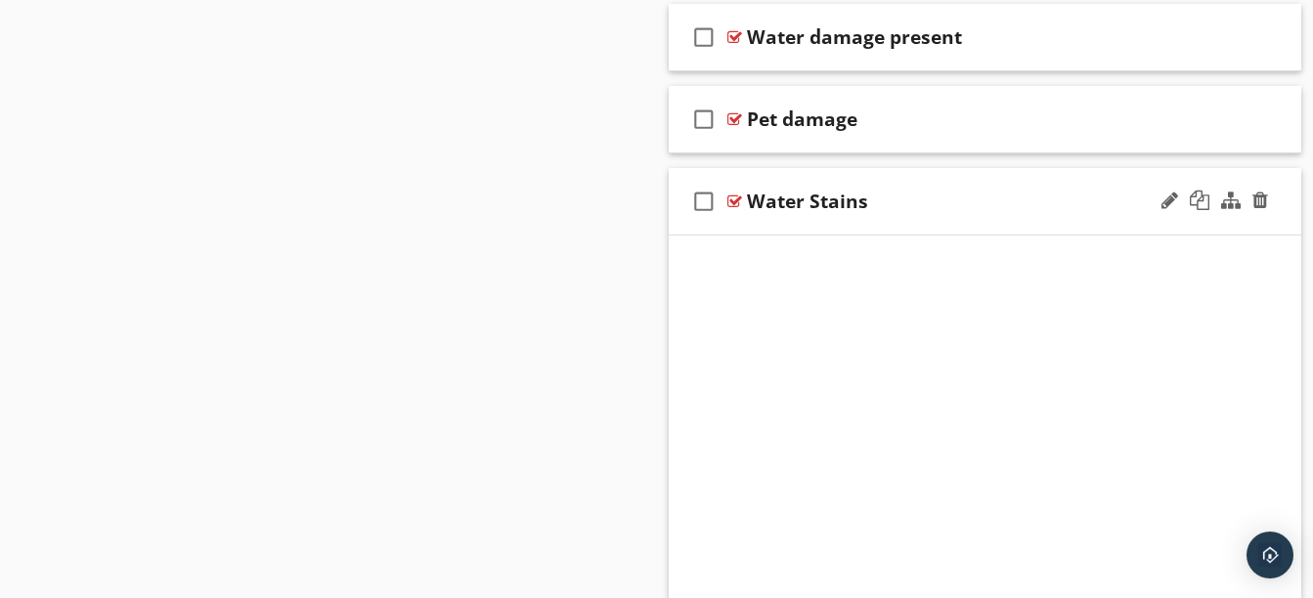
scroll to position [2509, 0]
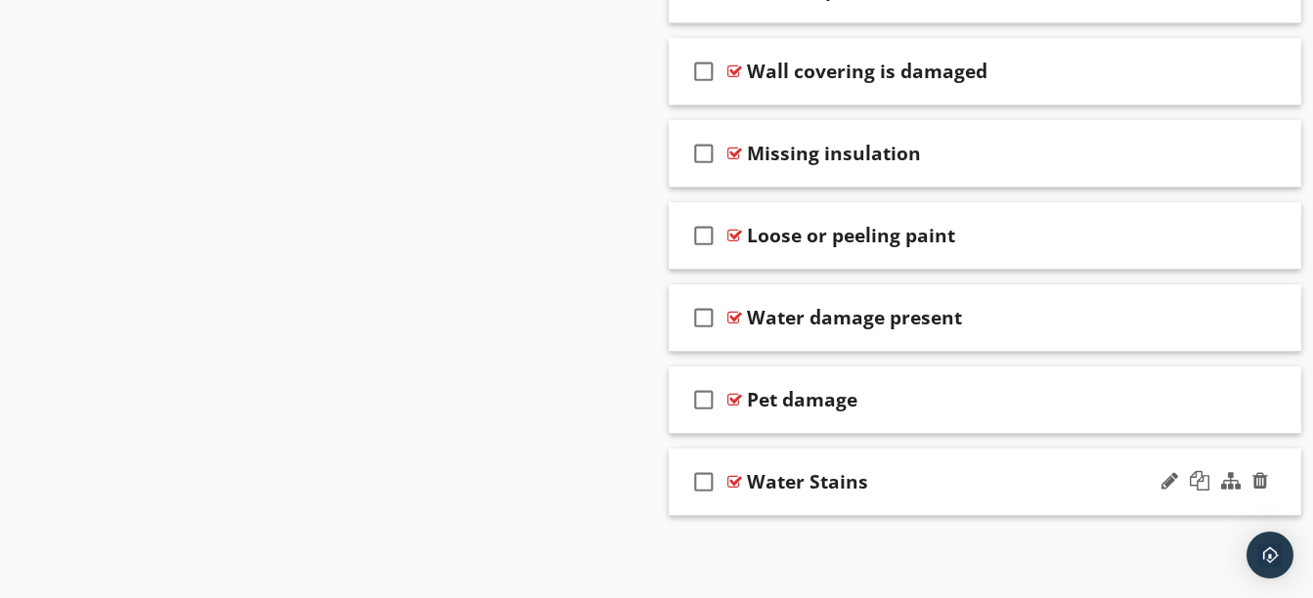
click at [872, 508] on div "check_box_outline_blank Water Stains" at bounding box center [985, 482] width 633 height 67
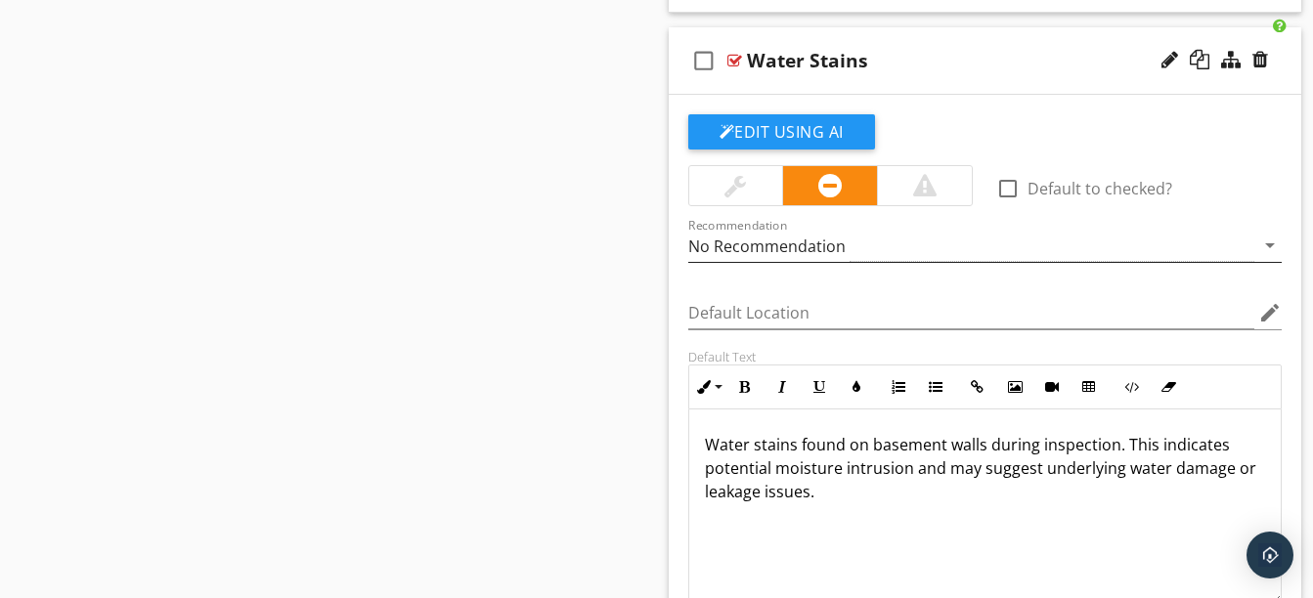
scroll to position [2932, 0]
click at [946, 446] on p "Water stains found on basement walls during inspection. This indicates potentia…" at bounding box center [985, 467] width 561 height 70
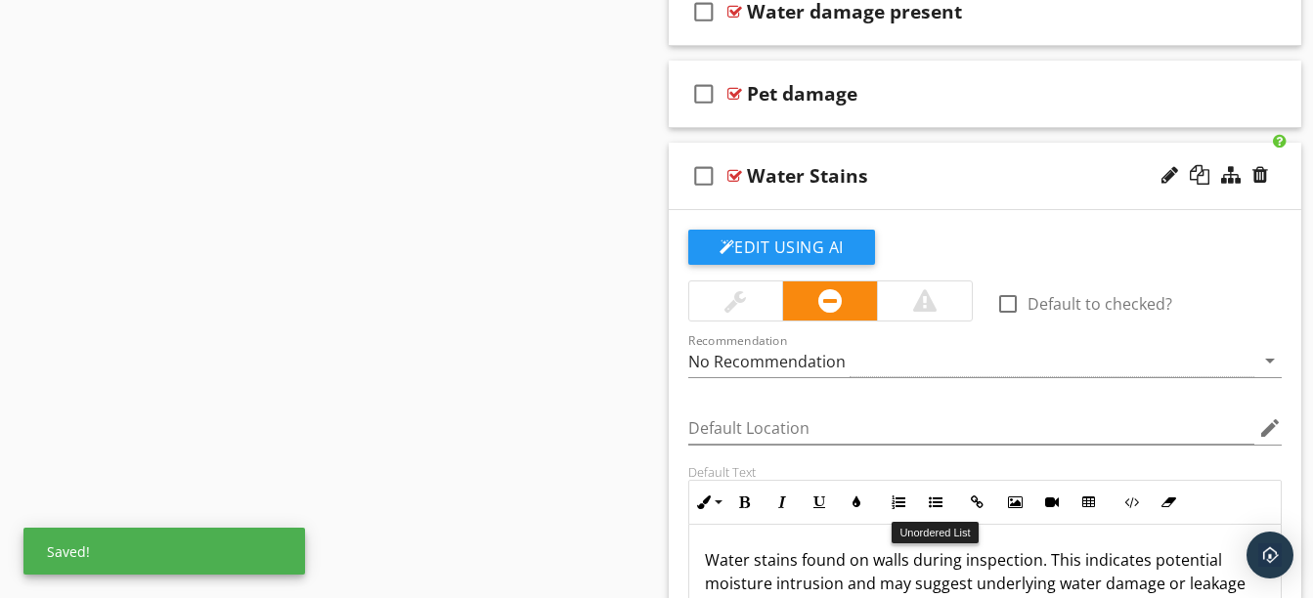
scroll to position [2813, 0]
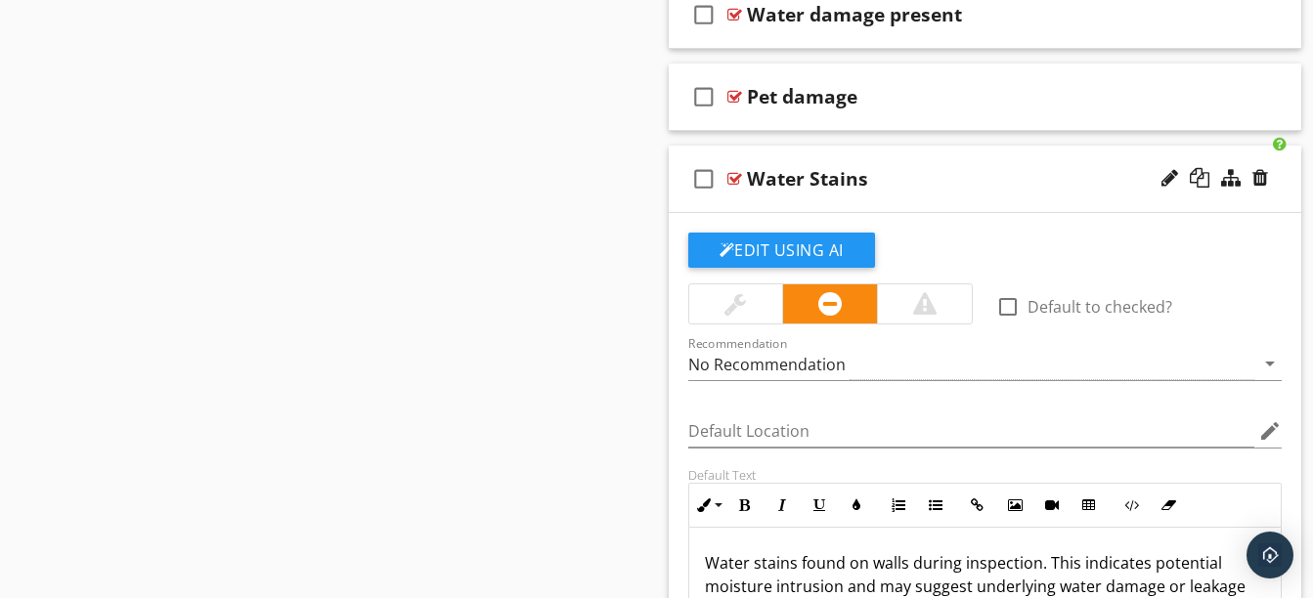
click at [900, 200] on div "check_box_outline_blank Water Stains" at bounding box center [985, 179] width 633 height 67
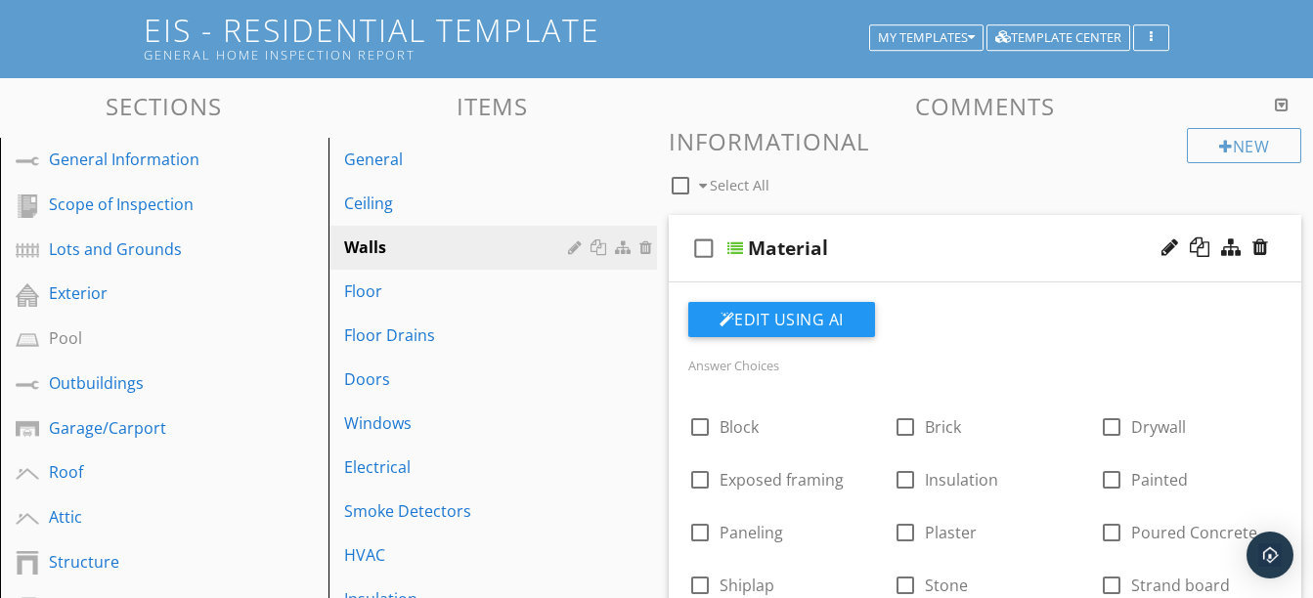
scroll to position [131, 0]
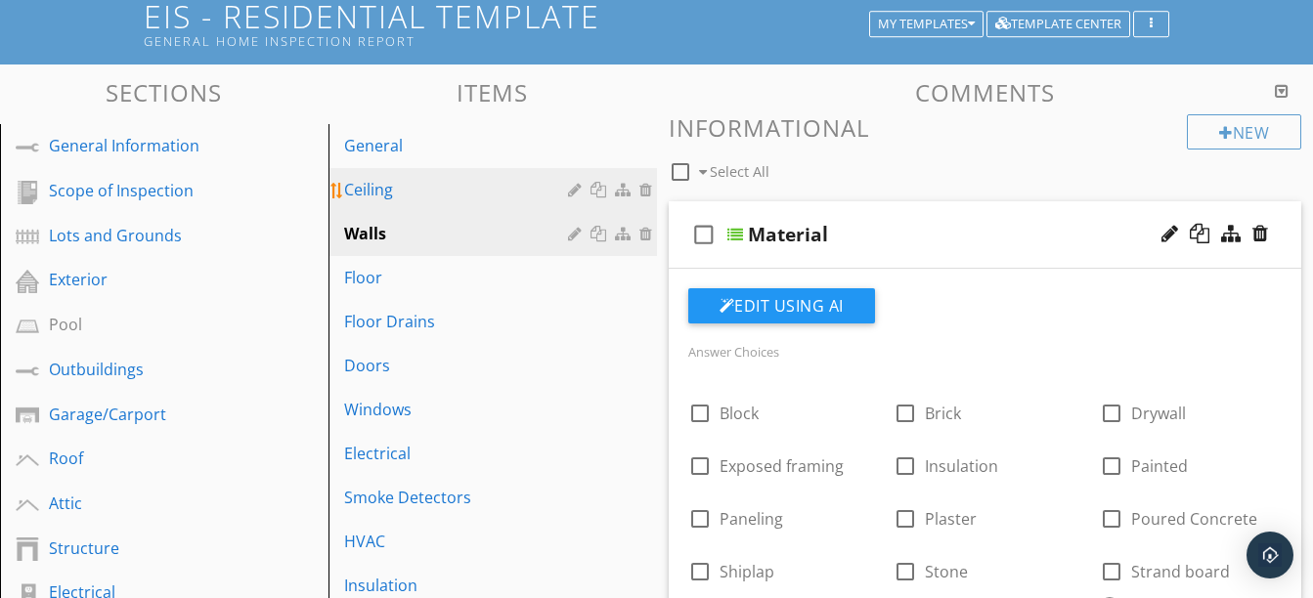
click at [453, 188] on div "Ceiling" at bounding box center [459, 189] width 230 height 23
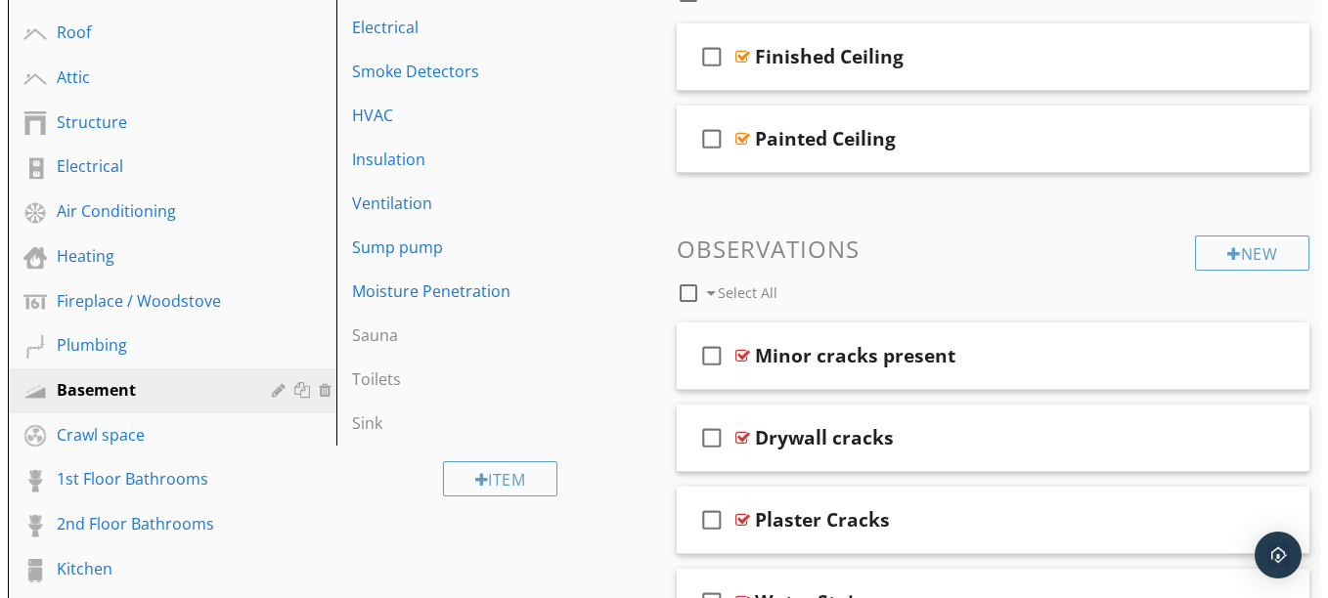
scroll to position [749, 0]
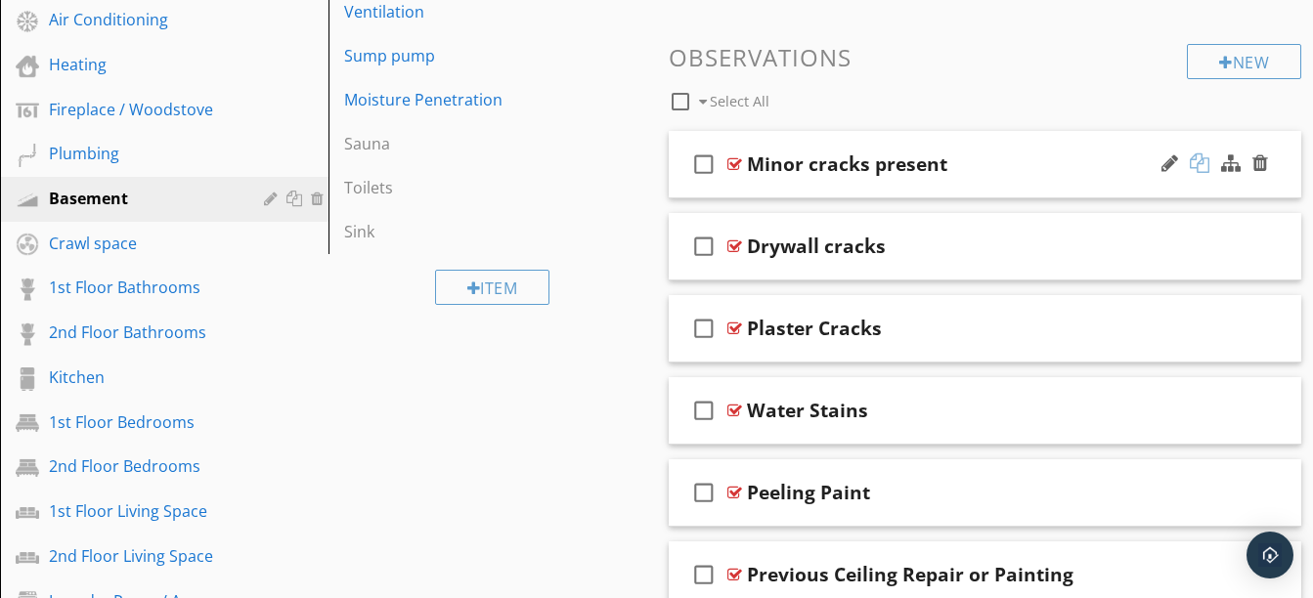
click at [1198, 167] on div at bounding box center [1200, 163] width 20 height 20
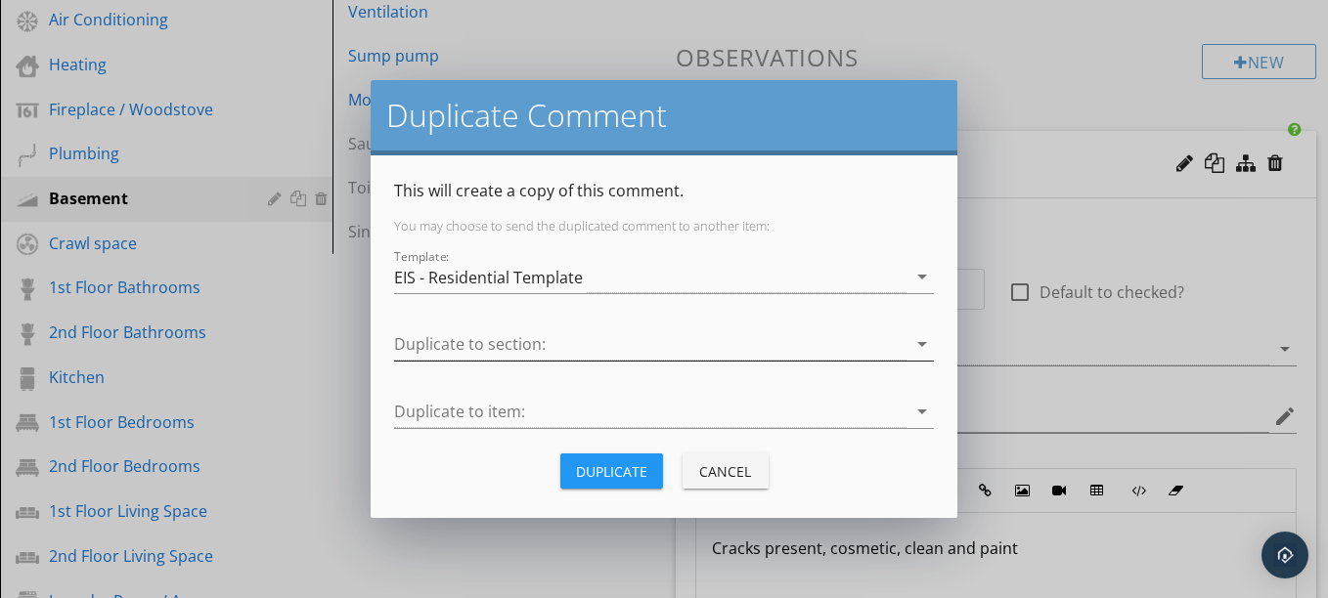
click at [671, 346] on div at bounding box center [650, 344] width 512 height 32
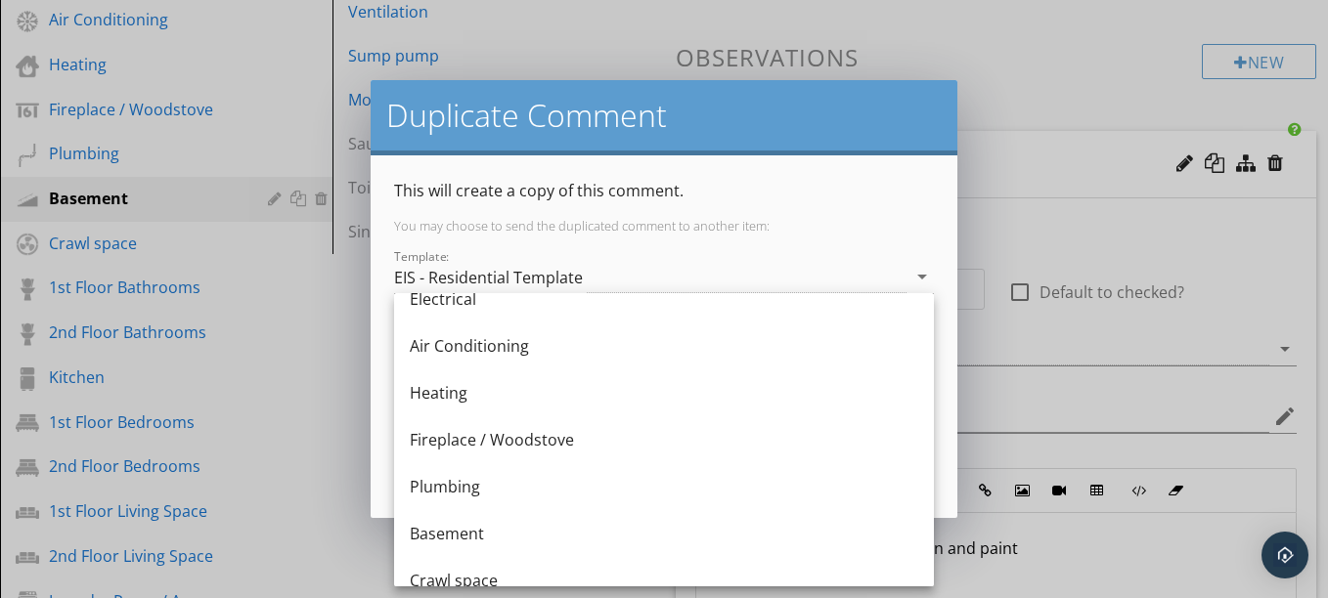
scroll to position [587, 0]
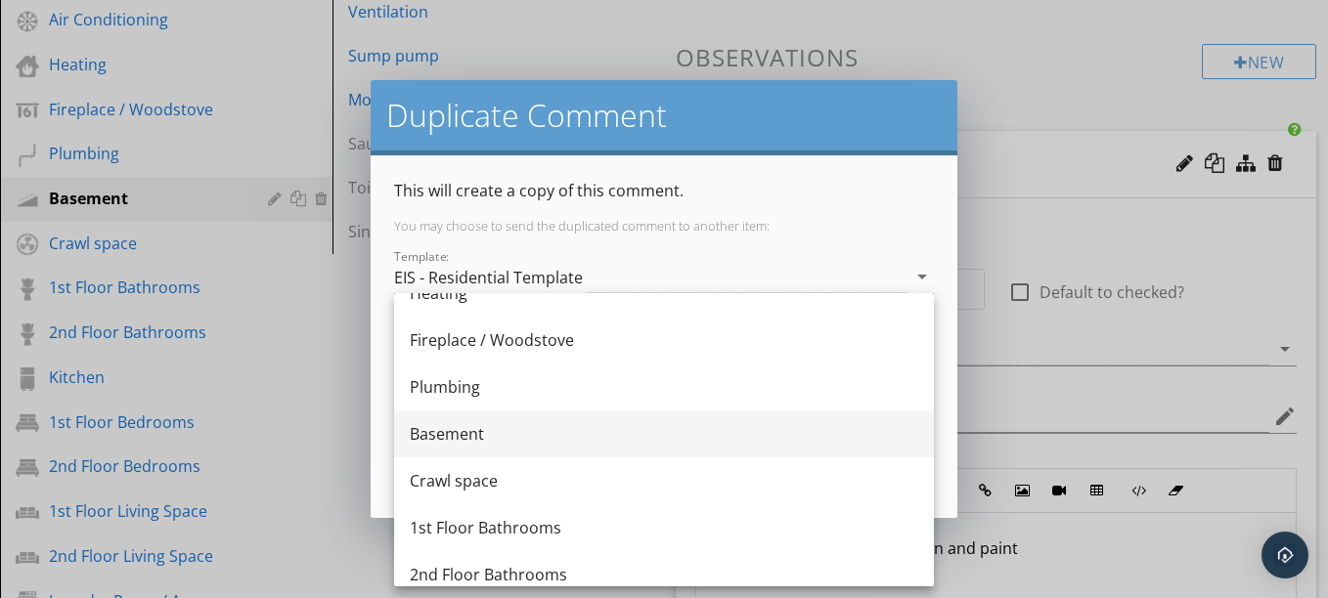
click at [520, 424] on div "Basement" at bounding box center [664, 433] width 508 height 23
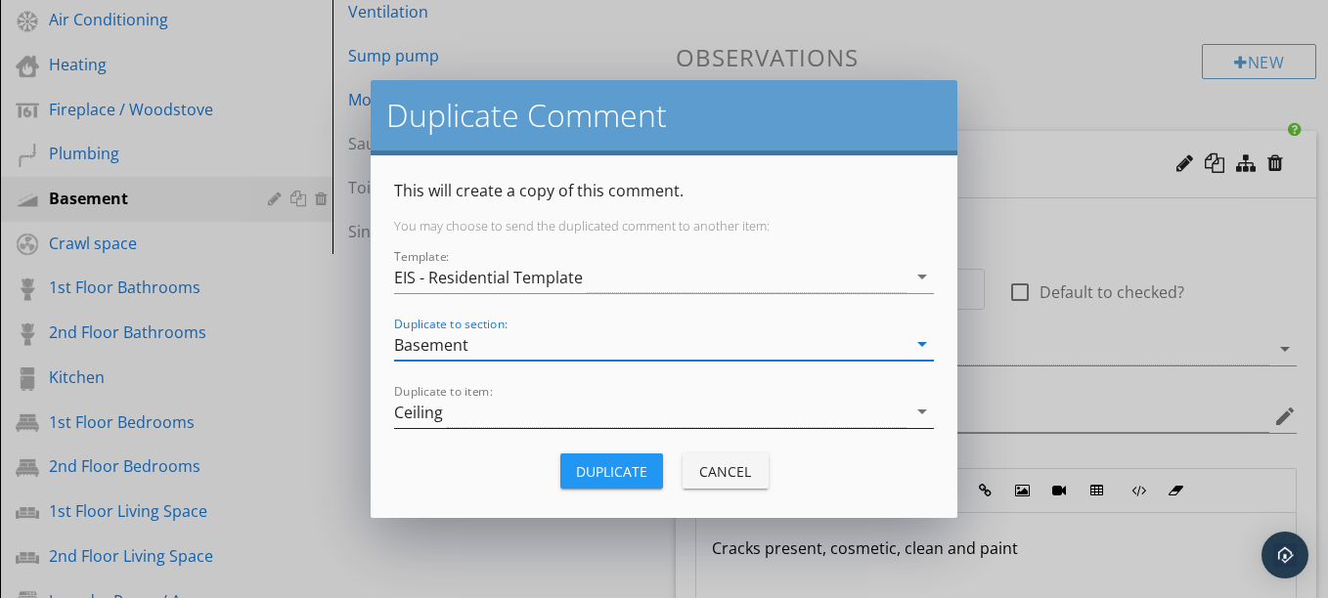
click at [493, 410] on div "Ceiling" at bounding box center [650, 412] width 512 height 32
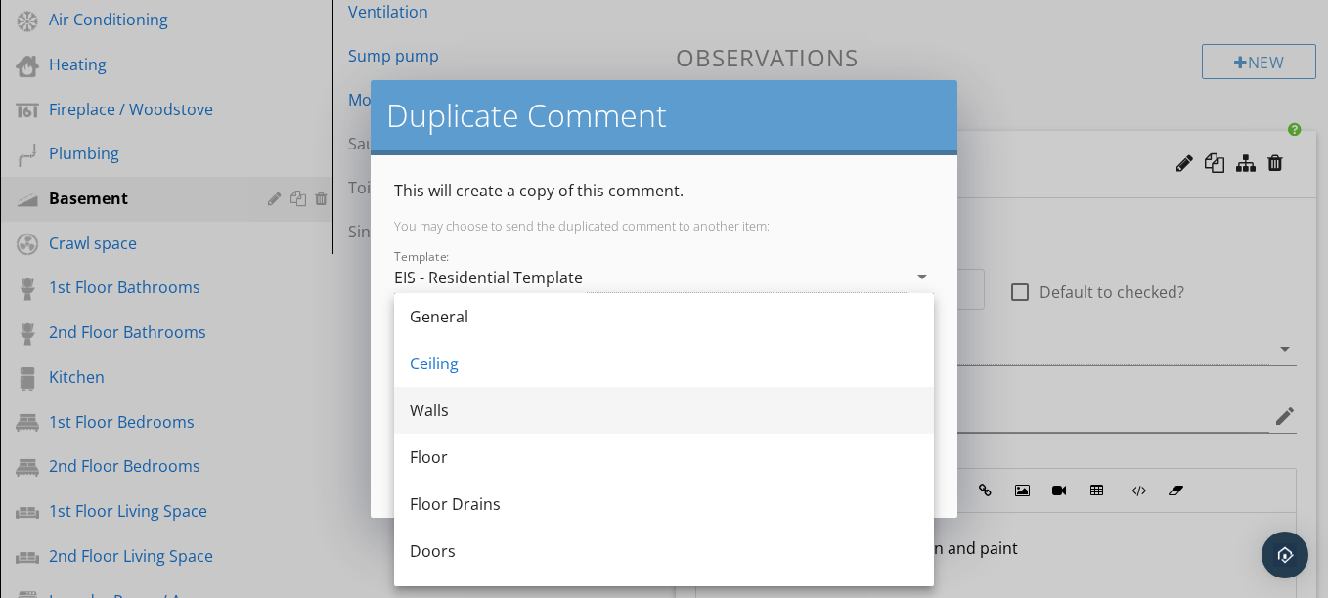
click at [477, 414] on div "Walls" at bounding box center [664, 410] width 508 height 23
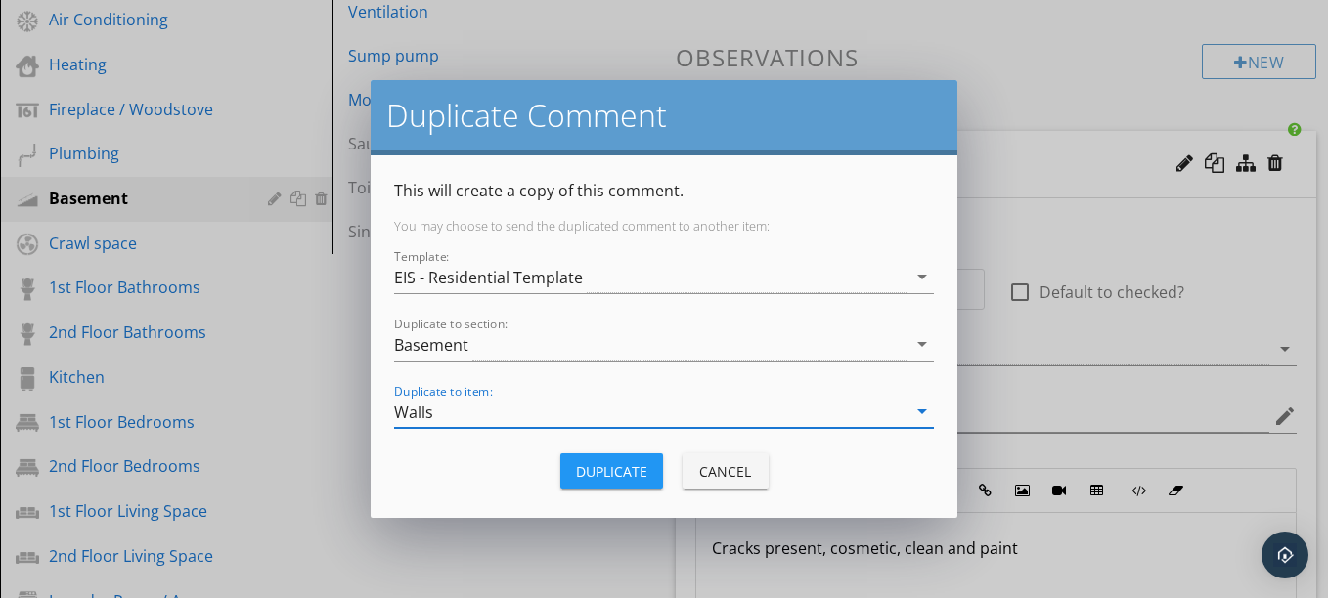
click at [609, 477] on div "Duplicate" at bounding box center [611, 471] width 71 height 21
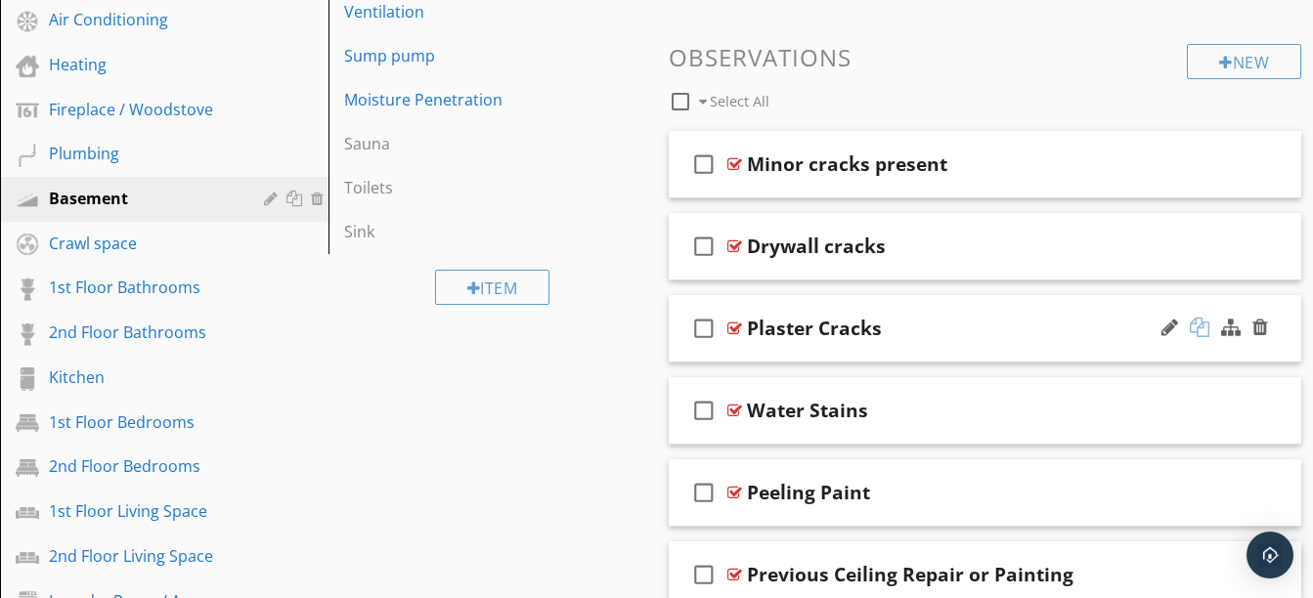
click at [1200, 324] on div at bounding box center [1200, 328] width 20 height 20
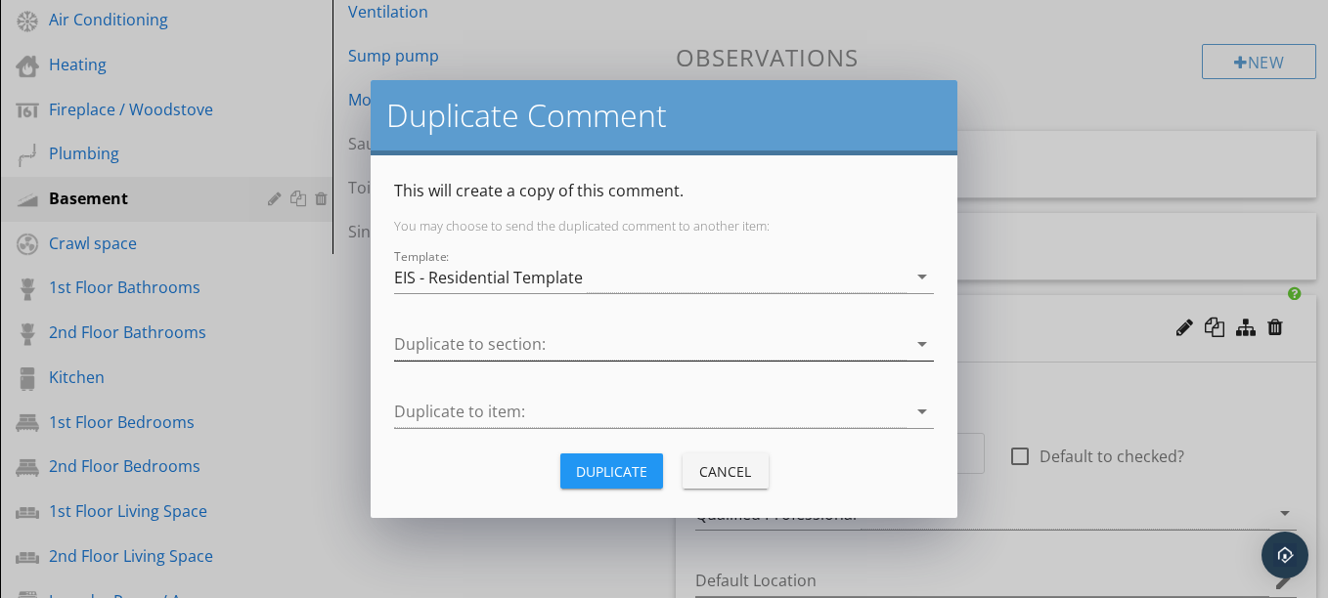
click at [833, 346] on div at bounding box center [650, 344] width 512 height 32
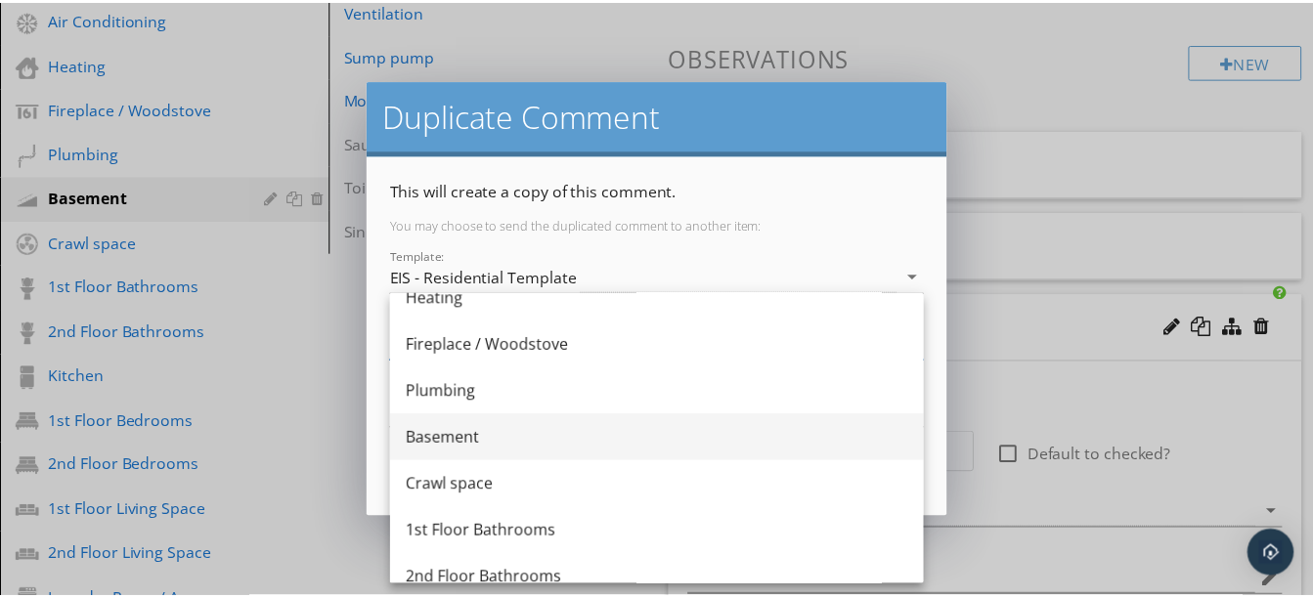
scroll to position [581, 0]
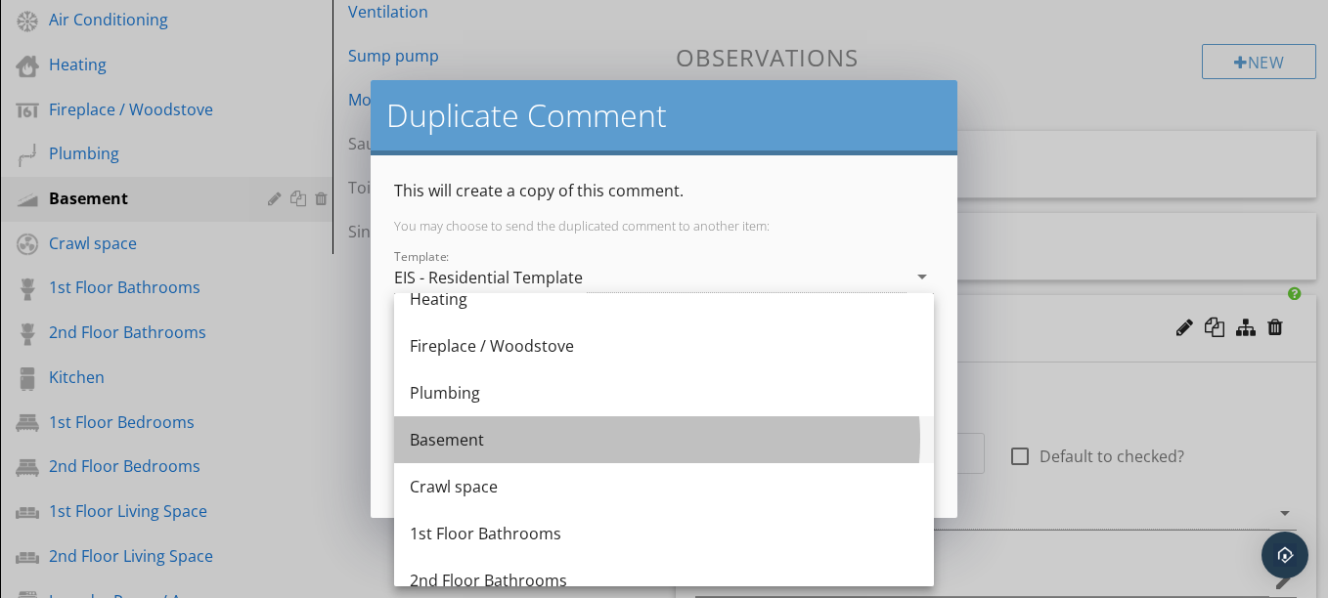
click at [499, 455] on div "Basement" at bounding box center [664, 439] width 508 height 47
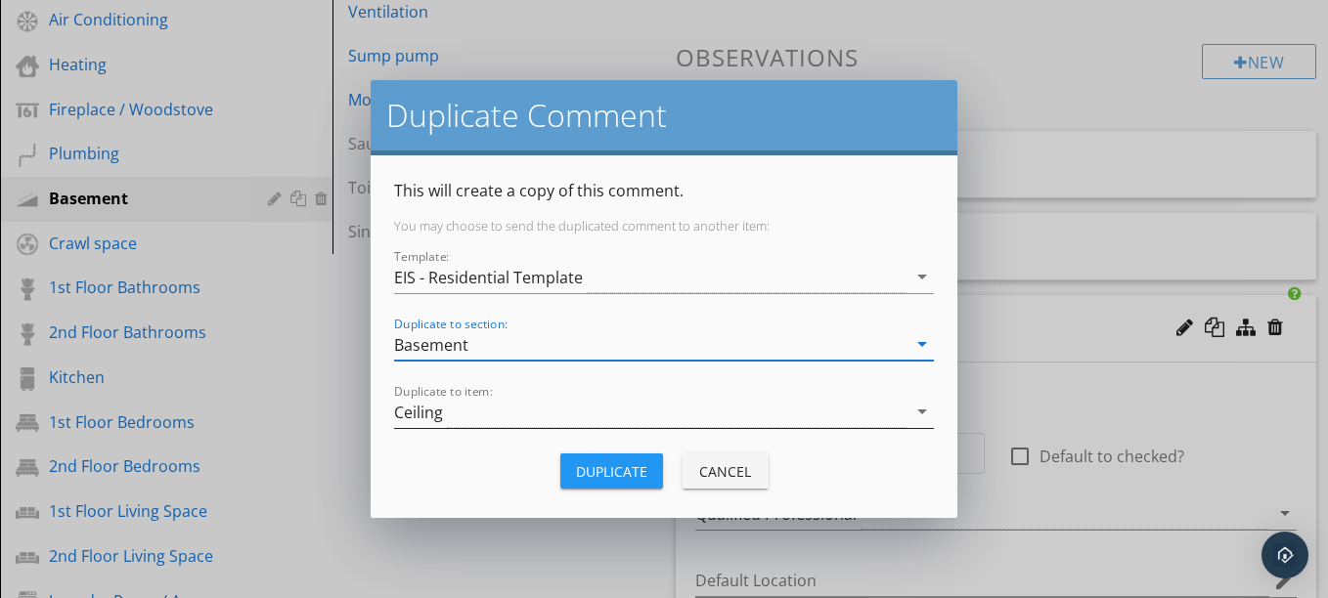
click at [486, 426] on div "Ceiling" at bounding box center [650, 412] width 512 height 32
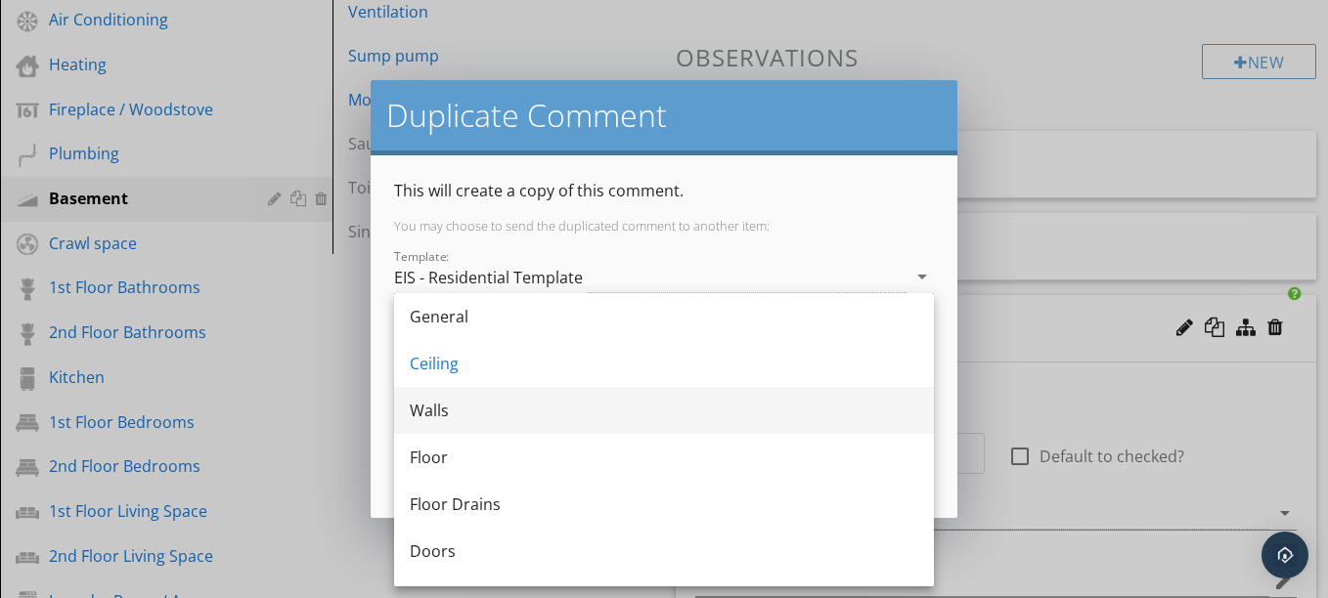
click at [463, 393] on div "Walls" at bounding box center [664, 410] width 508 height 47
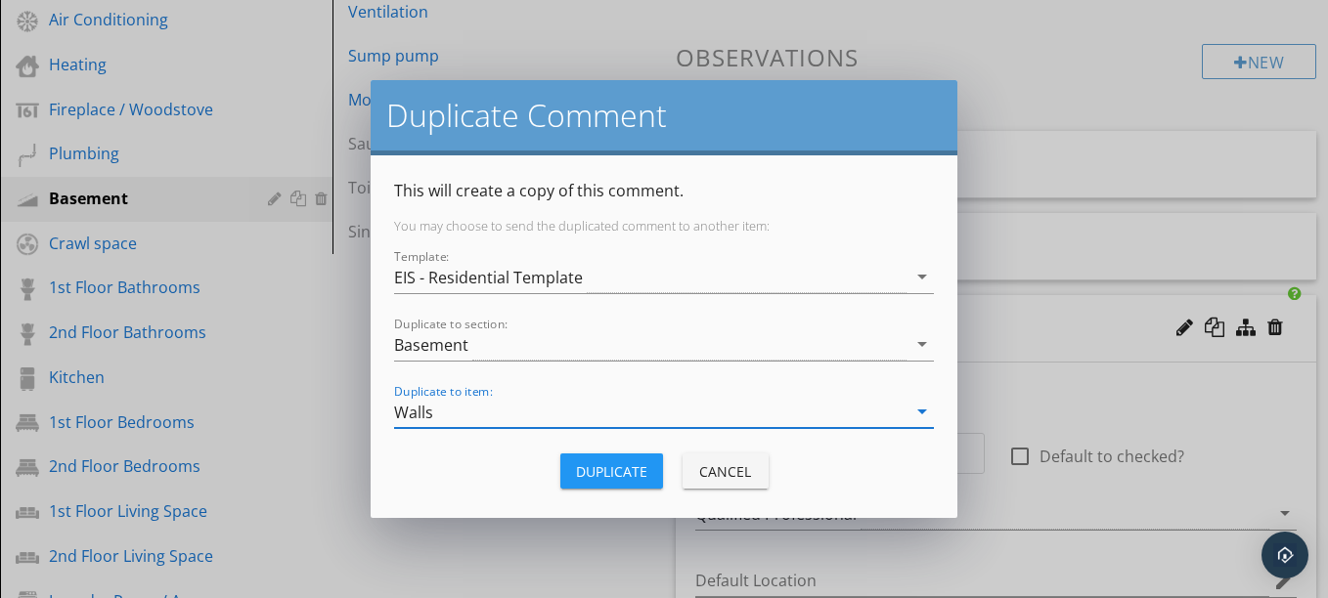
click at [615, 475] on div "Duplicate" at bounding box center [611, 471] width 71 height 21
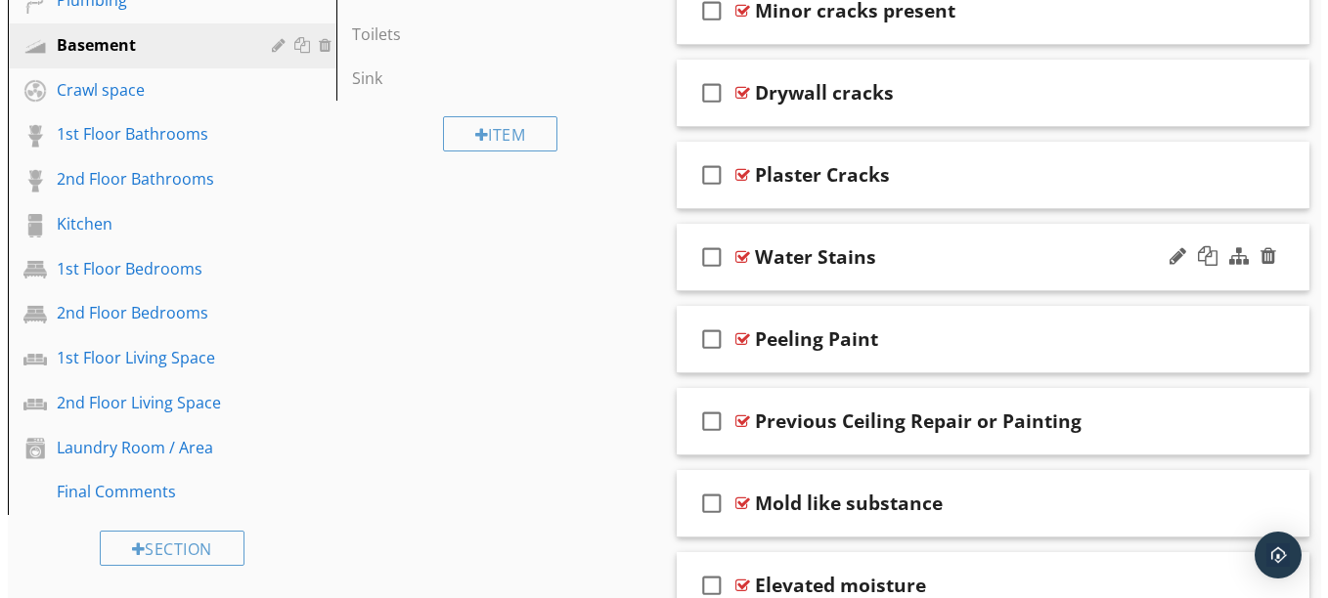
scroll to position [904, 0]
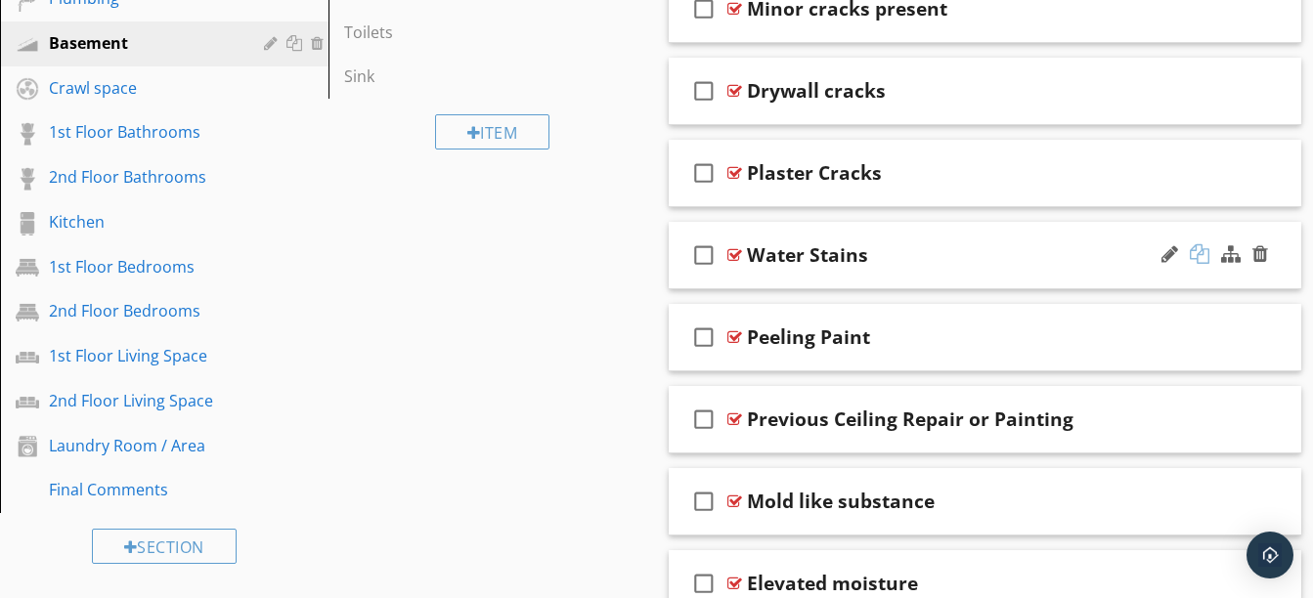
click at [1206, 249] on div at bounding box center [1200, 254] width 20 height 20
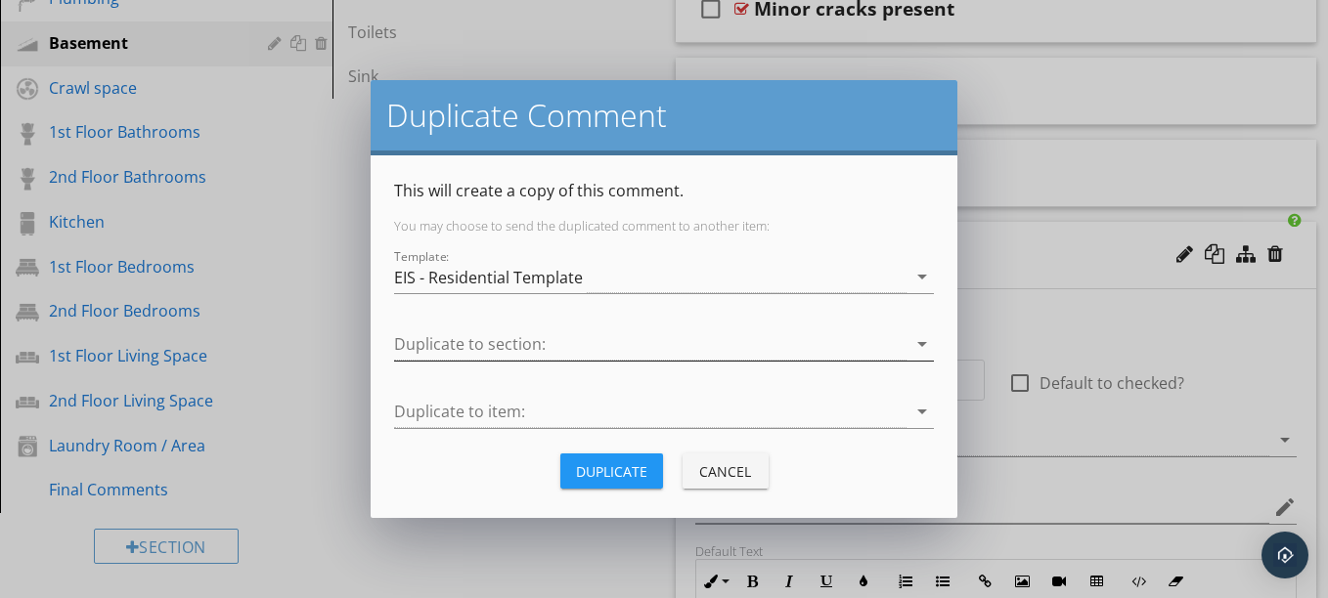
click at [804, 355] on div at bounding box center [650, 344] width 512 height 32
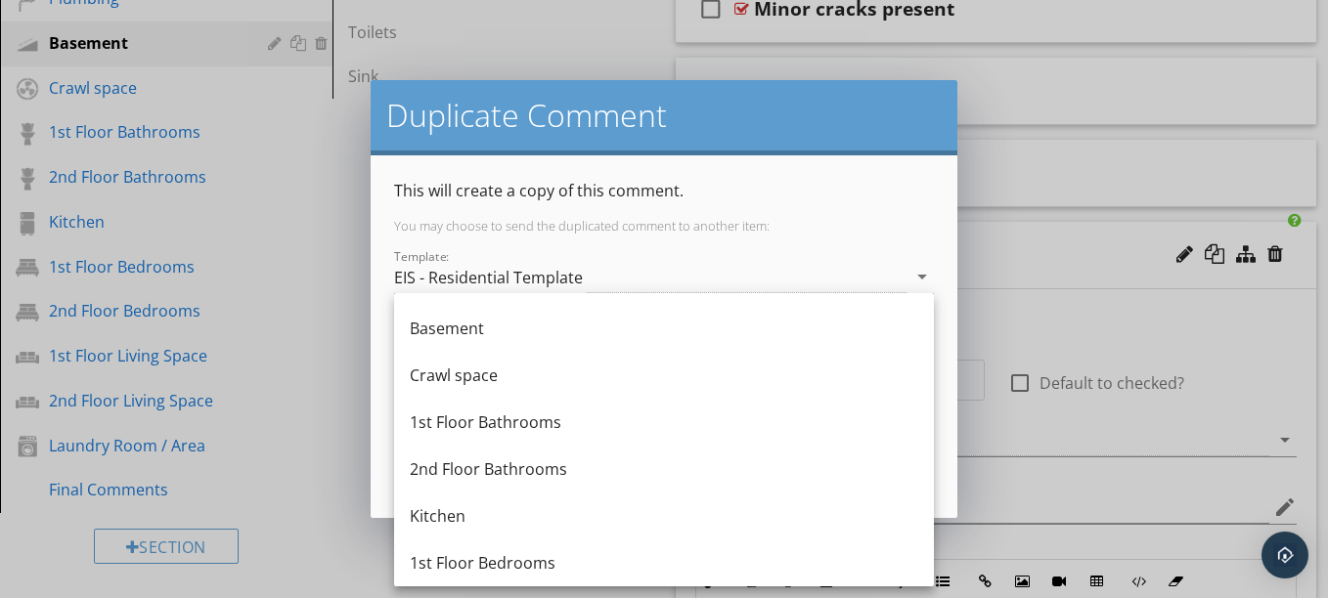
scroll to position [696, 0]
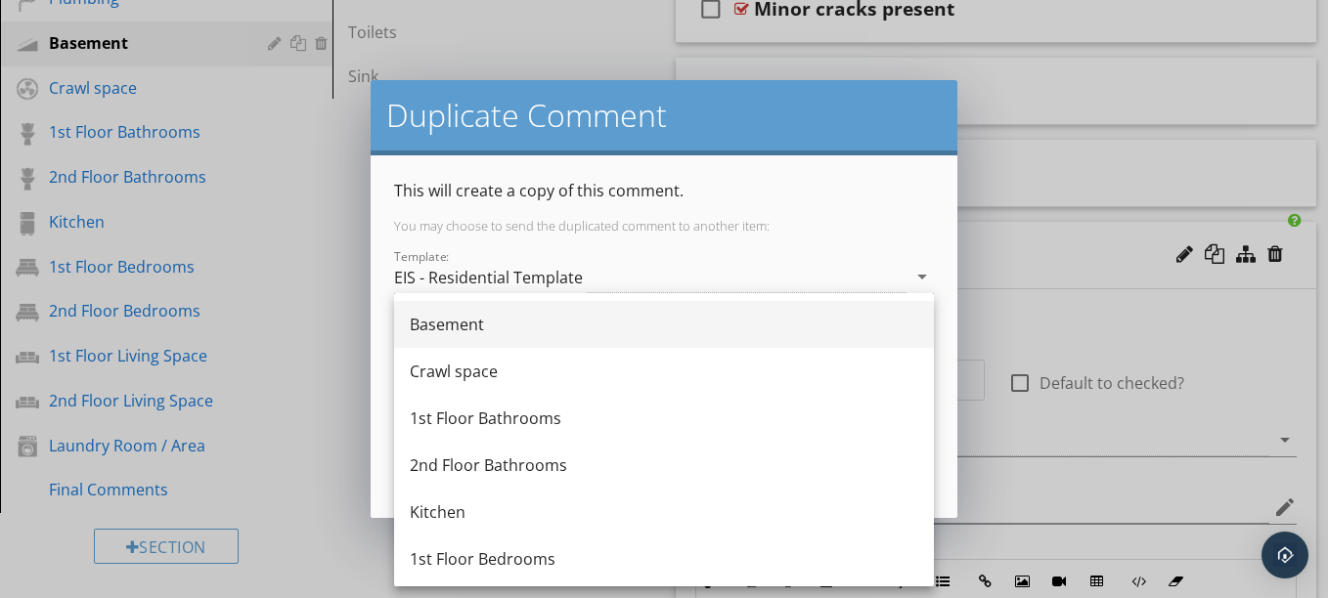
click at [543, 327] on div "Basement" at bounding box center [664, 324] width 508 height 23
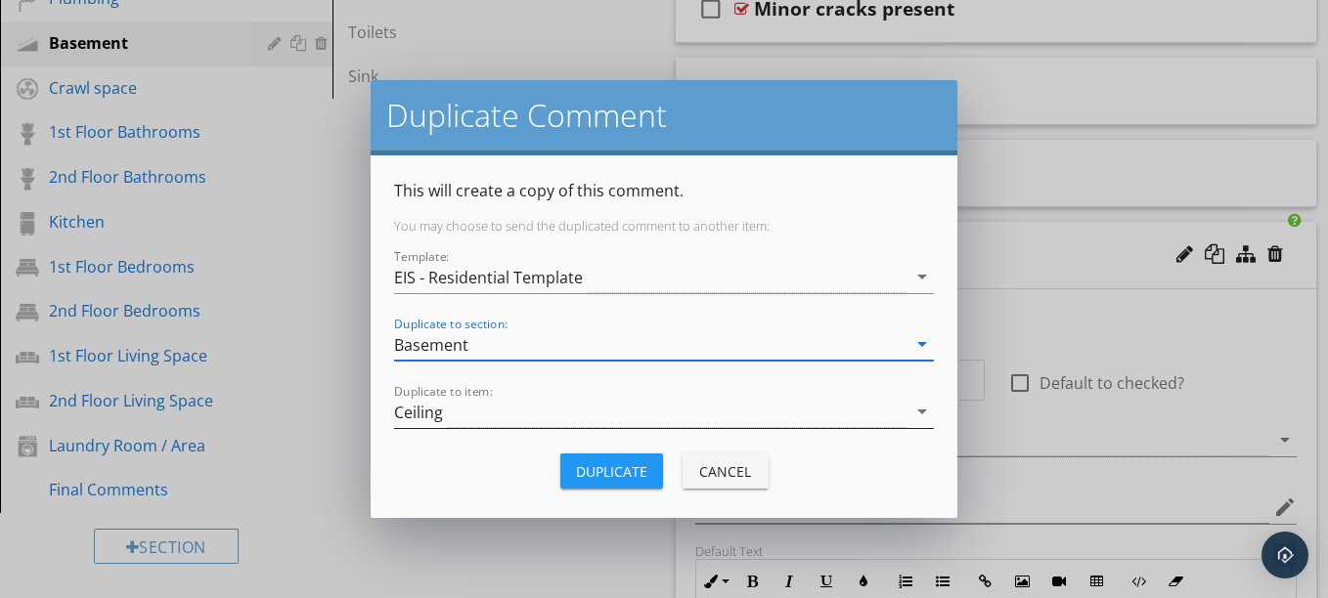
click at [543, 401] on div "Ceiling" at bounding box center [650, 412] width 512 height 32
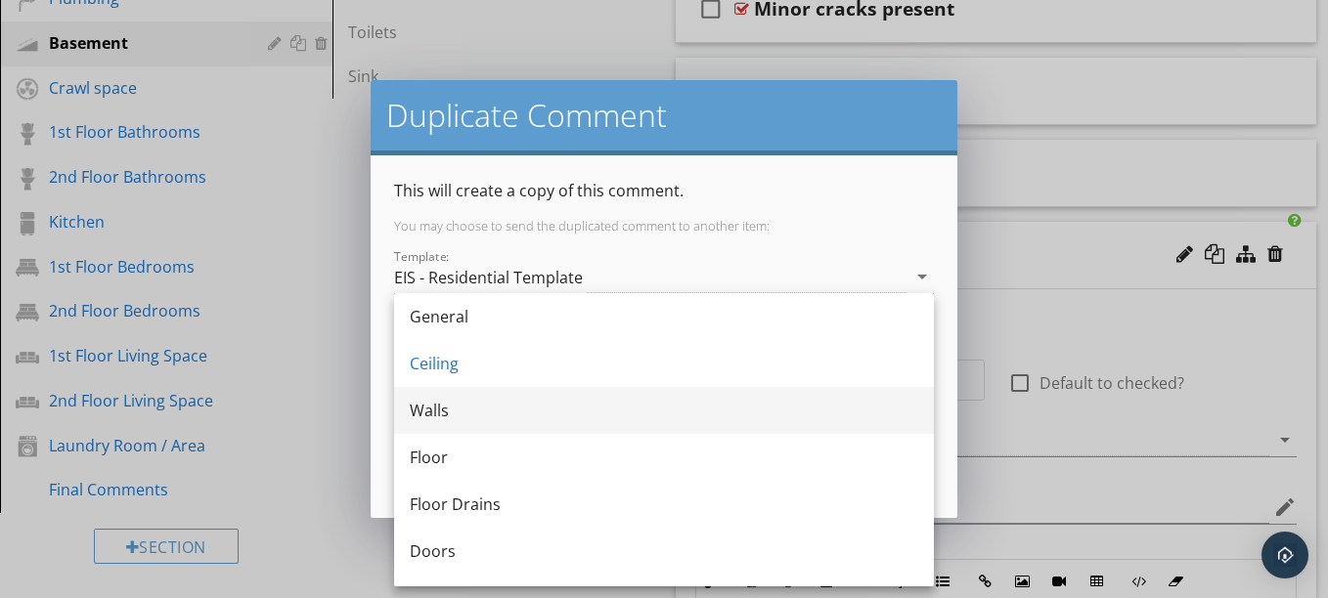
click at [485, 419] on div "Walls" at bounding box center [664, 410] width 508 height 23
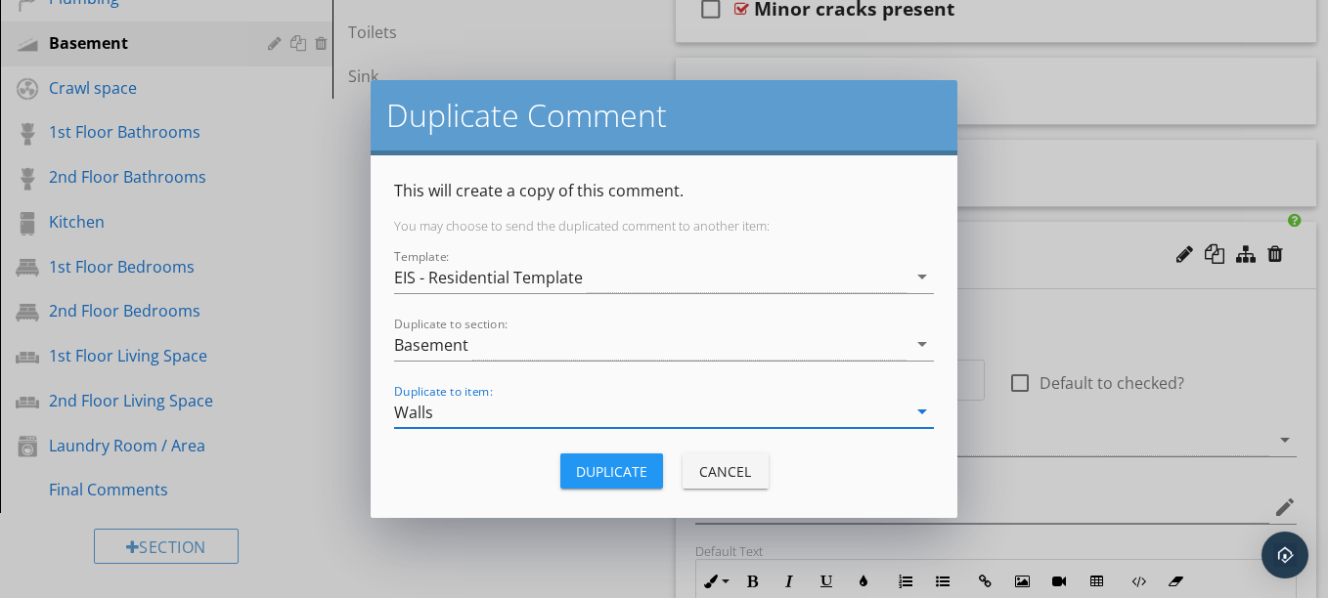
click at [610, 478] on div "Duplicate" at bounding box center [611, 471] width 71 height 21
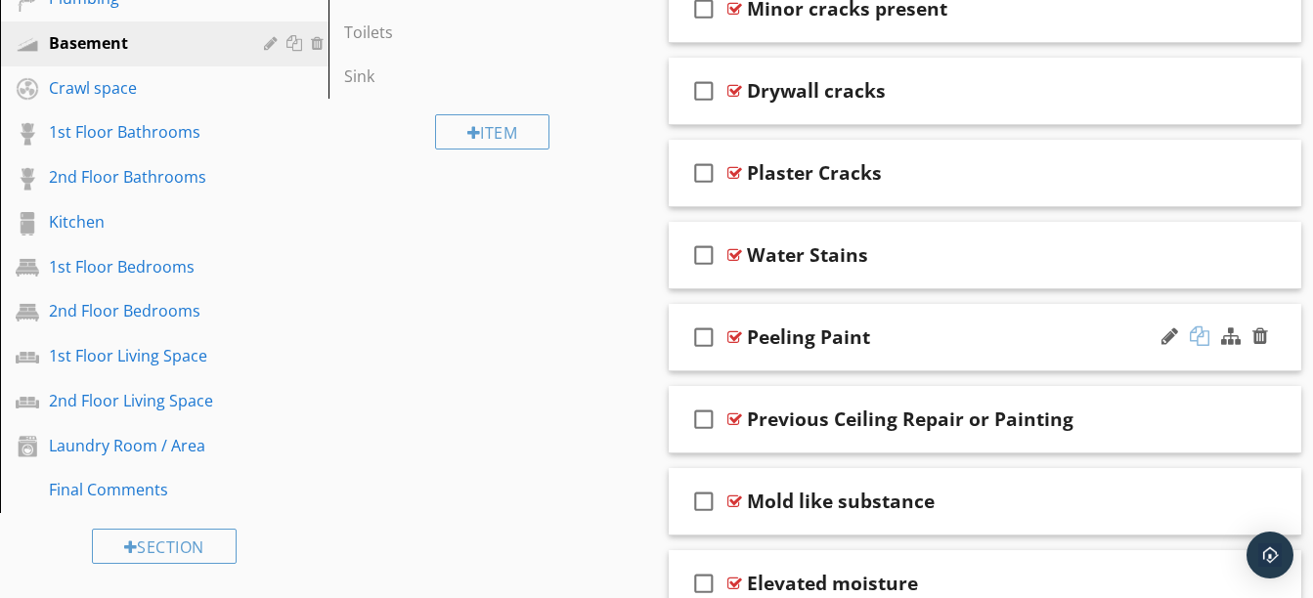
click at [1202, 331] on div at bounding box center [1200, 337] width 20 height 20
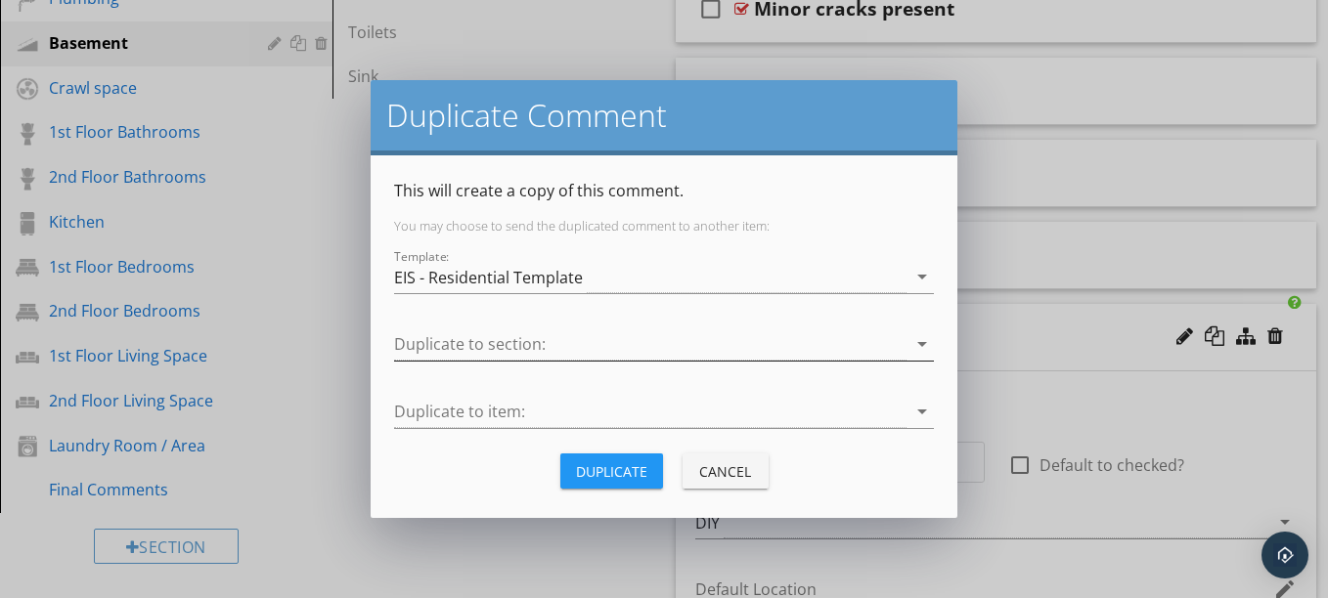
click at [808, 337] on div at bounding box center [650, 344] width 512 height 32
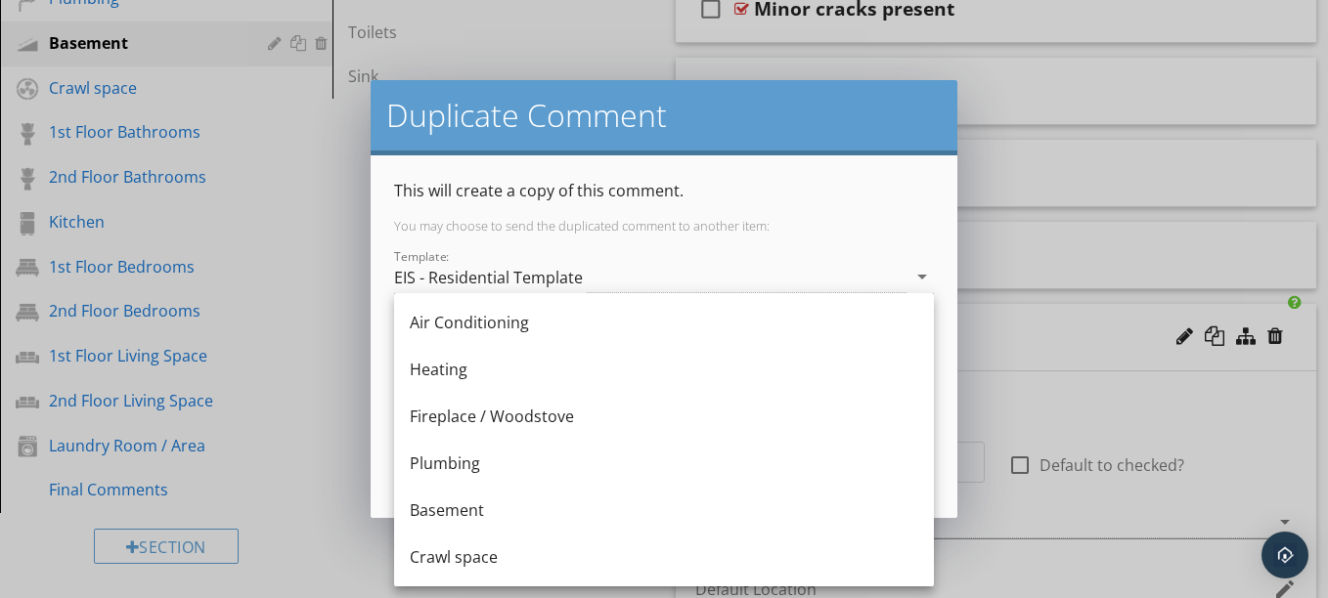
scroll to position [511, 0]
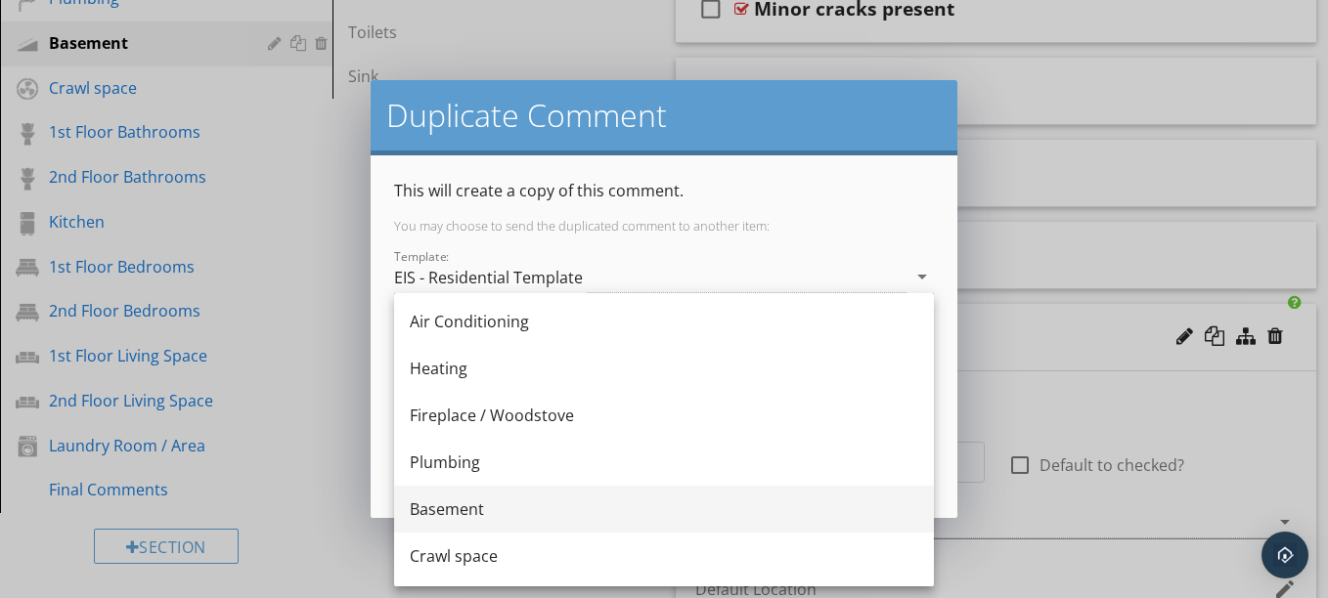
click at [617, 504] on div "Basement" at bounding box center [664, 509] width 508 height 23
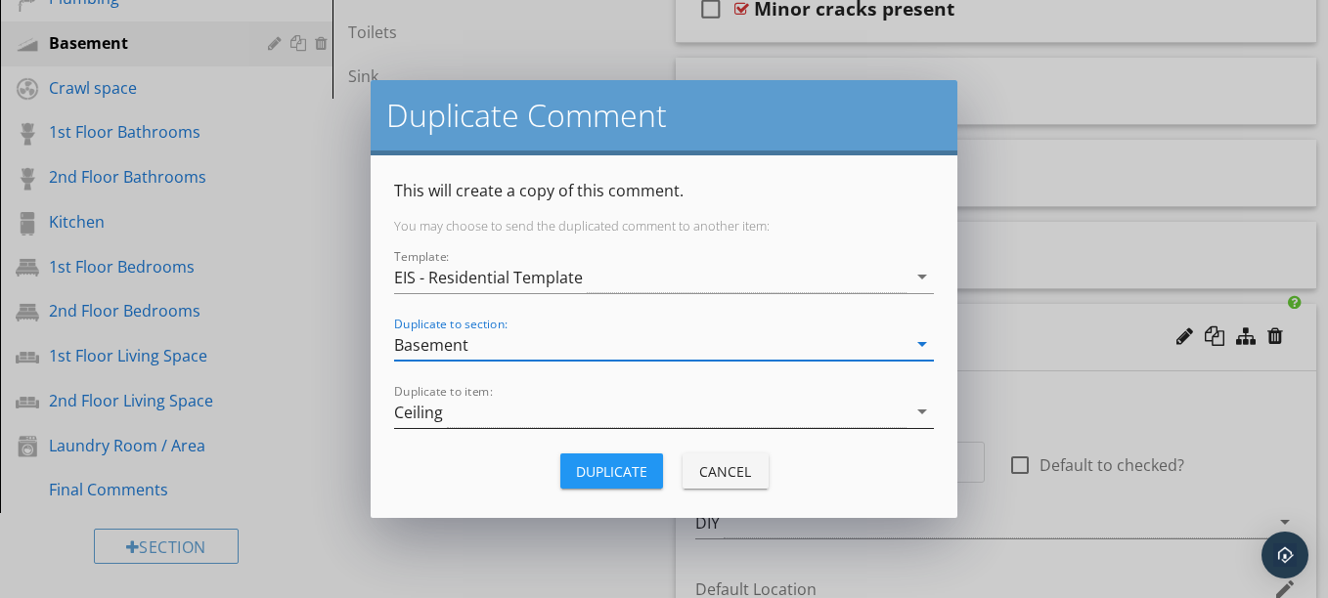
click at [602, 406] on div "Ceiling" at bounding box center [650, 412] width 512 height 32
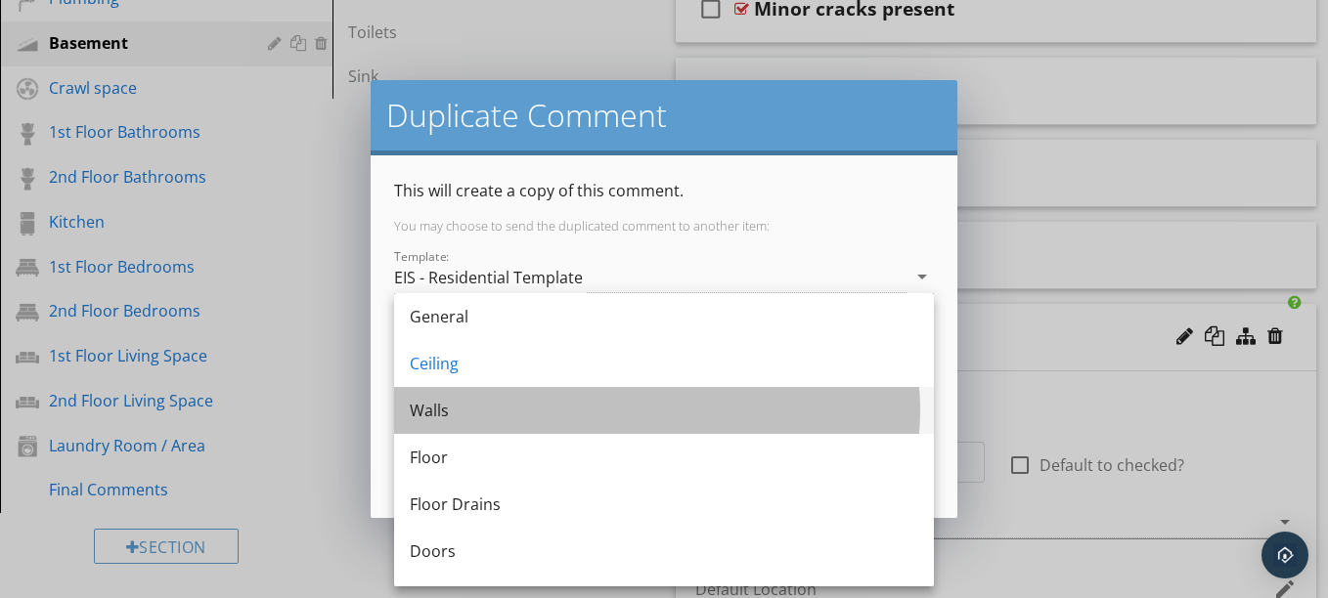
click at [553, 406] on div "Walls" at bounding box center [664, 410] width 508 height 23
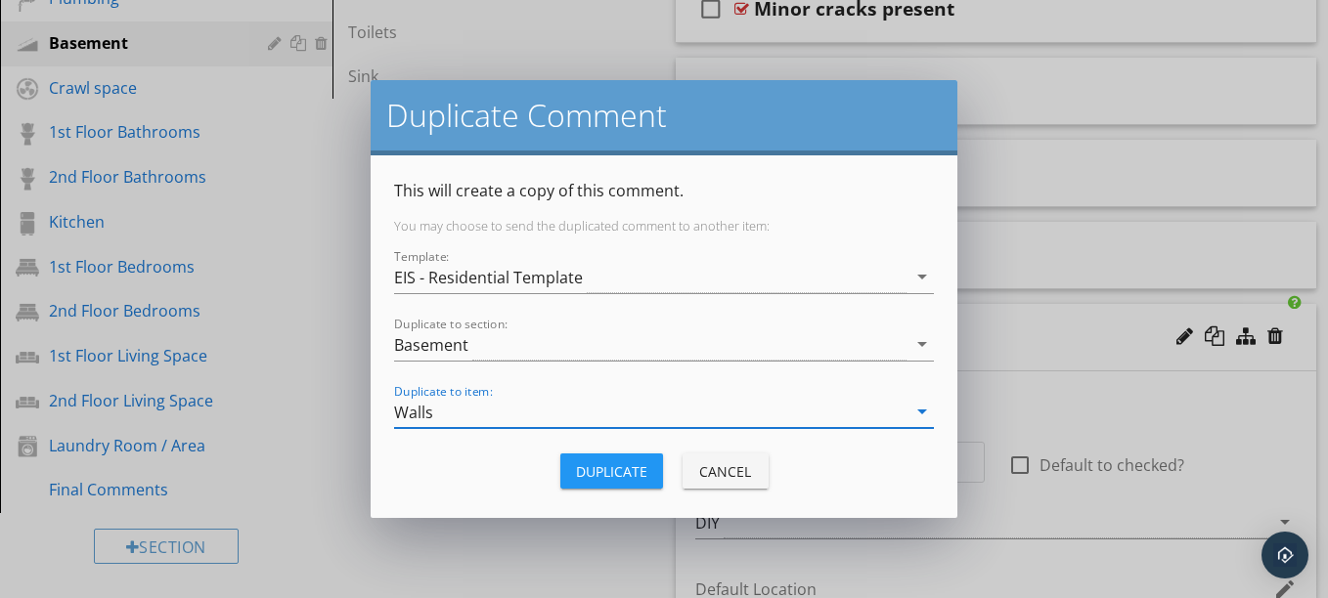
click at [617, 479] on div "Duplicate" at bounding box center [611, 471] width 71 height 21
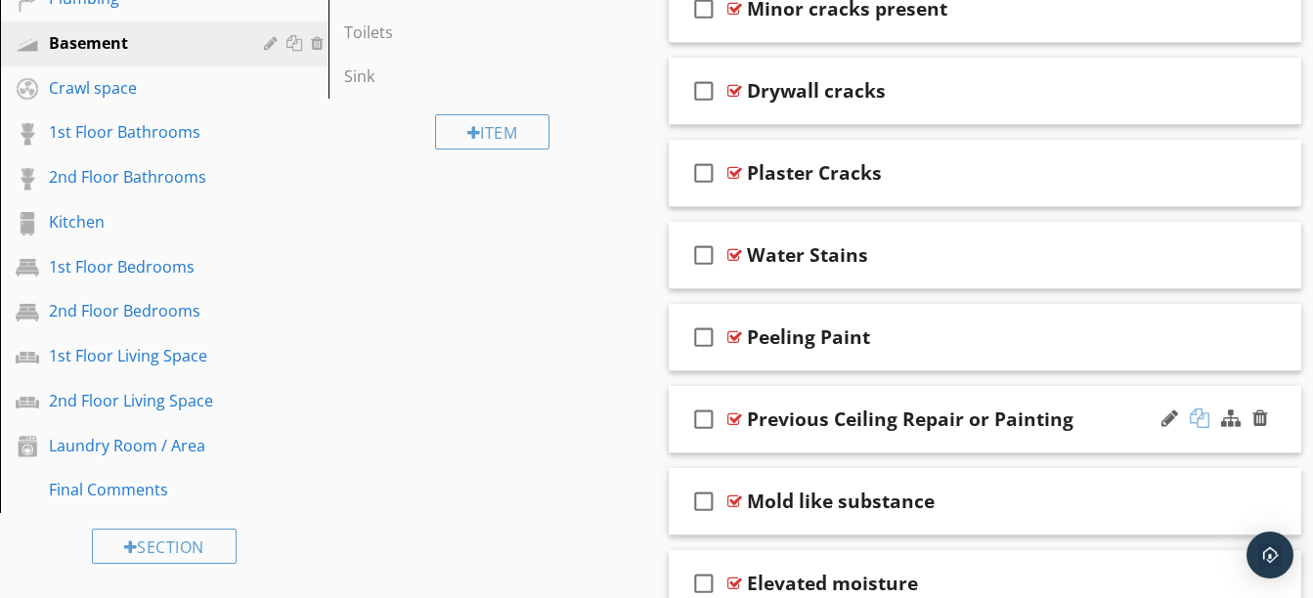
click at [1200, 421] on div at bounding box center [1200, 419] width 20 height 20
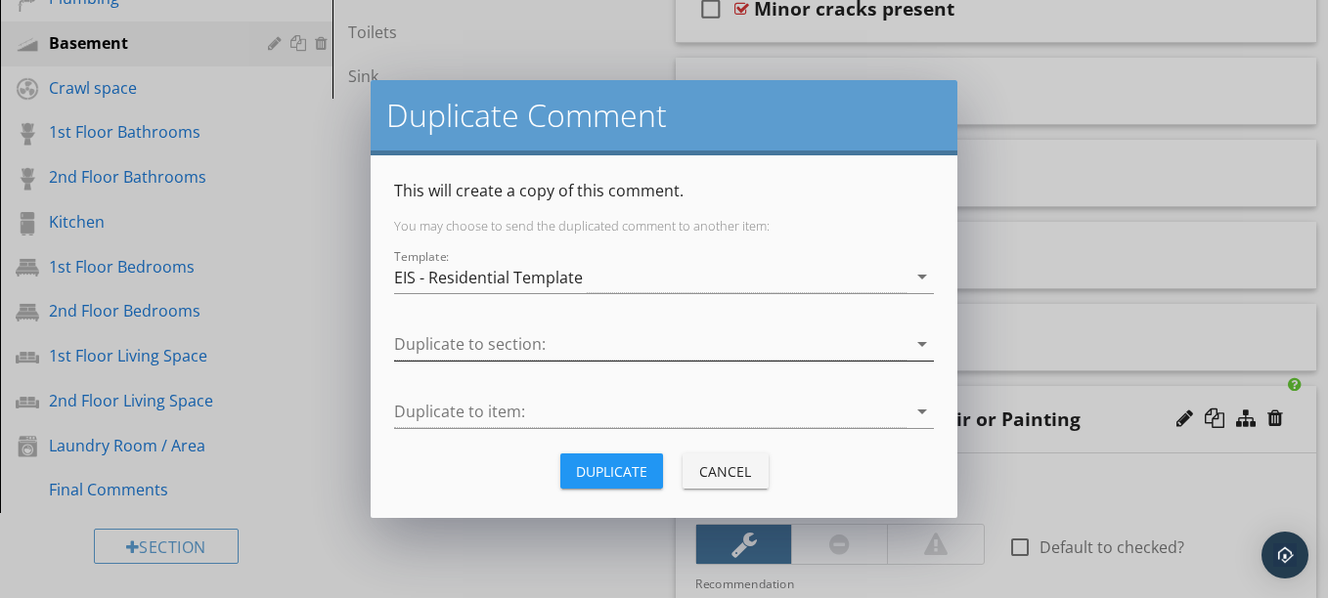
click at [800, 343] on div at bounding box center [650, 344] width 512 height 32
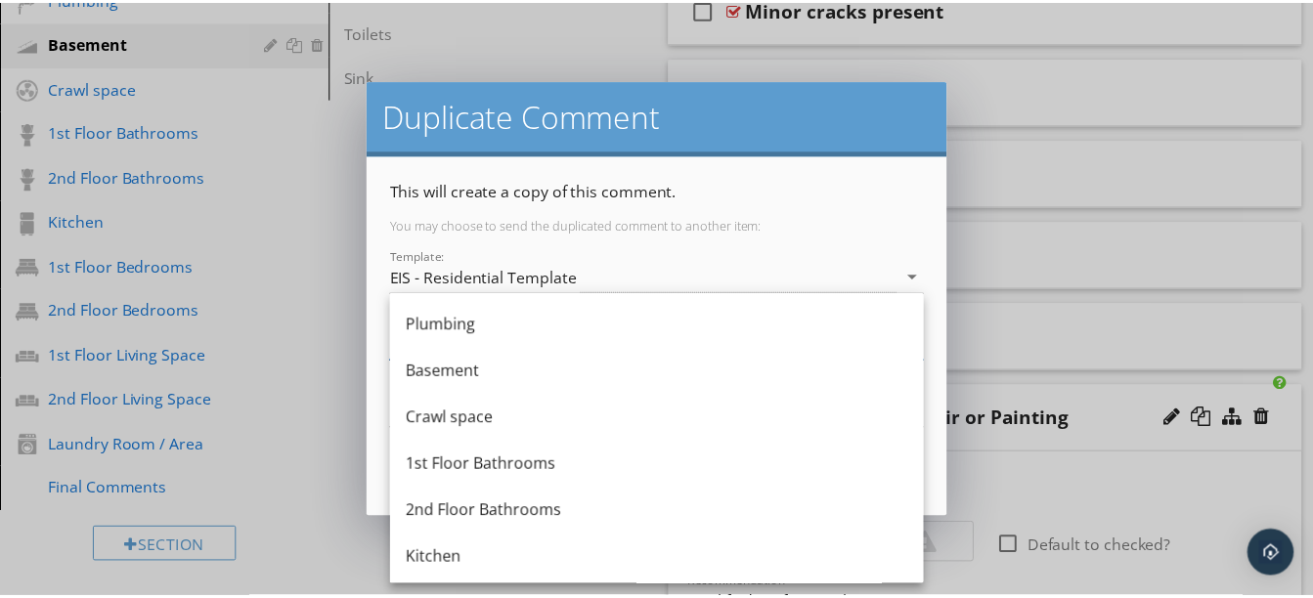
scroll to position [648, 0]
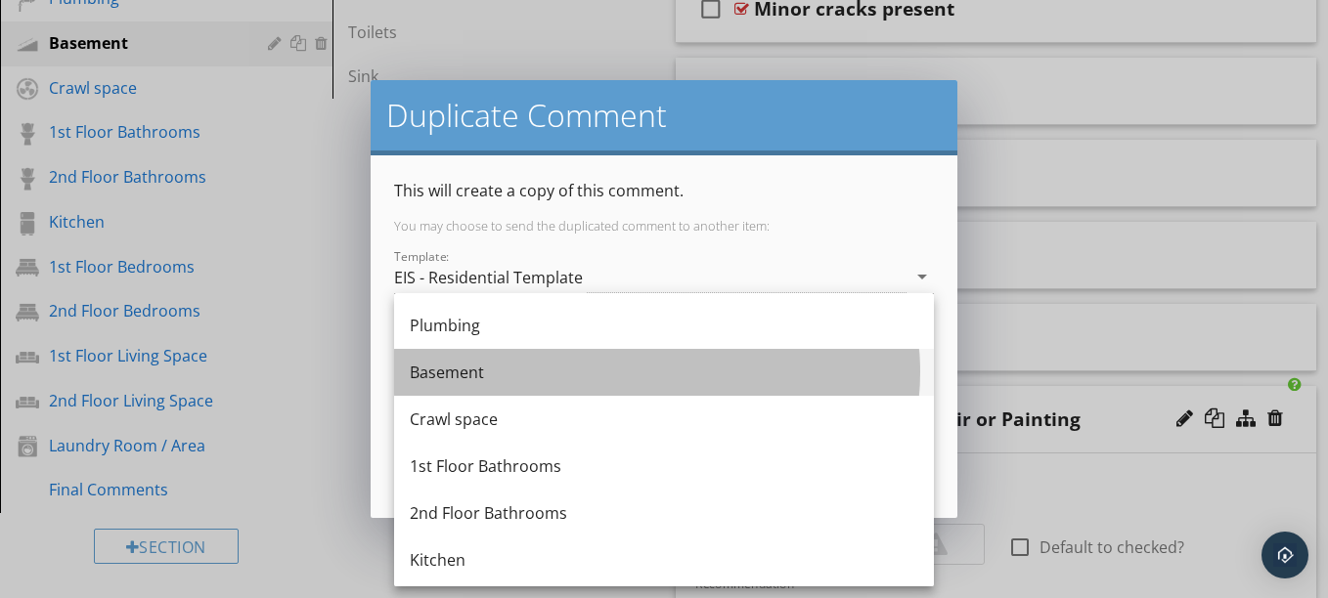
click at [642, 388] on div "Basement" at bounding box center [664, 372] width 508 height 47
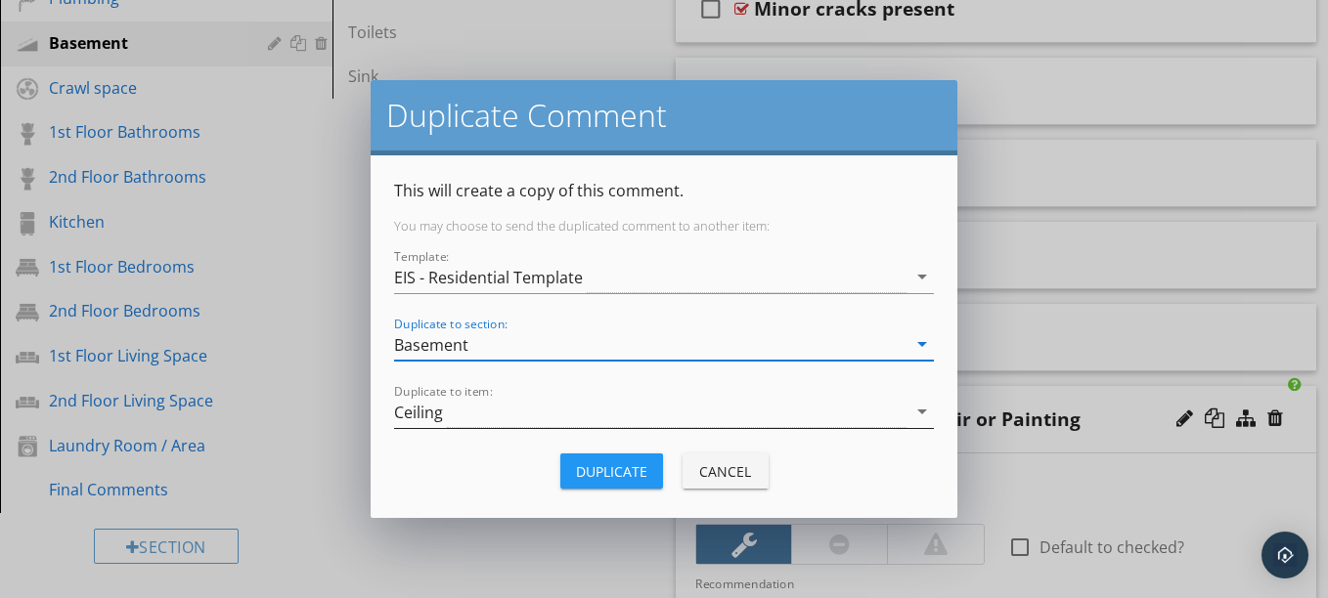
click at [583, 414] on div "Ceiling" at bounding box center [650, 412] width 512 height 32
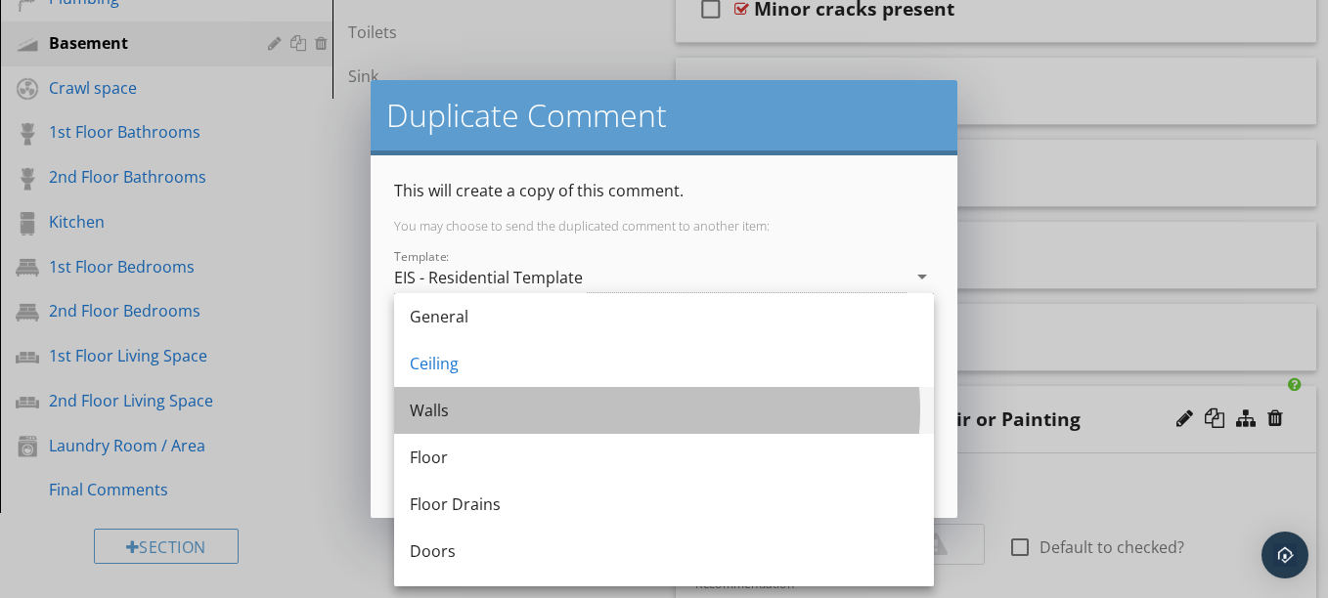
click at [502, 404] on div "Walls" at bounding box center [664, 410] width 508 height 23
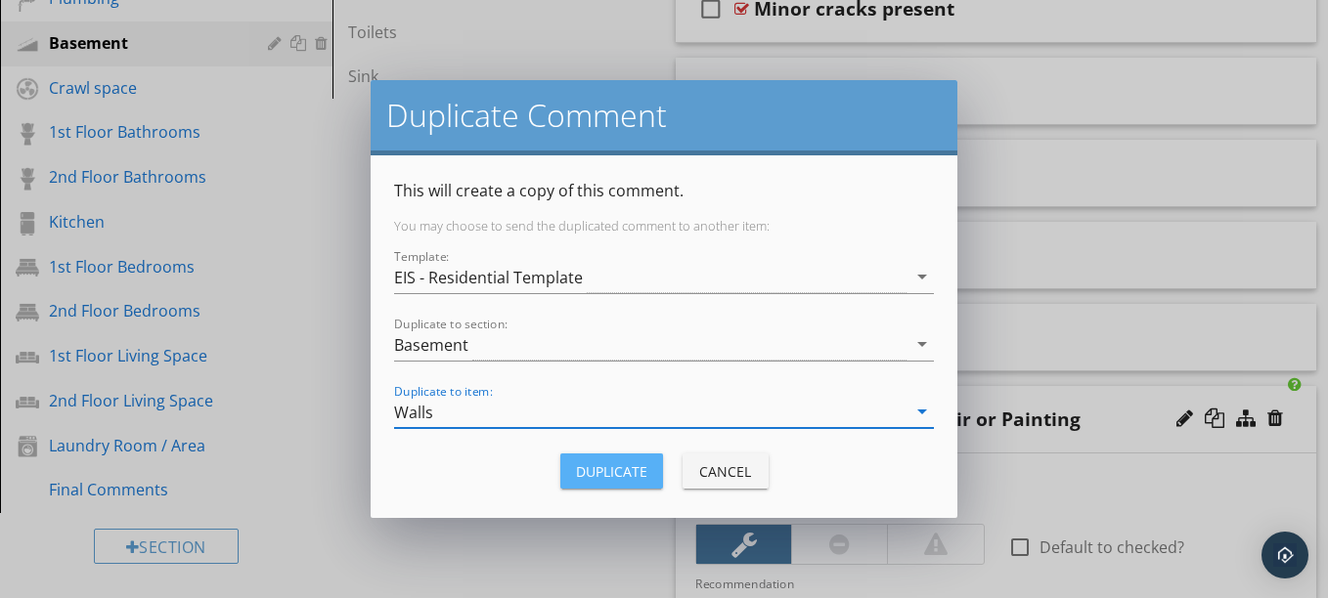
click at [595, 466] on div "Duplicate" at bounding box center [611, 471] width 71 height 21
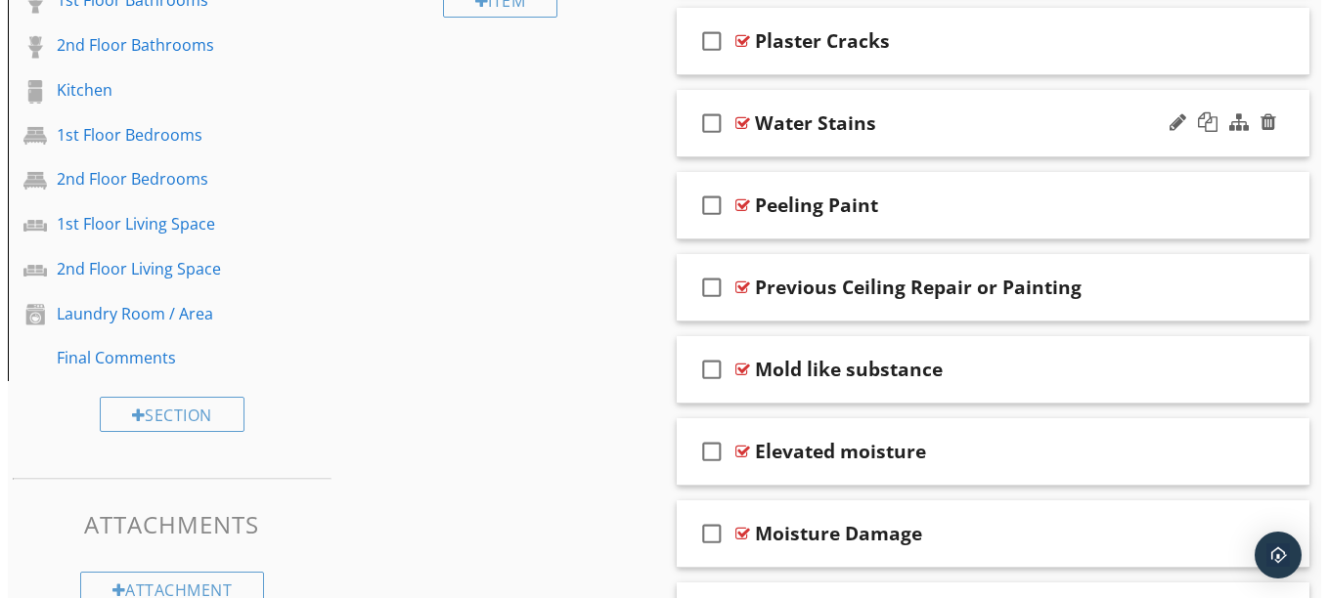
scroll to position [1037, 0]
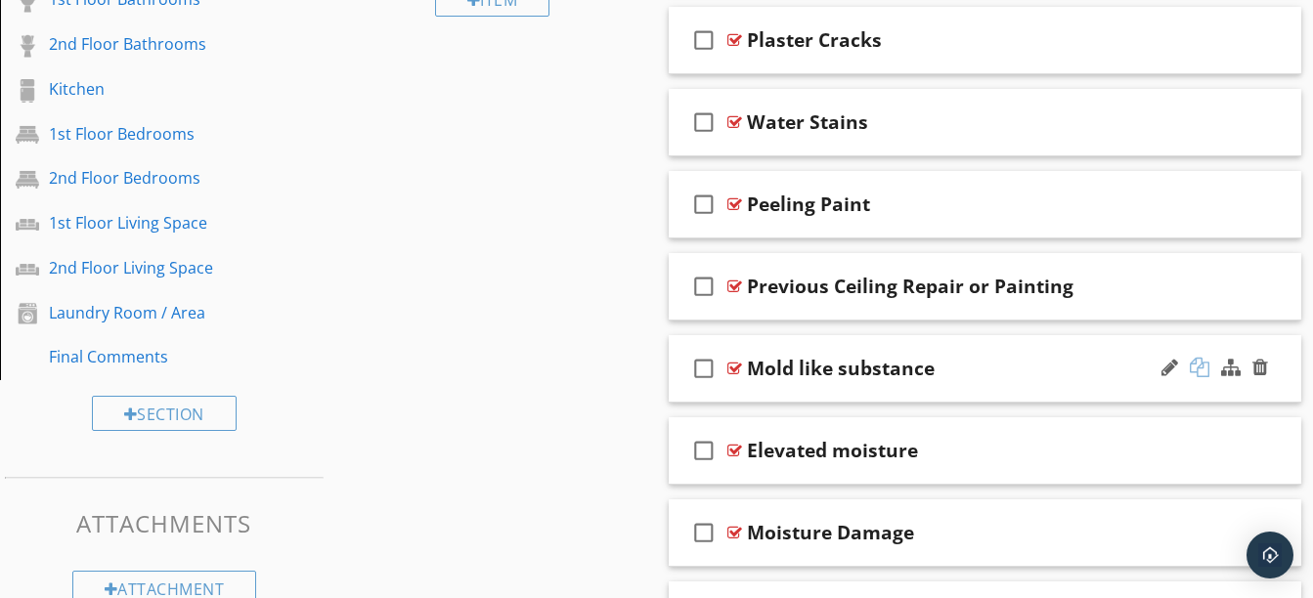
click at [1193, 369] on div at bounding box center [1200, 368] width 20 height 20
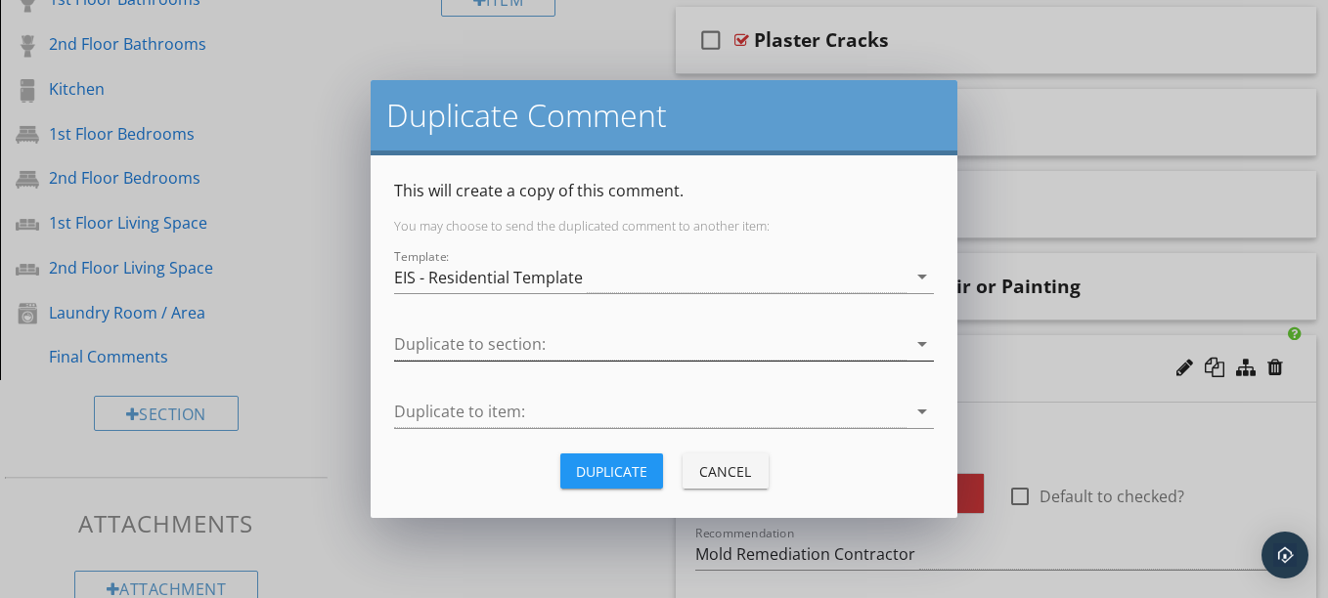
click at [824, 348] on div at bounding box center [650, 344] width 512 height 32
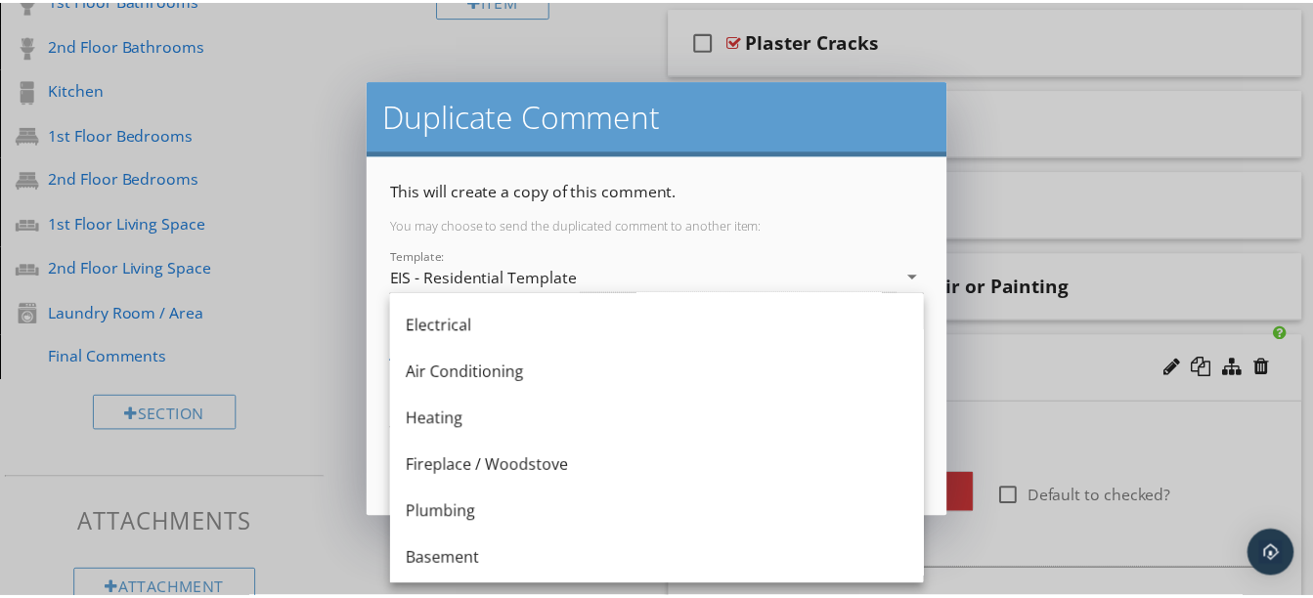
scroll to position [461, 0]
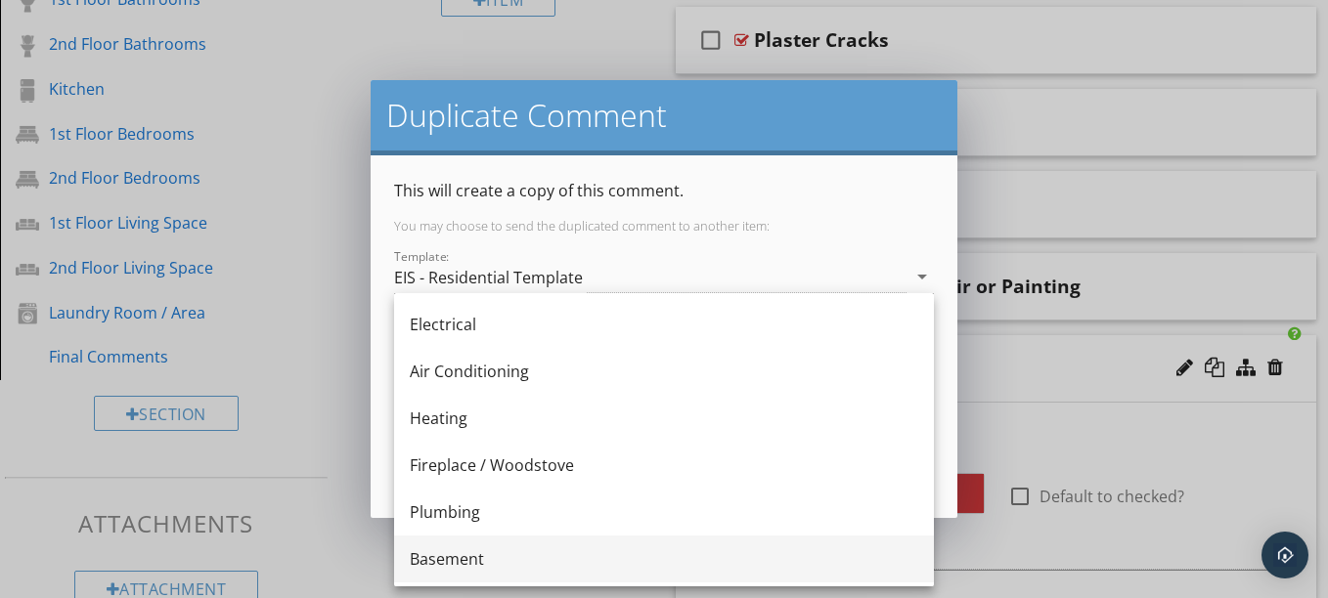
click at [513, 564] on div "Basement" at bounding box center [664, 558] width 508 height 23
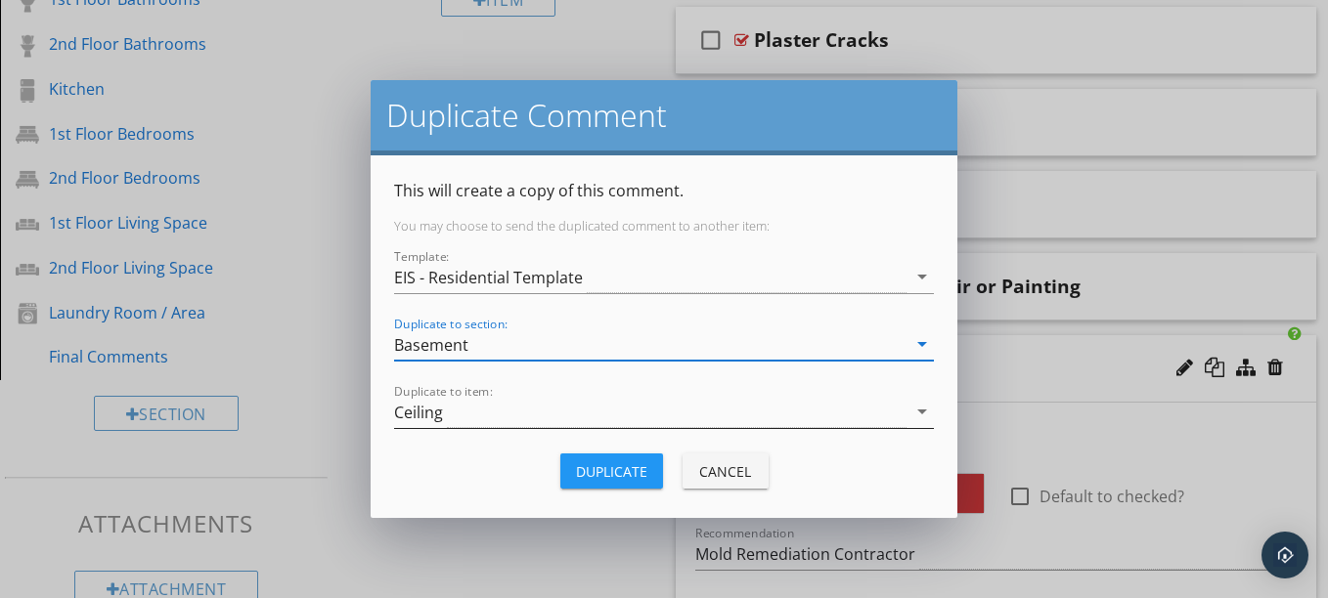
click at [514, 416] on div "Ceiling" at bounding box center [650, 412] width 512 height 32
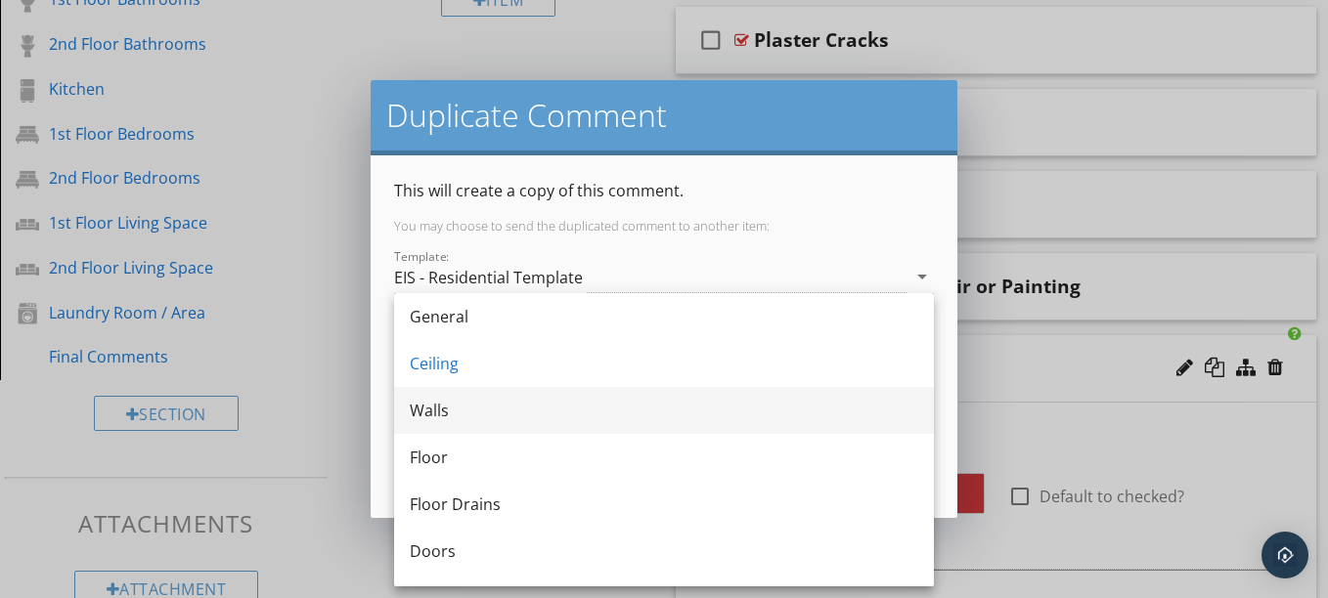
click at [480, 422] on div "Walls" at bounding box center [664, 410] width 508 height 47
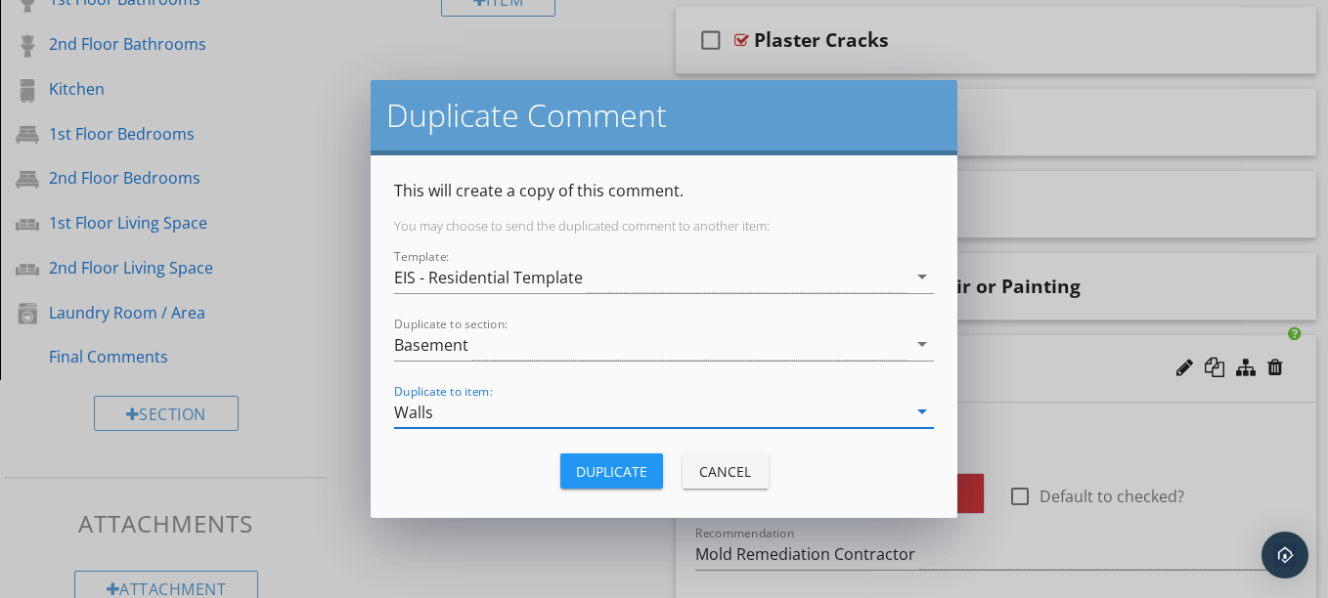
click at [599, 473] on div "Duplicate" at bounding box center [611, 471] width 71 height 21
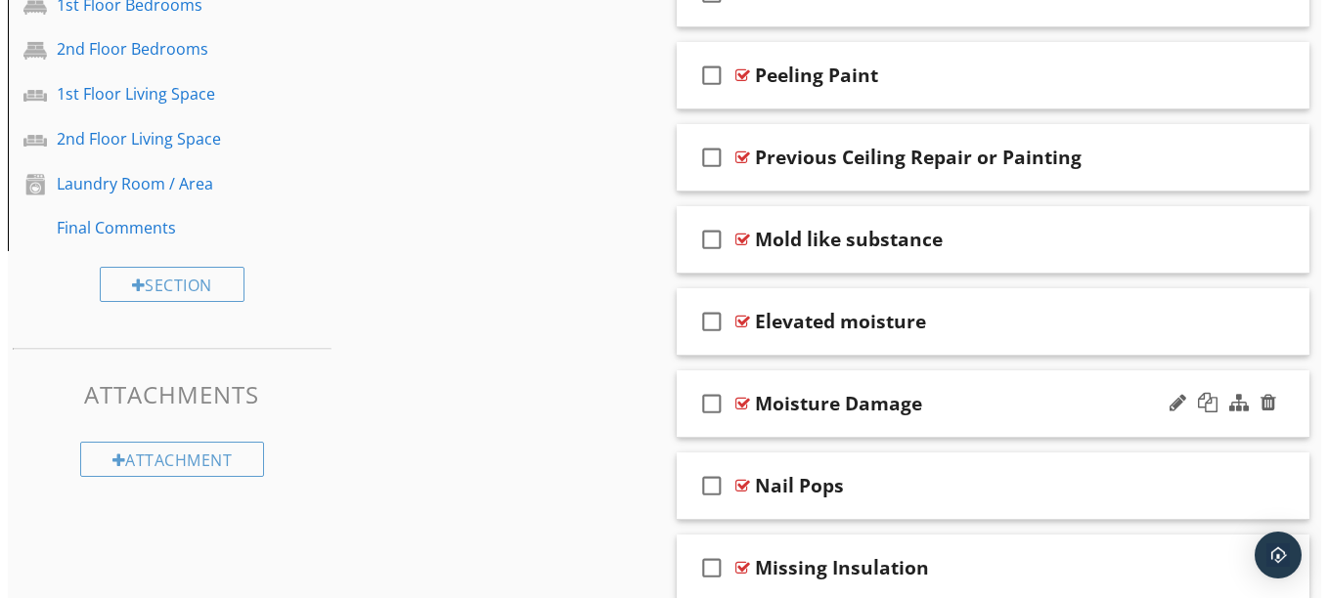
scroll to position [1167, 0]
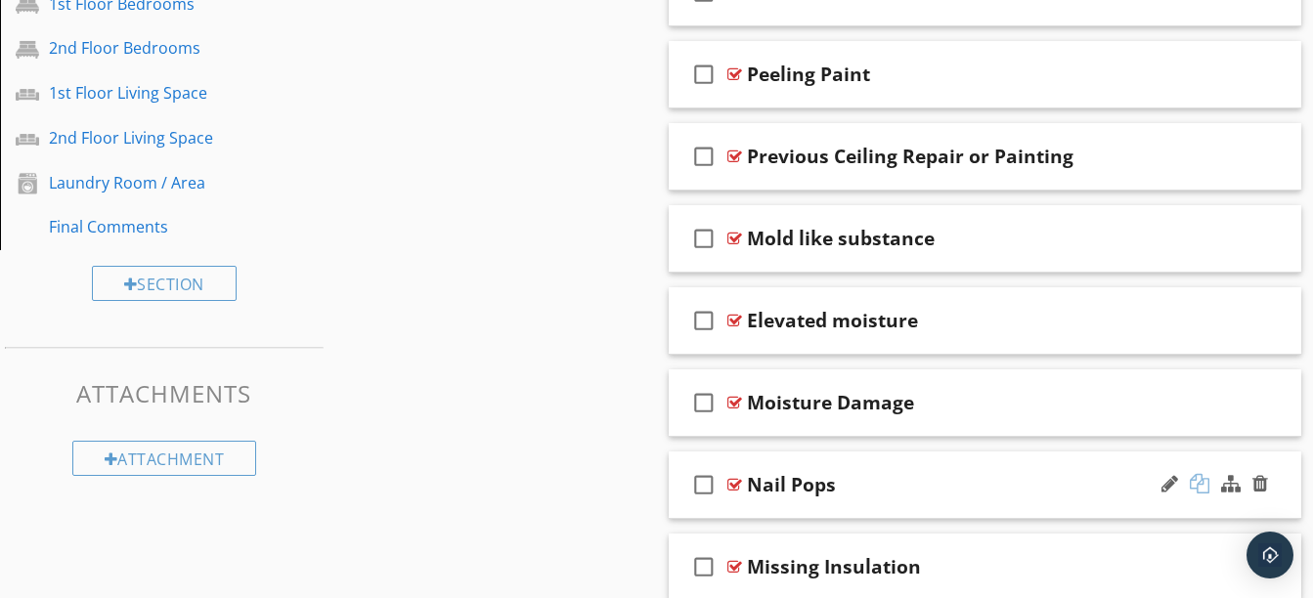
click at [1201, 487] on div at bounding box center [1200, 484] width 20 height 20
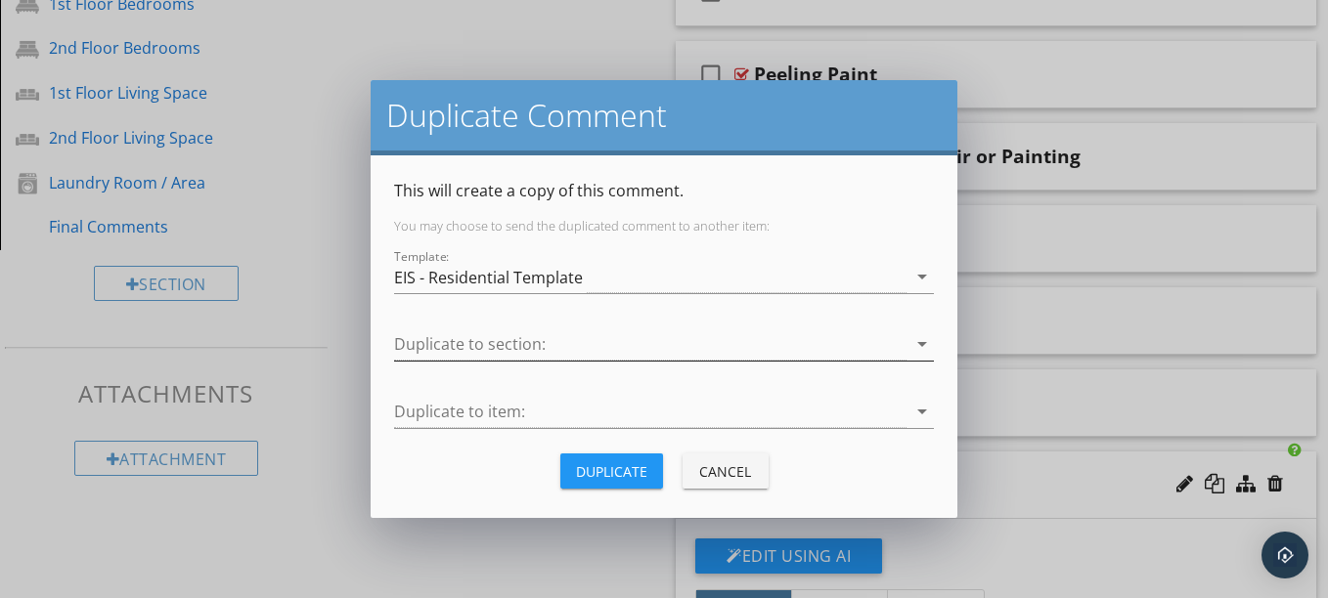
click at [812, 344] on div at bounding box center [650, 344] width 512 height 32
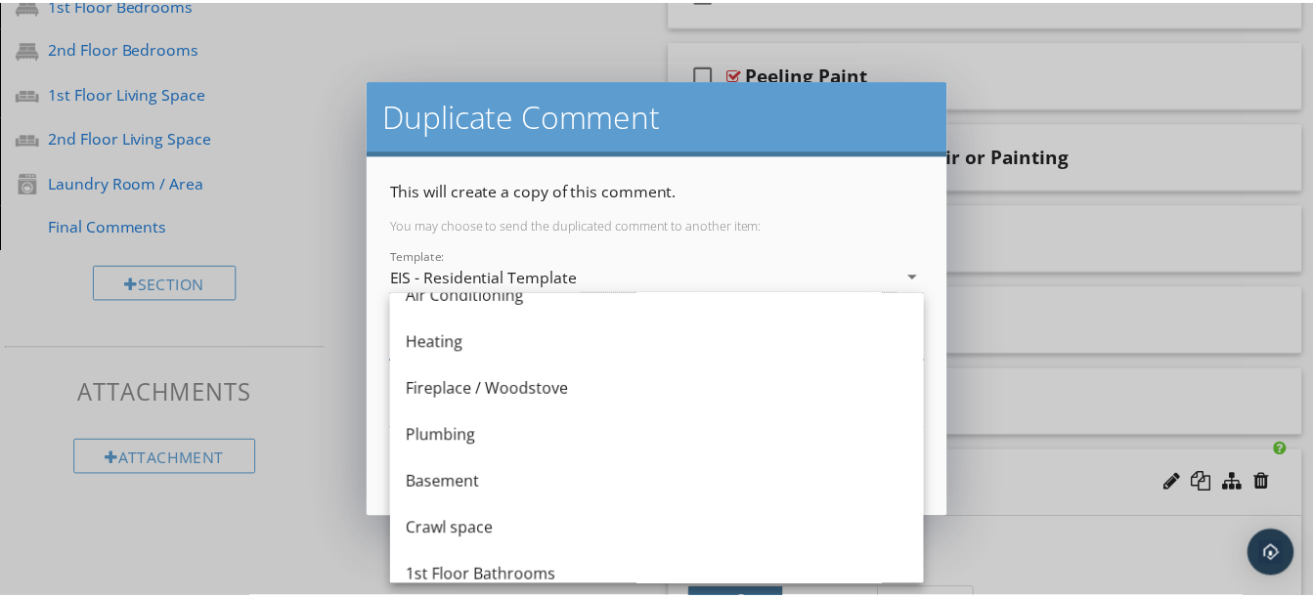
scroll to position [540, 0]
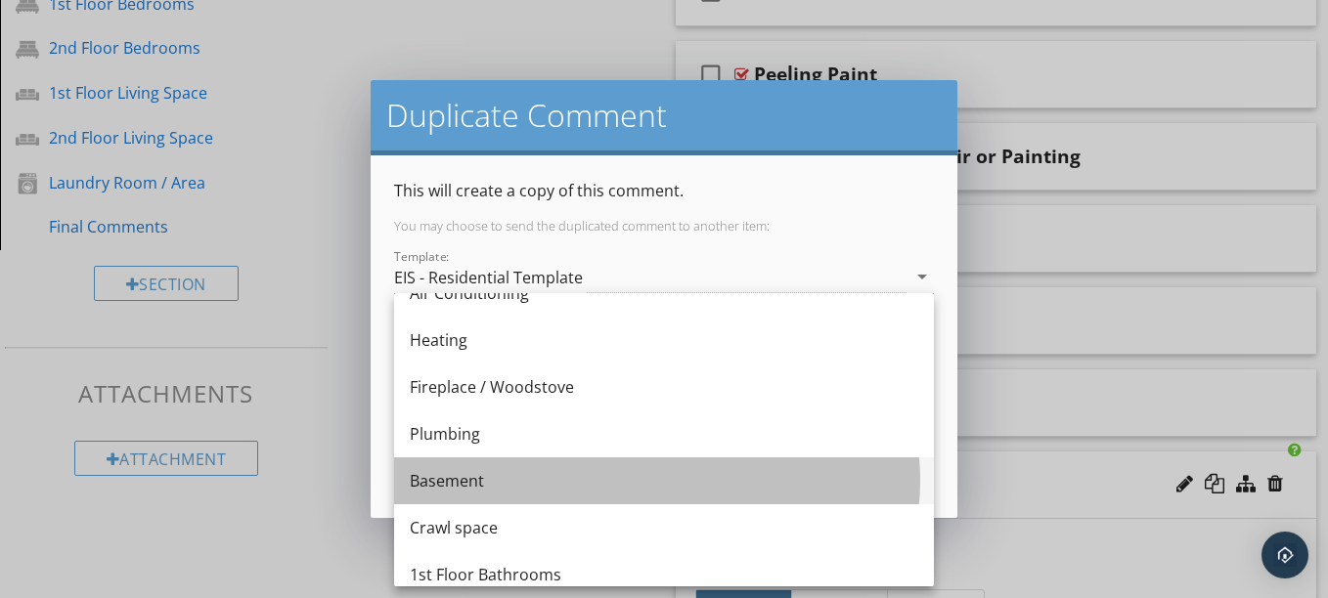
click at [495, 491] on div "Basement" at bounding box center [664, 480] width 508 height 23
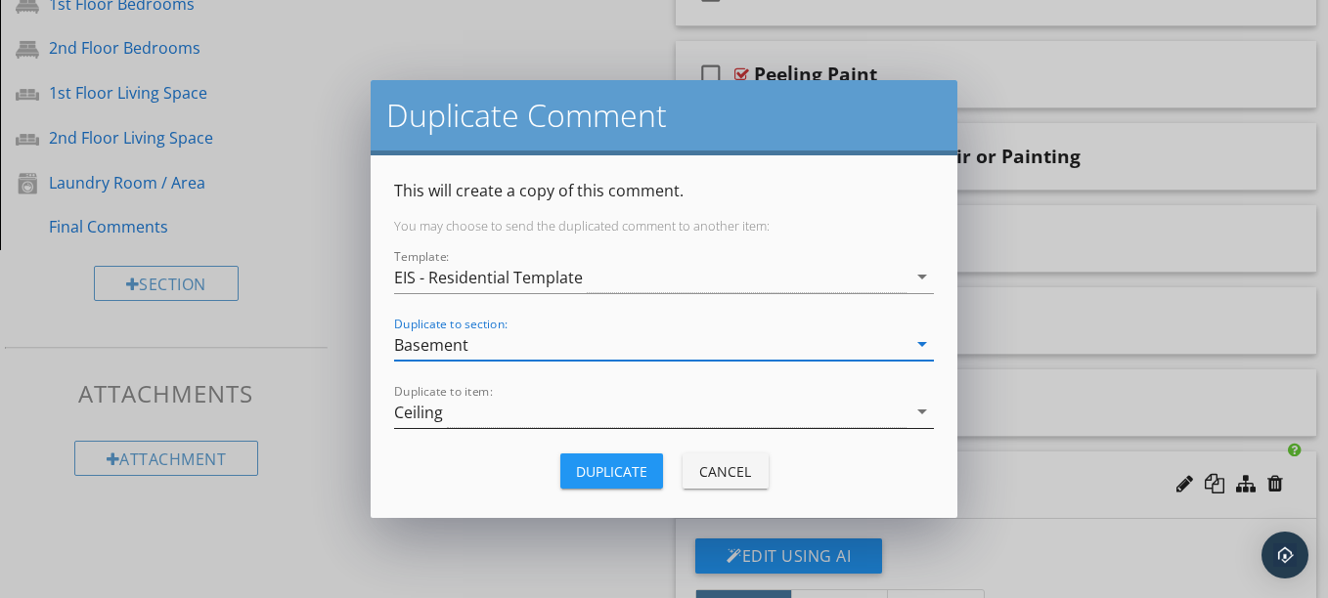
click at [510, 424] on div "Ceiling" at bounding box center [650, 412] width 512 height 32
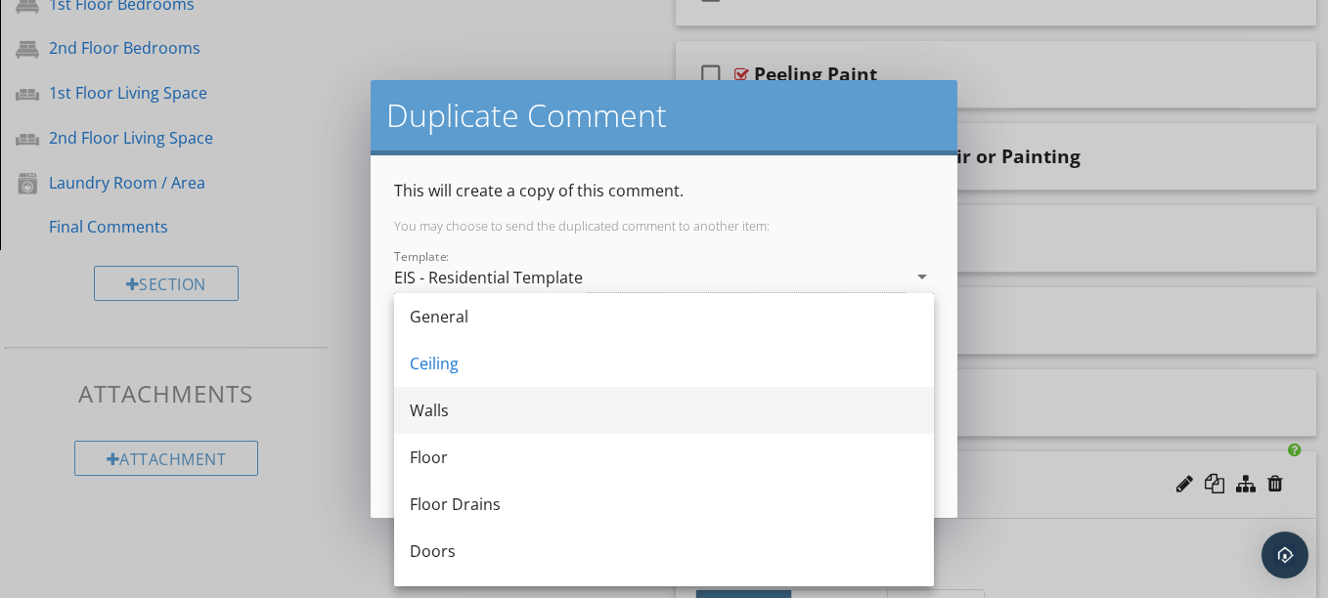
click at [469, 416] on div "Walls" at bounding box center [664, 410] width 508 height 23
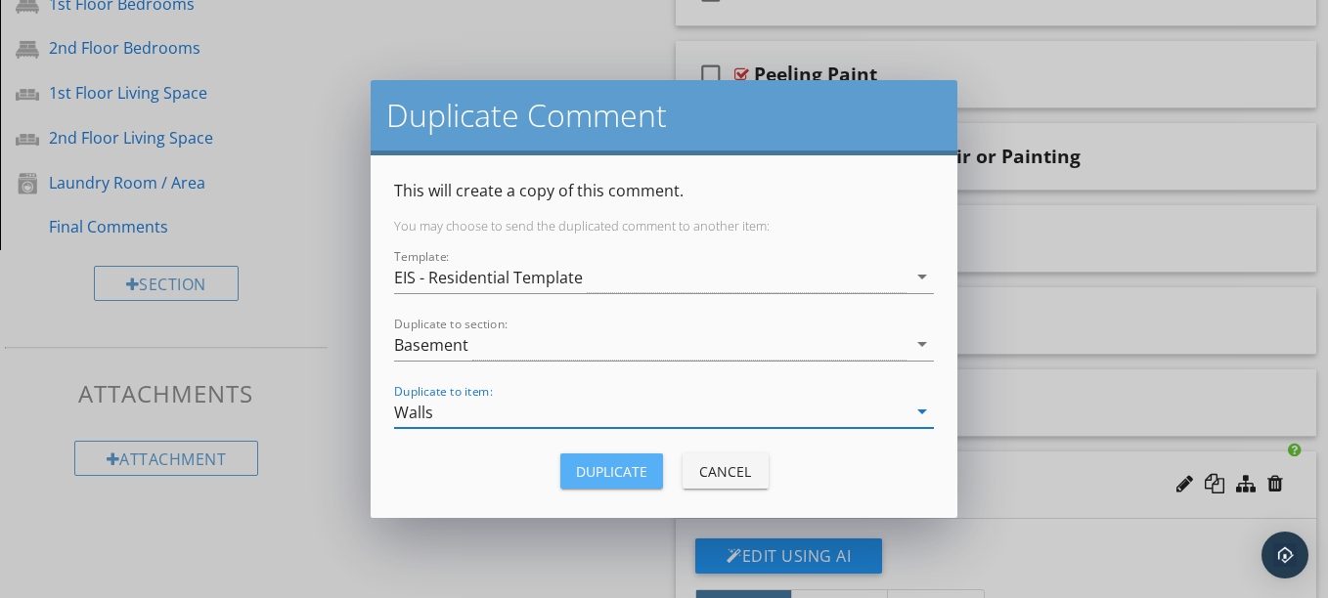
click at [616, 474] on div "Duplicate" at bounding box center [611, 471] width 71 height 21
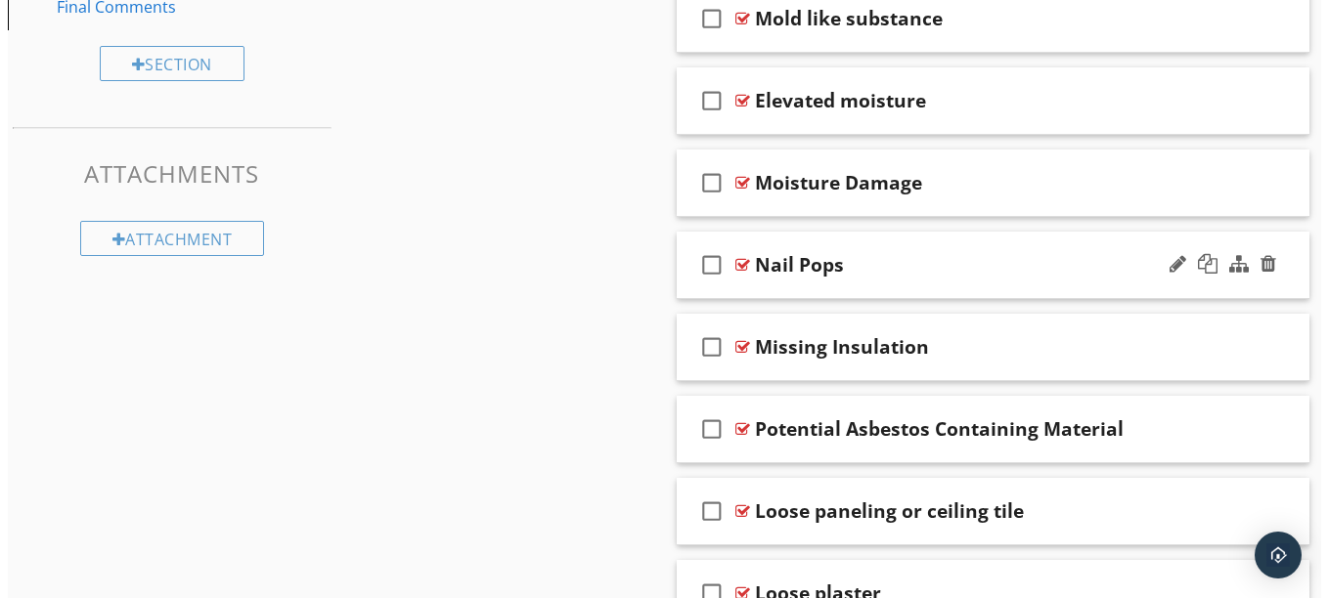
scroll to position [1388, 0]
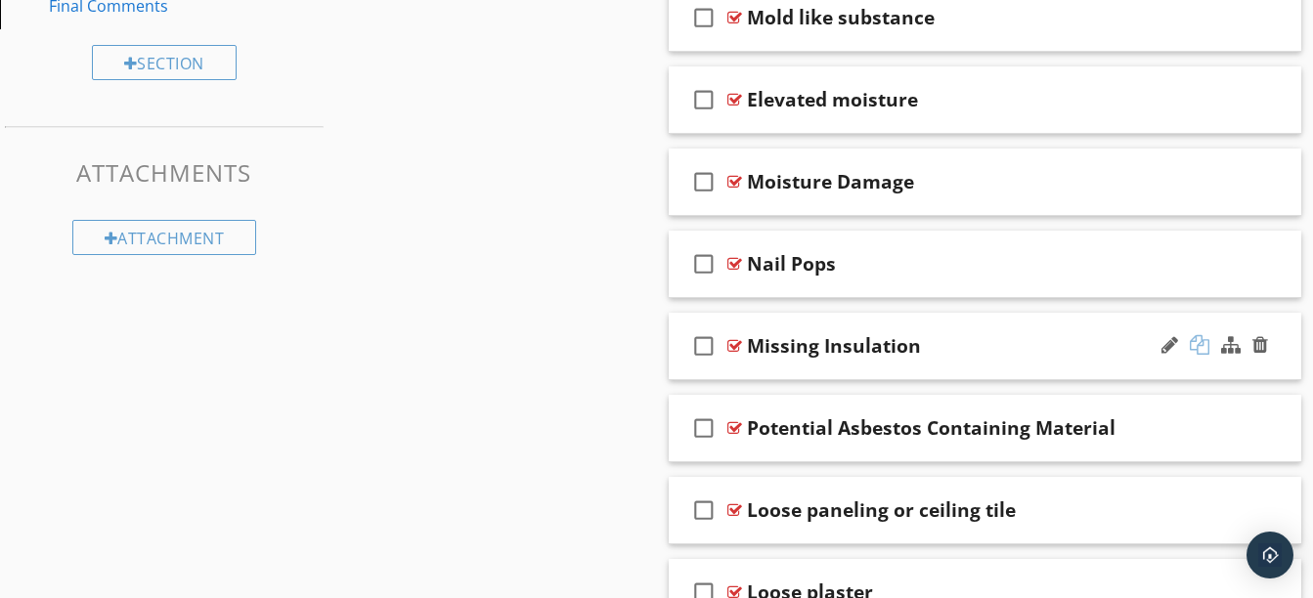
click at [1200, 352] on div at bounding box center [1200, 345] width 20 height 20
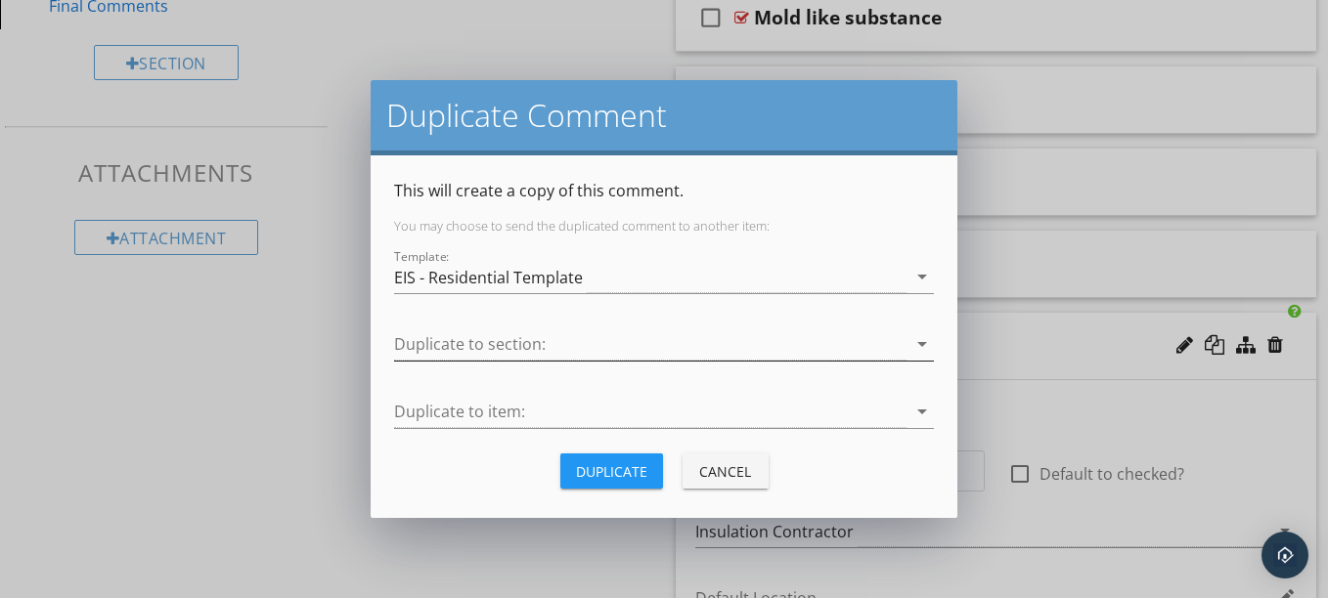
click at [793, 355] on div at bounding box center [650, 344] width 512 height 32
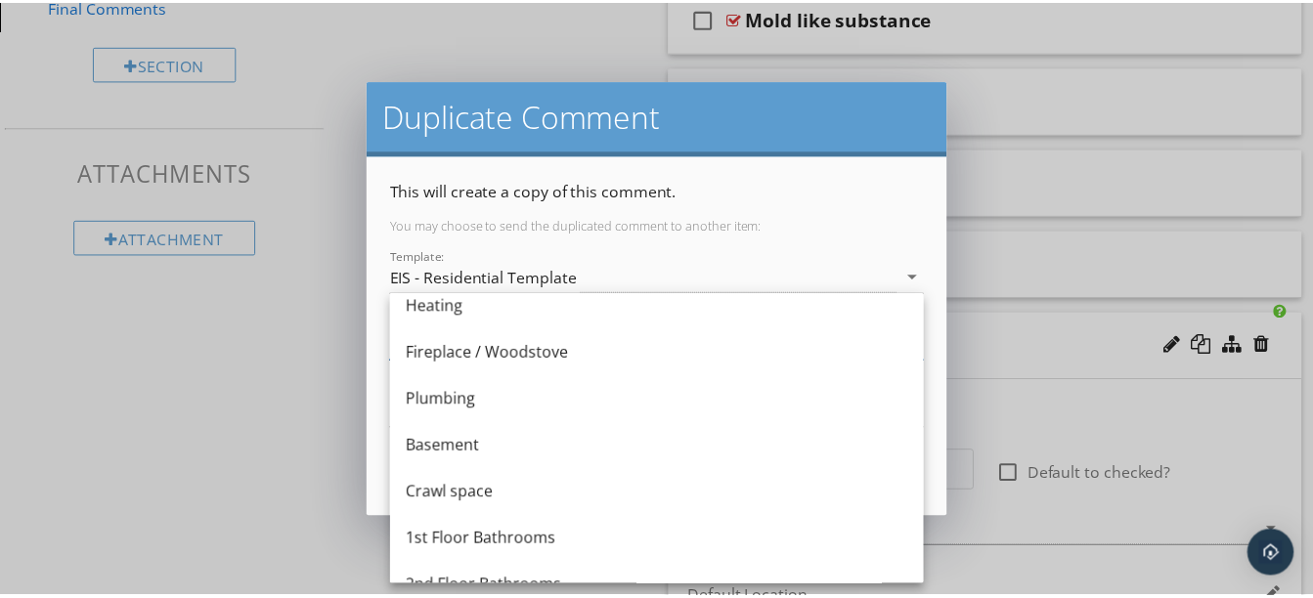
scroll to position [576, 0]
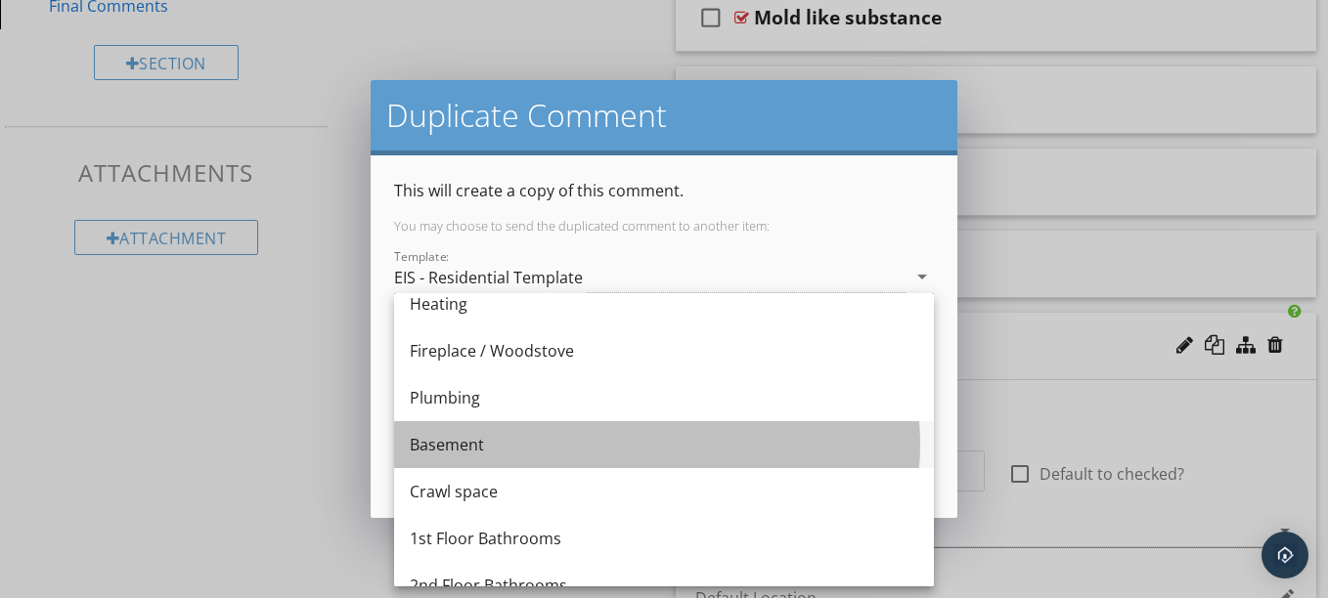
click at [545, 429] on div "Basement" at bounding box center [664, 444] width 508 height 47
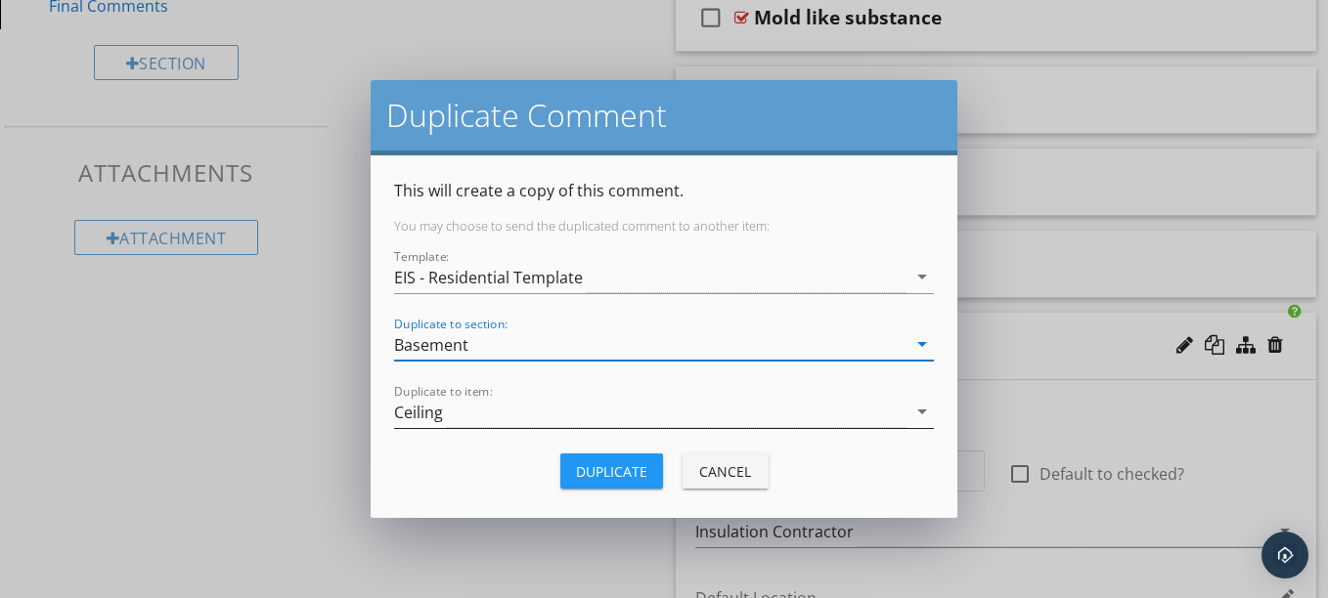
drag, startPoint x: 545, startPoint y: 429, endPoint x: 501, endPoint y: 423, distance: 45.4
click at [501, 423] on div "Duplicate to item: Ceiling arrow_drop_down" at bounding box center [664, 422] width 540 height 52
click at [501, 423] on div "Ceiling" at bounding box center [650, 412] width 512 height 32
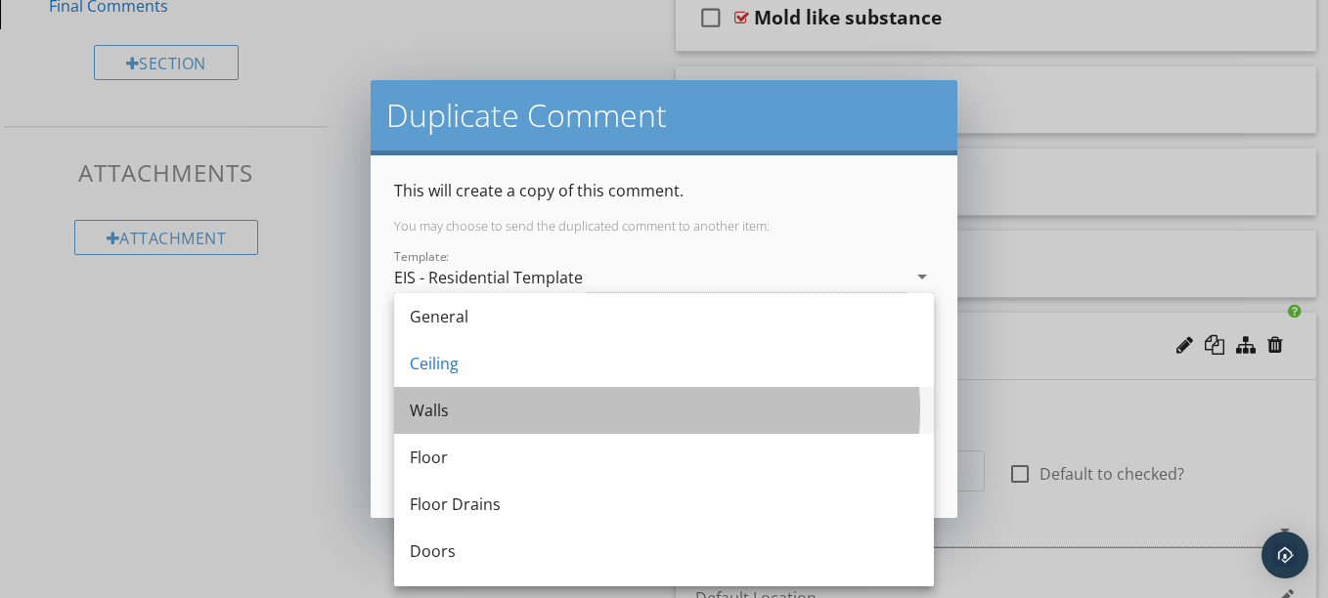
click at [463, 424] on div "Walls" at bounding box center [664, 410] width 508 height 47
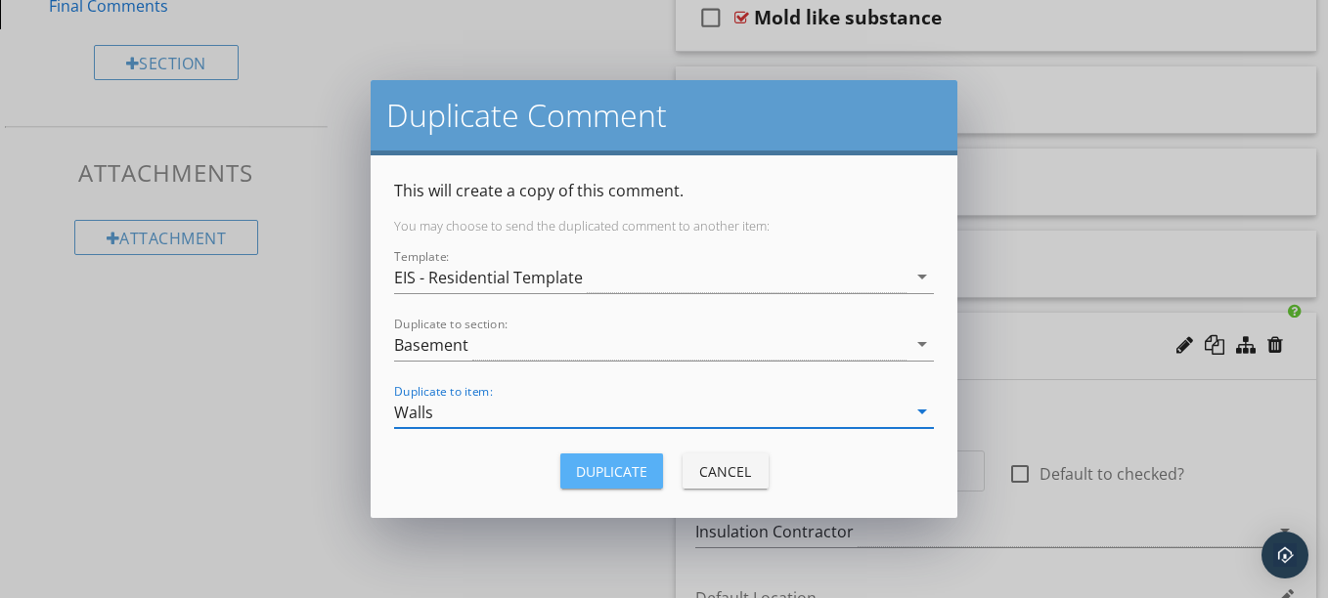
click at [596, 468] on div "Duplicate" at bounding box center [611, 471] width 71 height 21
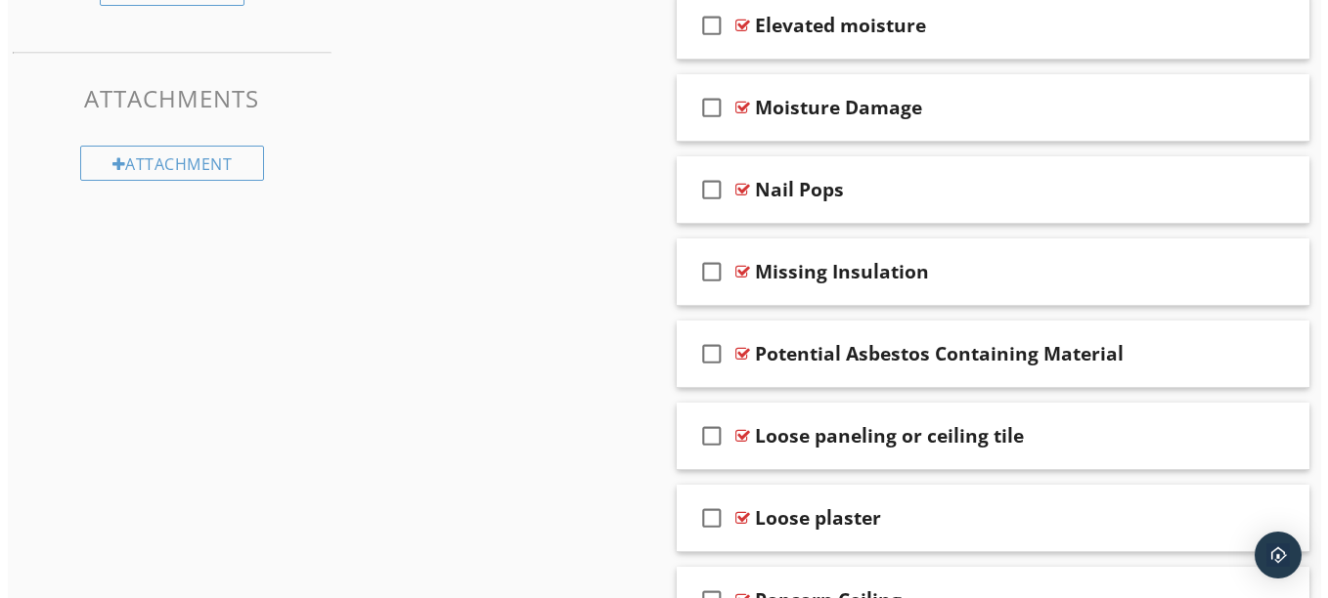
scroll to position [1520, 0]
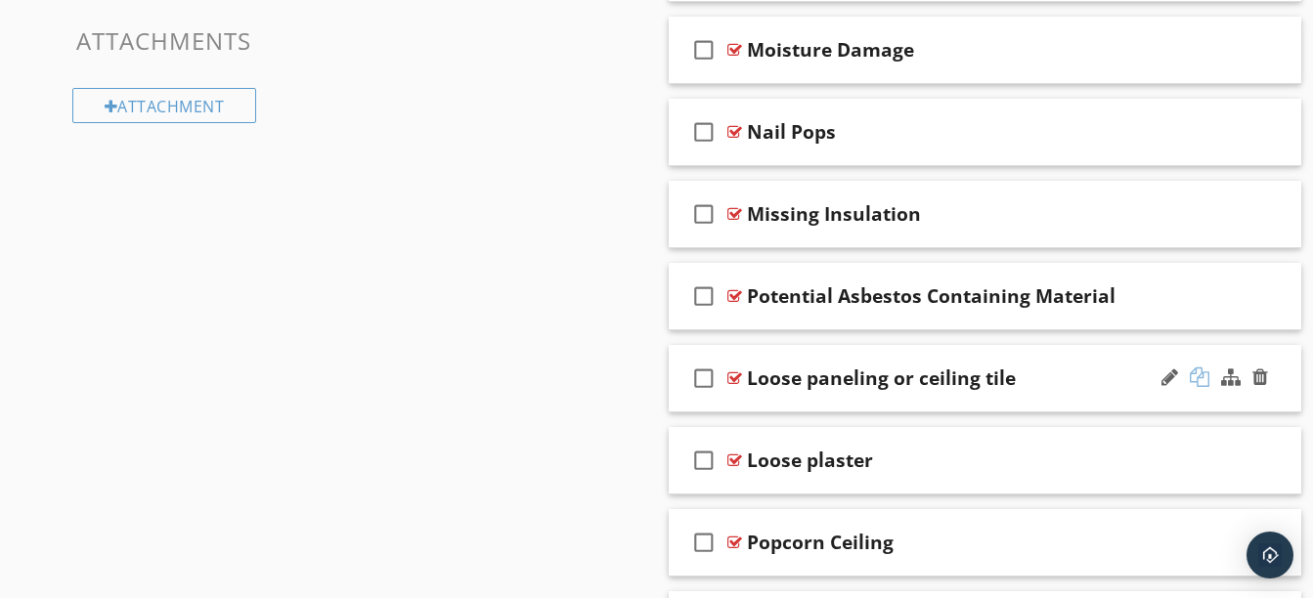
click at [1198, 372] on div at bounding box center [1200, 378] width 20 height 20
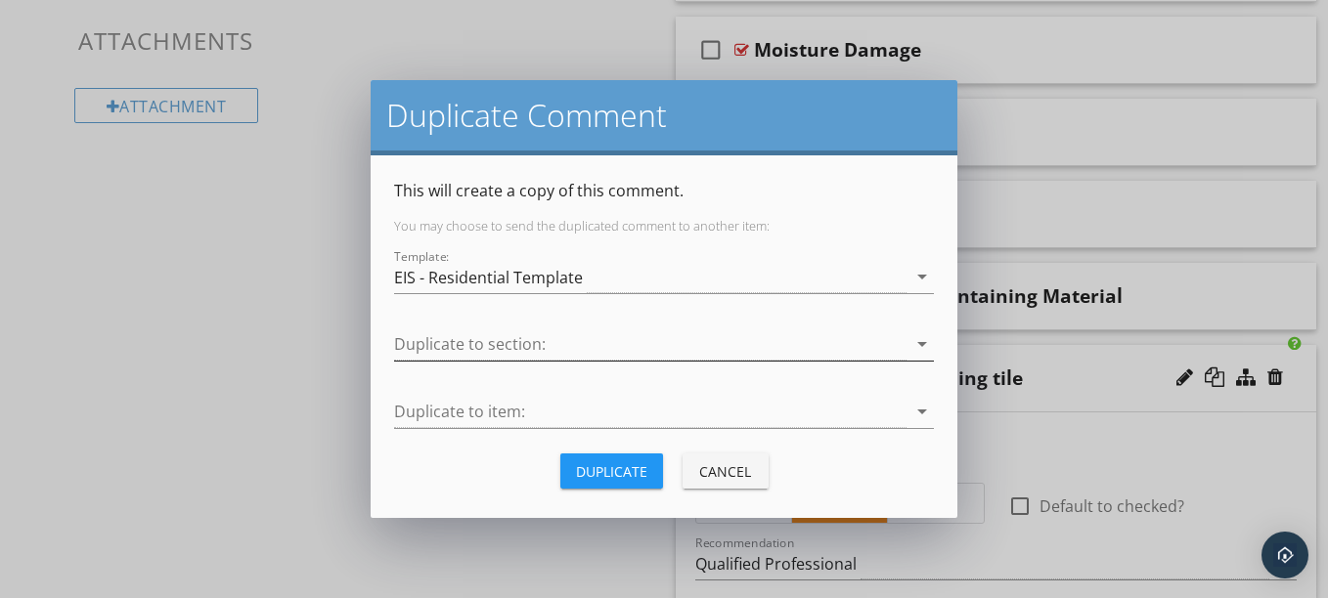
click at [790, 353] on div at bounding box center [650, 344] width 512 height 32
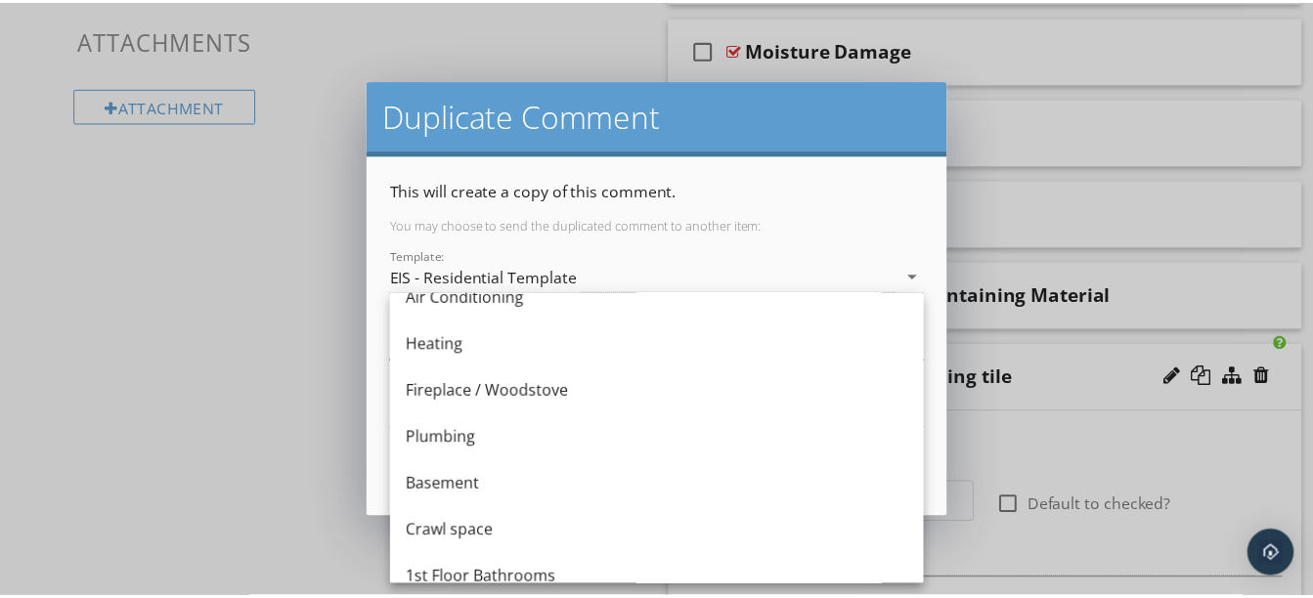
scroll to position [541, 0]
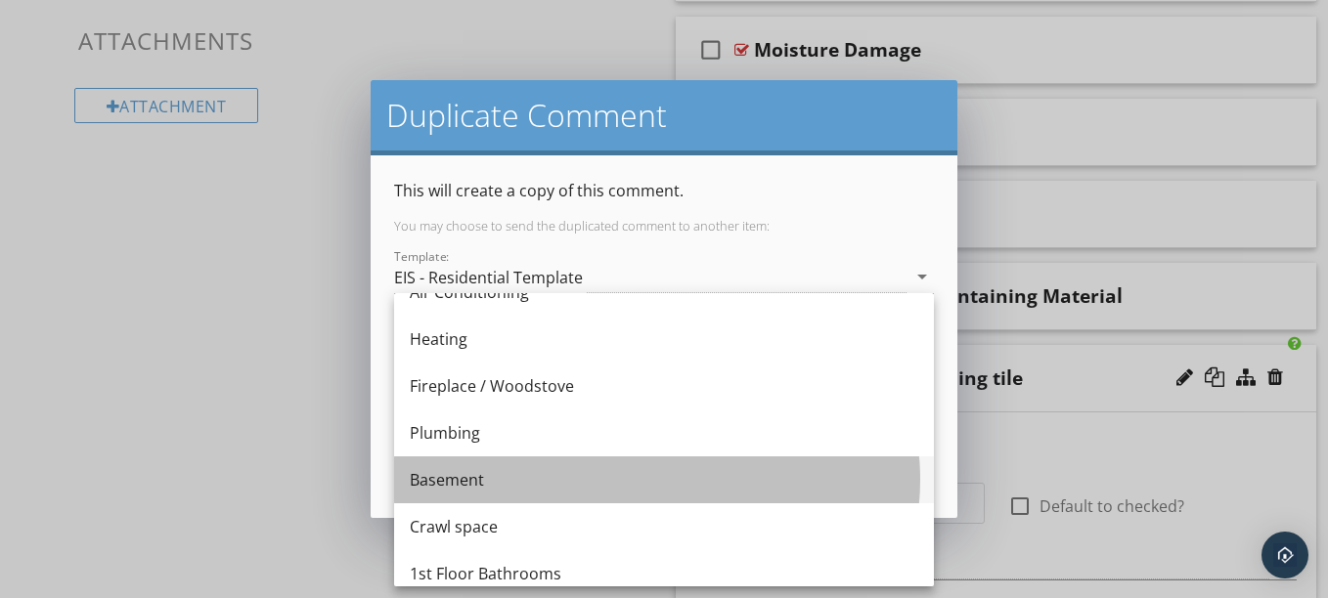
click at [558, 478] on div "Basement" at bounding box center [664, 479] width 508 height 23
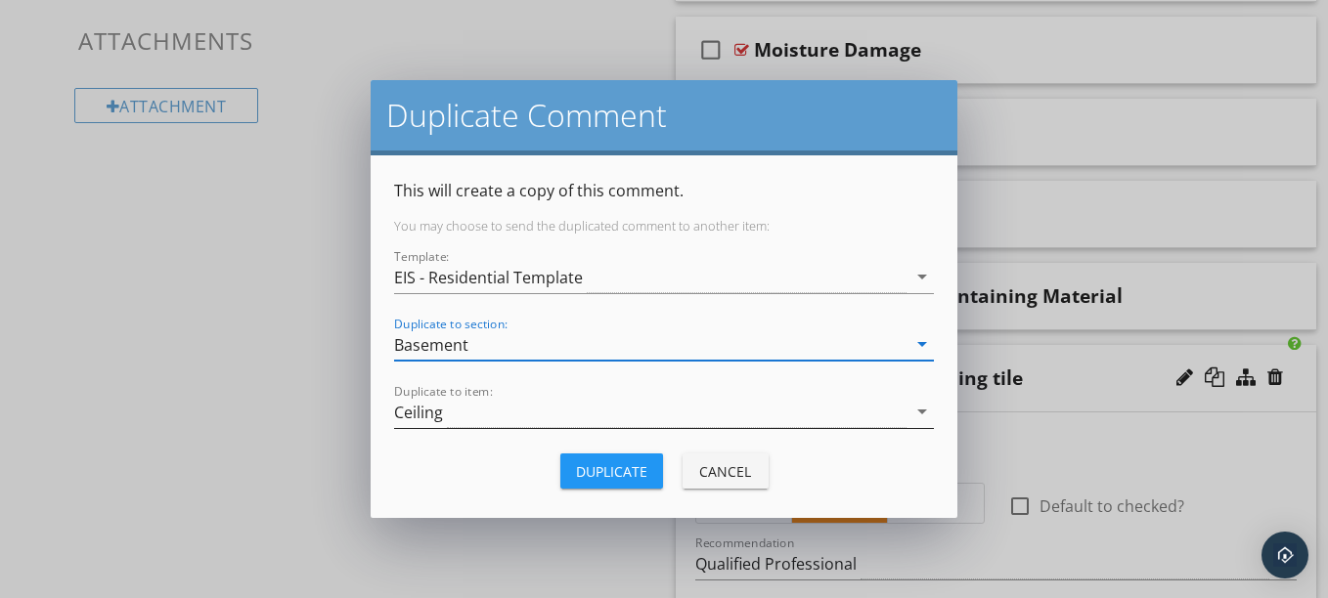
click at [566, 422] on div "Ceiling" at bounding box center [650, 412] width 512 height 32
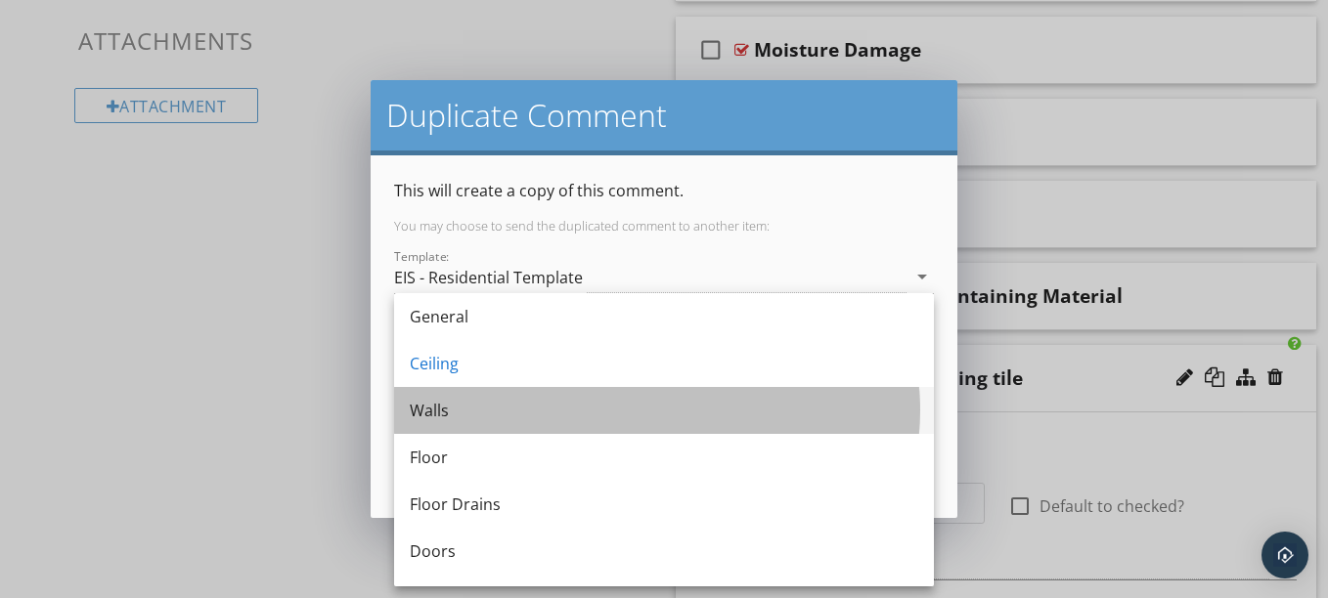
click at [501, 404] on div "Walls" at bounding box center [664, 410] width 508 height 23
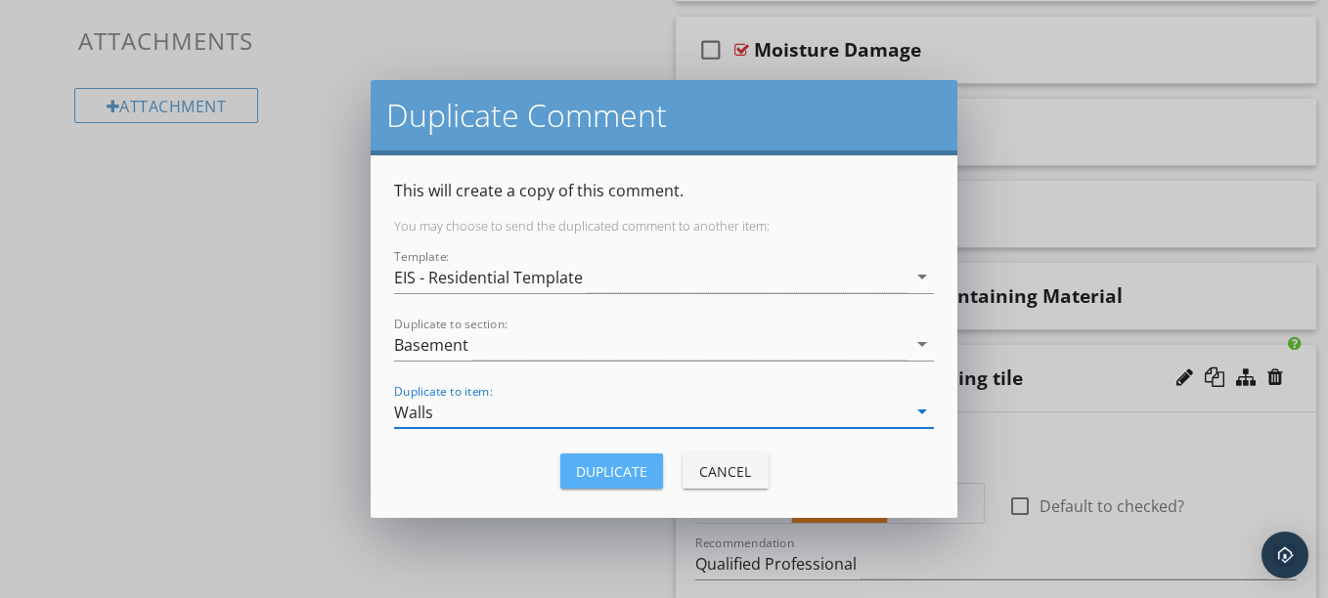
click at [614, 479] on div "Duplicate" at bounding box center [611, 471] width 71 height 21
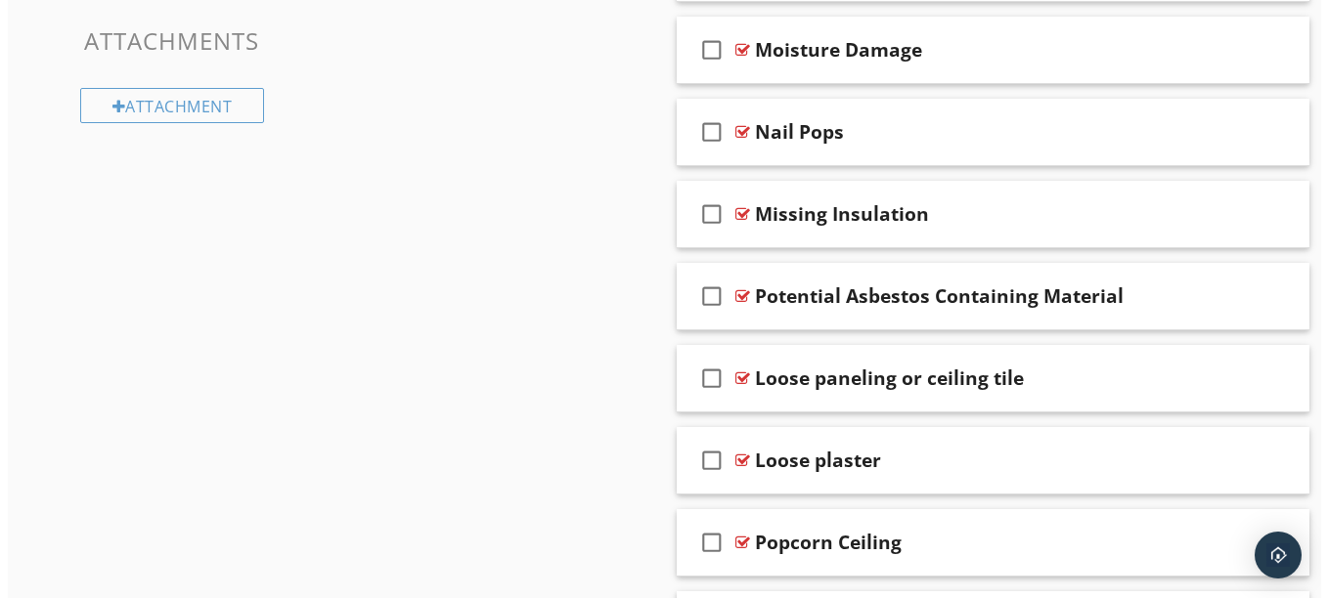
scroll to position [1570, 0]
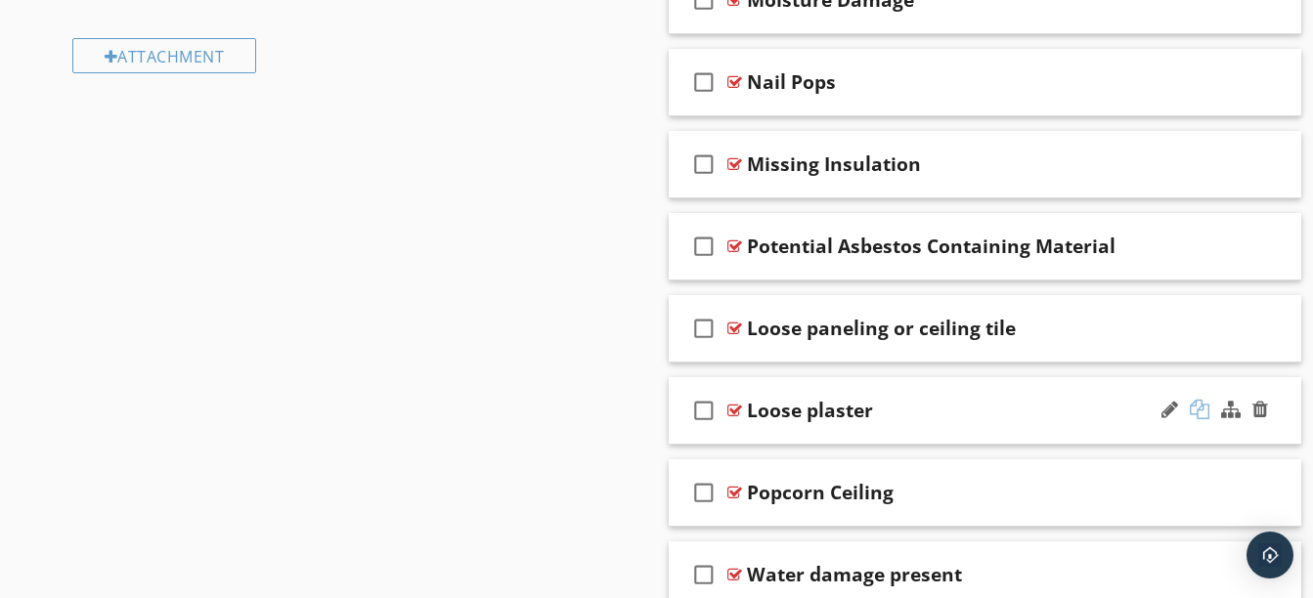
click at [1203, 412] on div at bounding box center [1200, 410] width 20 height 20
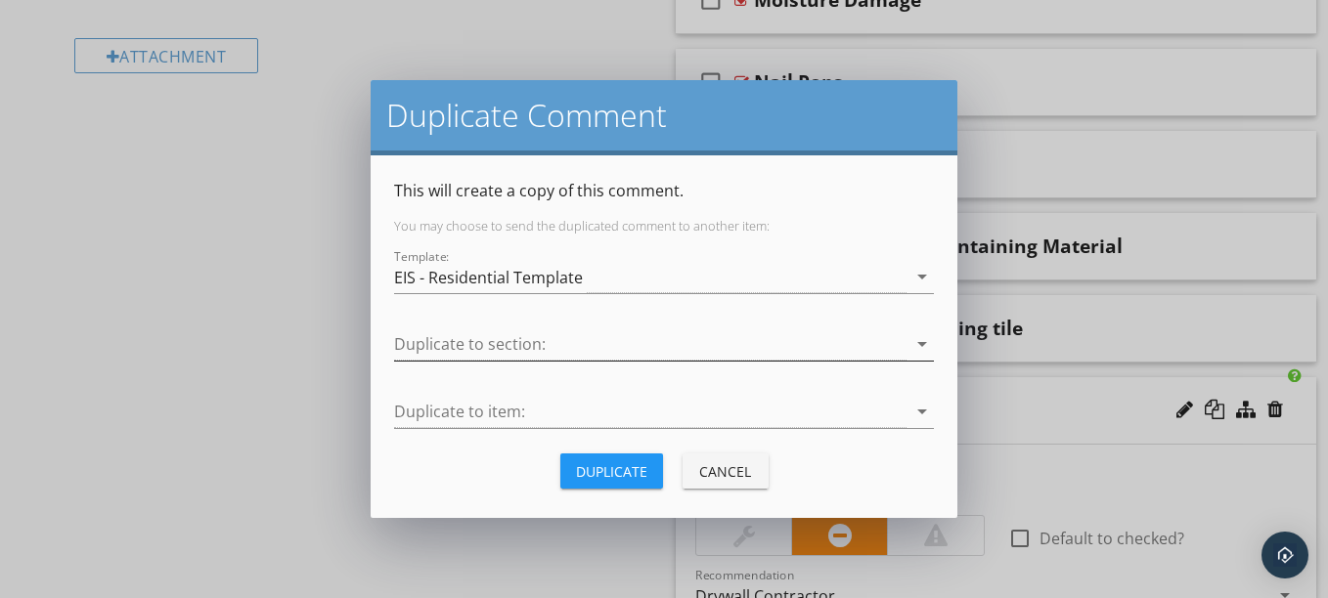
click at [790, 343] on div at bounding box center [650, 344] width 512 height 32
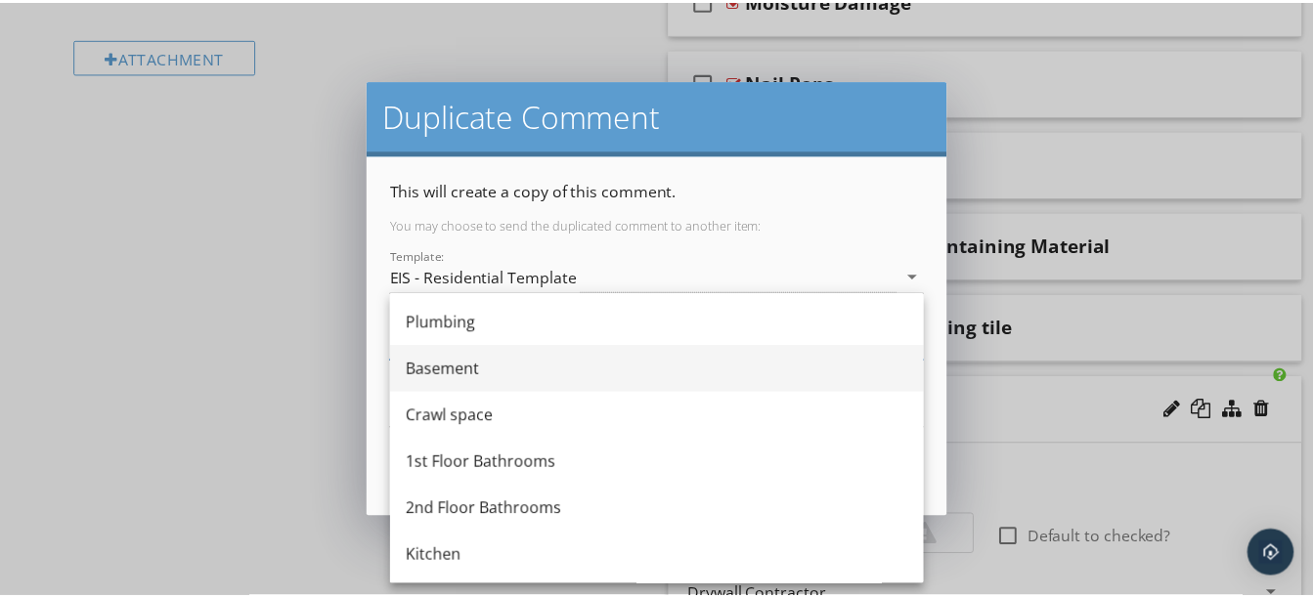
scroll to position [652, 0]
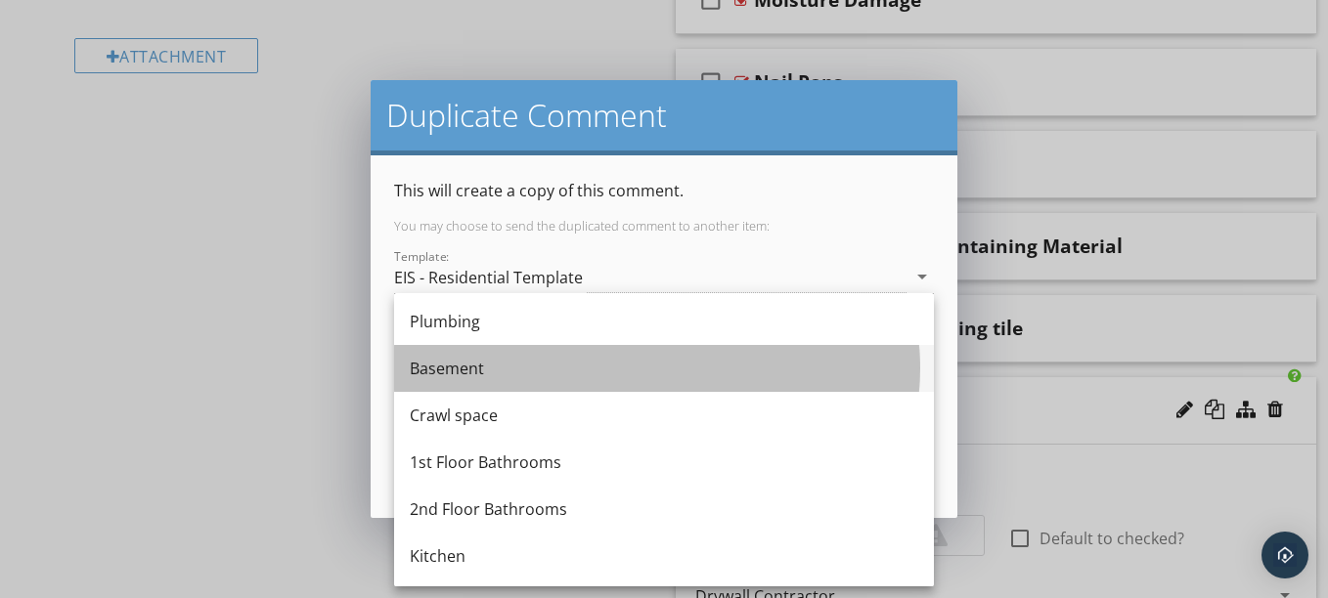
click at [491, 371] on div "Basement" at bounding box center [664, 368] width 508 height 23
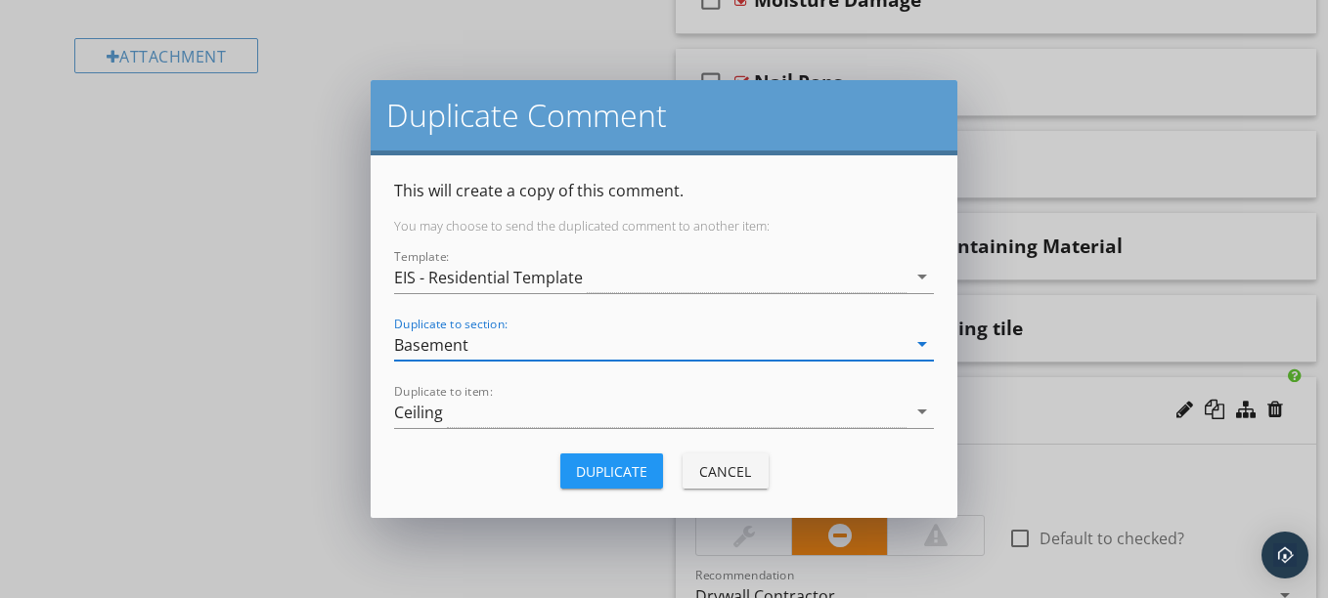
click at [486, 429] on div "Duplicate to item: Ceiling arrow_drop_down" at bounding box center [664, 422] width 540 height 52
click at [472, 416] on div "Ceiling" at bounding box center [650, 412] width 512 height 32
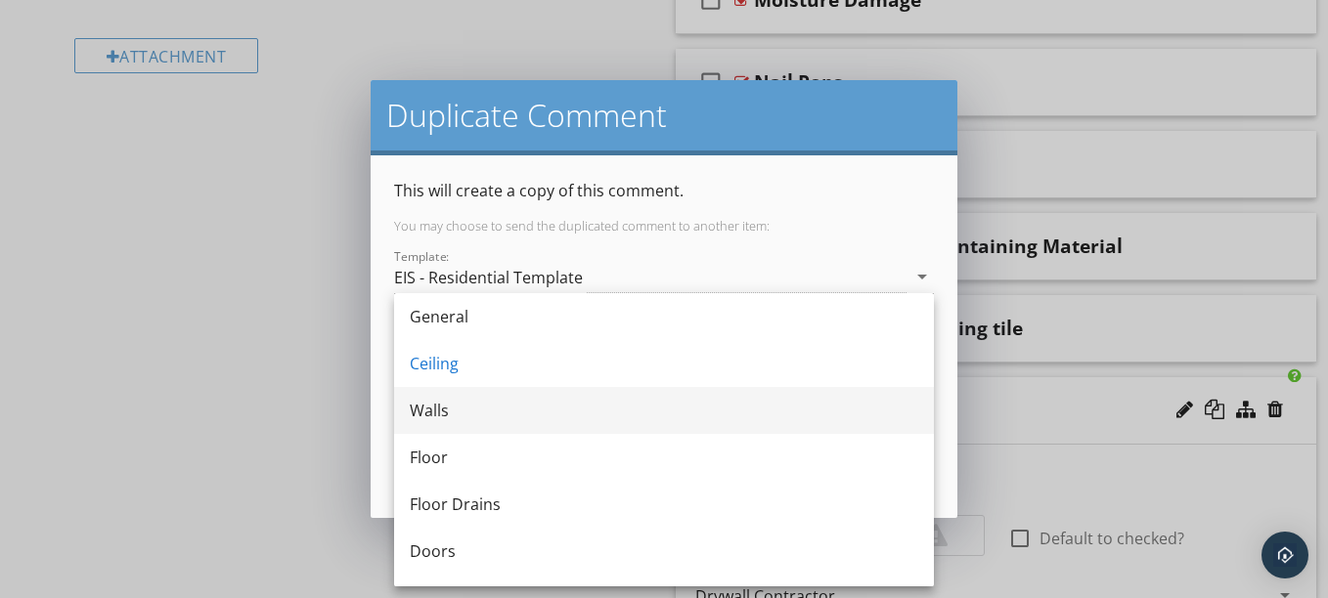
click at [448, 408] on div "Walls" at bounding box center [664, 410] width 508 height 23
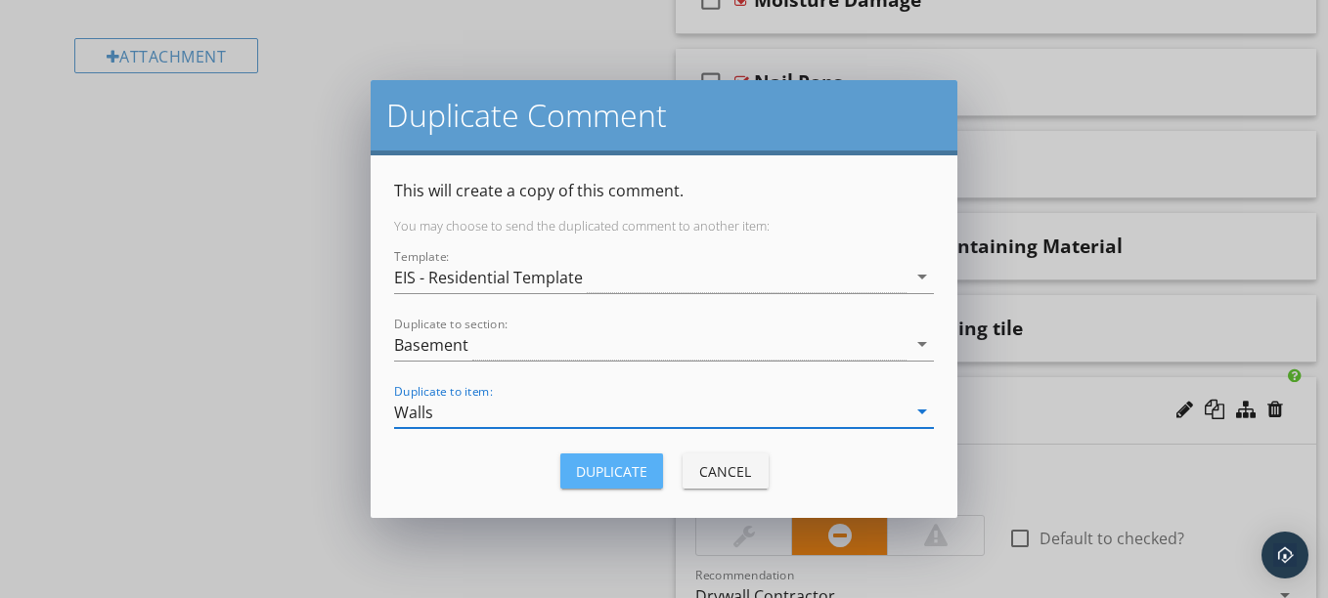
click at [613, 469] on div "Duplicate" at bounding box center [611, 471] width 71 height 21
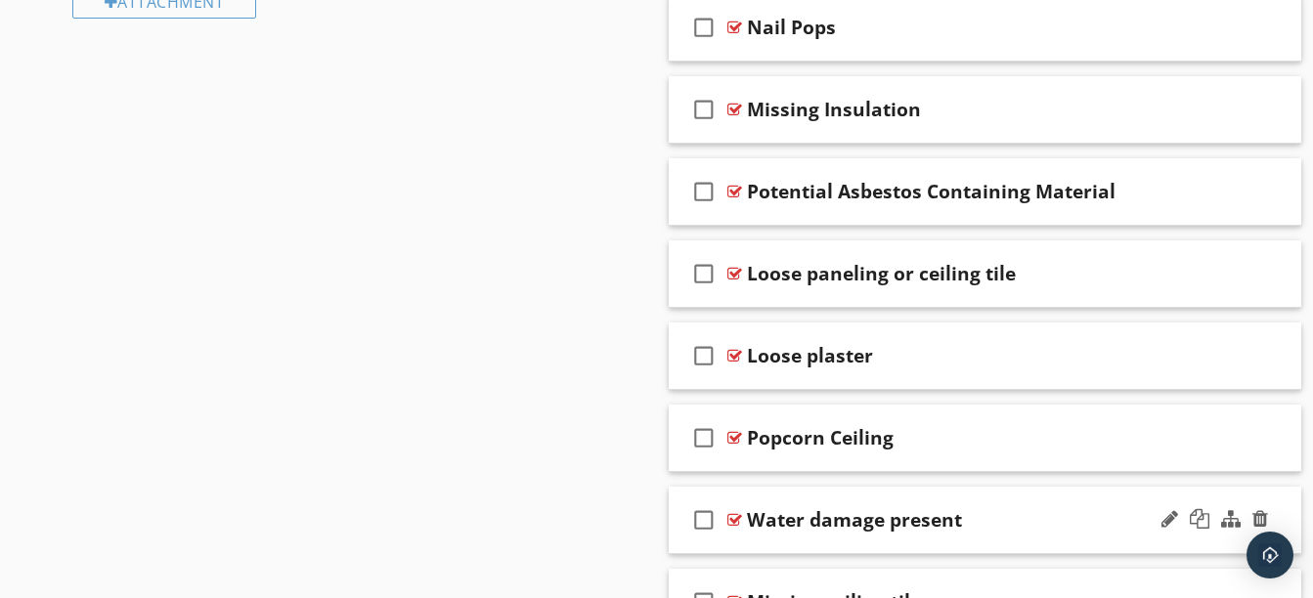
scroll to position [1745, 0]
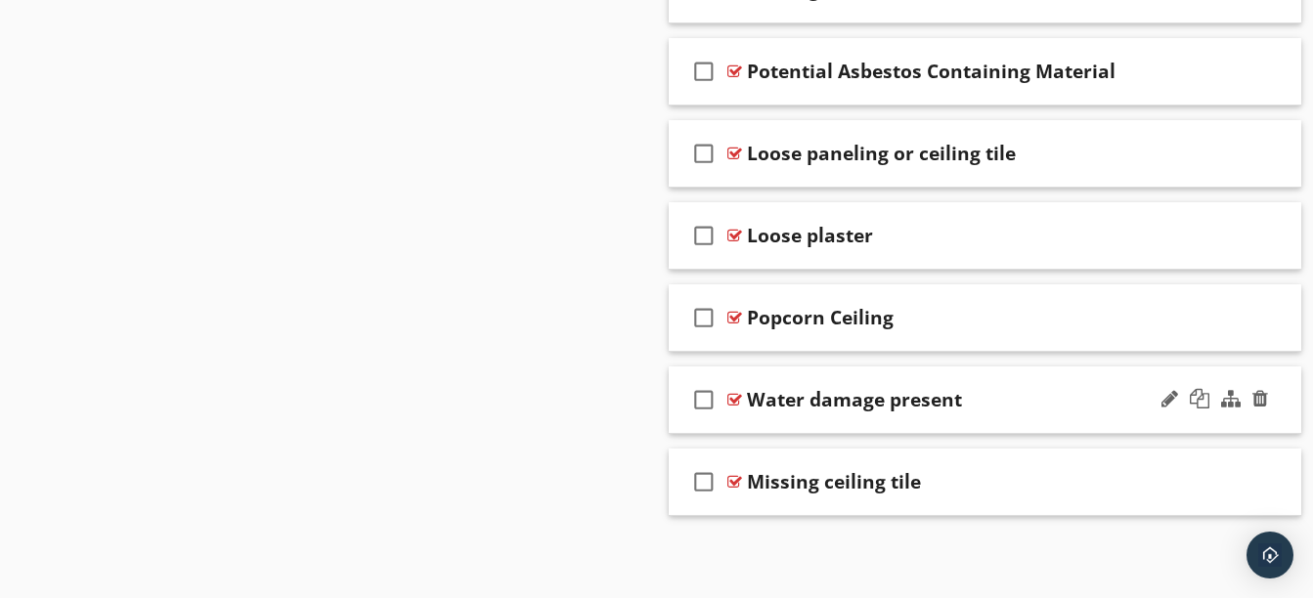
click at [1001, 424] on div "check_box_outline_blank Water damage present" at bounding box center [985, 400] width 633 height 67
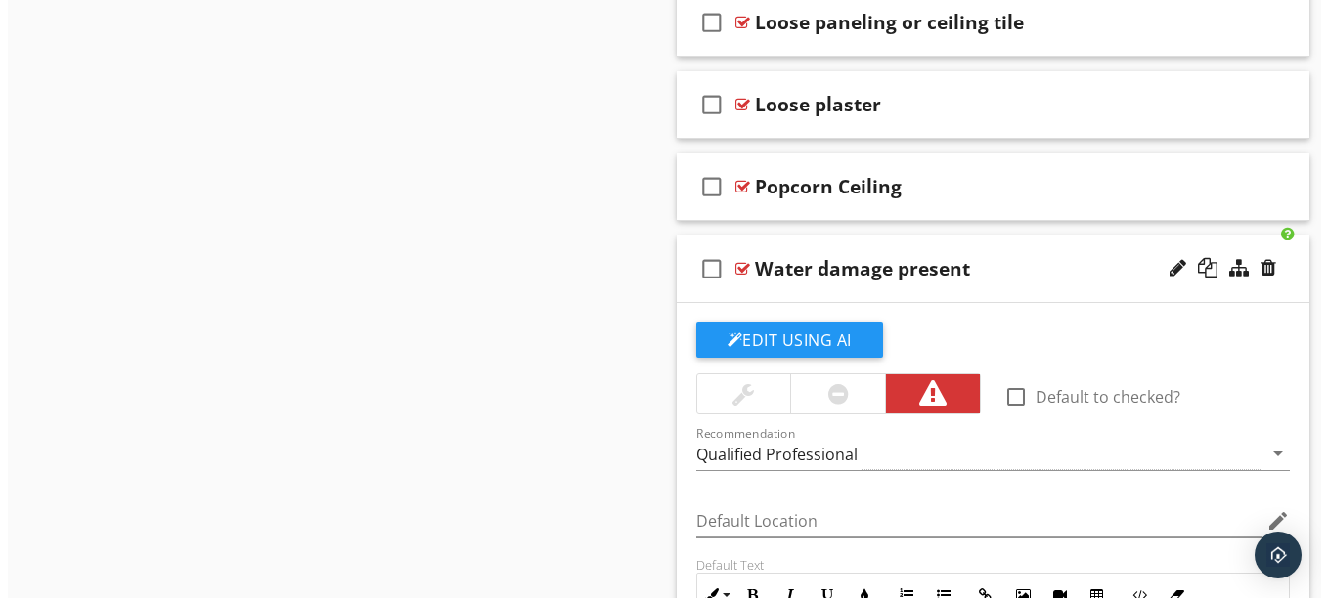
scroll to position [1837, 0]
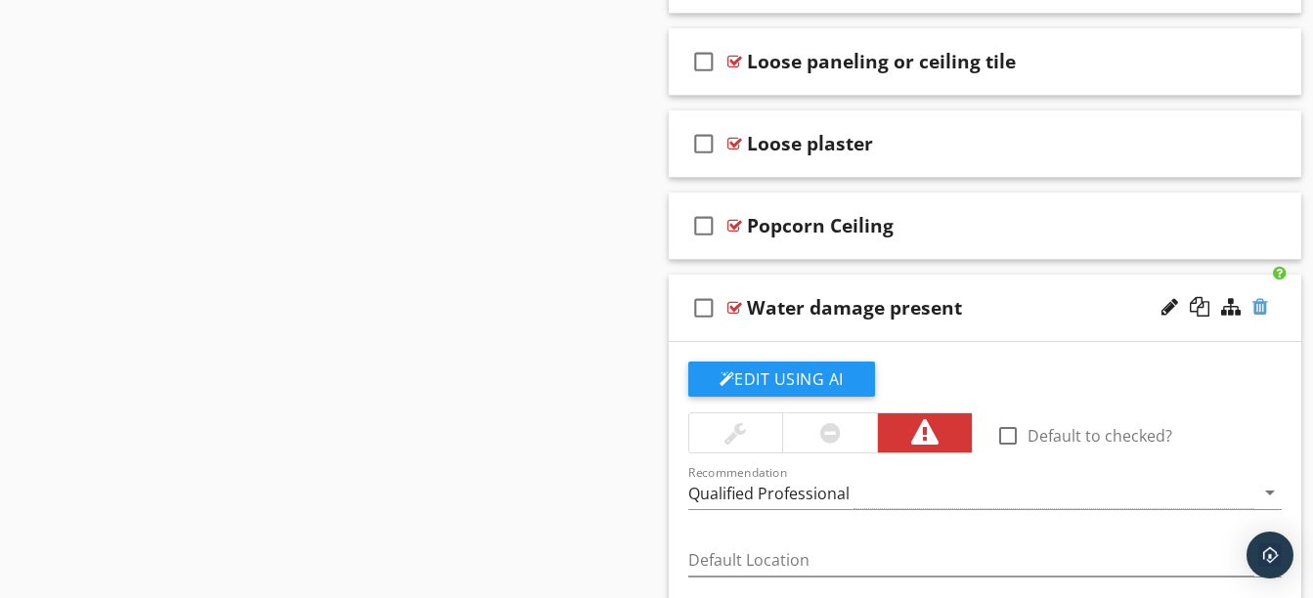
click at [1259, 312] on div at bounding box center [1260, 307] width 16 height 20
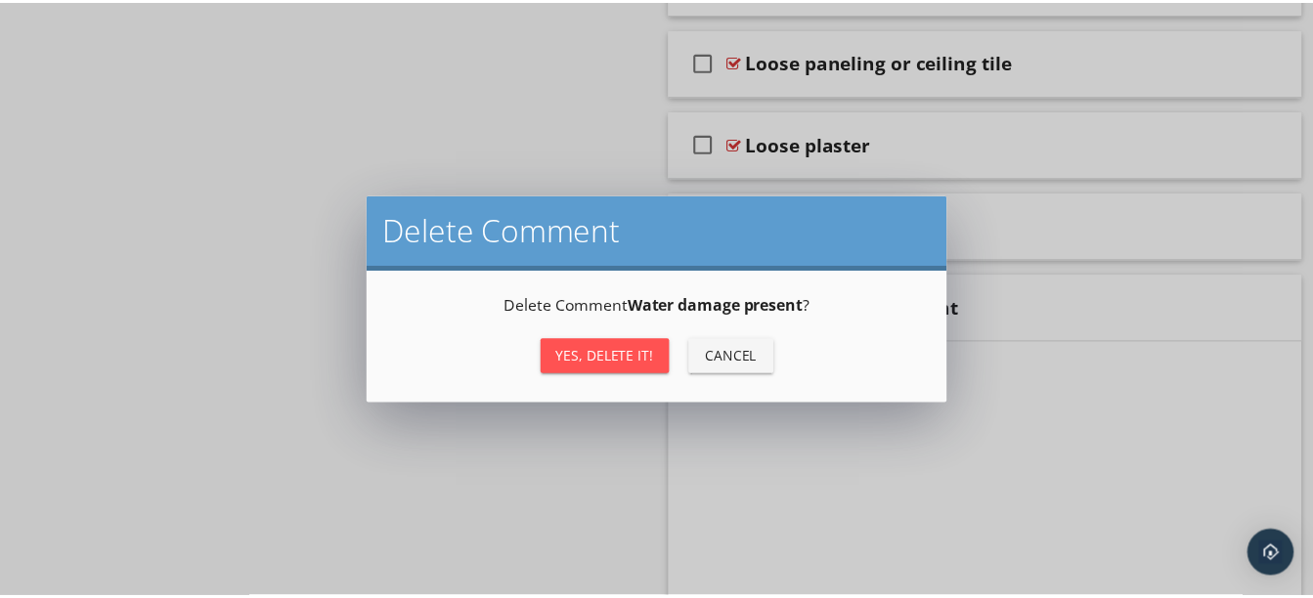
scroll to position [1745, 0]
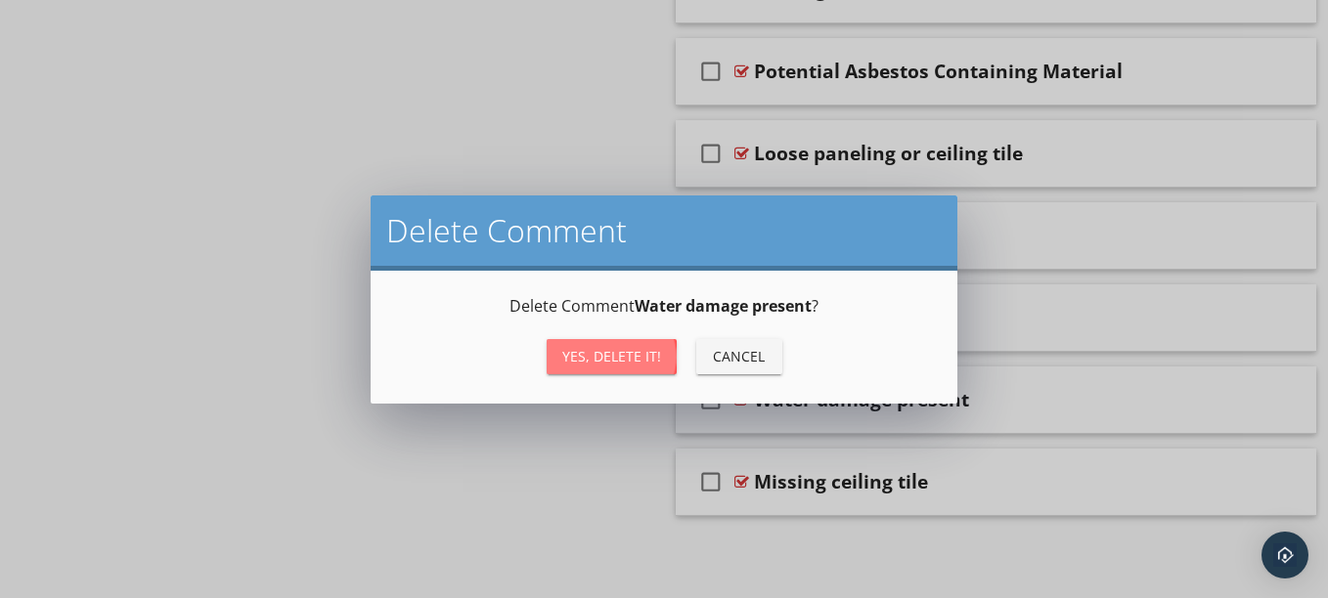
click at [633, 365] on div "Yes, Delete it!" at bounding box center [611, 356] width 99 height 21
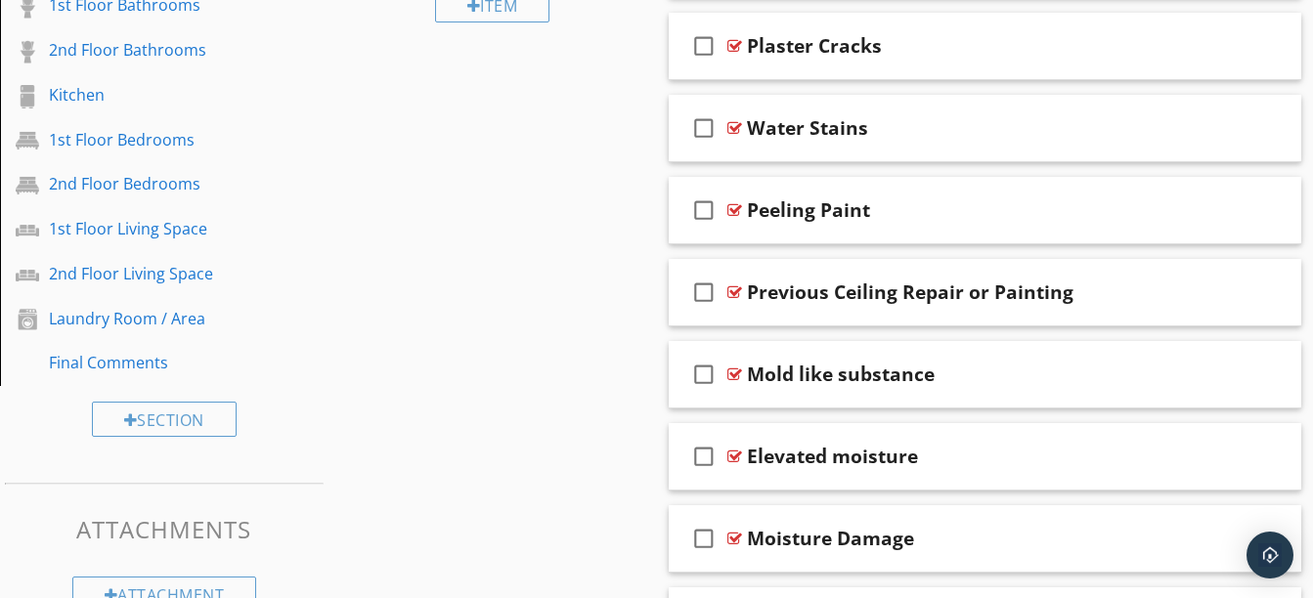
scroll to position [1033, 0]
click at [850, 529] on div "Moisture Damage" at bounding box center [830, 536] width 167 height 23
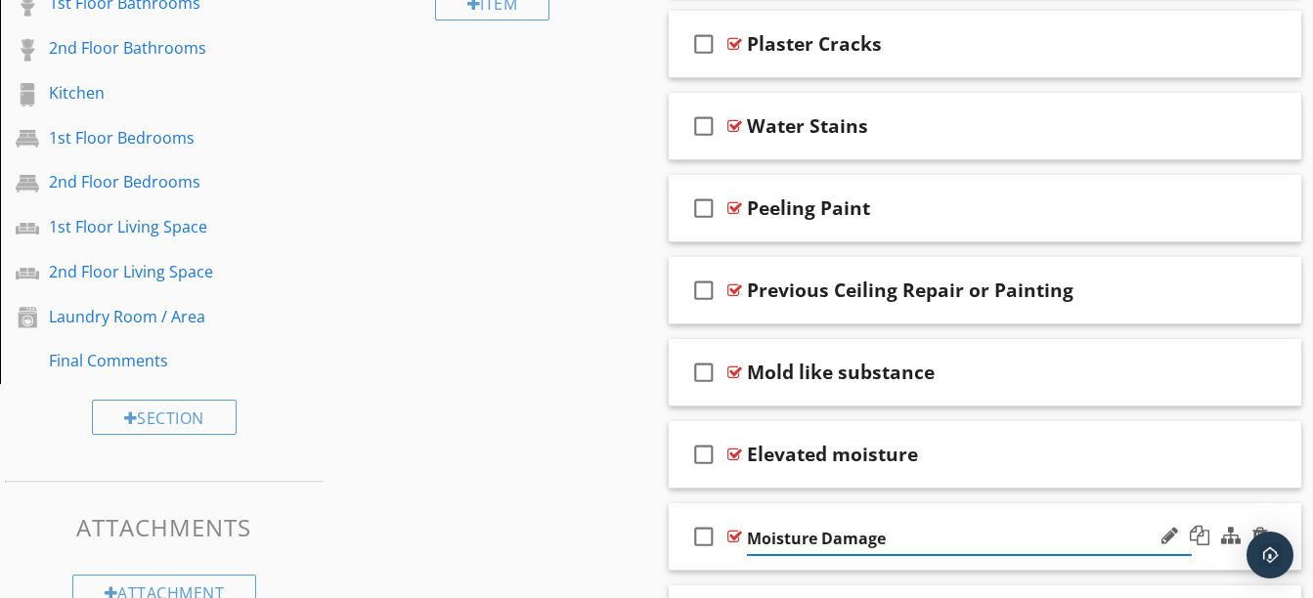
click at [883, 499] on span "check_box_outline_blank Minor cracks present check_box_outline_blank Drywall cr…" at bounding box center [985, 496] width 633 height 1299
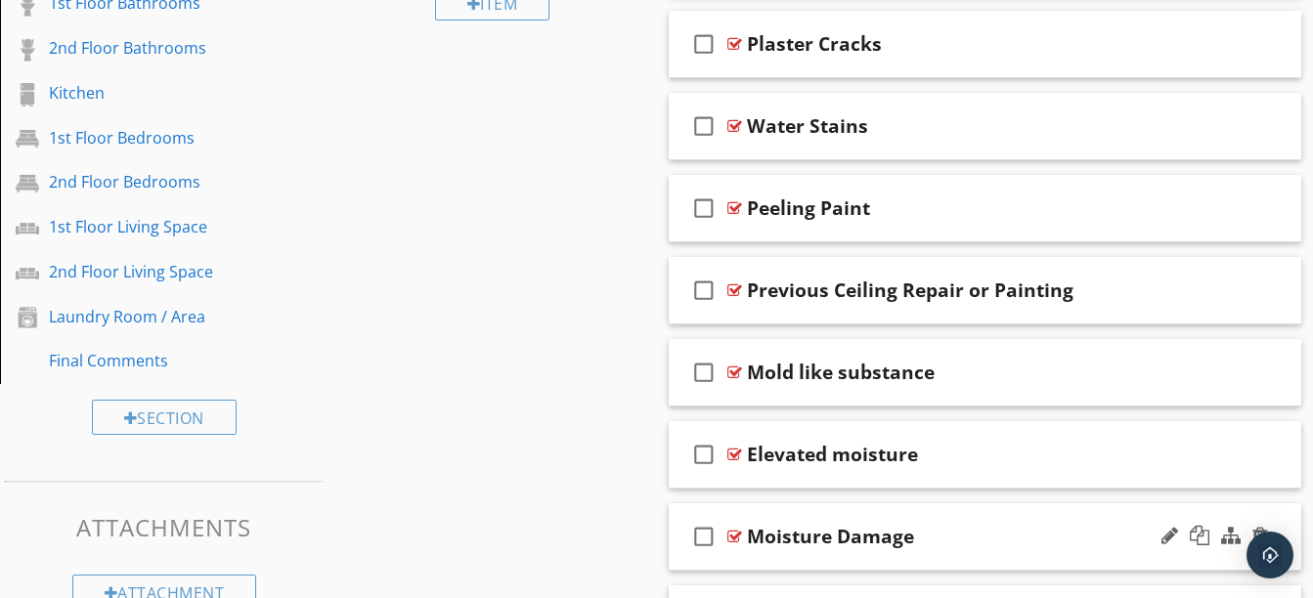
click at [890, 509] on div "check_box_outline_blank Moisture Damage" at bounding box center [985, 536] width 633 height 67
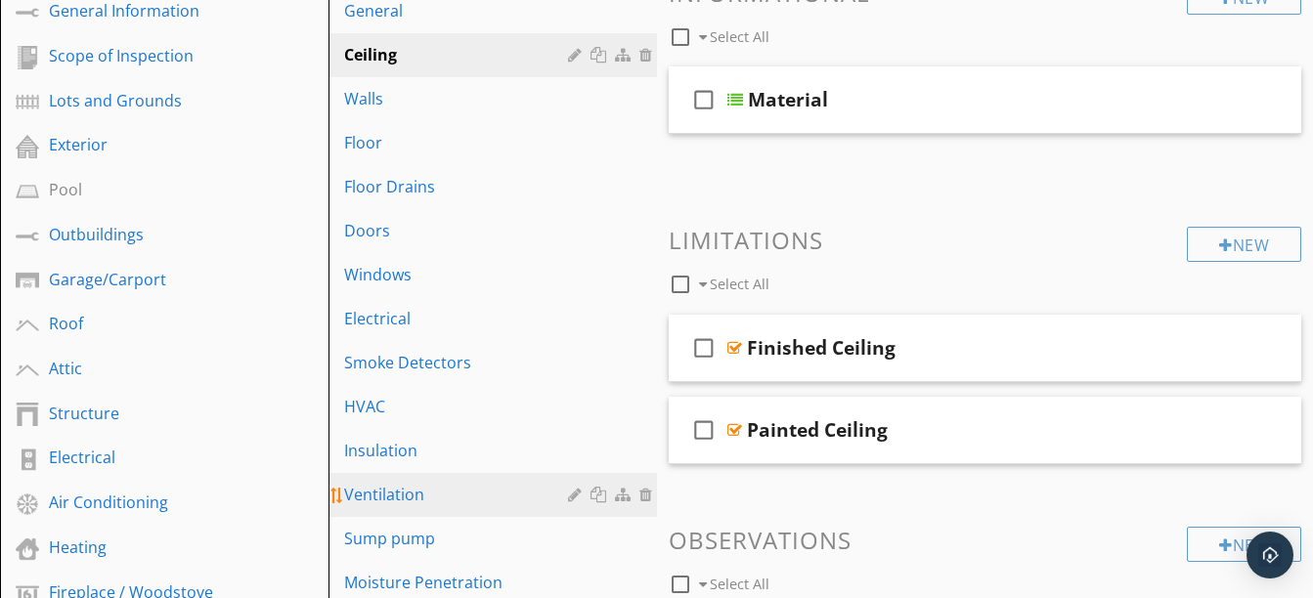
scroll to position [261, 0]
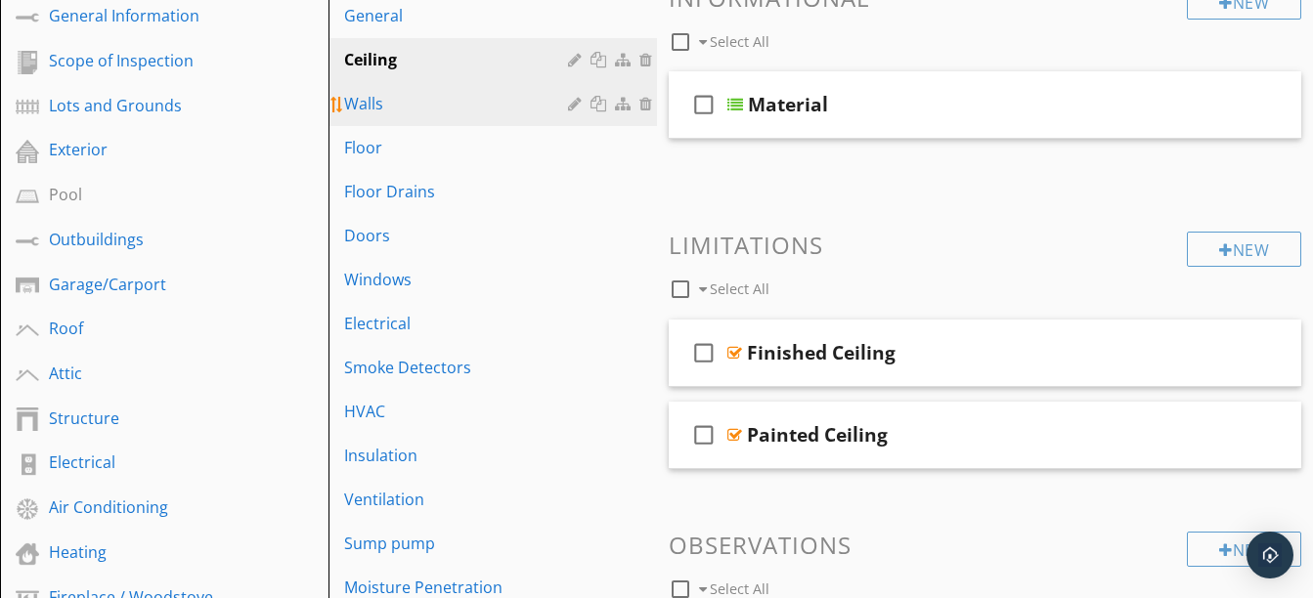
click at [407, 111] on div "Walls" at bounding box center [459, 103] width 230 height 23
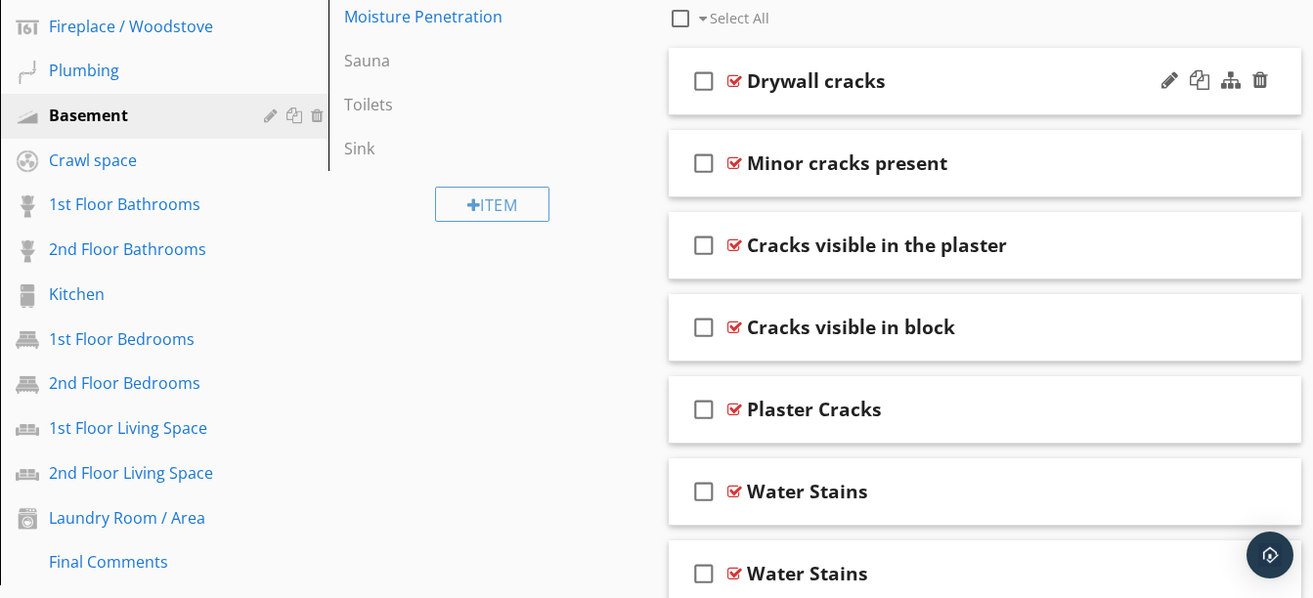
scroll to position [833, 0]
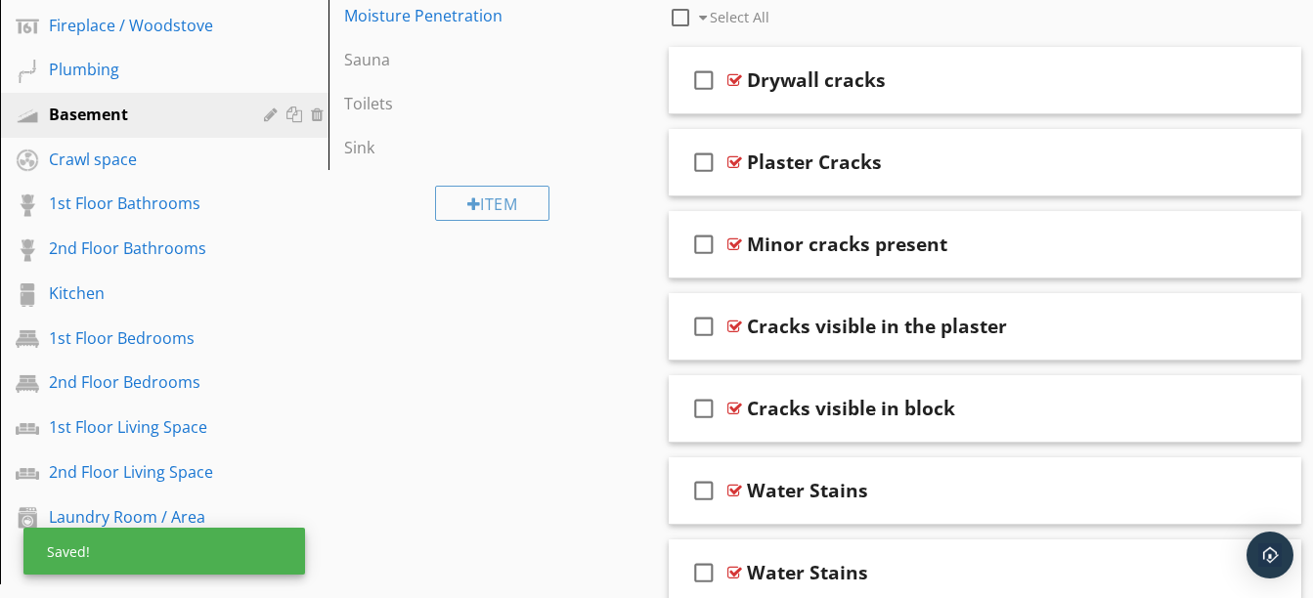
click at [877, 173] on div "Plaster Cracks" at bounding box center [814, 162] width 135 height 23
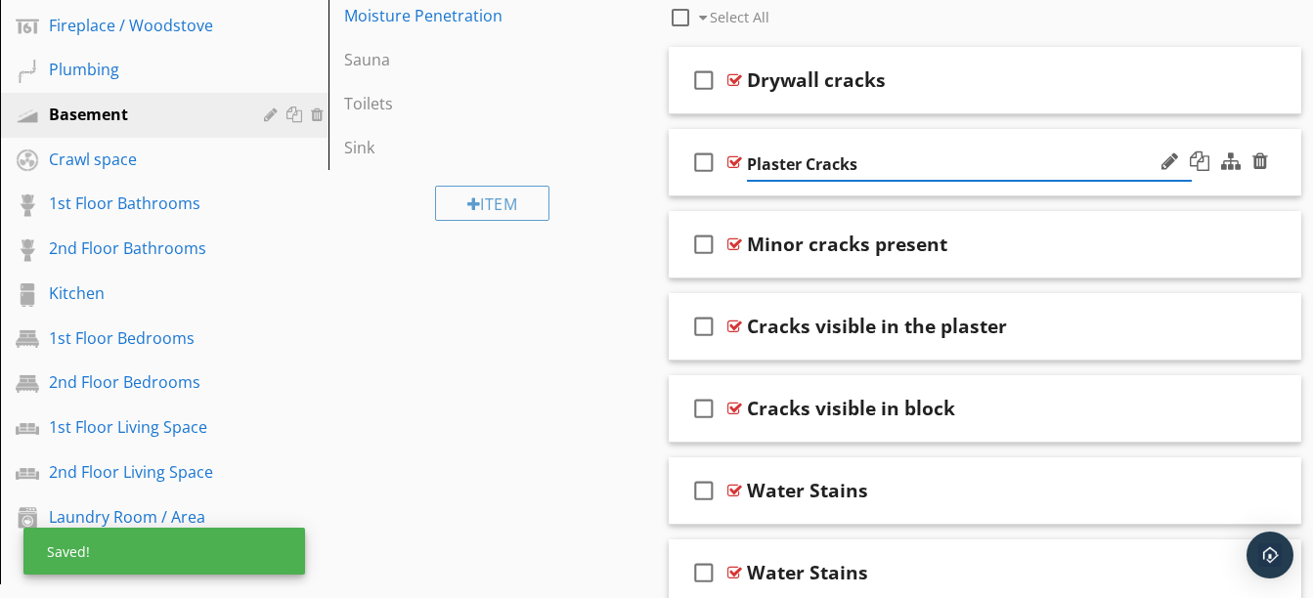
click at [892, 183] on div "check_box_outline_blank Plaster Cracks" at bounding box center [985, 162] width 633 height 67
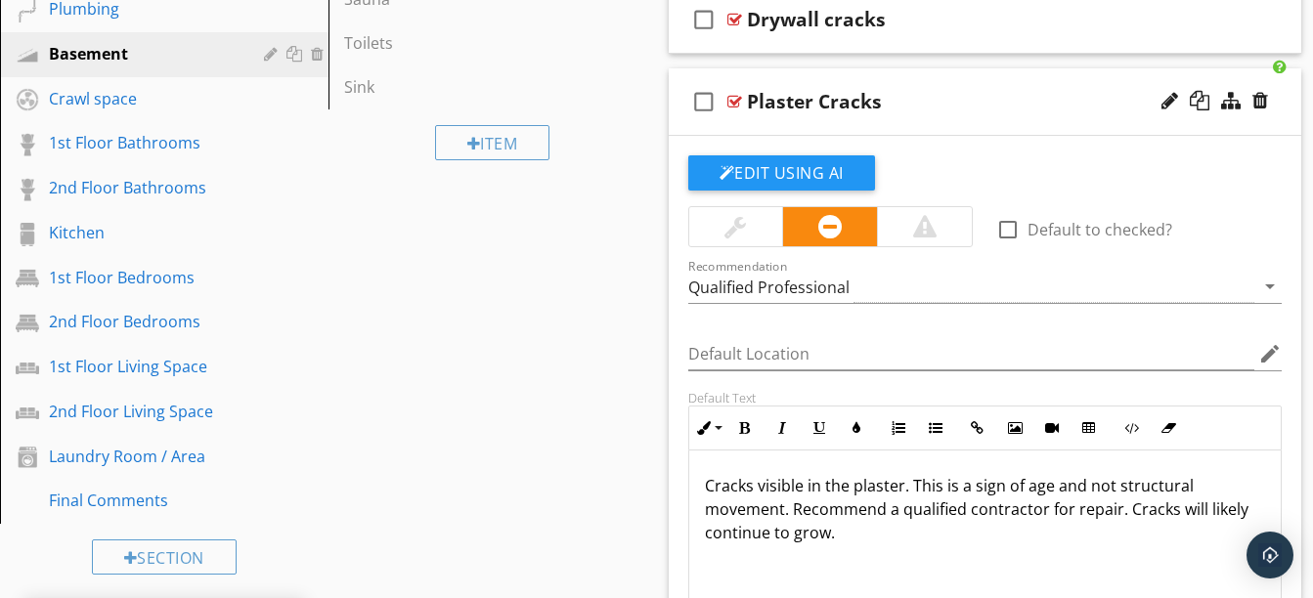
scroll to position [898, 0]
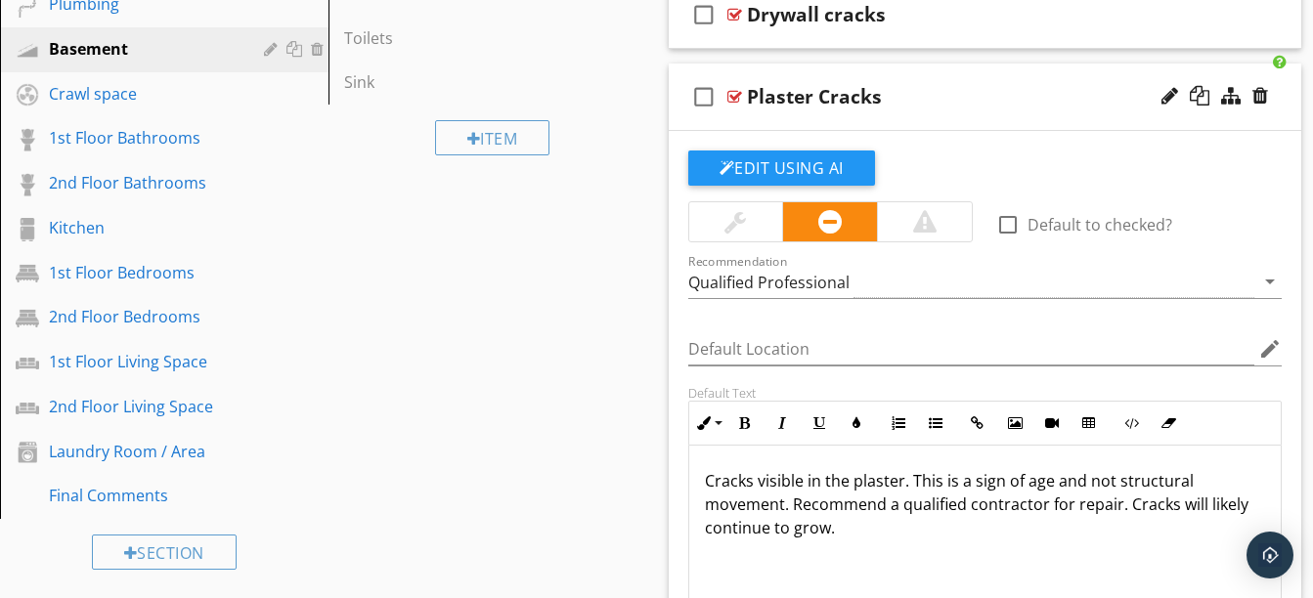
click at [868, 109] on div "check_box_outline_blank Plaster Cracks" at bounding box center [985, 97] width 633 height 67
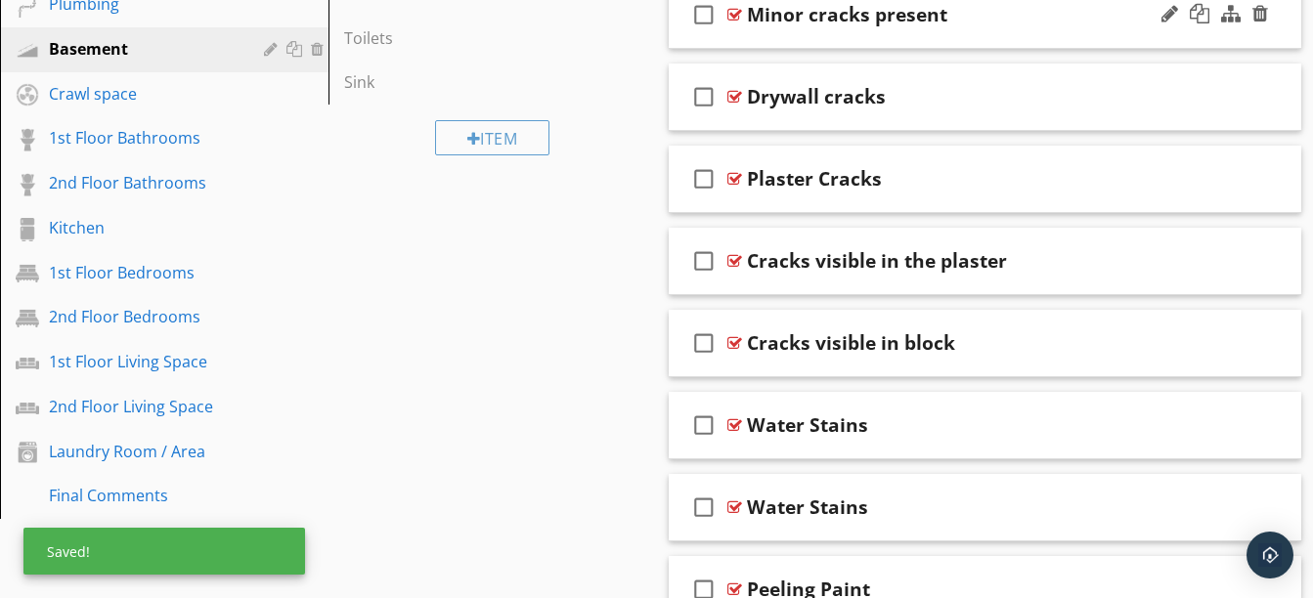
click at [878, 33] on div "check_box_outline_blank Minor cracks present" at bounding box center [985, 14] width 633 height 67
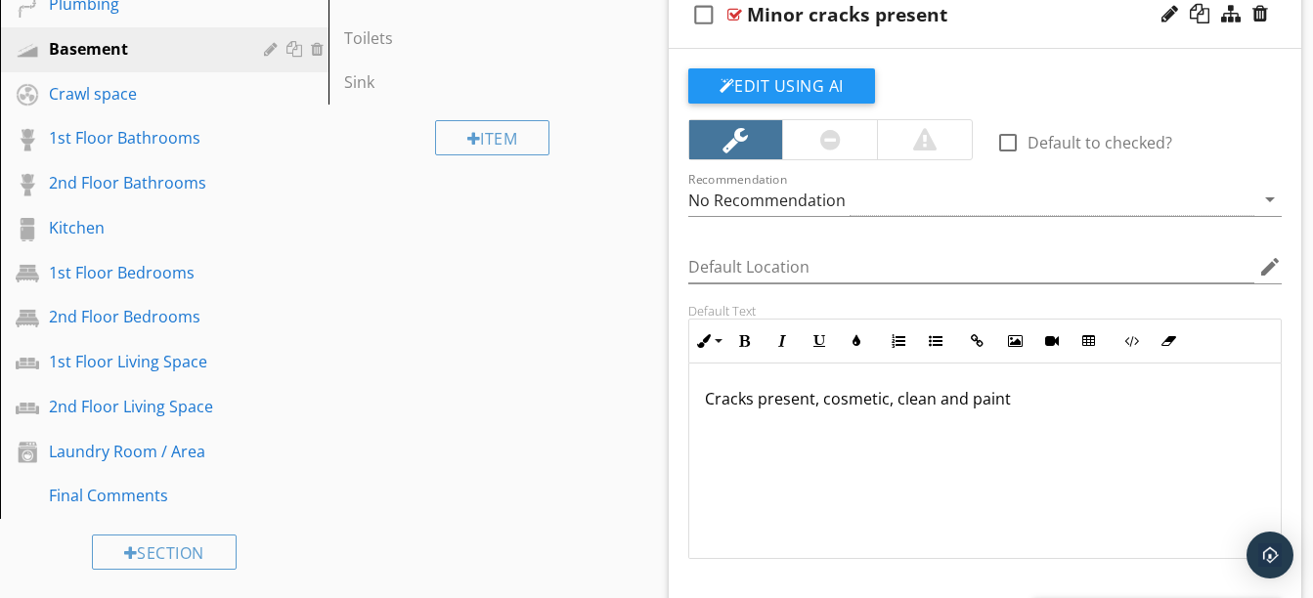
click at [878, 33] on div "check_box_outline_blank Minor cracks present" at bounding box center [985, 14] width 633 height 67
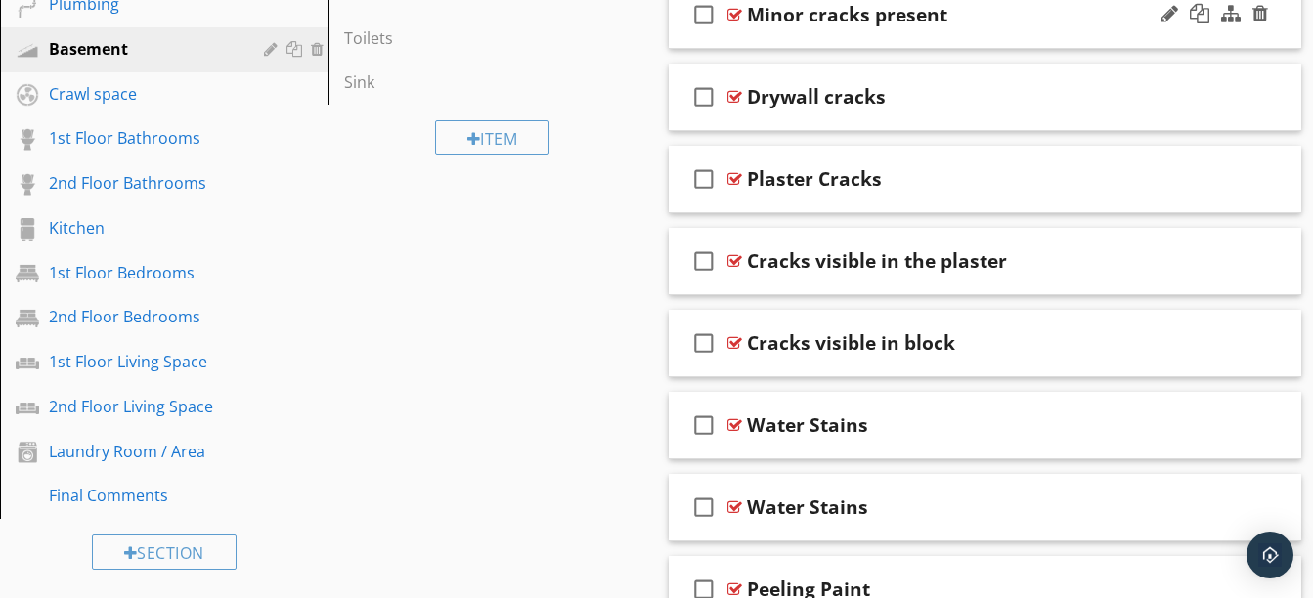
click at [878, 33] on div "check_box_outline_blank Minor cracks present" at bounding box center [985, 14] width 633 height 67
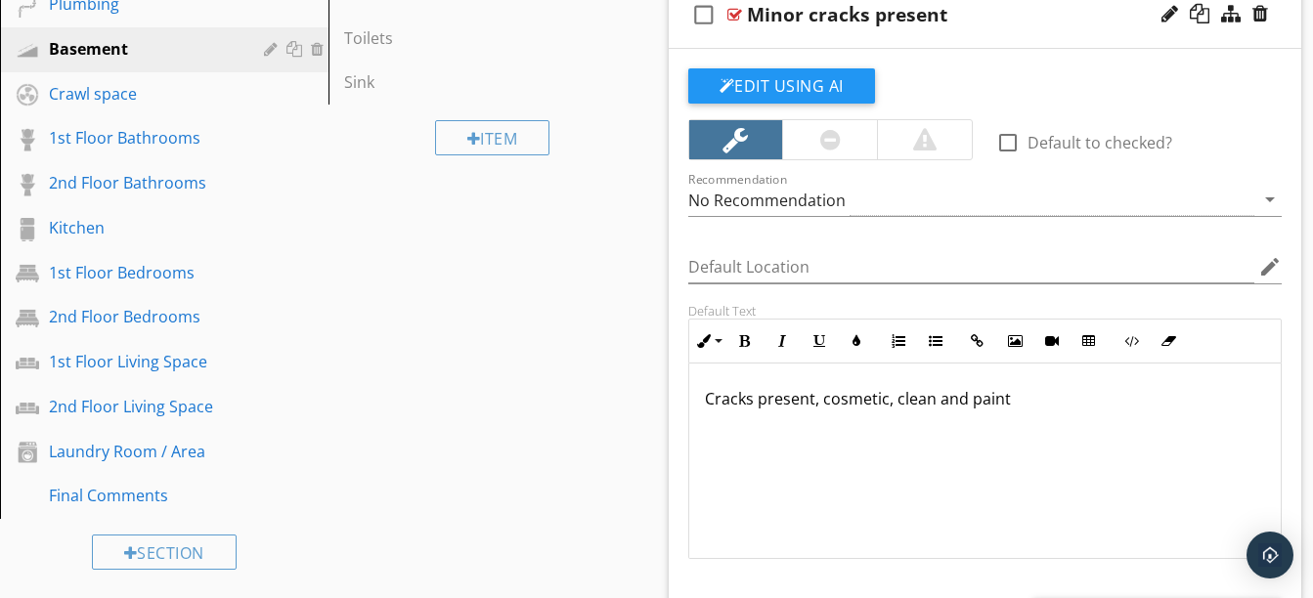
click at [1030, 407] on p "Cracks present, cosmetic, clean and paint" at bounding box center [985, 398] width 561 height 23
click at [980, 25] on div "Minor cracks present" at bounding box center [970, 14] width 446 height 23
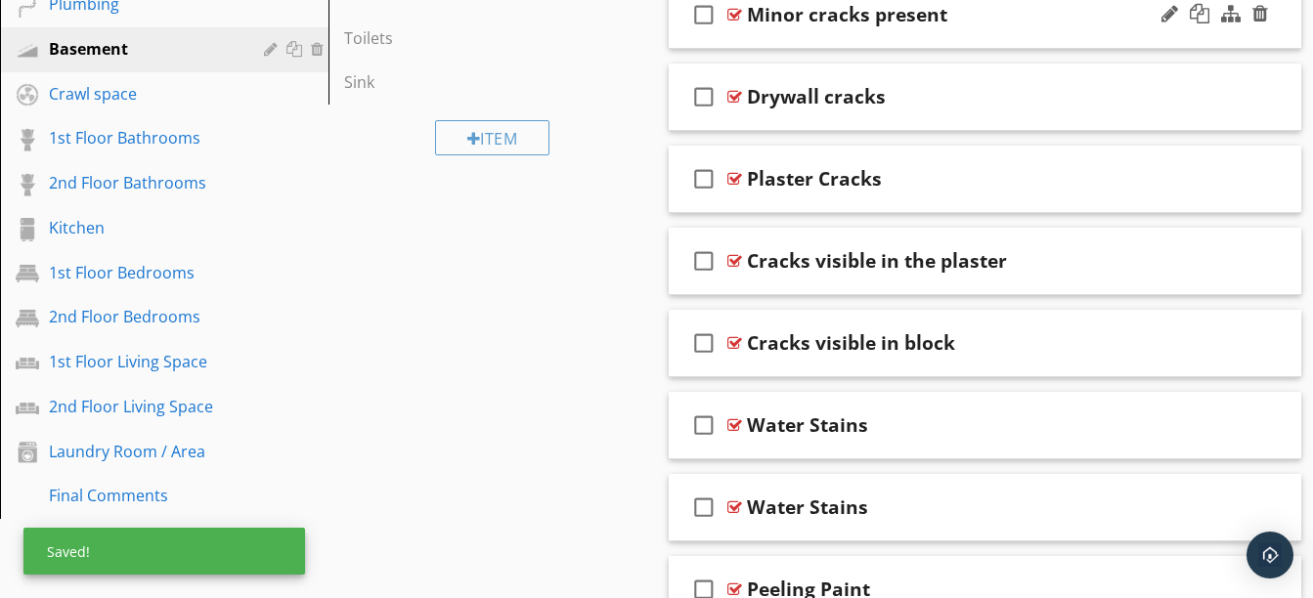
drag, startPoint x: 980, startPoint y: 25, endPoint x: 914, endPoint y: 9, distance: 67.6
click at [914, 9] on div "Minor cracks present" at bounding box center [847, 14] width 200 height 23
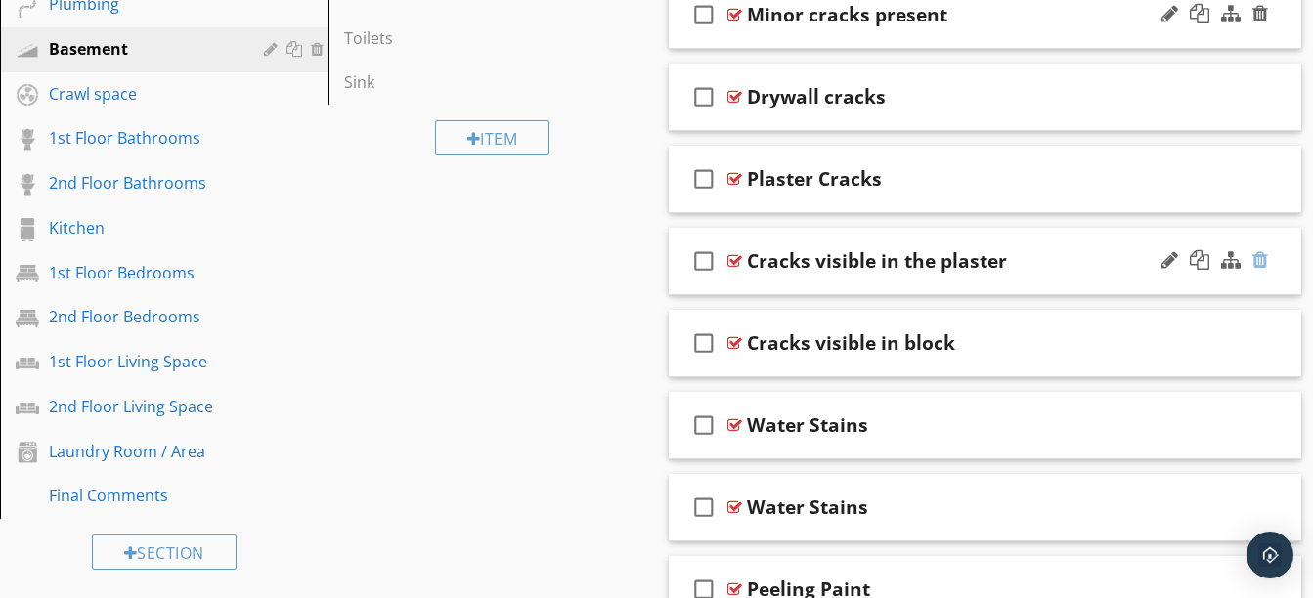
click at [1261, 261] on div at bounding box center [1260, 260] width 16 height 20
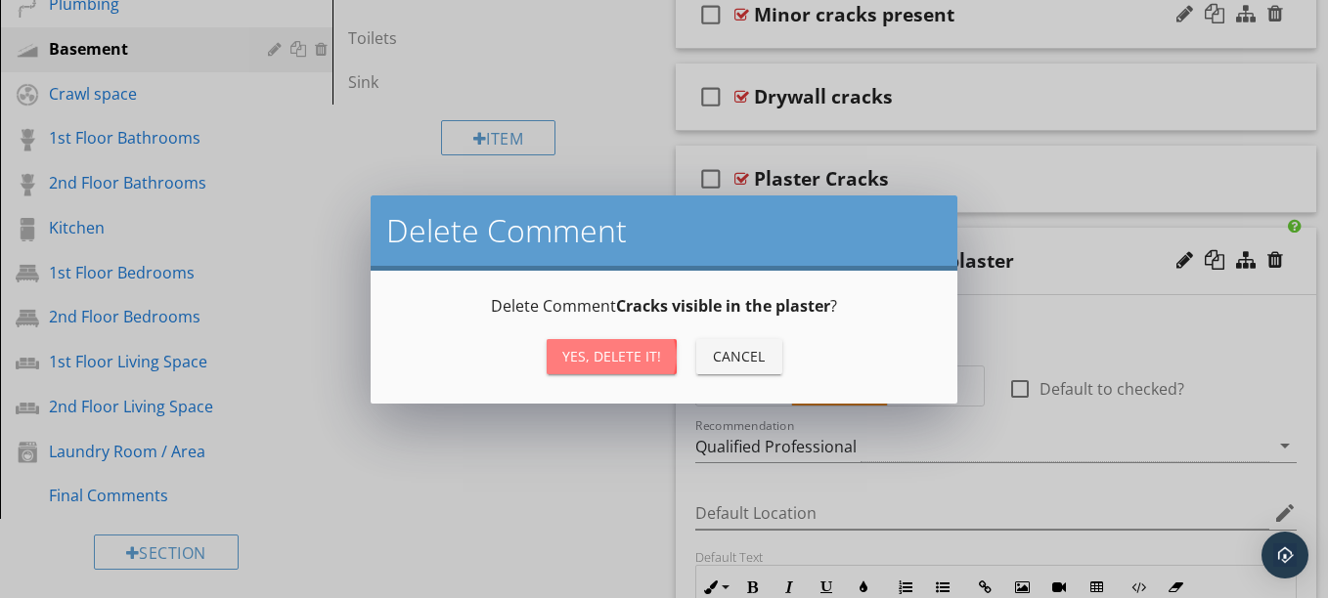
click at [630, 352] on div "Yes, Delete it!" at bounding box center [611, 356] width 99 height 21
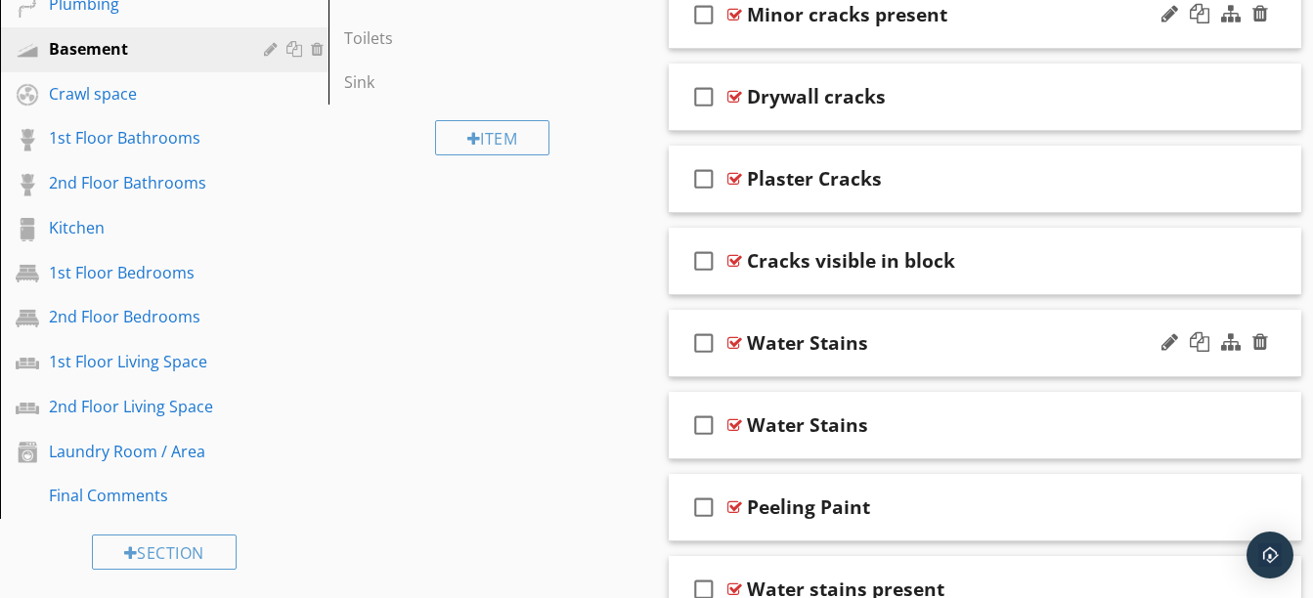
click at [933, 358] on div "check_box_outline_blank Water Stains" at bounding box center [985, 343] width 633 height 67
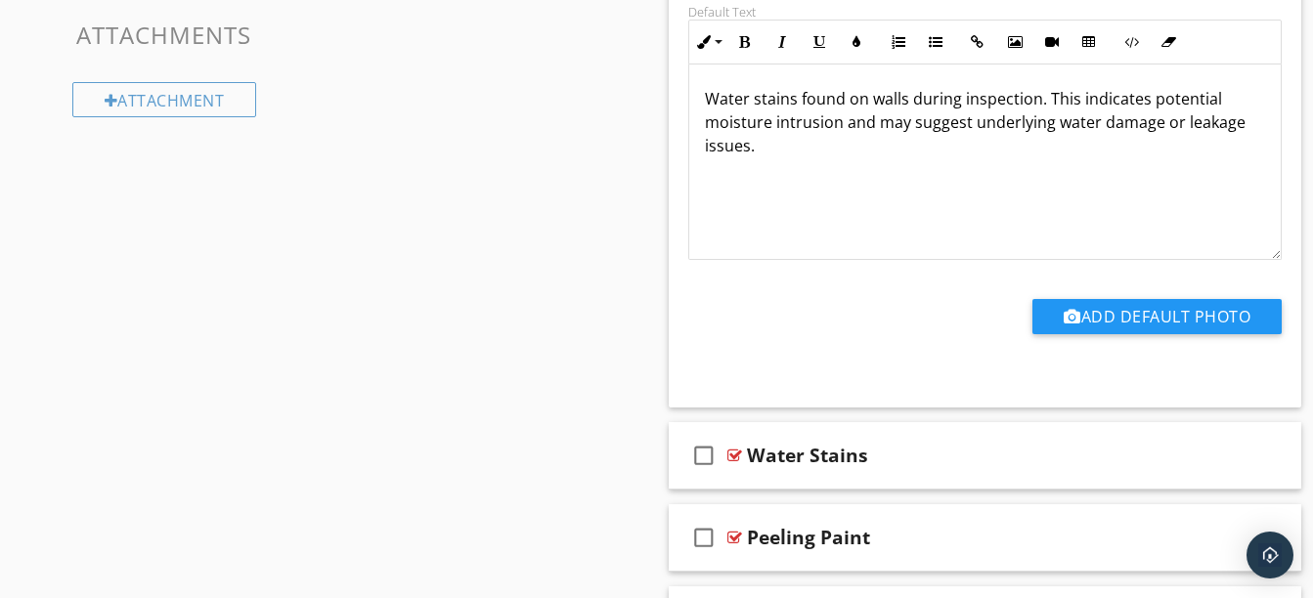
scroll to position [1527, 0]
click at [927, 471] on div "check_box_outline_blank Water Stains" at bounding box center [985, 454] width 633 height 67
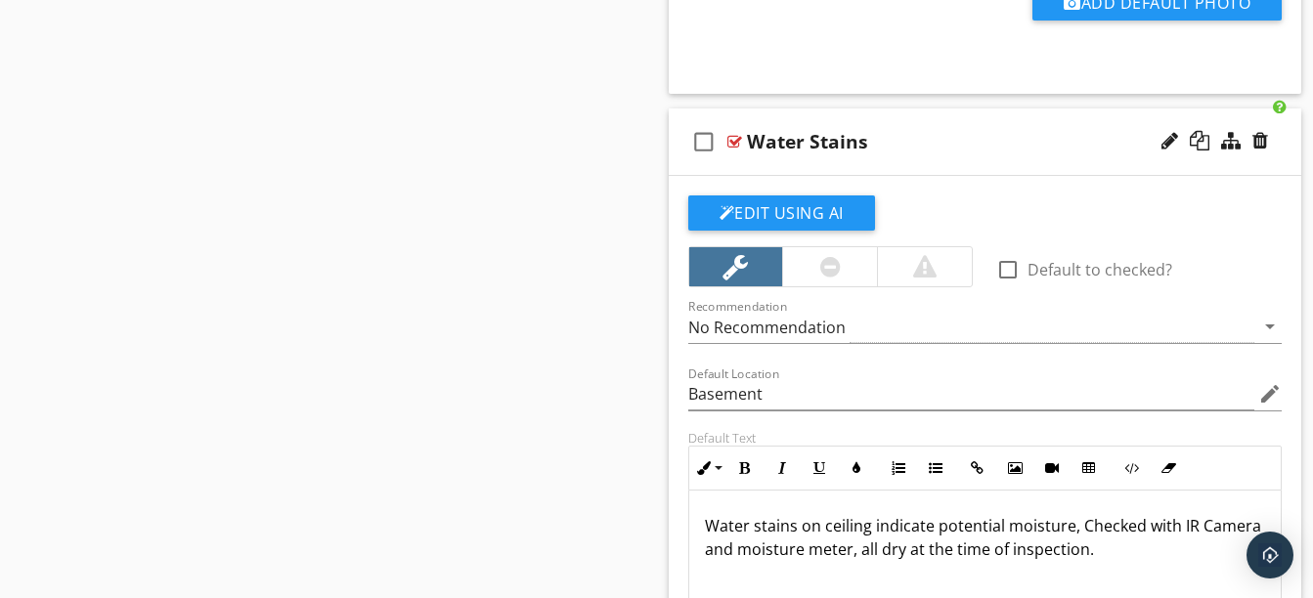
scroll to position [1852, 0]
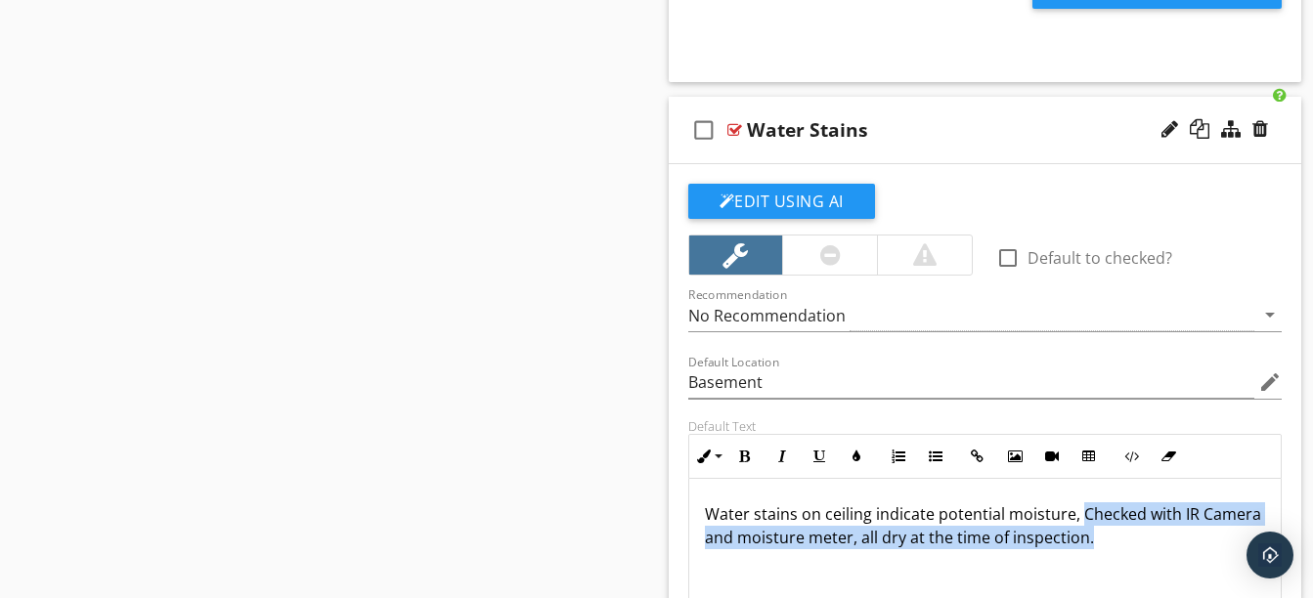
drag, startPoint x: 1169, startPoint y: 538, endPoint x: 1080, endPoint y: 509, distance: 93.4
click at [1080, 509] on p "Water stains on ceiling indicate potential moisture, Checked with IR Camera and…" at bounding box center [985, 525] width 561 height 47
copy p "Checked with IR Camera and moisture meter, all dry at the time of inspection."
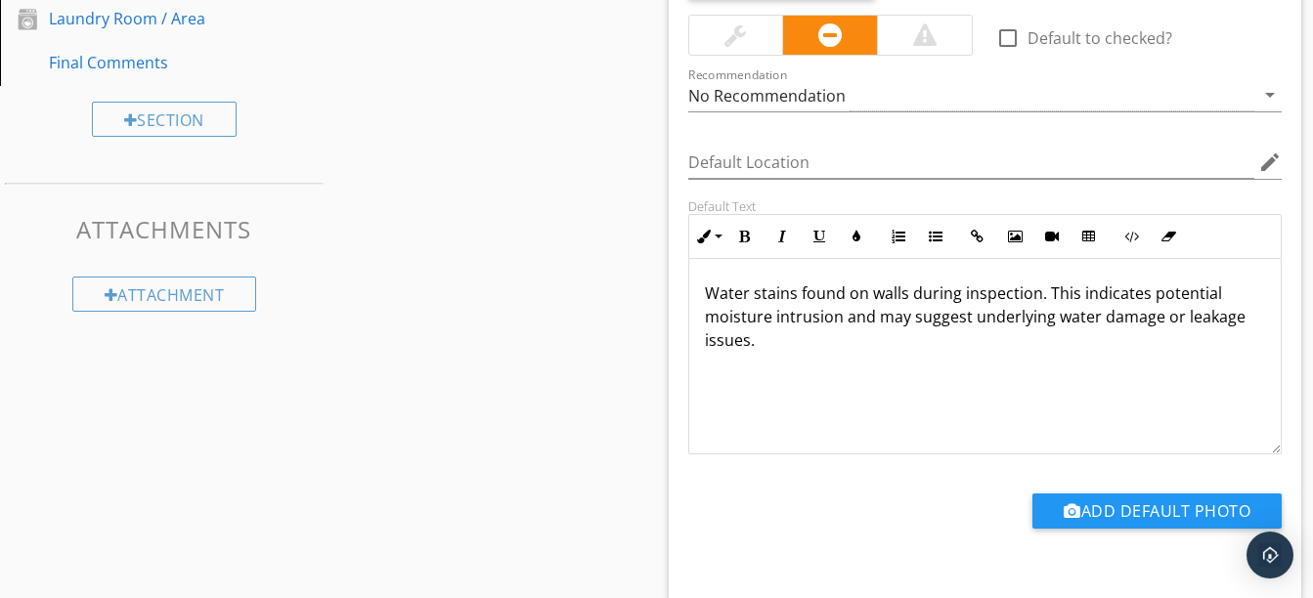
scroll to position [1331, 0]
drag, startPoint x: 949, startPoint y: 479, endPoint x: 915, endPoint y: 417, distance: 70.5
click at [915, 417] on div "Water stains found on walls during inspection. This indicates potential moistur…" at bounding box center [985, 357] width 592 height 196
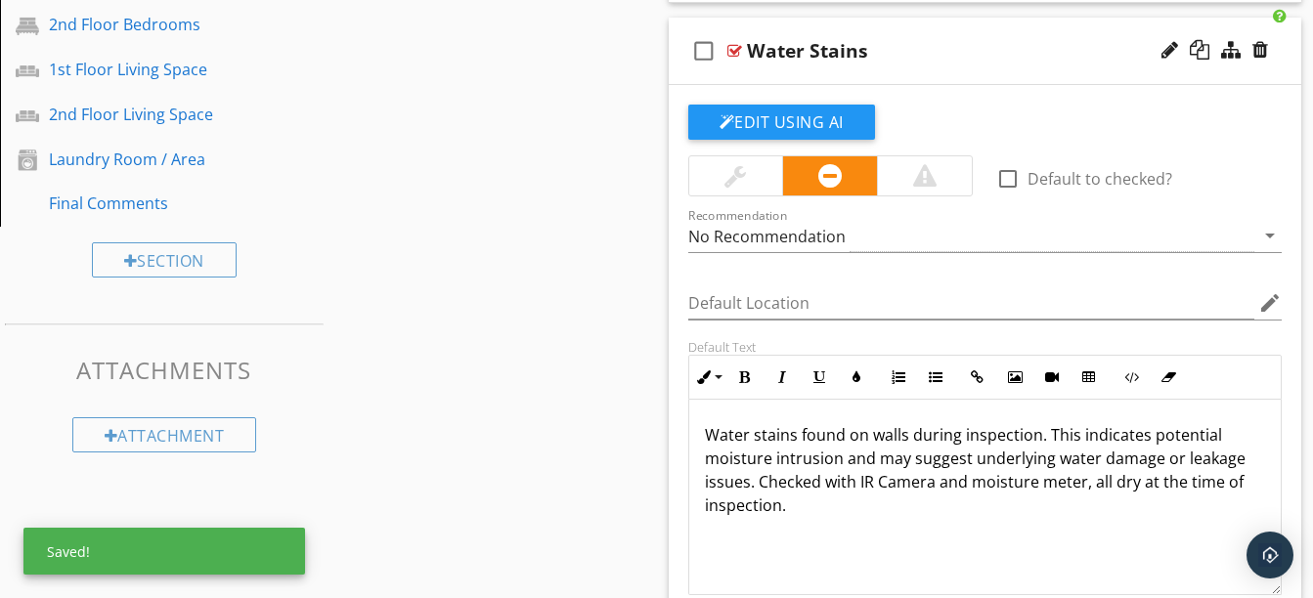
scroll to position [1189, 0]
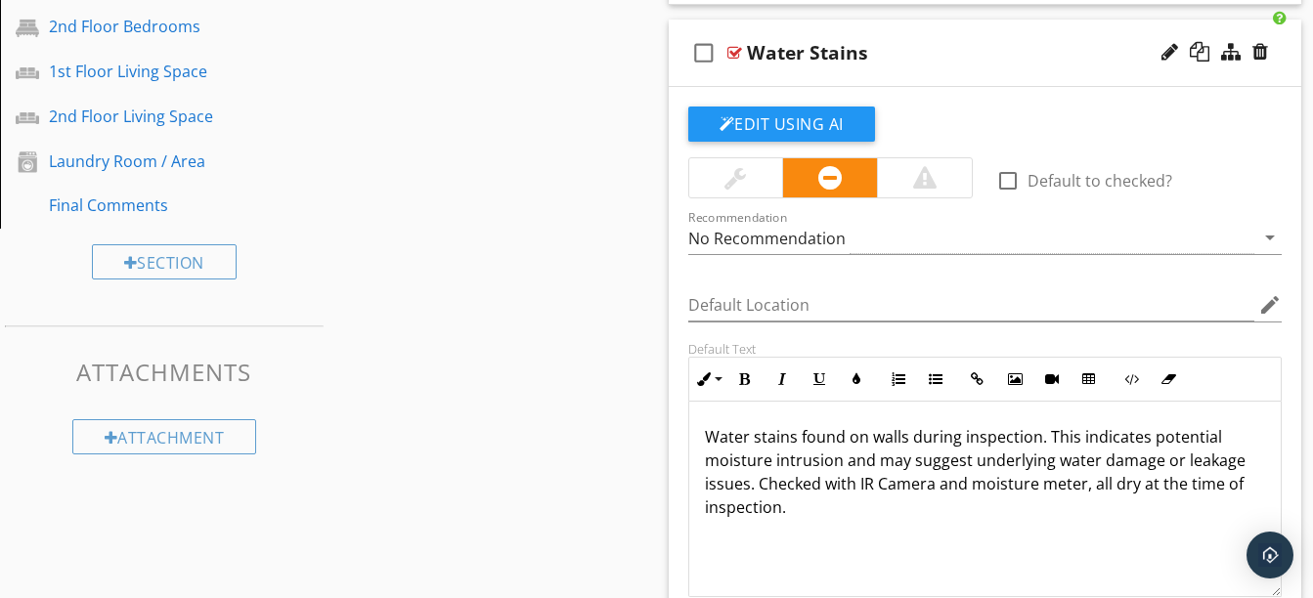
click at [911, 87] on div "Edit Using AI check_box_outline_blank Default to checked? Recommendation No Rec…" at bounding box center [985, 416] width 633 height 658
click at [894, 68] on div "check_box_outline_blank Water Stains" at bounding box center [985, 53] width 633 height 67
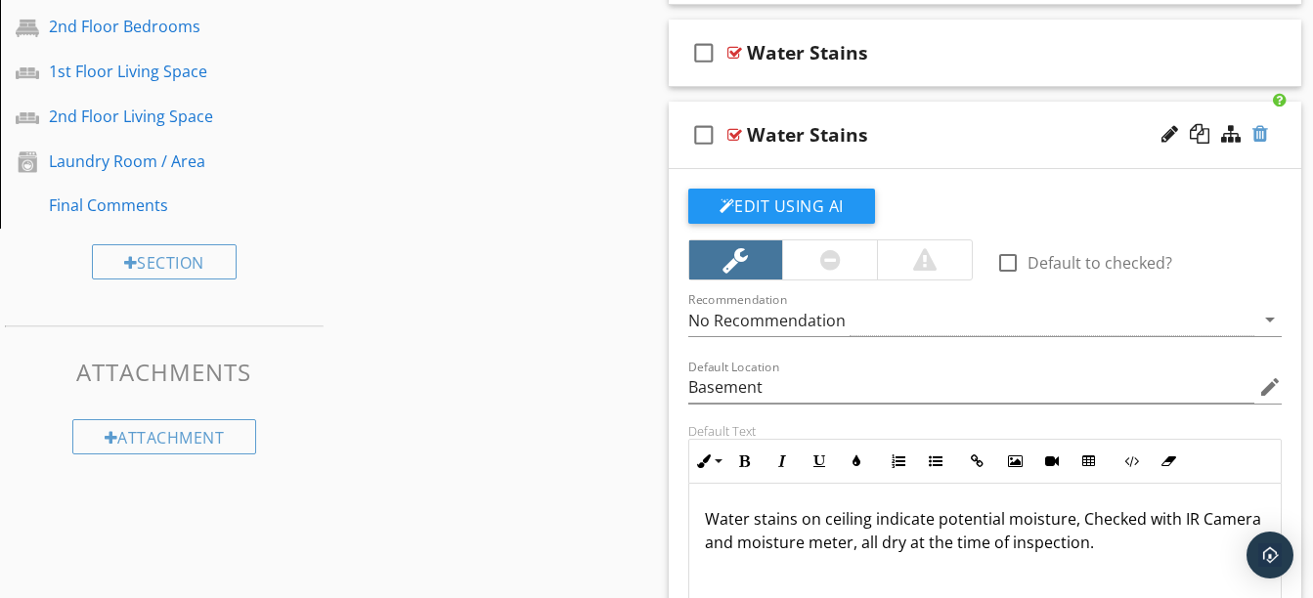
click at [1258, 128] on div at bounding box center [1260, 134] width 16 height 20
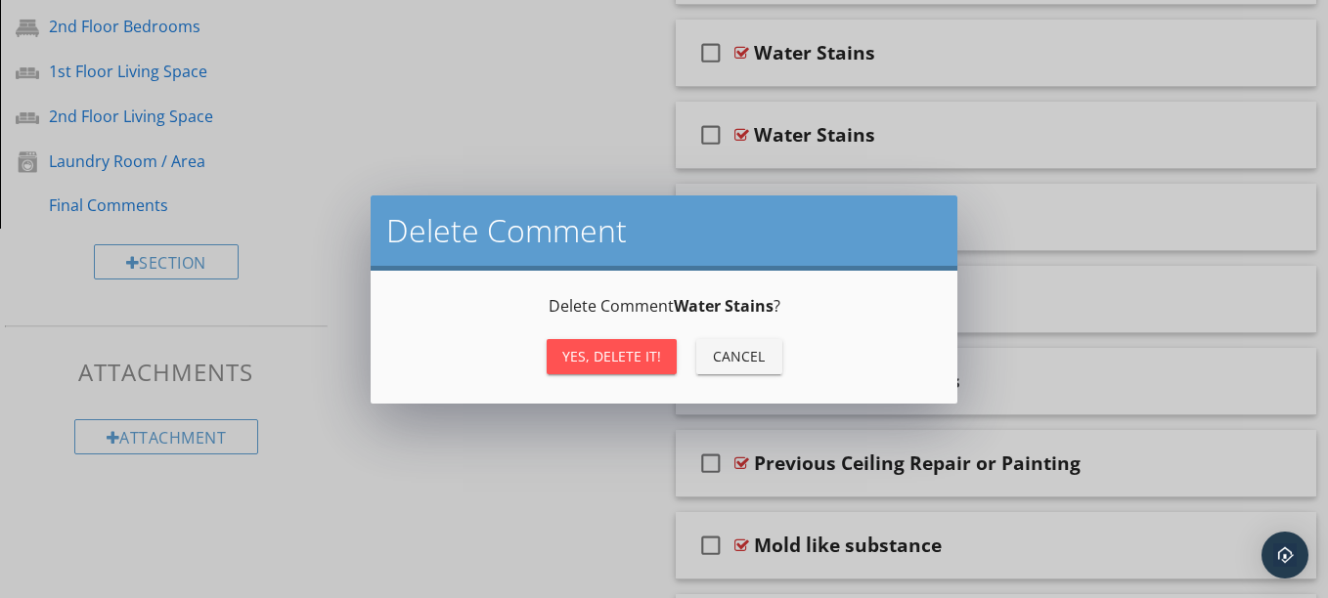
click at [629, 358] on div "Yes, Delete it!" at bounding box center [611, 356] width 99 height 21
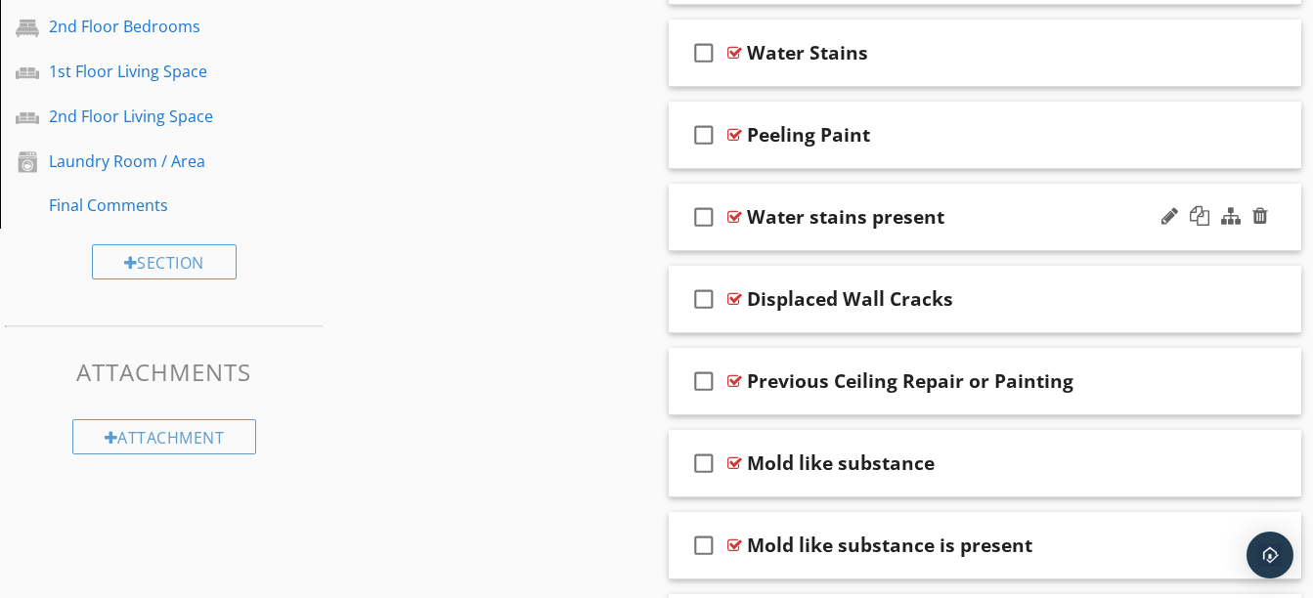
click at [956, 234] on div "check_box_outline_blank Water stains present" at bounding box center [985, 217] width 633 height 67
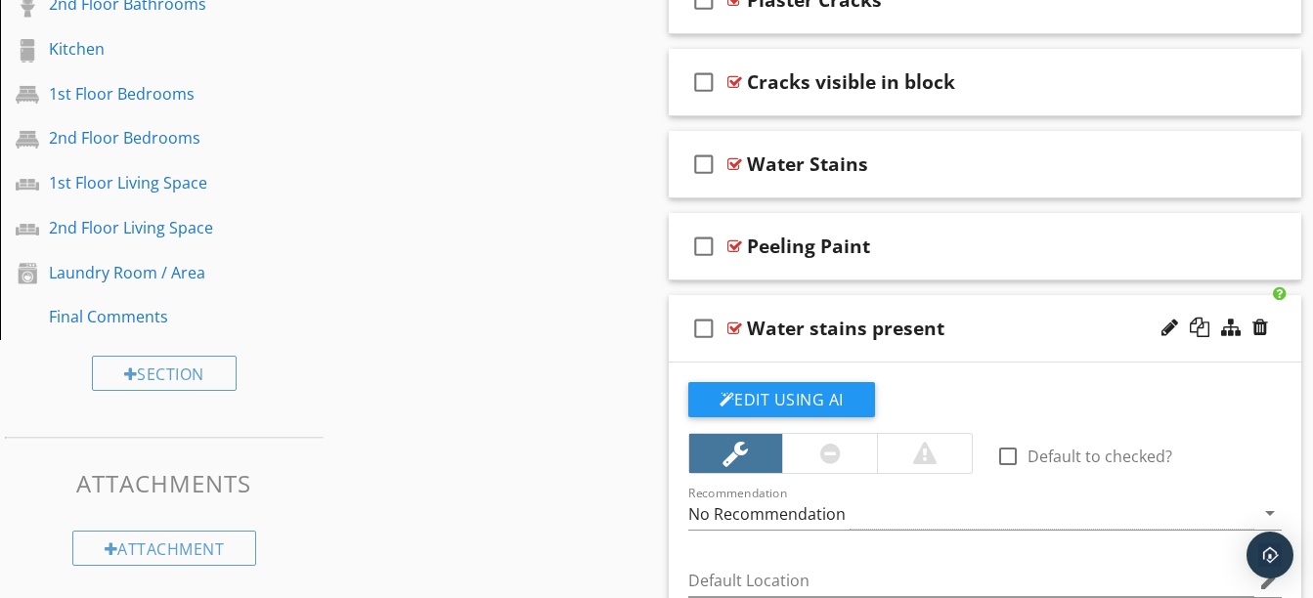
scroll to position [1076, 0]
click at [923, 187] on div "check_box_outline_blank Water Stains" at bounding box center [985, 165] width 633 height 67
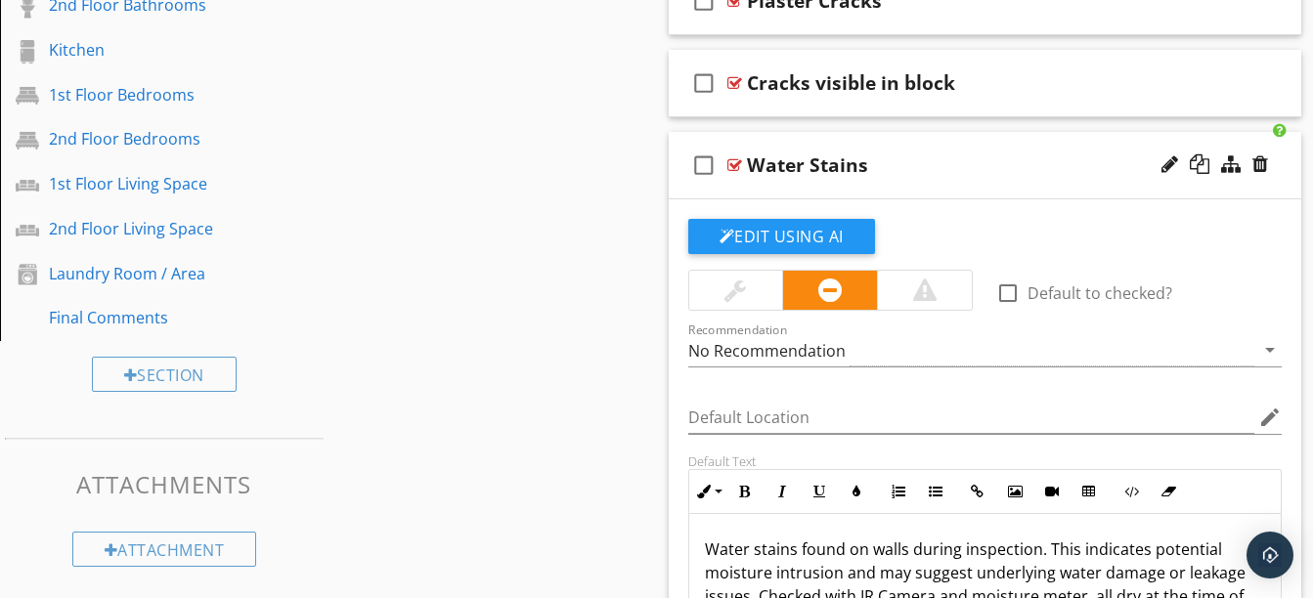
click at [923, 187] on div "check_box_outline_blank Water Stains" at bounding box center [985, 165] width 633 height 67
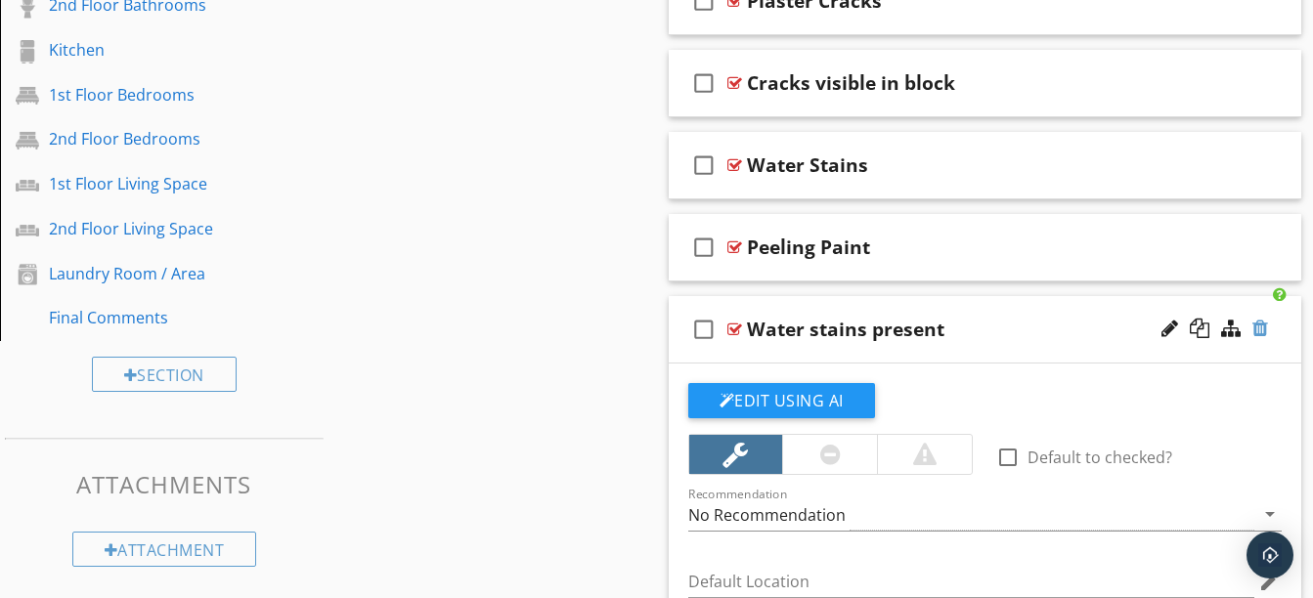
click at [1262, 327] on div at bounding box center [1260, 329] width 16 height 20
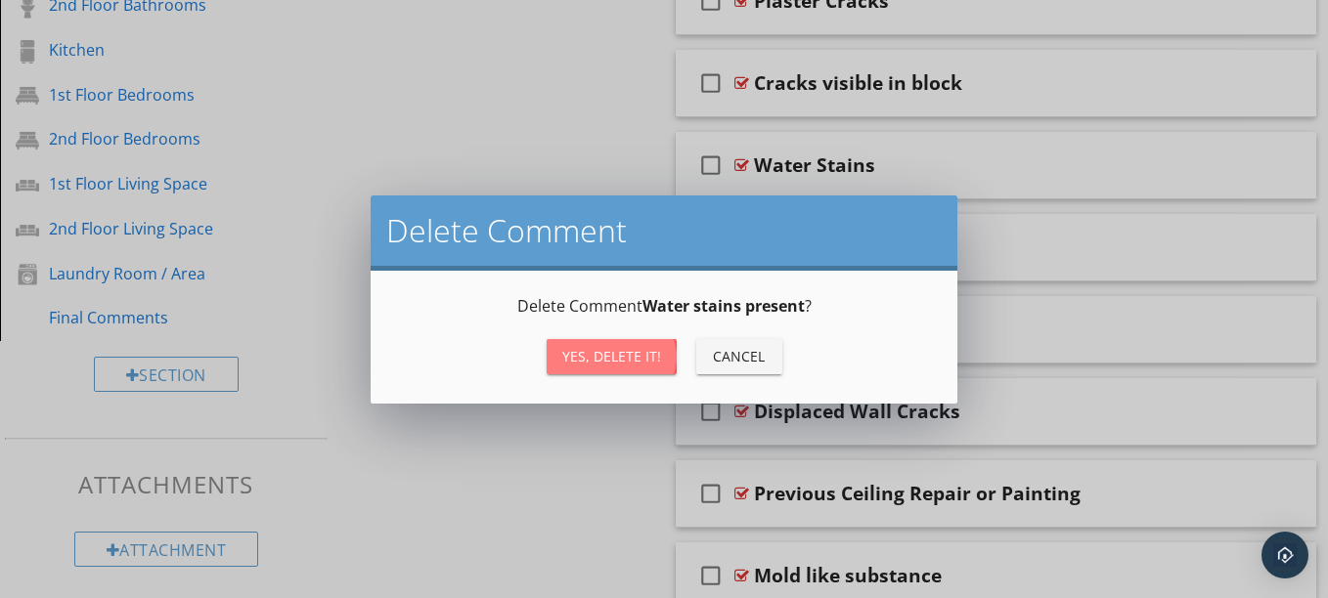
click at [626, 367] on button "Yes, Delete it!" at bounding box center [611, 356] width 130 height 35
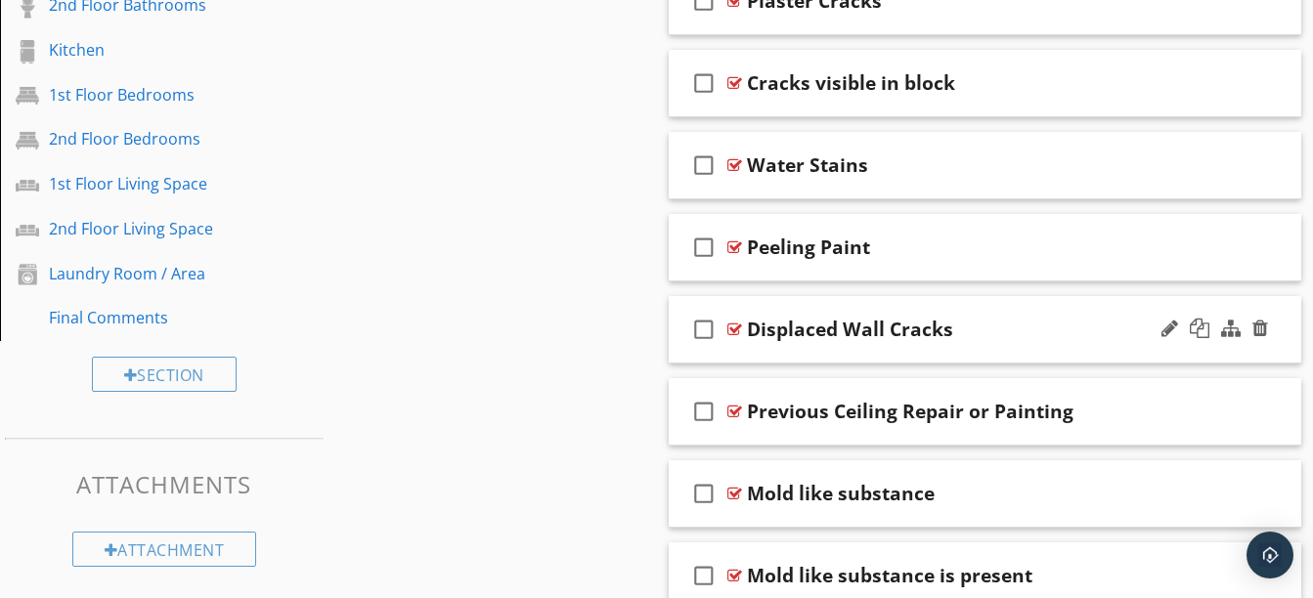
click at [966, 352] on div "check_box_outline_blank Displaced Wall Cracks" at bounding box center [985, 329] width 633 height 67
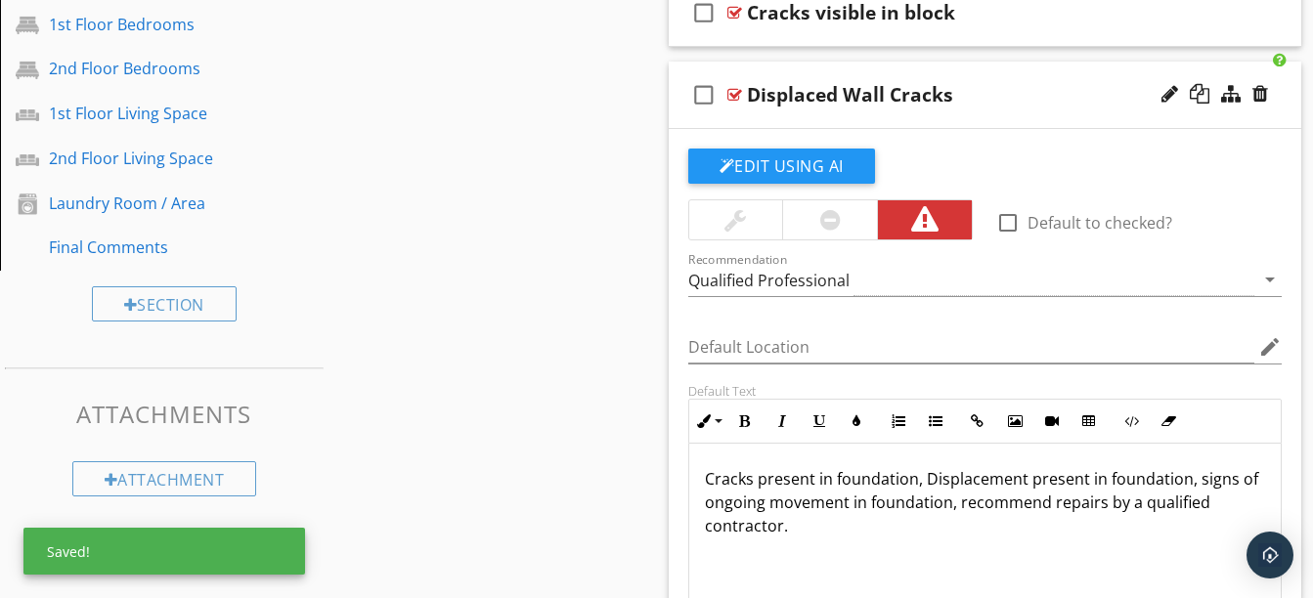
scroll to position [1130, 0]
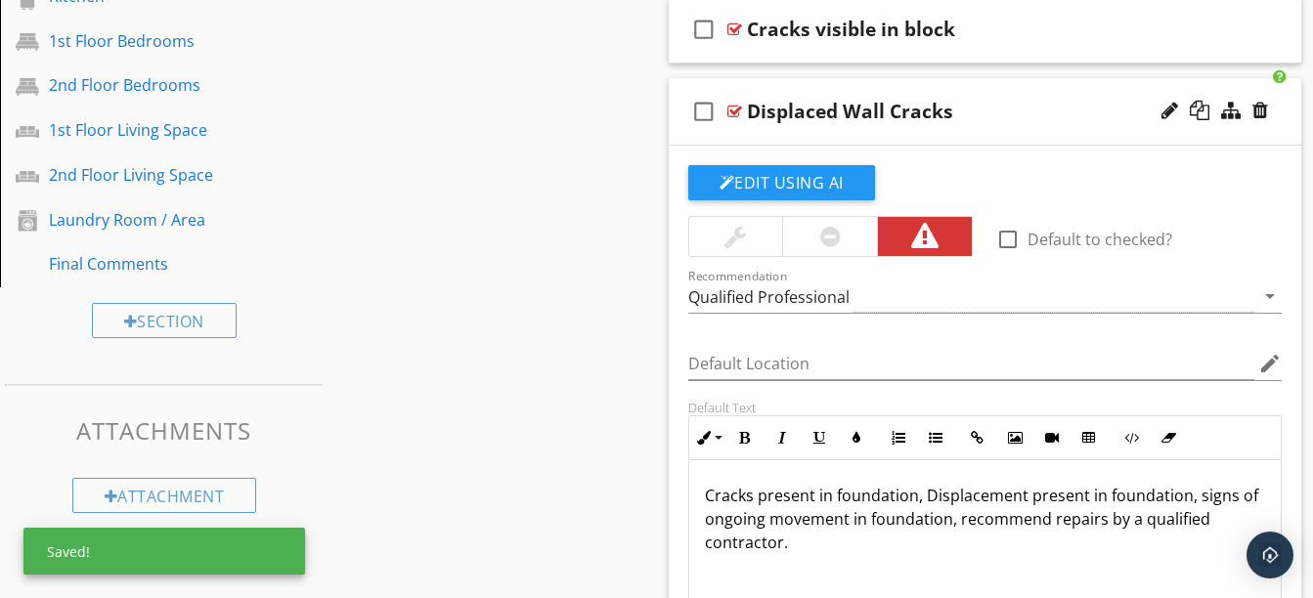
click at [936, 94] on div "check_box_outline_blank Displaced Wall Cracks" at bounding box center [985, 111] width 633 height 67
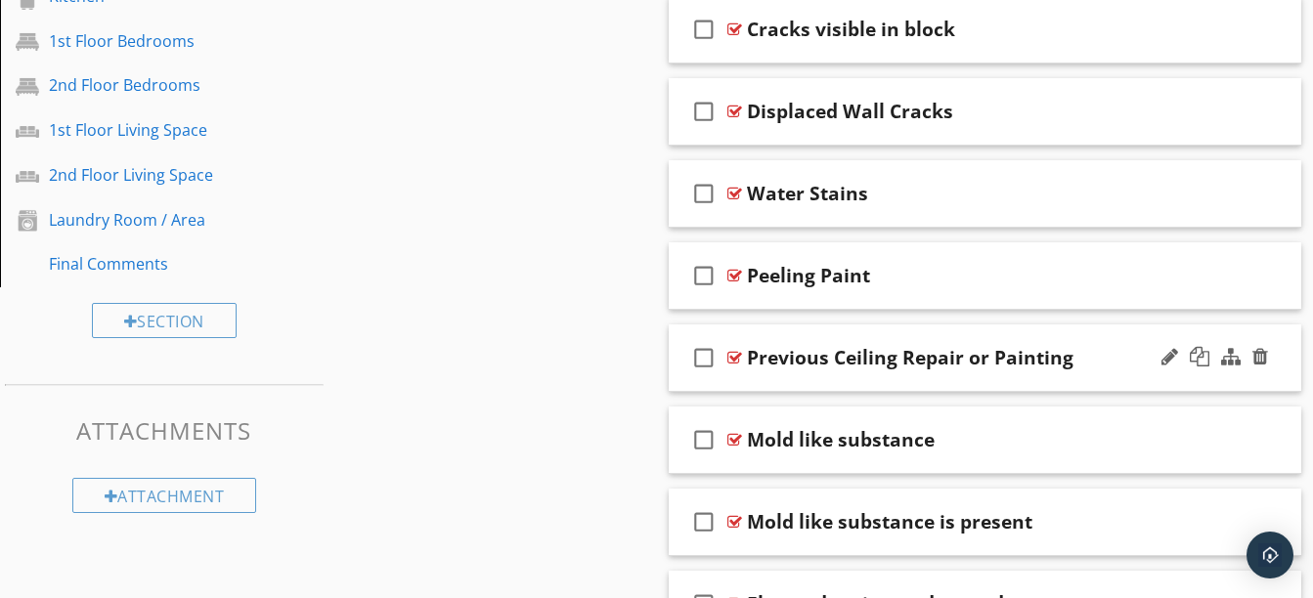
click at [993, 372] on div "check_box_outline_blank Previous Ceiling Repair or Painting" at bounding box center [985, 358] width 633 height 67
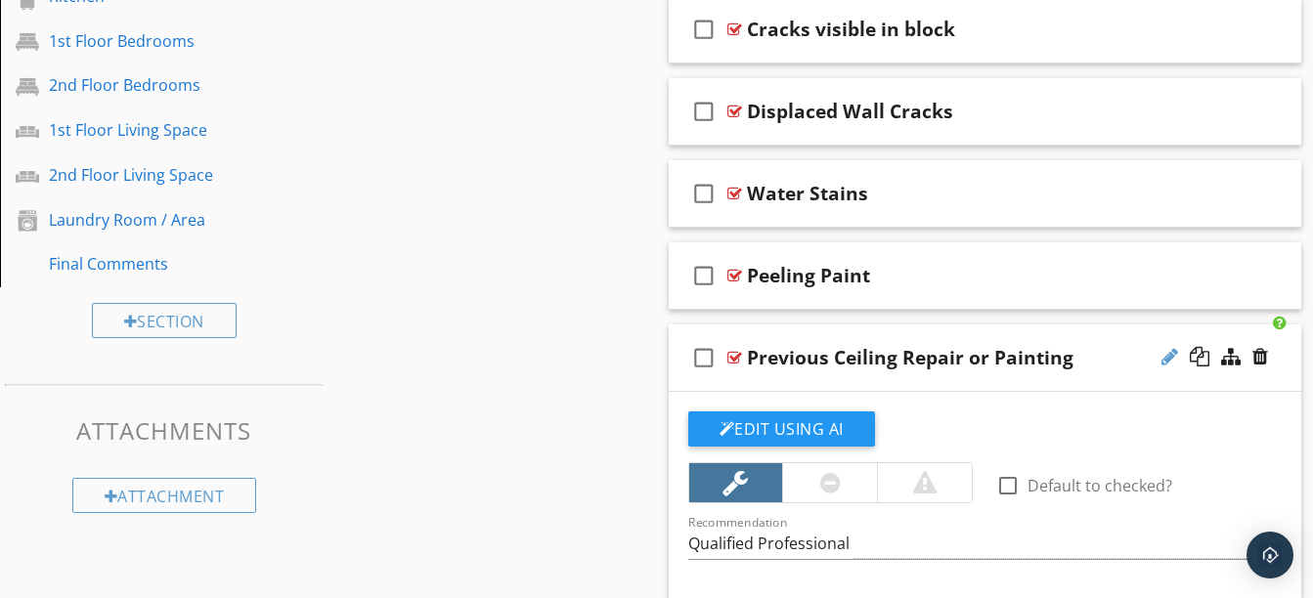
click at [1163, 355] on div at bounding box center [1169, 357] width 17 height 20
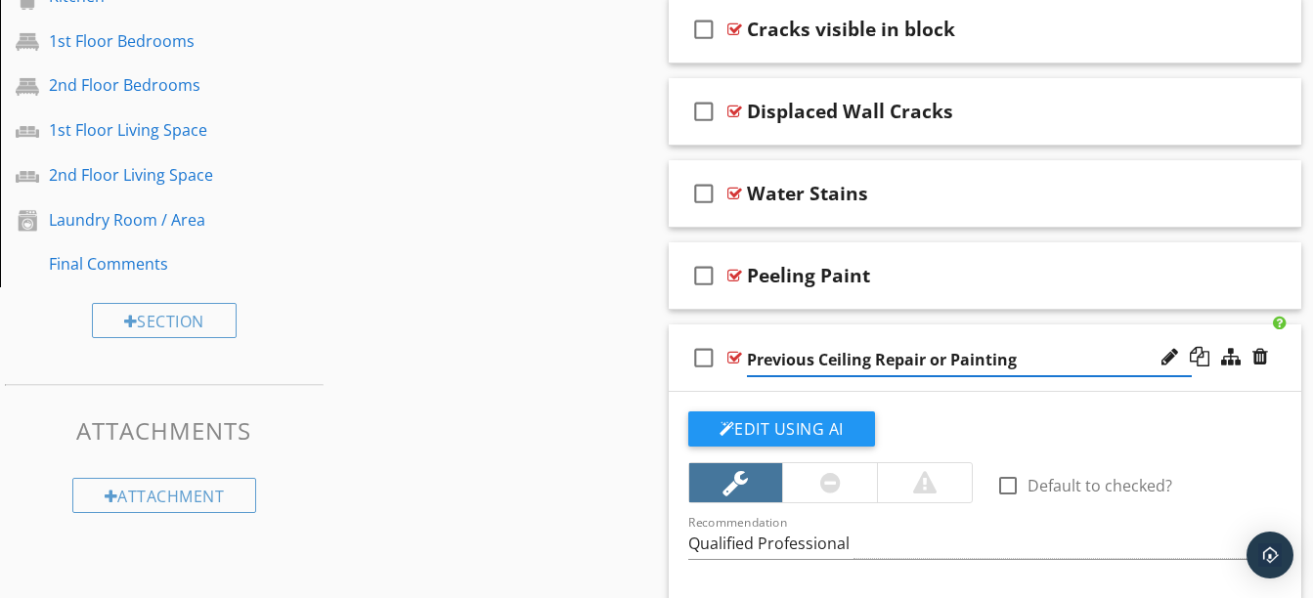
click at [868, 367] on input "Previous Ceiling Repair or Painting" at bounding box center [970, 360] width 446 height 32
type input "Previous Repair or Painting"
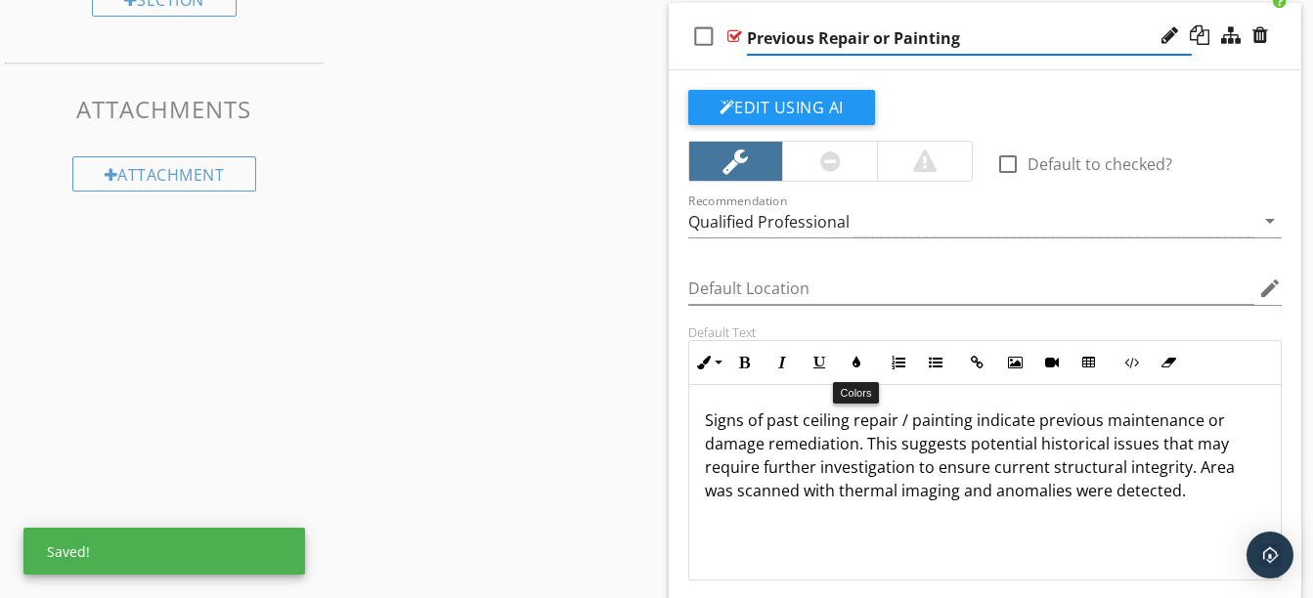
scroll to position [1454, 0]
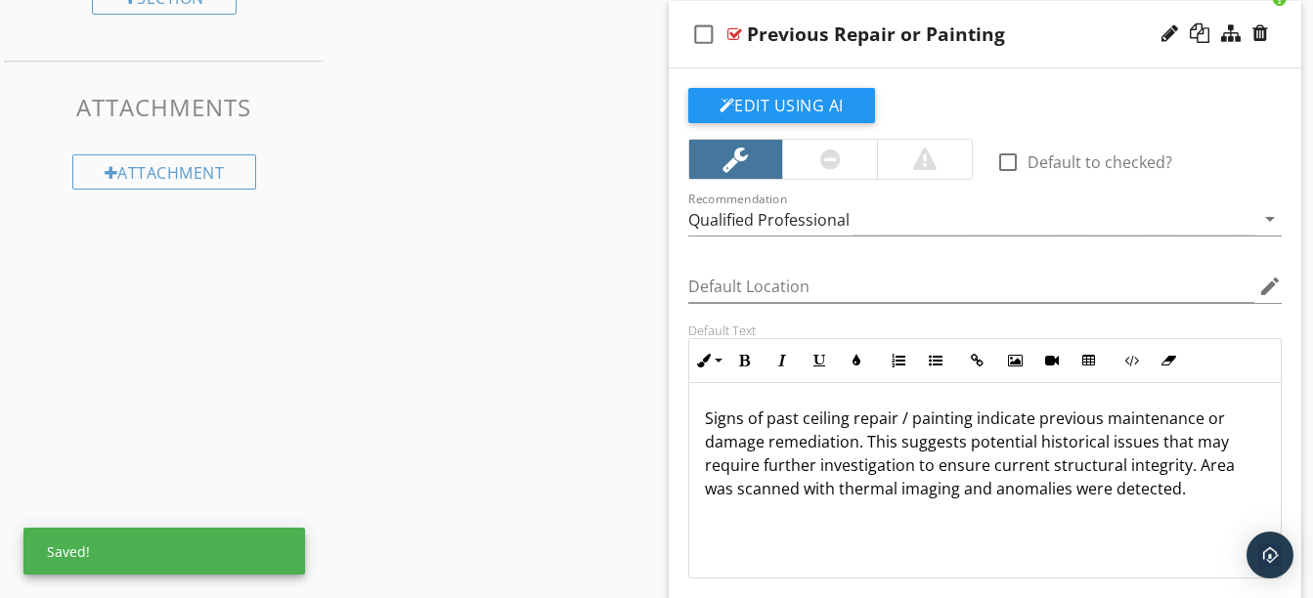
click at [845, 415] on p "Signs of past ceiling repair / painting indicate previous maintenance or damage…" at bounding box center [985, 454] width 561 height 94
click at [920, 414] on p "Signs of past repair / painting indicate previous maintenance or damage remedia…" at bounding box center [985, 454] width 561 height 94
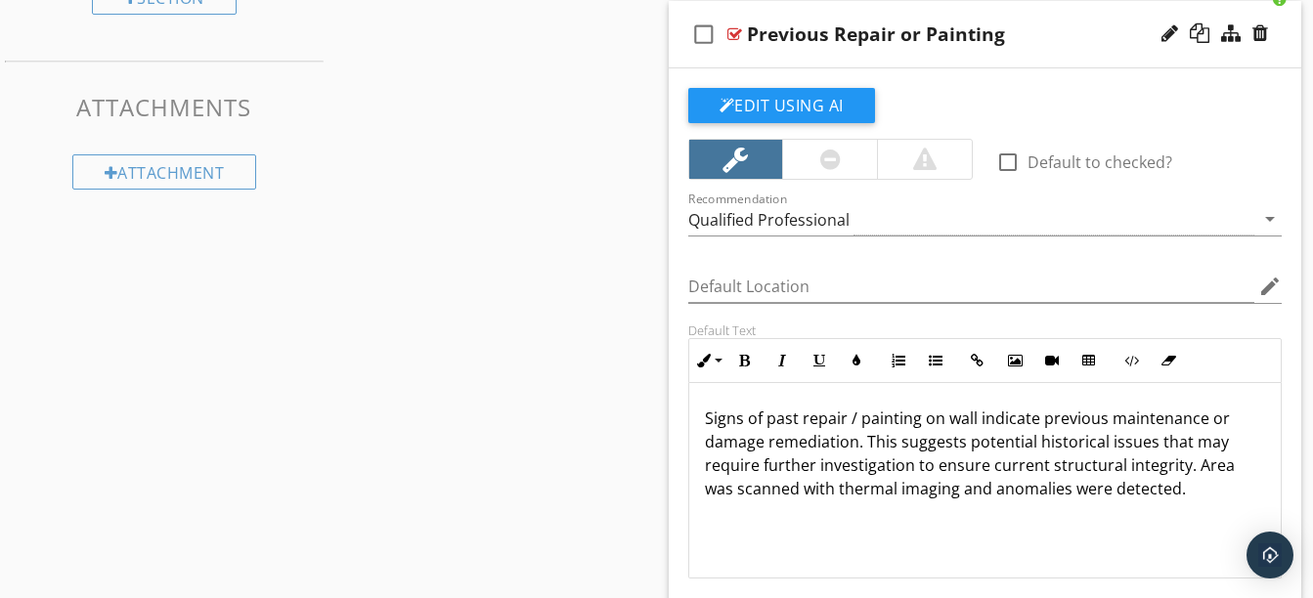
click at [897, 55] on div "check_box_outline_blank Previous Repair or Painting" at bounding box center [985, 34] width 633 height 67
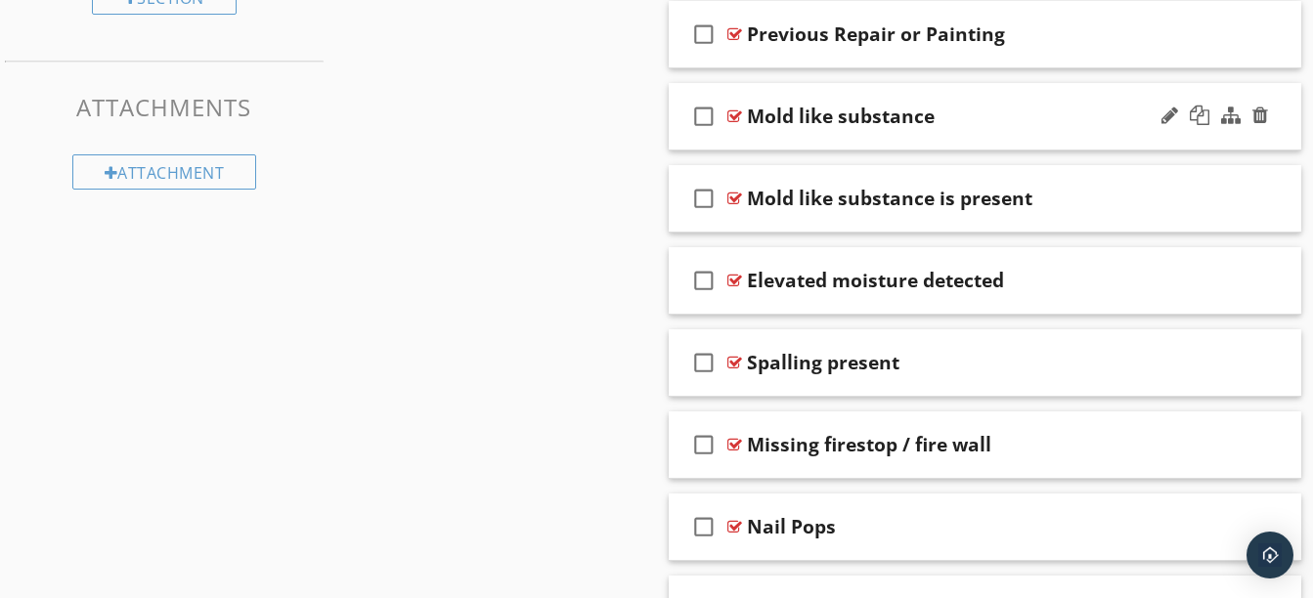
click at [947, 139] on div "check_box_outline_blank Mold like substance" at bounding box center [985, 116] width 633 height 67
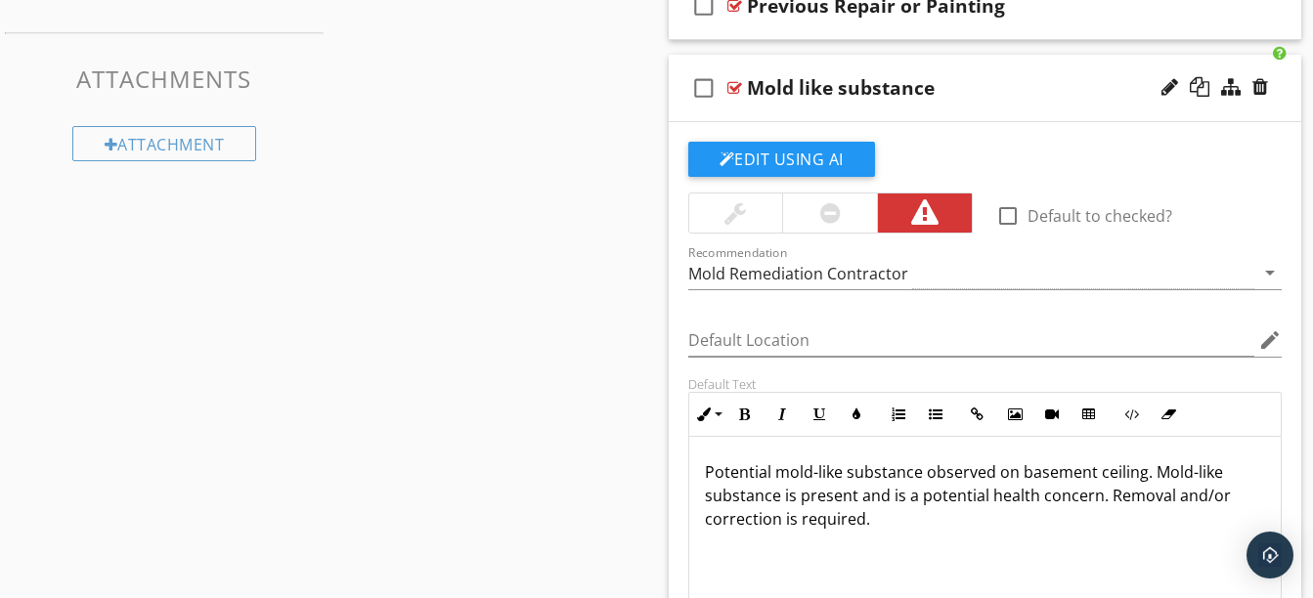
scroll to position [1484, 0]
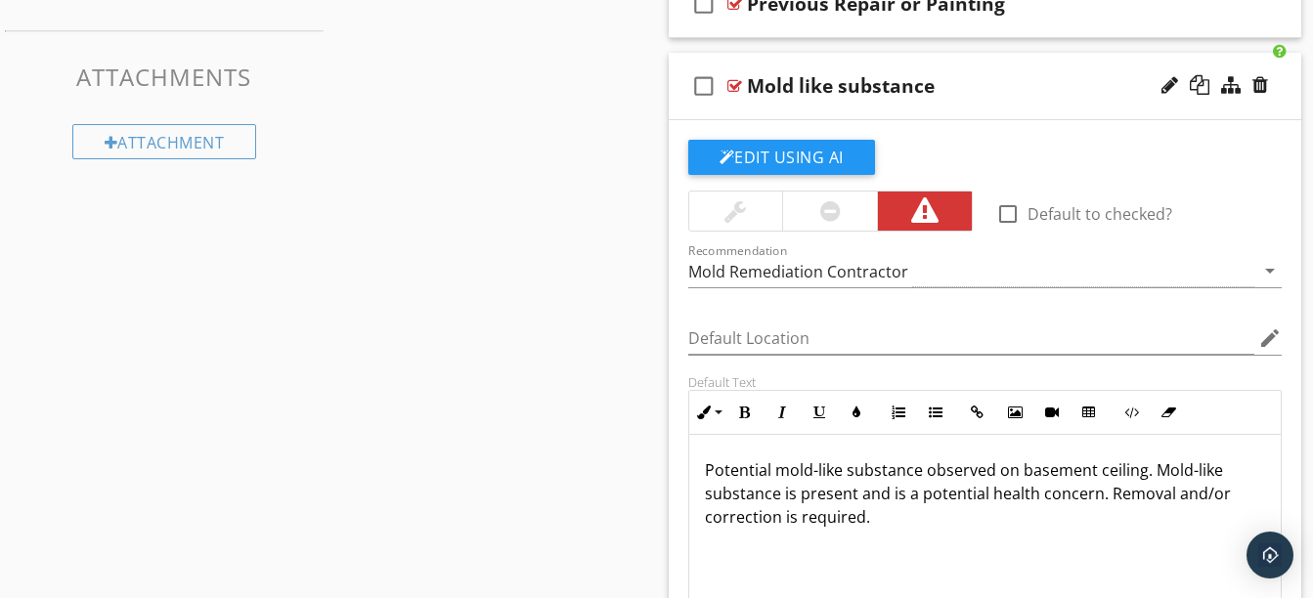
click at [1140, 475] on p "Potential mold-like substance observed on basement ceiling. Mold-like substance…" at bounding box center [985, 493] width 561 height 70
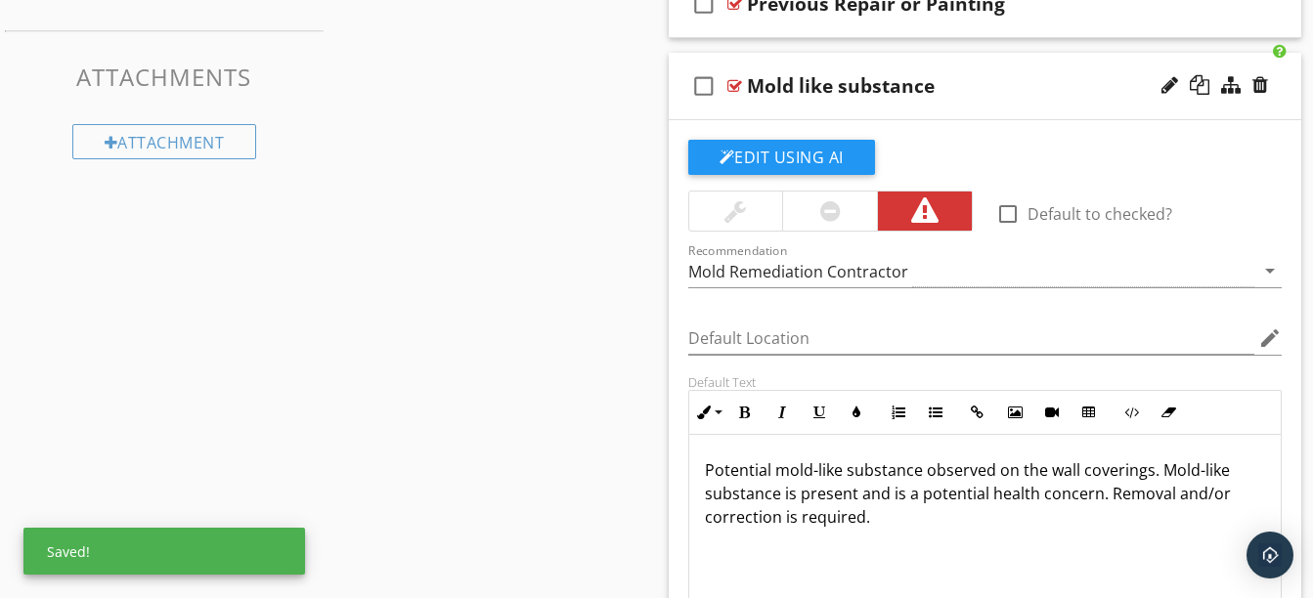
click at [928, 104] on div "check_box_outline_blank Mold like substance" at bounding box center [985, 86] width 633 height 67
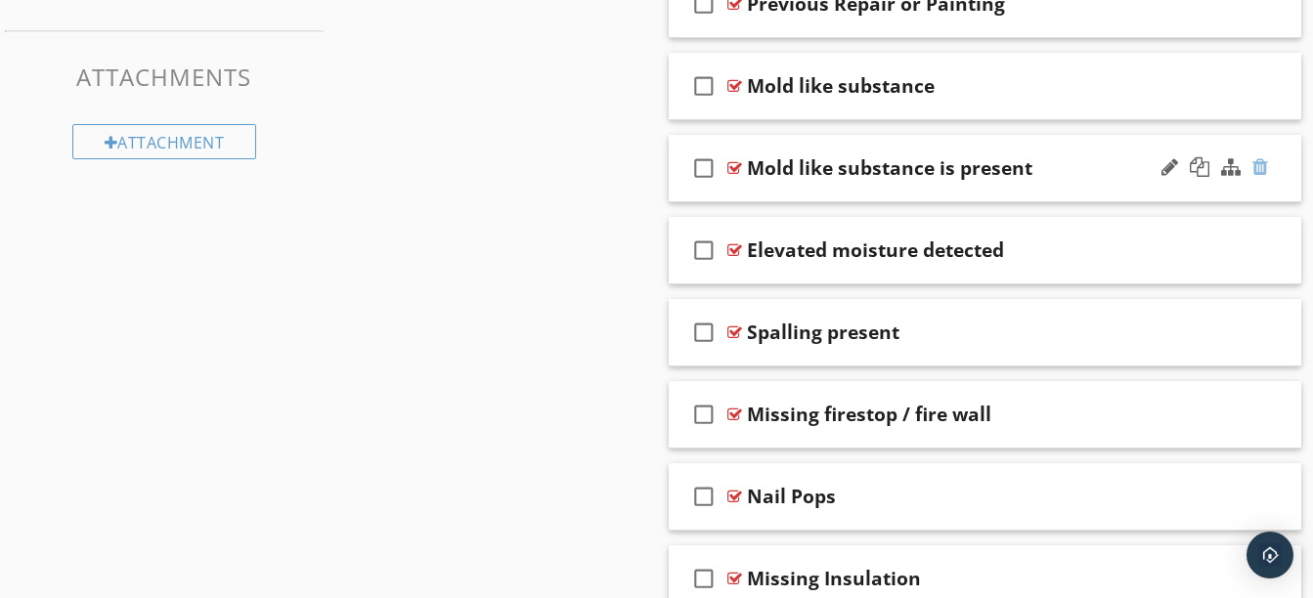
click at [1263, 166] on div at bounding box center [1260, 167] width 16 height 20
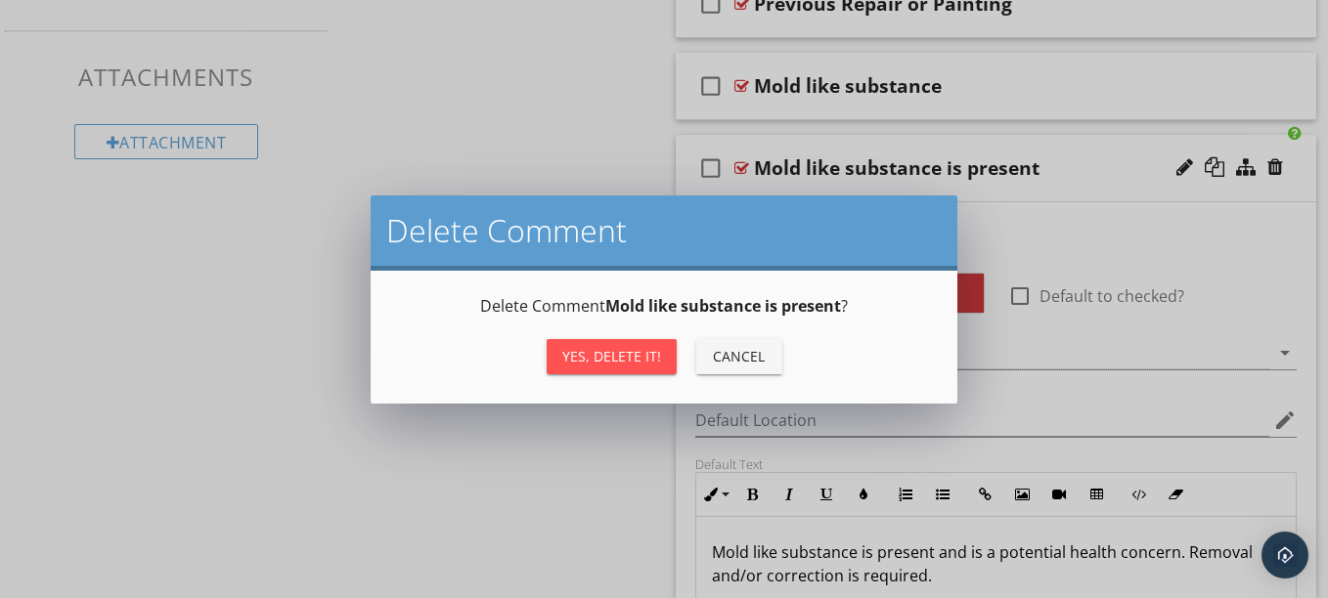
click at [635, 363] on div "Yes, Delete it!" at bounding box center [611, 356] width 99 height 21
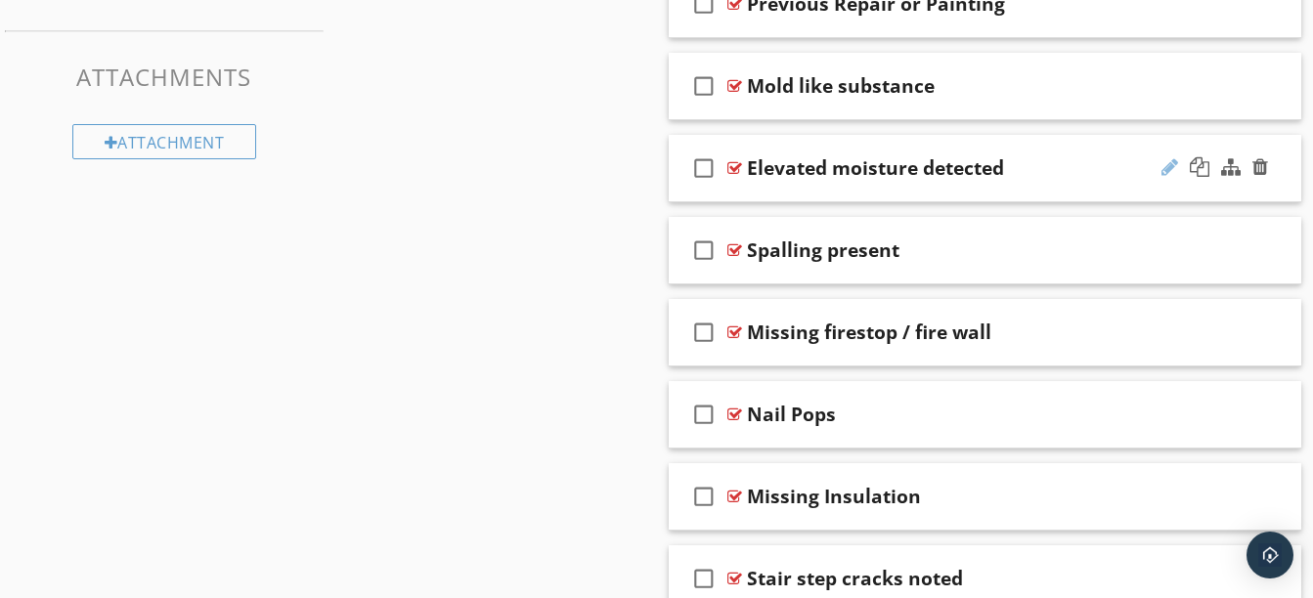
click at [1164, 169] on div at bounding box center [1169, 167] width 17 height 20
click at [1036, 163] on input "Elevated moisture detected" at bounding box center [970, 170] width 446 height 32
type input "Elevated moisture"
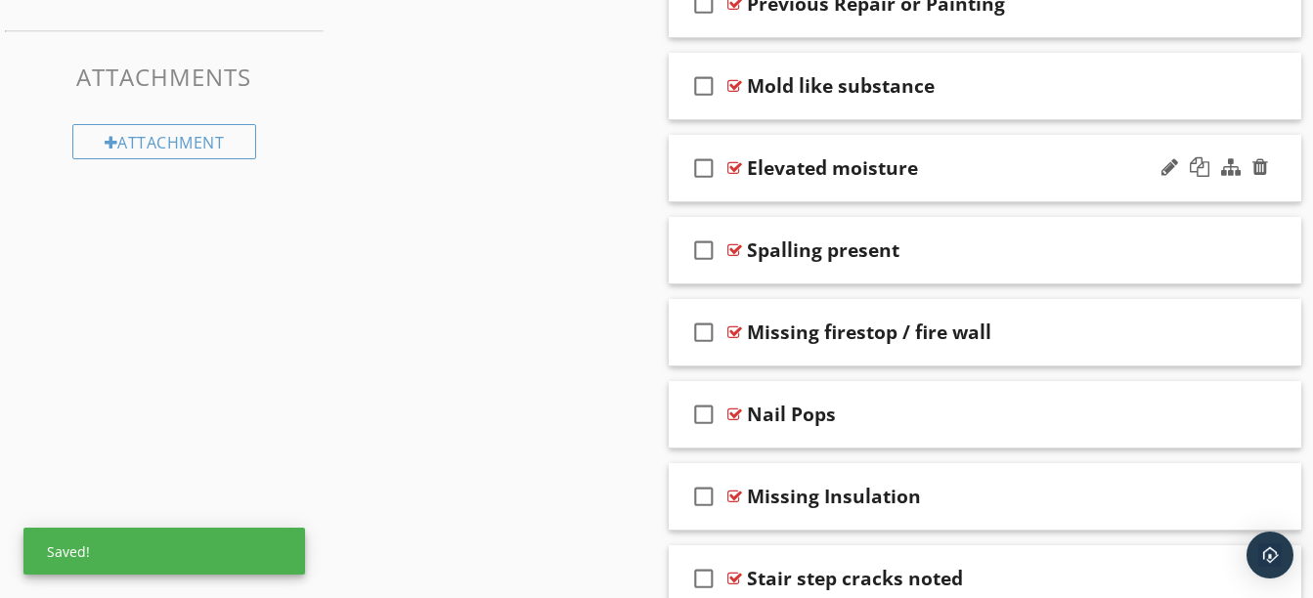
drag, startPoint x: 966, startPoint y: 194, endPoint x: 944, endPoint y: 188, distance: 22.3
click at [944, 188] on div "check_box_outline_blank Elevated moisture" at bounding box center [985, 168] width 633 height 67
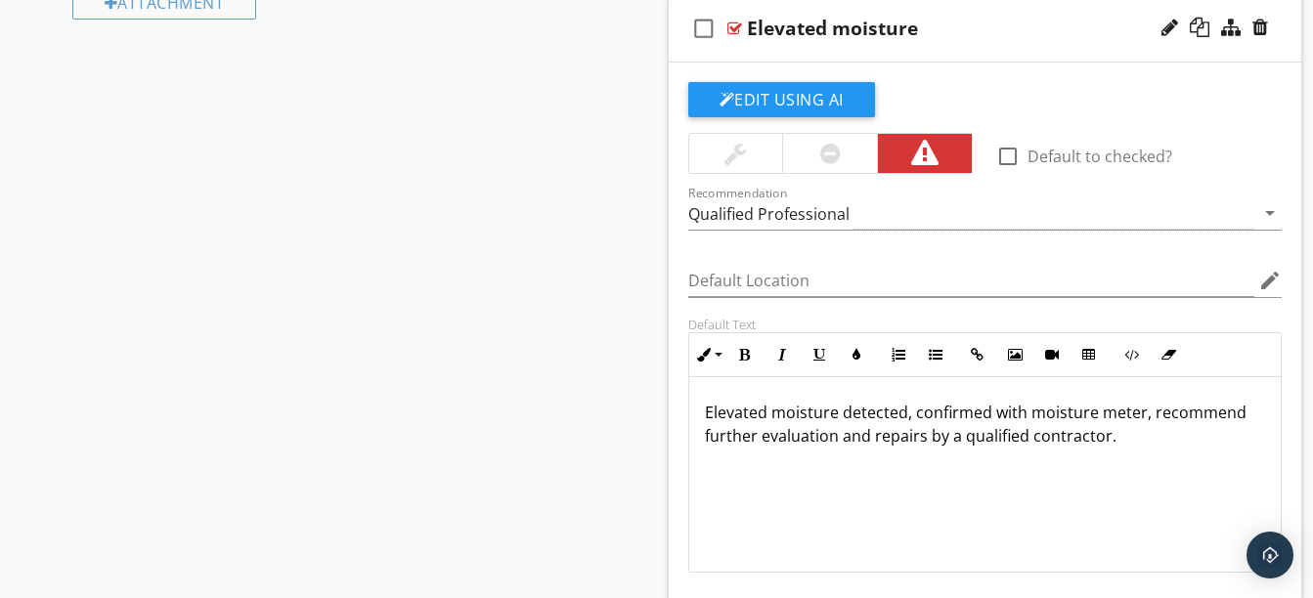
scroll to position [1625, 0]
click at [907, 55] on div "check_box_outline_blank Elevated moisture" at bounding box center [985, 27] width 633 height 67
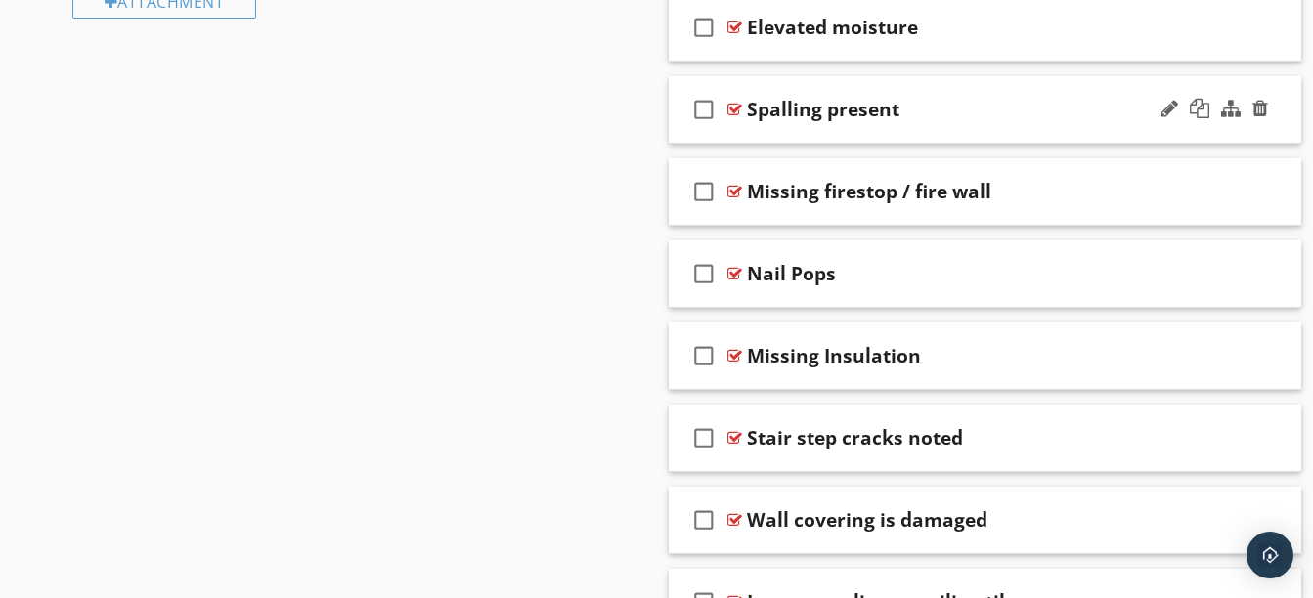
click at [911, 121] on div "Spalling present" at bounding box center [970, 109] width 446 height 23
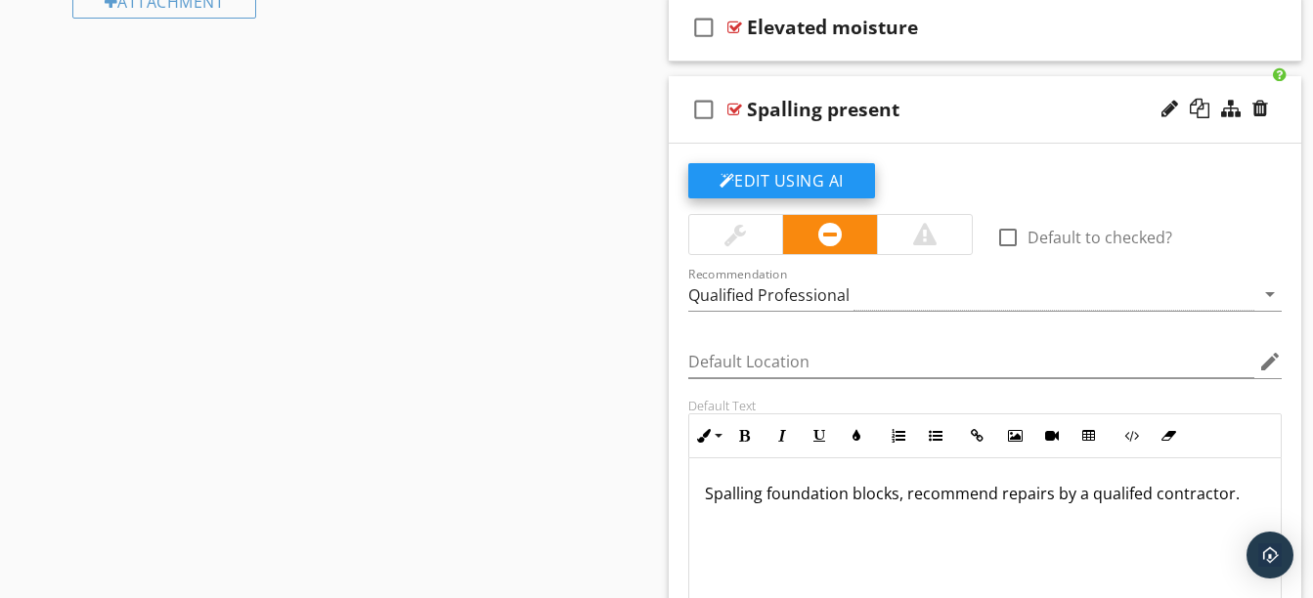
click at [816, 185] on button "Edit Using AI" at bounding box center [781, 180] width 187 height 35
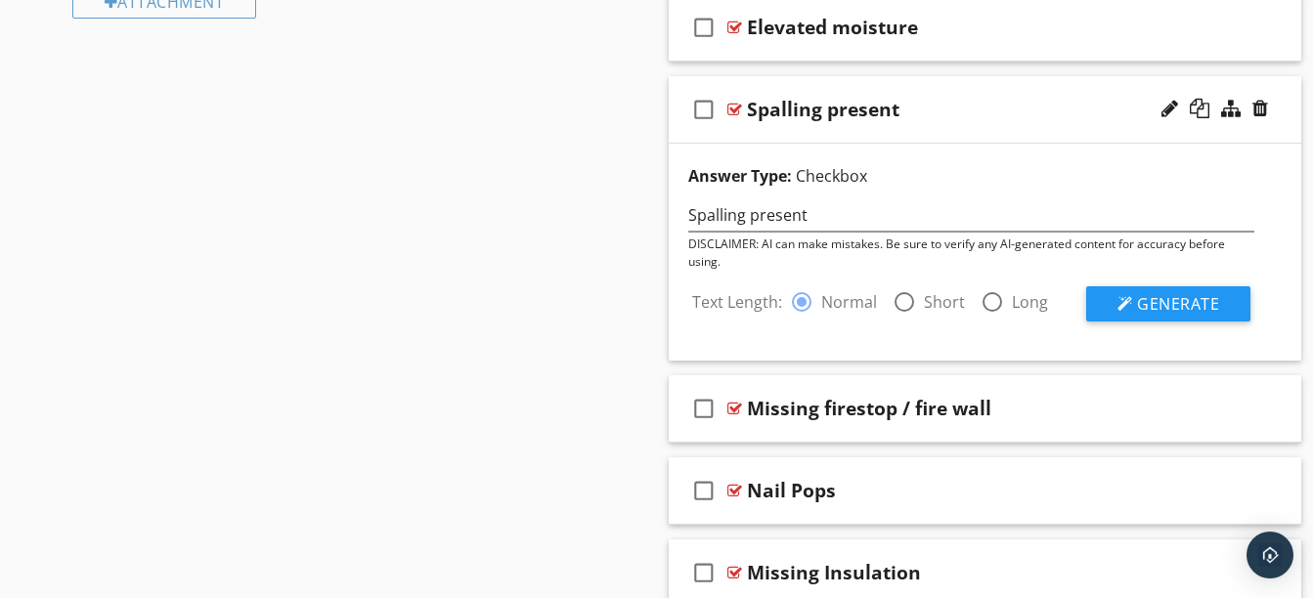
click at [950, 295] on label "Short" at bounding box center [944, 302] width 41 height 20
radio input "false"
radio input "true"
click at [1158, 294] on span "Generate" at bounding box center [1178, 304] width 82 height 22
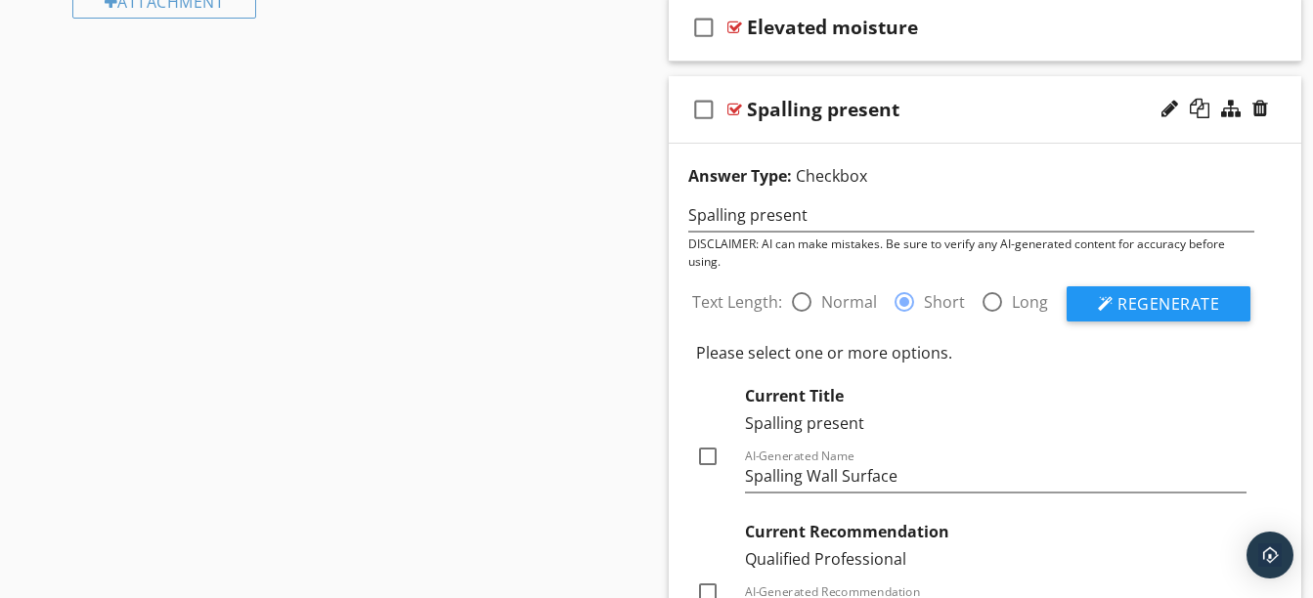
click at [715, 440] on div "Current Title Spalling present check_box_outline_blank AI-Generated Name Spalli…" at bounding box center [971, 438] width 551 height 109
click at [715, 446] on div at bounding box center [707, 456] width 33 height 33
checkbox input "true"
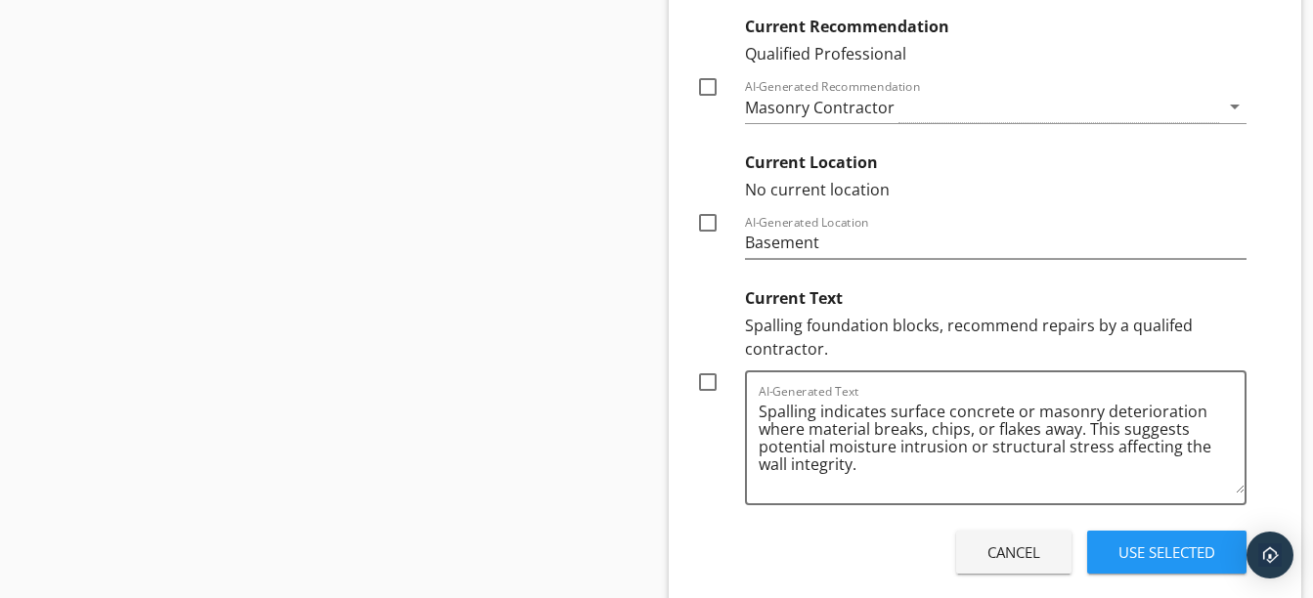
scroll to position [2131, 0]
click at [698, 372] on div at bounding box center [707, 381] width 33 height 33
checkbox input "true"
click at [1161, 551] on div "Use Selected" at bounding box center [1166, 552] width 97 height 22
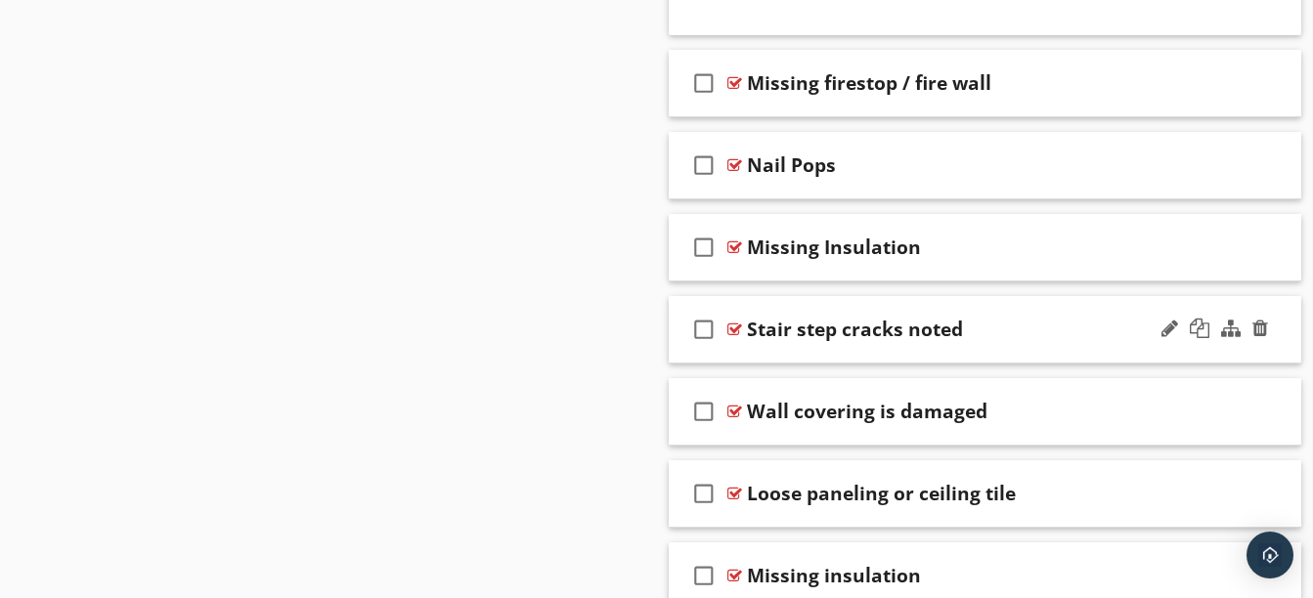
click at [1049, 348] on div "check_box_outline_blank Stair step cracks noted" at bounding box center [985, 329] width 633 height 67
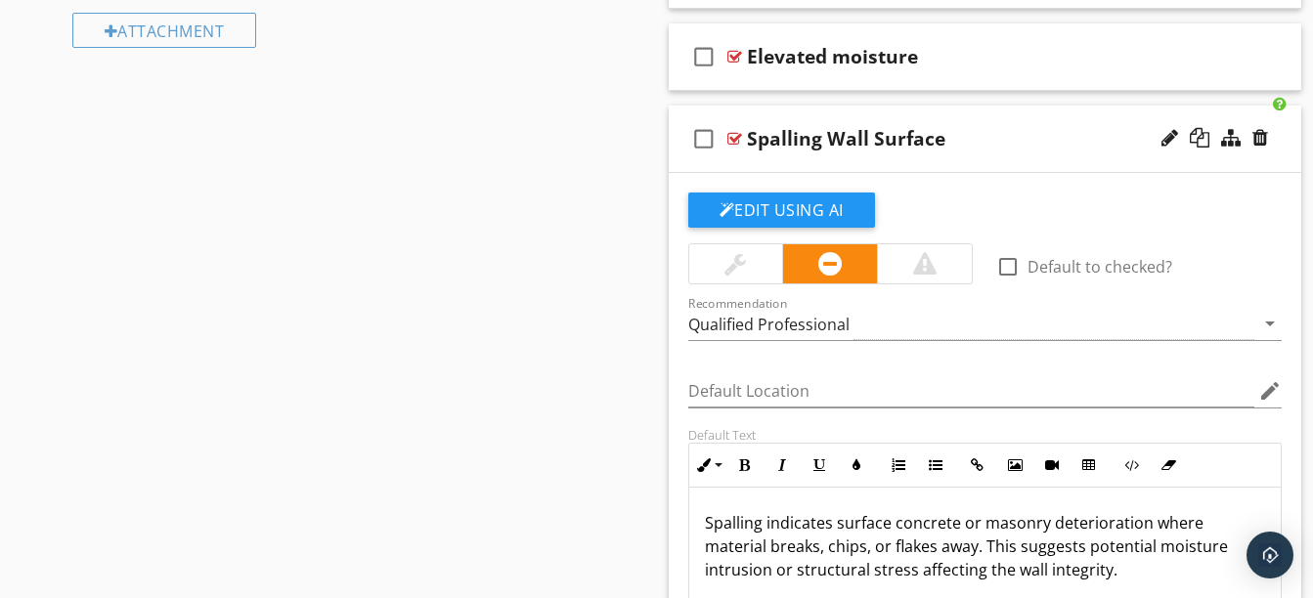
scroll to position [1594, 0]
click at [998, 153] on div "check_box_outline_blank Spalling Wall Surface" at bounding box center [985, 140] width 633 height 67
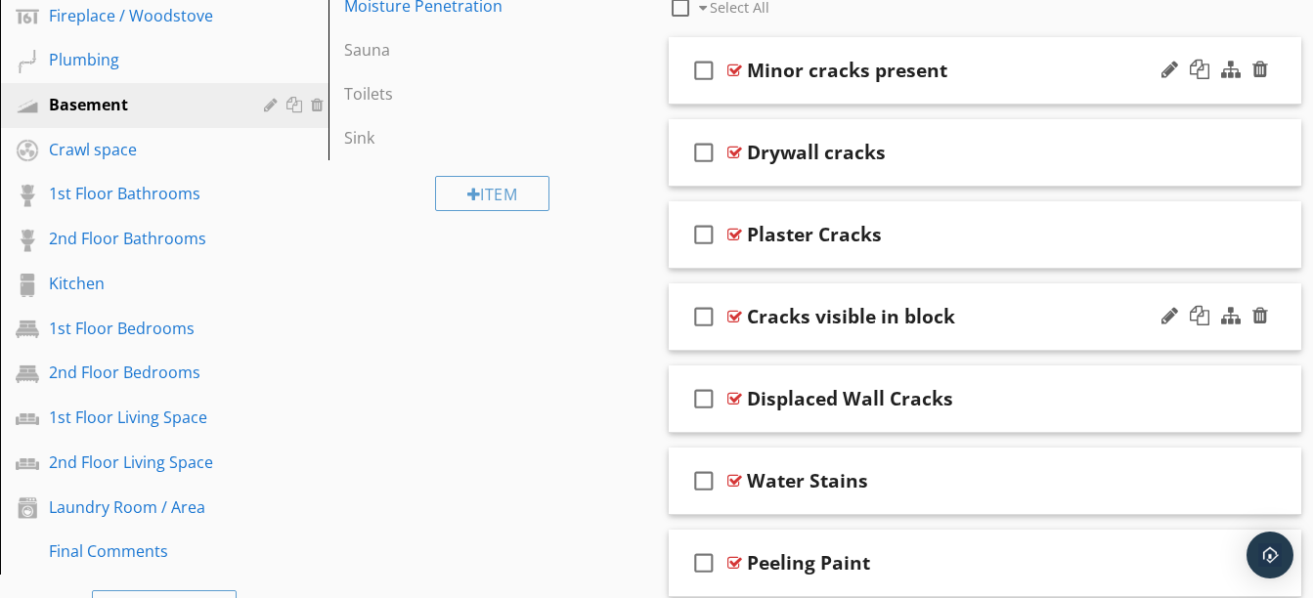
scroll to position [879, 0]
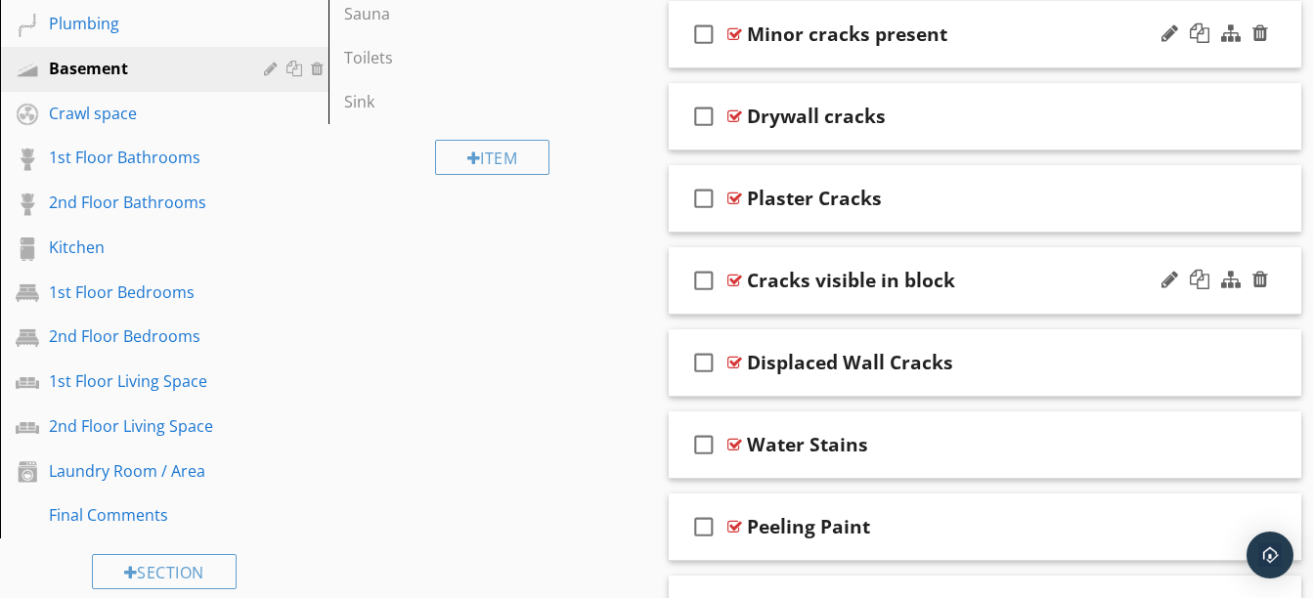
click at [971, 291] on div "Cracks visible in block" at bounding box center [970, 280] width 446 height 23
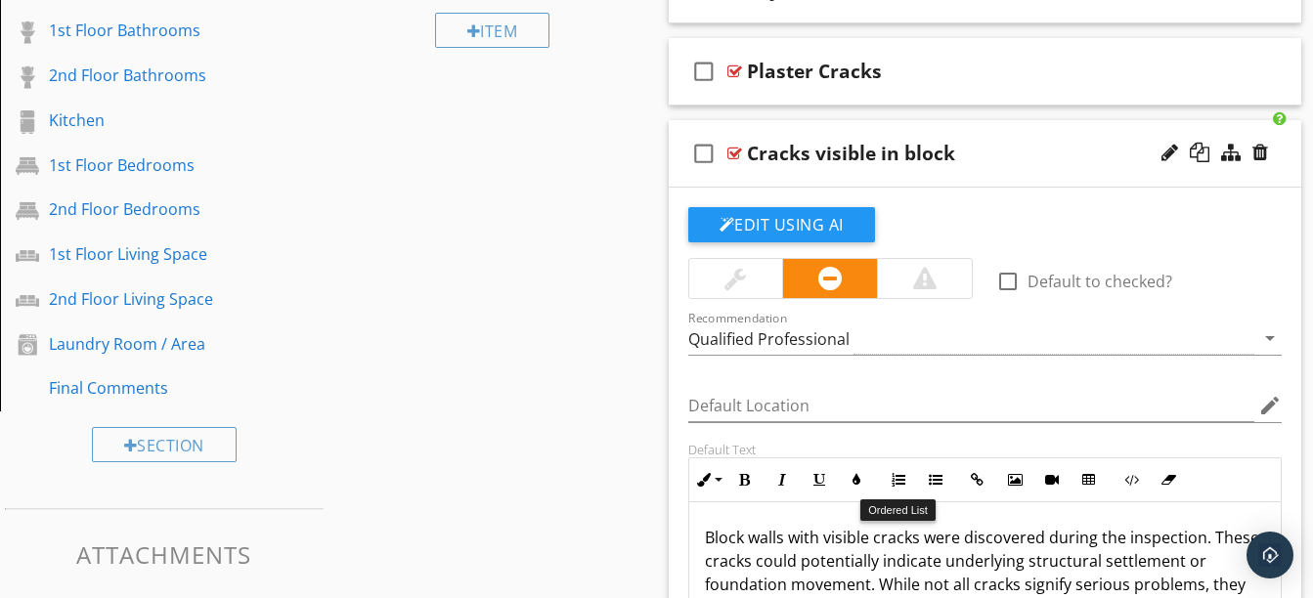
scroll to position [1005, 0]
click at [910, 176] on div "check_box_outline_blank Cracks visible in block" at bounding box center [985, 154] width 633 height 67
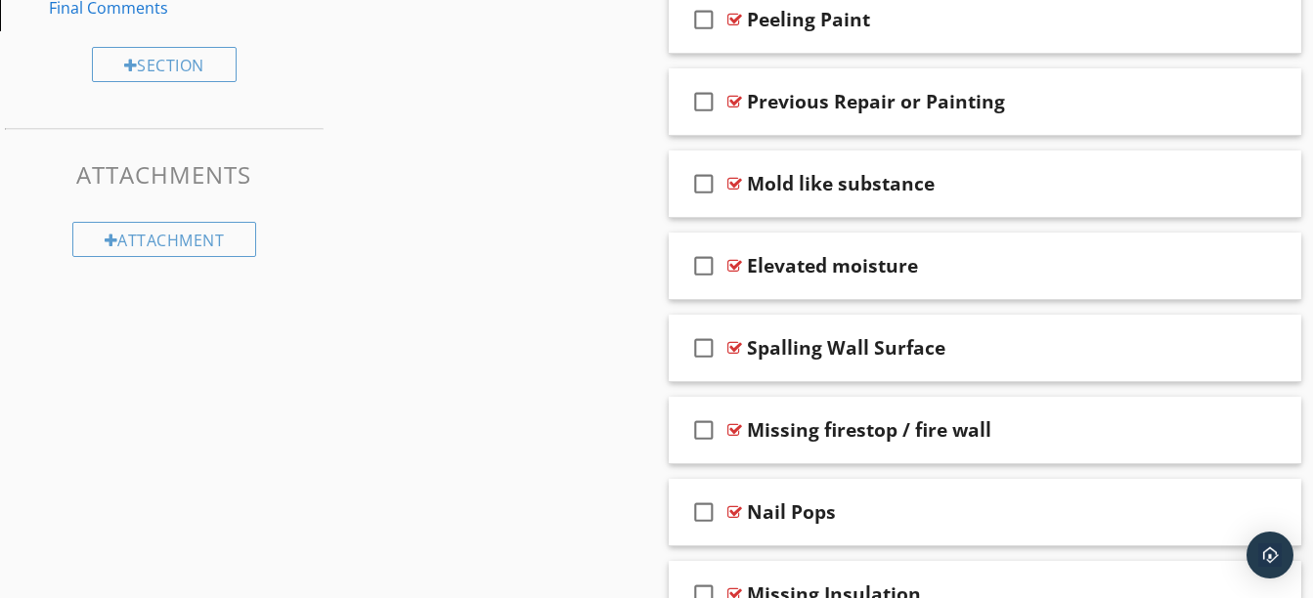
scroll to position [1463, 0]
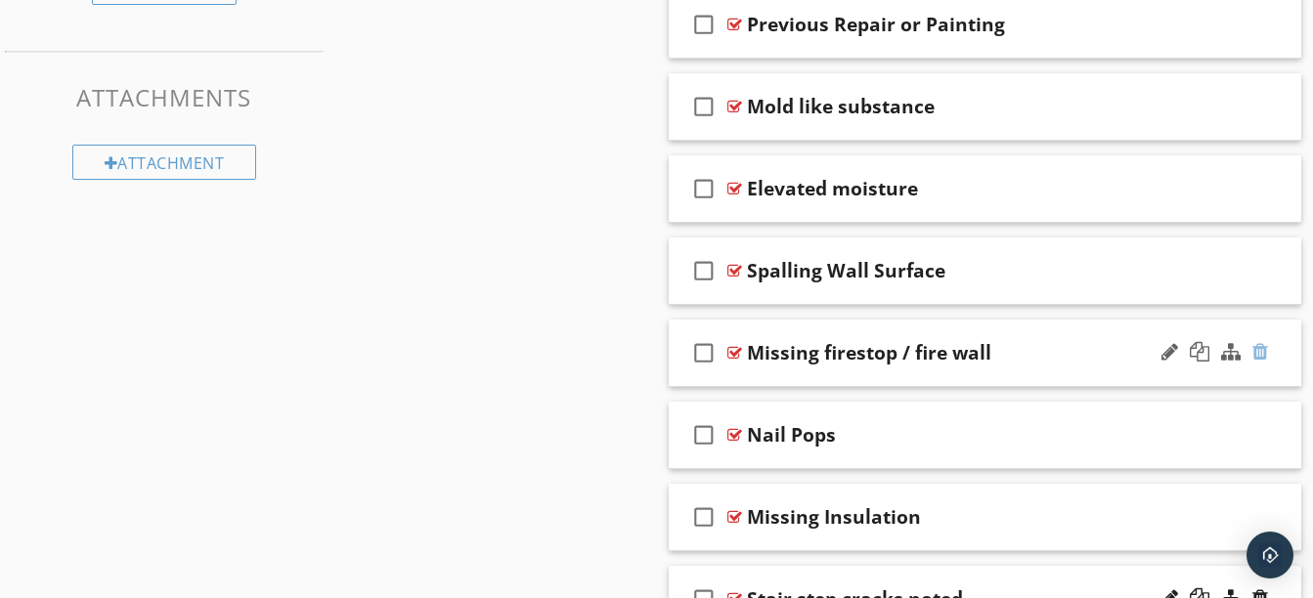
click at [1254, 357] on div at bounding box center [1260, 352] width 16 height 20
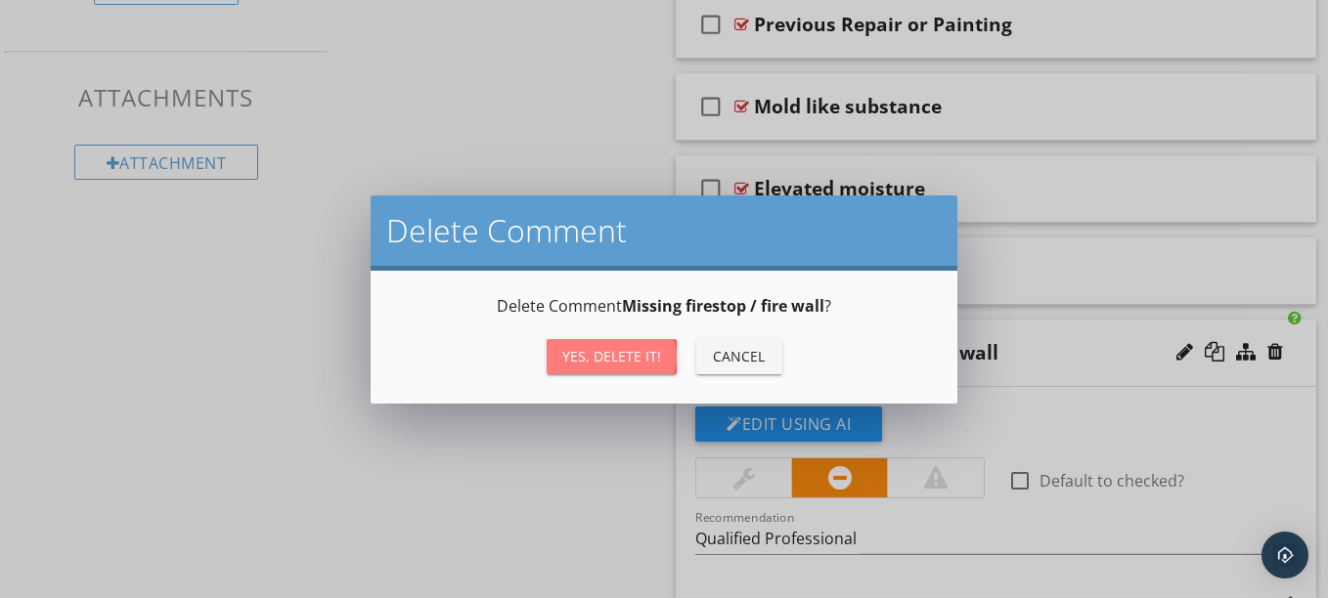
click at [600, 372] on button "Yes, Delete it!" at bounding box center [611, 356] width 130 height 35
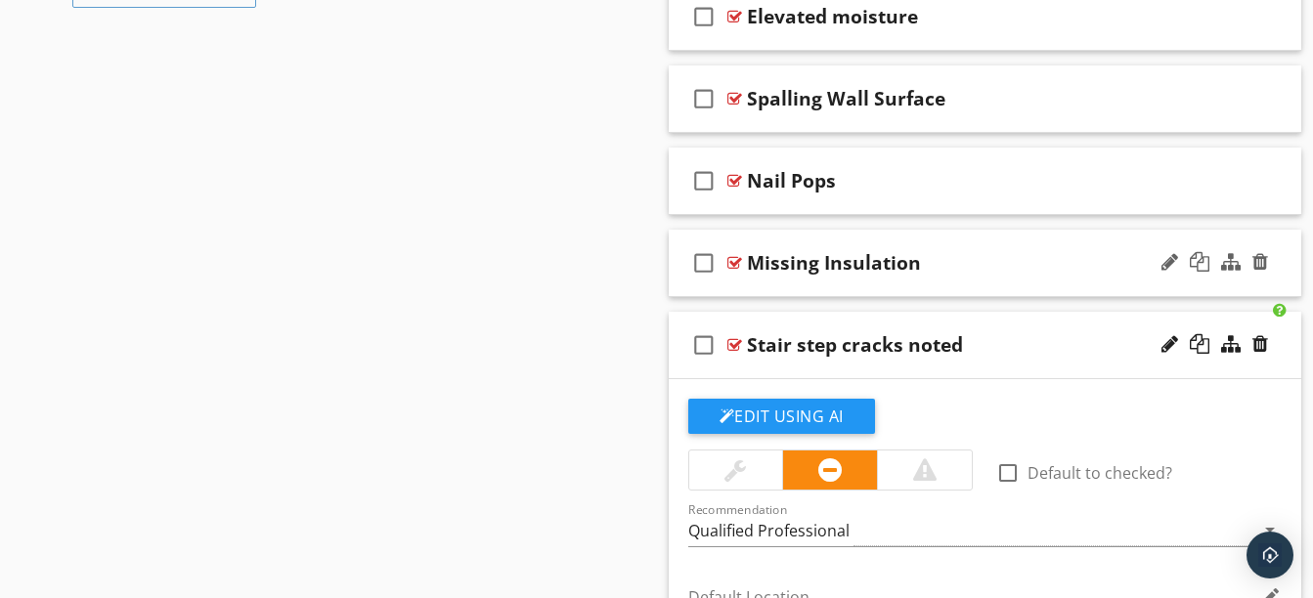
scroll to position [1636, 0]
click at [1259, 344] on div at bounding box center [1260, 343] width 16 height 20
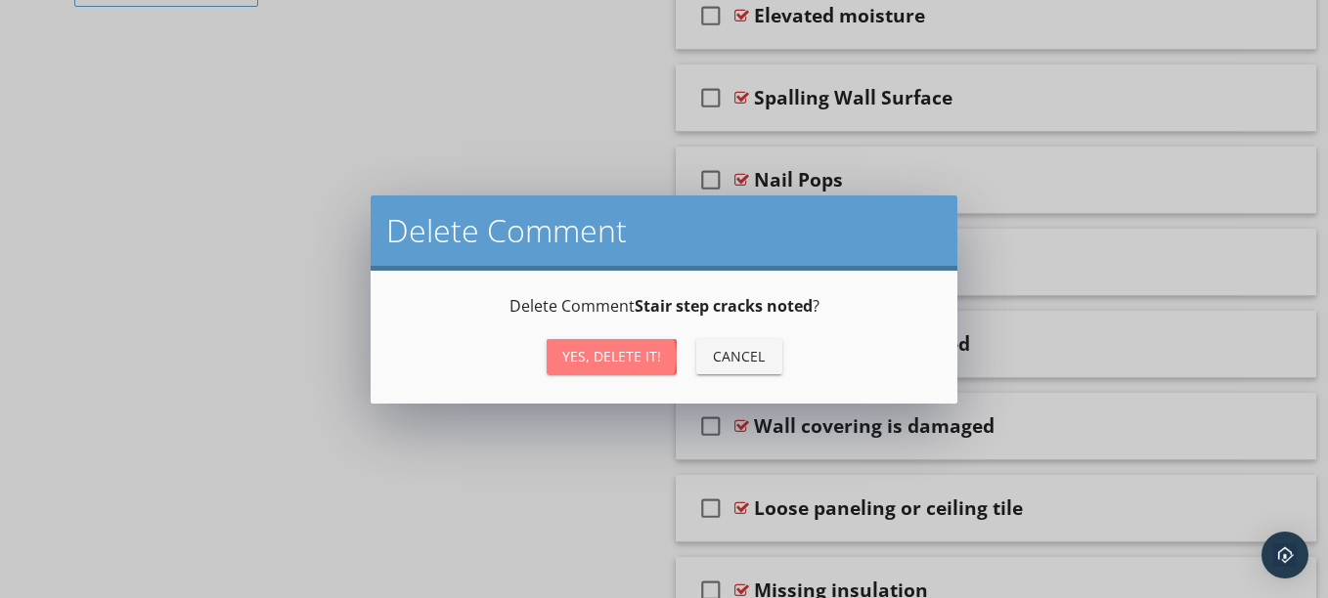
click at [637, 358] on div "Yes, Delete it!" at bounding box center [611, 356] width 99 height 21
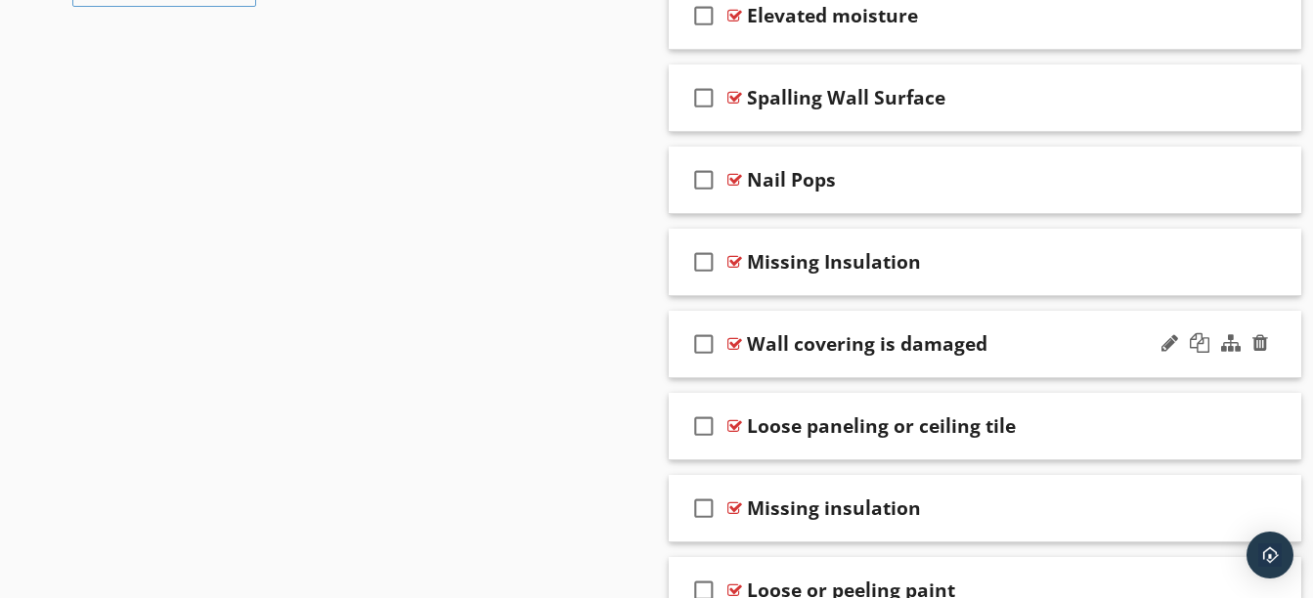
click at [998, 352] on div "Wall covering is damaged" at bounding box center [970, 343] width 446 height 23
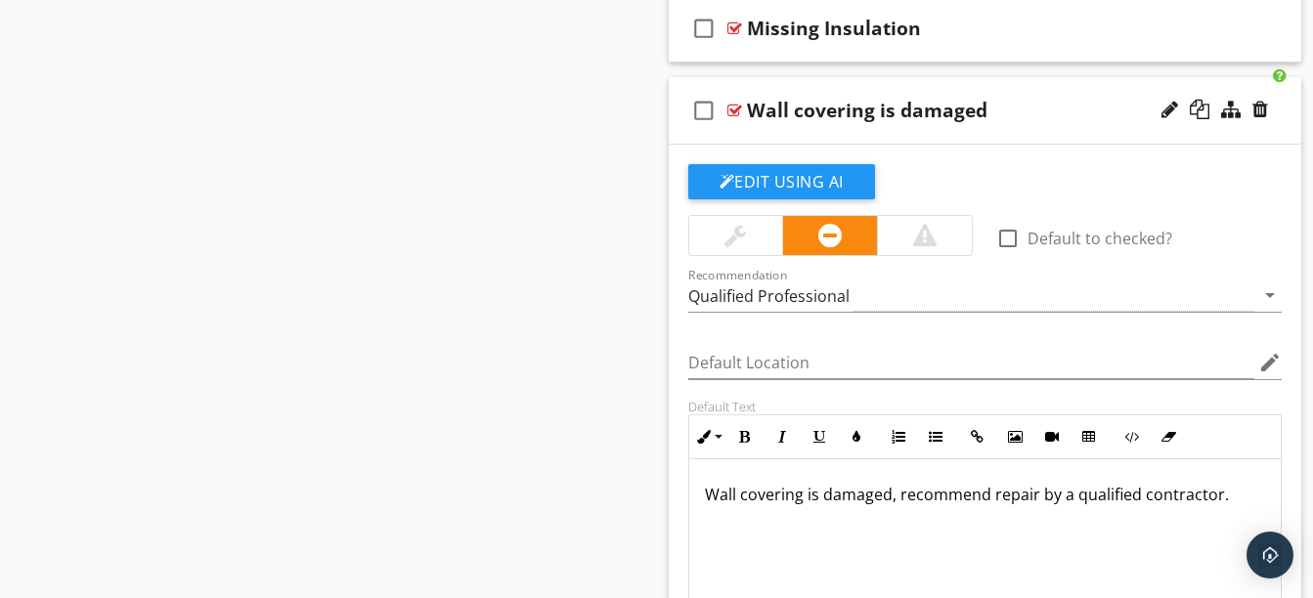
scroll to position [1869, 0]
click at [741, 240] on div at bounding box center [735, 236] width 22 height 23
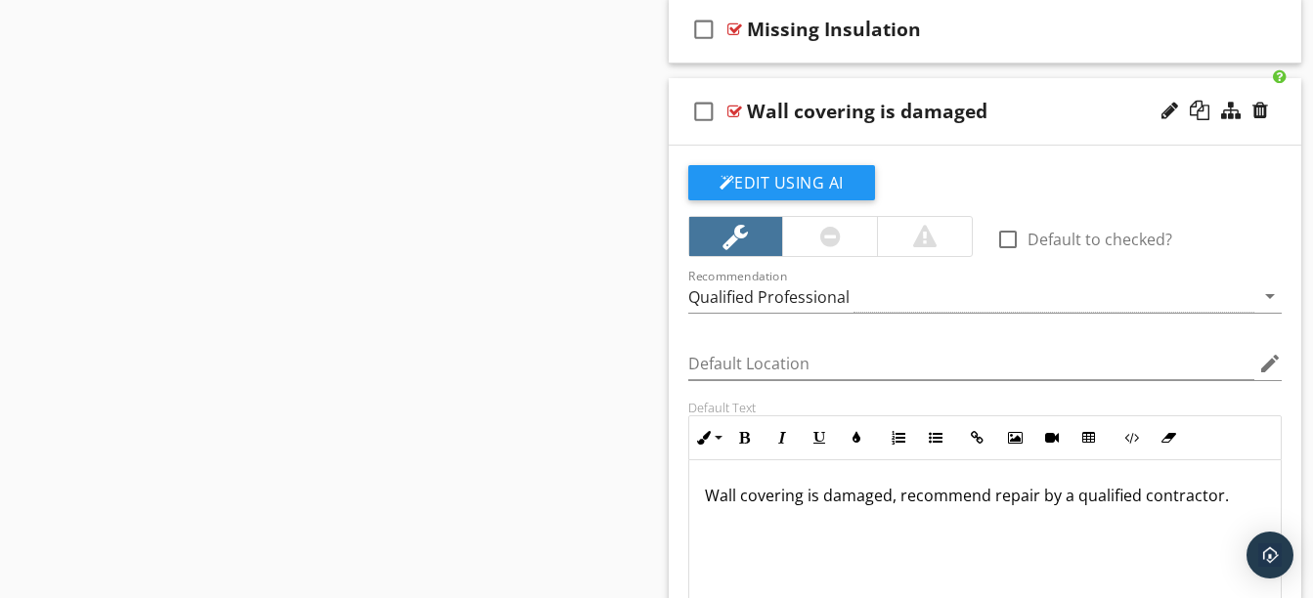
click at [898, 496] on p "Wall covering is damaged, recommend repair by a qualified contractor." at bounding box center [985, 495] width 561 height 23
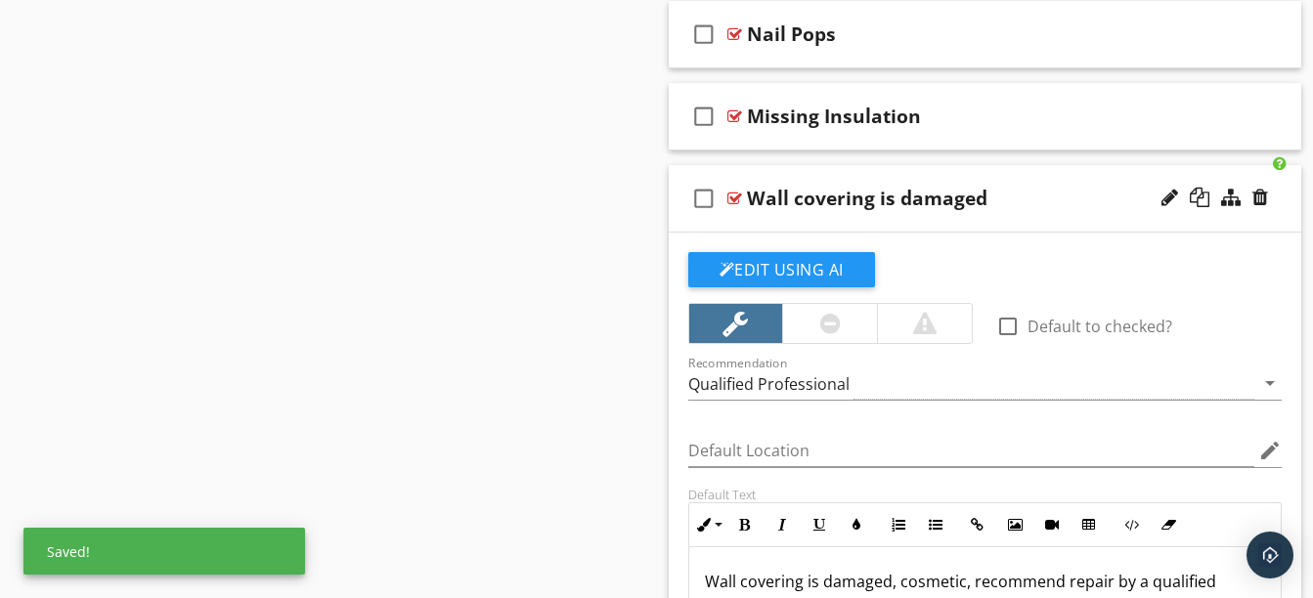
scroll to position [1769, 0]
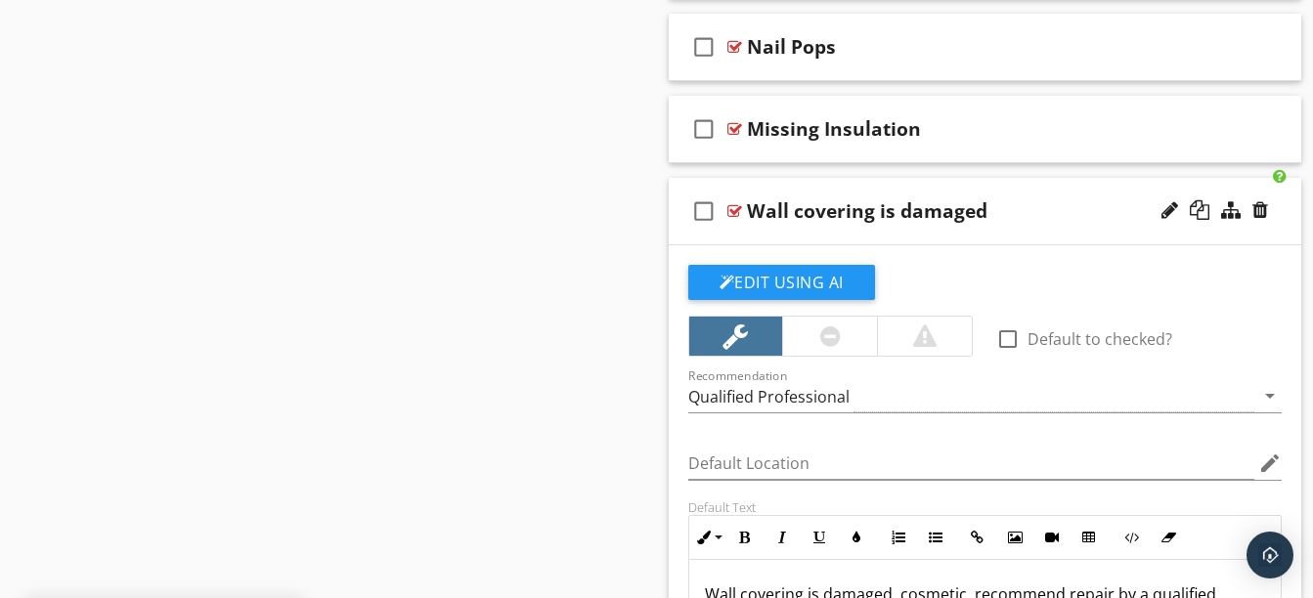
click at [1000, 205] on div "Wall covering is damaged" at bounding box center [970, 210] width 446 height 23
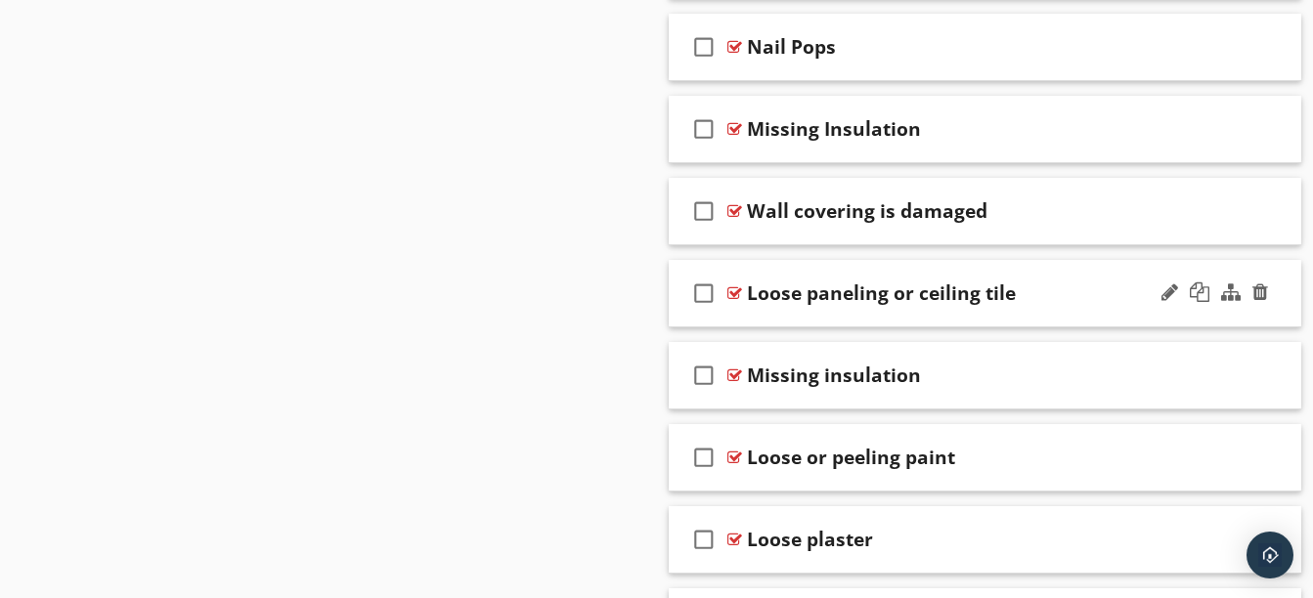
click at [989, 313] on div "check_box_outline_blank Loose paneling or ceiling tile" at bounding box center [985, 293] width 633 height 67
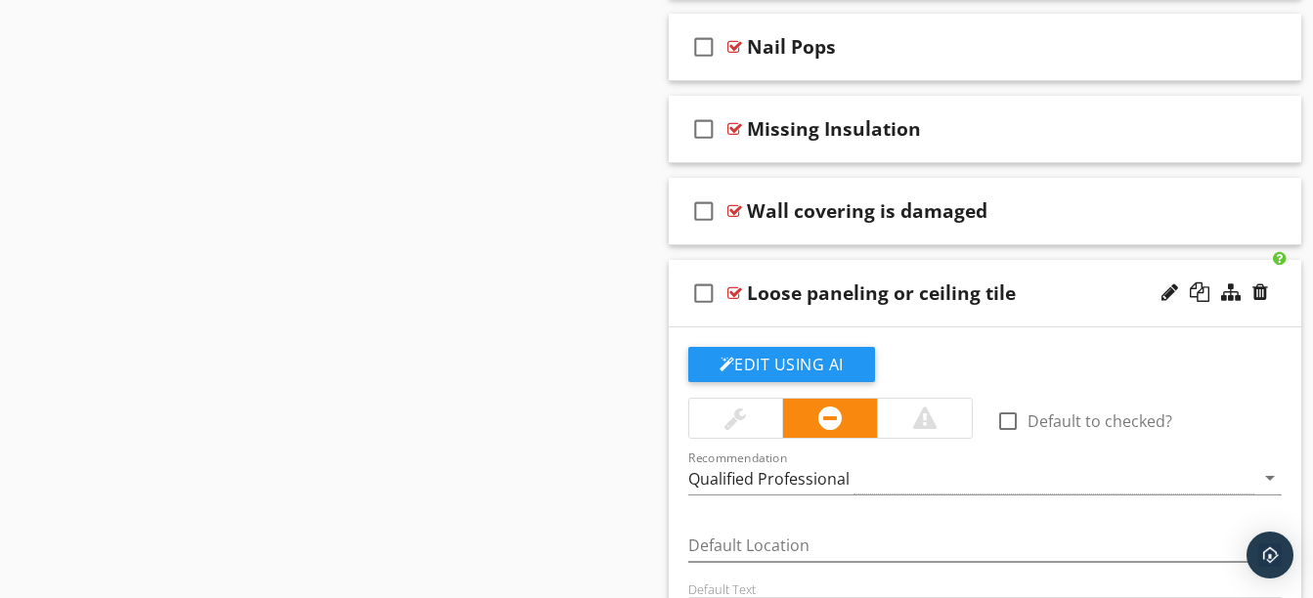
click at [958, 294] on div "Loose paneling or ceiling tile" at bounding box center [881, 293] width 269 height 23
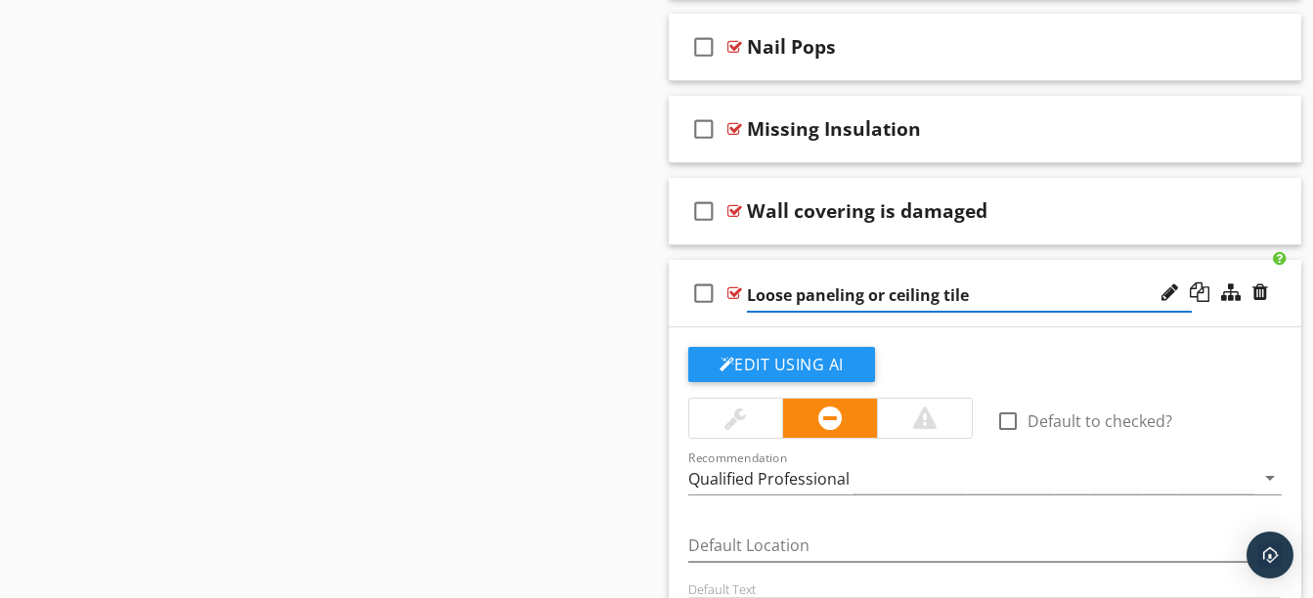
click at [921, 295] on input "Loose paneling or ceiling tile" at bounding box center [970, 296] width 446 height 32
click at [937, 295] on input "Loose paneling or ceiling tile" at bounding box center [970, 296] width 446 height 32
click at [972, 295] on input "Loose paneling or ceiling tile" at bounding box center [970, 296] width 446 height 32
type input "Loose paneling"
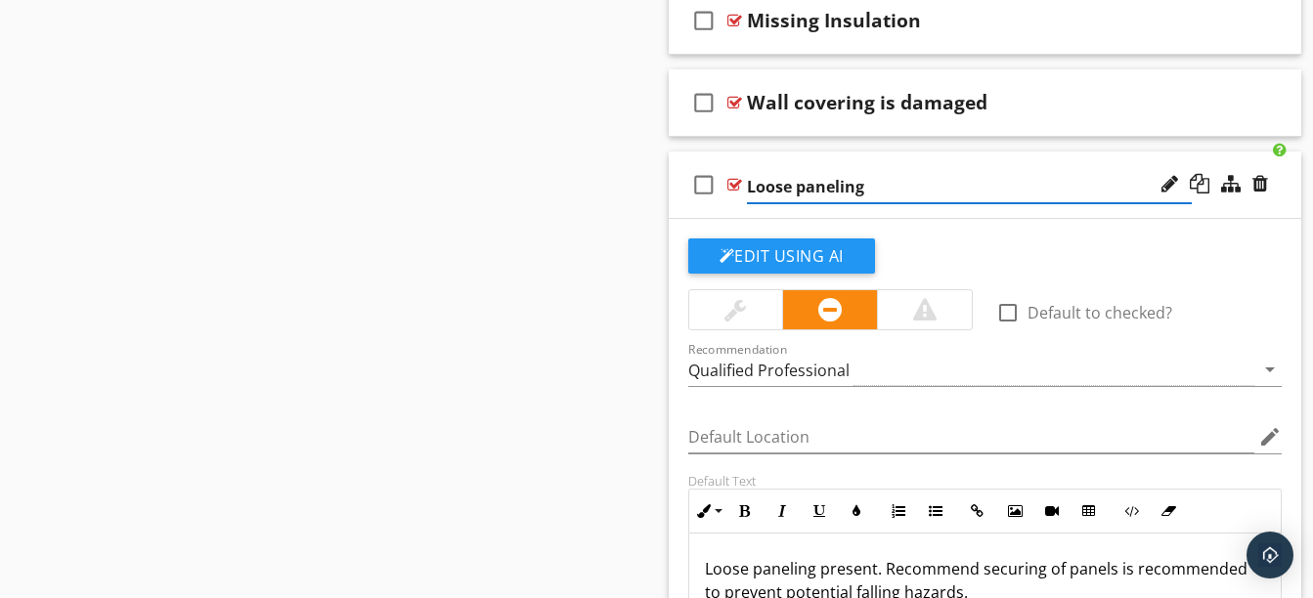
scroll to position [1875, 0]
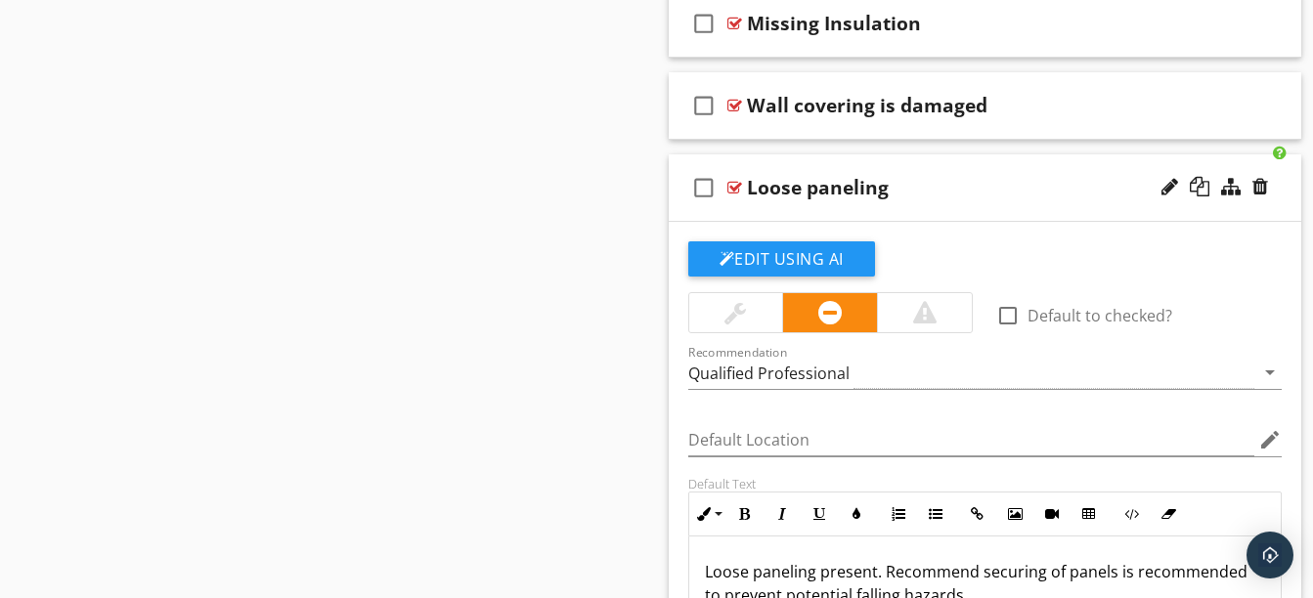
click at [897, 218] on div "check_box_outline_blank Loose paneling" at bounding box center [985, 187] width 633 height 67
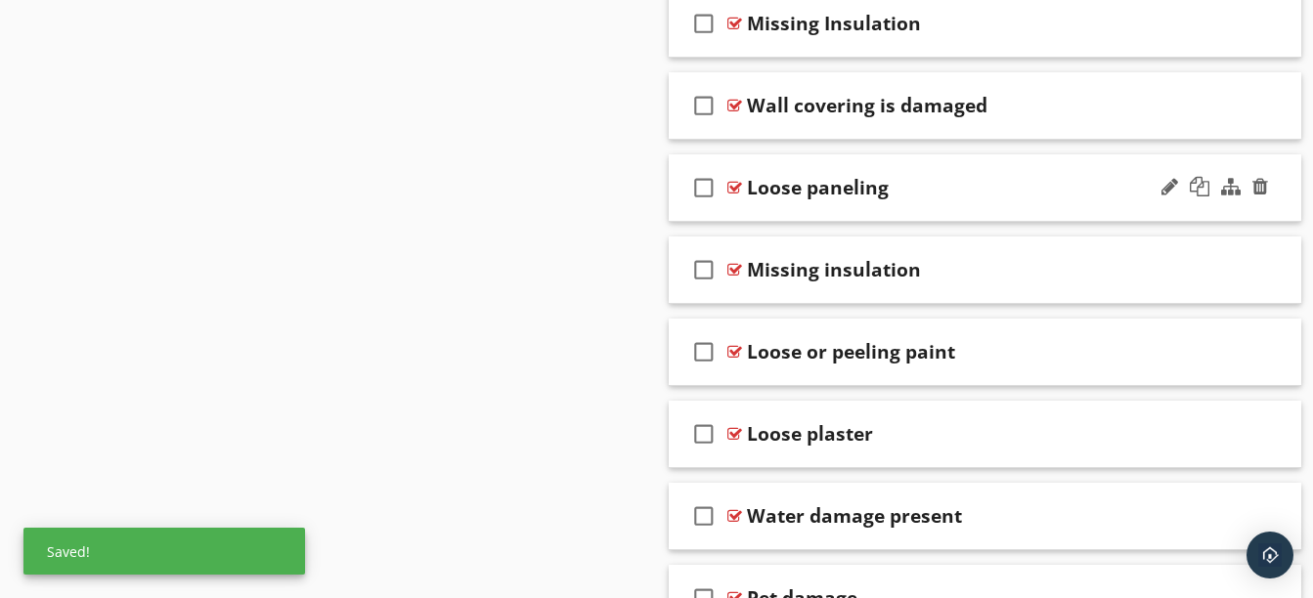
click at [897, 218] on div "check_box_outline_blank Loose paneling" at bounding box center [985, 187] width 633 height 67
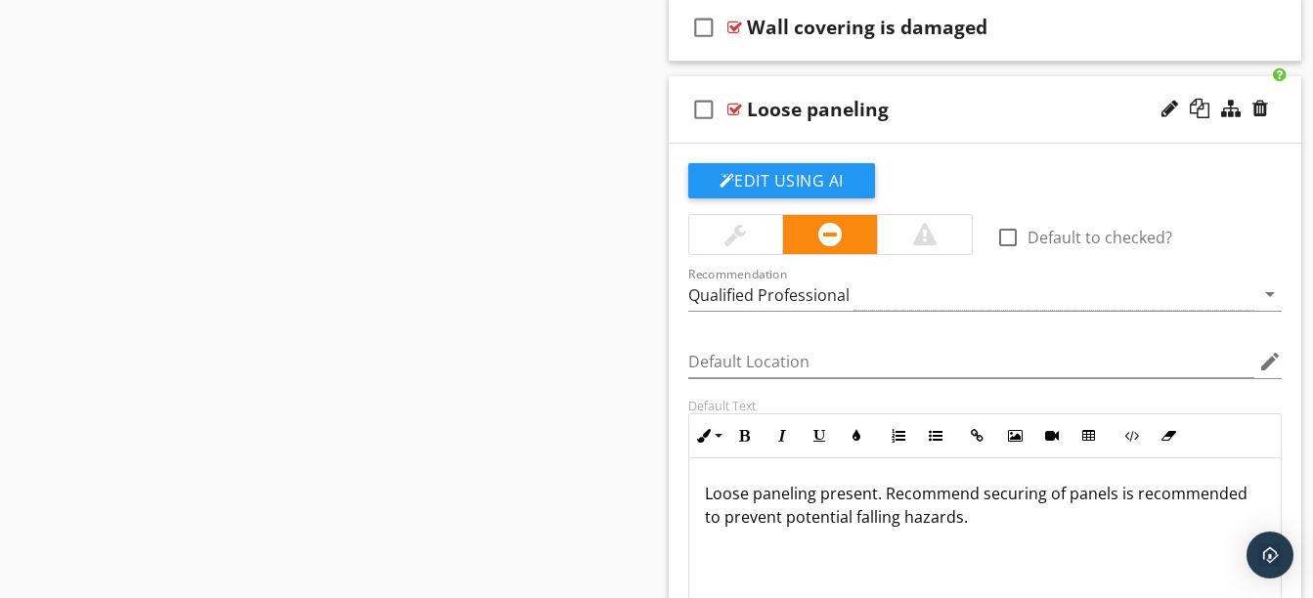
scroll to position [1955, 0]
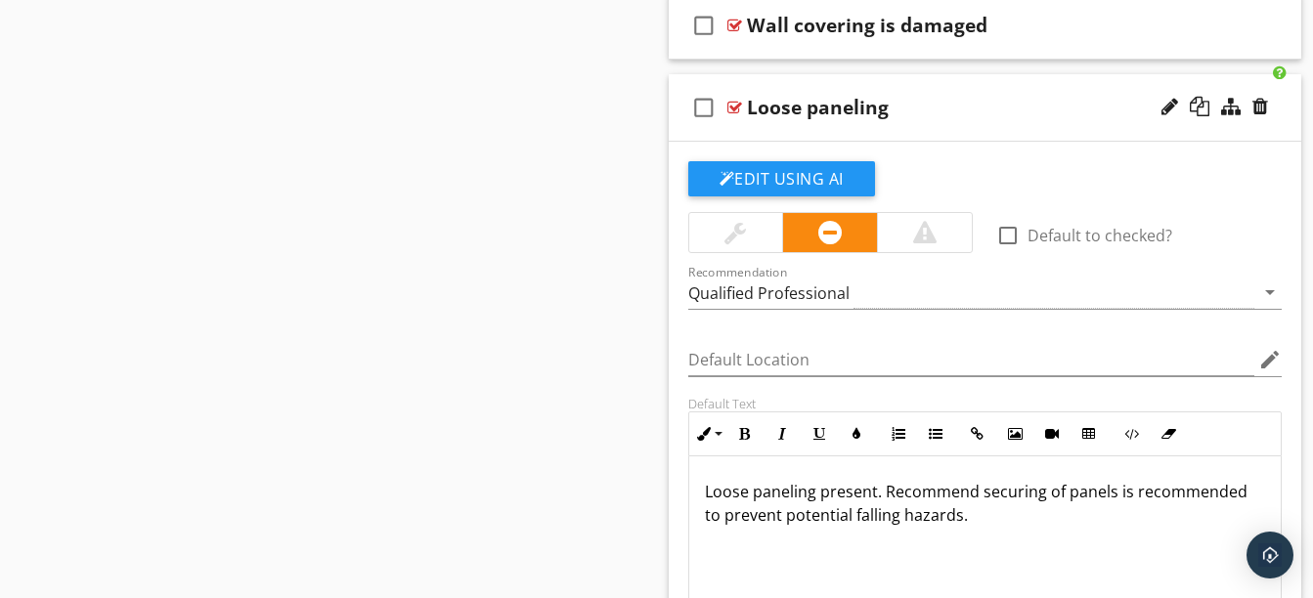
drag, startPoint x: 961, startPoint y: 520, endPoint x: 976, endPoint y: 524, distance: 15.2
drag, startPoint x: 976, startPoint y: 524, endPoint x: 958, endPoint y: 524, distance: 17.6
drag, startPoint x: 958, startPoint y: 524, endPoint x: 955, endPoint y: 552, distance: 28.5
click at [955, 552] on div "Loose paneling present. Recommend securing of panels is recommended to prevent …" at bounding box center [985, 555] width 592 height 196
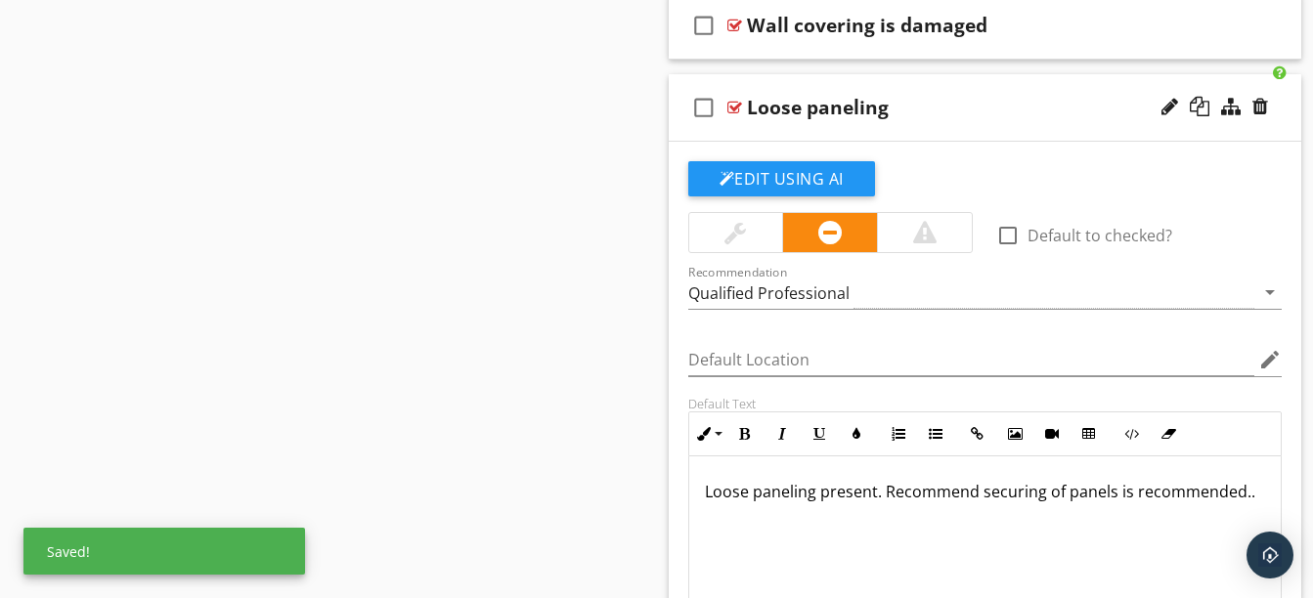
click at [1109, 500] on p "Loose paneling present. Recommend securing of panels is recommended.." at bounding box center [985, 491] width 561 height 23
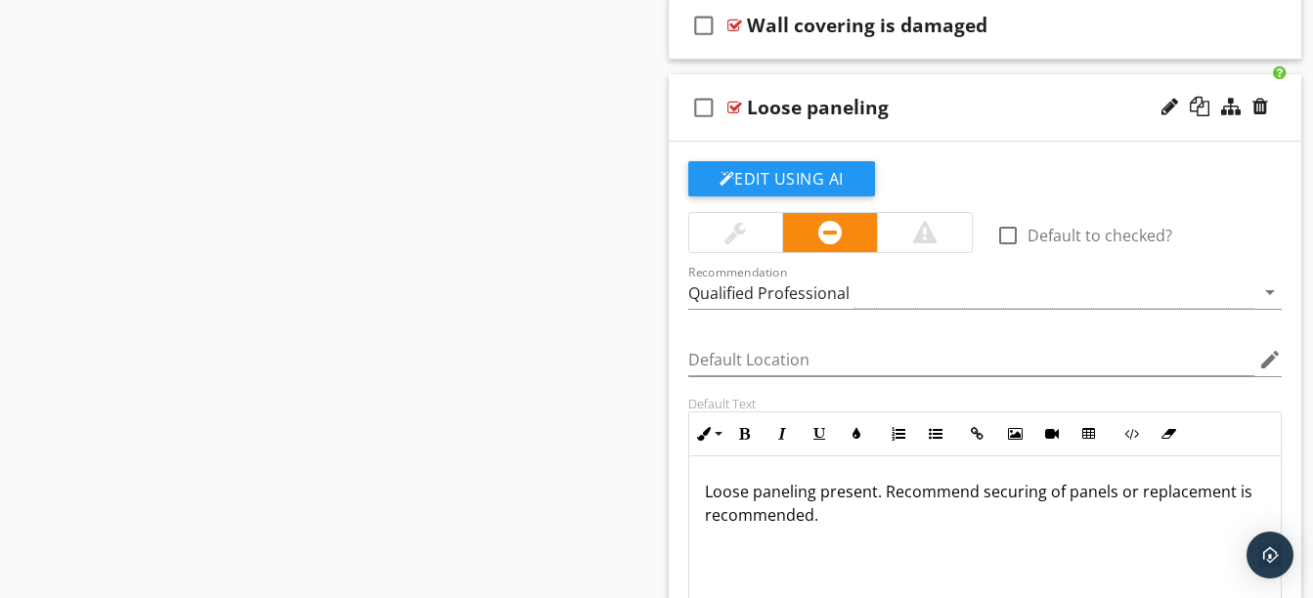
click at [935, 131] on div "check_box_outline_blank Loose paneling" at bounding box center [985, 107] width 633 height 67
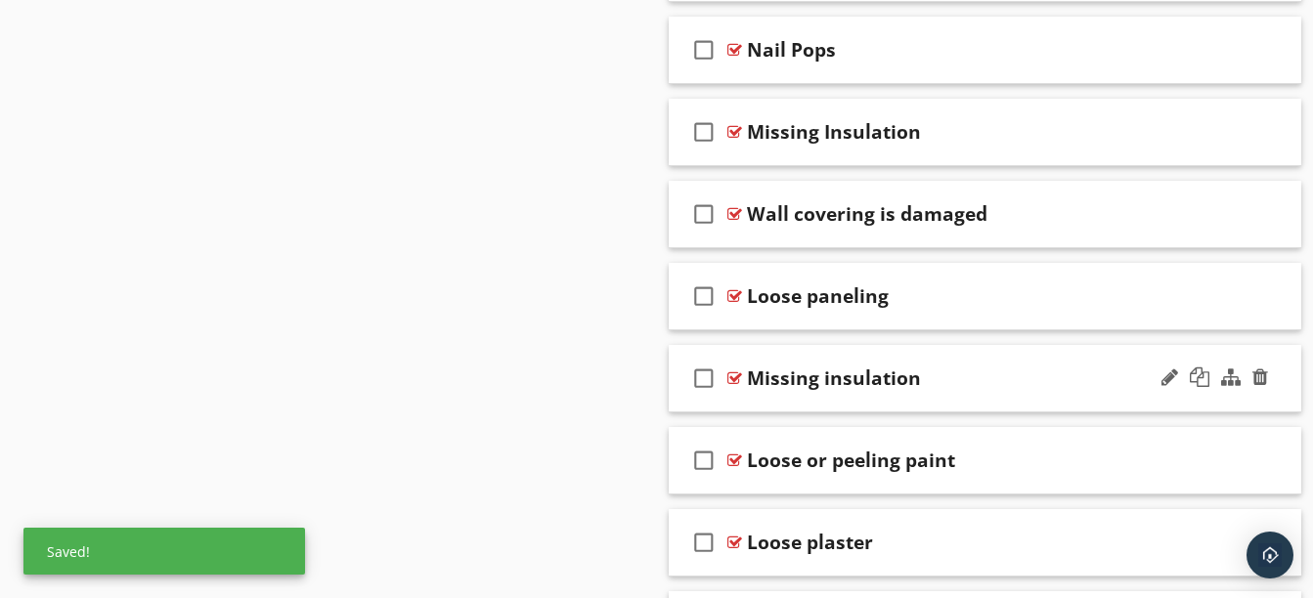
scroll to position [1765, 0]
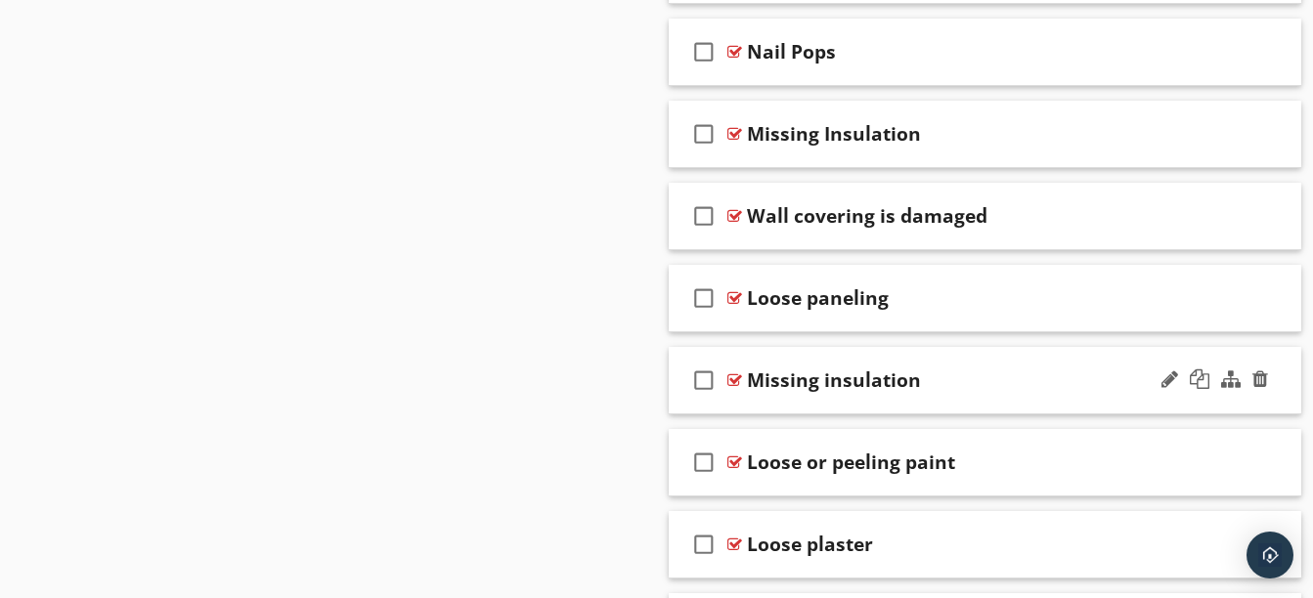
click at [1272, 372] on div "check_box_outline_blank Missing insulation" at bounding box center [985, 380] width 633 height 67
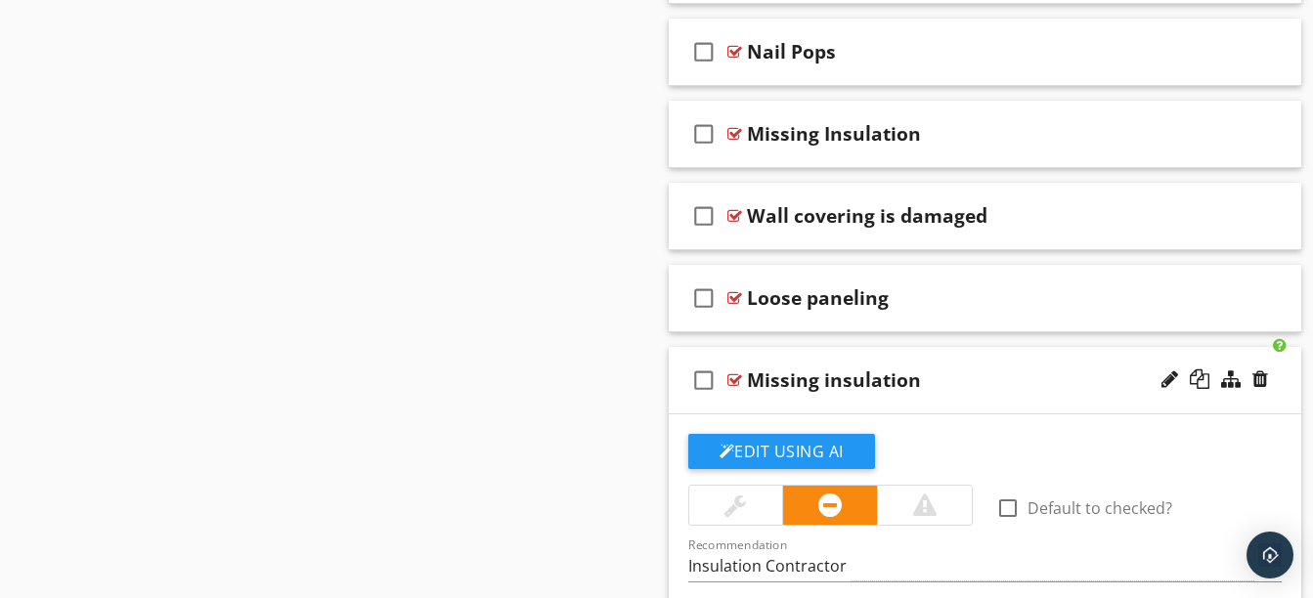
click at [1268, 374] on div at bounding box center [1214, 380] width 114 height 47
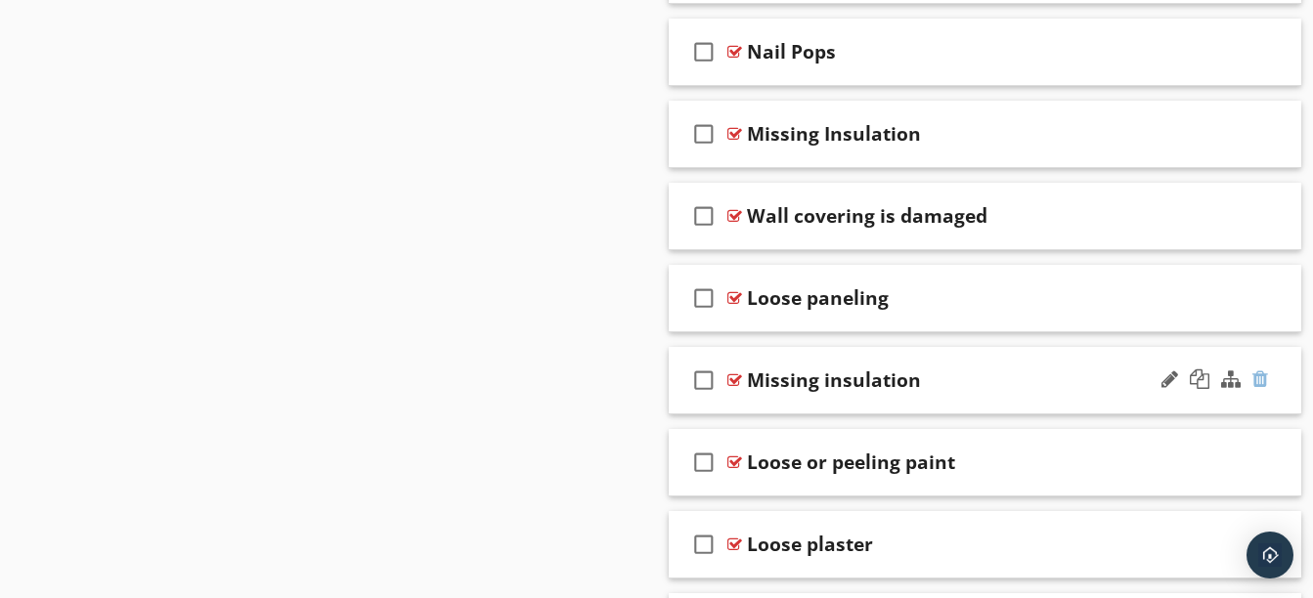
click at [1255, 378] on div at bounding box center [1260, 380] width 16 height 20
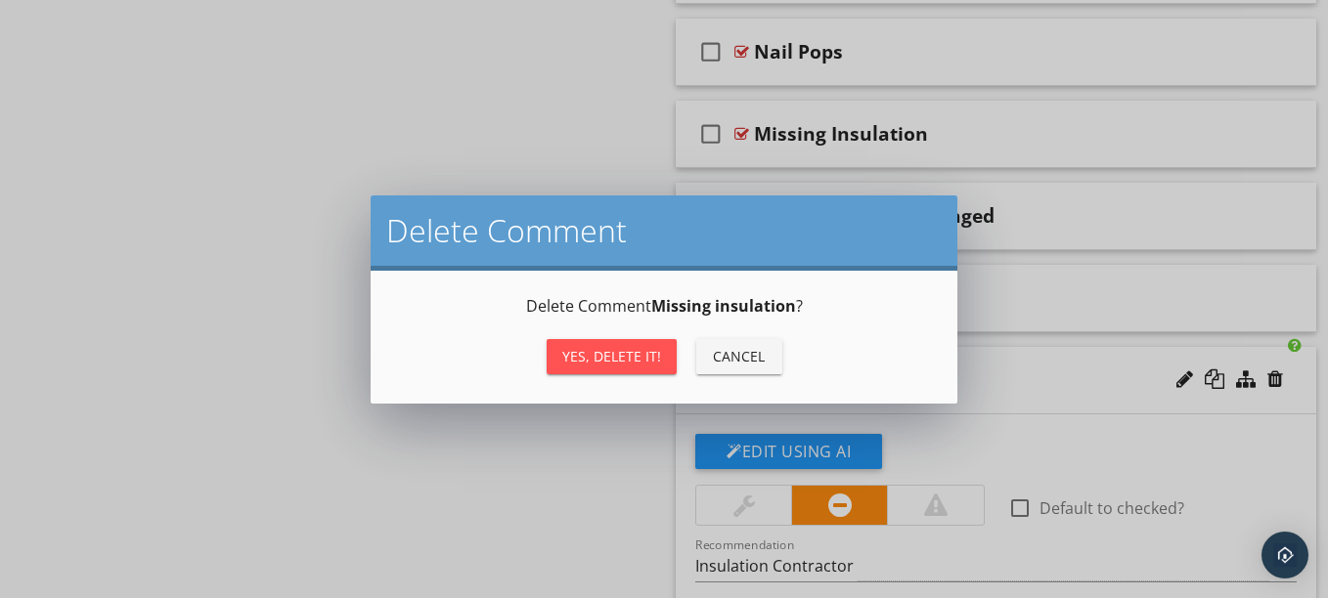
click at [627, 356] on div "Yes, Delete it!" at bounding box center [611, 356] width 99 height 21
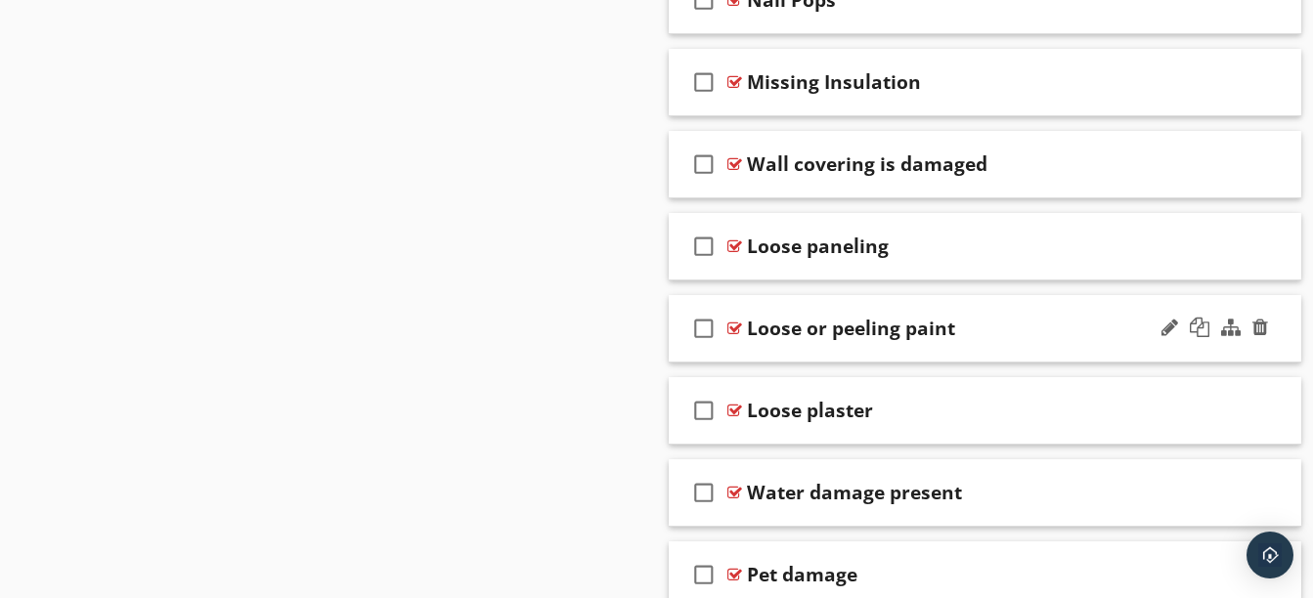
scroll to position [1817, 0]
click at [1269, 325] on div at bounding box center [1214, 327] width 114 height 47
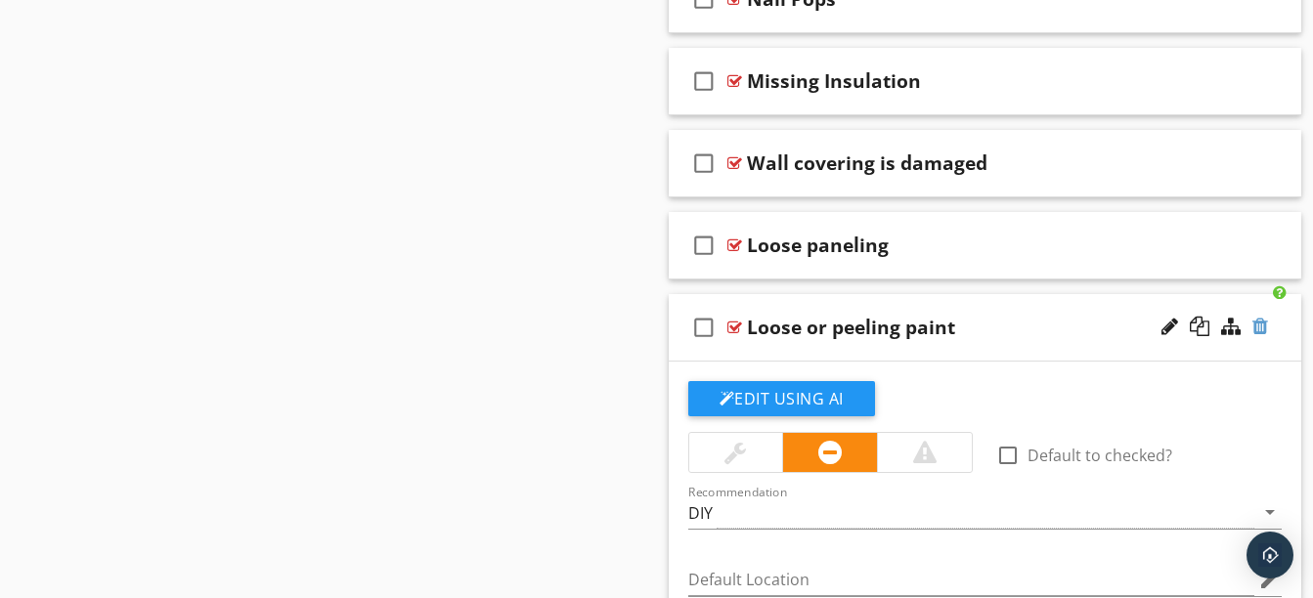
click at [1264, 327] on div at bounding box center [1260, 327] width 16 height 20
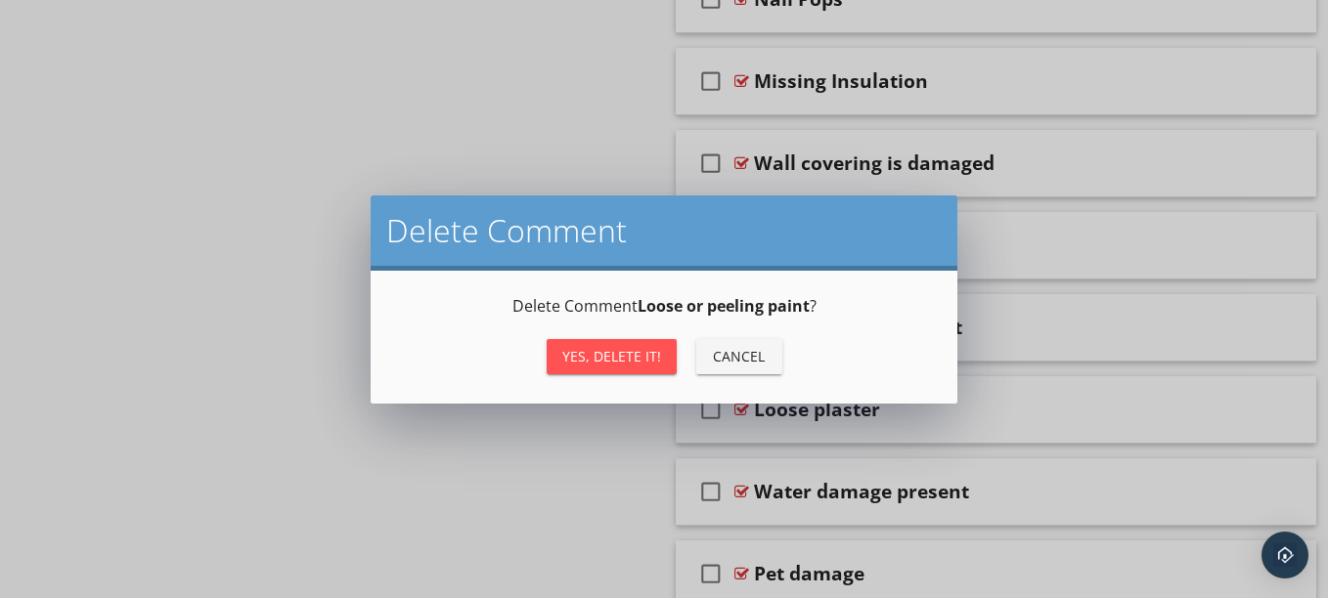
click at [646, 353] on div "Yes, Delete it!" at bounding box center [611, 356] width 99 height 21
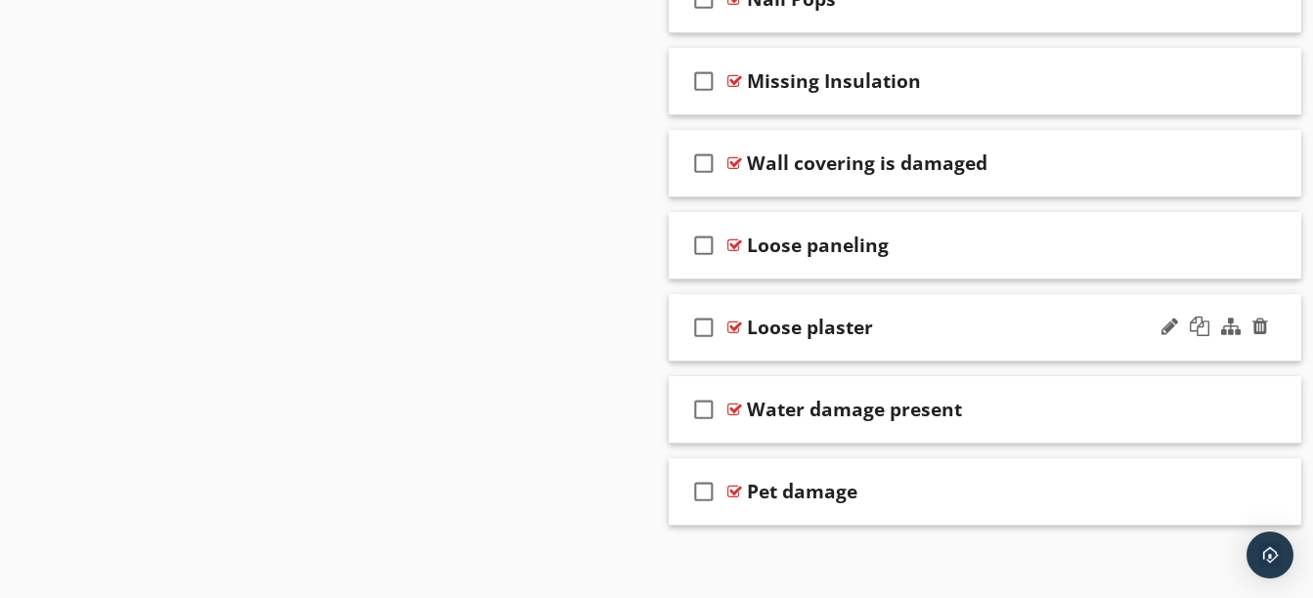
click at [944, 354] on div "check_box_outline_blank Loose plaster" at bounding box center [985, 327] width 633 height 67
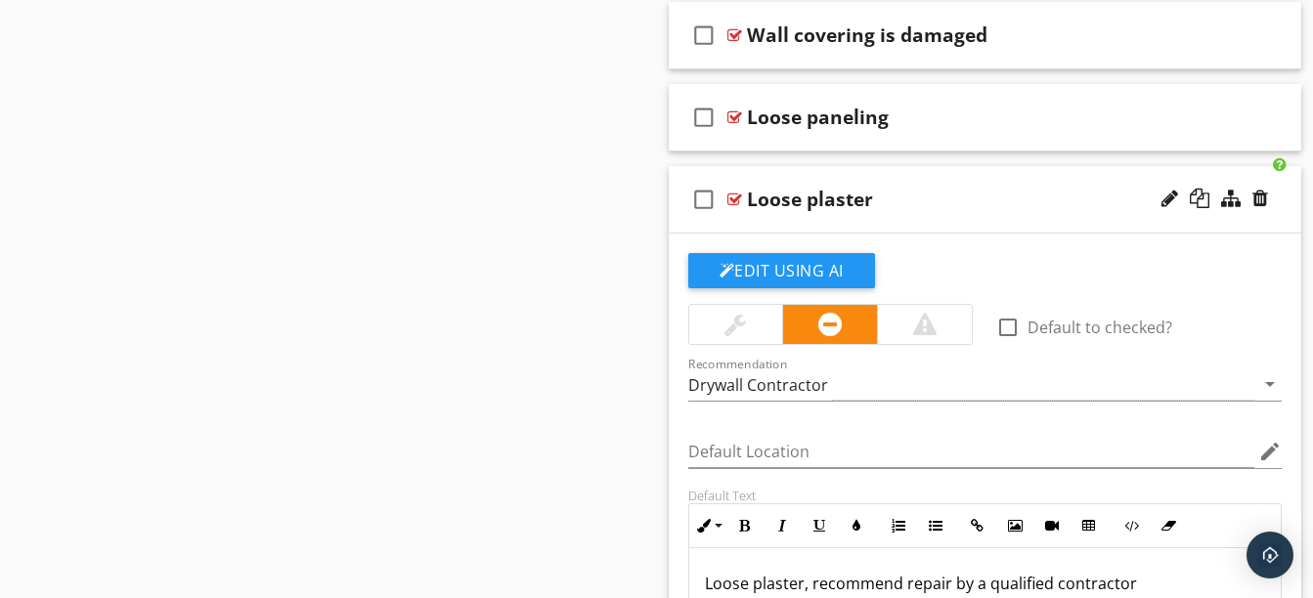
scroll to position [1944, 0]
click at [978, 219] on div "check_box_outline_blank Loose plaster" at bounding box center [985, 200] width 633 height 67
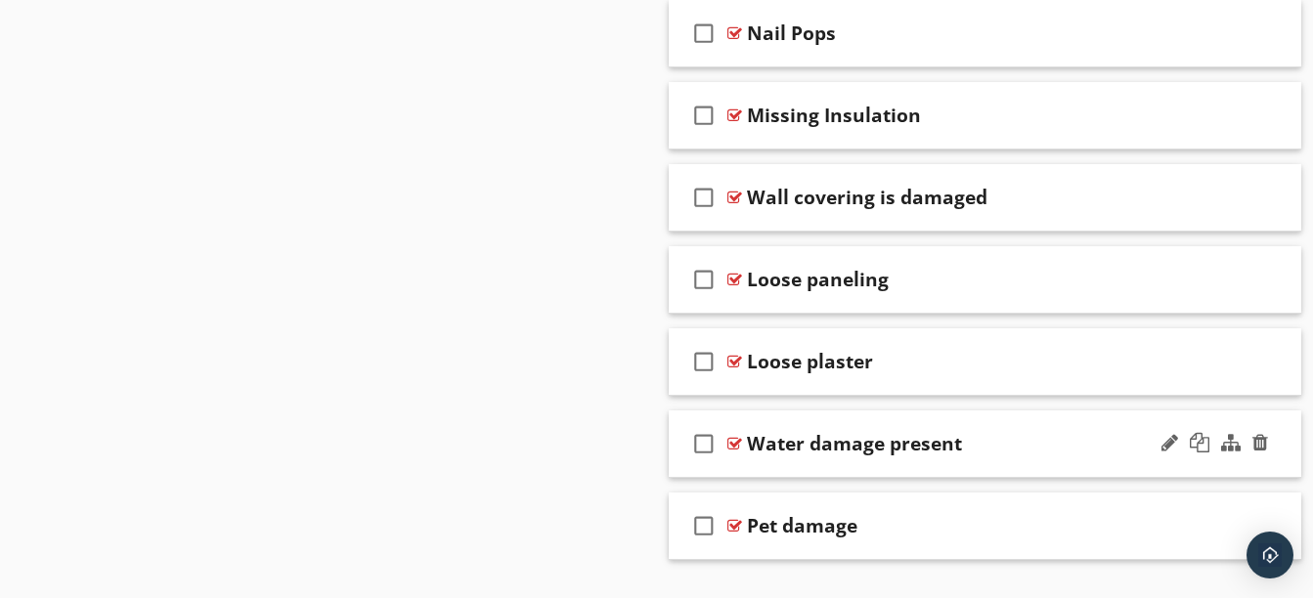
scroll to position [1827, 0]
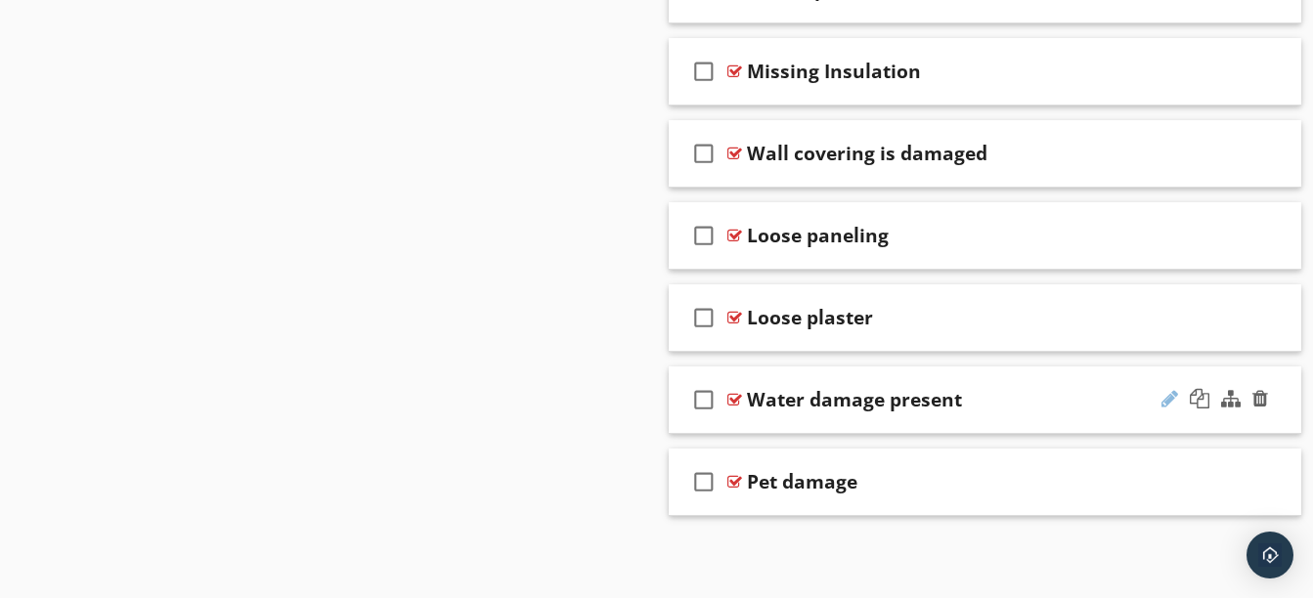
click at [1170, 401] on div at bounding box center [1169, 399] width 17 height 20
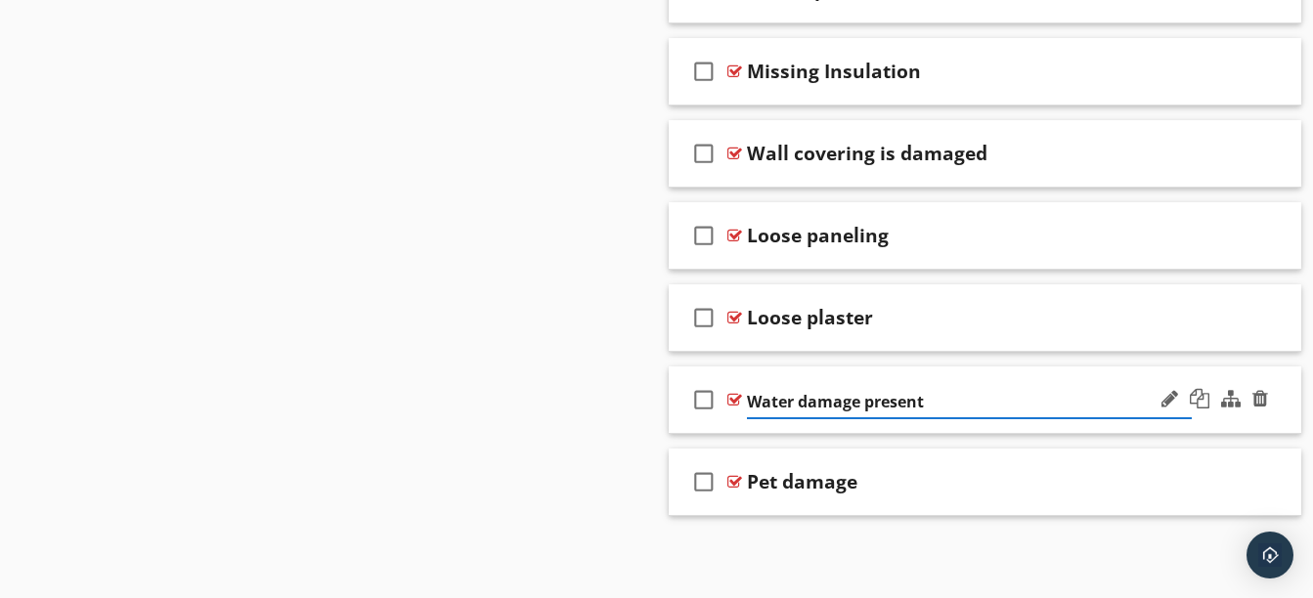
click at [798, 397] on input "Water damage present" at bounding box center [970, 402] width 446 height 32
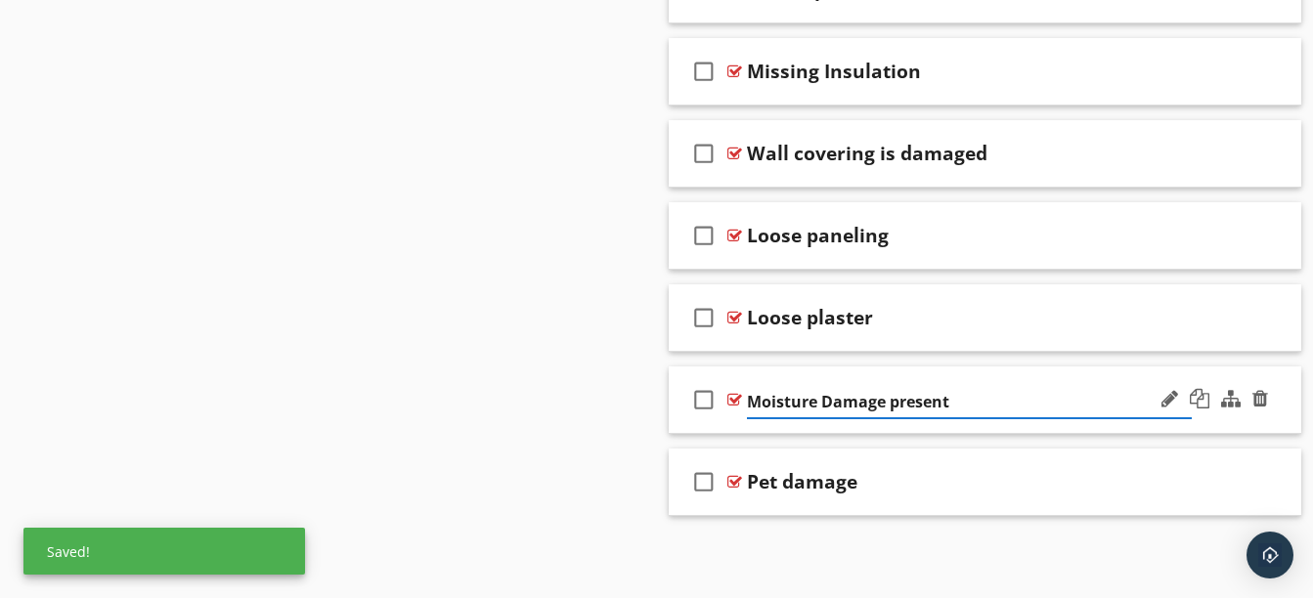
click at [940, 403] on input "Moisture Damage present" at bounding box center [970, 402] width 446 height 32
click at [953, 406] on input "Moisture Damage present" at bounding box center [970, 402] width 446 height 32
type input "Moisture Damage"
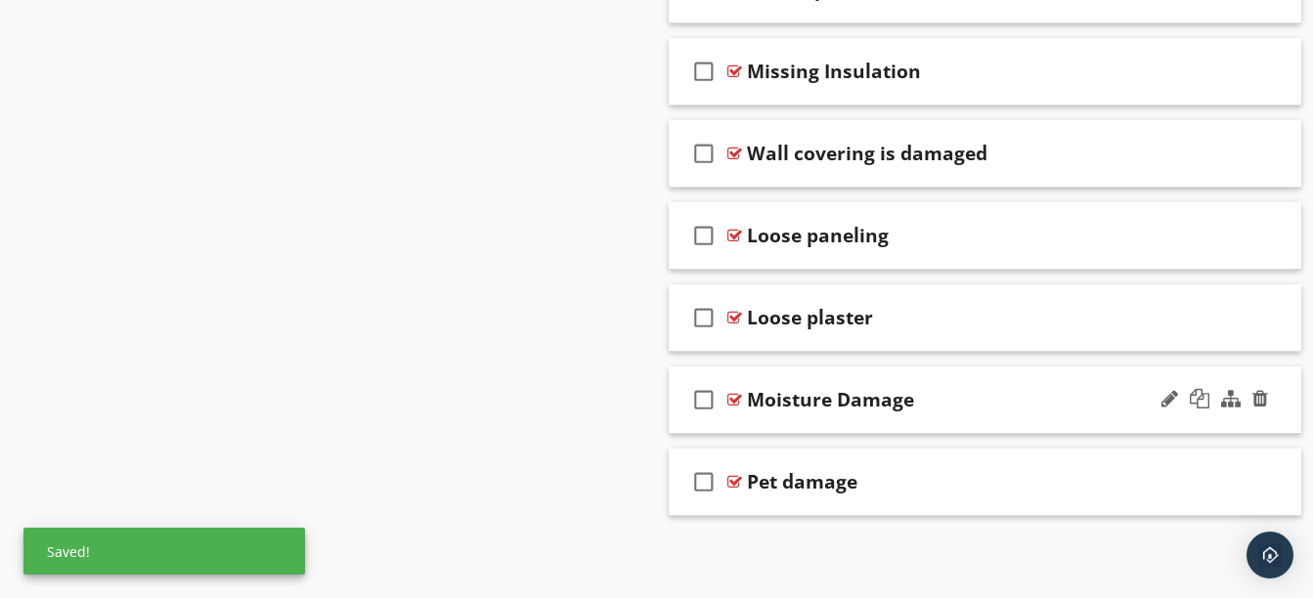
click at [744, 429] on div "check_box_outline_blank Moisture Damage" at bounding box center [985, 400] width 633 height 67
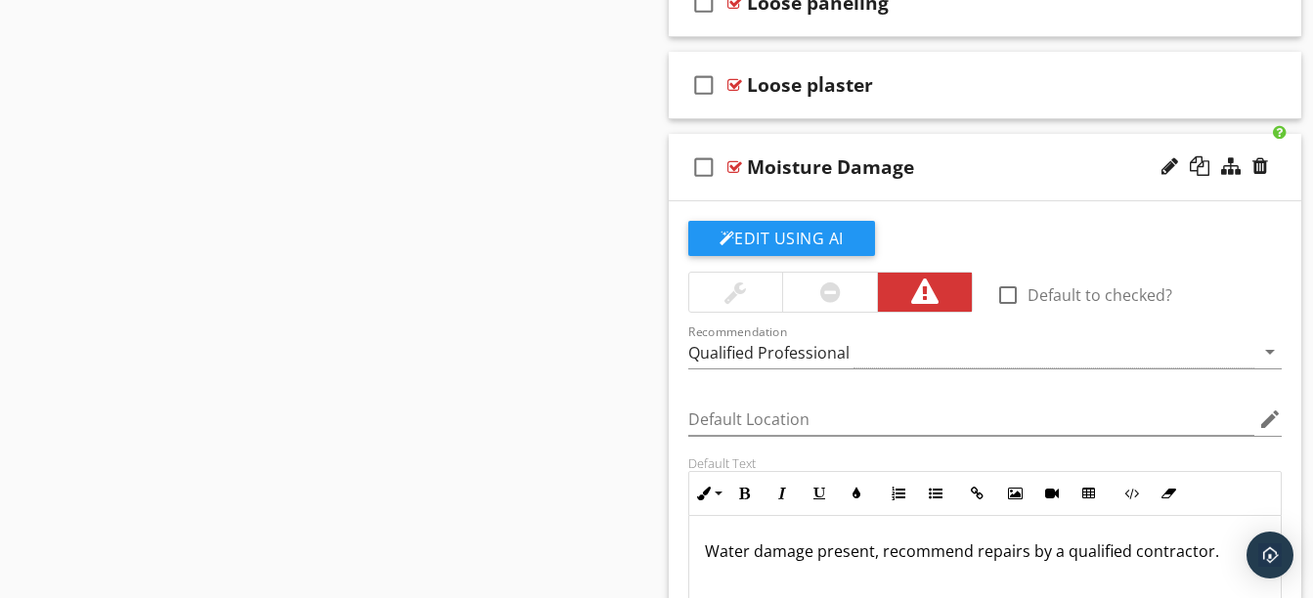
scroll to position [2147, 0]
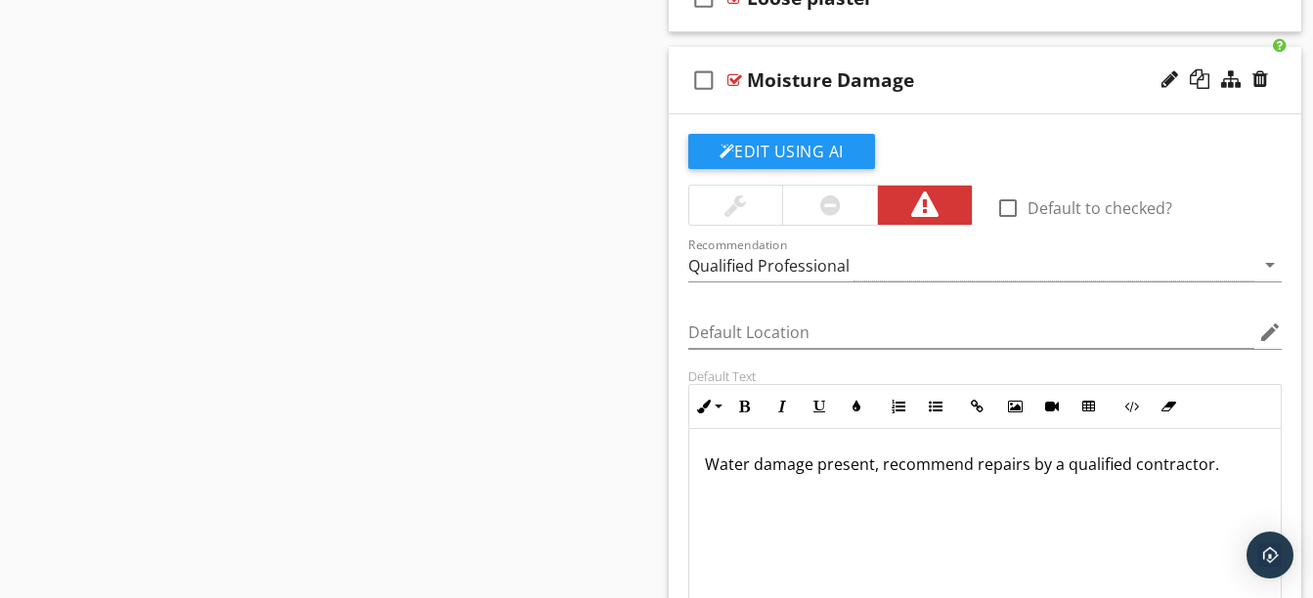
click at [747, 470] on p "Water damage present, recommend repairs by a qualified contractor." at bounding box center [985, 464] width 561 height 23
click at [992, 468] on p "Moisture damage present, recommend repairs by a qualified contractor." at bounding box center [985, 464] width 561 height 23
click at [954, 93] on div "check_box_outline_blank Moisture Damage" at bounding box center [985, 80] width 633 height 67
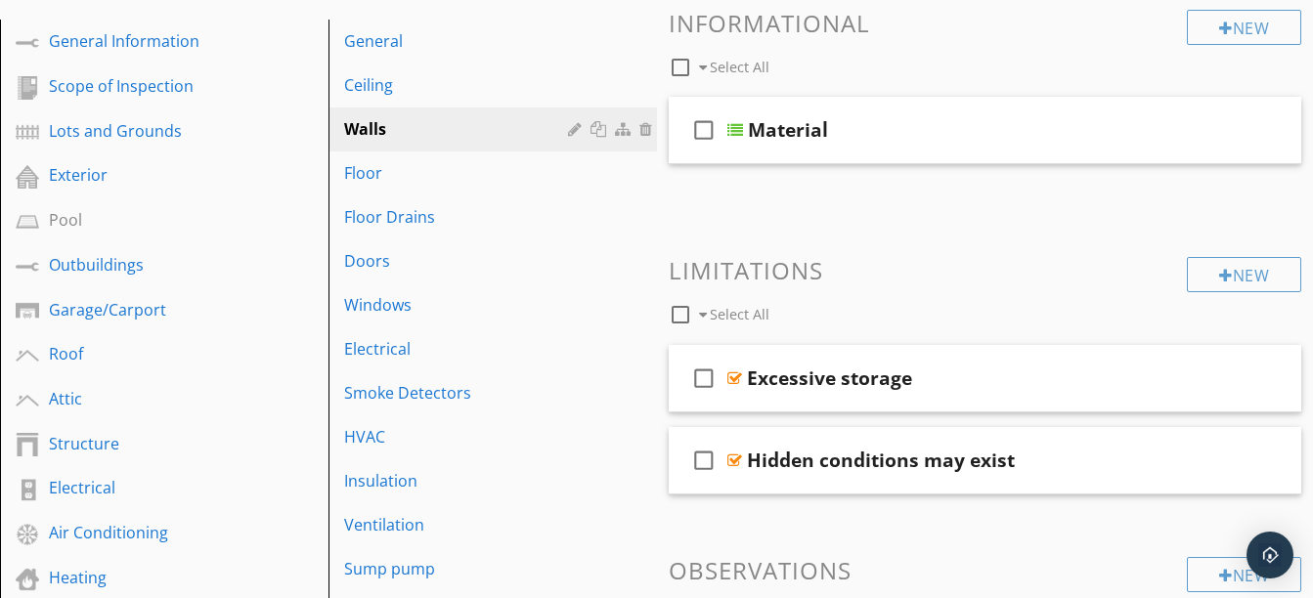
scroll to position [228, 0]
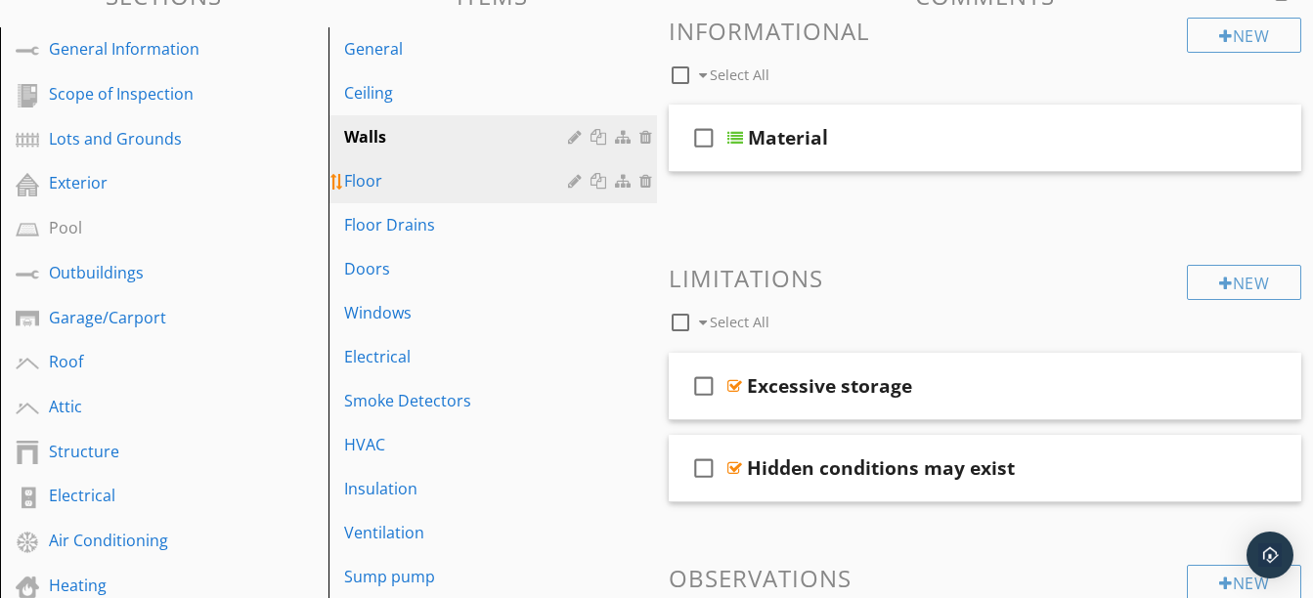
click at [432, 179] on div "Floor" at bounding box center [459, 180] width 230 height 23
